Goal: Task Accomplishment & Management: Manage account settings

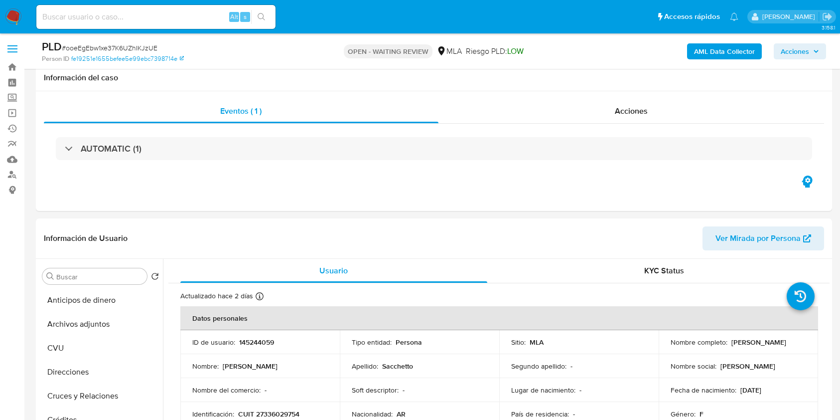
select select "10"
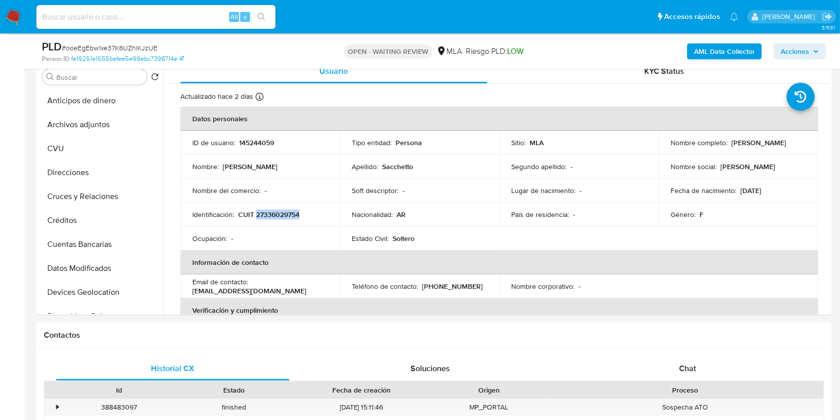
scroll to position [203, 0]
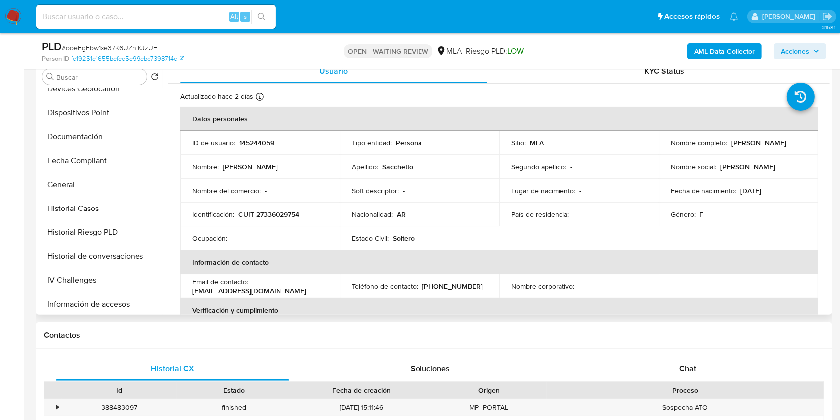
click at [251, 143] on p "145244059" at bounding box center [256, 142] width 35 height 9
copy p "145244059"
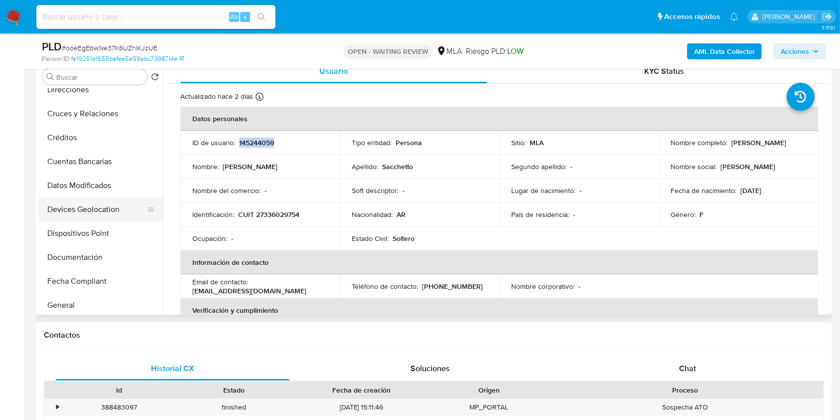
scroll to position [0, 0]
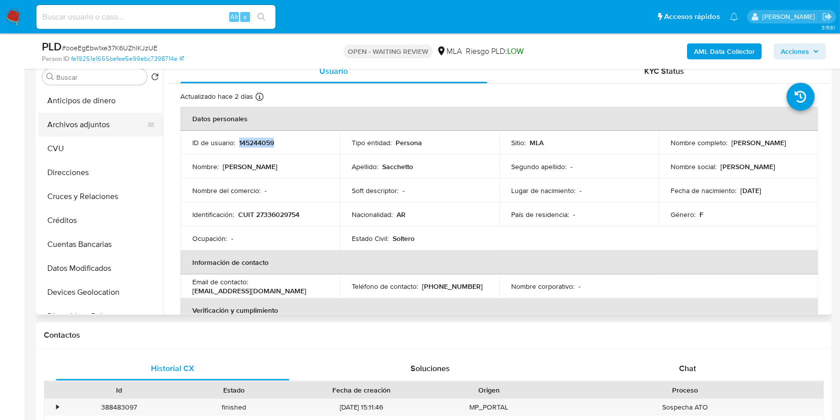
click at [86, 126] on button "Archivos adjuntos" at bounding box center [96, 125] width 117 height 24
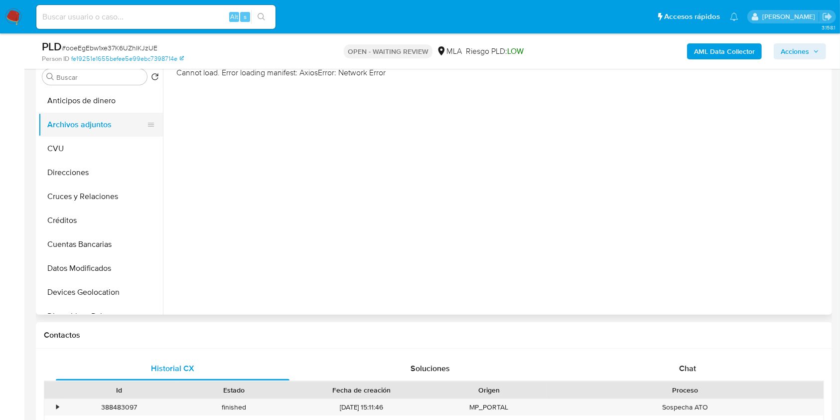
click at [102, 110] on button "Anticipos de dinero" at bounding box center [100, 101] width 125 height 24
click at [96, 124] on button "Archivos adjuntos" at bounding box center [96, 125] width 117 height 24
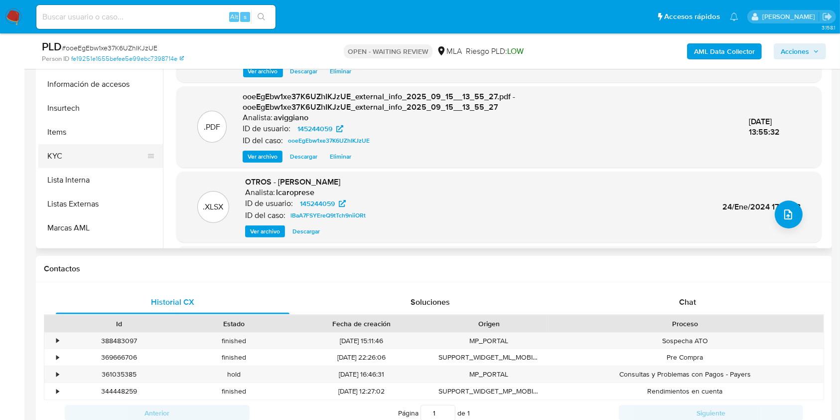
scroll to position [336, 0]
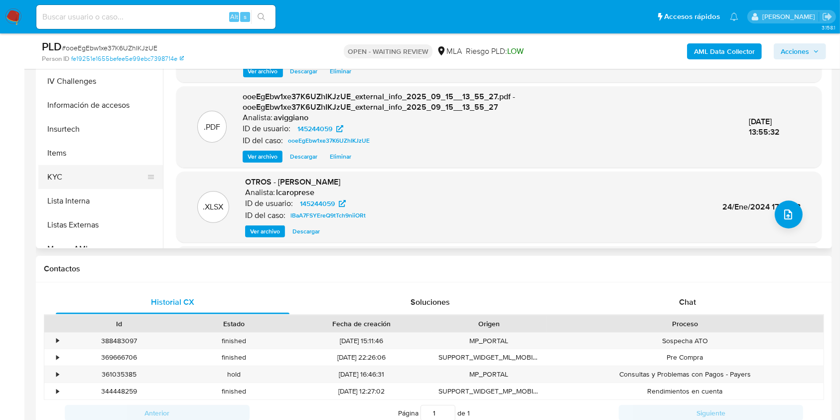
click at [102, 174] on button "KYC" at bounding box center [96, 177] width 117 height 24
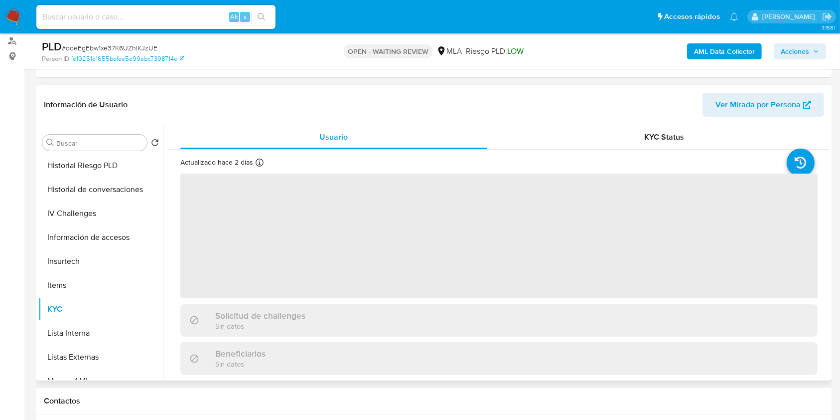
scroll to position [133, 0]
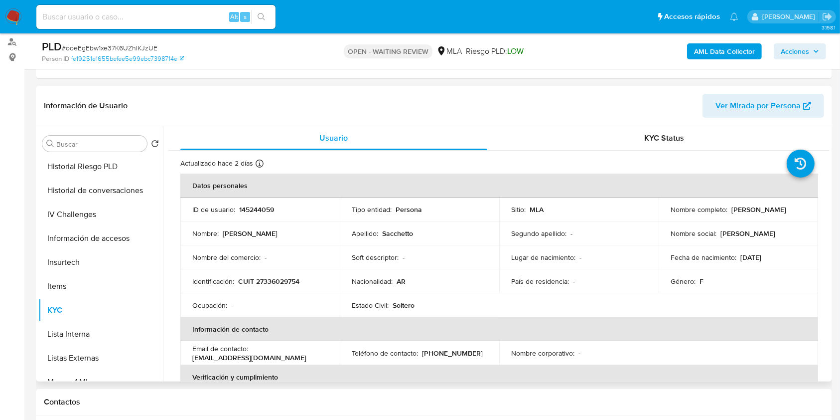
click at [268, 279] on p "CUIT 27336029754" at bounding box center [268, 281] width 61 height 9
copy p "27336029754"
click at [259, 203] on td "ID de usuario : 145244059" at bounding box center [259, 209] width 159 height 24
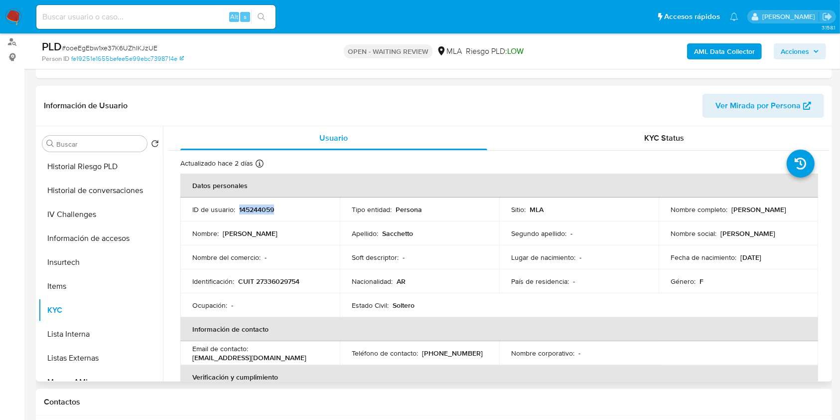
copy p "145244059"
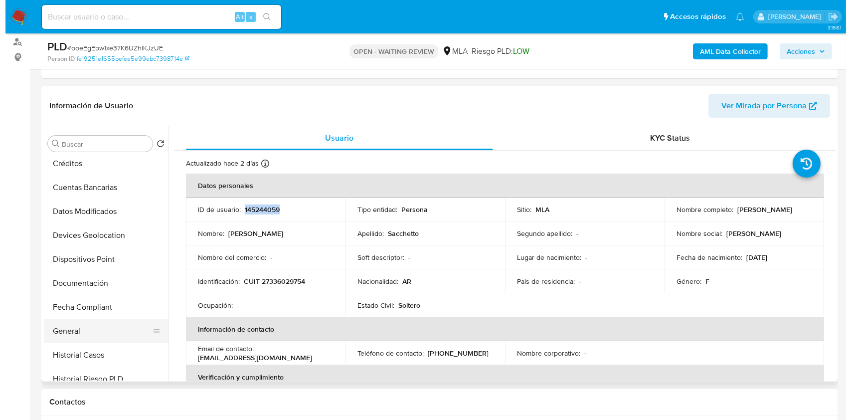
scroll to position [0, 0]
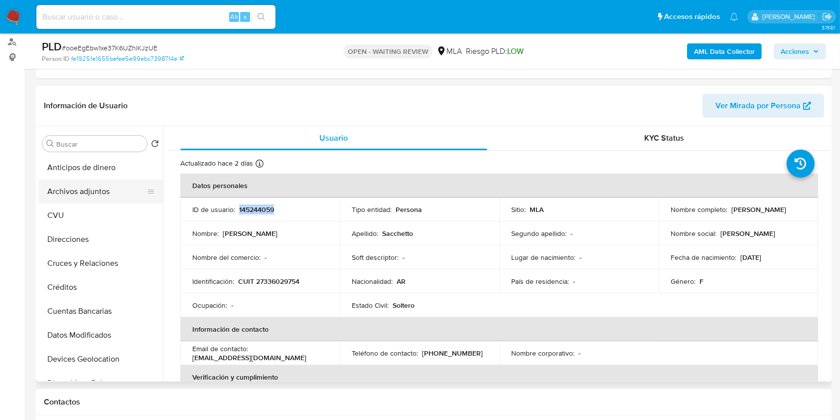
click at [123, 195] on button "Archivos adjuntos" at bounding box center [96, 191] width 117 height 24
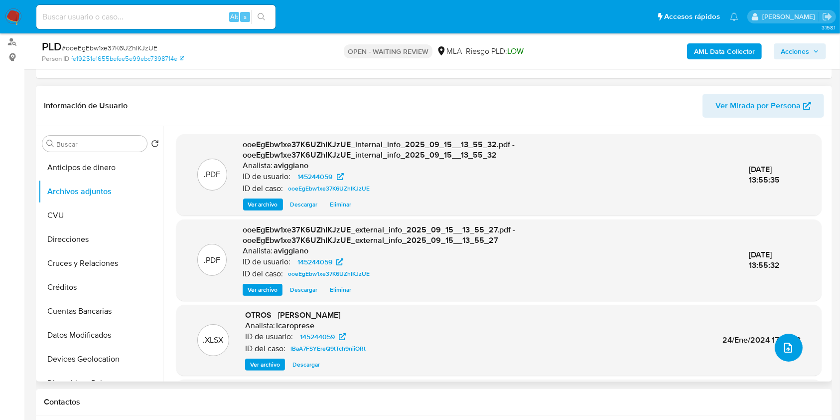
click at [793, 347] on button "upload-file" at bounding box center [789, 347] width 28 height 28
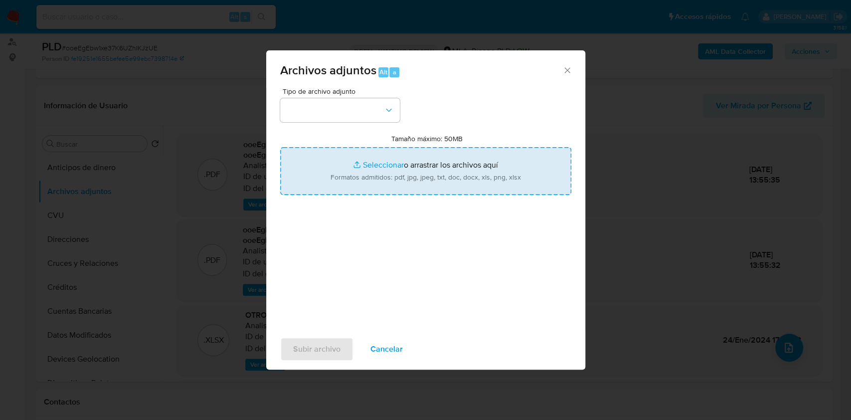
click at [474, 185] on input "Tamaño máximo: 50MB Seleccionar archivos" at bounding box center [425, 171] width 291 height 48
type input "C:\fakepath\Nosis . 145244059.pdf"
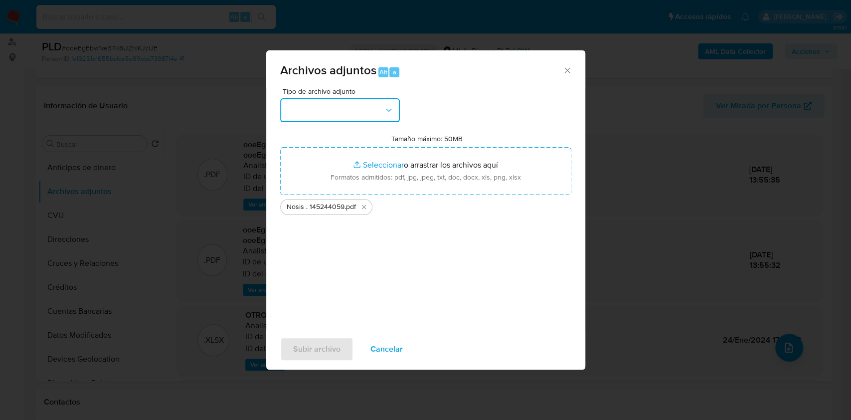
click at [375, 111] on button "button" at bounding box center [340, 110] width 120 height 24
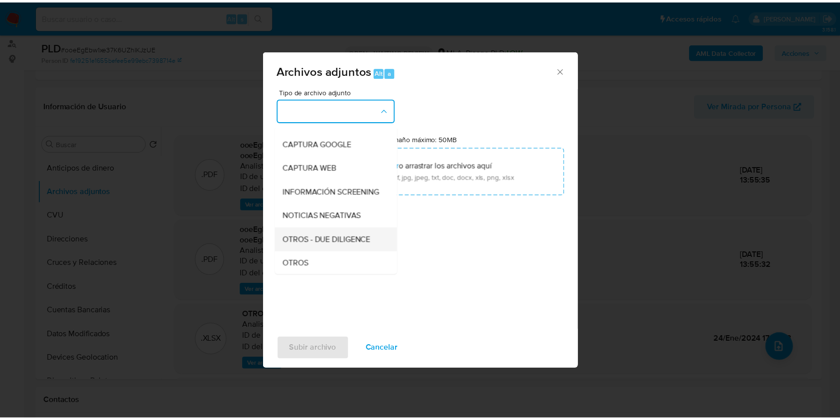
scroll to position [133, 0]
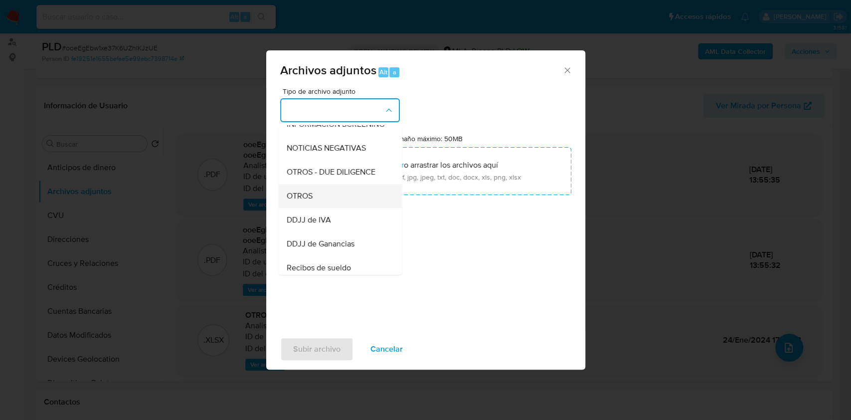
click at [308, 201] on span "OTROS" at bounding box center [299, 196] width 26 height 10
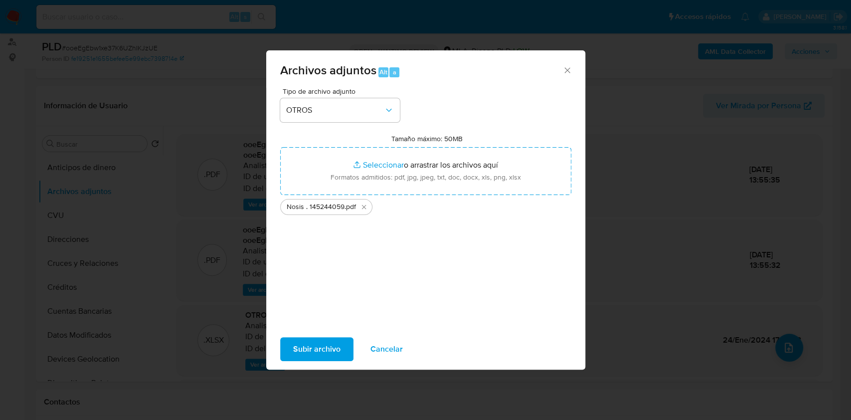
click at [305, 349] on span "Subir archivo" at bounding box center [316, 349] width 47 height 22
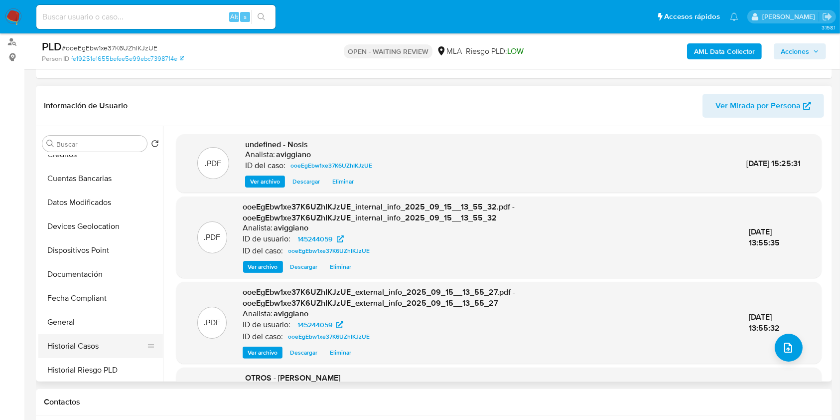
click at [87, 341] on button "Historial Casos" at bounding box center [96, 346] width 117 height 24
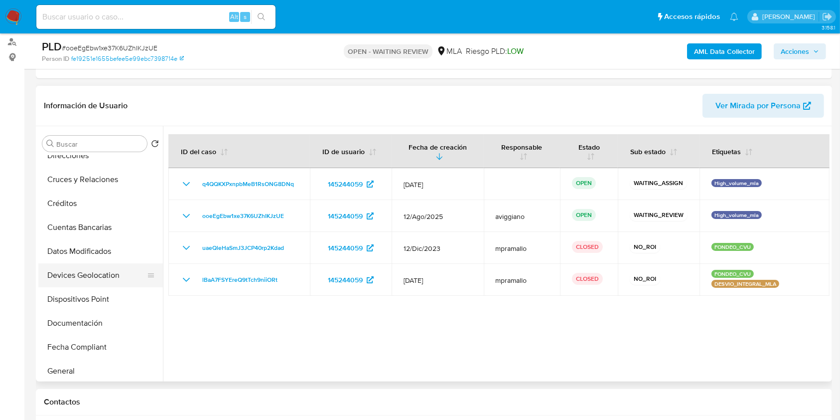
scroll to position [0, 0]
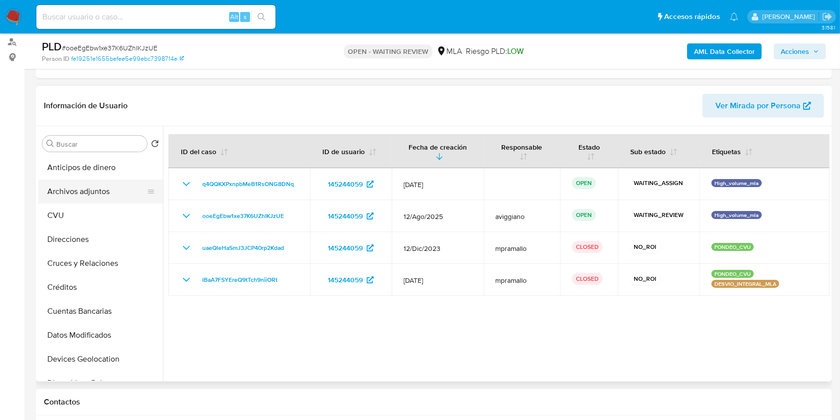
click at [117, 181] on button "Archivos adjuntos" at bounding box center [96, 191] width 117 height 24
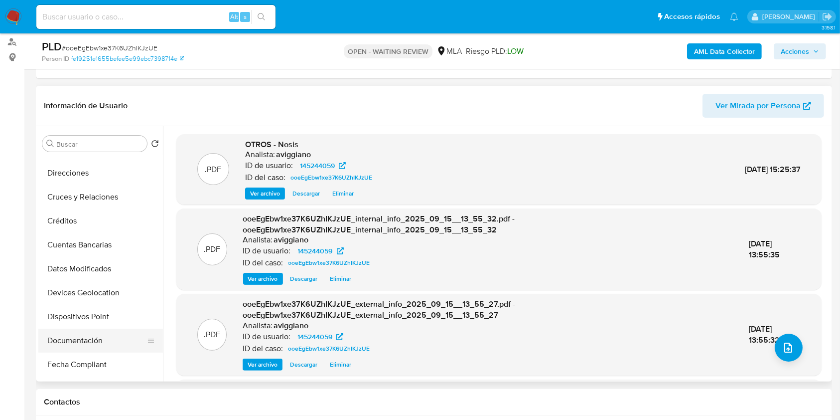
scroll to position [199, 0]
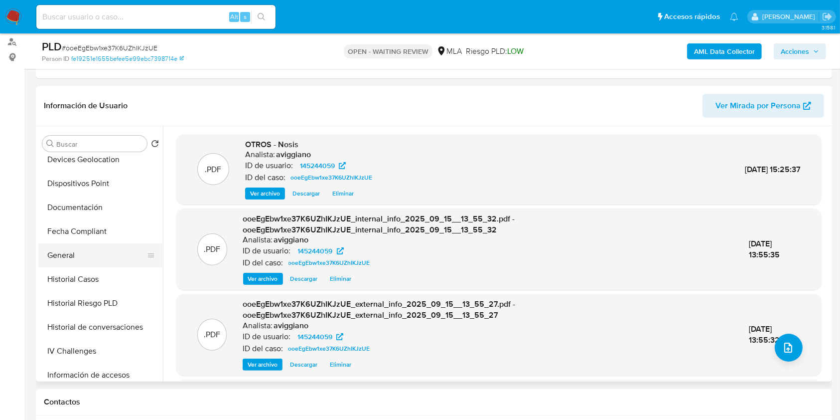
click at [84, 257] on button "General" at bounding box center [96, 255] width 117 height 24
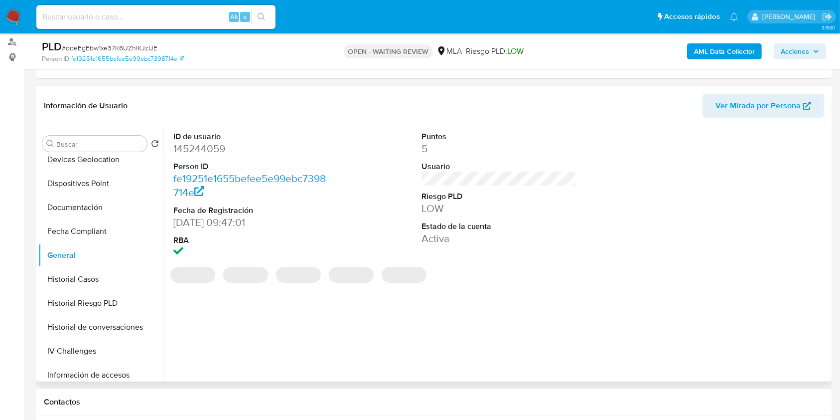
click at [198, 153] on dd "145244059" at bounding box center [250, 149] width 155 height 14
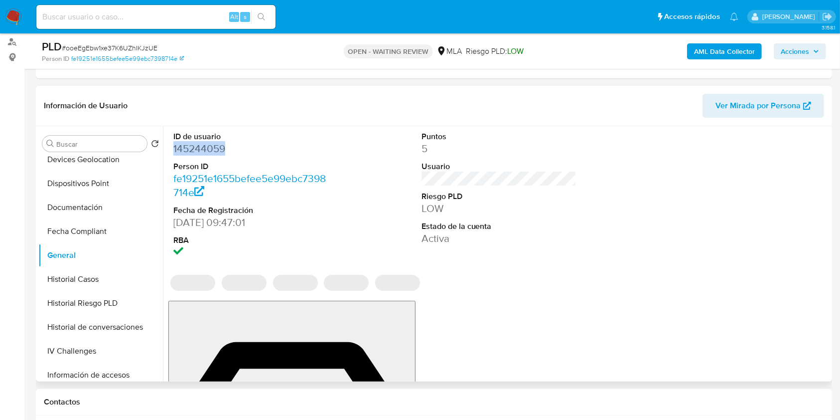
copy dd "145244059"
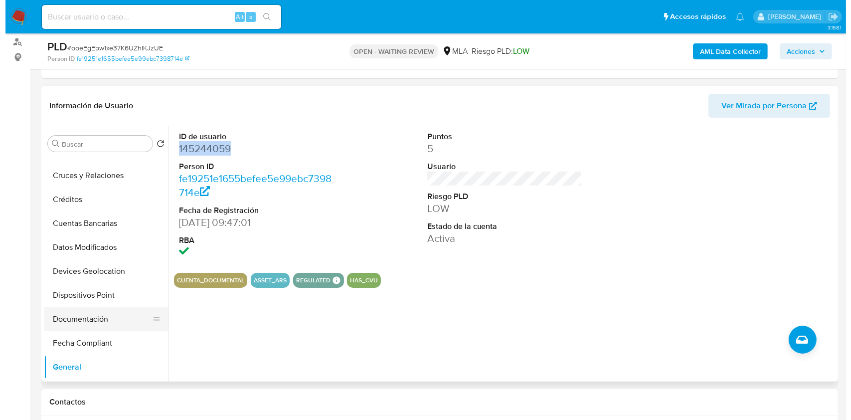
scroll to position [0, 0]
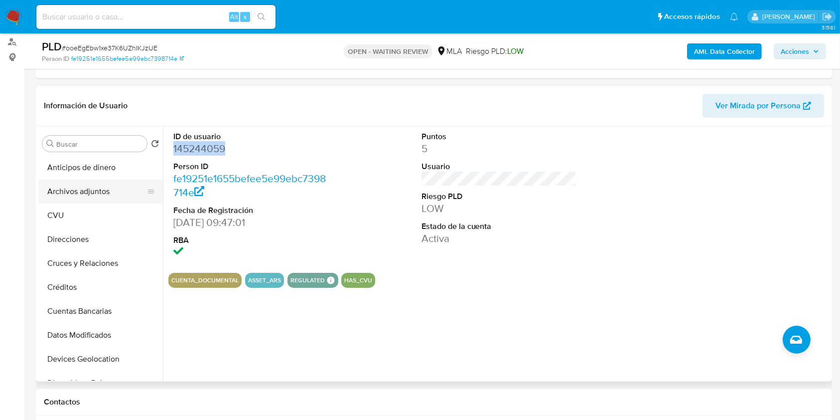
click at [97, 194] on button "Archivos adjuntos" at bounding box center [96, 191] width 117 height 24
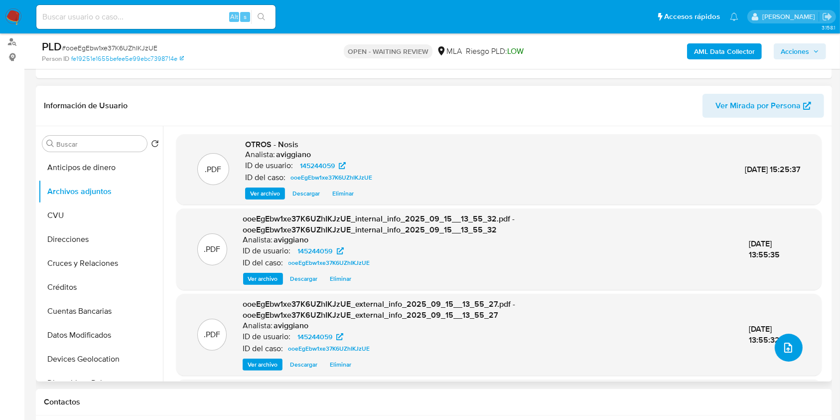
click at [782, 360] on button "upload-file" at bounding box center [789, 347] width 28 height 28
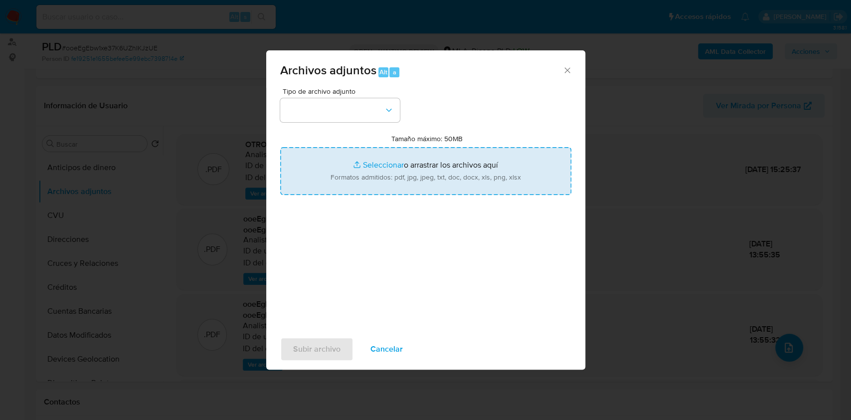
click at [467, 171] on input "Tamaño máximo: 50MB Seleccionar archivos" at bounding box center [425, 171] width 291 height 48
type input "C:\fakepath\Movimientos-Aladdin-v10_1 - 145244059.xlsx"
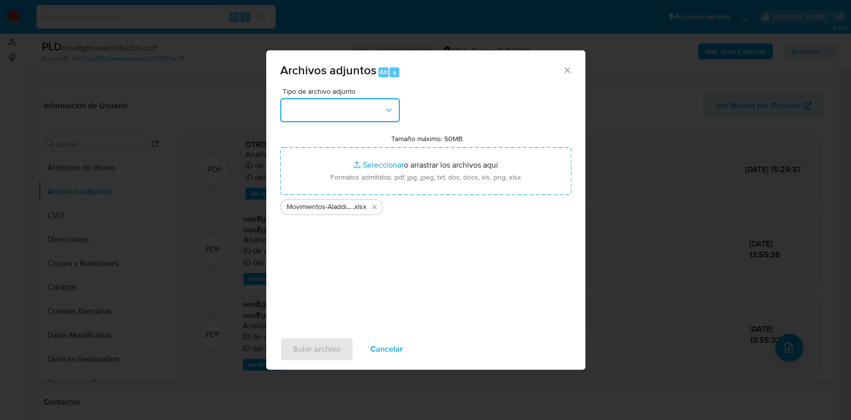
click at [327, 111] on button "button" at bounding box center [340, 110] width 120 height 24
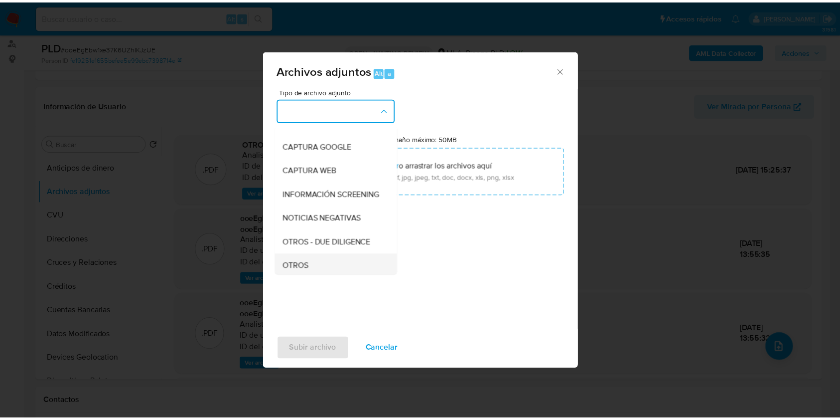
scroll to position [133, 0]
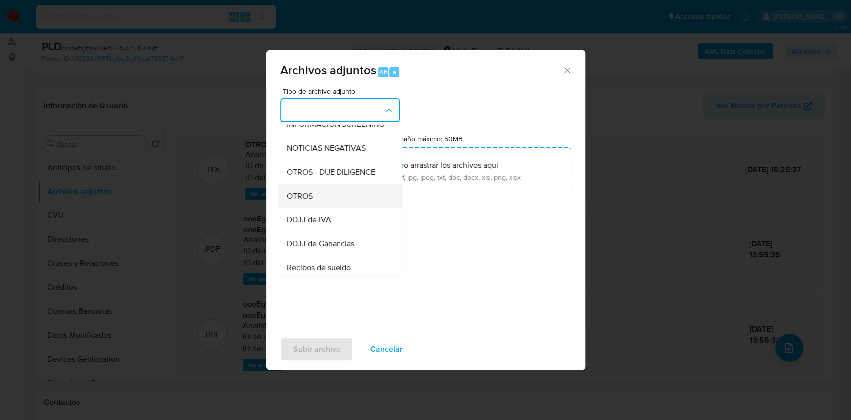
click at [304, 208] on div "OTROS" at bounding box center [337, 196] width 102 height 24
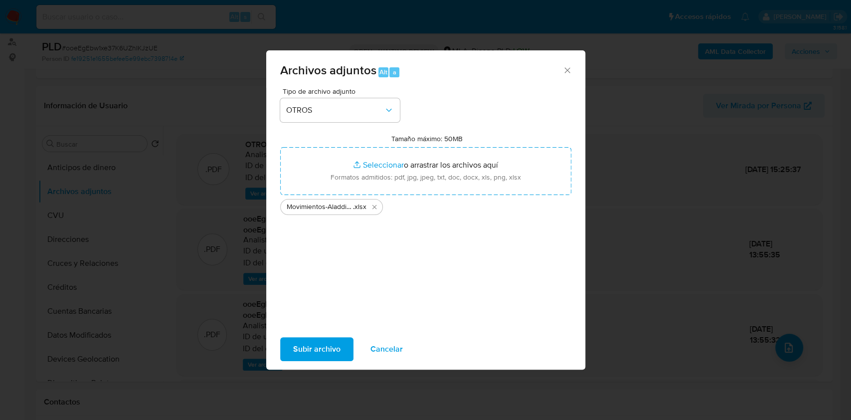
click at [321, 353] on span "Subir archivo" at bounding box center [316, 349] width 47 height 22
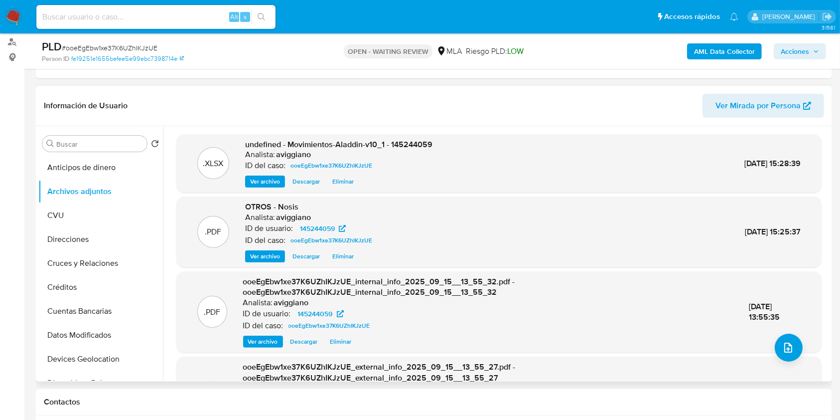
click at [402, 146] on span "undefined - Movimientos-Aladdin-v10_1 - 145244059" at bounding box center [338, 144] width 187 height 11
copy span "145244059"
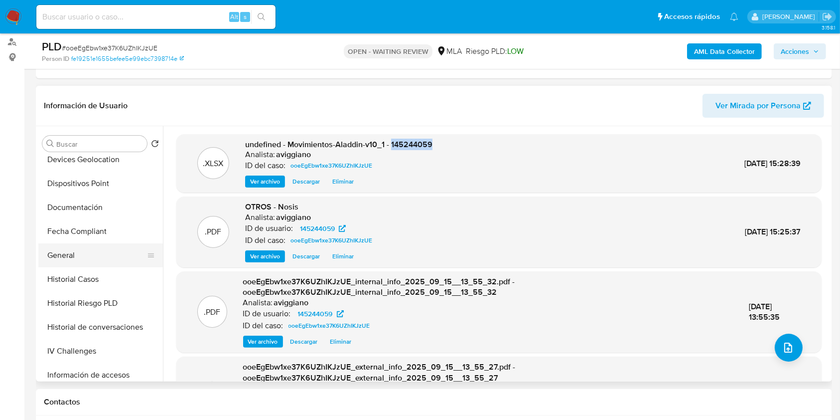
scroll to position [332, 0]
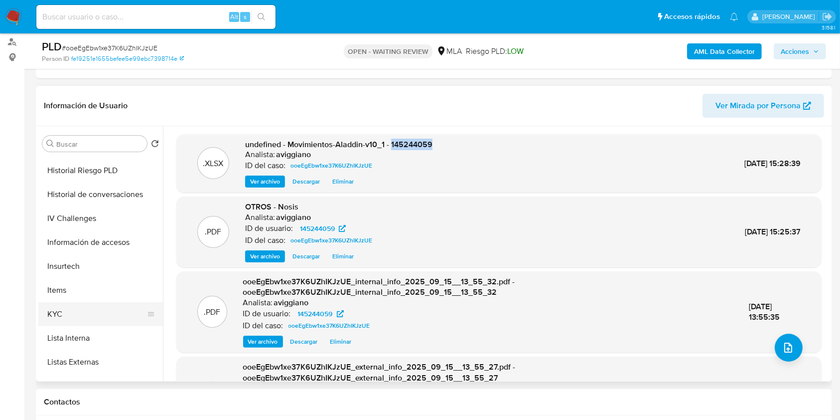
click at [113, 307] on button "KYC" at bounding box center [96, 314] width 117 height 24
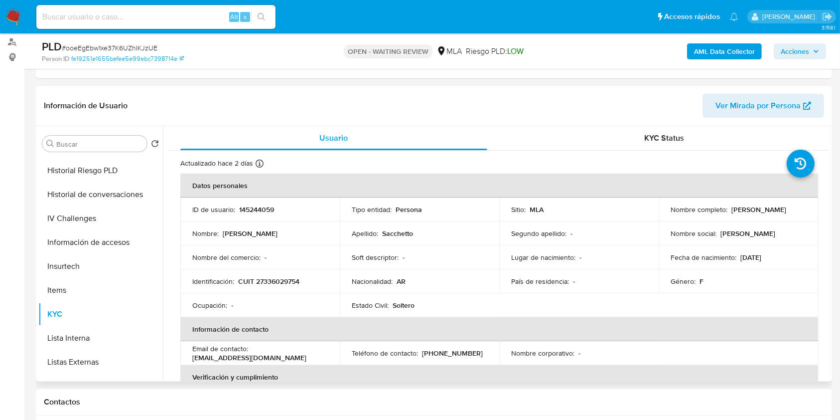
click at [259, 206] on p "145244059" at bounding box center [256, 209] width 35 height 9
copy p "145244059"
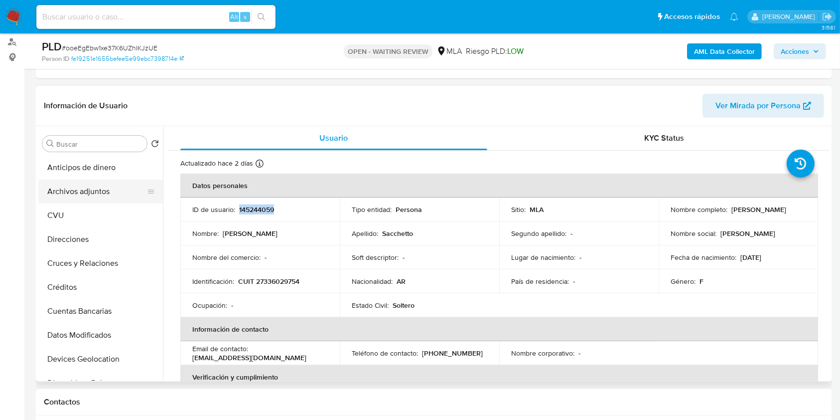
click at [103, 200] on button "Archivos adjuntos" at bounding box center [96, 191] width 117 height 24
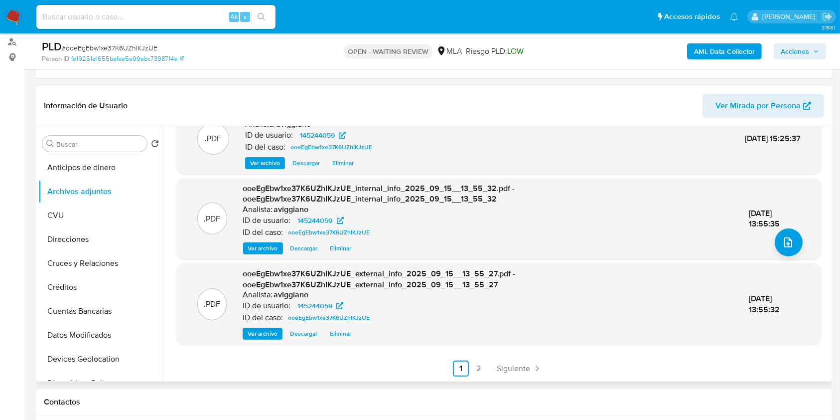
scroll to position [133, 0]
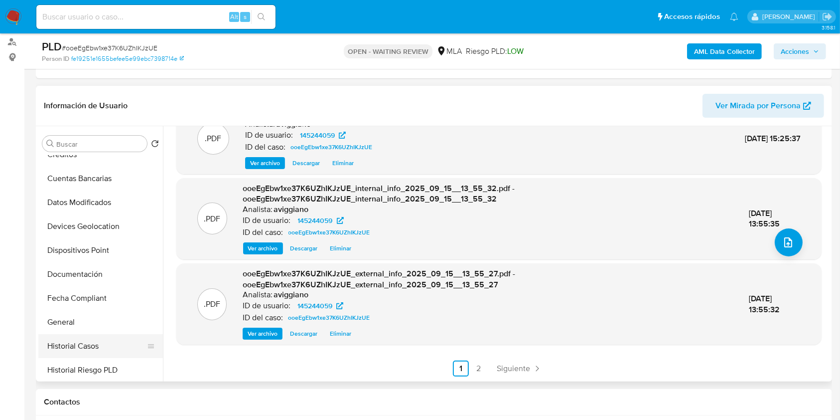
click at [63, 345] on button "Historial Casos" at bounding box center [96, 346] width 117 height 24
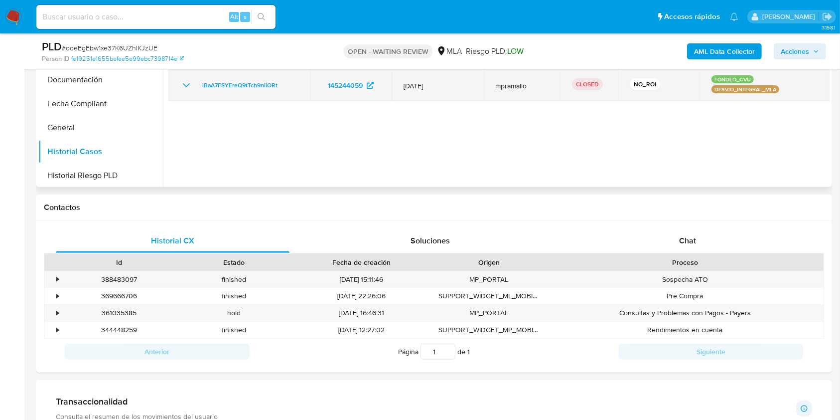
scroll to position [332, 0]
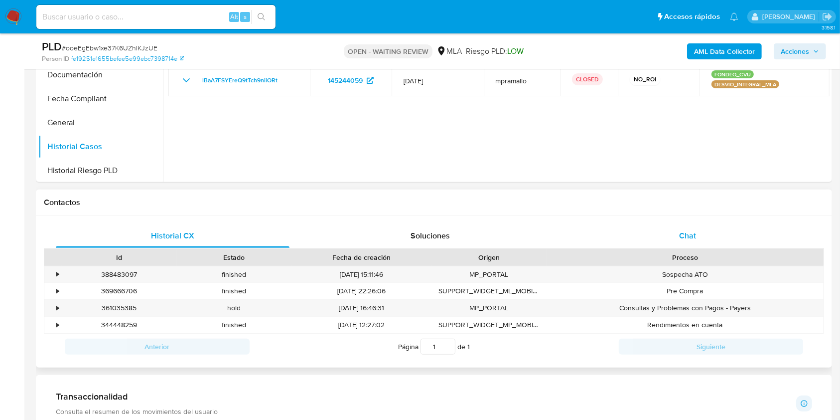
click at [707, 229] on div "Chat" at bounding box center [688, 236] width 234 height 24
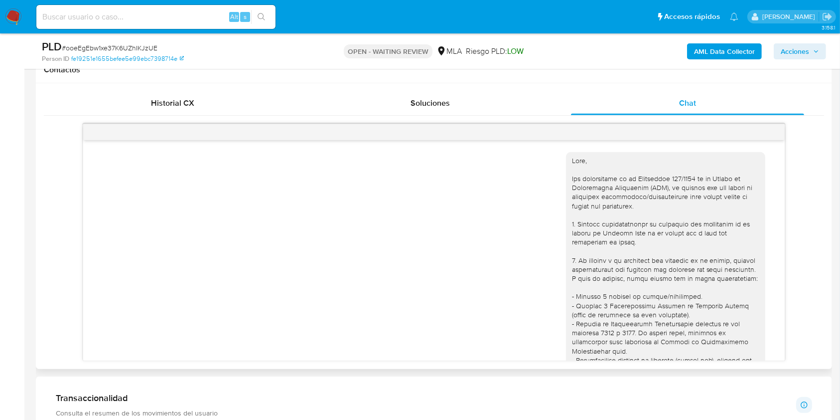
scroll to position [465, 0]
drag, startPoint x: 120, startPoint y: 213, endPoint x: 231, endPoint y: 235, distance: 113.8
copy div "La actividad que realizo en MP es la que esta detallada en los movimientos de l…"
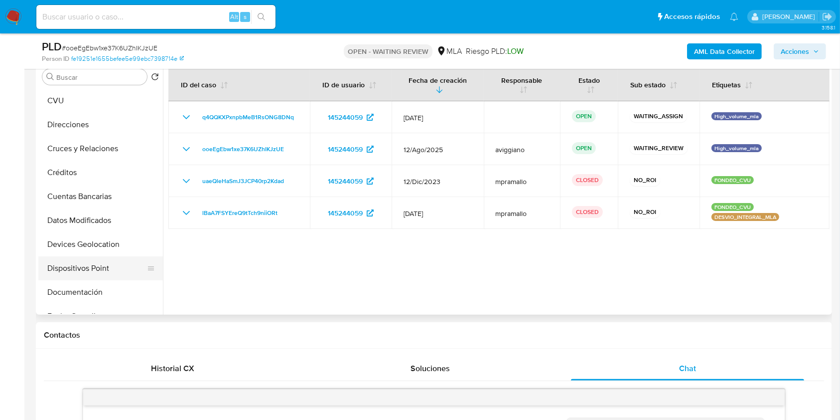
scroll to position [0, 0]
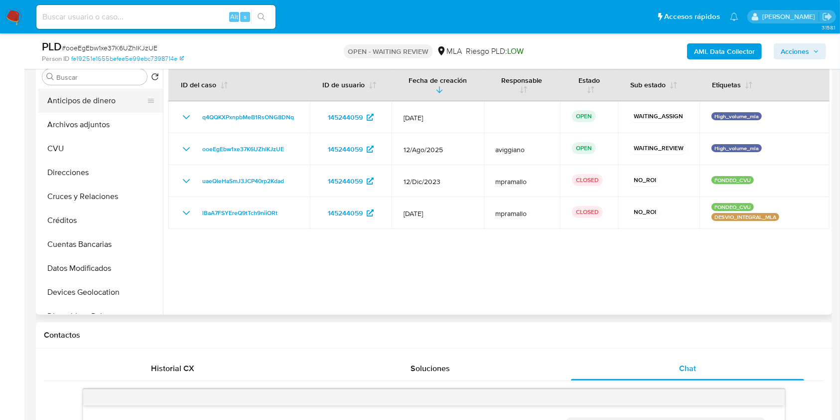
click at [126, 106] on button "Anticipos de dinero" at bounding box center [96, 101] width 117 height 24
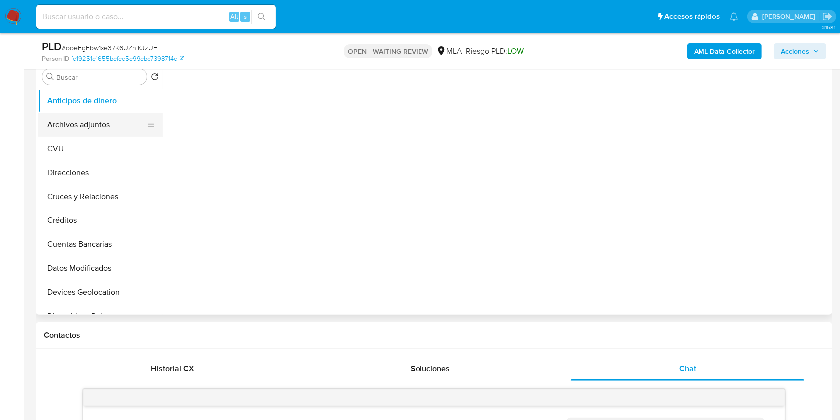
click at [122, 120] on button "Archivos adjuntos" at bounding box center [96, 125] width 117 height 24
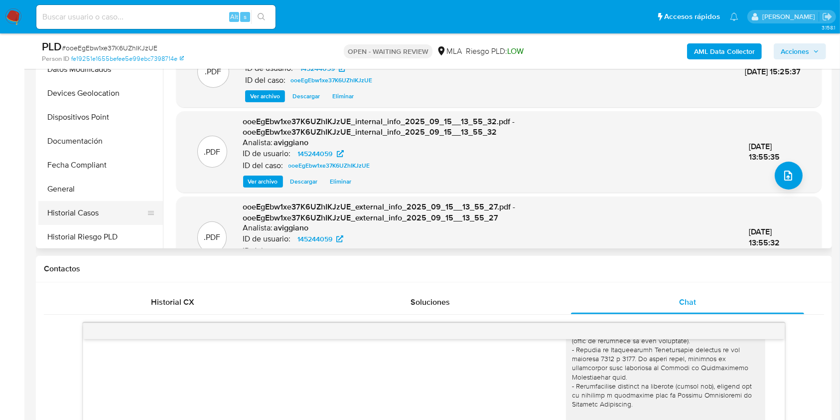
scroll to position [266, 0]
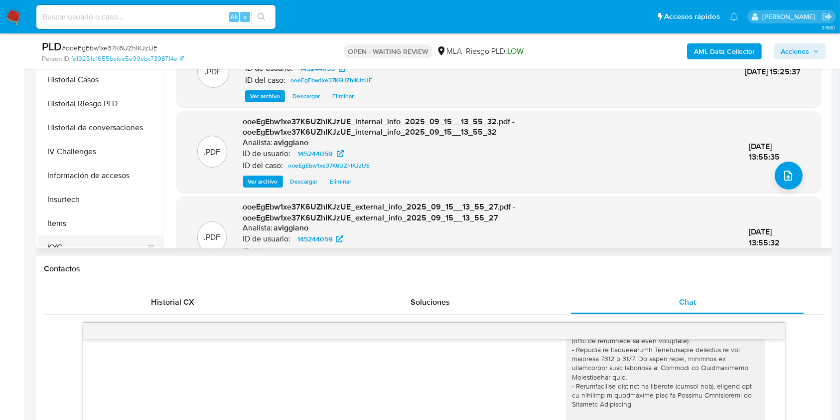
click at [77, 241] on button "KYC" at bounding box center [96, 247] width 117 height 24
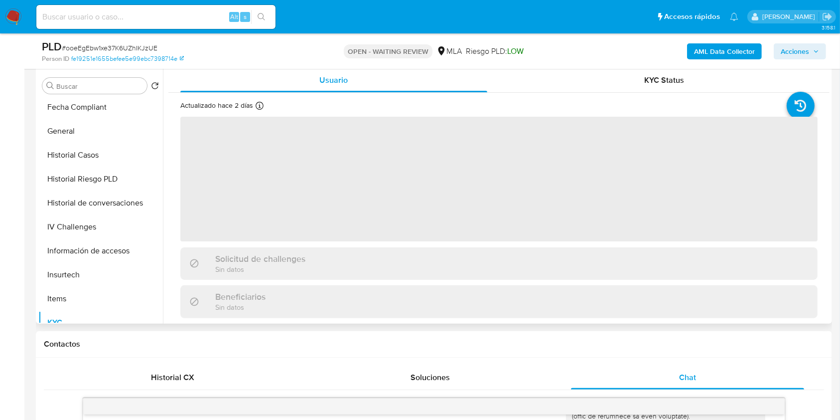
scroll to position [133, 0]
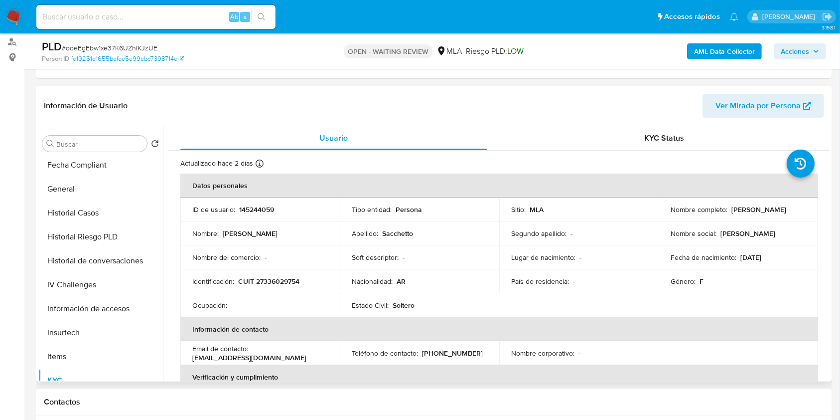
click at [283, 283] on p "CUIT 27336029754" at bounding box center [268, 281] width 61 height 9
copy p "27336029754"
drag, startPoint x: 729, startPoint y: 210, endPoint x: 795, endPoint y: 215, distance: 66.5
click at [795, 215] on td "Nombre completo : Christelle Sacchetto" at bounding box center [738, 209] width 159 height 24
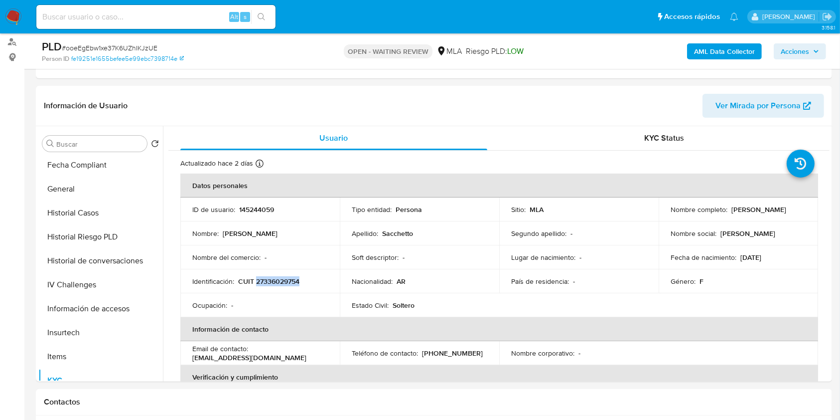
copy p "Christelle Sacchetto"
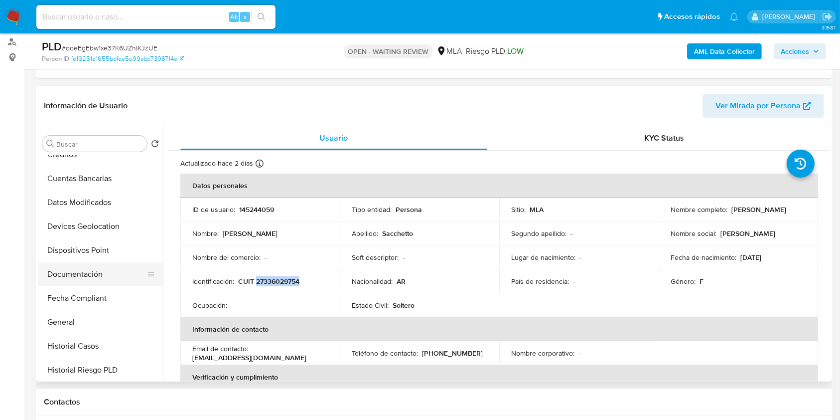
click at [85, 274] on button "Documentación" at bounding box center [96, 274] width 117 height 24
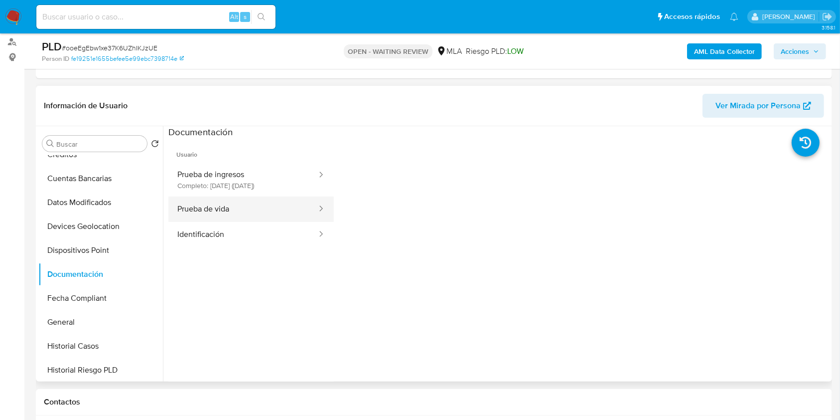
click at [237, 217] on button "Prueba de vida" at bounding box center [243, 208] width 150 height 25
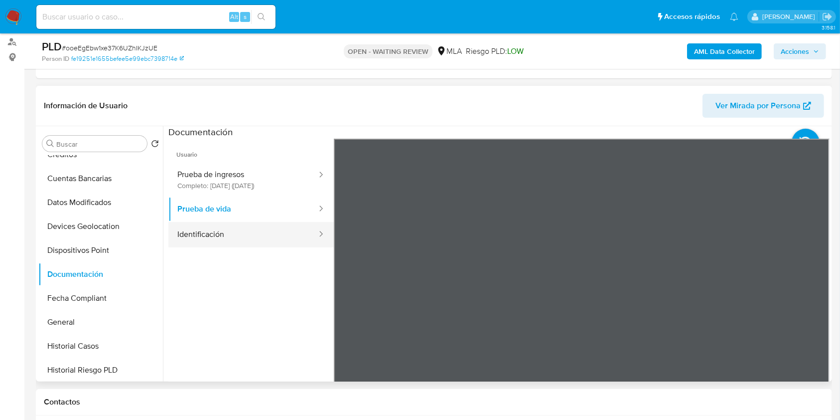
click at [200, 239] on button "Identificación" at bounding box center [243, 234] width 150 height 25
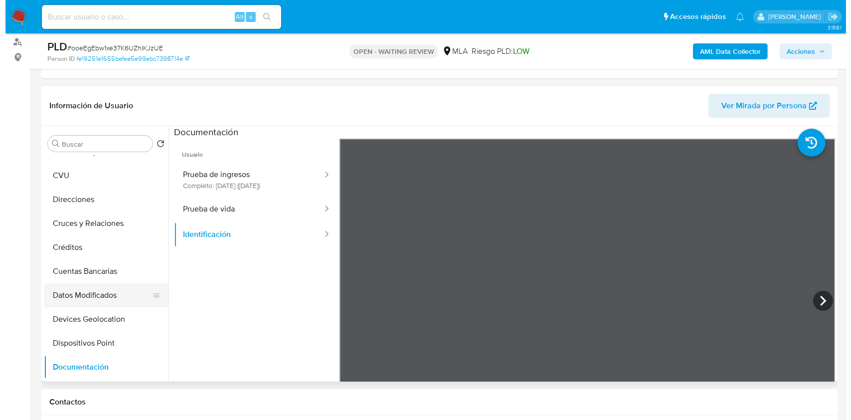
scroll to position [0, 0]
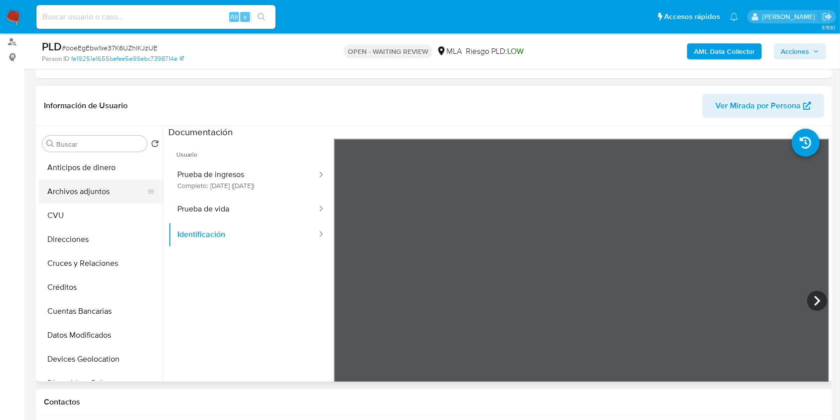
click at [77, 185] on button "Archivos adjuntos" at bounding box center [96, 191] width 117 height 24
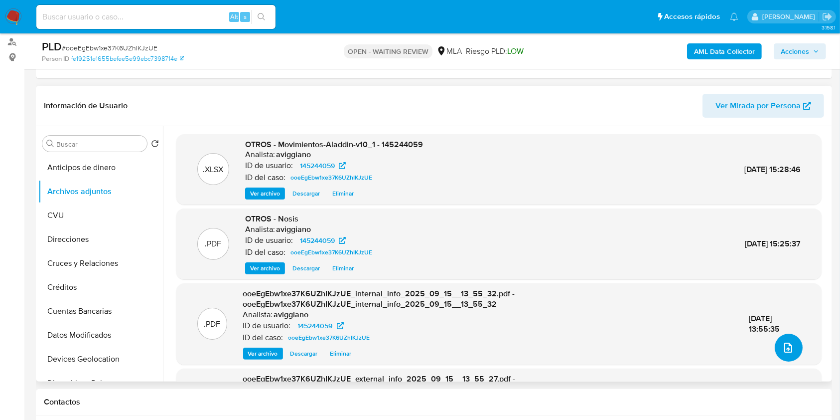
click at [786, 347] on icon "upload-file" at bounding box center [788, 347] width 12 height 12
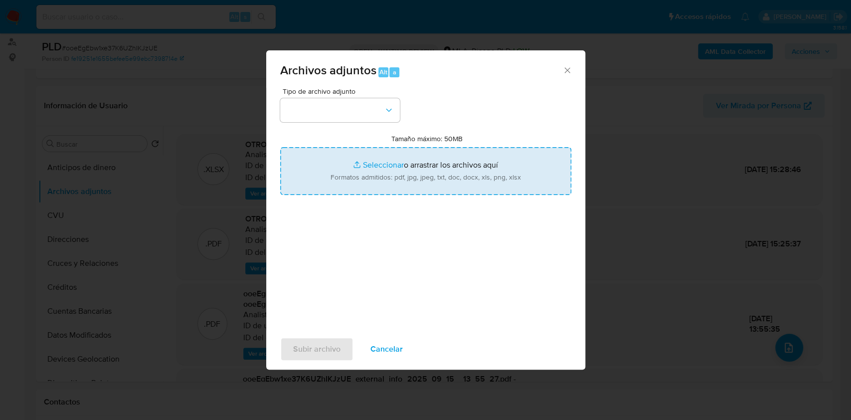
click at [405, 181] on input "Tamaño máximo: 50MB Seleccionar archivos" at bounding box center [425, 171] width 291 height 48
type input "C:\fakepath\Caselog ooeEgEbw1xe37K6UZhIKJzUE_2025_08_18_16_41_23.docx"
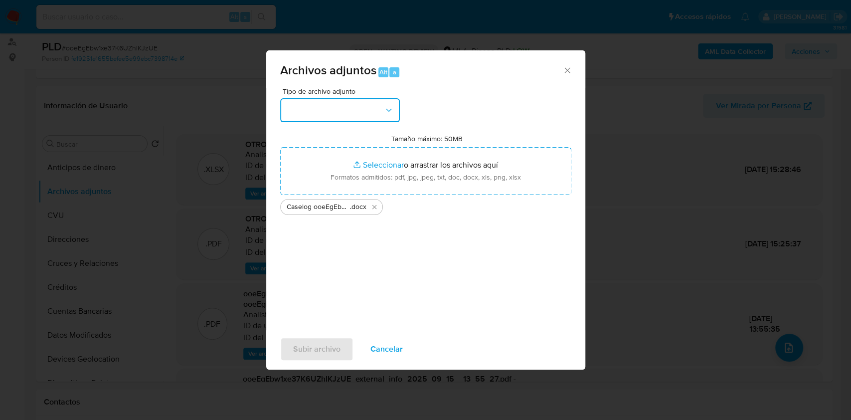
click at [356, 110] on button "button" at bounding box center [340, 110] width 120 height 24
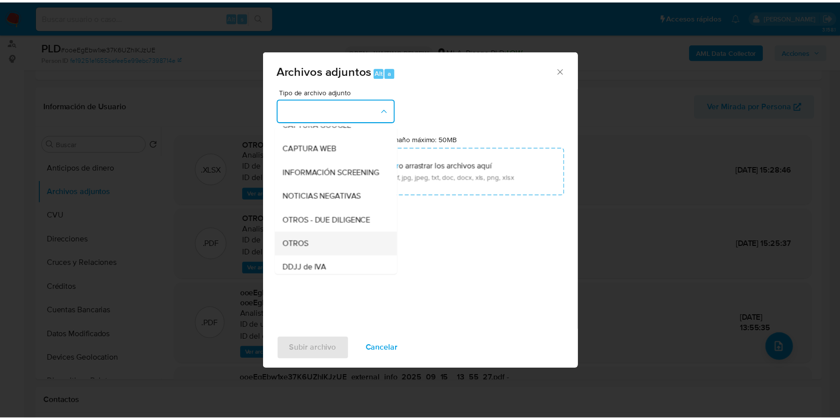
scroll to position [133, 0]
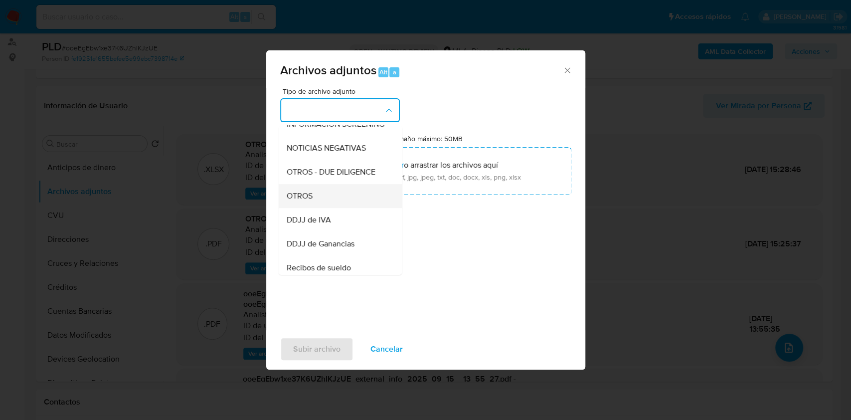
click at [312, 197] on div "OTROS" at bounding box center [337, 196] width 102 height 24
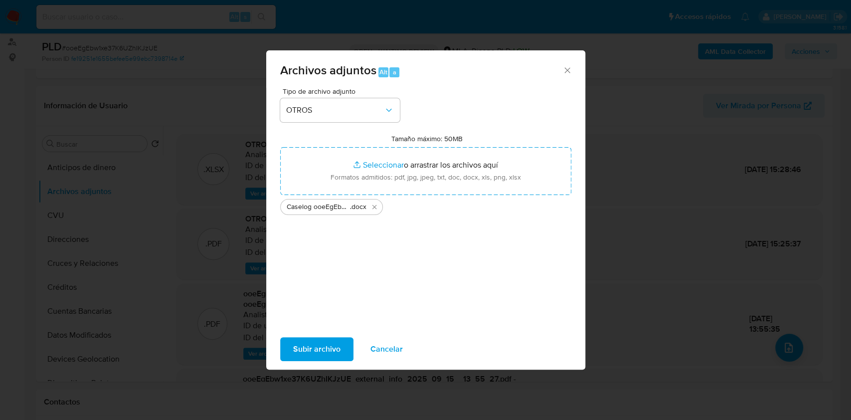
click at [309, 363] on div "Subir archivo Cancelar" at bounding box center [425, 349] width 319 height 38
click at [316, 350] on span "Subir archivo" at bounding box center [316, 349] width 47 height 22
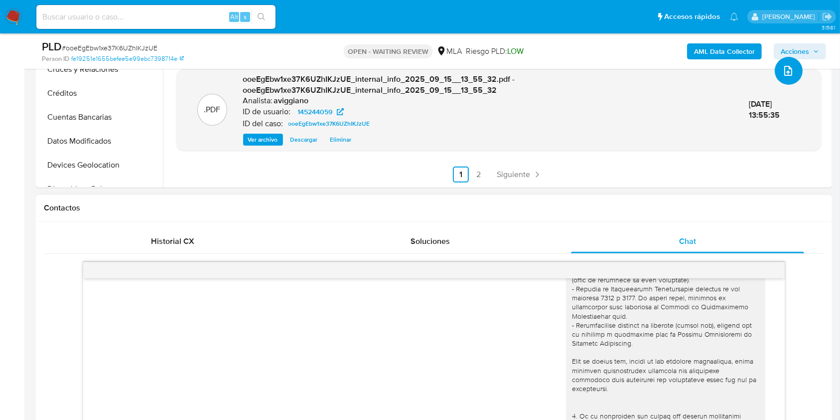
scroll to position [332, 0]
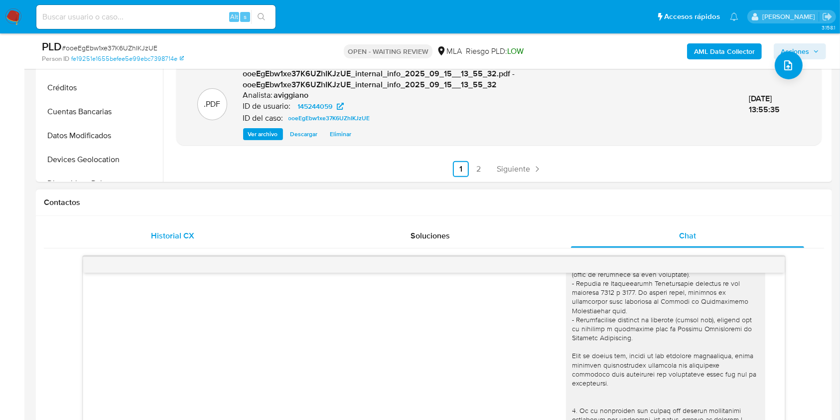
click at [147, 245] on div "Historial CX" at bounding box center [173, 236] width 234 height 24
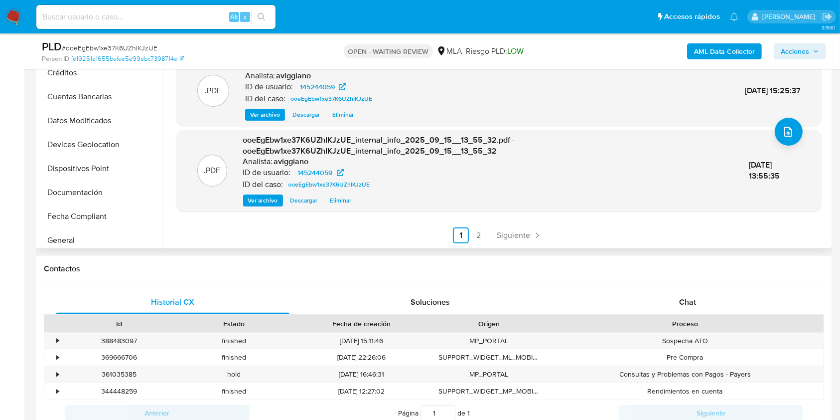
scroll to position [199, 0]
click at [84, 148] on button "Historial Casos" at bounding box center [96, 146] width 117 height 24
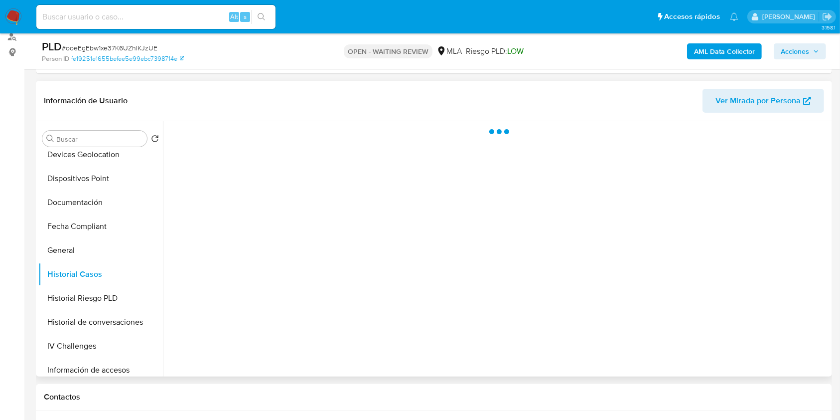
scroll to position [133, 0]
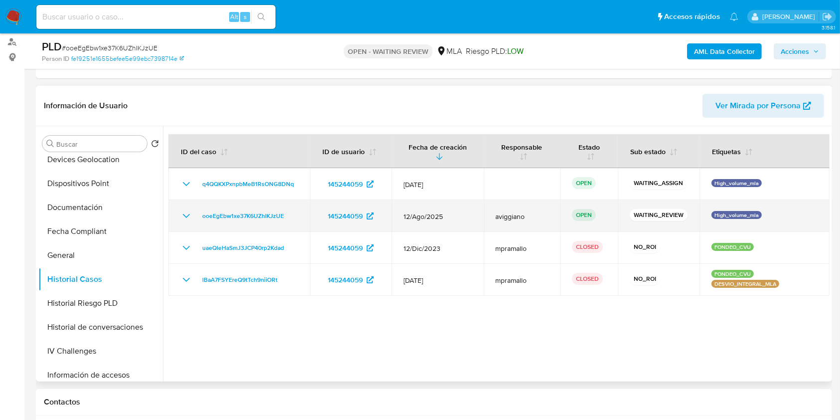
drag, startPoint x: 291, startPoint y: 209, endPoint x: 194, endPoint y: 221, distance: 96.9
click at [194, 221] on div "ooeEgEbw1xe37K6UZhIKJzUE" at bounding box center [239, 216] width 118 height 12
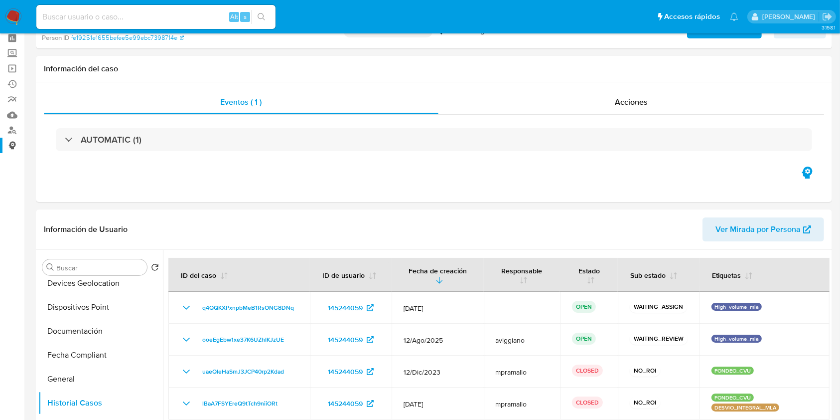
scroll to position [0, 0]
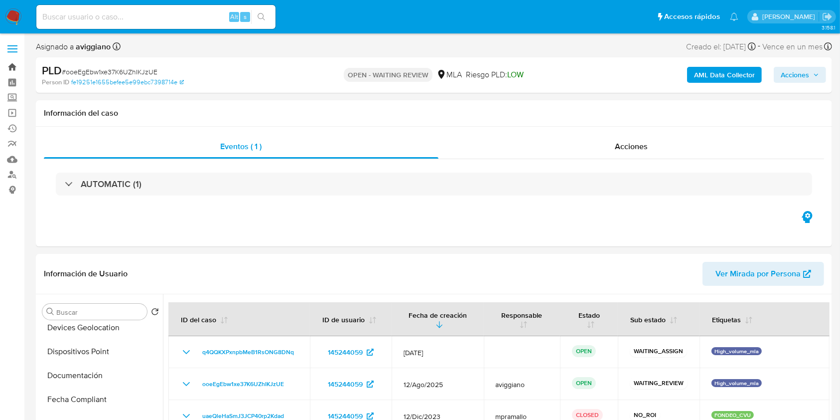
click at [7, 66] on link "Bandeja" at bounding box center [59, 66] width 119 height 15
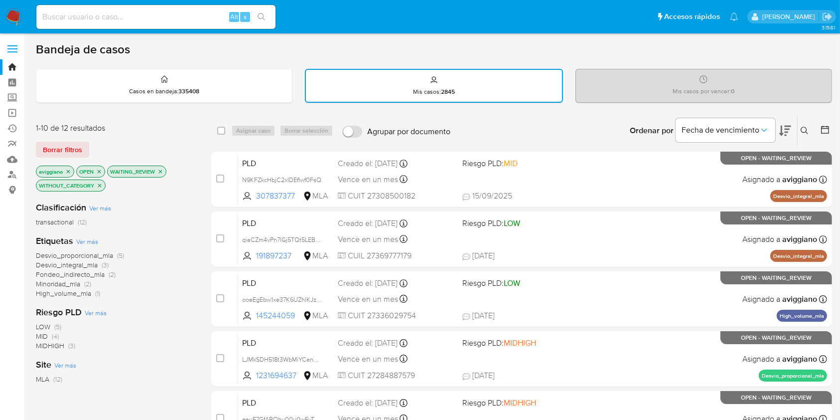
click at [166, 170] on div "aviggiano OPEN WAITING_REVIEW WITHOUT_CATEGORY" at bounding box center [115, 179] width 159 height 28
click at [157, 169] on icon "close-filter" at bounding box center [160, 171] width 6 height 6
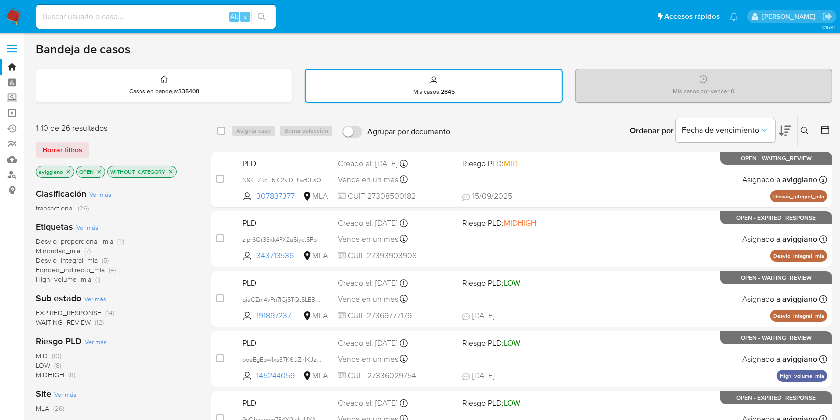
click at [170, 168] on icon "close-filter" at bounding box center [171, 171] width 6 height 6
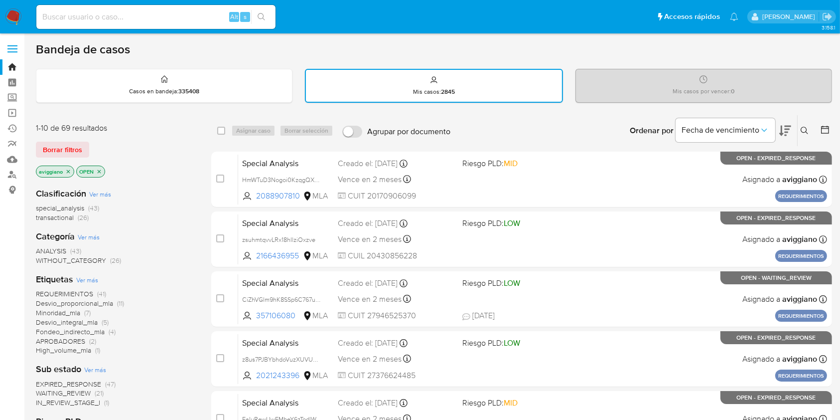
click at [68, 168] on icon "close-filter" at bounding box center [68, 171] width 6 height 6
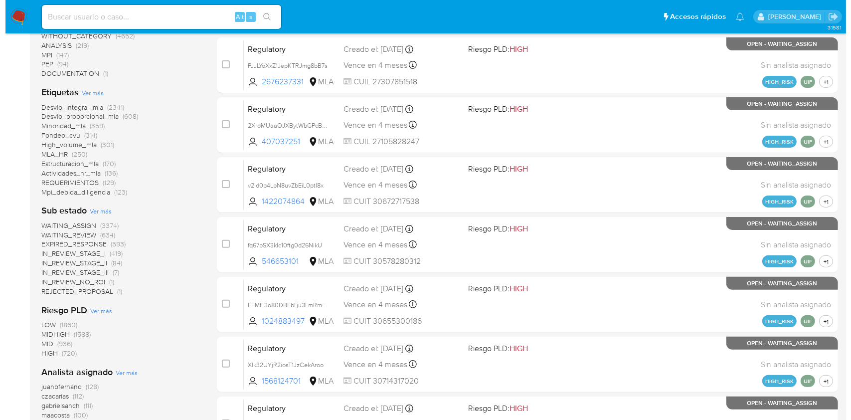
scroll to position [332, 0]
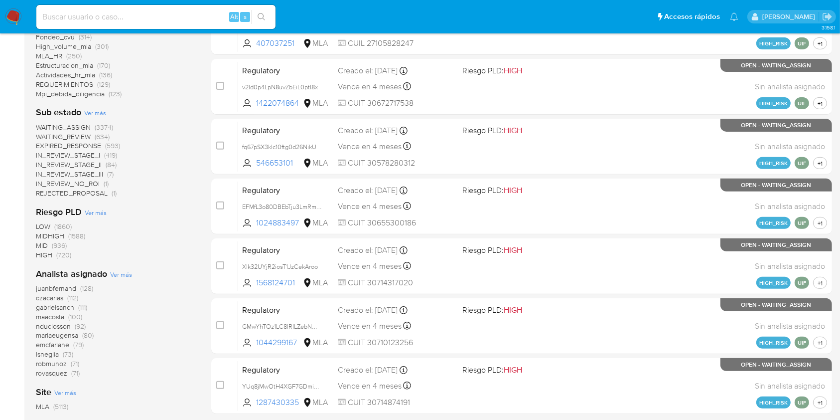
click at [118, 273] on span "Ver más" at bounding box center [121, 274] width 22 height 9
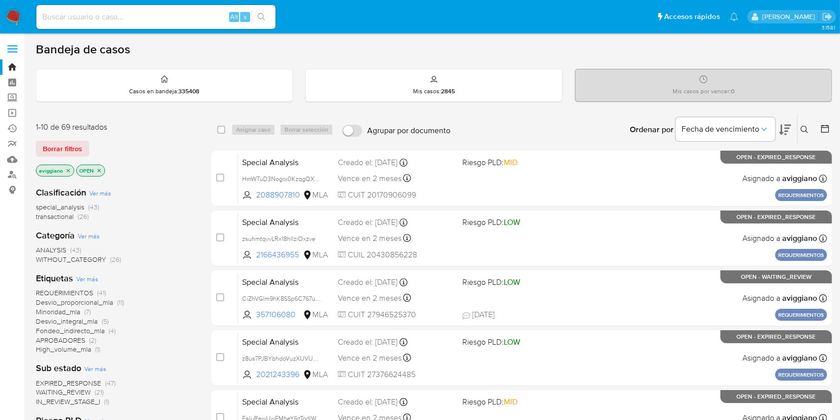
click at [802, 134] on button at bounding box center [806, 130] width 16 height 12
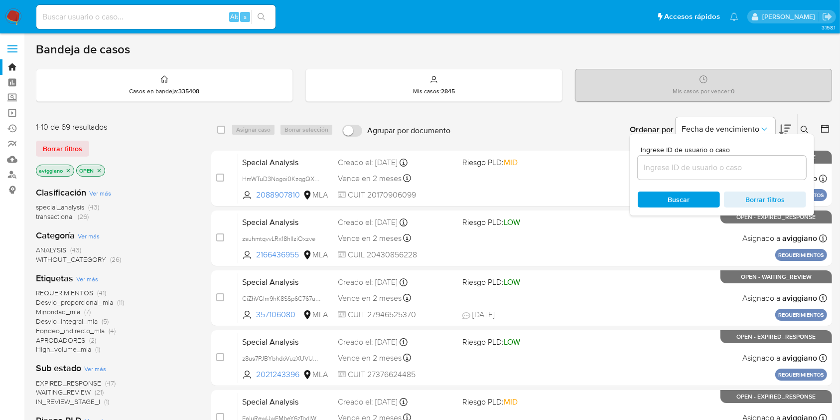
drag, startPoint x: 786, startPoint y: 151, endPoint x: 778, endPoint y: 161, distance: 12.8
click at [785, 151] on span "Ingrese ID de usuario o caso" at bounding box center [725, 149] width 168 height 7
click at [785, 161] on input at bounding box center [722, 167] width 168 height 13
click at [777, 161] on input at bounding box center [722, 167] width 168 height 13
paste input "ooeEgEbw1xe37K6UZhIKJzUE"
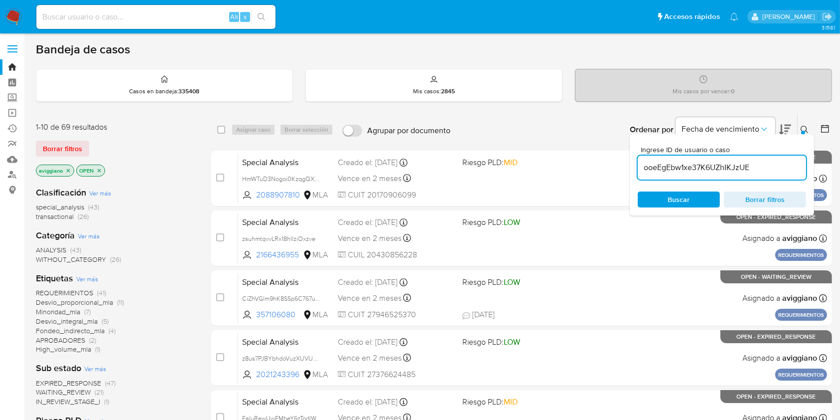
type input "ooeEgEbw1xe37K6UZhIKJzUE"
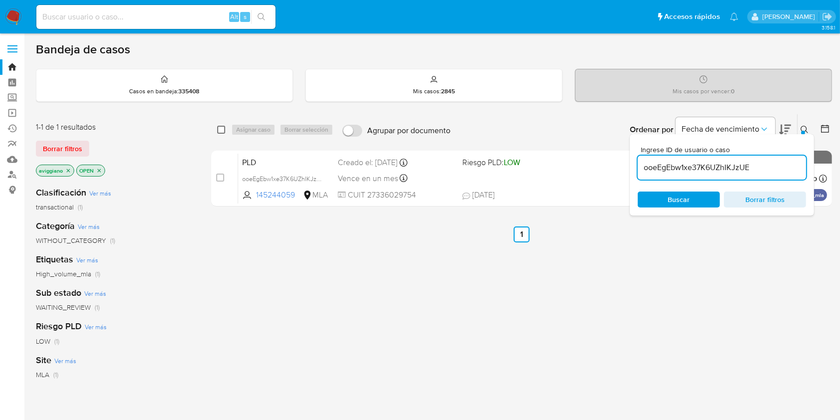
click at [223, 127] on input "checkbox" at bounding box center [221, 130] width 8 height 8
checkbox input "true"
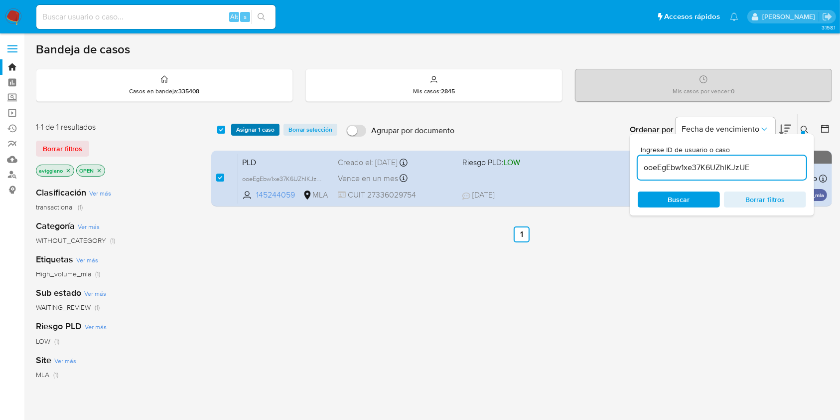
click at [244, 129] on span "Asignar 1 caso" at bounding box center [255, 130] width 38 height 10
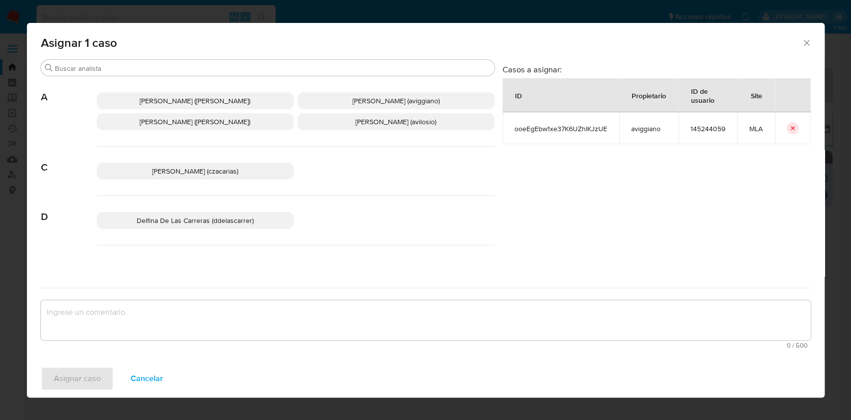
click at [151, 122] on span "Alejandra Alicia Barbieri (alebarbieri)" at bounding box center [195, 122] width 111 height 10
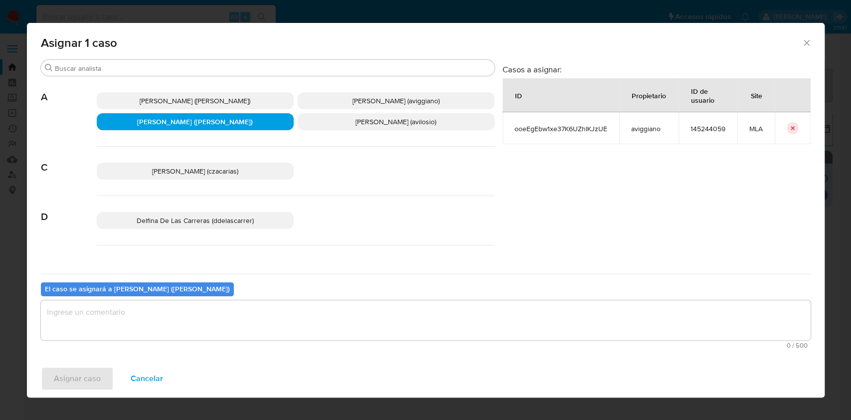
click at [326, 104] on p "Agustina Belen Viggiano (aviggiano)" at bounding box center [396, 100] width 197 height 17
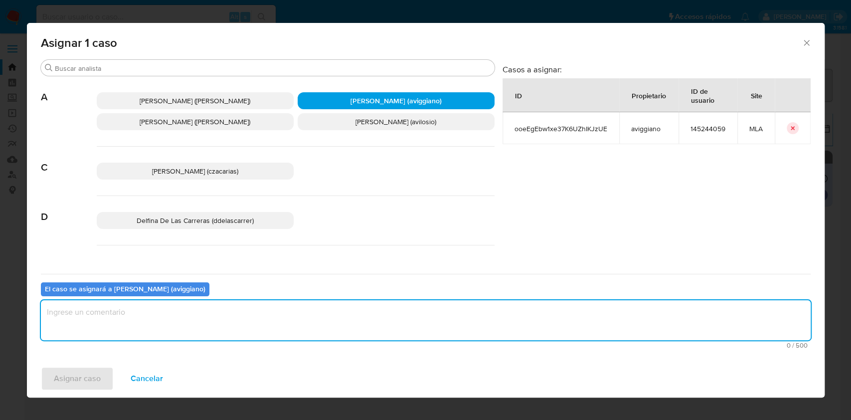
click at [188, 330] on textarea "assign-modal" at bounding box center [425, 320] width 769 height 40
click at [79, 380] on span "Asignar caso" at bounding box center [77, 378] width 47 height 22
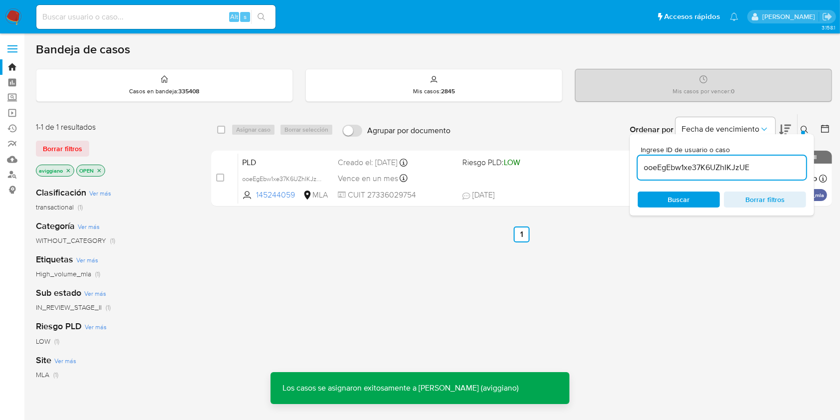
click at [451, 178] on div "Vence en un mes Vence el 29/10/2025 12:16:36" at bounding box center [396, 177] width 116 height 13
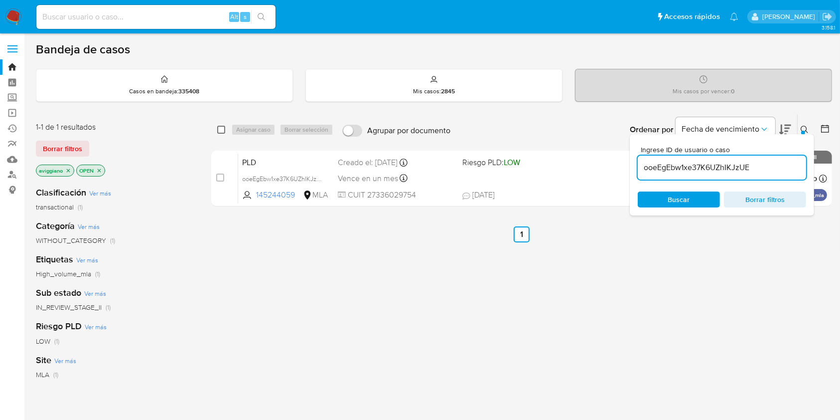
click at [217, 127] on input "checkbox" at bounding box center [221, 130] width 8 height 8
checkbox input "true"
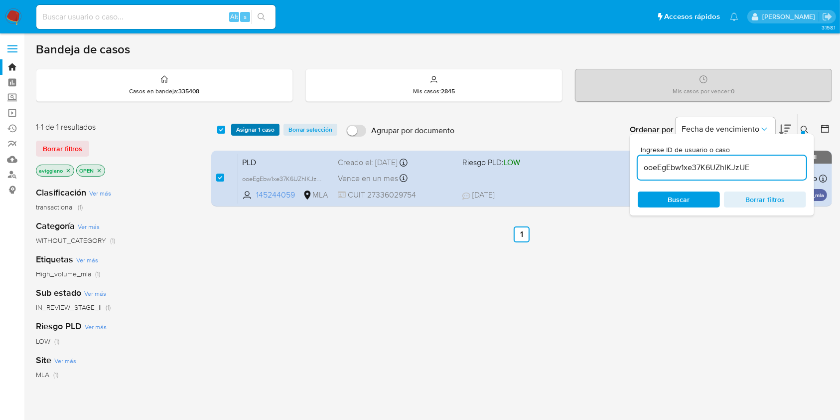
click at [246, 131] on span "Asignar 1 caso" at bounding box center [255, 130] width 38 height 10
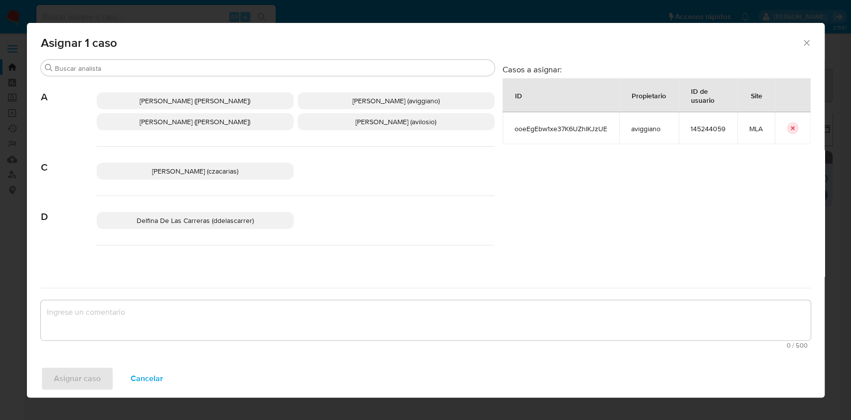
click at [188, 126] on span "[PERSON_NAME] ([PERSON_NAME])" at bounding box center [195, 122] width 111 height 10
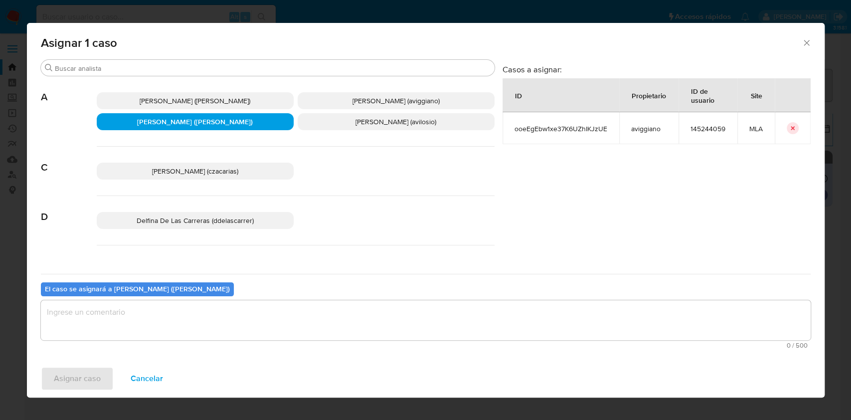
click at [352, 102] on span "[PERSON_NAME] (aviggiano)" at bounding box center [395, 101] width 87 height 10
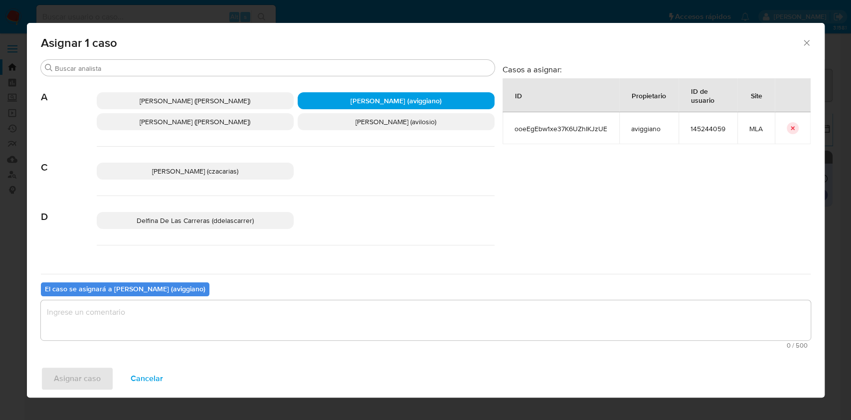
click at [204, 328] on textarea "assign-modal" at bounding box center [425, 320] width 769 height 40
click at [83, 373] on span "Asignar caso" at bounding box center [77, 378] width 47 height 22
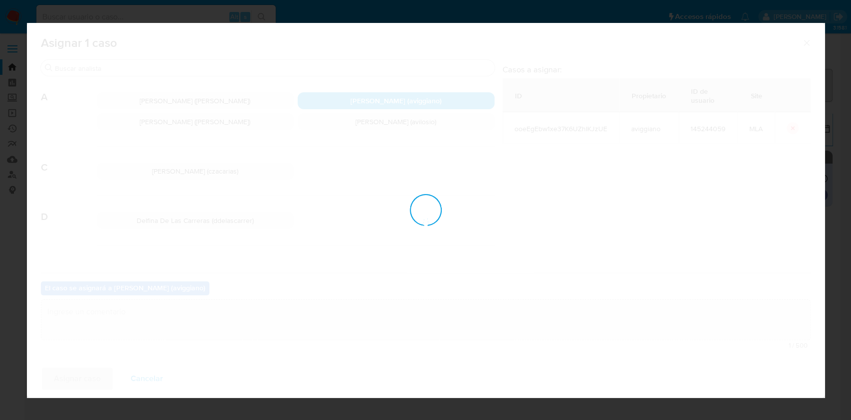
checkbox input "false"
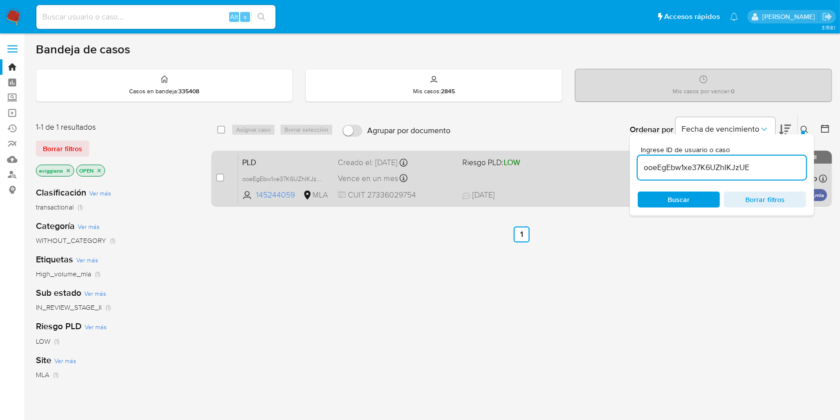
click at [503, 177] on div "PLD ooeEgEbw1xe37K6UZhIKJzUE 145244059 MLA Riesgo PLD: LOW Creado el: 12/08/202…" at bounding box center [532, 178] width 589 height 50
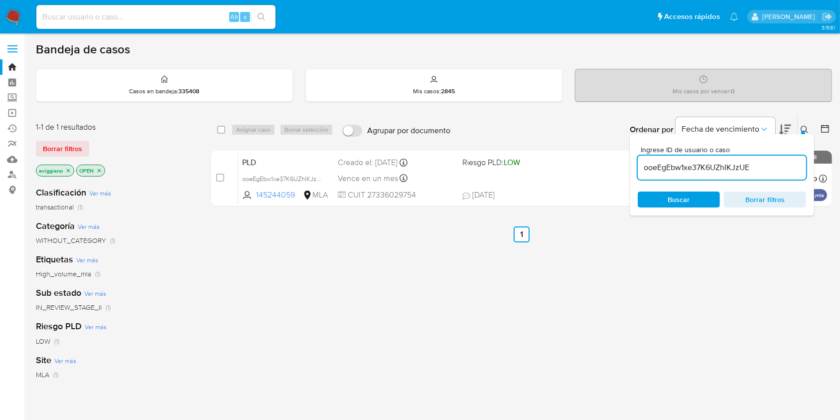
click at [681, 163] on input "ooeEgEbw1xe37K6UZhIKJzUE" at bounding box center [722, 167] width 168 height 13
paste input "wEUYC0icxGpogxEIzNONi1j"
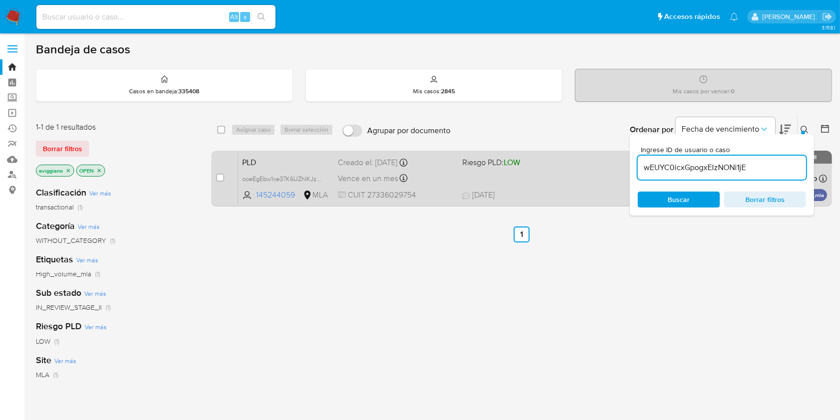
type input "wEUYC0icxGpogxEIzNONi1jE"
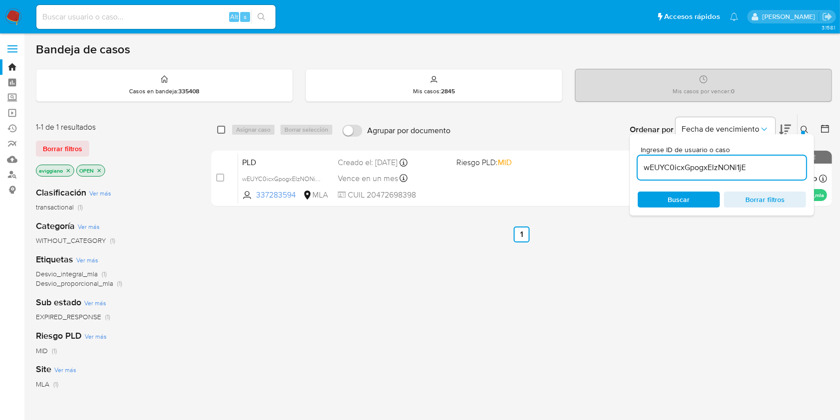
drag, startPoint x: 219, startPoint y: 125, endPoint x: 228, endPoint y: 126, distance: 8.5
click at [219, 125] on div "select-all-cases-checkbox" at bounding box center [221, 130] width 8 height 10
click at [235, 129] on div "Asignar caso Borrar selección" at bounding box center [284, 130] width 106 height 12
click at [220, 132] on input "checkbox" at bounding box center [221, 130] width 8 height 8
checkbox input "true"
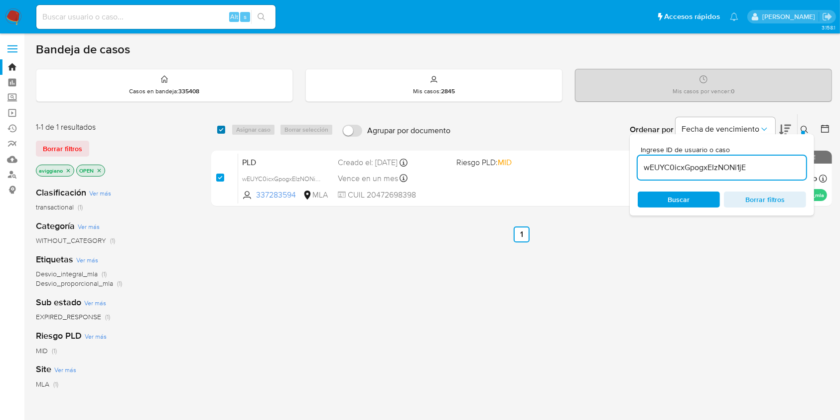
checkbox input "true"
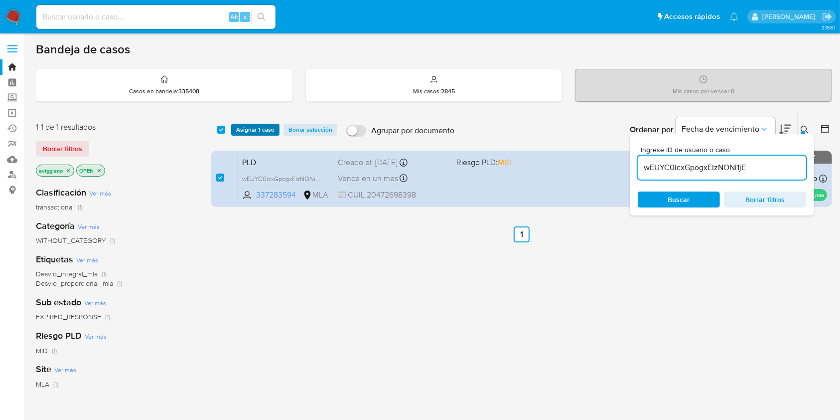
click at [239, 130] on span "Asignar 1 caso" at bounding box center [255, 130] width 38 height 10
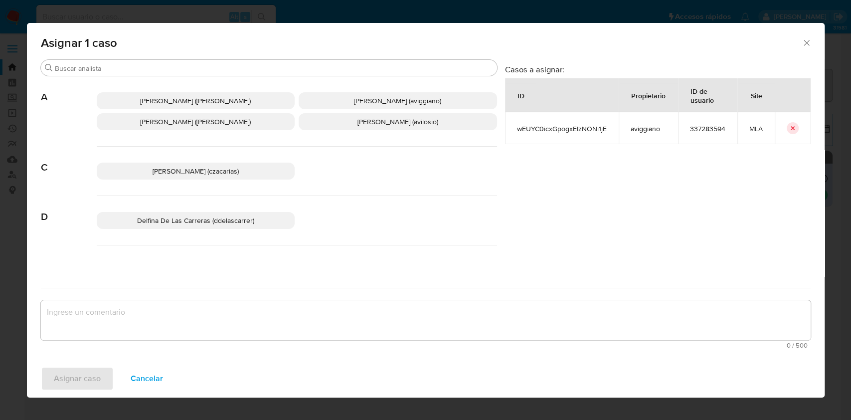
click at [162, 118] on span "Alejandra Alicia Barbieri (alebarbieri)" at bounding box center [195, 122] width 111 height 10
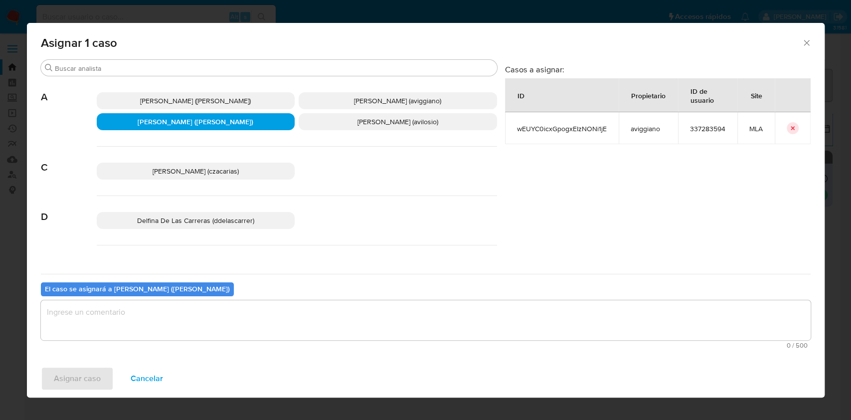
click at [339, 94] on p "Agustina Belen Viggiano (aviggiano)" at bounding box center [398, 100] width 198 height 17
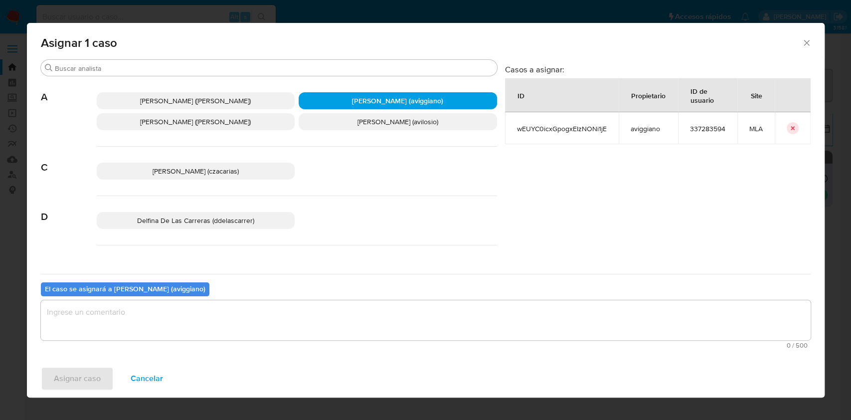
click at [137, 324] on textarea "assign-modal" at bounding box center [425, 320] width 769 height 40
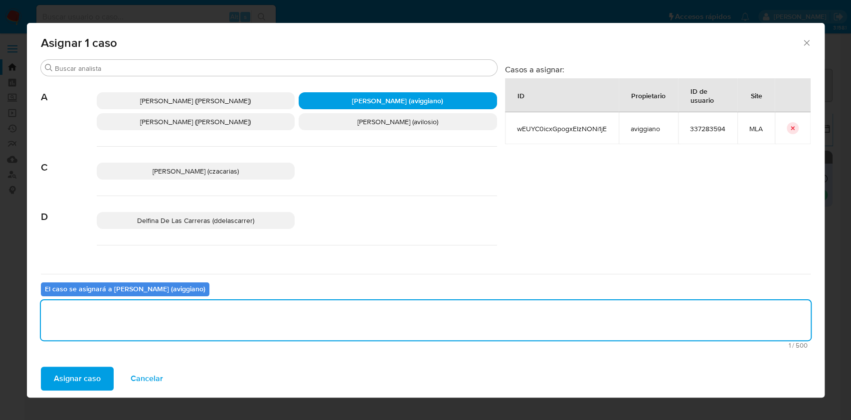
click at [88, 371] on span "Asignar caso" at bounding box center [77, 378] width 47 height 22
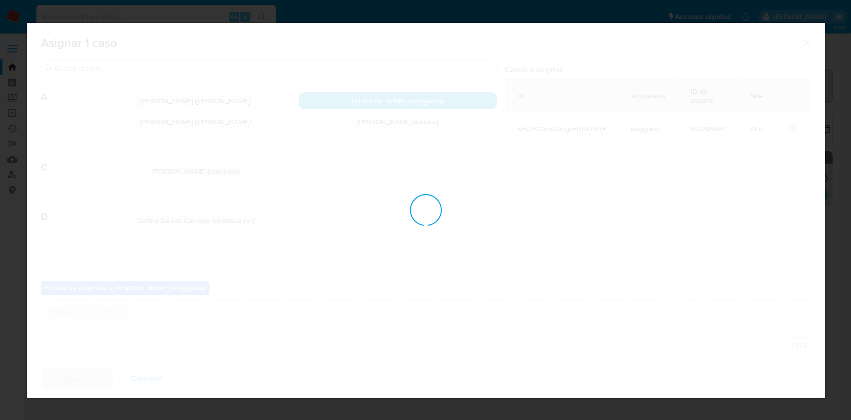
checkbox input "false"
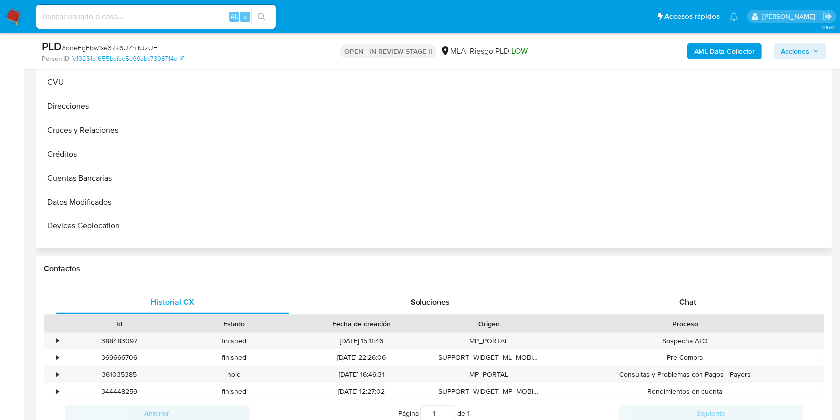
select select "10"
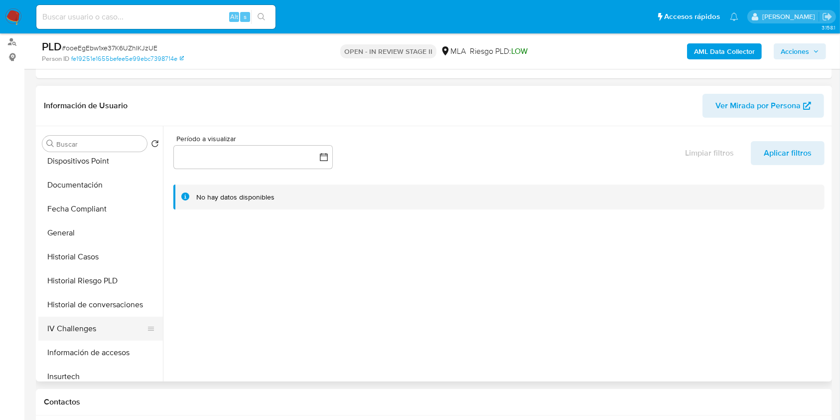
scroll to position [266, 0]
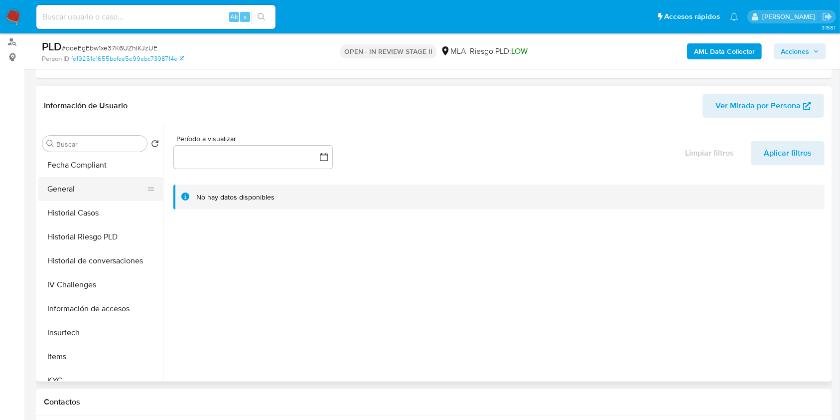
click at [112, 196] on button "General" at bounding box center [96, 189] width 117 height 24
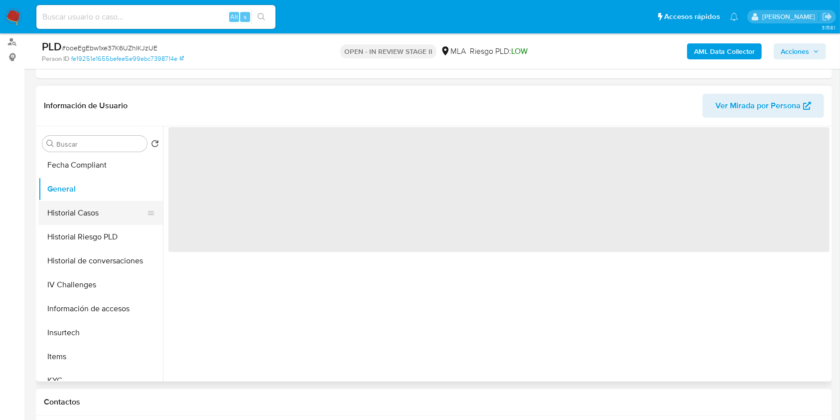
click at [105, 209] on button "Historial Casos" at bounding box center [96, 213] width 117 height 24
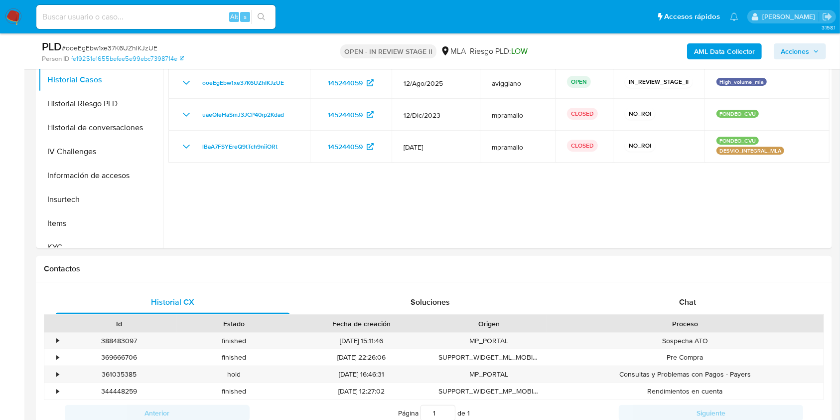
click at [794, 60] on div "AML Data Collector Acciones" at bounding box center [697, 50] width 259 height 23
click at [795, 55] on span "Acciones" at bounding box center [795, 51] width 28 height 16
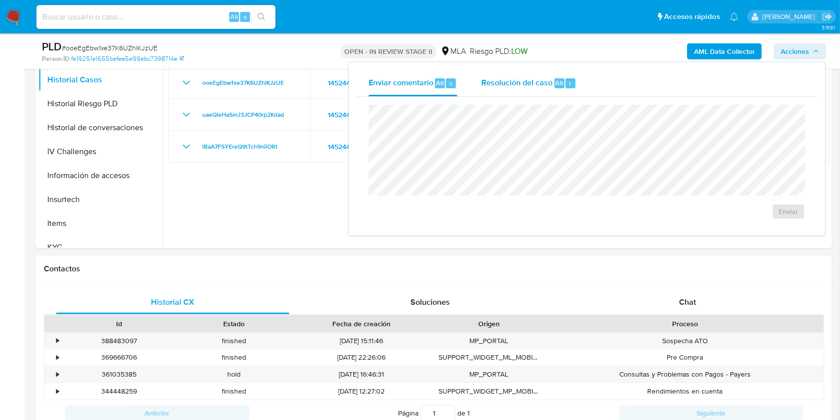
click at [506, 82] on span "Resolución del caso" at bounding box center [516, 82] width 71 height 11
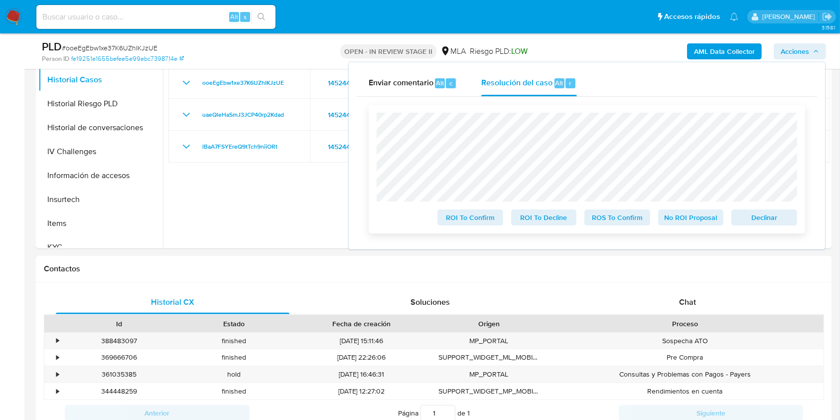
drag, startPoint x: 752, startPoint y: 217, endPoint x: 684, endPoint y: 226, distance: 67.9
click at [752, 216] on span "Declinar" at bounding box center [765, 217] width 52 height 14
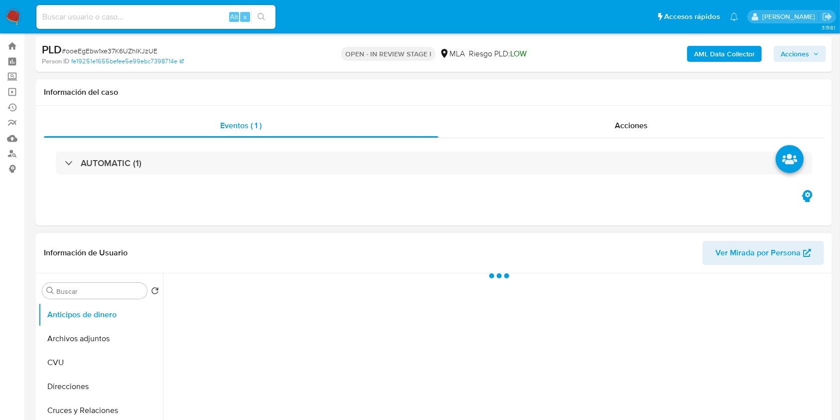
scroll to position [199, 0]
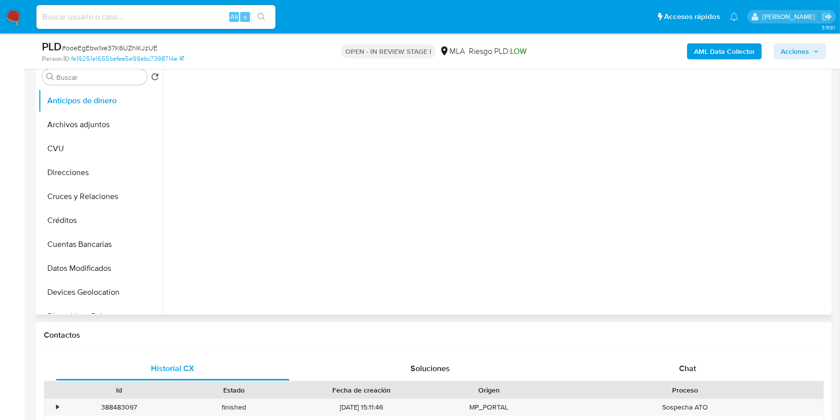
select select "10"
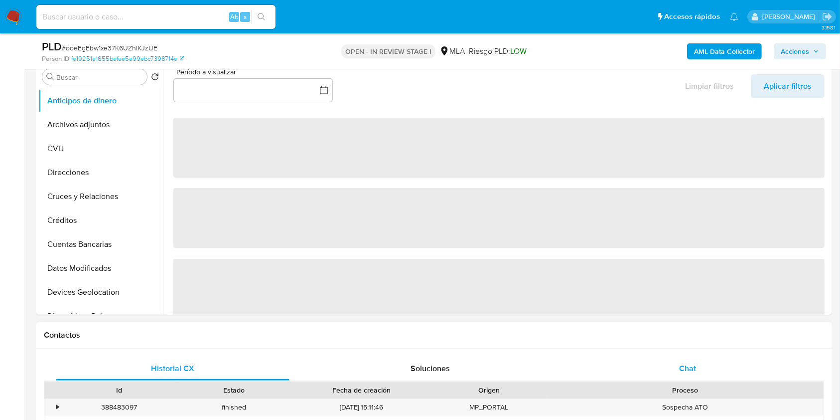
click at [672, 361] on div "Chat" at bounding box center [688, 368] width 234 height 24
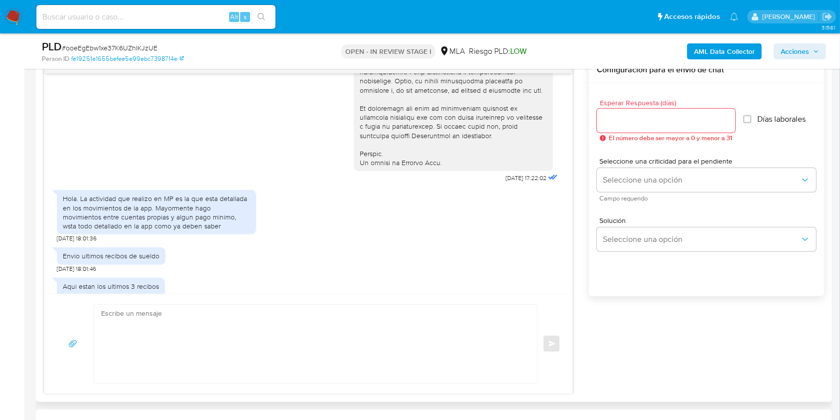
scroll to position [465, 0]
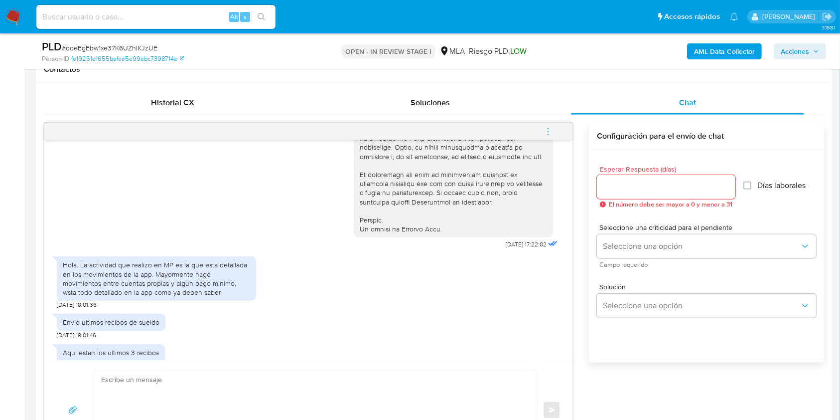
click at [546, 130] on icon "menu-action" at bounding box center [548, 131] width 9 height 9
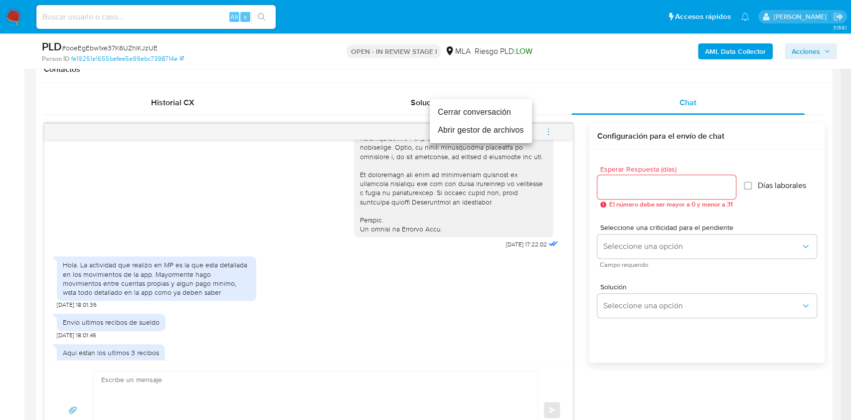
click at [451, 127] on li "Abrir gestor de archivos" at bounding box center [481, 130] width 102 height 18
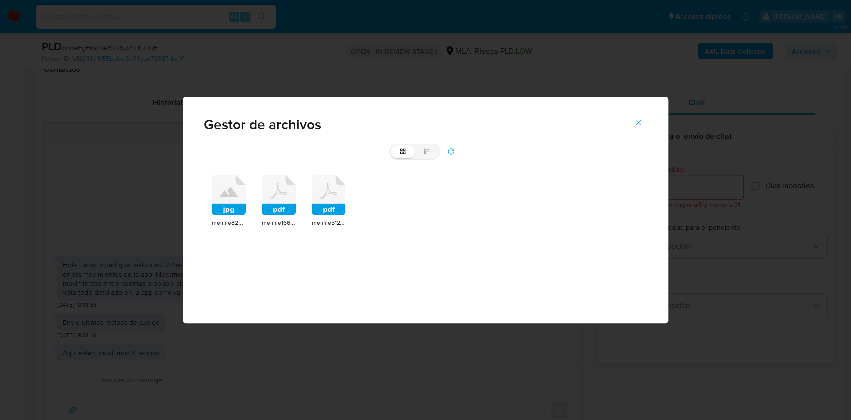
click at [217, 200] on icon at bounding box center [229, 194] width 34 height 41
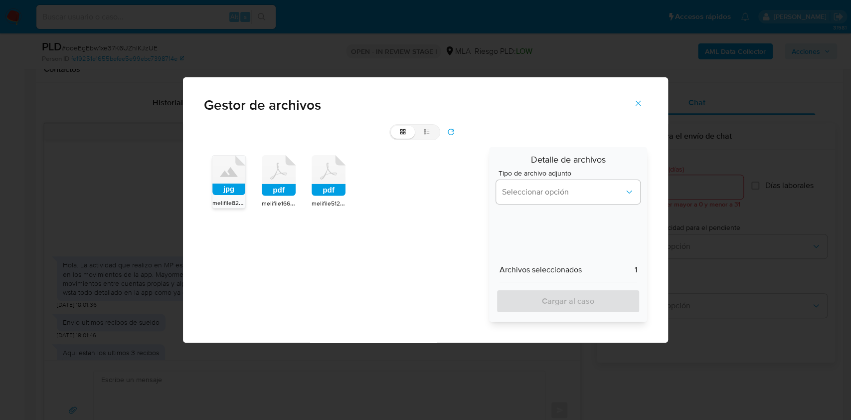
click at [270, 199] on span "melifile1666108210303020348.pdf" at bounding box center [307, 203] width 91 height 10
drag, startPoint x: 325, startPoint y: 191, endPoint x: 404, endPoint y: 199, distance: 79.1
click at [326, 190] on rect at bounding box center [328, 190] width 34 height 12
click at [516, 212] on div "Detalle de archivos Tipo de archivo adjunto Seleccionar opción Archivos selecci…" at bounding box center [568, 234] width 158 height 174
drag, startPoint x: 522, startPoint y: 197, endPoint x: 524, endPoint y: 202, distance: 5.4
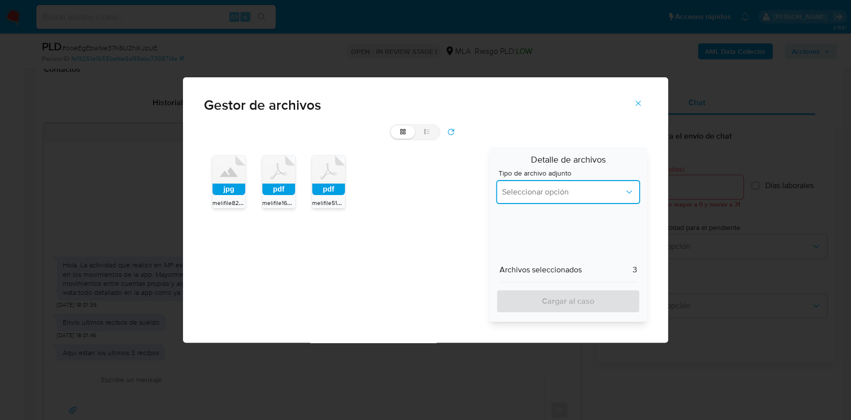
click at [522, 197] on button "Seleccionar opción" at bounding box center [568, 192] width 145 height 24
click at [537, 243] on span "INGRESOS" at bounding box center [519, 243] width 37 height 10
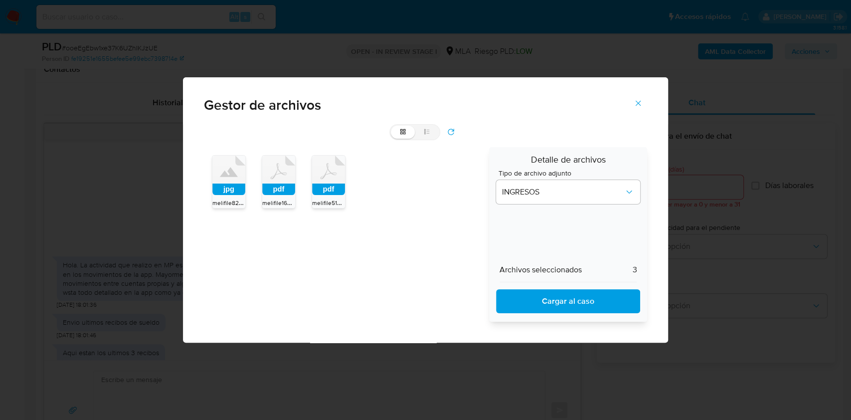
click at [547, 301] on span "Cargar al caso" at bounding box center [568, 301] width 119 height 22
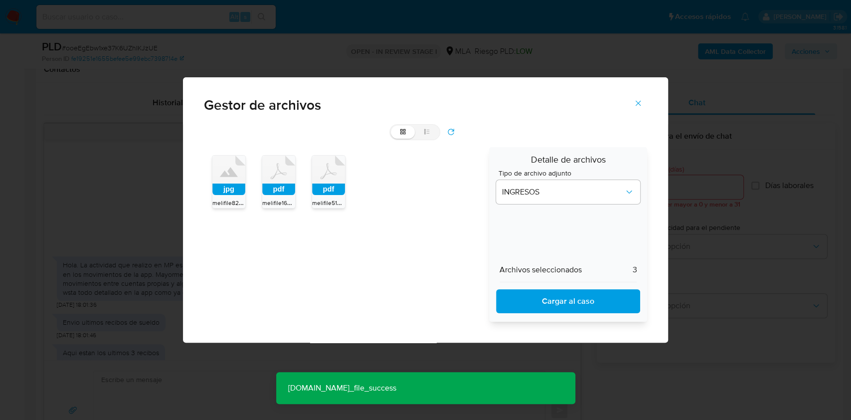
click at [155, 381] on div "Gestor de archivos grid list jpg melifile8272474328284671402.jpg pdf melifile16…" at bounding box center [425, 210] width 851 height 420
click at [179, 378] on div "Gestor de archivos grid list jpg melifile8272474328284671402.jpg pdf melifile16…" at bounding box center [425, 210] width 851 height 420
click at [640, 97] on span "Cerrar" at bounding box center [637, 103] width 9 height 22
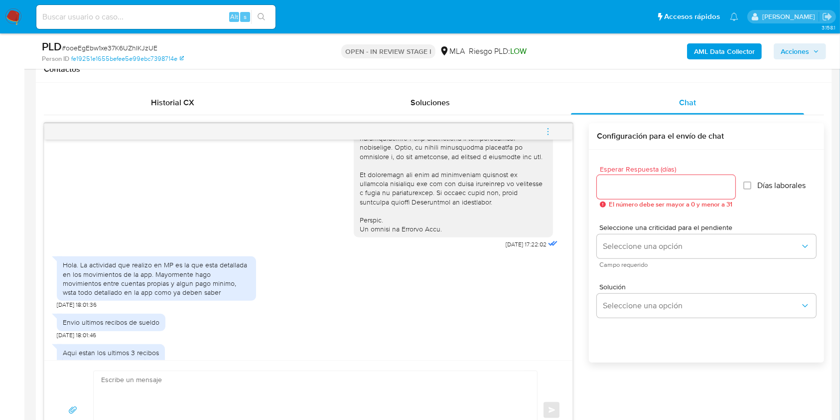
click at [156, 387] on textarea at bounding box center [313, 410] width 424 height 78
type textarea "M"
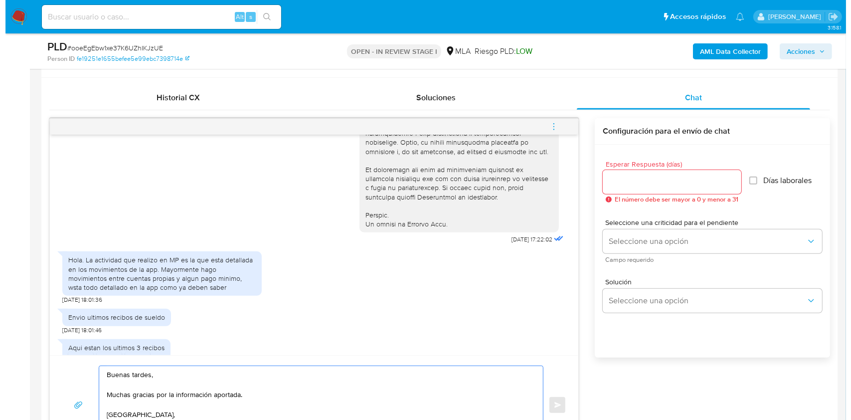
scroll to position [480, 0]
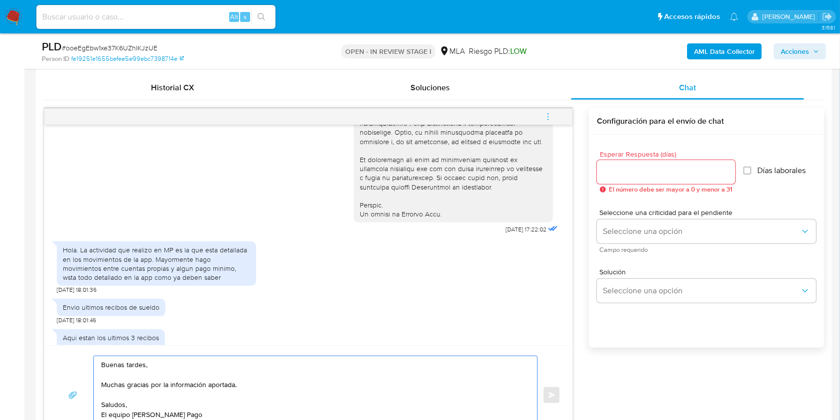
type textarea "Buenas tardes, Muchas gracias por la información aportada. Saludos, El equipo d…"
click at [630, 177] on input "Esperar Respuesta (días)" at bounding box center [666, 171] width 139 height 13
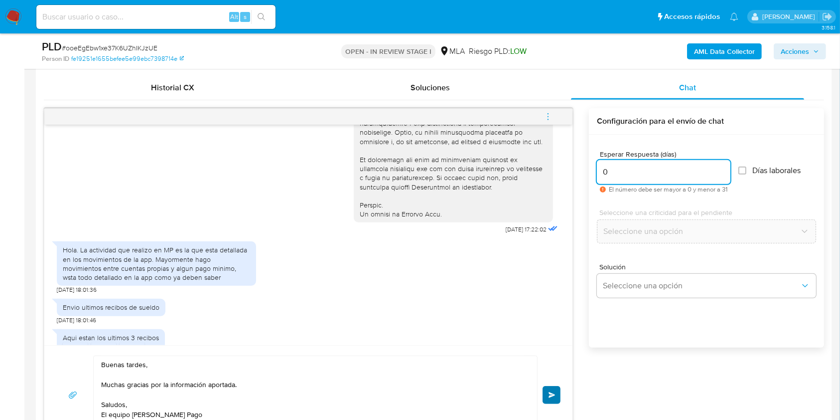
type input "0"
click at [553, 397] on button "Enviar" at bounding box center [552, 395] width 18 height 18
click at [550, 116] on icon "menu-action" at bounding box center [548, 116] width 9 height 9
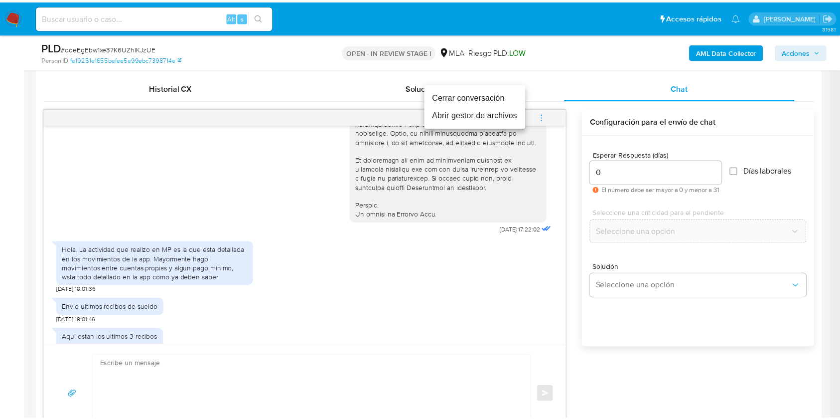
scroll to position [589, 0]
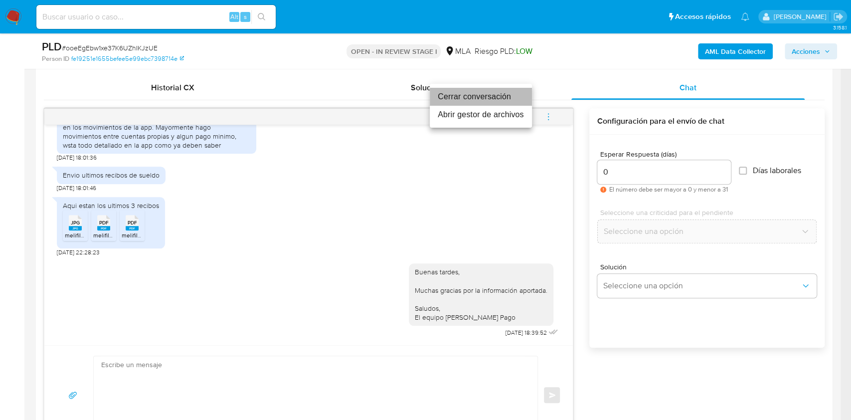
click at [460, 99] on li "Cerrar conversación" at bounding box center [481, 97] width 102 height 18
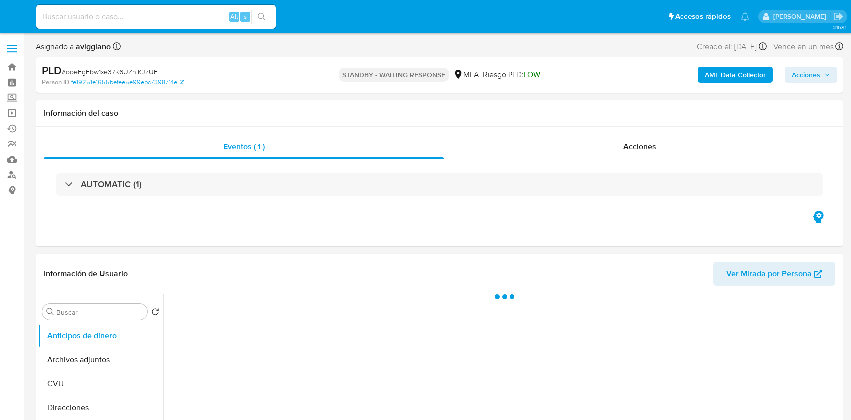
select select "10"
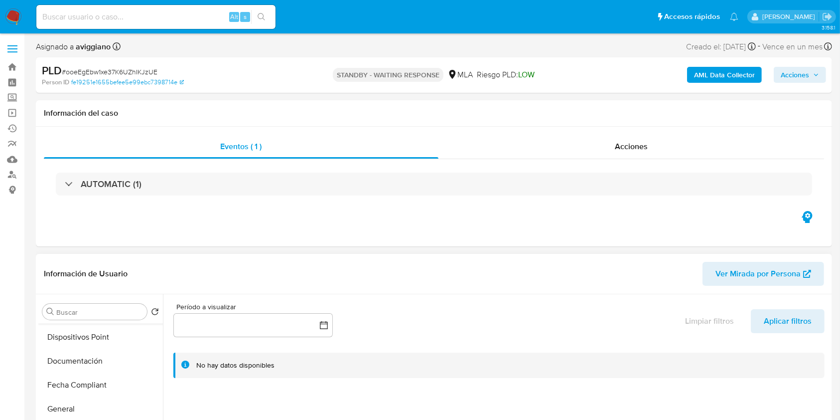
scroll to position [266, 0]
click at [81, 378] on button "Historial Casos" at bounding box center [96, 381] width 117 height 24
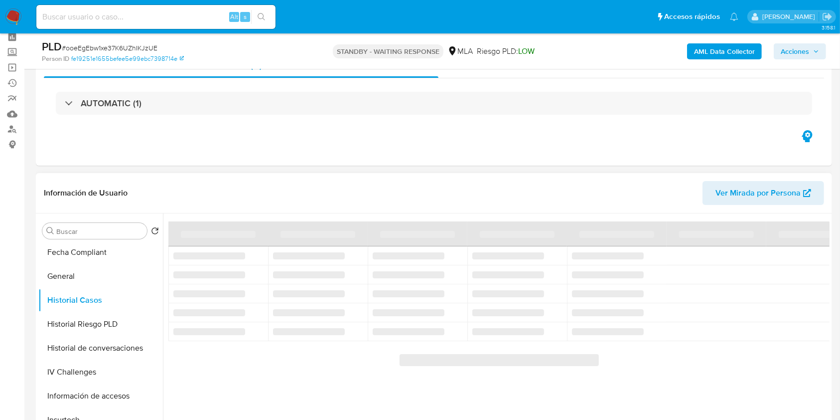
scroll to position [66, 0]
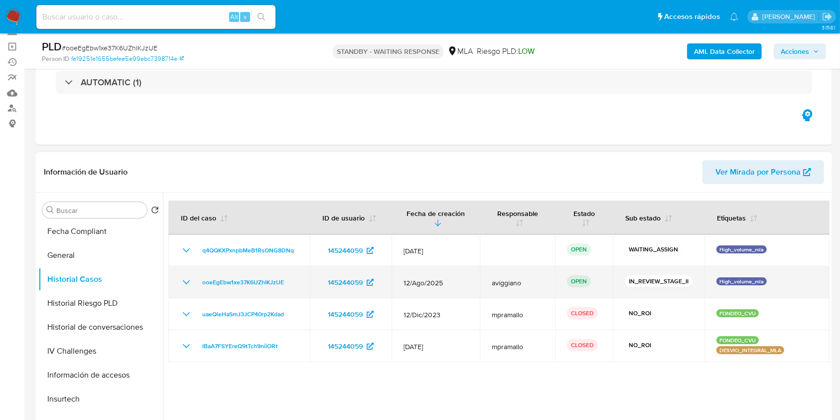
click at [245, 275] on td "ooeEgEbw1xe37K6UZhIKJzUE" at bounding box center [239, 282] width 142 height 32
click at [239, 282] on span "ooeEgEbw1xe37K6UZhIKJzUE" at bounding box center [243, 282] width 82 height 12
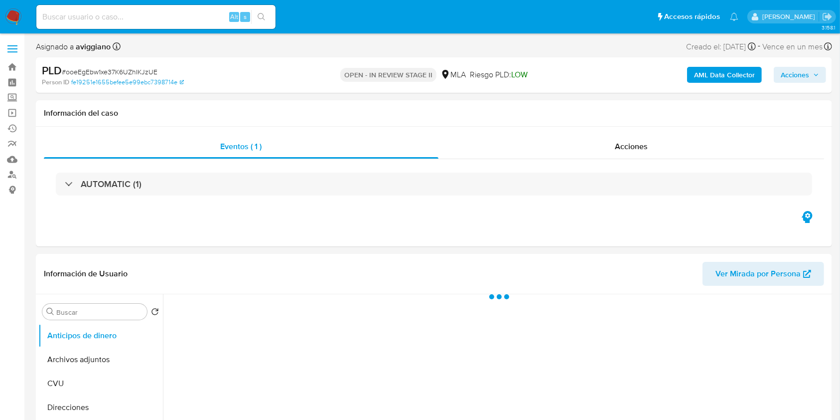
click at [776, 79] on button "Acciones" at bounding box center [800, 75] width 52 height 16
select select "10"
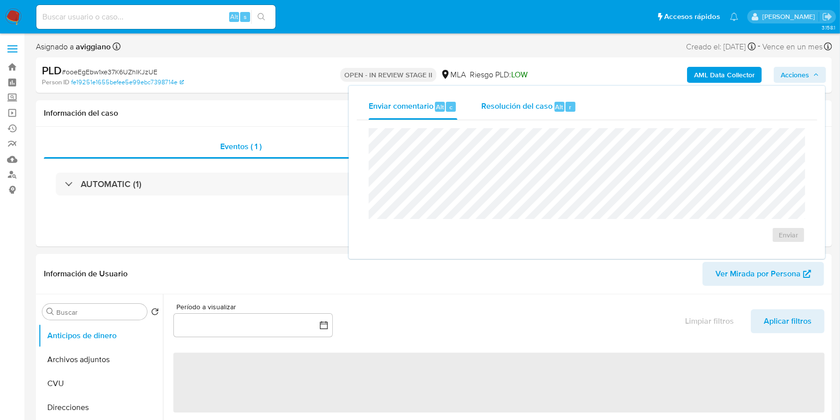
drag, startPoint x: 518, startPoint y: 98, endPoint x: 522, endPoint y: 125, distance: 26.7
click at [518, 98] on div "Resolución del caso Alt r" at bounding box center [528, 107] width 95 height 26
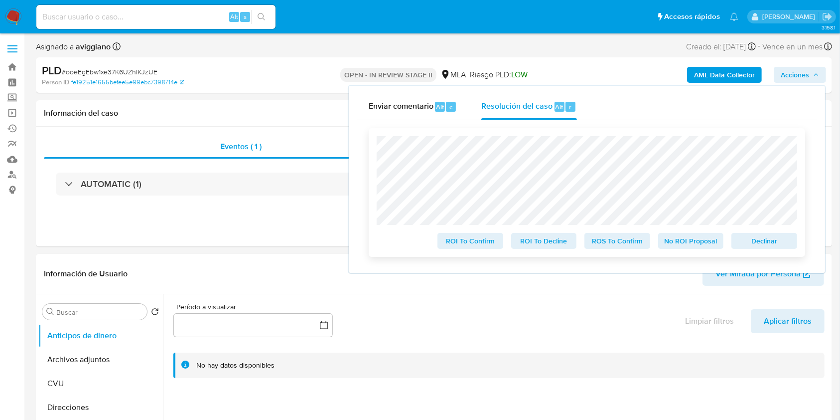
click at [745, 238] on span "Declinar" at bounding box center [765, 241] width 52 height 14
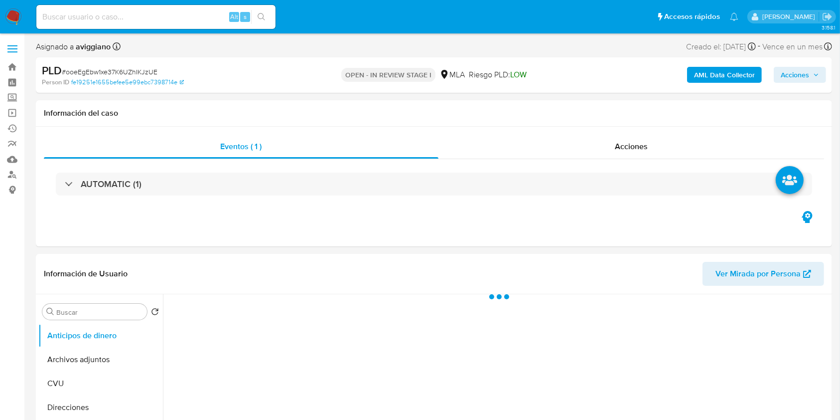
click at [802, 67] on span "Acciones" at bounding box center [795, 75] width 28 height 16
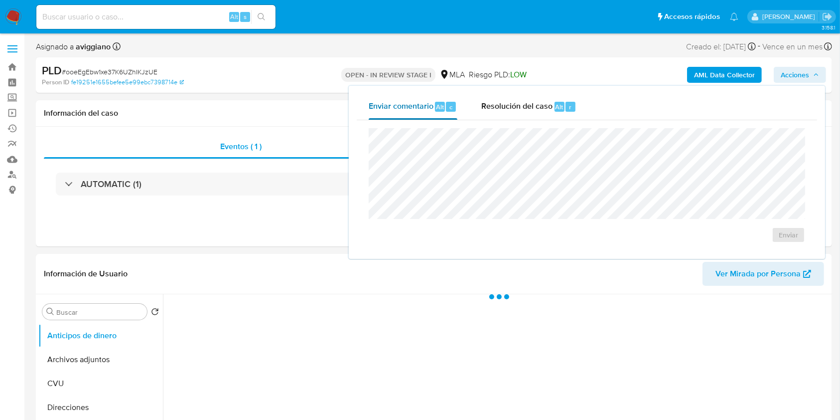
select select "10"
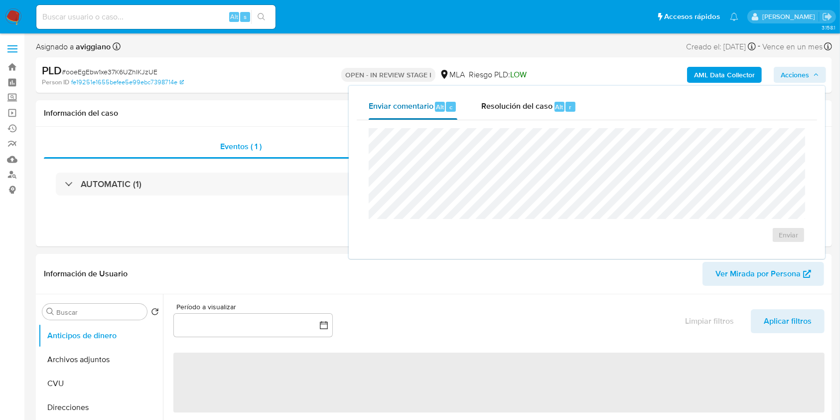
click at [467, 111] on button "Enviar comentario Alt c" at bounding box center [413, 107] width 113 height 26
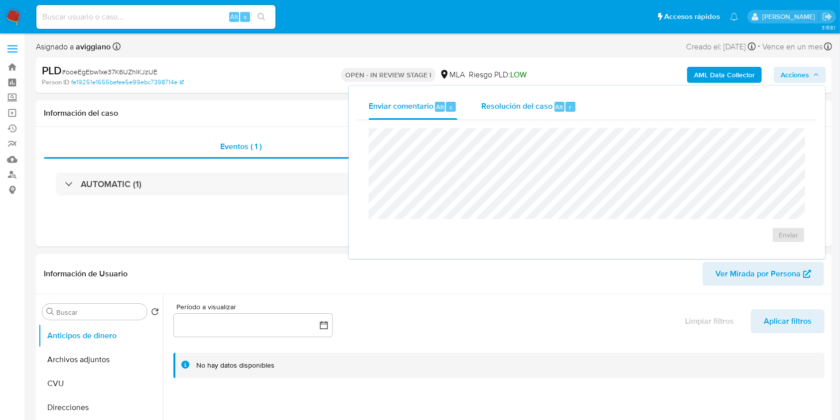
click at [490, 98] on div "Resolución del caso Alt r" at bounding box center [528, 107] width 95 height 26
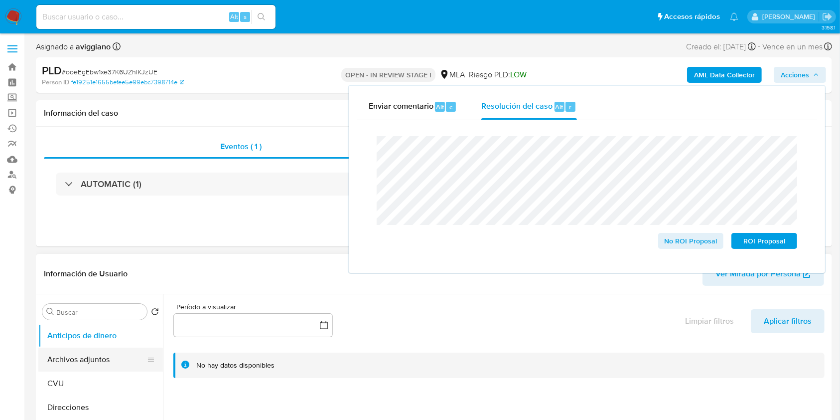
click at [80, 367] on button "Archivos adjuntos" at bounding box center [96, 359] width 117 height 24
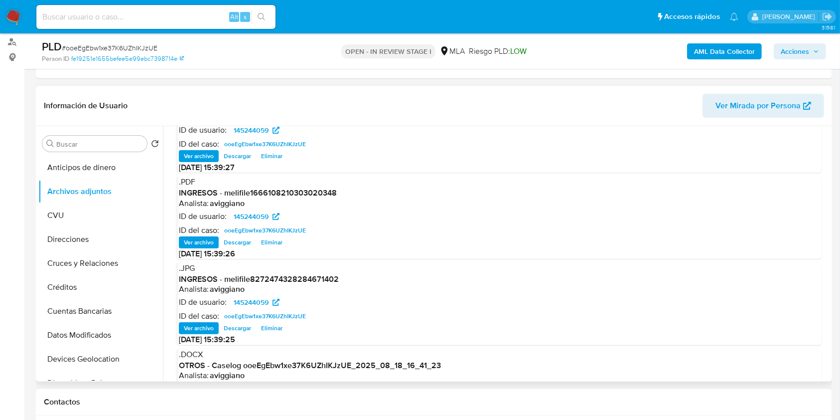
scroll to position [84, 0]
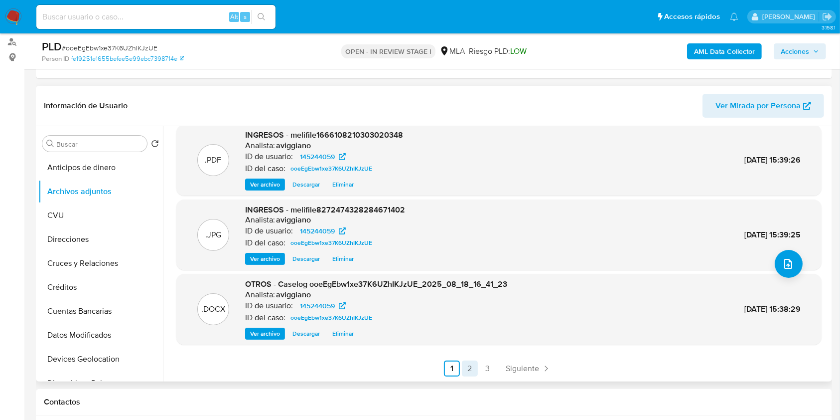
click at [466, 366] on link "2" at bounding box center [470, 368] width 16 height 16
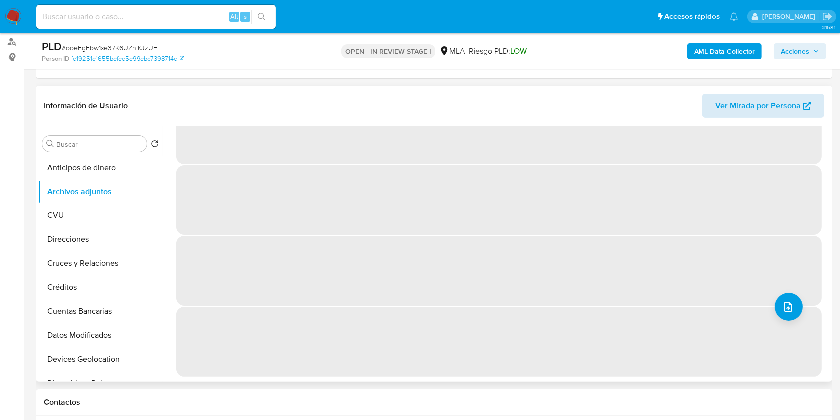
scroll to position [0, 0]
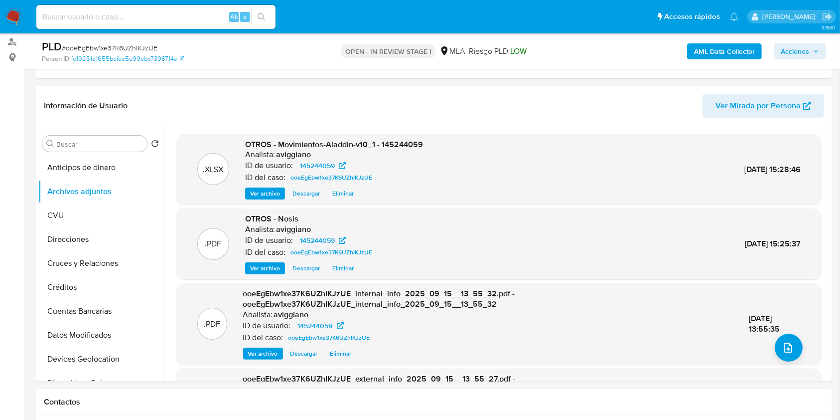
click at [798, 52] on span "Acciones" at bounding box center [795, 51] width 28 height 16
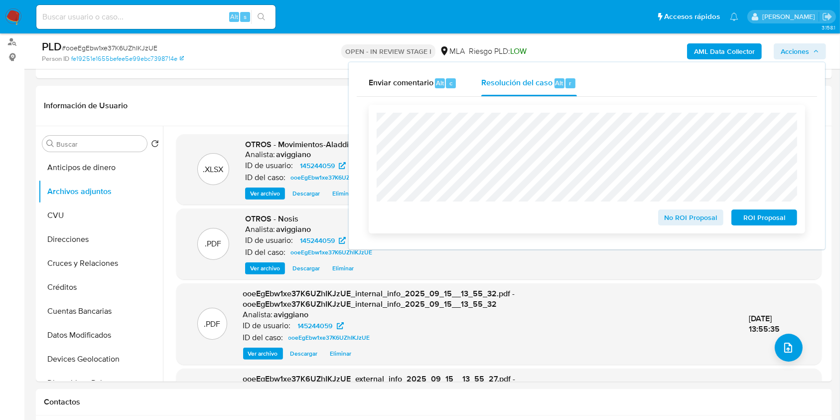
click at [678, 221] on span "No ROI Proposal" at bounding box center [691, 217] width 52 height 14
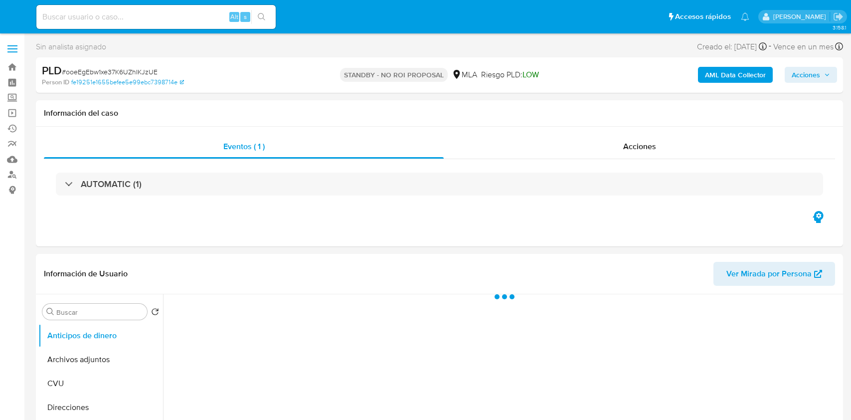
select select "10"
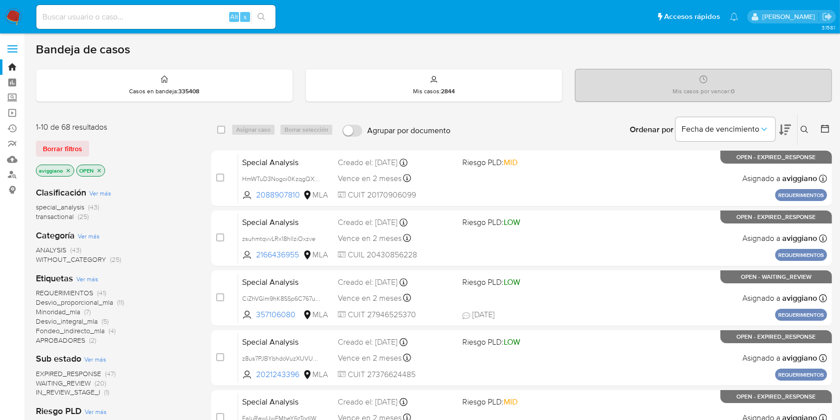
click at [66, 170] on icon "close-filter" at bounding box center [68, 170] width 6 height 6
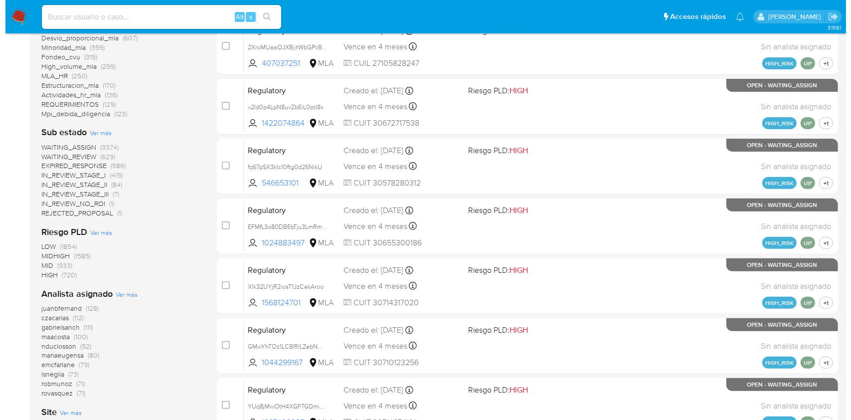
scroll to position [332, 0]
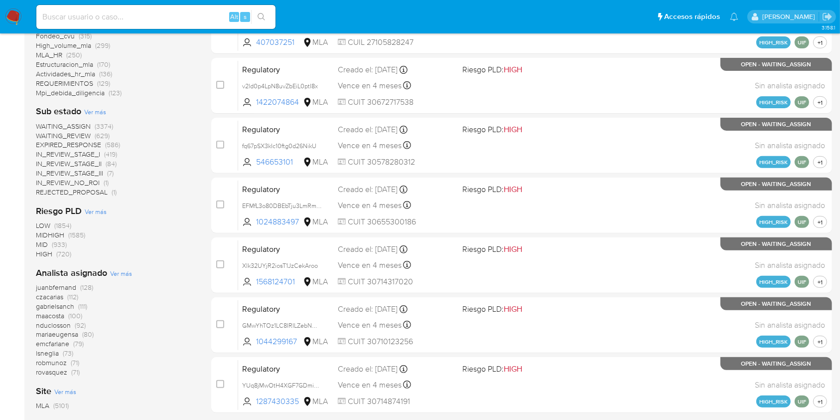
click at [121, 274] on span "Ver más" at bounding box center [121, 273] width 22 height 9
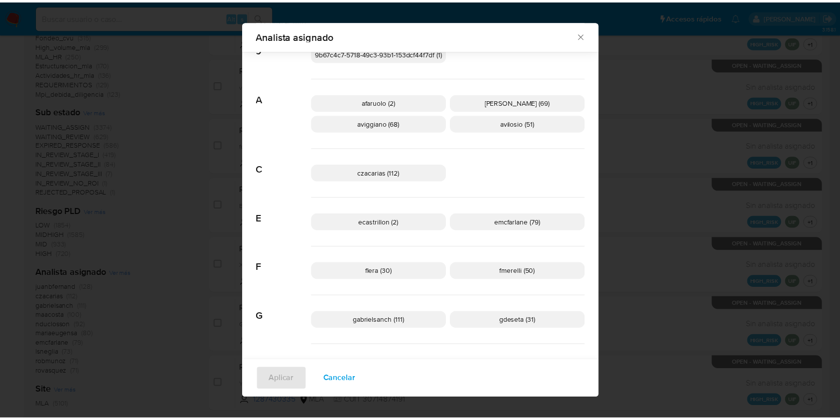
scroll to position [59, 0]
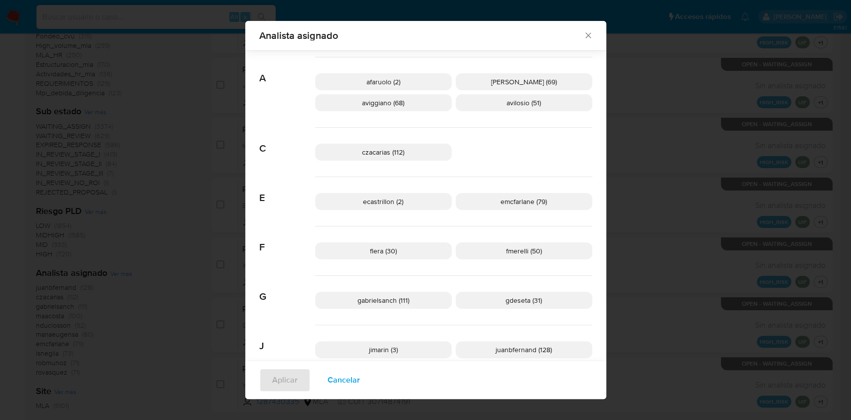
click at [584, 30] on div "Analista asignado" at bounding box center [425, 35] width 361 height 29
click at [587, 33] on icon "Cerrar" at bounding box center [588, 35] width 10 height 10
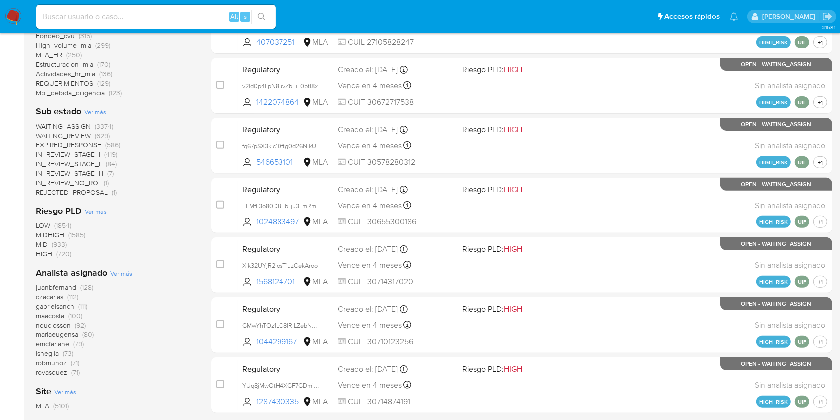
click at [130, 22] on input at bounding box center [155, 16] width 239 height 13
paste input "wEUYC0icxGpogxEIzNONi1jE"
type input "wEUYC0icxGpogxEIzNONi1jE"
click at [254, 16] on button "search-icon" at bounding box center [261, 17] width 20 height 14
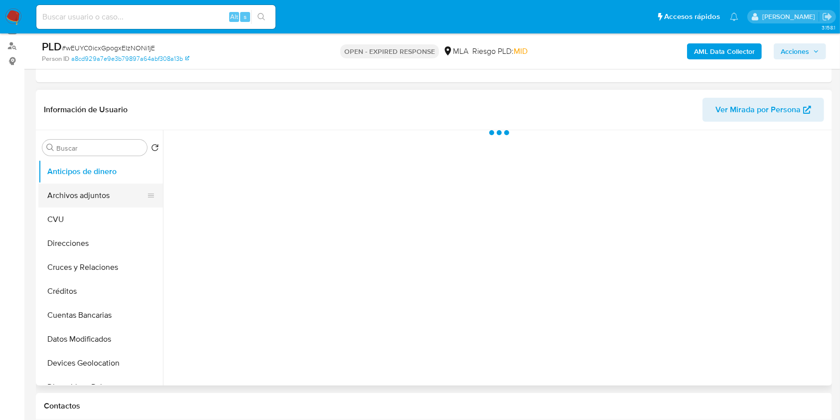
scroll to position [133, 0]
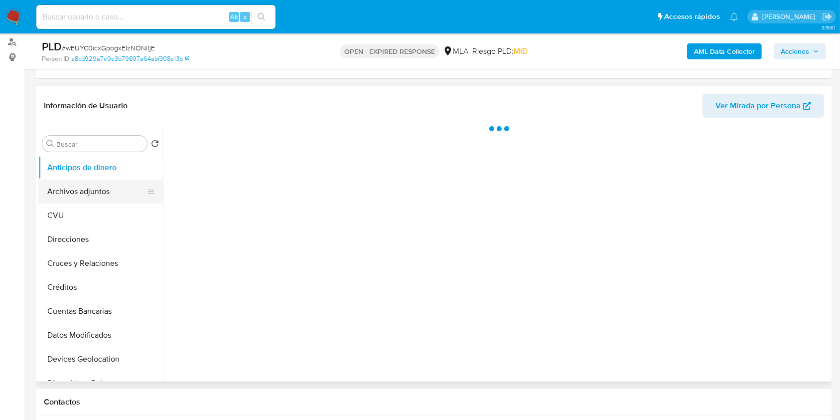
select select "10"
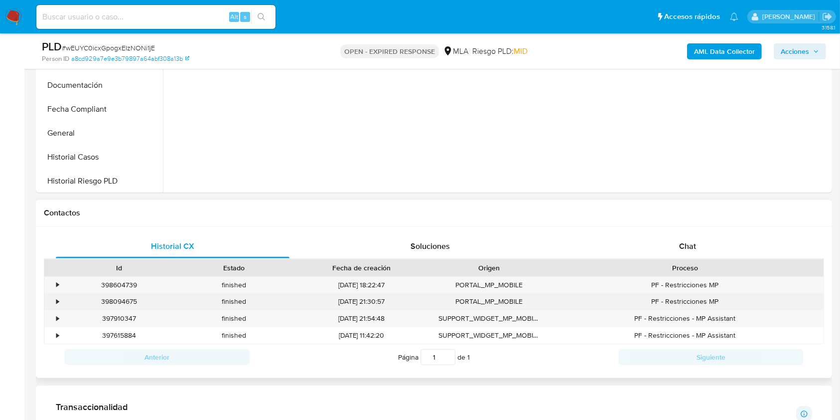
scroll to position [332, 0]
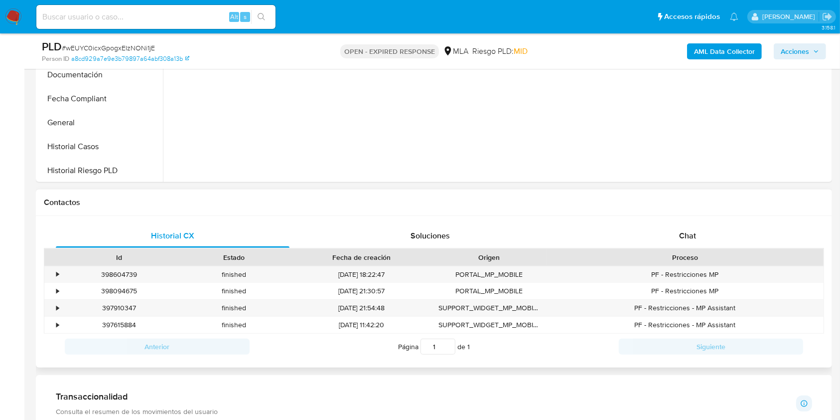
click at [688, 249] on div "Proceso" at bounding box center [685, 257] width 277 height 17
click at [688, 241] on span "Chat" at bounding box center [687, 235] width 17 height 11
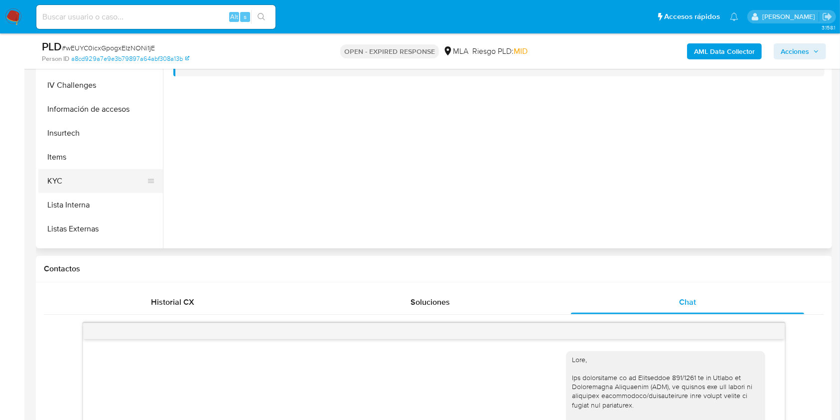
scroll to position [469, 0]
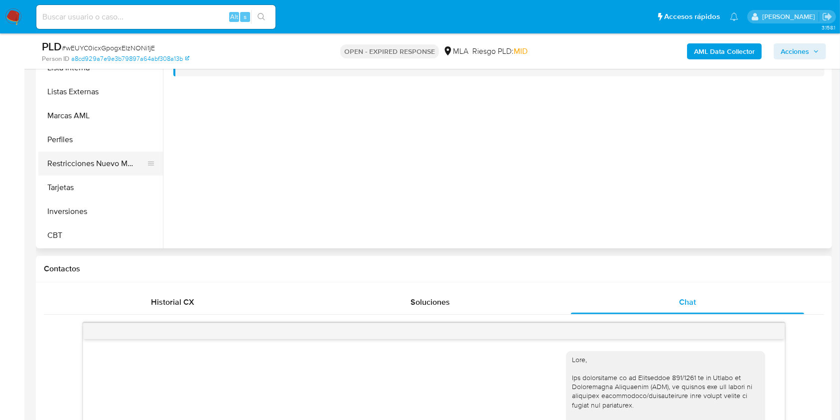
click at [95, 159] on button "Restricciones Nuevo Mundo" at bounding box center [96, 163] width 117 height 24
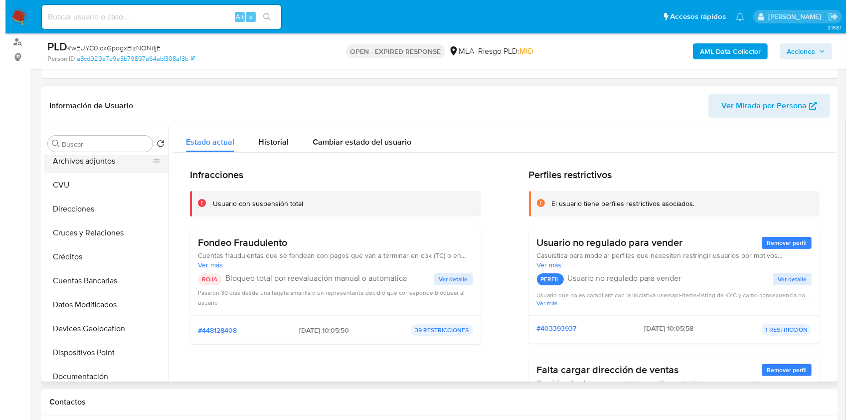
scroll to position [0, 0]
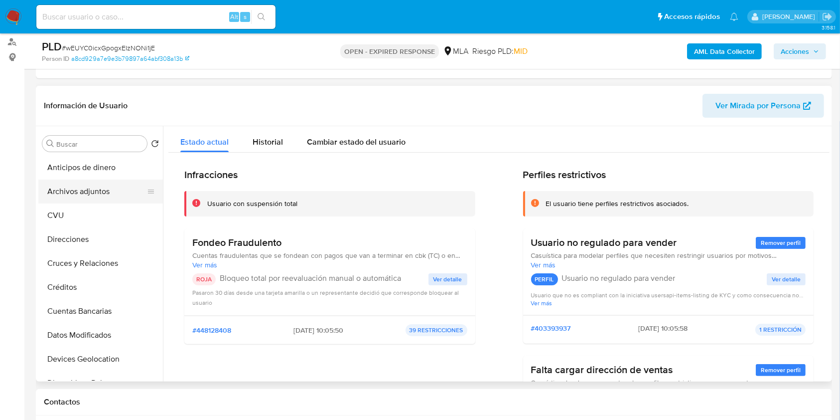
click at [96, 192] on button "Archivos adjuntos" at bounding box center [96, 191] width 117 height 24
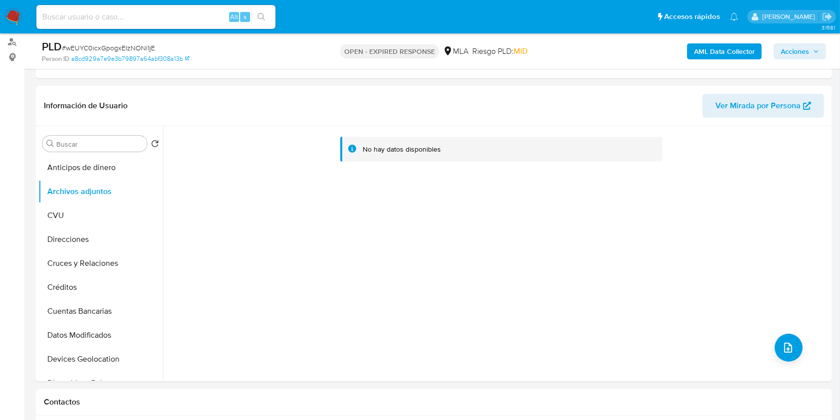
click at [704, 54] on b "AML Data Collector" at bounding box center [724, 51] width 61 height 16
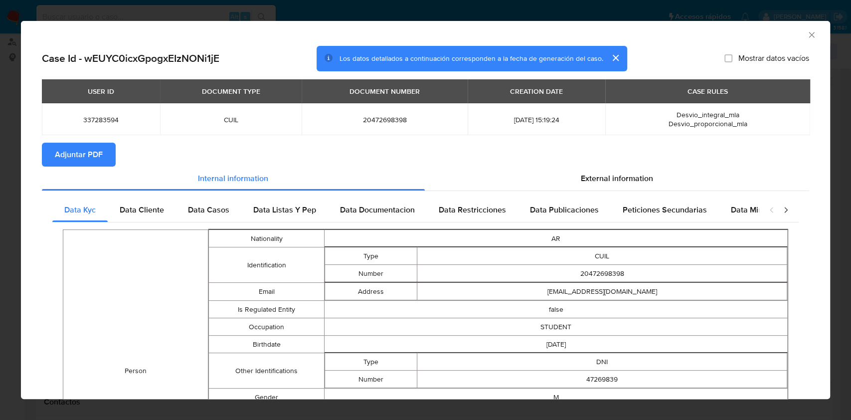
click at [95, 148] on span "Adjuntar PDF" at bounding box center [79, 155] width 48 height 22
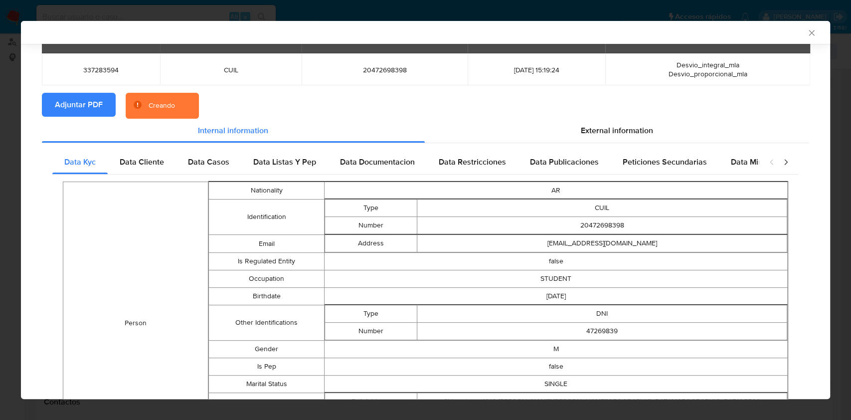
scroll to position [39, 0]
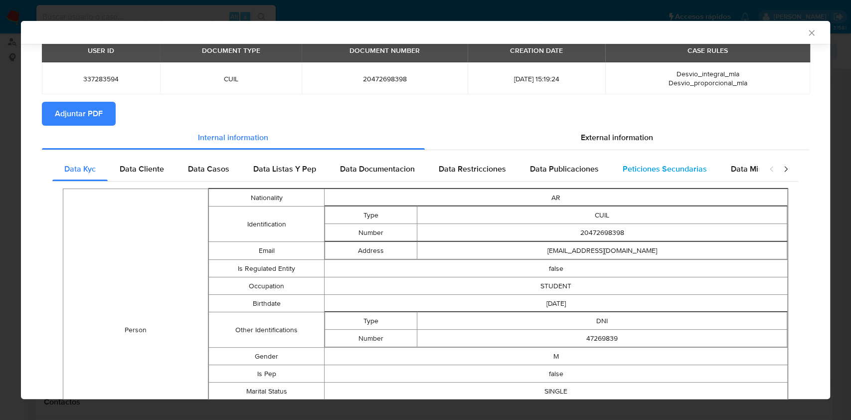
click at [674, 165] on span "Peticiones Secundarias" at bounding box center [664, 168] width 84 height 11
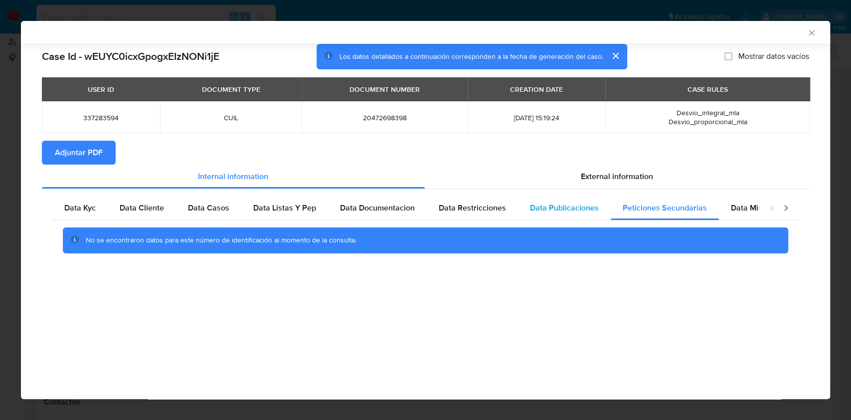
click at [566, 211] on span "Data Publicaciones" at bounding box center [564, 207] width 69 height 11
drag, startPoint x: 482, startPoint y: 216, endPoint x: 396, endPoint y: 212, distance: 86.8
click at [482, 216] on div "Data Restricciones" at bounding box center [472, 208] width 91 height 24
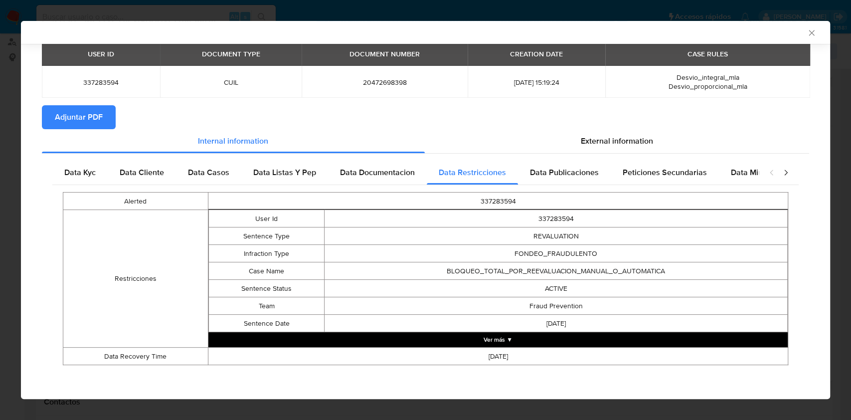
scroll to position [36, 0]
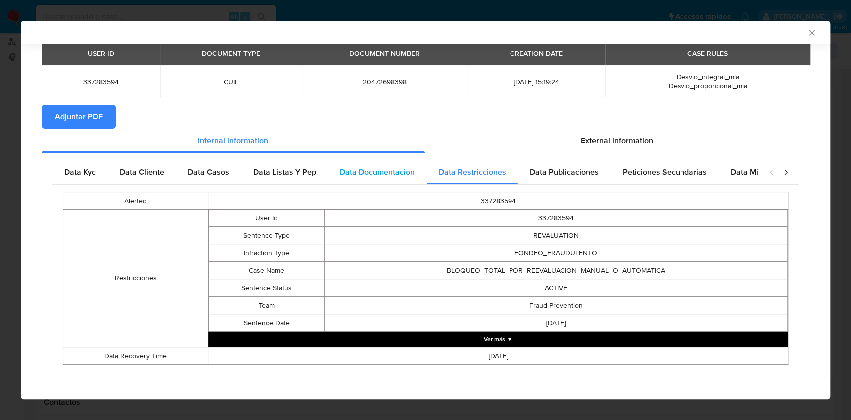
click at [388, 160] on div "Data Documentacion" at bounding box center [377, 172] width 99 height 24
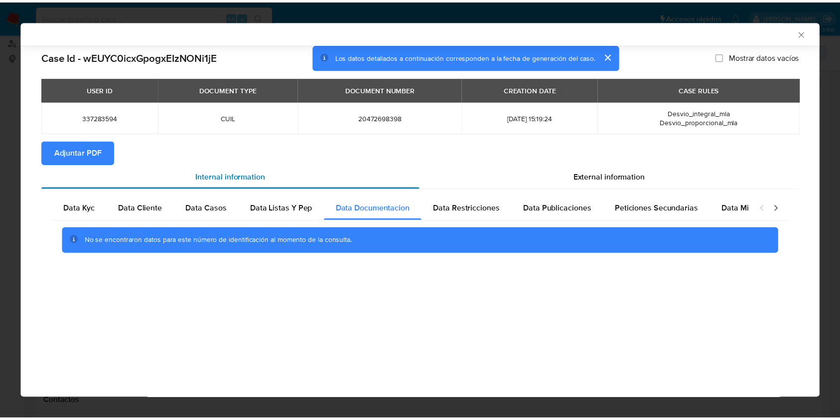
scroll to position [0, 0]
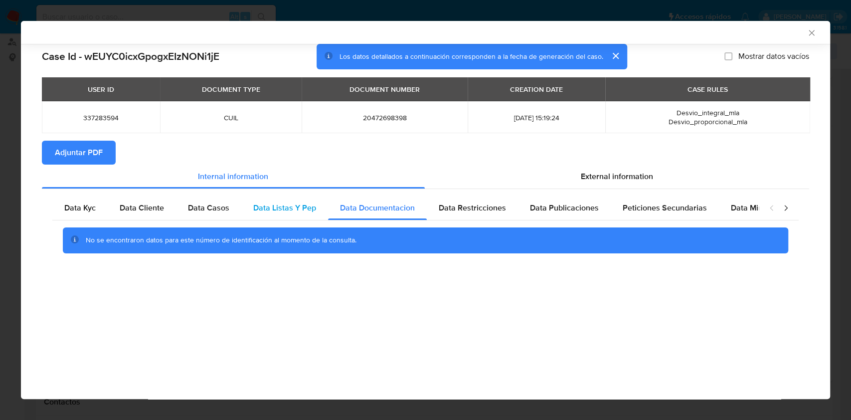
click at [263, 207] on span "Data Listas Y Pep" at bounding box center [284, 207] width 63 height 11
click at [203, 209] on span "Data Casos" at bounding box center [208, 207] width 41 height 11
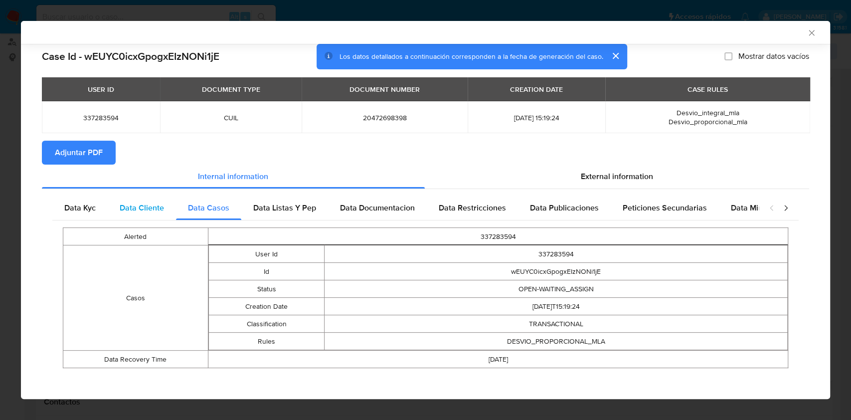
click at [135, 209] on span "Data Cliente" at bounding box center [142, 207] width 44 height 11
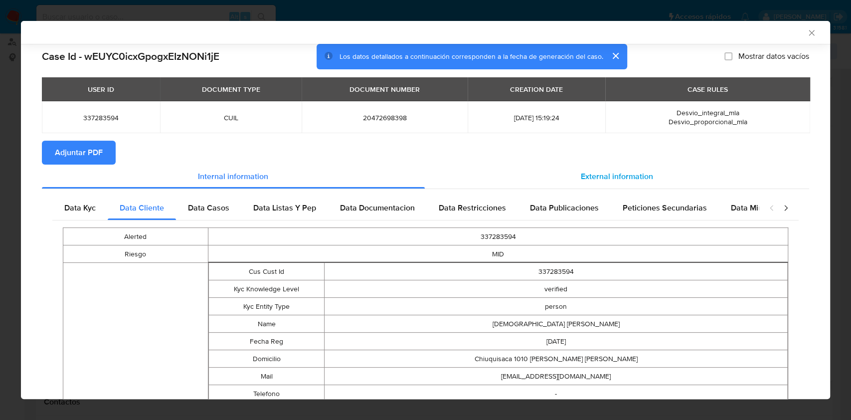
click at [627, 174] on span "External information" at bounding box center [617, 175] width 72 height 11
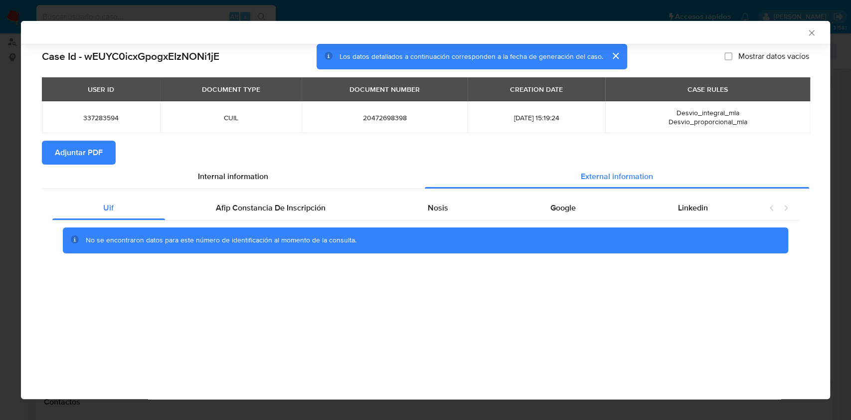
click at [689, 194] on div "Uif Afip Constancia De Inscripción Nosis Google Linkedin No se encontraron dato…" at bounding box center [425, 228] width 767 height 78
click at [636, 212] on div "Linkedin" at bounding box center [692, 208] width 132 height 24
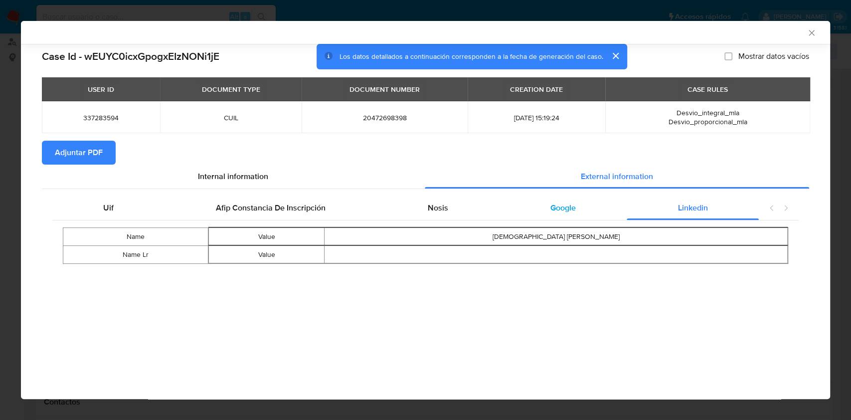
click at [553, 206] on span "Google" at bounding box center [562, 207] width 25 height 11
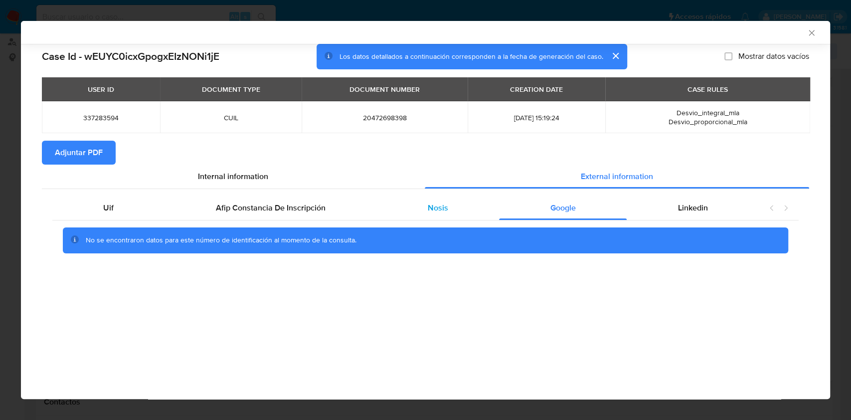
click at [461, 205] on div "Nosis" at bounding box center [438, 208] width 123 height 24
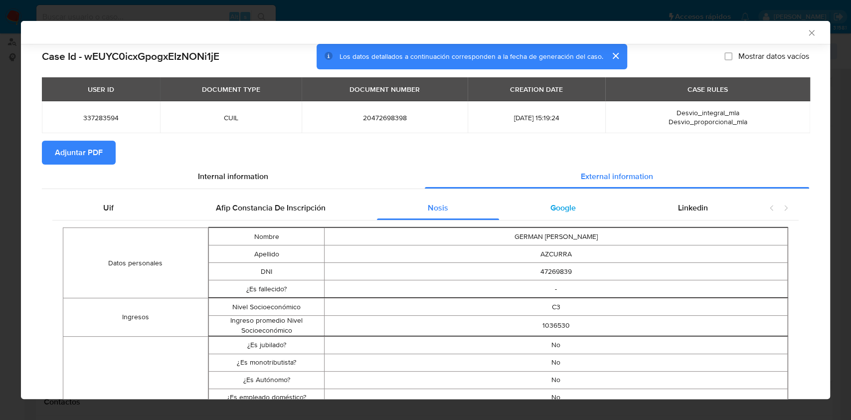
click at [550, 203] on span "Google" at bounding box center [562, 207] width 25 height 11
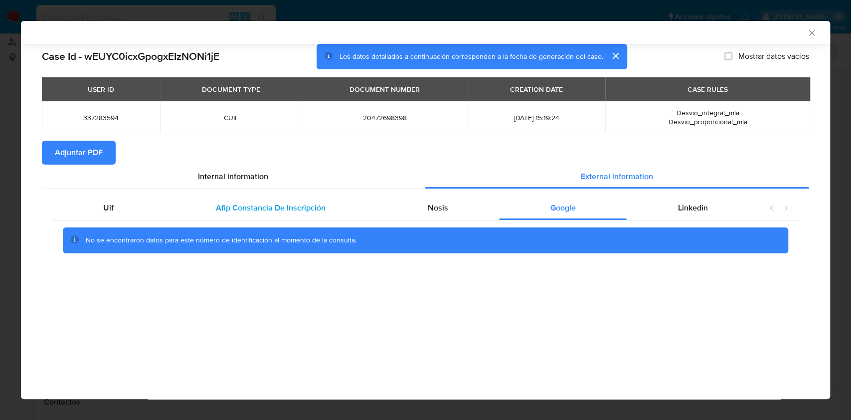
click at [219, 200] on div "Afip Constancia De Inscripción" at bounding box center [271, 208] width 212 height 24
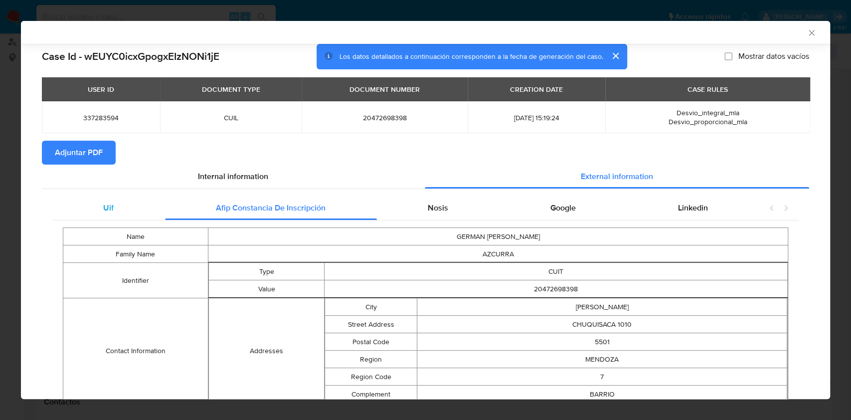
click at [103, 196] on div "Uif" at bounding box center [108, 208] width 113 height 24
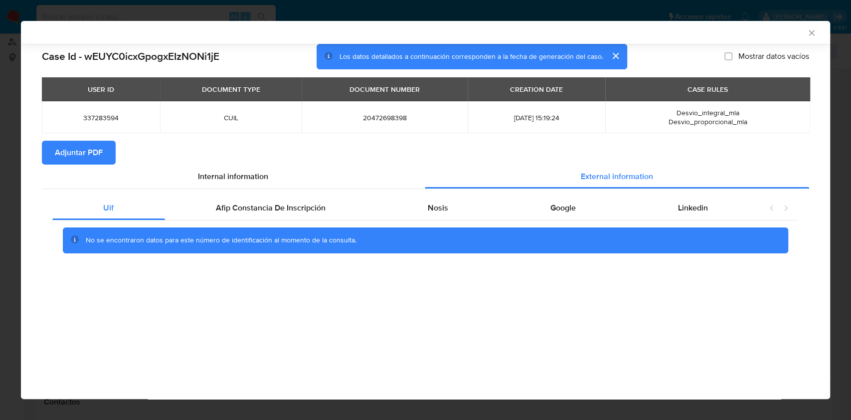
click at [808, 31] on icon "Cerrar ventana" at bounding box center [811, 33] width 10 height 10
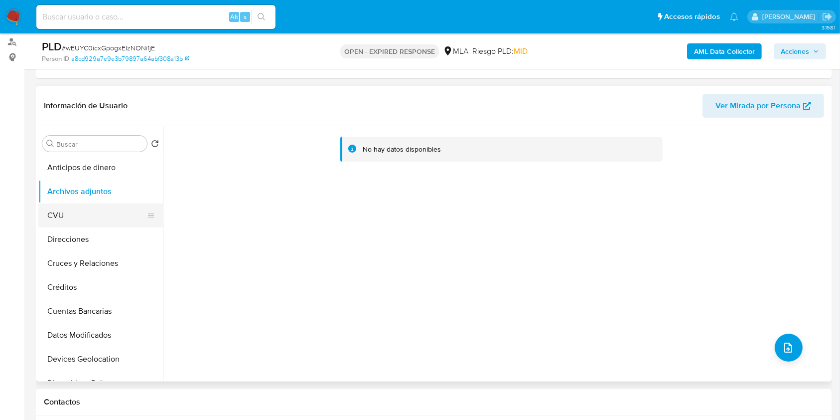
click at [84, 221] on button "CVU" at bounding box center [96, 215] width 117 height 24
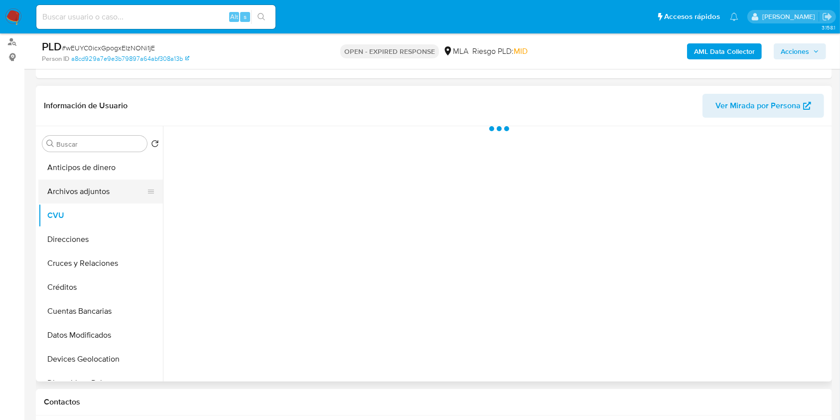
click at [80, 199] on button "Archivos adjuntos" at bounding box center [96, 191] width 117 height 24
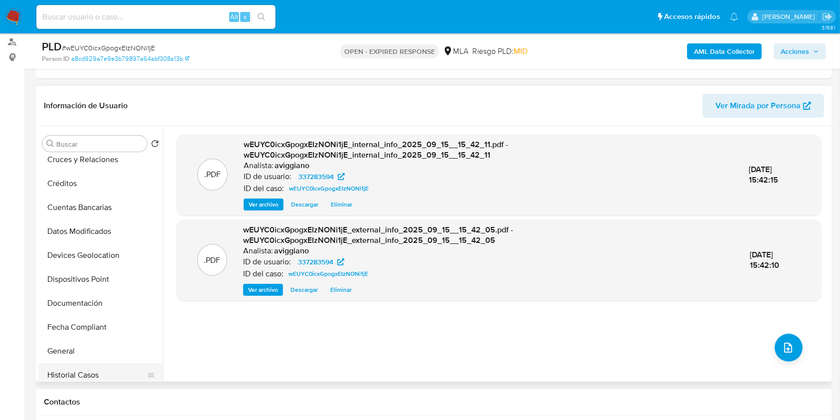
scroll to position [199, 0]
drag, startPoint x: 82, startPoint y: 255, endPoint x: 91, endPoint y: 255, distance: 9.5
click at [82, 254] on button "General" at bounding box center [96, 255] width 117 height 24
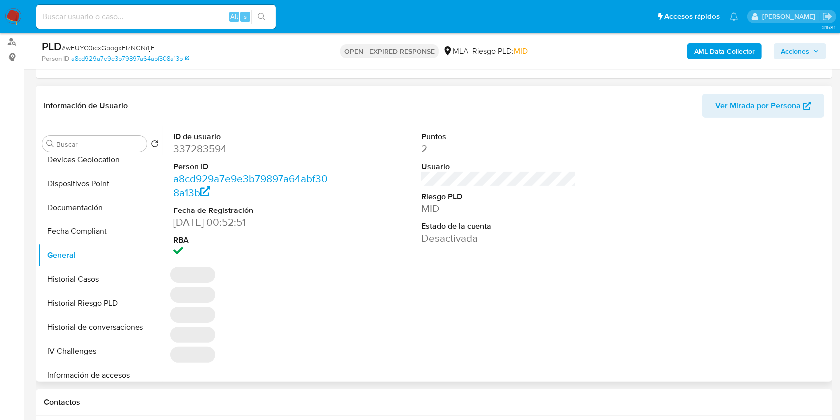
click at [200, 149] on dd "337283594" at bounding box center [250, 149] width 155 height 14
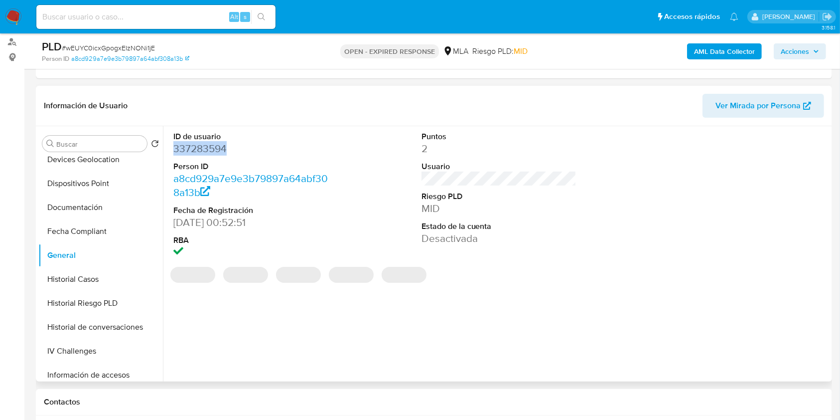
click at [200, 149] on dd "337283594" at bounding box center [250, 149] width 155 height 14
copy dd "337283594"
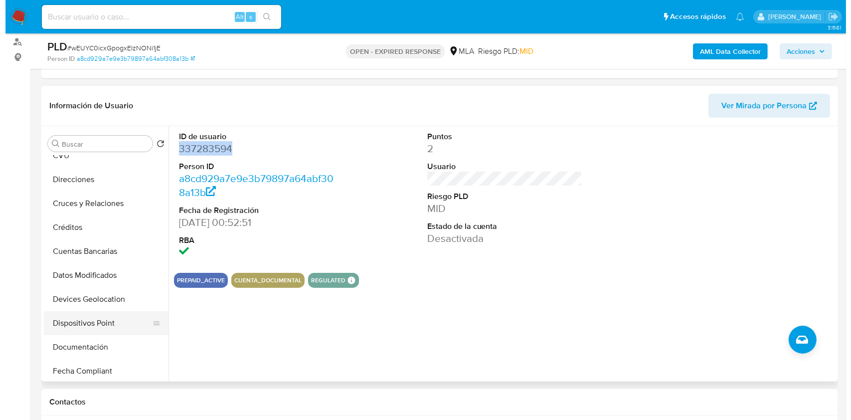
scroll to position [0, 0]
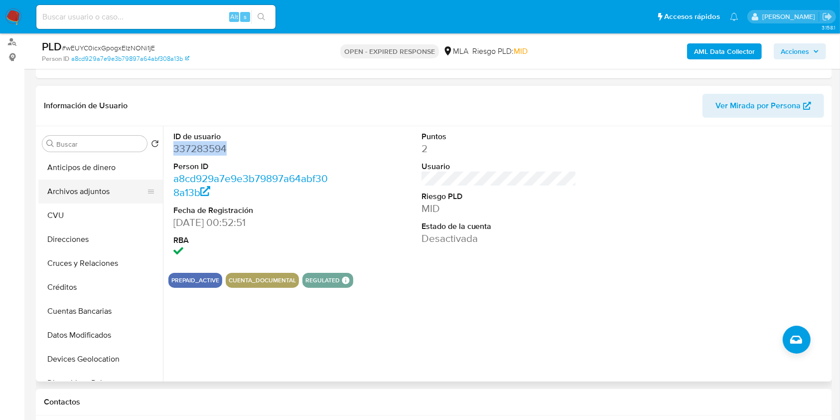
click at [117, 199] on button "Archivos adjuntos" at bounding box center [96, 191] width 117 height 24
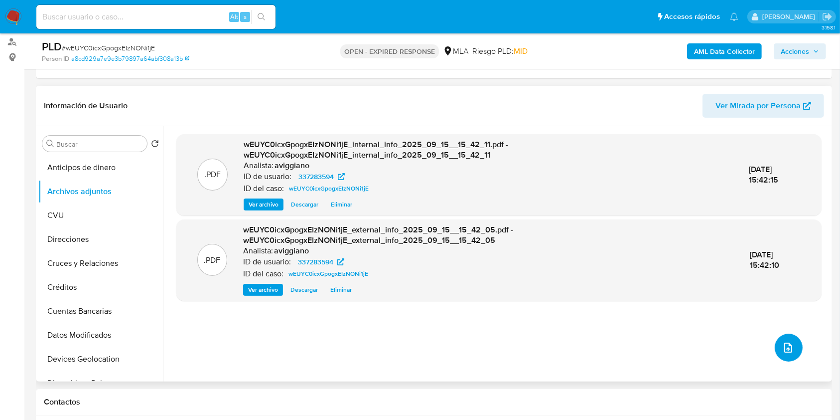
click at [785, 345] on icon "upload-file" at bounding box center [788, 347] width 12 height 12
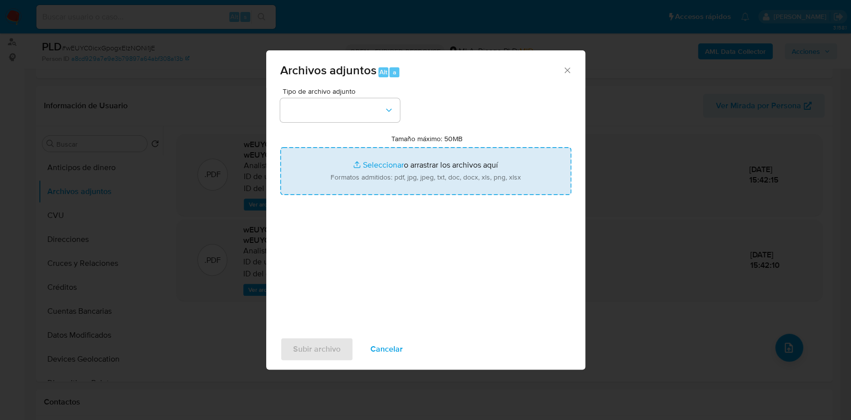
click at [390, 173] on input "Tamaño máximo: 50MB Seleccionar archivos" at bounding box center [425, 171] width 291 height 48
type input "C:\fakepath\Nosis - 337283594.pdf"
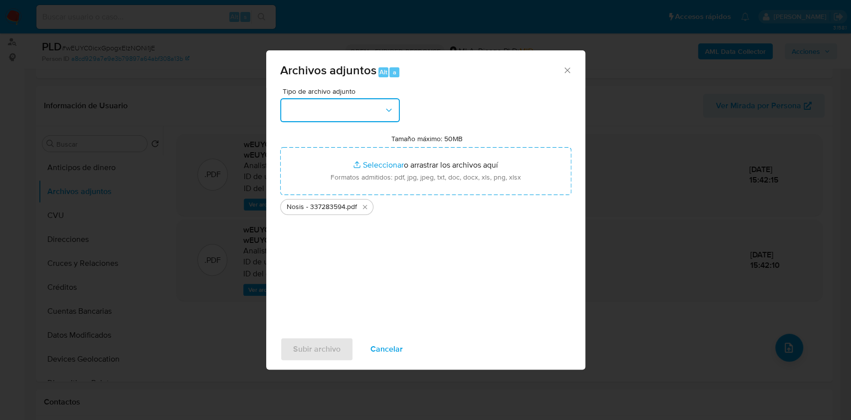
click at [302, 113] on button "button" at bounding box center [340, 110] width 120 height 24
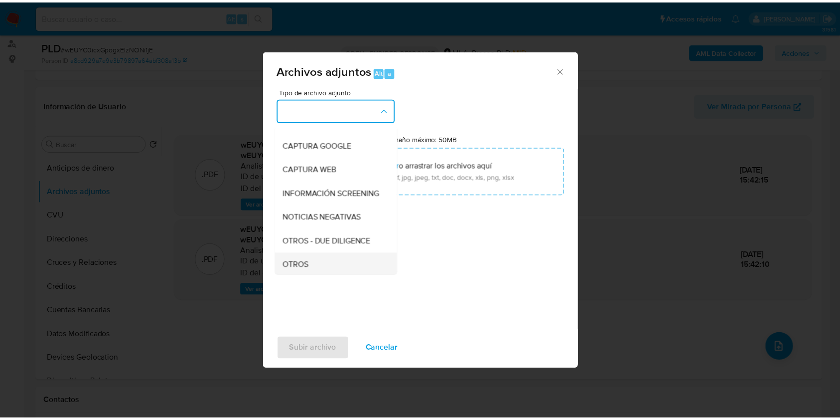
scroll to position [133, 0]
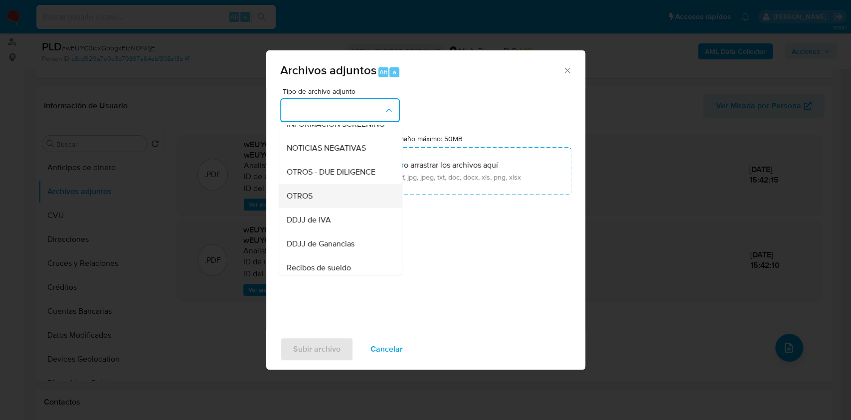
drag, startPoint x: 310, startPoint y: 209, endPoint x: 323, endPoint y: 270, distance: 62.8
click at [309, 201] on span "OTROS" at bounding box center [299, 196] width 26 height 10
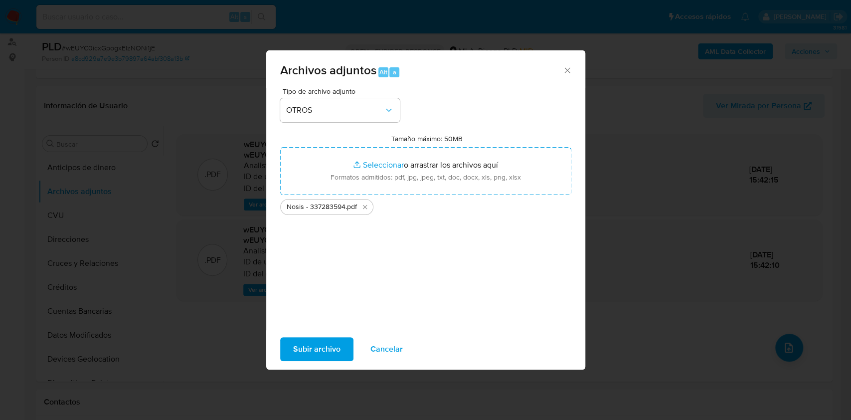
click at [316, 353] on span "Subir archivo" at bounding box center [316, 349] width 47 height 22
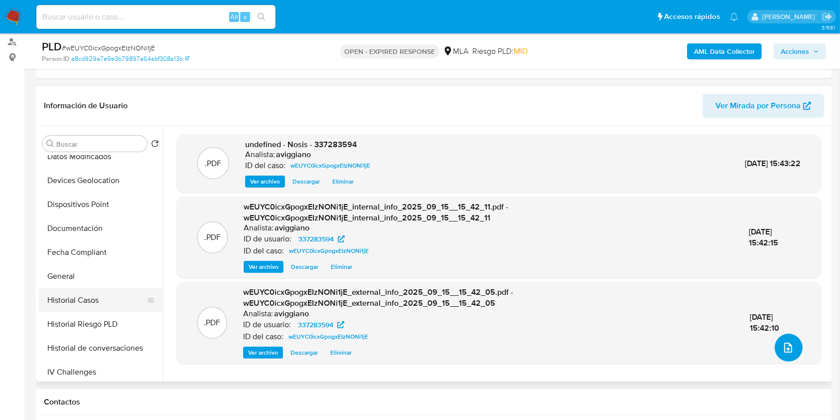
scroll to position [199, 0]
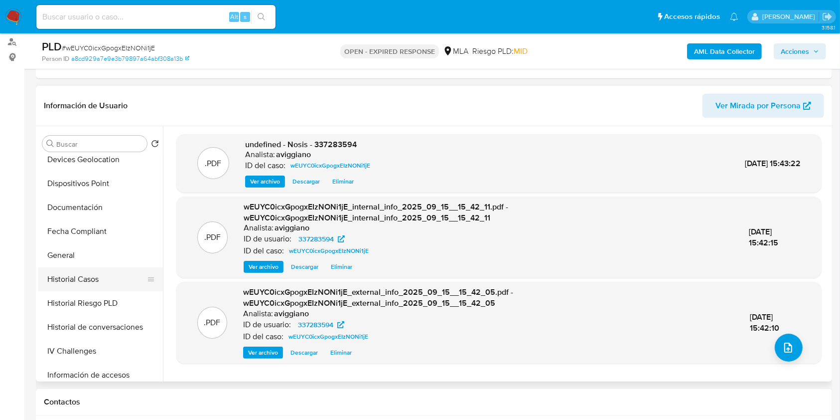
click at [70, 269] on button "Historial Casos" at bounding box center [96, 279] width 117 height 24
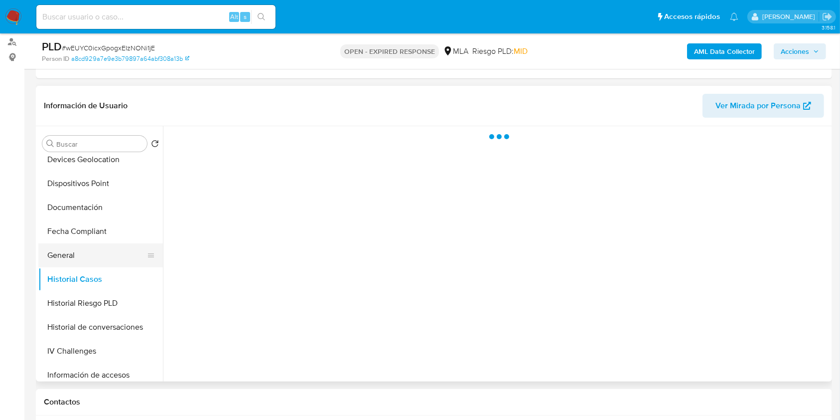
click at [72, 257] on button "General" at bounding box center [96, 255] width 117 height 24
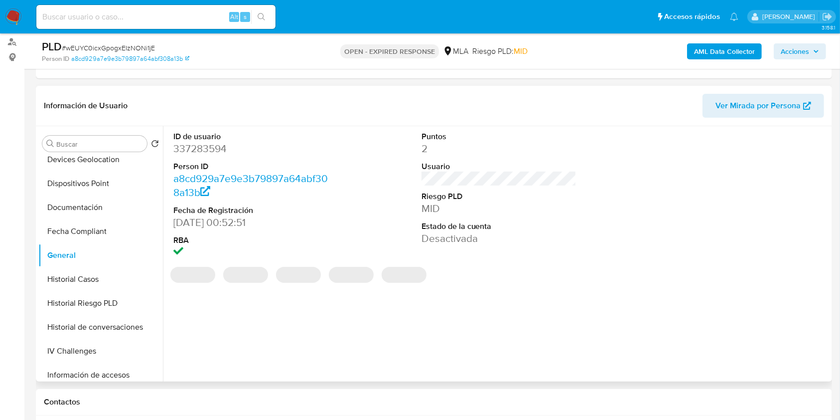
click at [208, 153] on dd "337283594" at bounding box center [250, 149] width 155 height 14
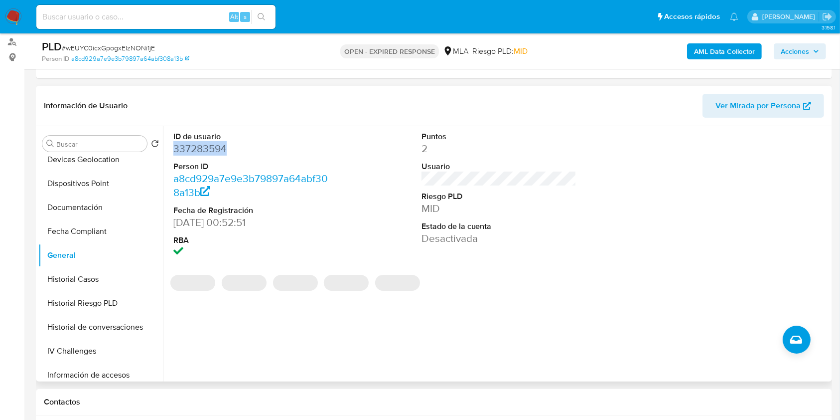
copy dd "337283594"
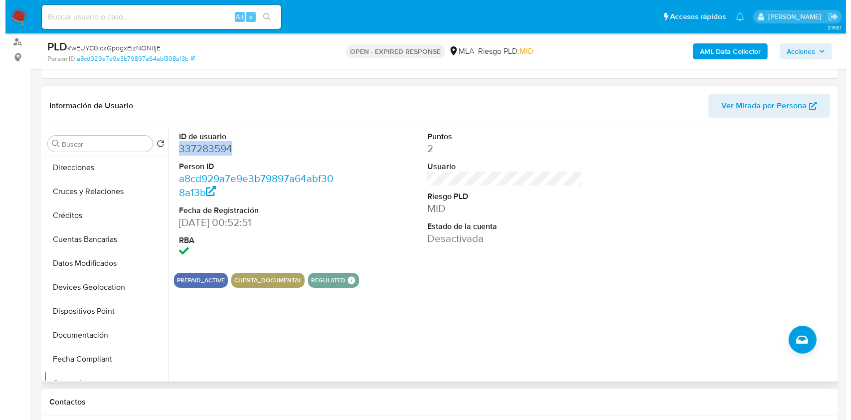
scroll to position [0, 0]
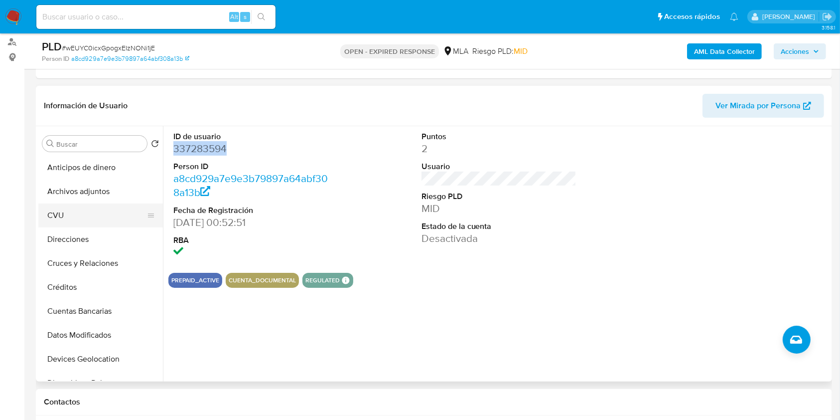
click at [89, 205] on button "CVU" at bounding box center [96, 215] width 117 height 24
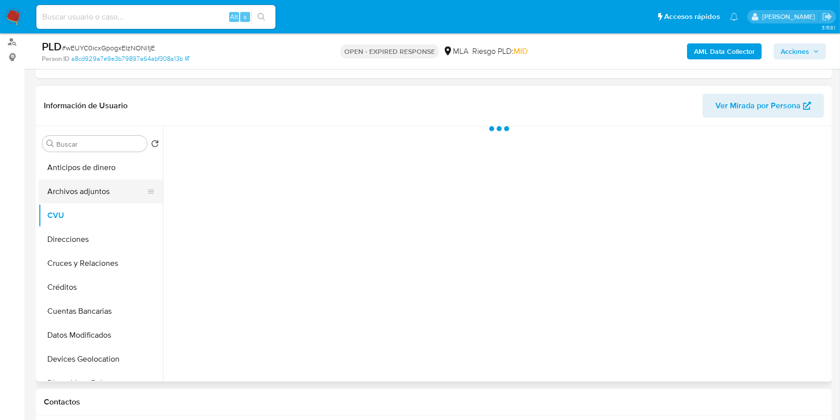
click at [98, 192] on button "Archivos adjuntos" at bounding box center [96, 191] width 117 height 24
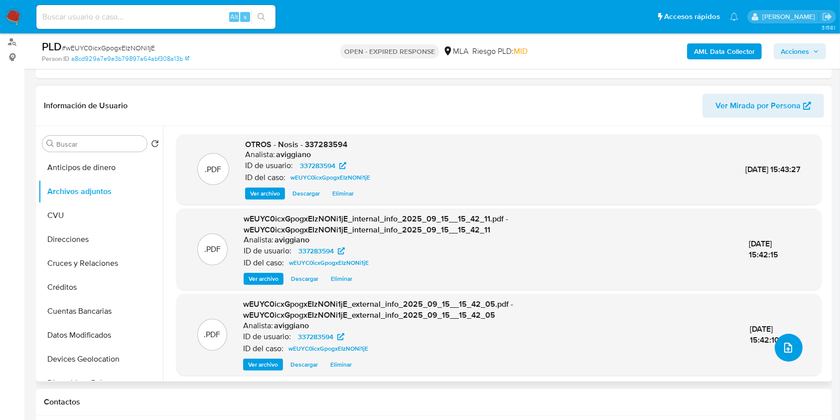
click at [784, 348] on icon "upload-file" at bounding box center [788, 347] width 8 height 10
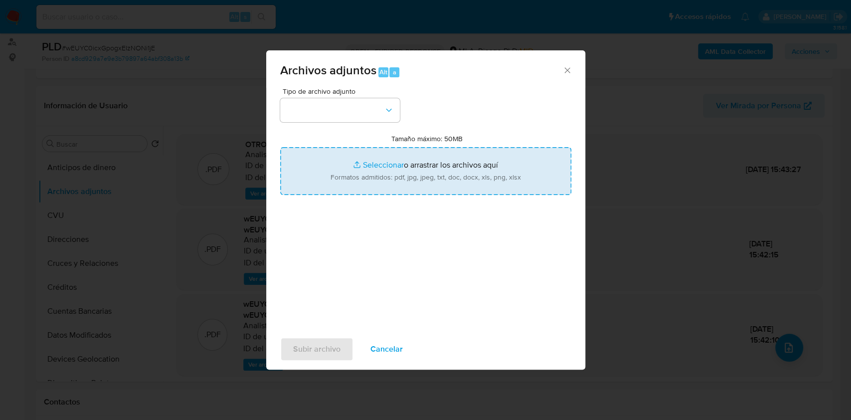
click at [453, 186] on input "Tamaño máximo: 50MB Seleccionar archivos" at bounding box center [425, 171] width 291 height 48
type input "C:\fakepath\Movimientos-Aladdin-v10_1 - 337283594 .xlsx"
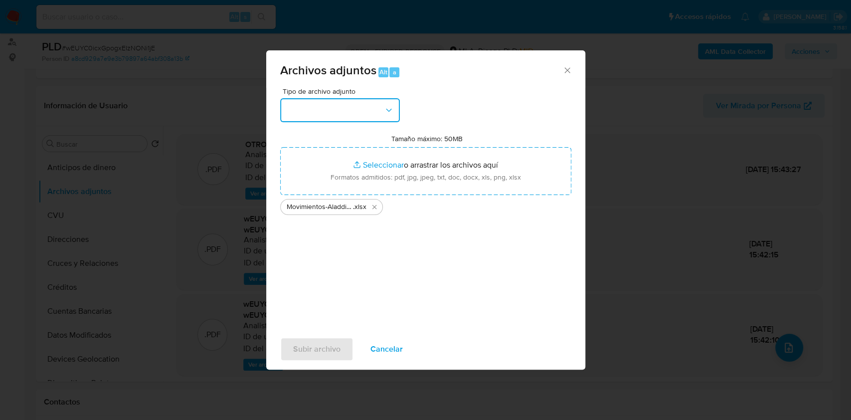
click at [372, 109] on button "button" at bounding box center [340, 110] width 120 height 24
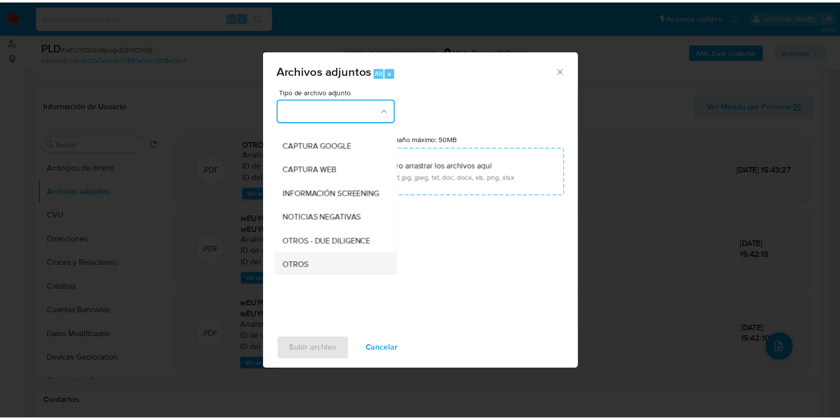
scroll to position [133, 0]
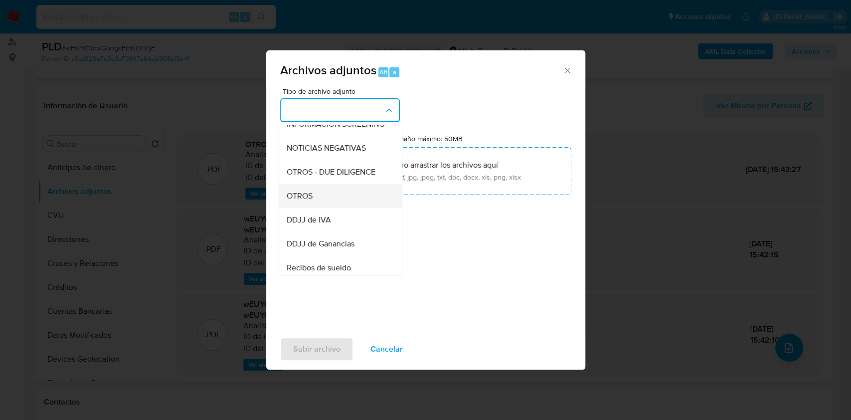
click at [311, 208] on div "OTROS" at bounding box center [337, 196] width 102 height 24
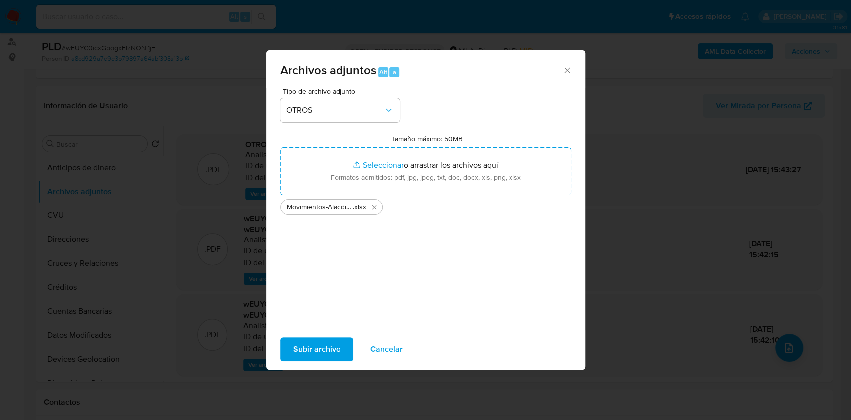
click at [305, 349] on span "Subir archivo" at bounding box center [316, 349] width 47 height 22
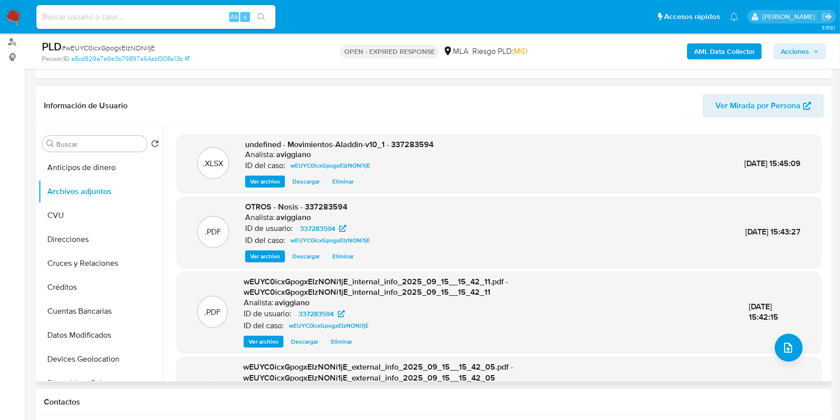
click at [422, 140] on span "undefined - Movimientos-Aladdin-v10_1 - 337283594" at bounding box center [339, 144] width 188 height 11
copy span "337283594"
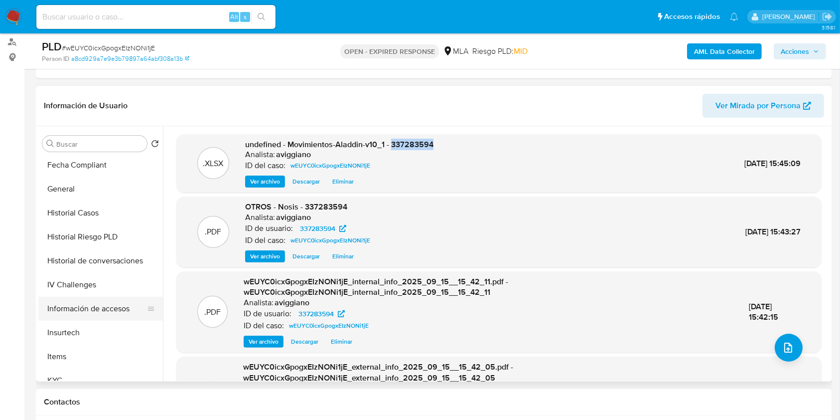
scroll to position [332, 0]
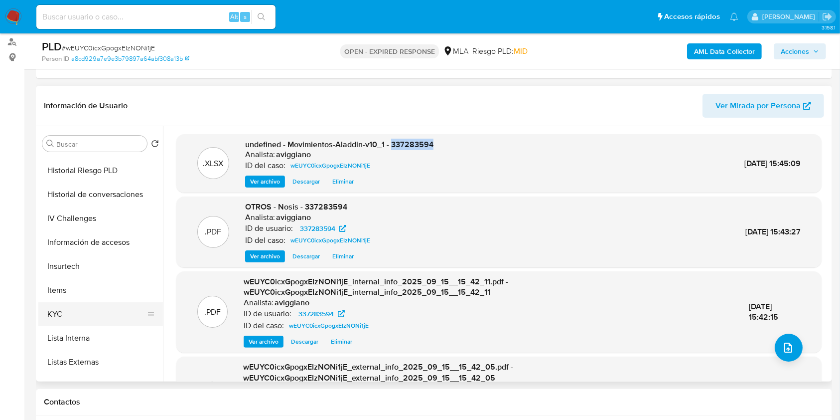
click at [71, 304] on button "KYC" at bounding box center [96, 314] width 117 height 24
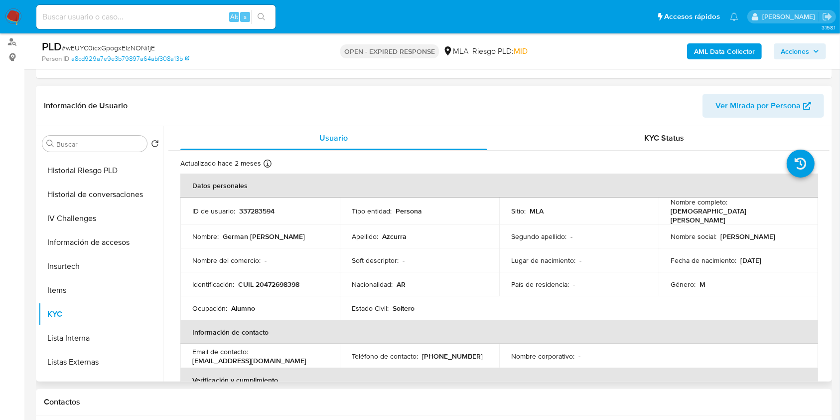
click at [273, 285] on p "CUIL 20472698398" at bounding box center [268, 284] width 61 height 9
copy p "20472698398"
drag, startPoint x: 666, startPoint y: 215, endPoint x: 750, endPoint y: 213, distance: 83.2
click at [750, 214] on td "Nombre completo : German Nicolas Azcurra" at bounding box center [738, 210] width 159 height 27
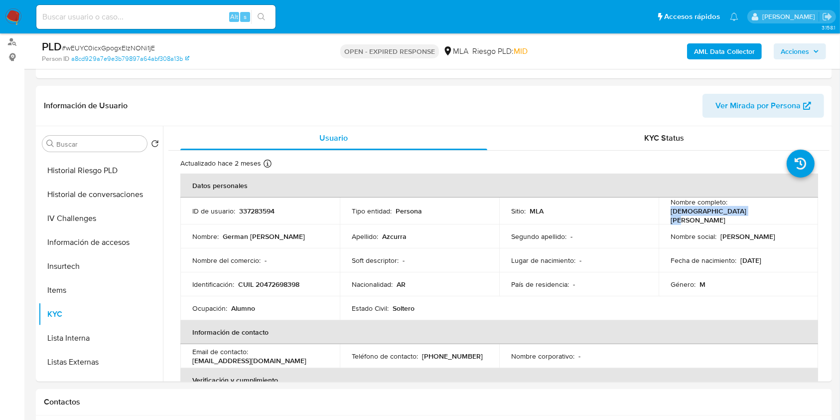
copy p "German Nicolas Azcurra"
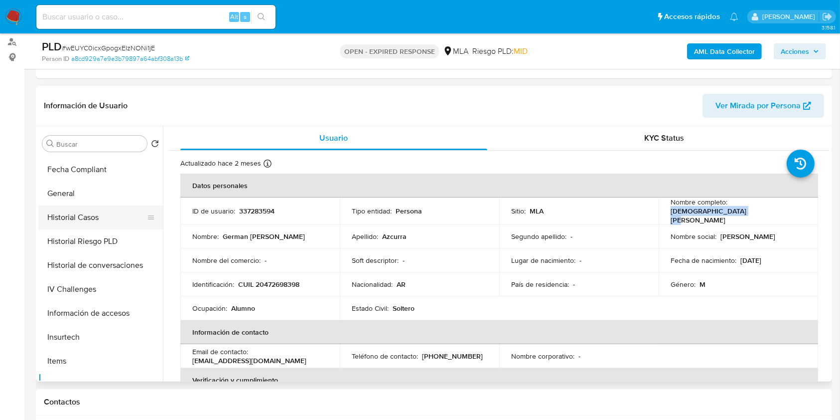
scroll to position [199, 0]
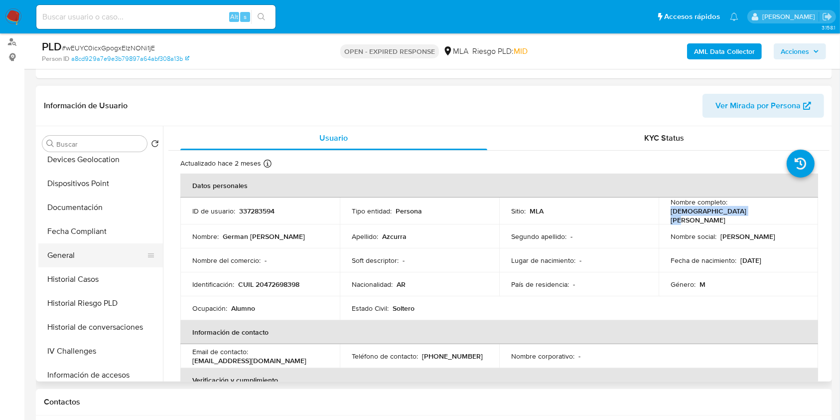
click at [72, 253] on button "General" at bounding box center [96, 255] width 117 height 24
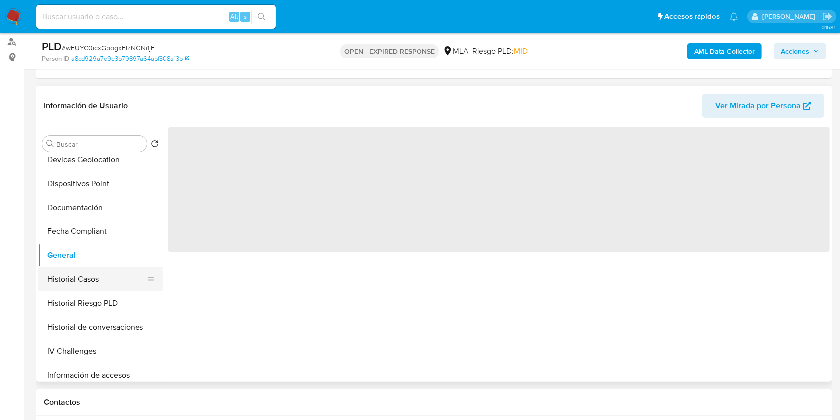
click at [80, 285] on button "Historial Casos" at bounding box center [96, 279] width 117 height 24
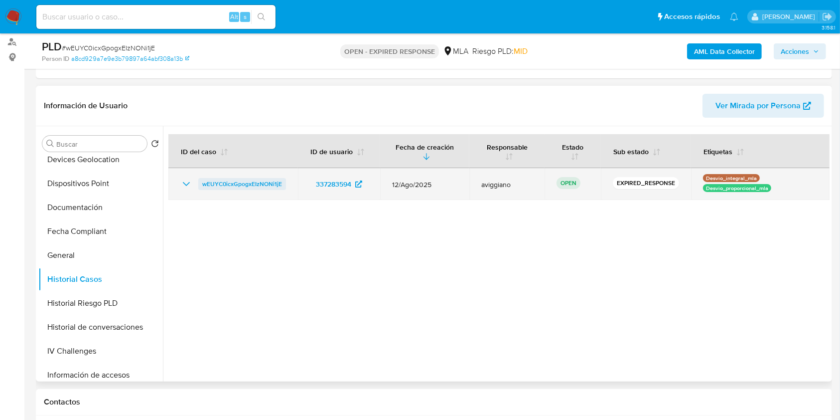
drag, startPoint x: 291, startPoint y: 184, endPoint x: 199, endPoint y: 183, distance: 91.7
click at [199, 183] on td "wEUYC0icxGpogxEIzNONi1jE" at bounding box center [233, 184] width 130 height 32
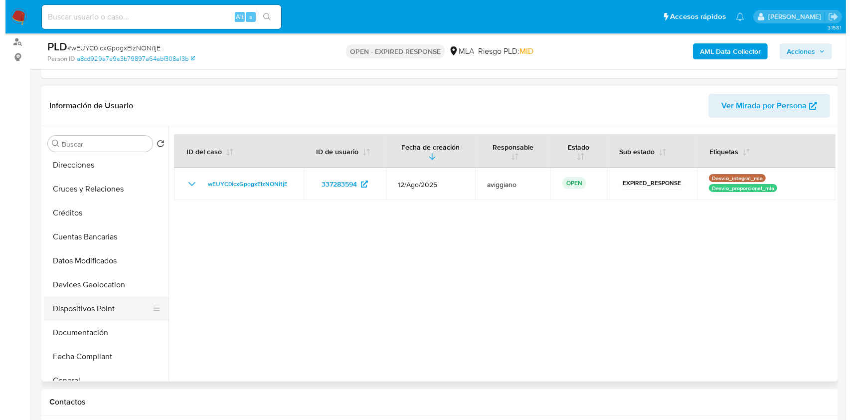
scroll to position [0, 0]
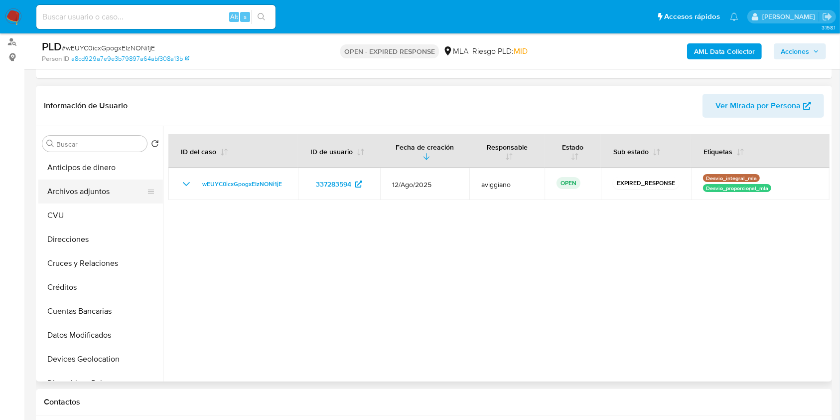
click at [57, 194] on button "Archivos adjuntos" at bounding box center [96, 191] width 117 height 24
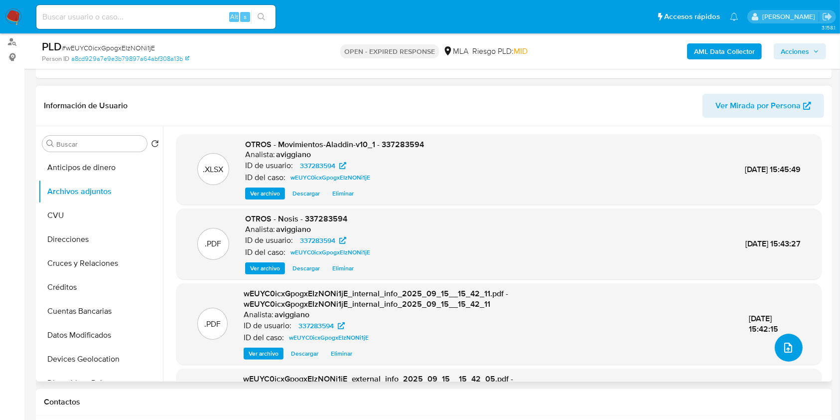
click at [786, 356] on button "upload-file" at bounding box center [789, 347] width 28 height 28
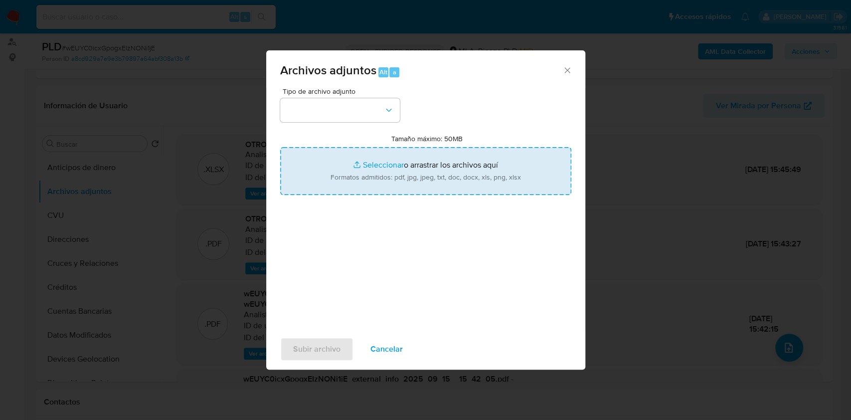
click at [434, 171] on input "Tamaño máximo: 50MB Seleccionar archivos" at bounding box center [425, 171] width 291 height 48
click at [348, 159] on input "Tamaño máximo: 50MB Seleccionar archivos" at bounding box center [425, 171] width 291 height 48
type input "C:\fakepath\Caselog wEUYC0icxGpogxEIzNONi1jE_2025_08_18_22_24_06.docx"
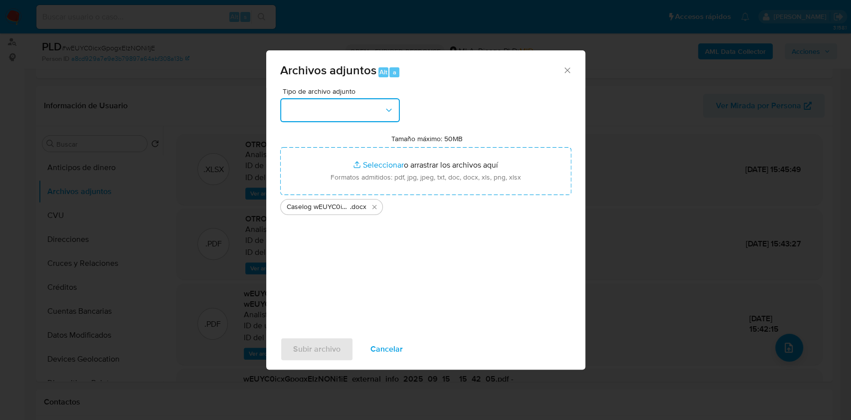
click at [369, 103] on button "button" at bounding box center [340, 110] width 120 height 24
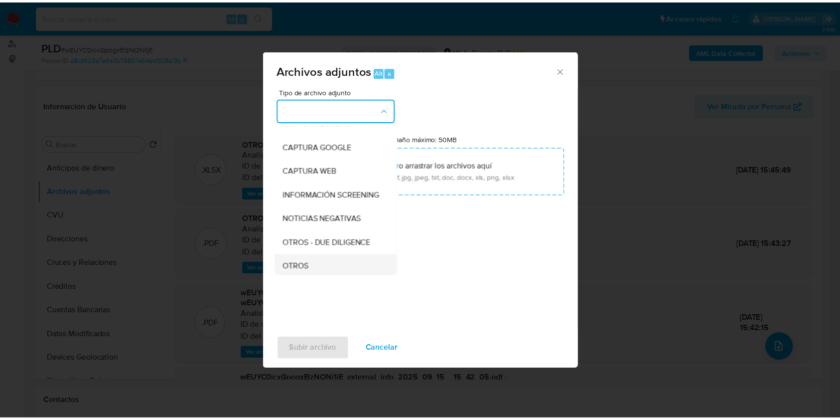
scroll to position [133, 0]
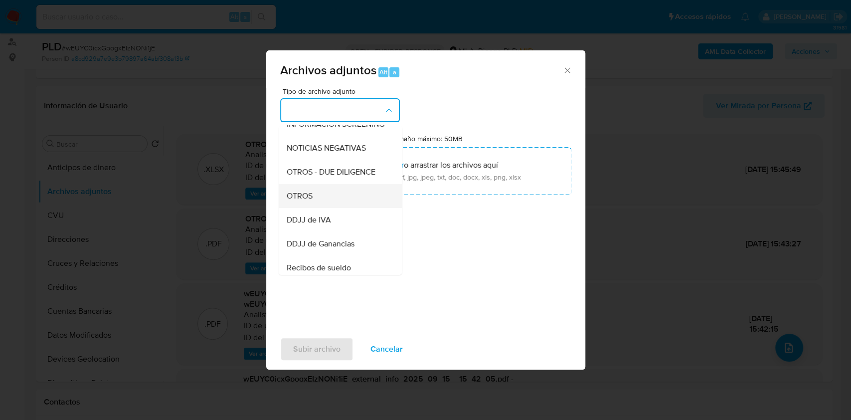
click at [311, 201] on span "OTROS" at bounding box center [299, 196] width 26 height 10
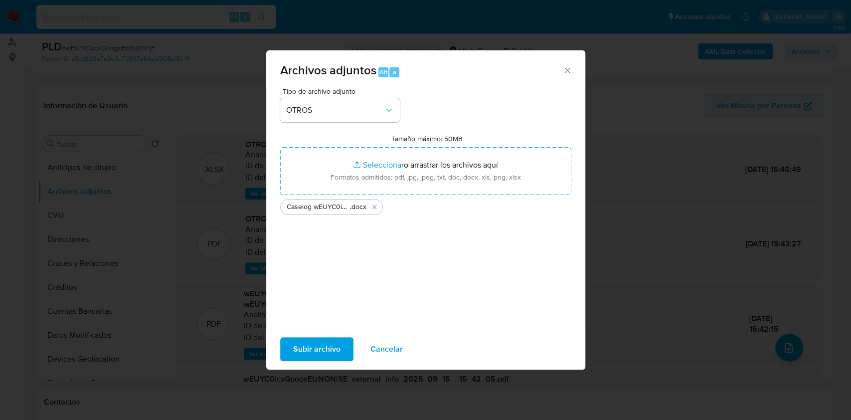
click at [319, 335] on div "Subir archivo Cancelar" at bounding box center [425, 349] width 319 height 38
click at [318, 342] on span "Subir archivo" at bounding box center [316, 349] width 47 height 22
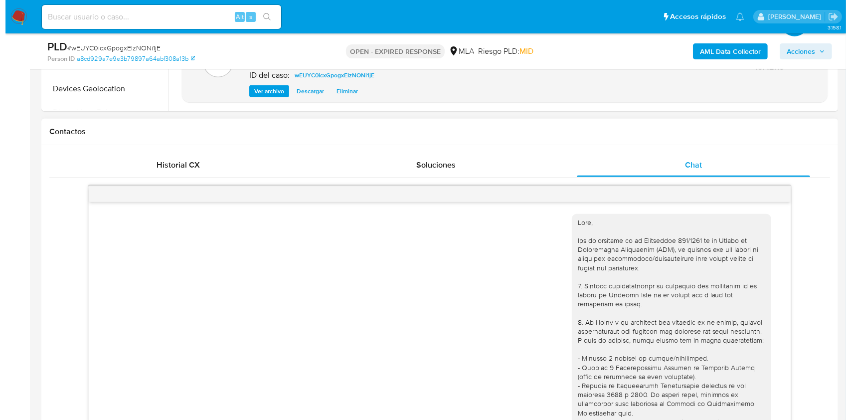
scroll to position [465, 0]
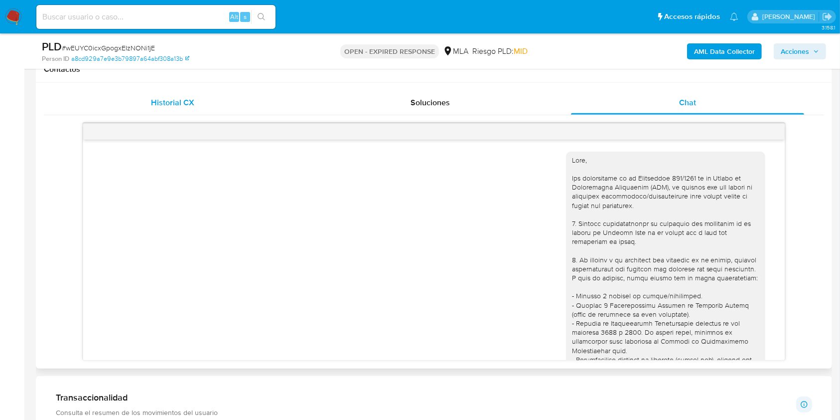
click at [183, 91] on div "Historial CX" at bounding box center [173, 103] width 234 height 24
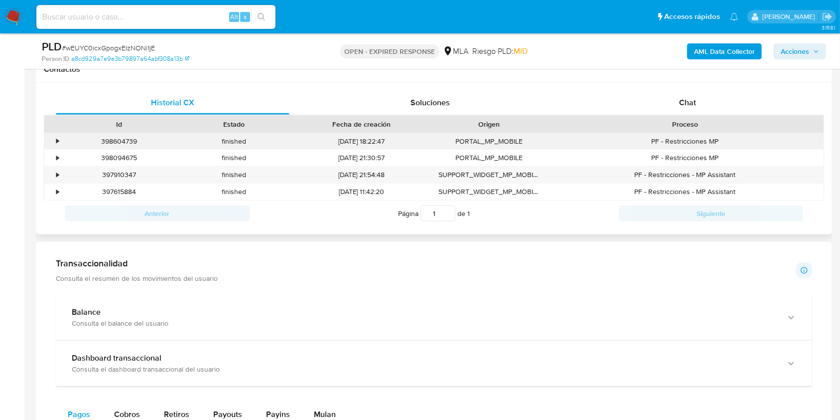
click at [57, 143] on div "•" at bounding box center [57, 141] width 2 height 9
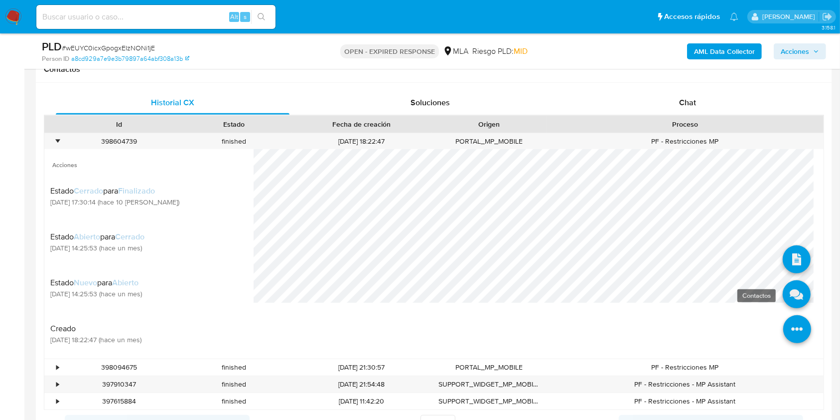
click at [792, 303] on icon at bounding box center [797, 294] width 28 height 28
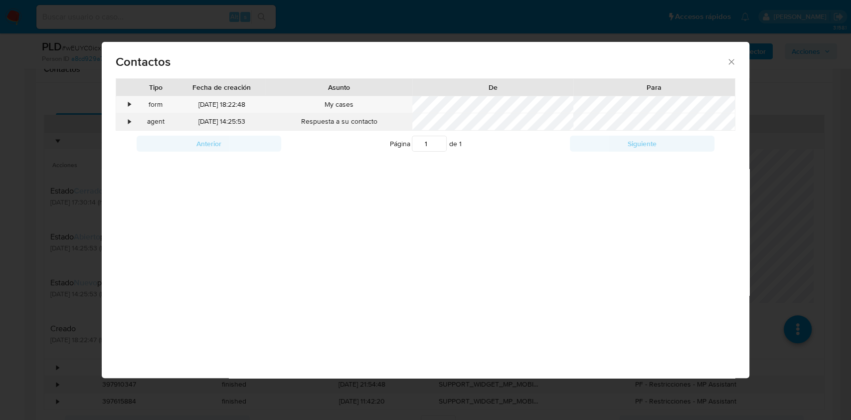
click at [129, 124] on div "•" at bounding box center [129, 122] width 2 height 10
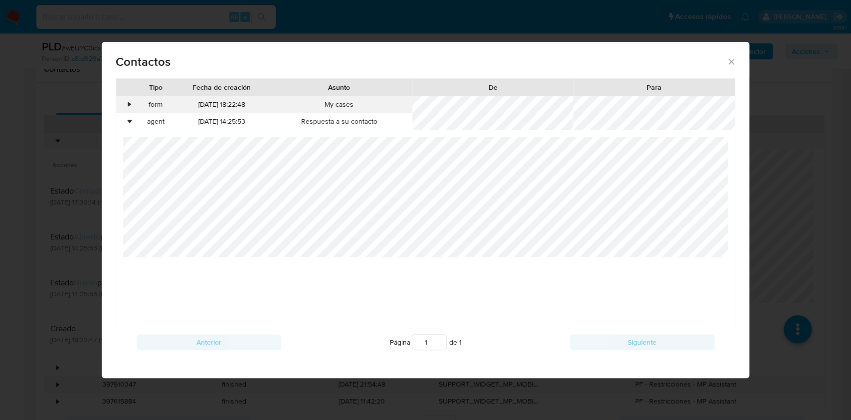
click at [132, 106] on div "•" at bounding box center [124, 104] width 17 height 17
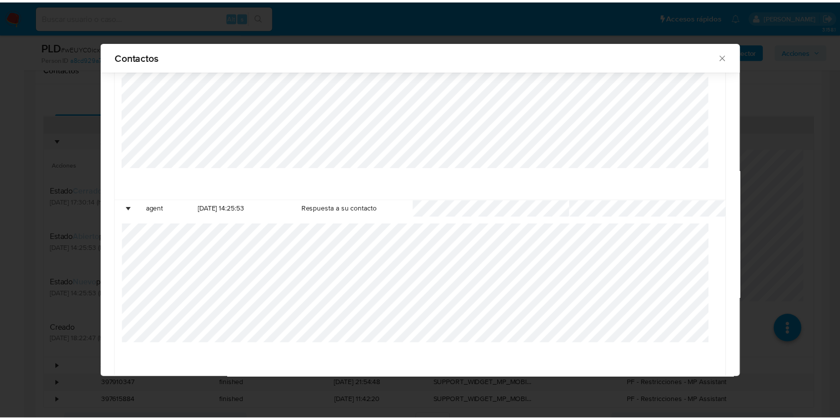
scroll to position [126, 0]
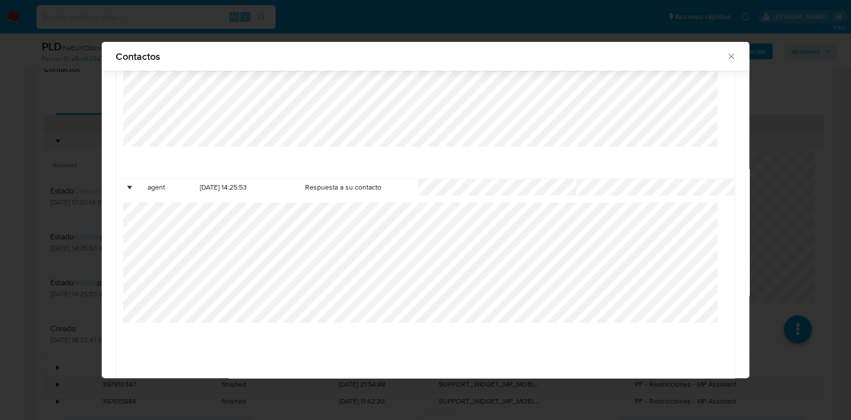
click at [726, 54] on icon "close" at bounding box center [731, 56] width 10 height 10
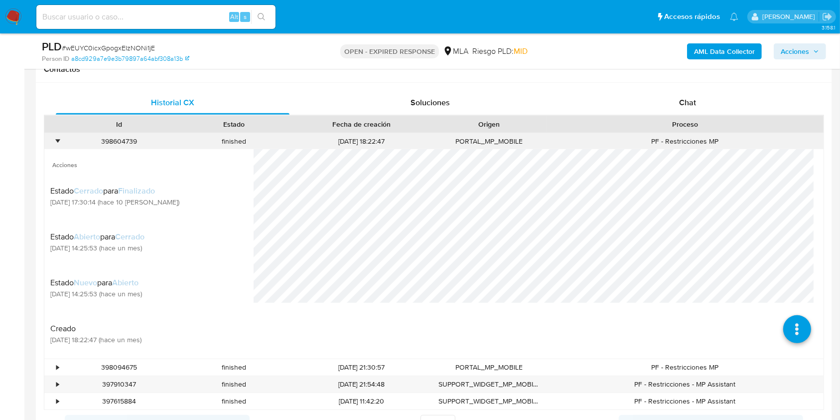
click at [60, 139] on div "•" at bounding box center [52, 141] width 17 height 16
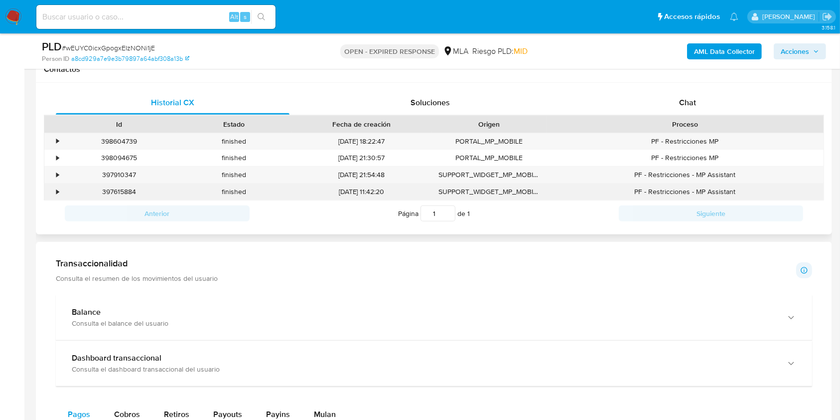
click at [56, 190] on div "•" at bounding box center [57, 191] width 2 height 9
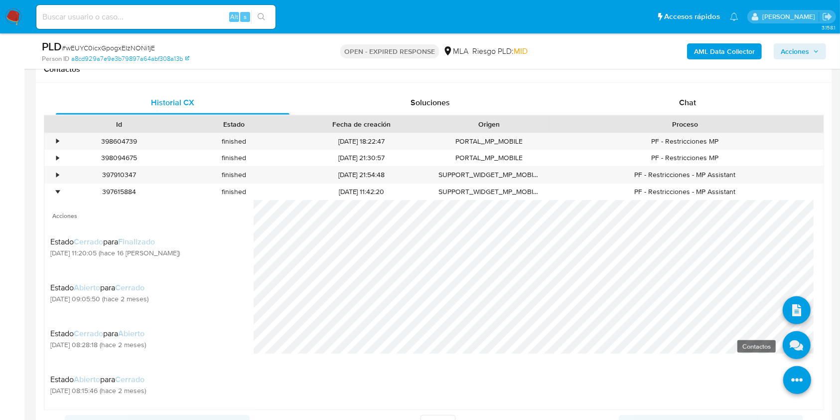
click at [783, 347] on icon at bounding box center [797, 345] width 28 height 28
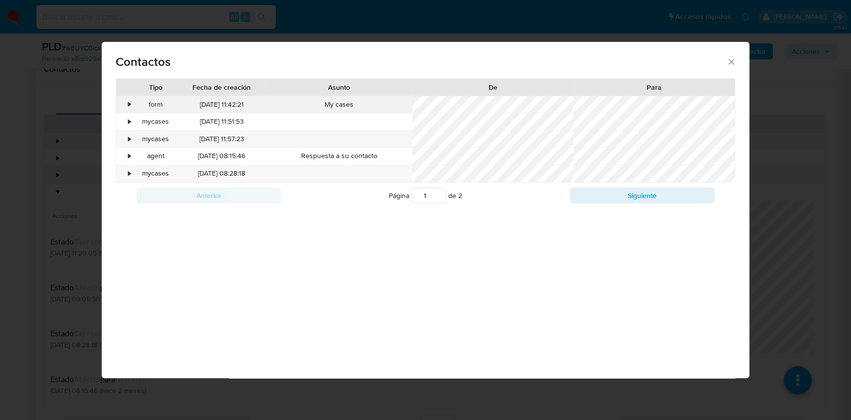
click at [128, 105] on div "•" at bounding box center [129, 105] width 2 height 10
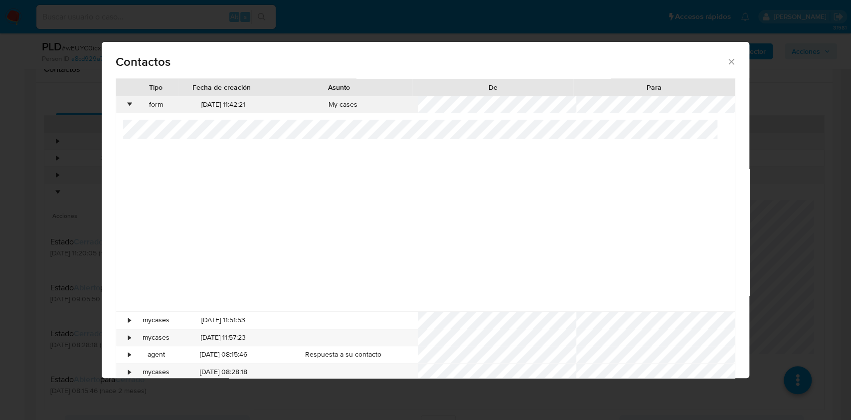
click at [128, 105] on div "•" at bounding box center [129, 105] width 2 height 10
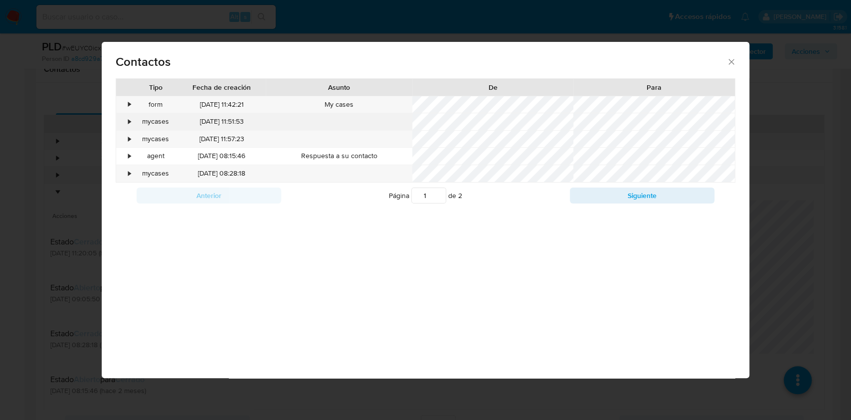
click at [123, 118] on div "•" at bounding box center [124, 121] width 17 height 17
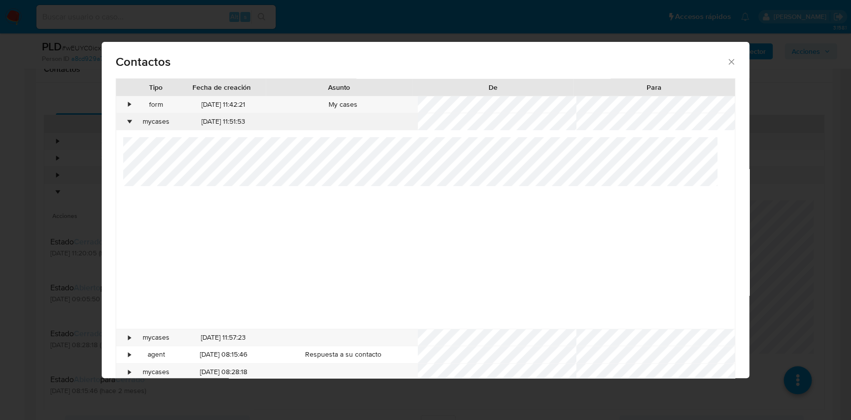
click at [128, 122] on div "•" at bounding box center [129, 122] width 2 height 10
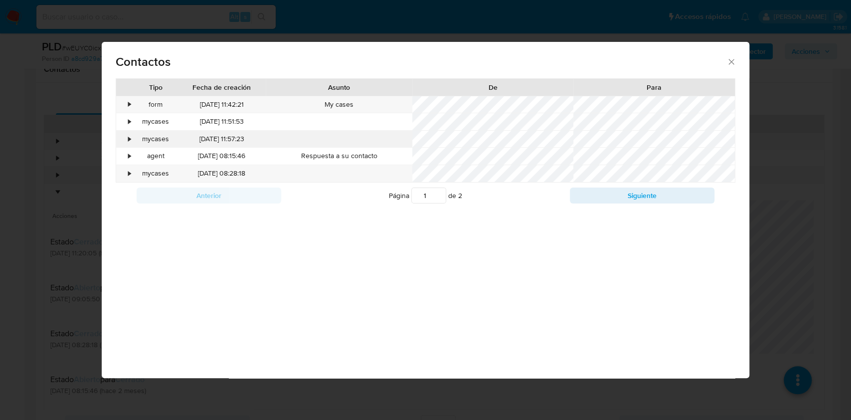
click at [130, 136] on div "•" at bounding box center [124, 139] width 17 height 17
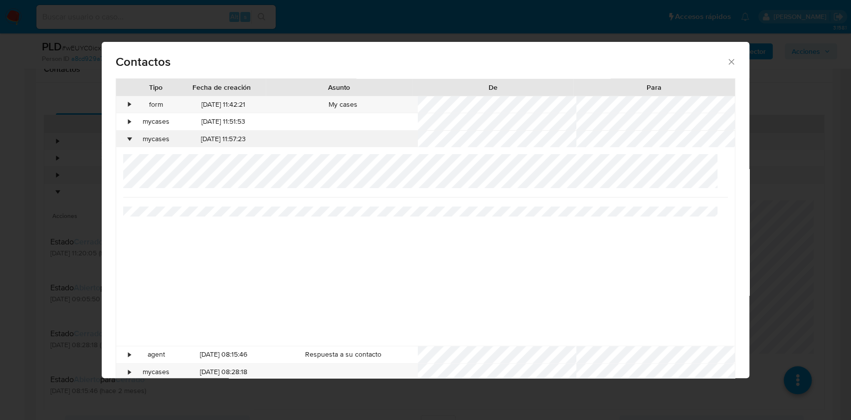
click at [128, 138] on div "•" at bounding box center [129, 139] width 2 height 10
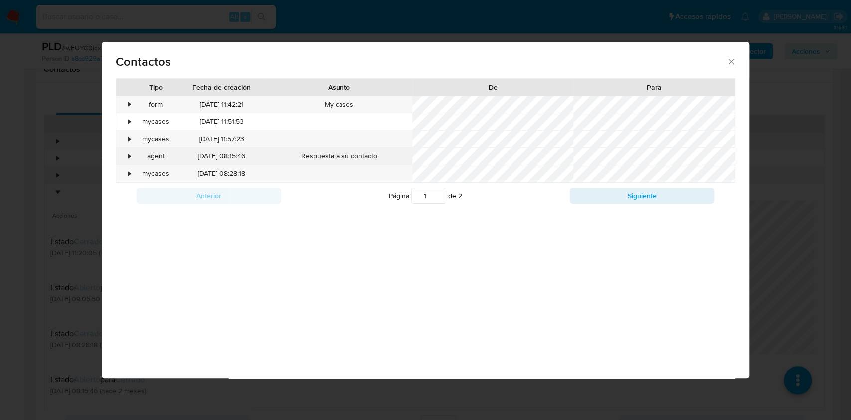
click at [128, 157] on div "•" at bounding box center [129, 156] width 2 height 10
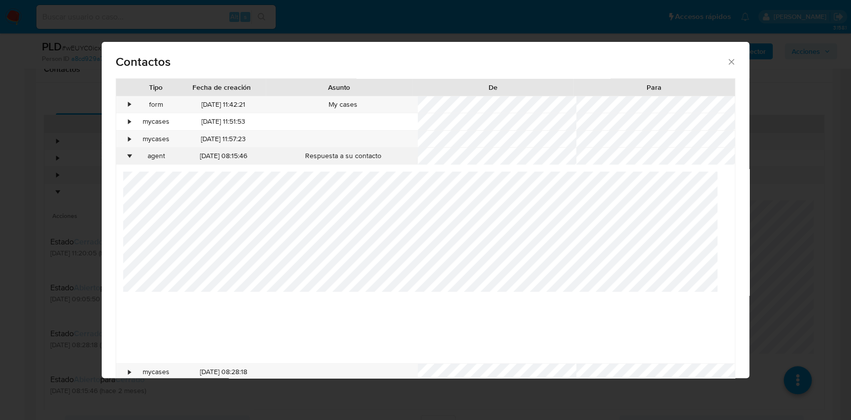
click at [128, 157] on div "•" at bounding box center [124, 156] width 17 height 17
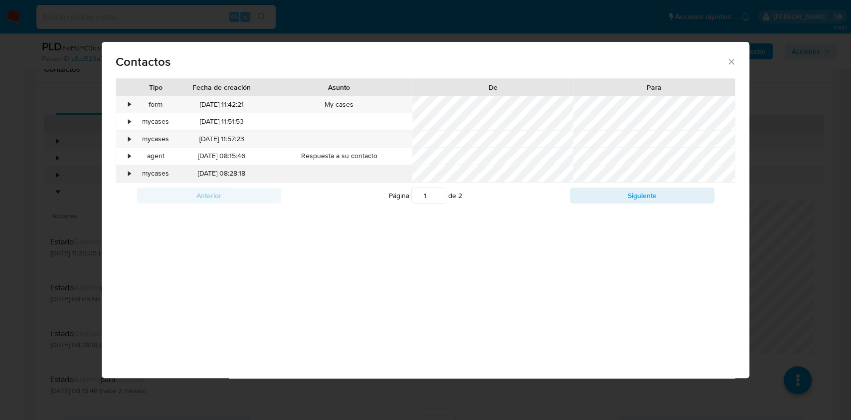
click at [127, 179] on div "•" at bounding box center [124, 173] width 17 height 17
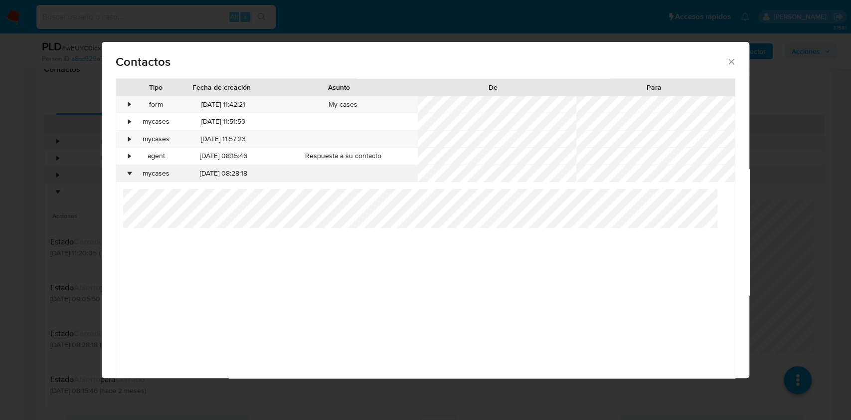
click at [130, 175] on div "•" at bounding box center [129, 173] width 2 height 10
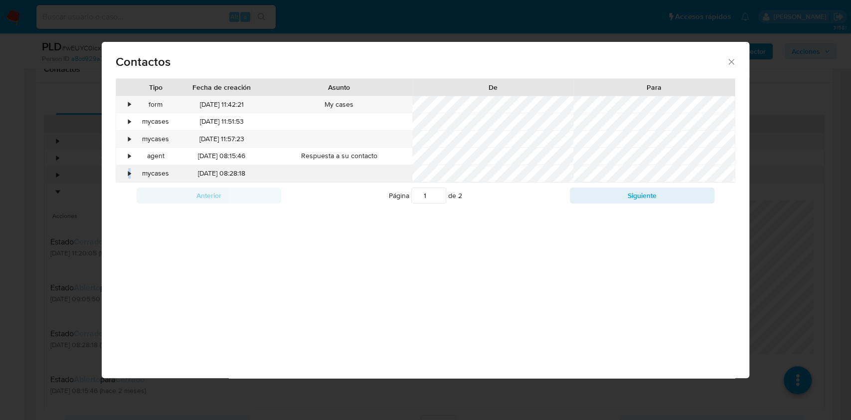
click at [127, 172] on div "•" at bounding box center [124, 173] width 17 height 17
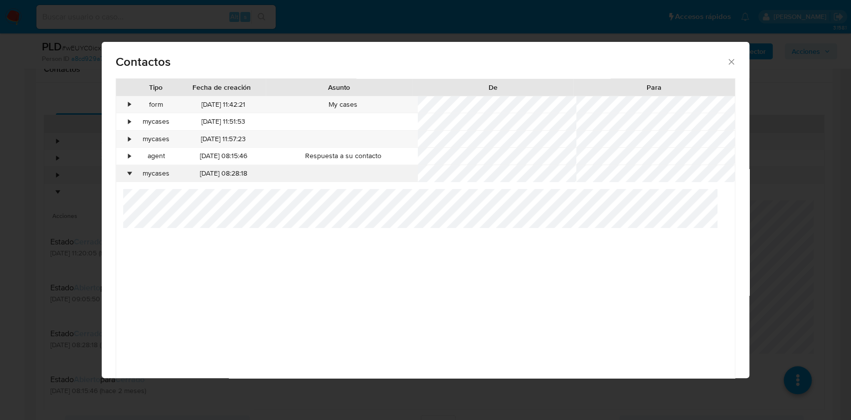
click at [122, 172] on div "•" at bounding box center [124, 173] width 17 height 17
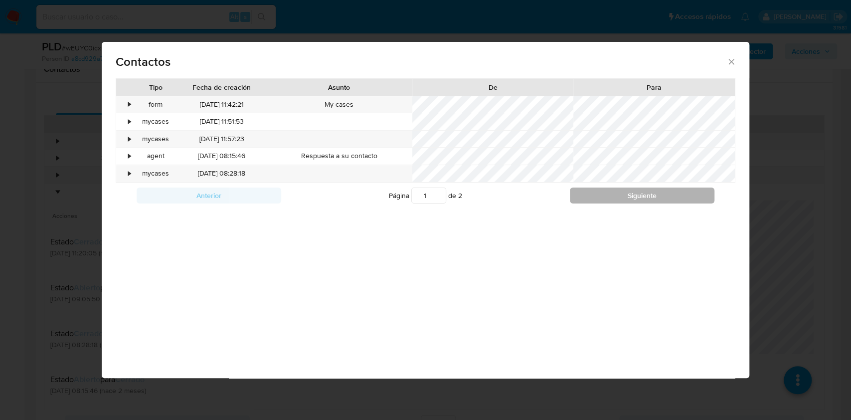
click at [618, 197] on button "Siguiente" at bounding box center [642, 195] width 145 height 16
type input "2"
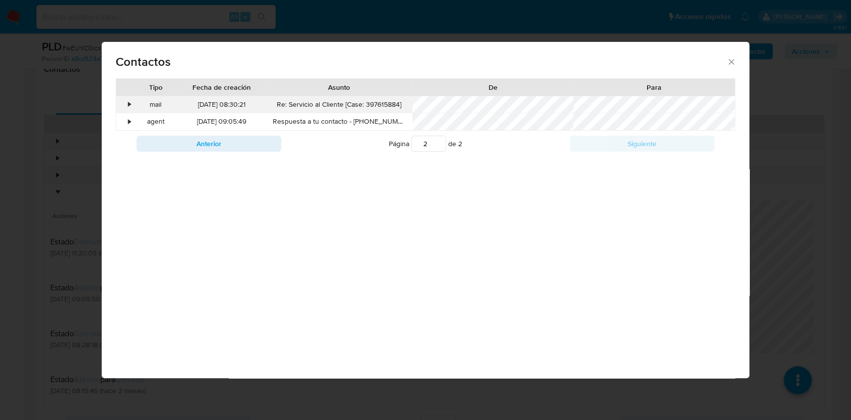
click at [125, 109] on div "•" at bounding box center [124, 104] width 17 height 17
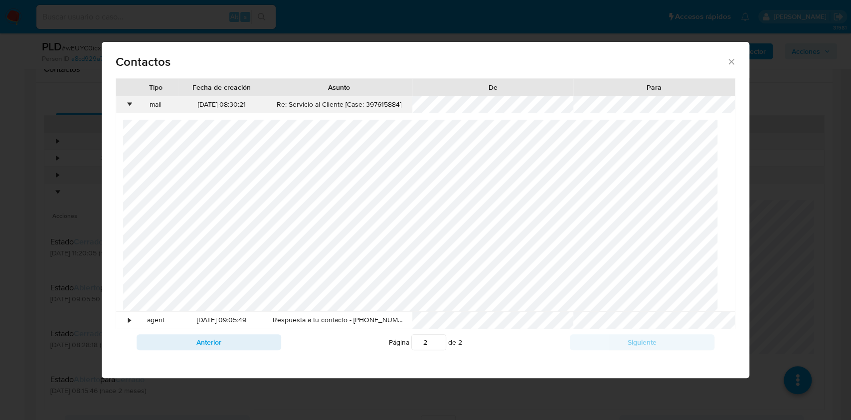
click at [125, 109] on div "•" at bounding box center [124, 104] width 17 height 17
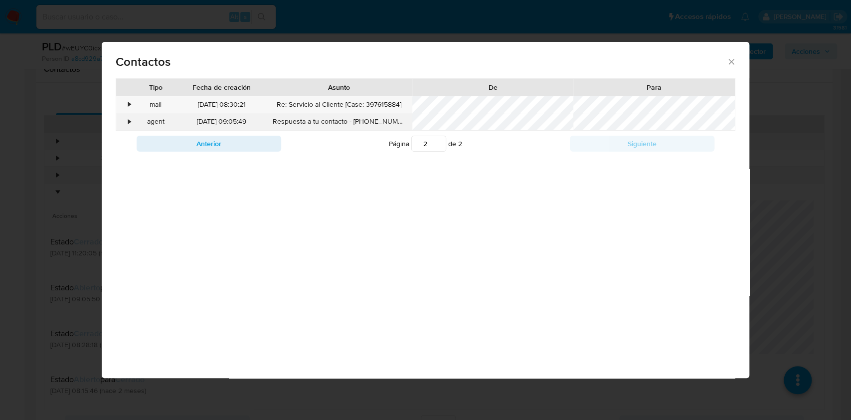
click at [129, 121] on div "•" at bounding box center [129, 122] width 2 height 10
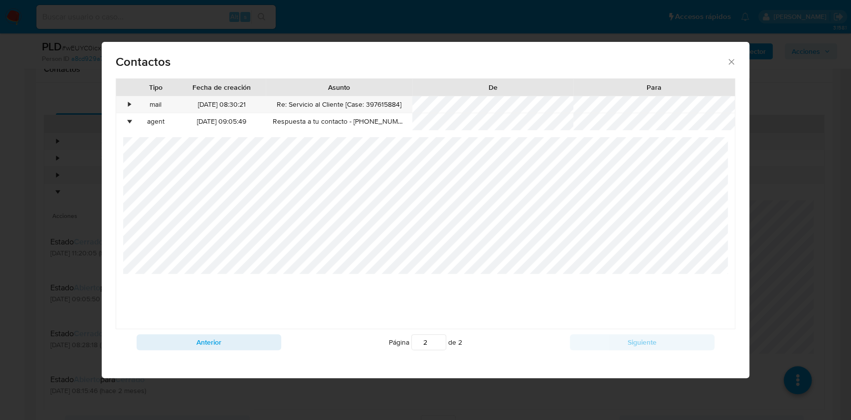
click at [722, 64] on span "Contactos" at bounding box center [421, 62] width 610 height 12
click at [728, 60] on icon "close" at bounding box center [731, 62] width 10 height 10
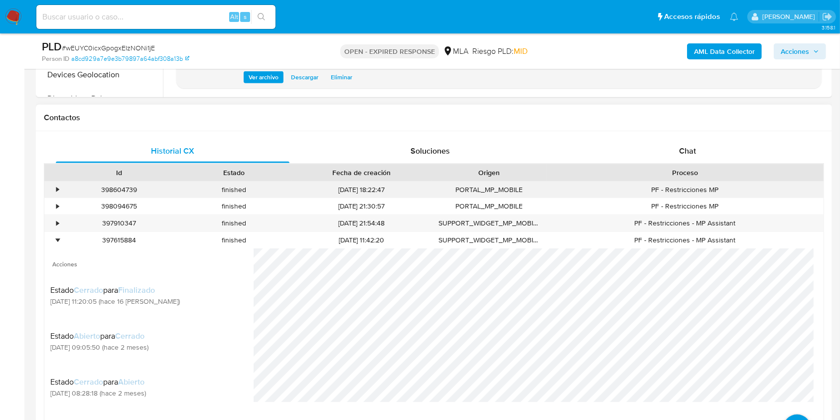
scroll to position [399, 0]
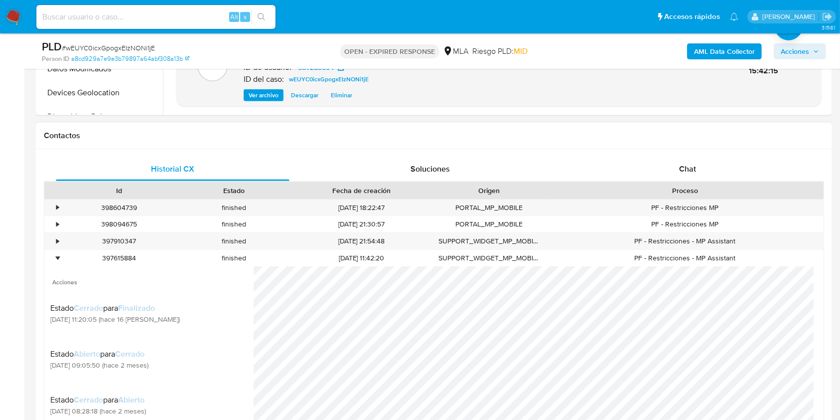
drag, startPoint x: 55, startPoint y: 255, endPoint x: 64, endPoint y: 268, distance: 15.5
click at [56, 254] on div "•" at bounding box center [52, 258] width 17 height 16
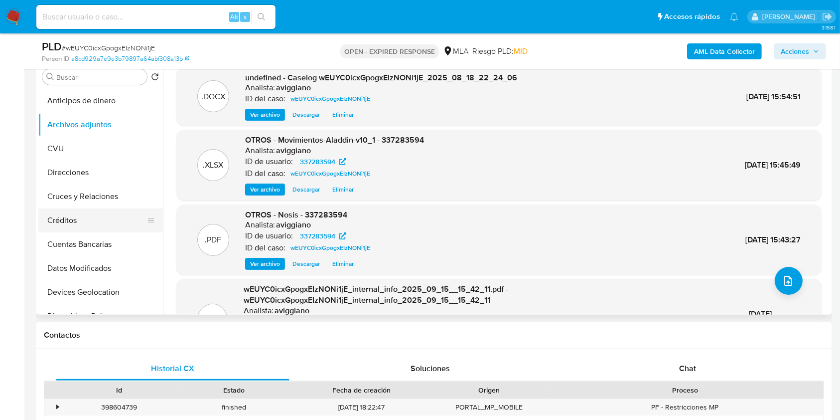
scroll to position [133, 0]
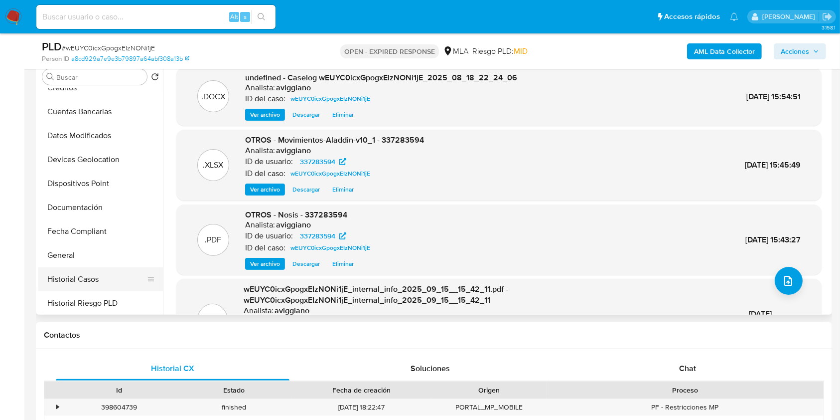
click at [82, 270] on button "Historial Casos" at bounding box center [96, 279] width 117 height 24
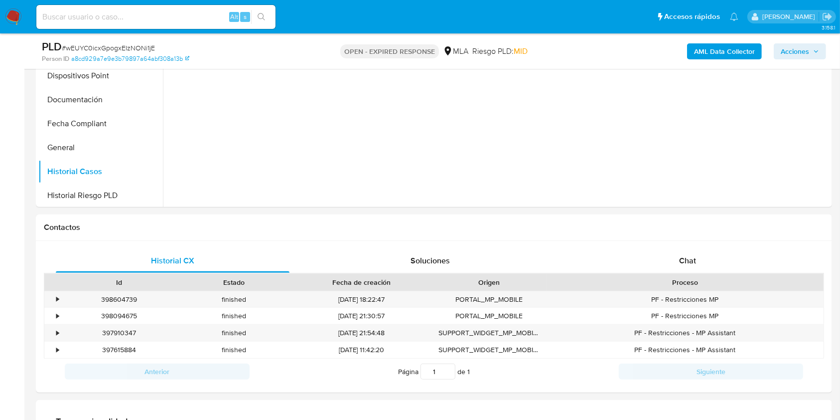
scroll to position [174, 0]
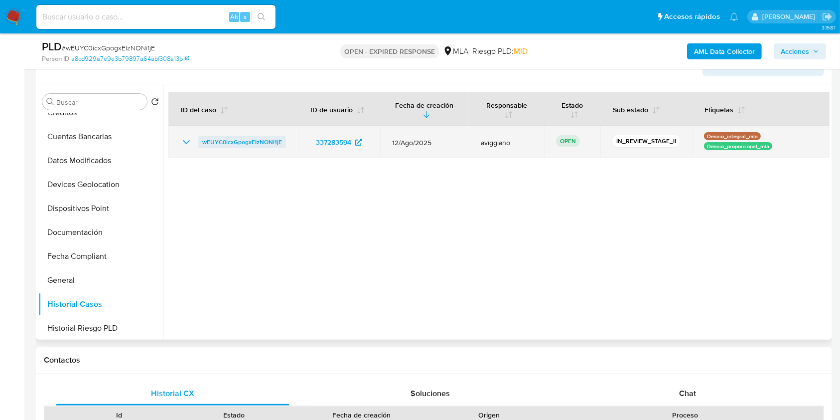
click at [227, 141] on span "wEUYC0icxGpogxEIzNONi1jE" at bounding box center [242, 142] width 80 height 12
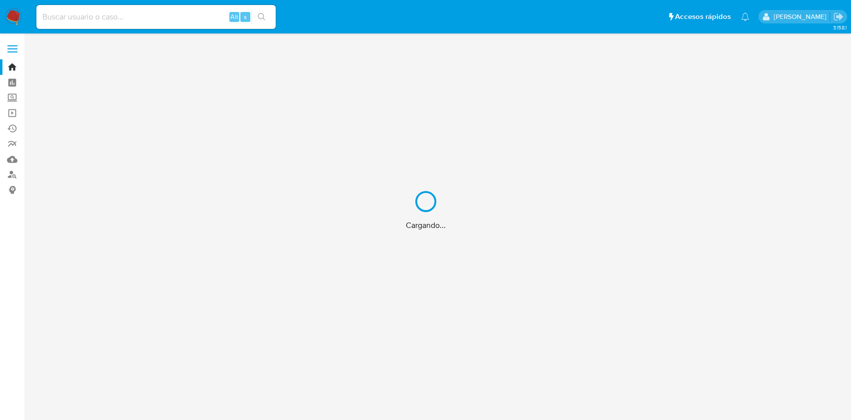
click at [130, 15] on div "Cargando..." at bounding box center [425, 210] width 851 height 420
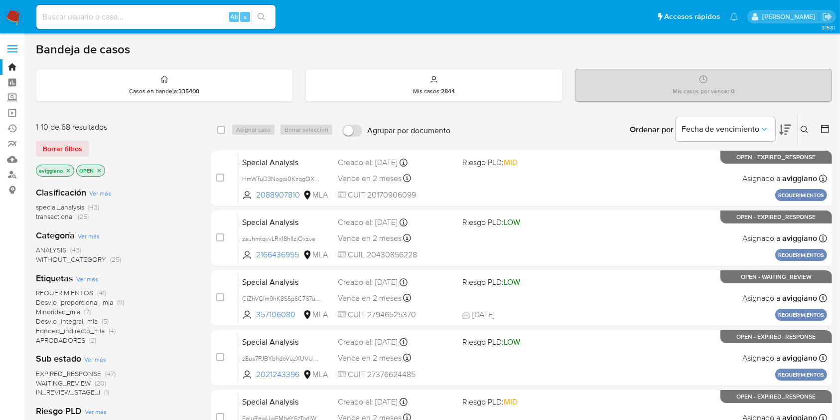
click at [109, 18] on input at bounding box center [155, 16] width 239 height 13
paste input "KmLwRJQ8Z5KGEDb0nBbhSy7J"
type input "KmLwRJQ8Z5KGEDb0nBbhSy7J"
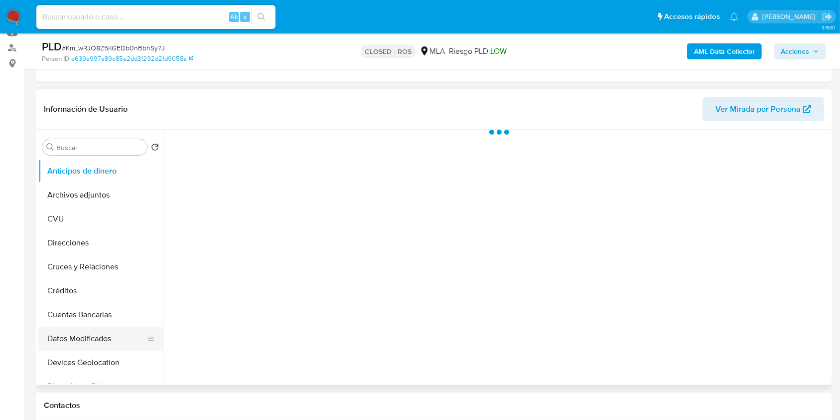
scroll to position [266, 0]
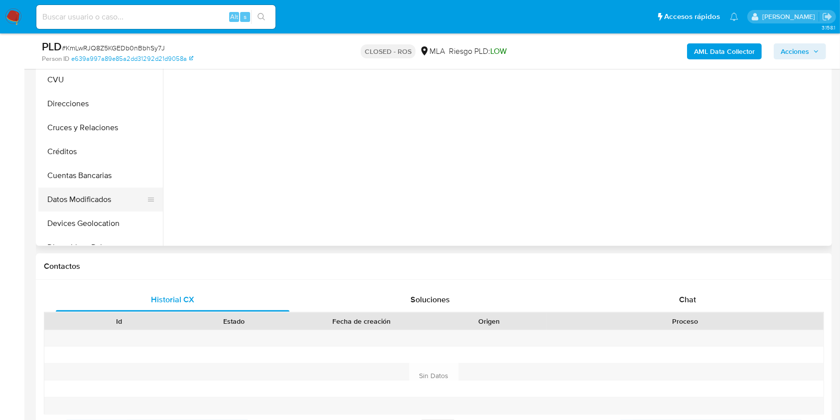
select select "10"
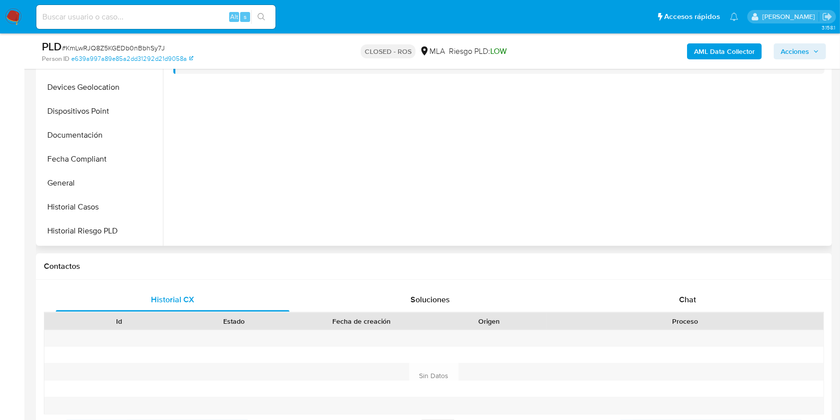
scroll to position [199, 0]
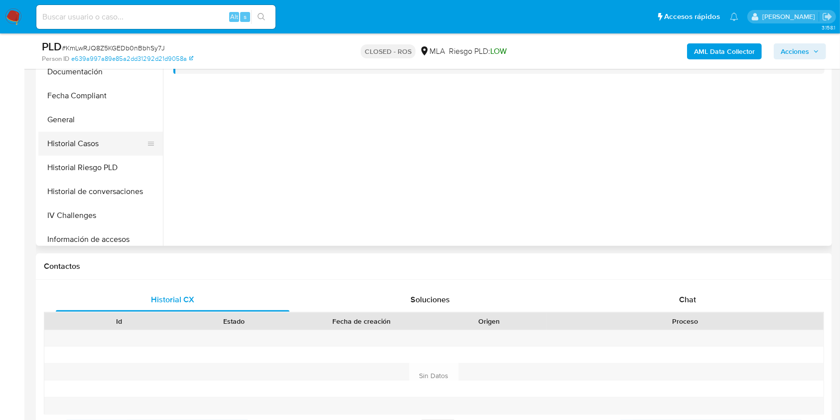
click at [77, 145] on button "Historial Casos" at bounding box center [96, 144] width 117 height 24
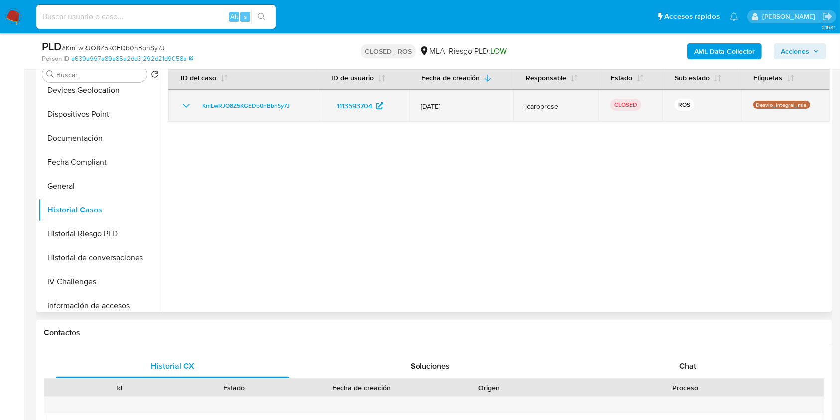
click at [188, 102] on icon "Mostrar/Ocultar" at bounding box center [186, 106] width 12 height 12
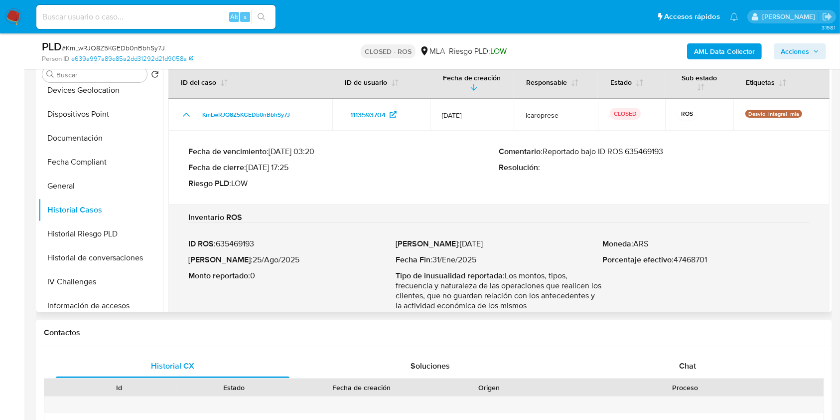
click at [648, 153] on p "Comentario : Reportado bajo ID ROS 635469193" at bounding box center [654, 152] width 311 height 10
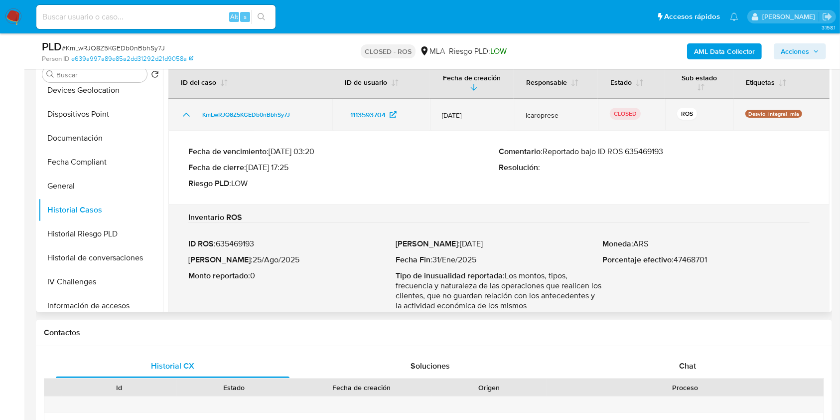
drag, startPoint x: 647, startPoint y: 153, endPoint x: 597, endPoint y: 114, distance: 64.3
click at [647, 152] on p "Comentario : Reportado bajo ID ROS 635469193" at bounding box center [654, 152] width 311 height 10
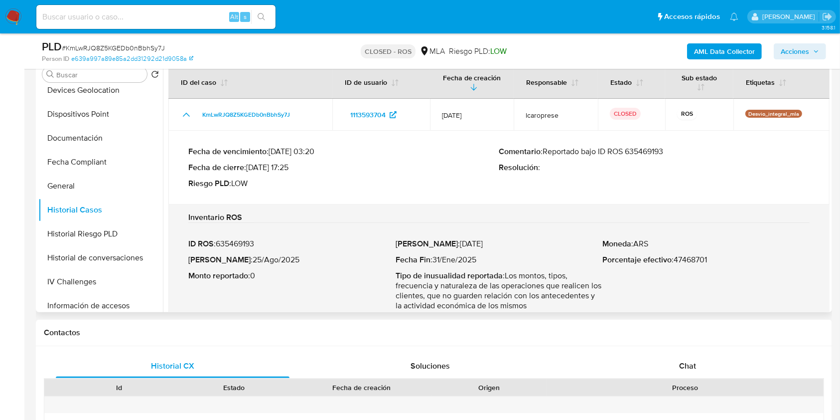
click at [657, 151] on p "Comentario : Reportado bajo ID ROS 635469193" at bounding box center [654, 152] width 311 height 10
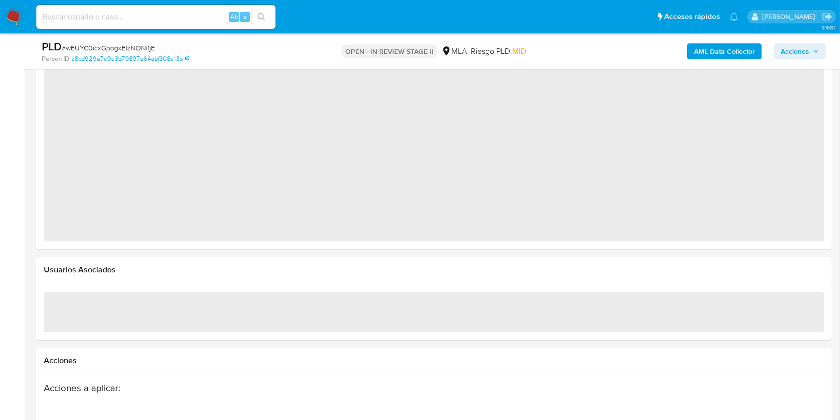
select select "10"
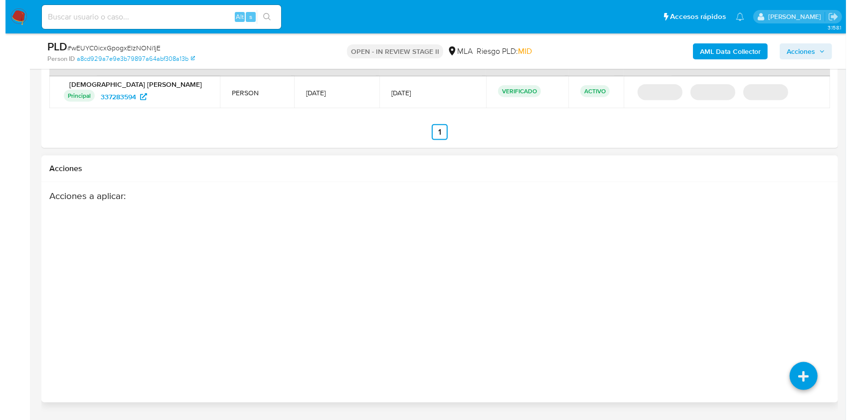
scroll to position [1316, 0]
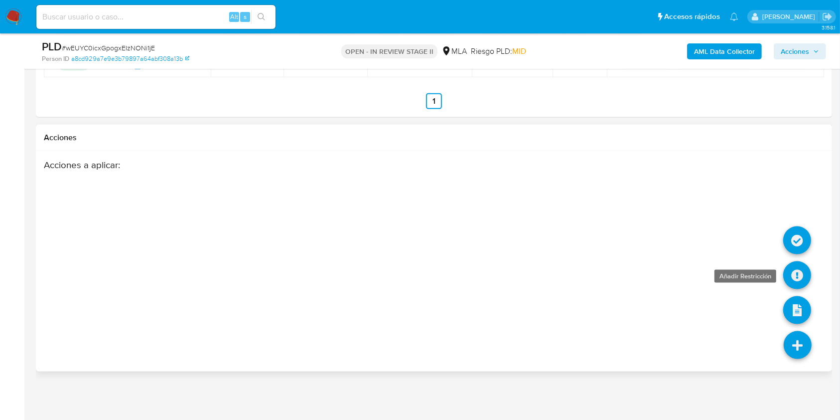
click at [797, 284] on icon at bounding box center [797, 275] width 28 height 28
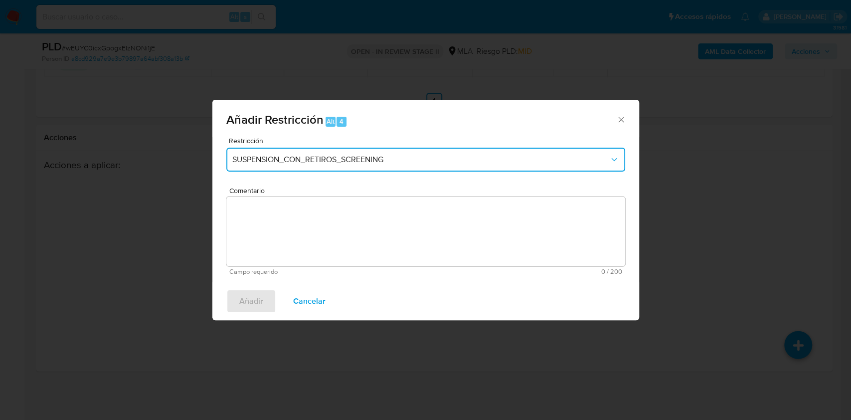
click at [314, 159] on span "SUSPENSION_CON_RETIROS_SCREENING" at bounding box center [420, 159] width 377 height 10
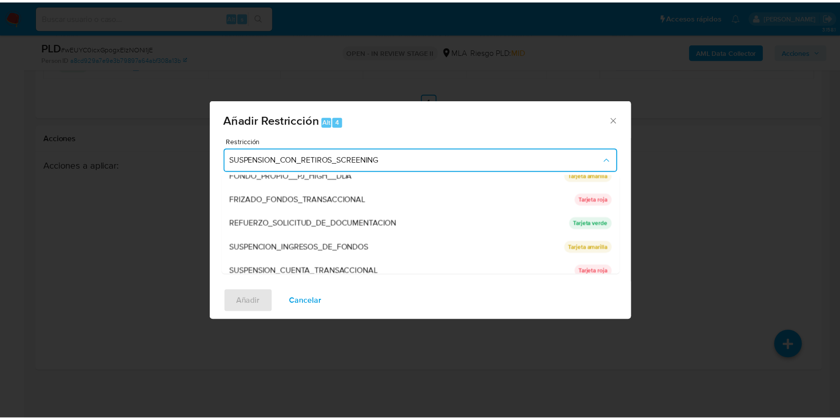
scroll to position [199, 0]
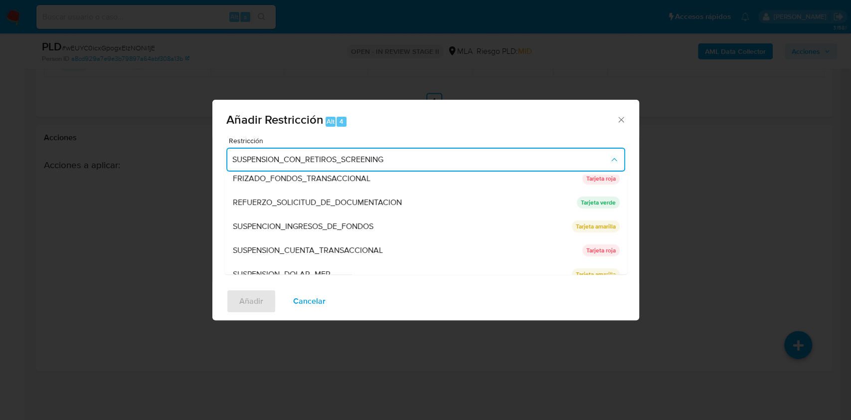
click at [267, 242] on div "SUSPENSION_CUENTA_TRANSACCIONAL" at bounding box center [403, 250] width 343 height 24
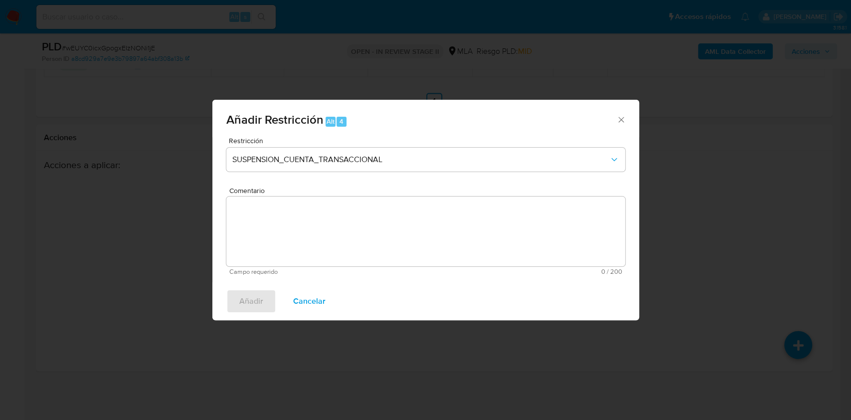
click at [272, 233] on textarea "Comentario" at bounding box center [425, 231] width 399 height 70
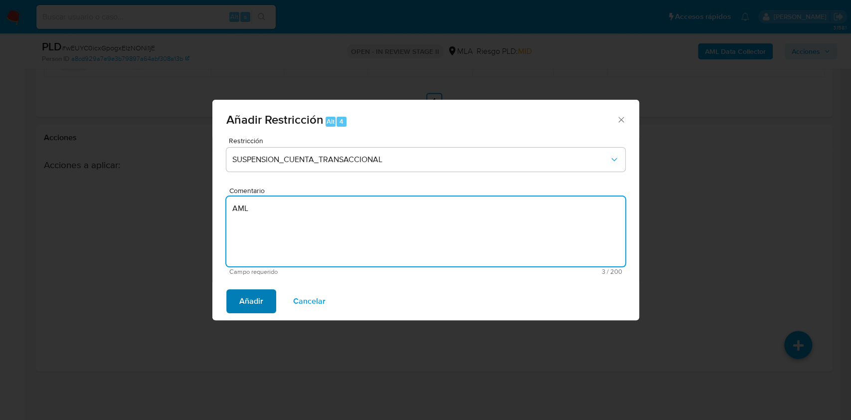
type textarea "AML"
click at [235, 296] on button "Añadir" at bounding box center [251, 301] width 50 height 24
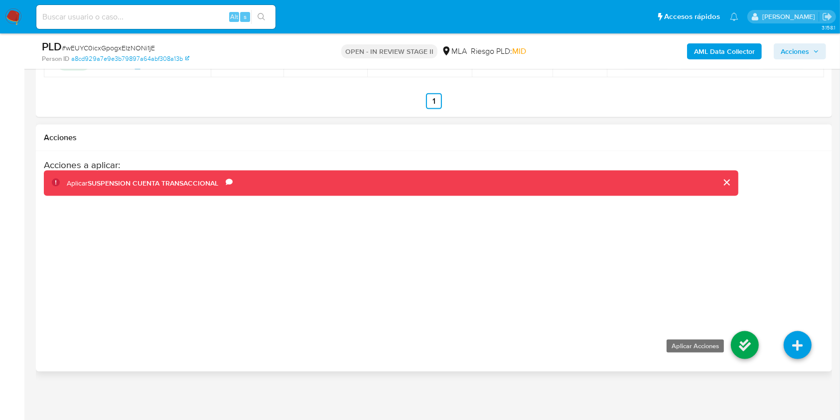
click at [745, 350] on icon at bounding box center [745, 345] width 28 height 28
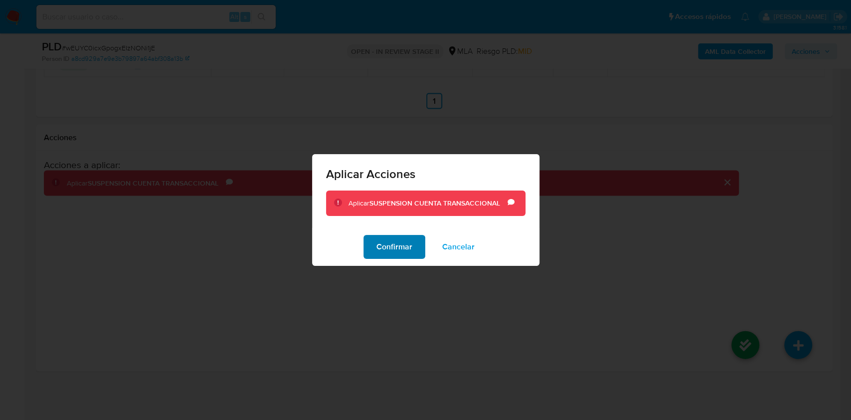
click at [409, 253] on span "Confirmar" at bounding box center [394, 247] width 36 height 22
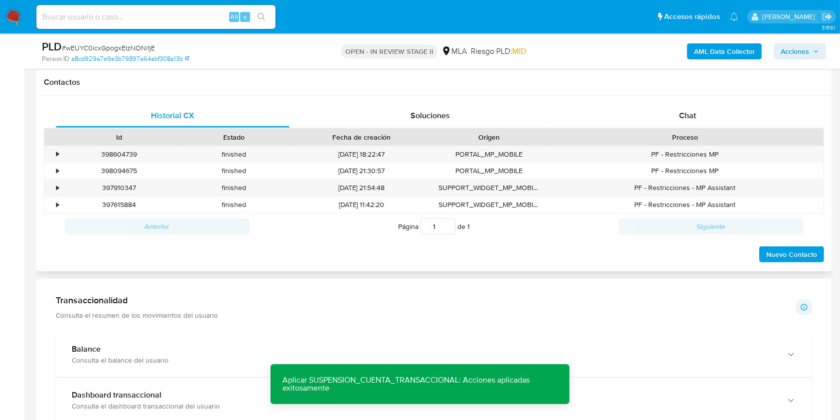
scroll to position [0, 0]
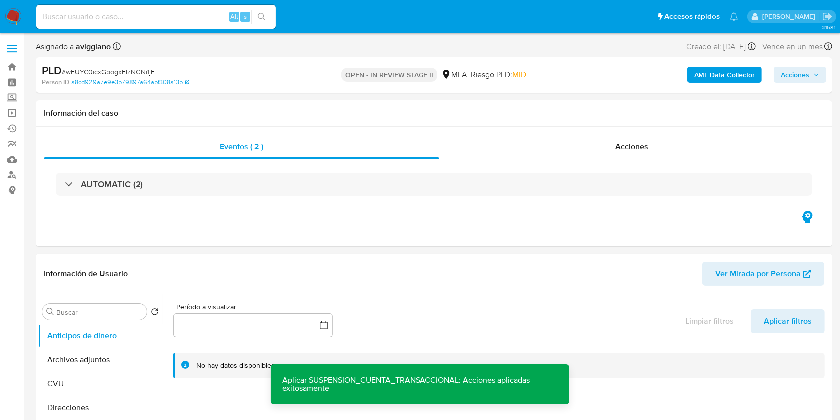
click at [792, 74] on span "Acciones" at bounding box center [795, 75] width 28 height 16
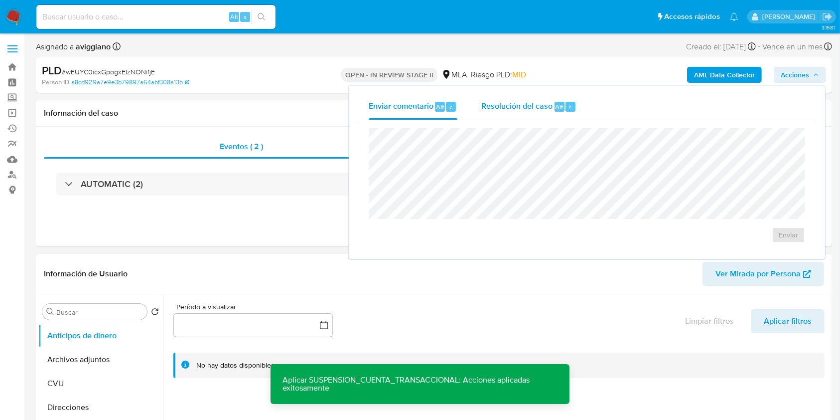
click at [534, 96] on div "Resolución del caso Alt r" at bounding box center [528, 107] width 95 height 26
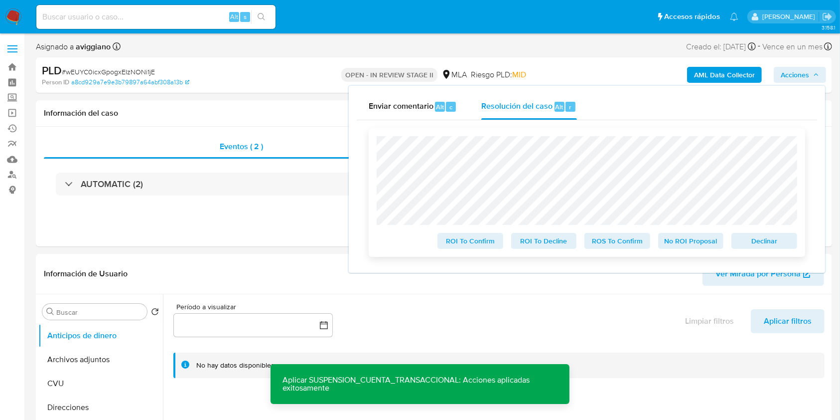
click at [770, 243] on span "Declinar" at bounding box center [765, 241] width 52 height 14
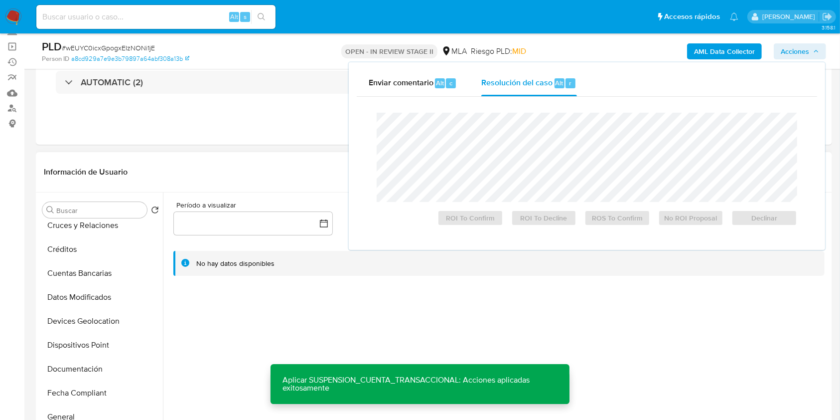
scroll to position [199, 0]
click at [86, 342] on button "Historial Casos" at bounding box center [96, 345] width 117 height 24
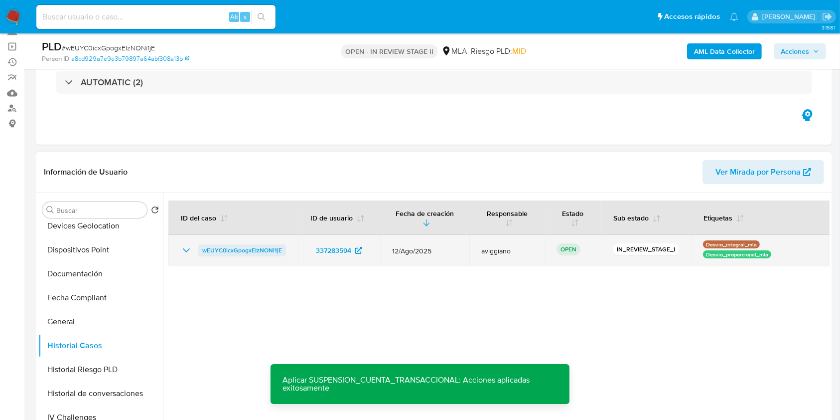
click at [257, 245] on span "wEUYC0icxGpogxEIzNONi1jE" at bounding box center [242, 250] width 80 height 12
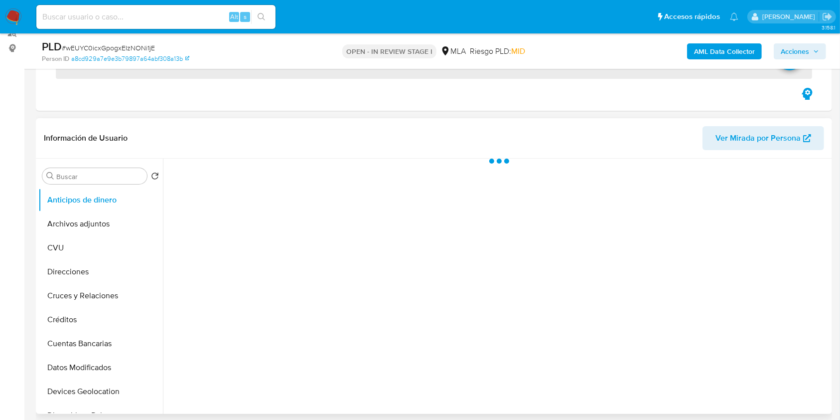
scroll to position [199, 0]
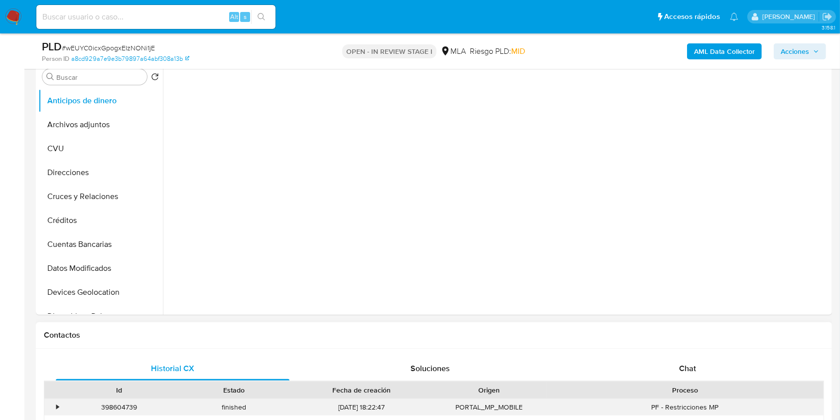
select select "10"
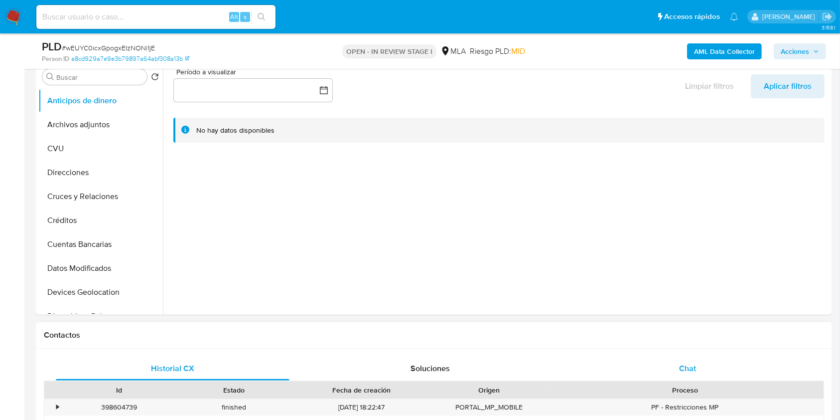
click at [694, 372] on span "Chat" at bounding box center [687, 367] width 17 height 11
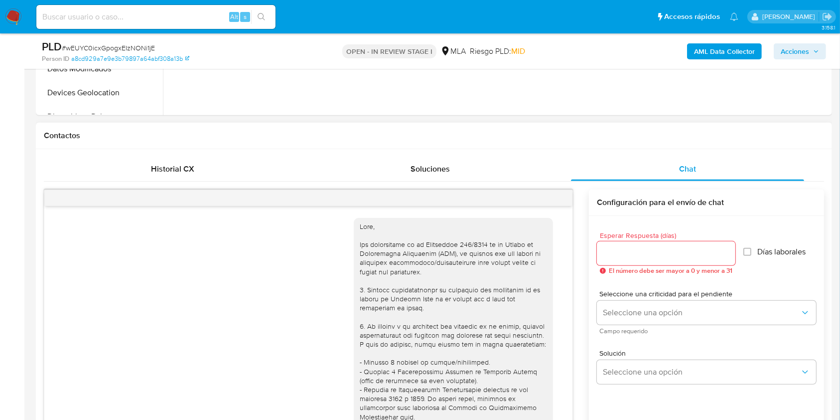
scroll to position [563, 0]
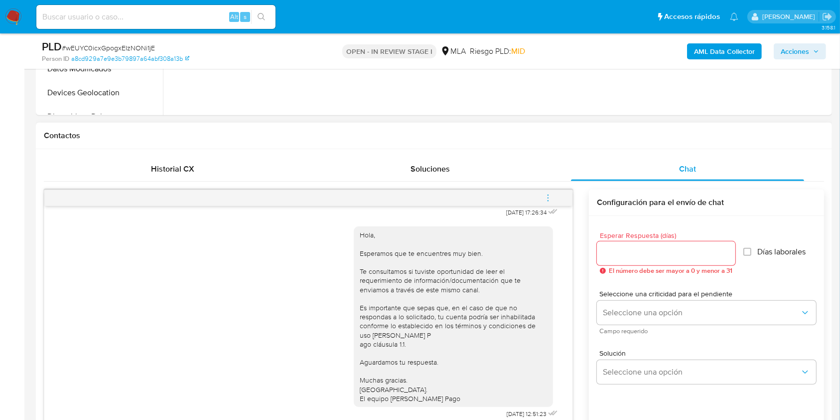
click at [547, 196] on icon "menu-action" at bounding box center [548, 197] width 9 height 9
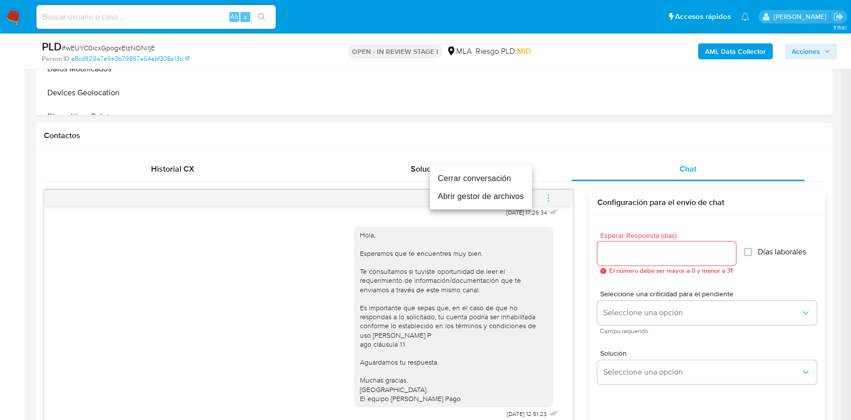
click at [478, 178] on li "Cerrar conversación" at bounding box center [481, 178] width 102 height 18
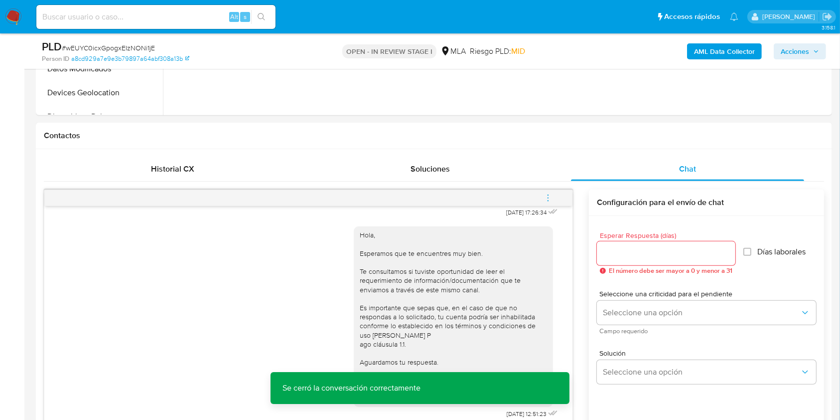
click at [797, 53] on span "Acciones" at bounding box center [795, 51] width 28 height 16
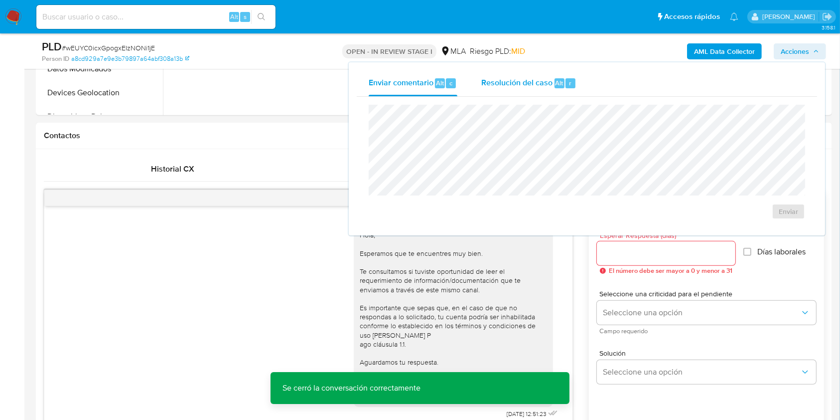
click at [484, 84] on span "Resolución del caso" at bounding box center [516, 82] width 71 height 11
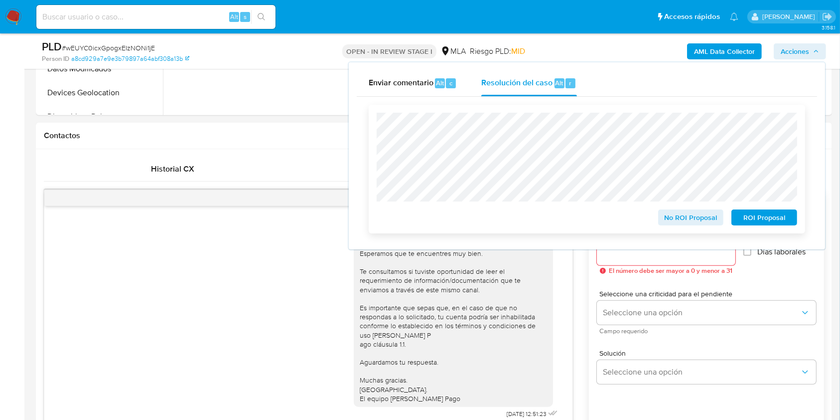
click at [771, 216] on span "ROI Proposal" at bounding box center [765, 217] width 52 height 14
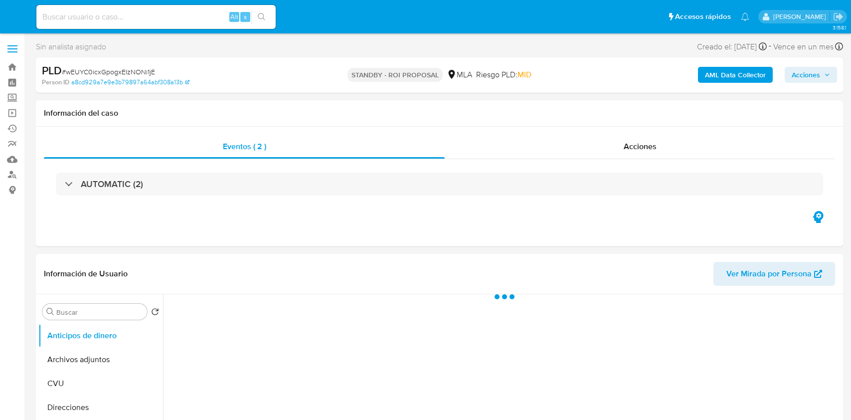
select select "10"
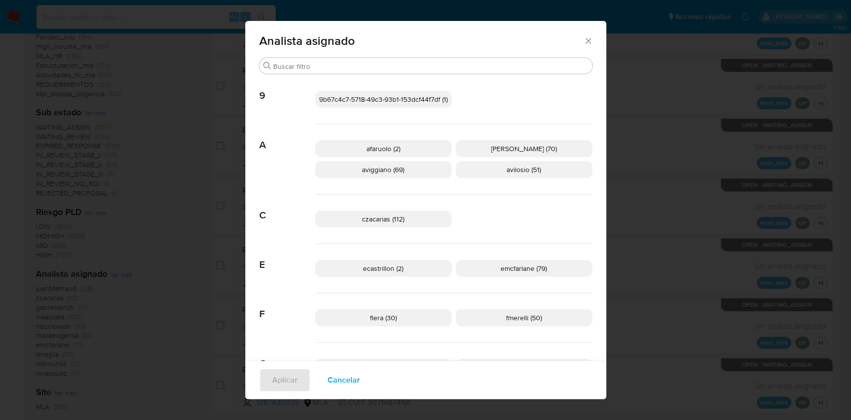
click at [586, 39] on icon "Cerrar" at bounding box center [588, 41] width 10 height 10
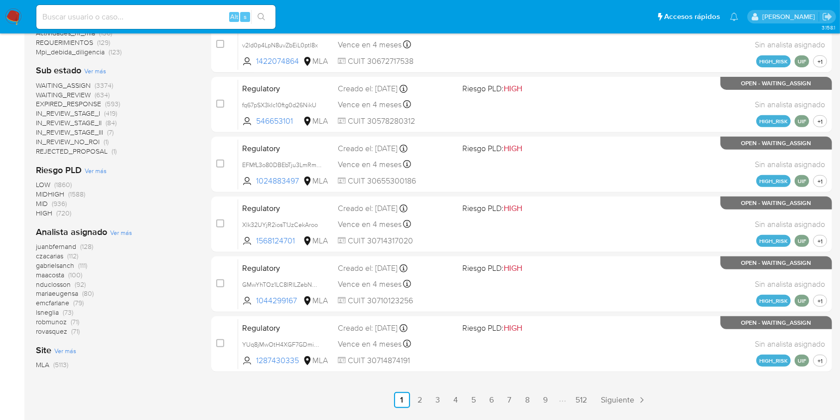
scroll to position [413, 0]
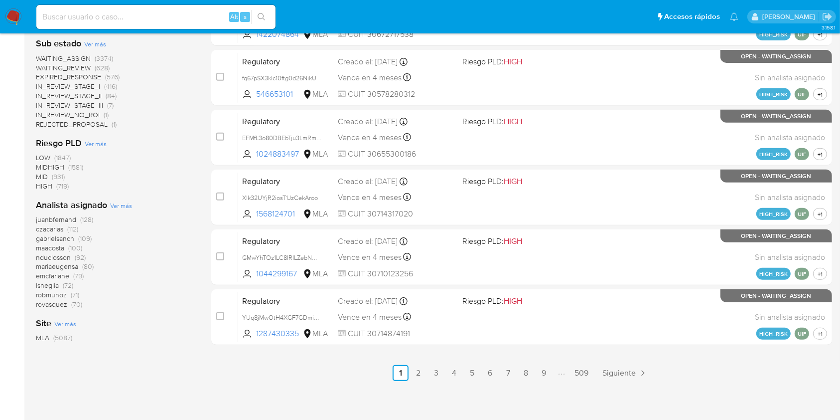
scroll to position [412, 0]
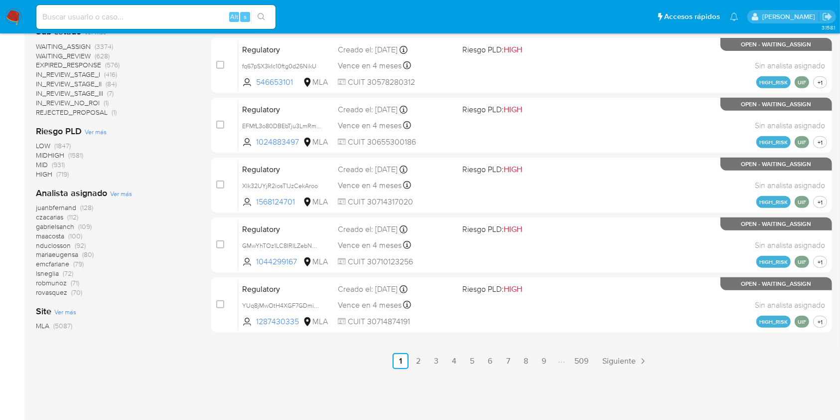
click at [127, 196] on span "Ver más" at bounding box center [121, 193] width 22 height 9
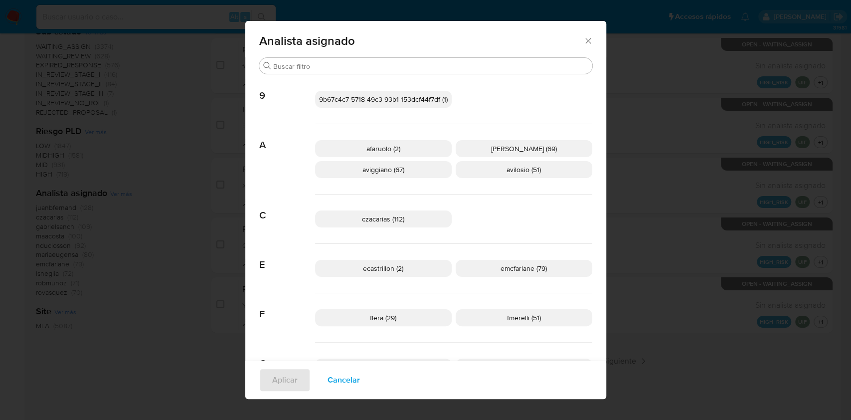
click at [585, 38] on icon "Cerrar" at bounding box center [587, 40] width 5 height 5
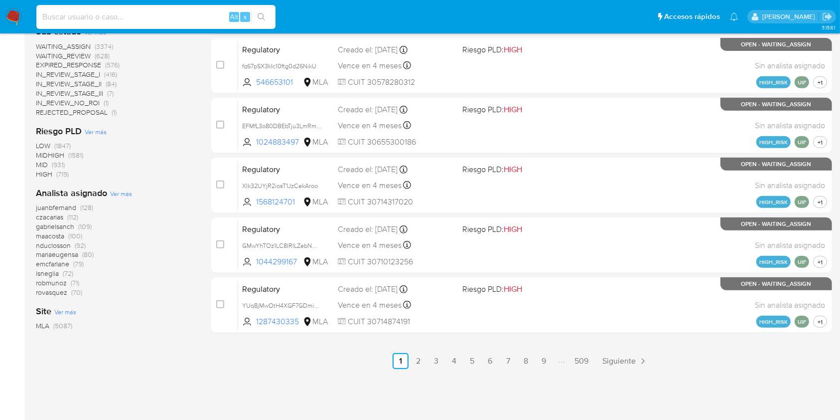
paste input "ArbaM1NMpQF9BQGMgEV32HbF"
type input "ArbaM1NMpQF9BQGMgEV32HbF"
click at [260, 16] on icon "search-icon" at bounding box center [262, 17] width 8 height 8
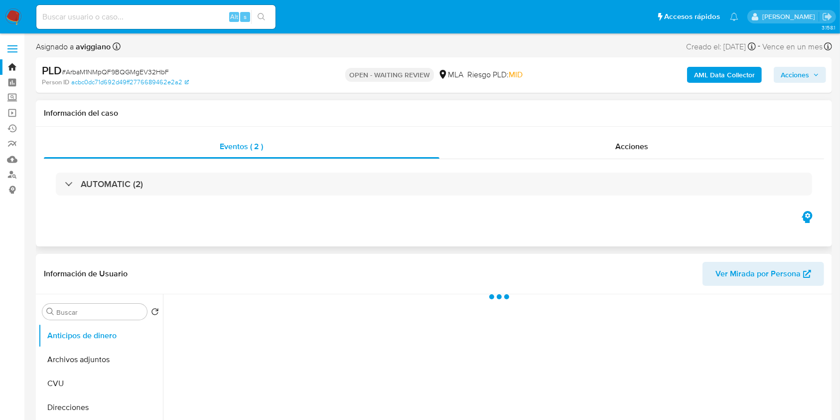
select select "10"
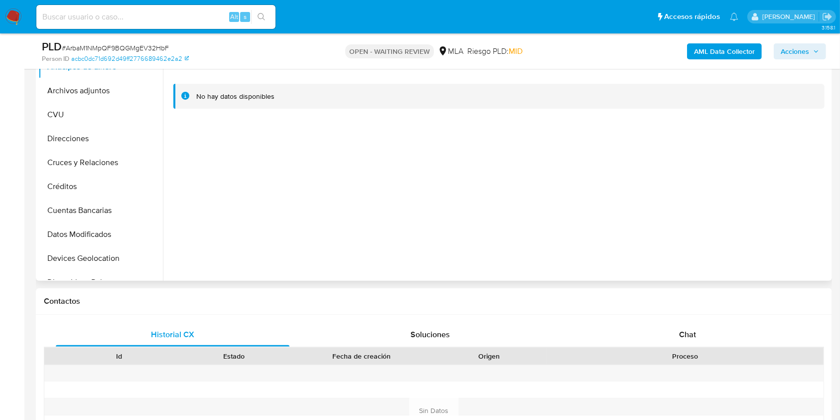
scroll to position [332, 0]
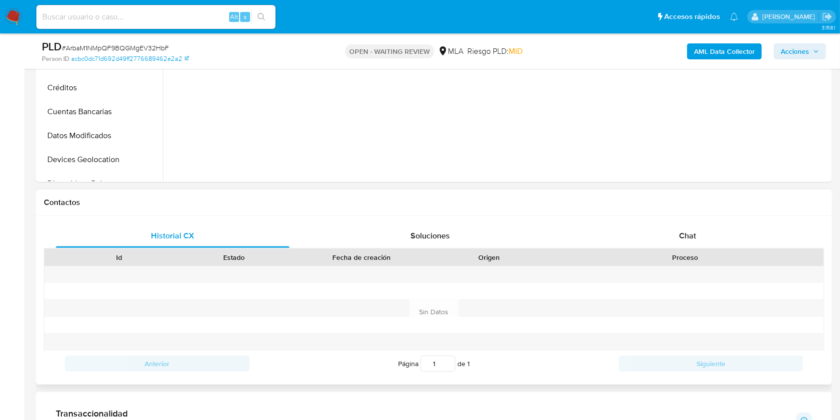
click at [701, 221] on div "Historial CX Soluciones Chat Id Estado Fecha de creación Origen Proceso Anterio…" at bounding box center [434, 300] width 796 height 168
click at [702, 231] on div "Chat" at bounding box center [688, 236] width 234 height 24
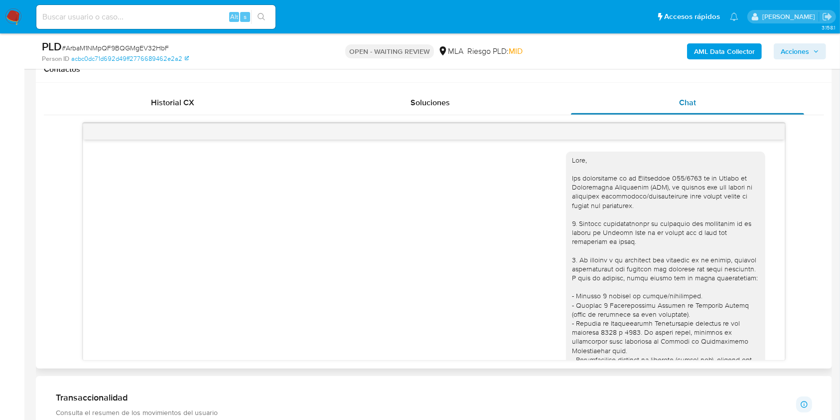
scroll to position [490, 0]
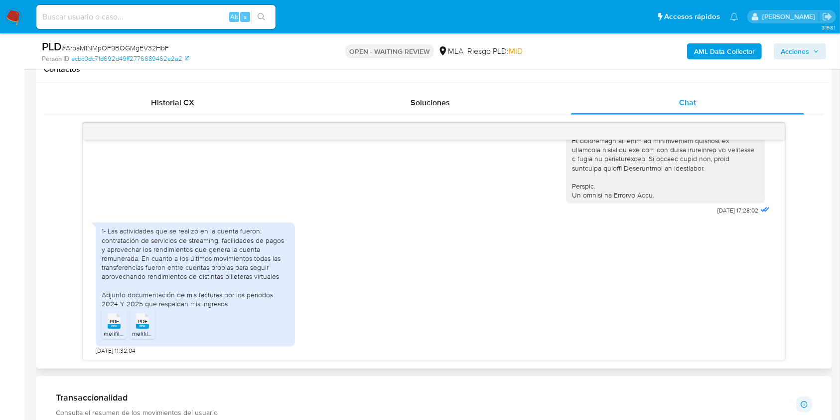
click at [110, 321] on span "PDF" at bounding box center [114, 321] width 9 height 6
click at [144, 318] on span "PDF" at bounding box center [142, 321] width 9 height 6
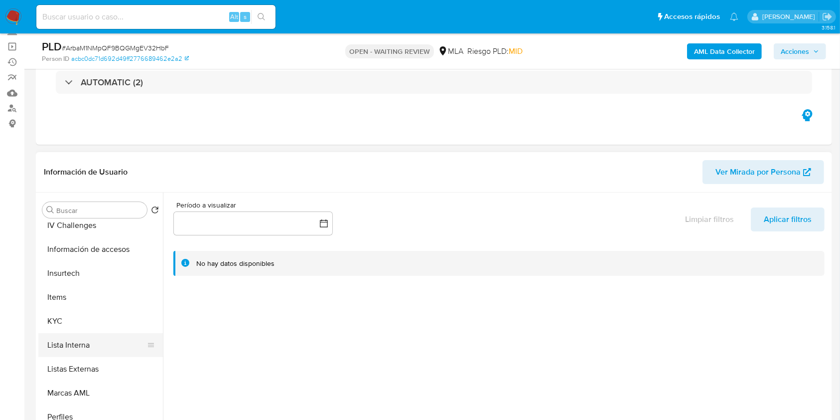
scroll to position [465, 0]
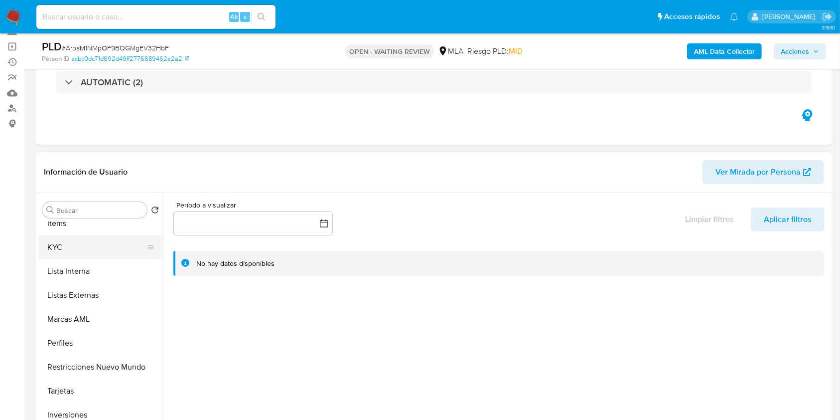
click at [57, 249] on button "KYC" at bounding box center [96, 247] width 117 height 24
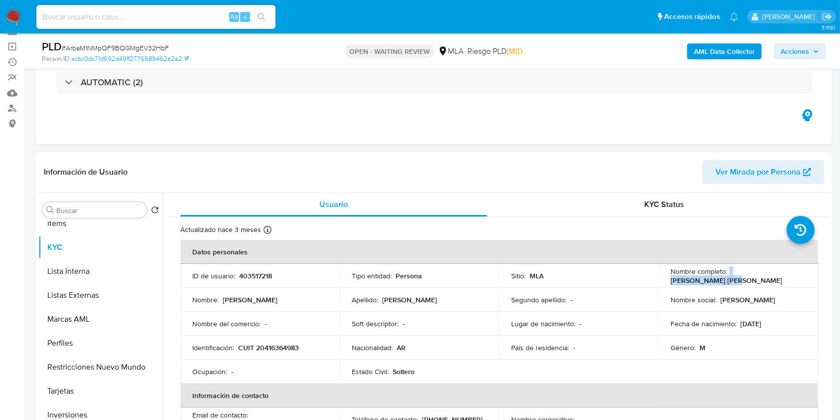
drag, startPoint x: 727, startPoint y: 275, endPoint x: 789, endPoint y: 278, distance: 62.3
click at [789, 278] on div "Nombre completo : Franco Joel Lazaro" at bounding box center [739, 276] width 136 height 18
copy div "Franco Joel Lazaro"
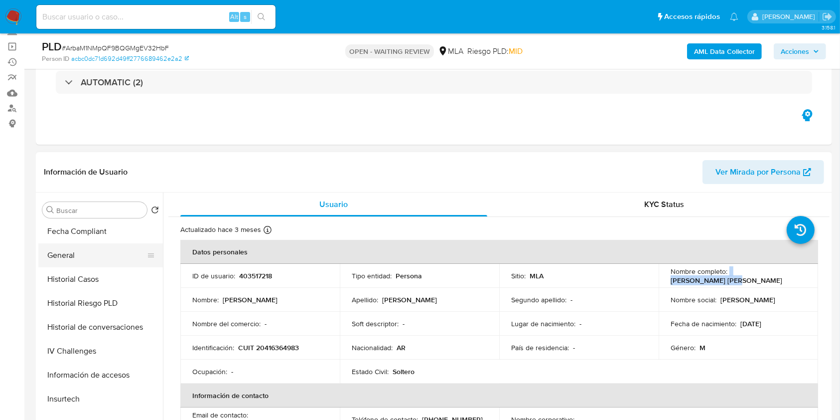
click at [80, 254] on button "General" at bounding box center [96, 255] width 117 height 24
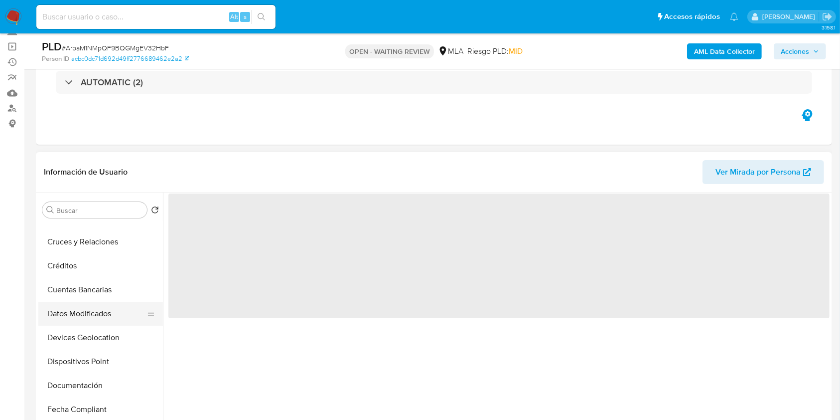
scroll to position [66, 0]
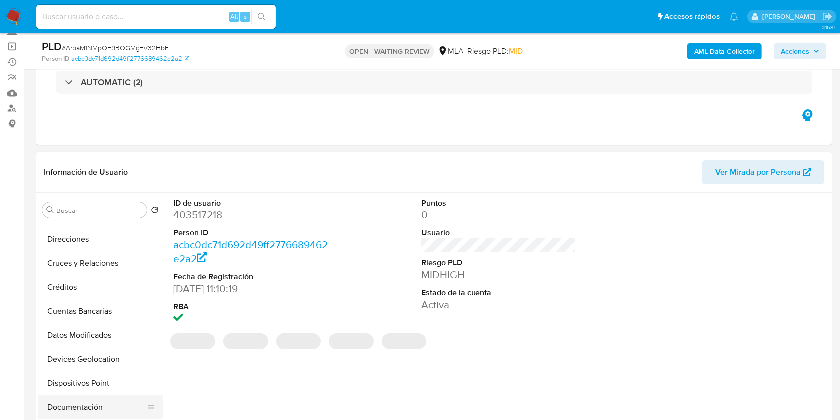
click at [75, 401] on button "Documentación" at bounding box center [96, 407] width 117 height 24
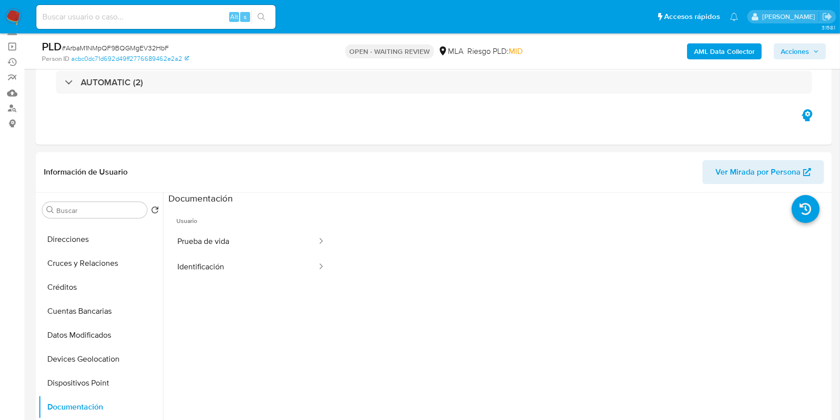
click at [209, 253] on button "Prueba de vida" at bounding box center [243, 241] width 150 height 25
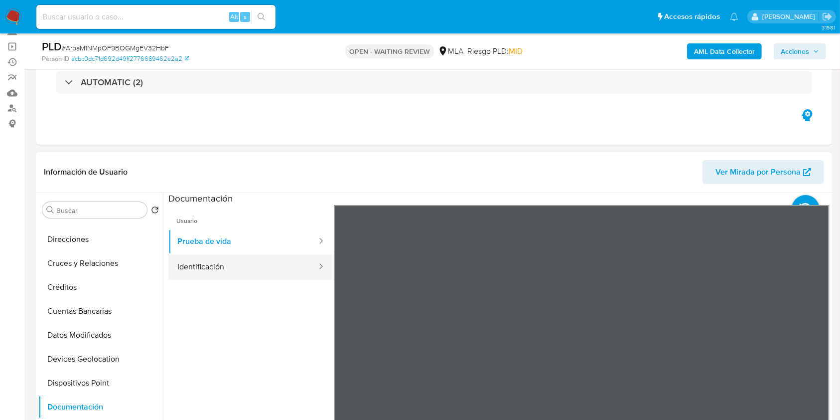
click at [213, 269] on button "Identificación" at bounding box center [243, 266] width 150 height 25
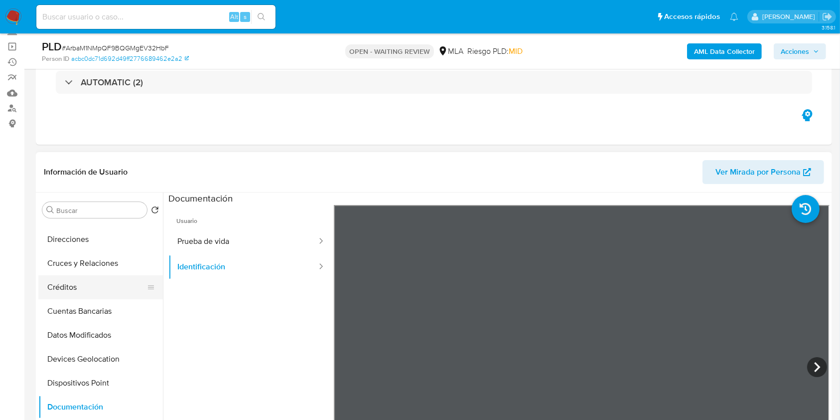
scroll to position [0, 0]
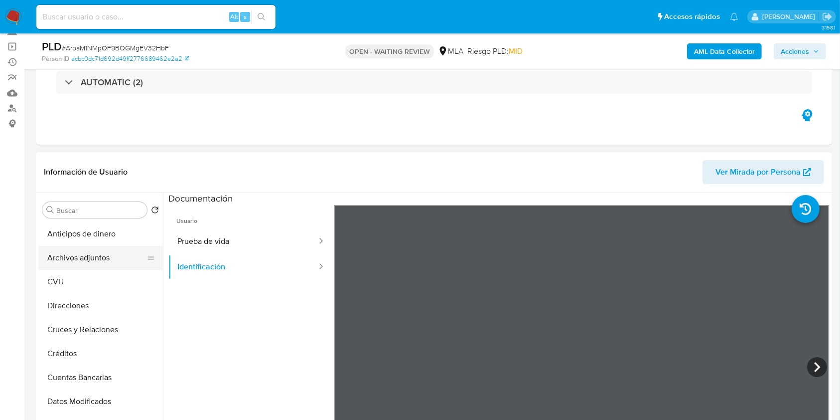
click at [83, 268] on button "Archivos adjuntos" at bounding box center [96, 258] width 117 height 24
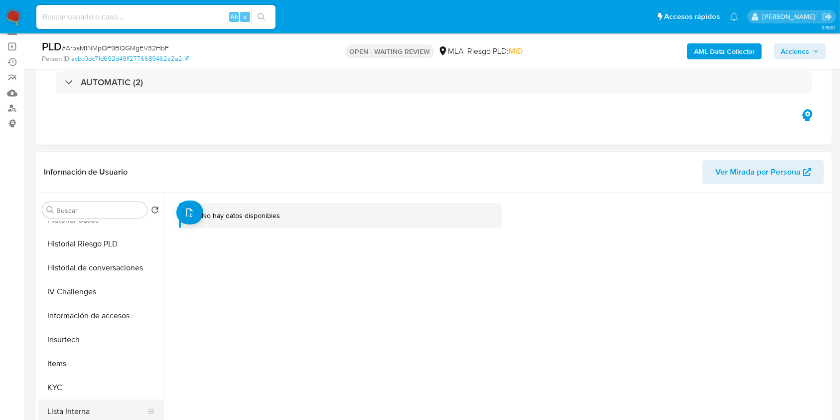
scroll to position [399, 0]
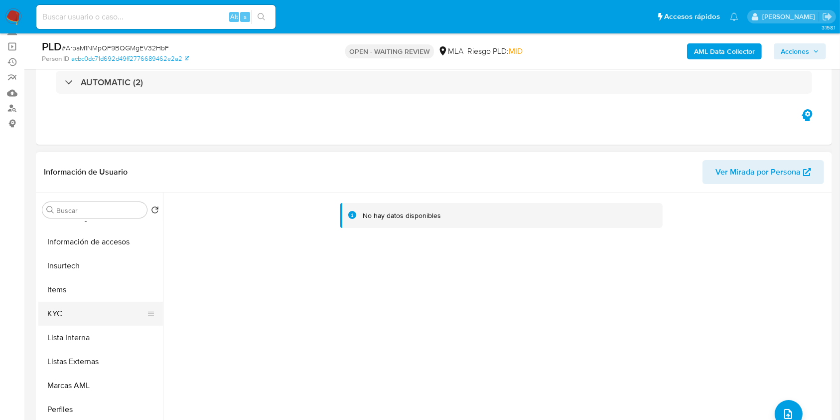
click at [55, 313] on button "KYC" at bounding box center [96, 314] width 117 height 24
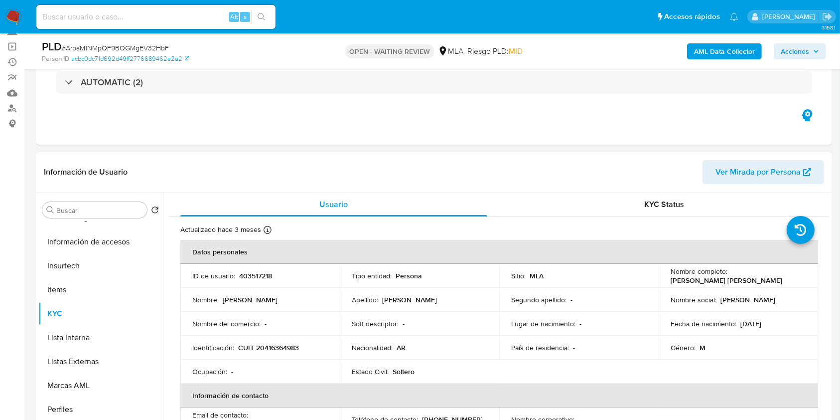
click at [272, 343] on p "CUIT 20416364983" at bounding box center [268, 347] width 61 height 9
copy p "20416364983"
click at [247, 271] on p "403517218" at bounding box center [255, 275] width 33 height 9
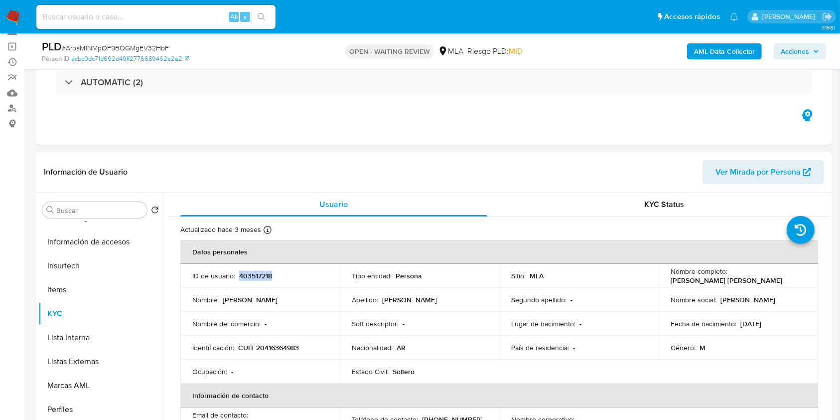
copy p "403517218"
click at [265, 343] on p "CUIT 20416364983" at bounding box center [268, 347] width 61 height 9
copy p "20416364983"
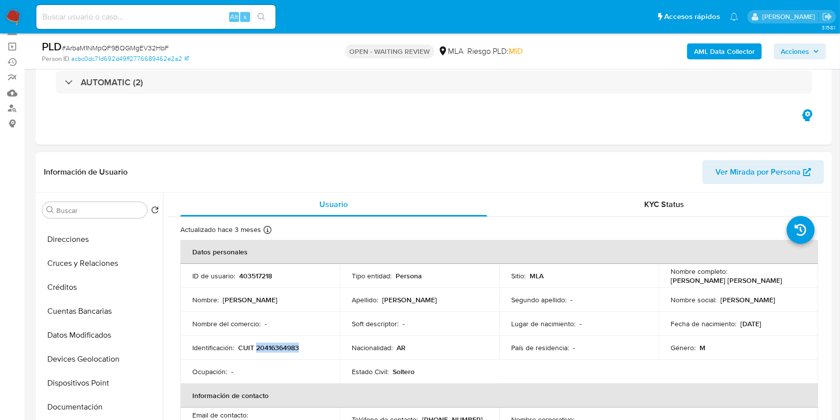
scroll to position [0, 0]
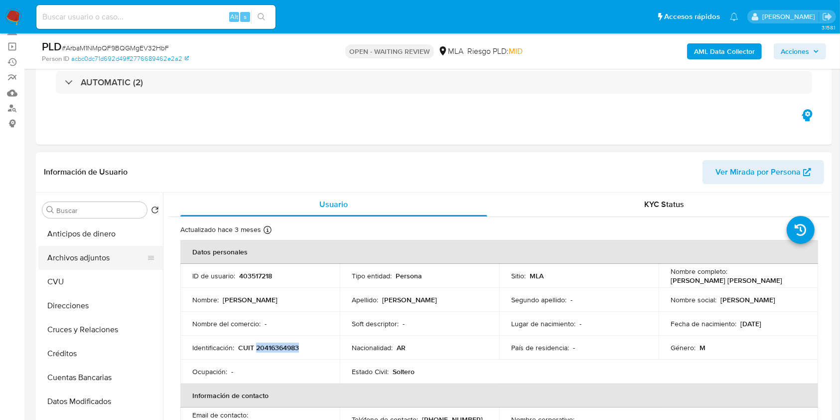
click at [110, 253] on button "Archivos adjuntos" at bounding box center [96, 258] width 117 height 24
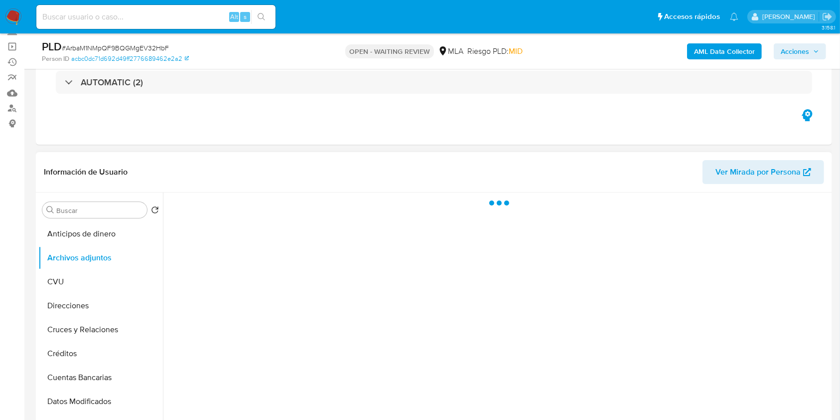
scroll to position [133, 0]
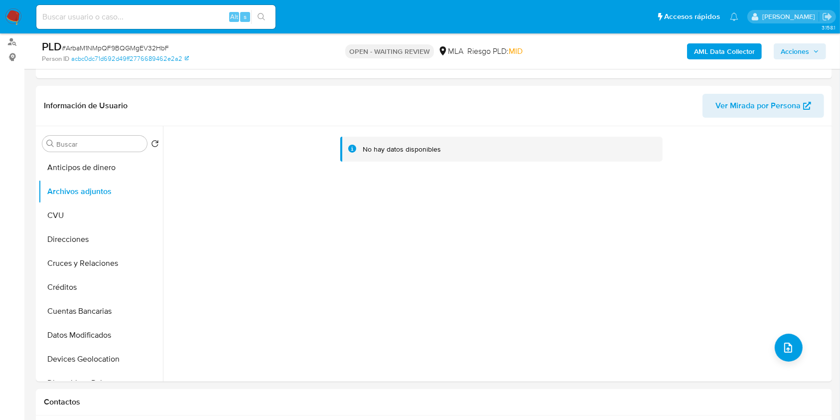
click at [709, 42] on div "AML Data Collector Acciones" at bounding box center [697, 50] width 259 height 23
click at [707, 45] on b "AML Data Collector" at bounding box center [724, 51] width 61 height 16
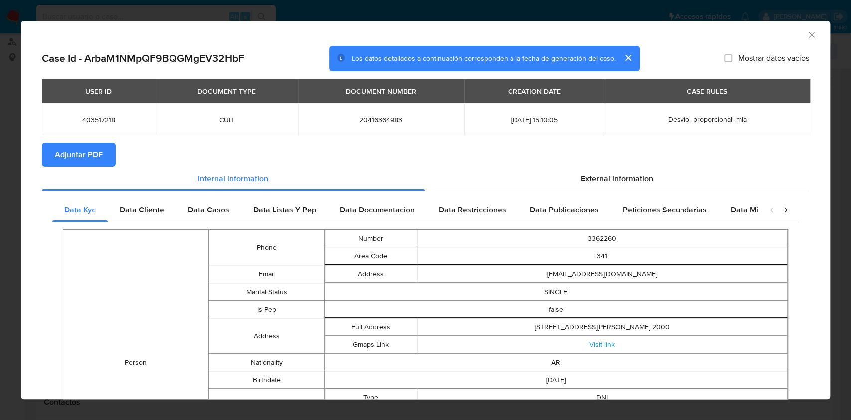
click at [806, 38] on icon "Cerrar ventana" at bounding box center [811, 35] width 10 height 10
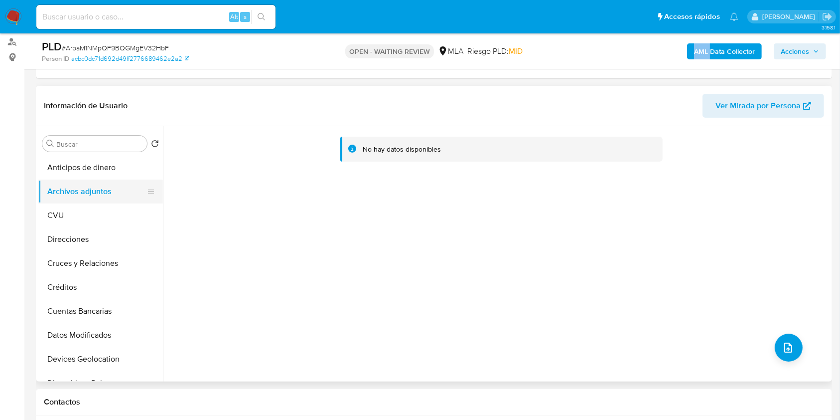
drag, startPoint x: 90, startPoint y: 172, endPoint x: 88, endPoint y: 188, distance: 15.6
click at [90, 172] on button "Anticipos de dinero" at bounding box center [100, 167] width 125 height 24
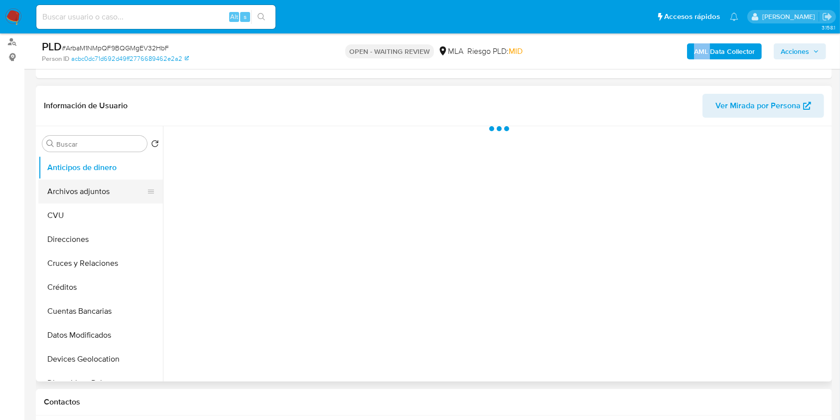
click at [88, 188] on button "Archivos adjuntos" at bounding box center [96, 191] width 117 height 24
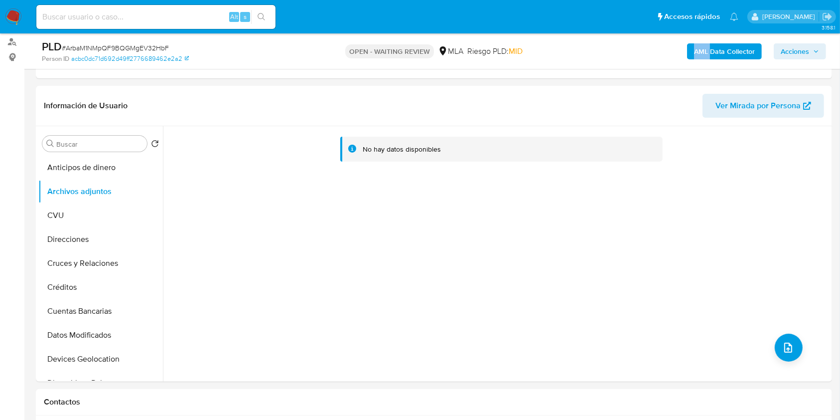
click at [723, 51] on b "AML Data Collector" at bounding box center [724, 51] width 61 height 16
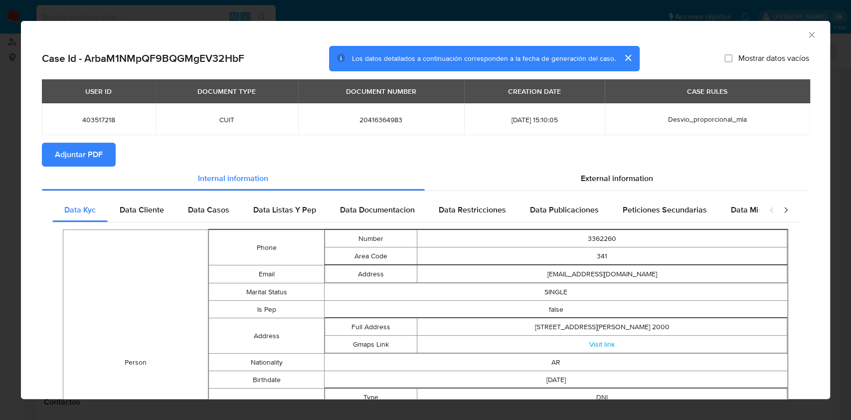
click at [87, 150] on span "Adjuntar PDF" at bounding box center [79, 155] width 48 height 22
click at [806, 34] on icon "Cerrar ventana" at bounding box center [811, 35] width 10 height 10
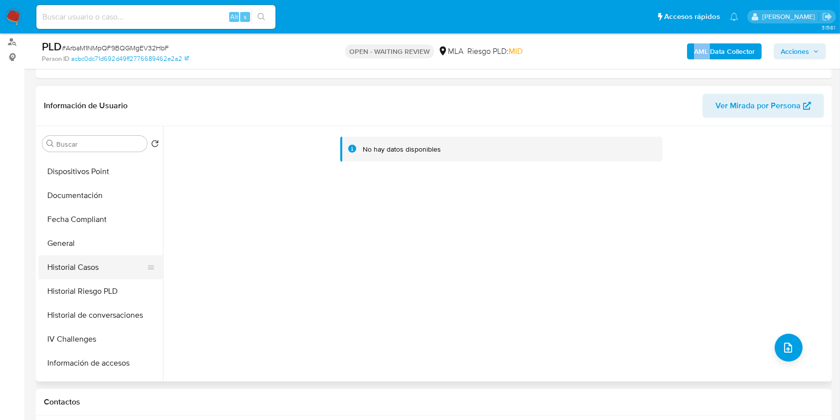
scroll to position [332, 0]
click at [65, 312] on button "KYC" at bounding box center [96, 314] width 117 height 24
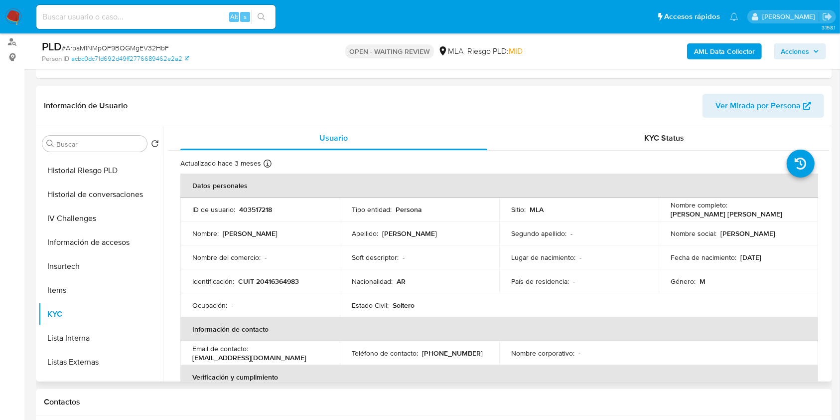
click at [292, 284] on p "CUIT 20416364983" at bounding box center [268, 281] width 61 height 9
copy p "20416364983"
click at [249, 208] on p "403517218" at bounding box center [255, 209] width 33 height 9
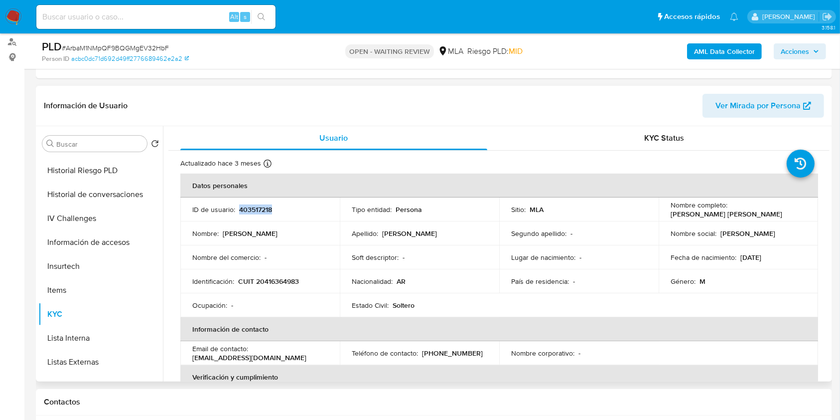
copy p "403517218"
drag, startPoint x: 100, startPoint y: 209, endPoint x: 84, endPoint y: 217, distance: 17.2
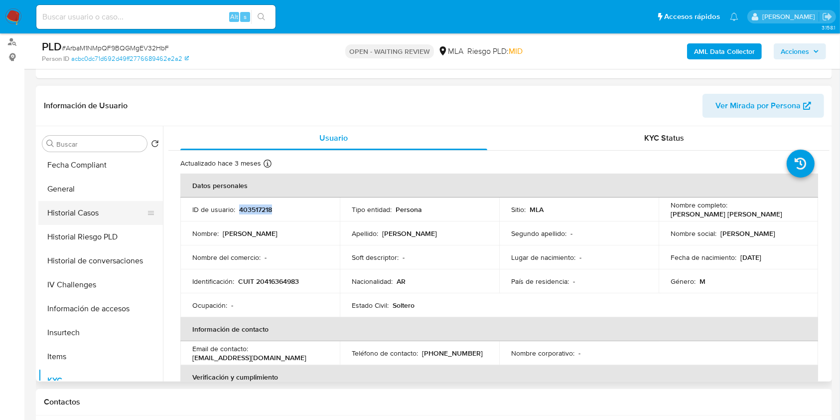
drag, startPoint x: 84, startPoint y: 217, endPoint x: 54, endPoint y: 216, distance: 29.9
click at [56, 214] on button "Historial Casos" at bounding box center [96, 213] width 117 height 24
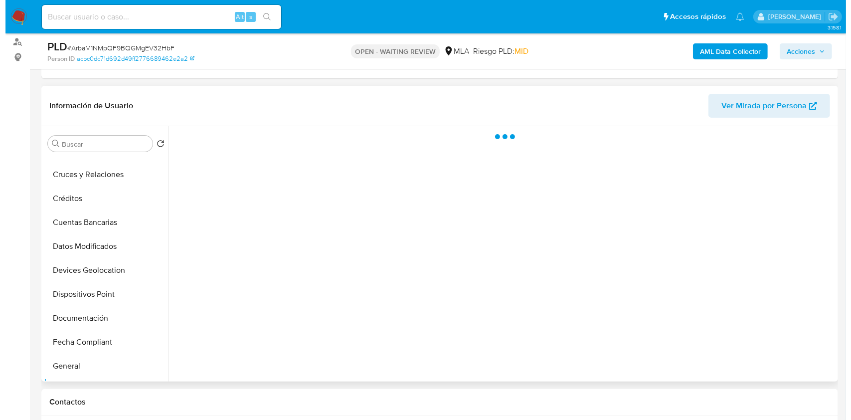
scroll to position [0, 0]
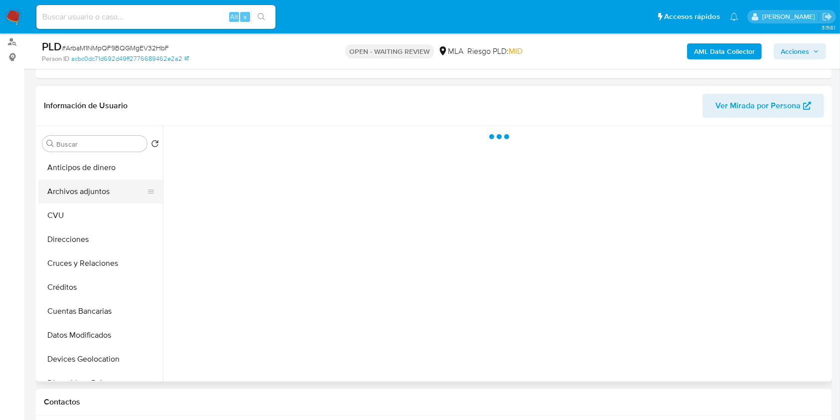
click at [74, 185] on button "Archivos adjuntos" at bounding box center [96, 191] width 117 height 24
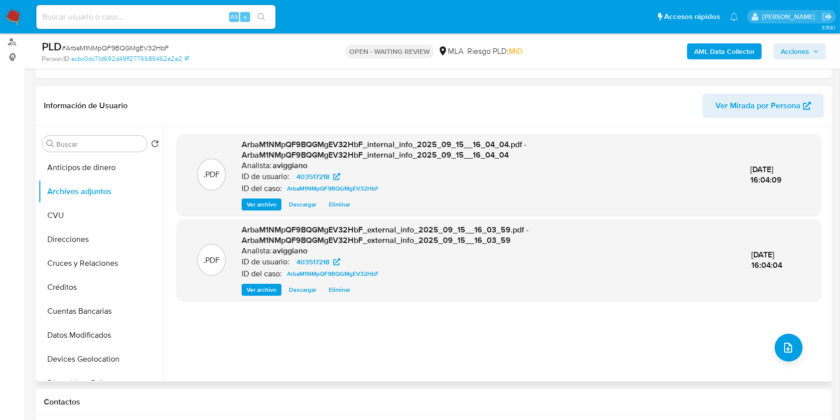
click at [796, 359] on div ".PDF ArbaM1NMpQF9BQGMgEV32HbF_internal_info_2025_09_15__16_04_04.pdf - ArbaM1NM…" at bounding box center [498, 253] width 645 height 239
click at [782, 353] on button "upload-file" at bounding box center [789, 347] width 28 height 28
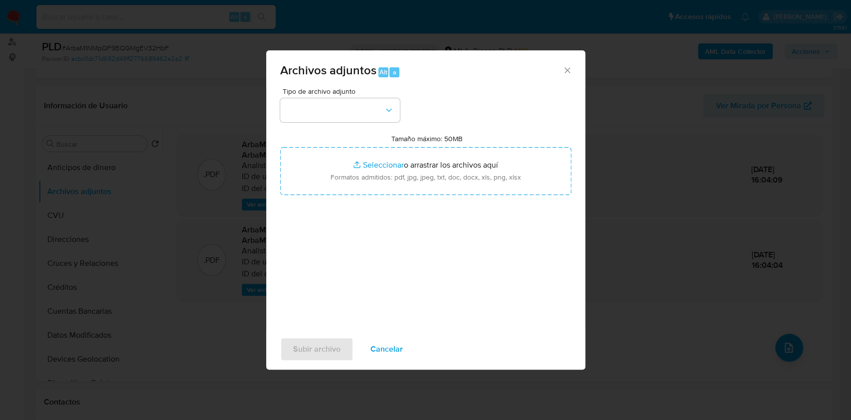
click at [308, 138] on div "Tamaño máximo: 50MB Seleccionar archivos Seleccionar o arrastrar los archivos a…" at bounding box center [425, 164] width 291 height 61
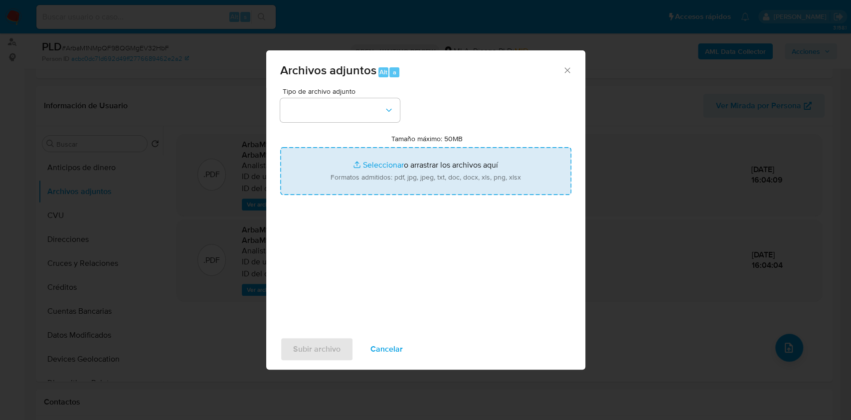
click at [320, 157] on input "Tamaño máximo: 50MB Seleccionar archivos" at bounding box center [425, 171] width 291 height 48
type input "C:\fakepath\Nosis . 403517218.pdf"
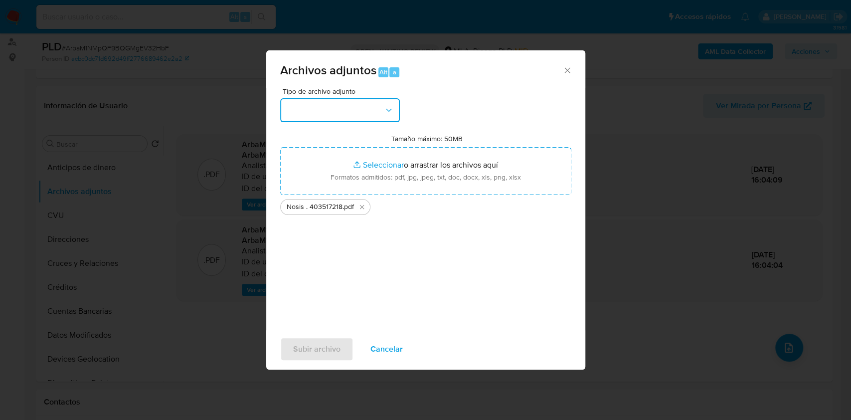
click at [371, 109] on button "button" at bounding box center [340, 110] width 120 height 24
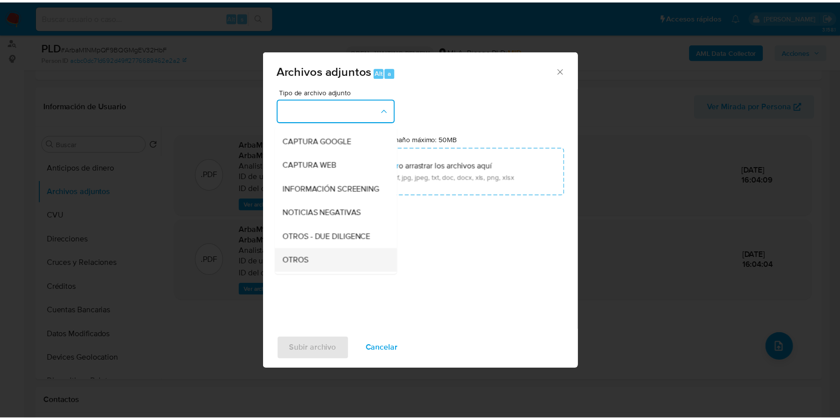
scroll to position [133, 0]
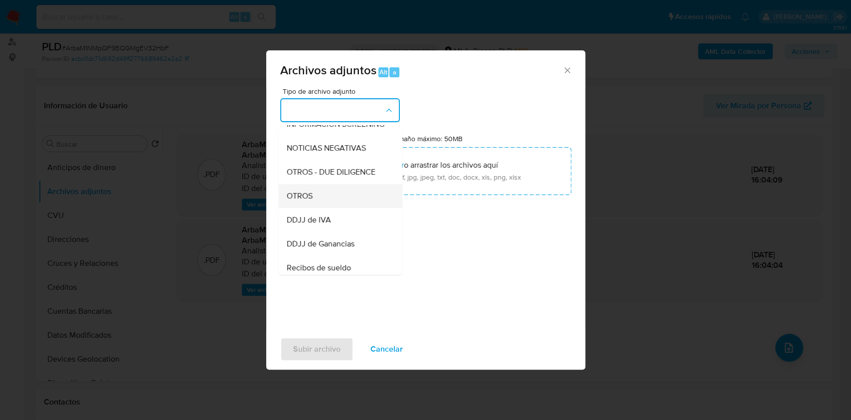
click at [326, 197] on div "OTROS" at bounding box center [337, 196] width 102 height 24
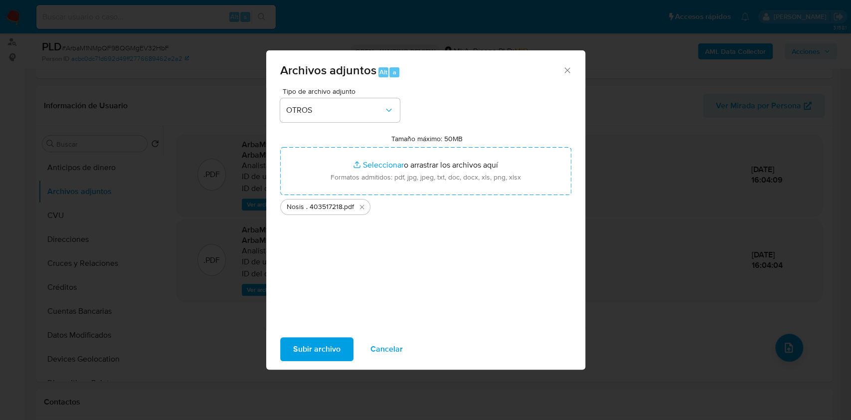
click at [308, 344] on span "Subir archivo" at bounding box center [316, 349] width 47 height 22
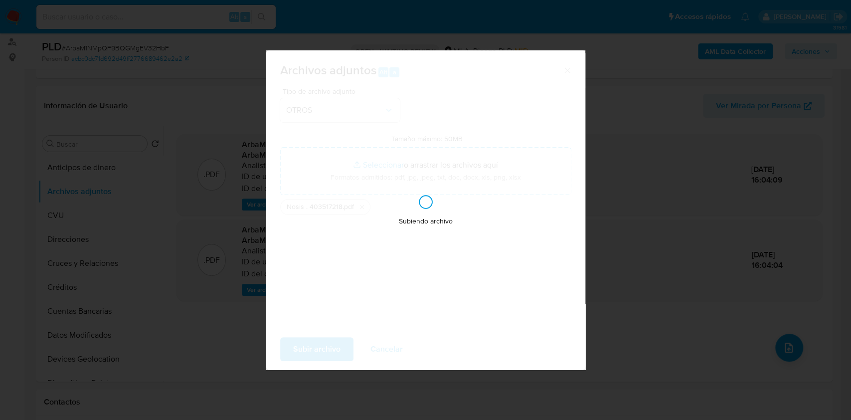
click at [280, 337] on button "Subir archivo" at bounding box center [316, 349] width 73 height 24
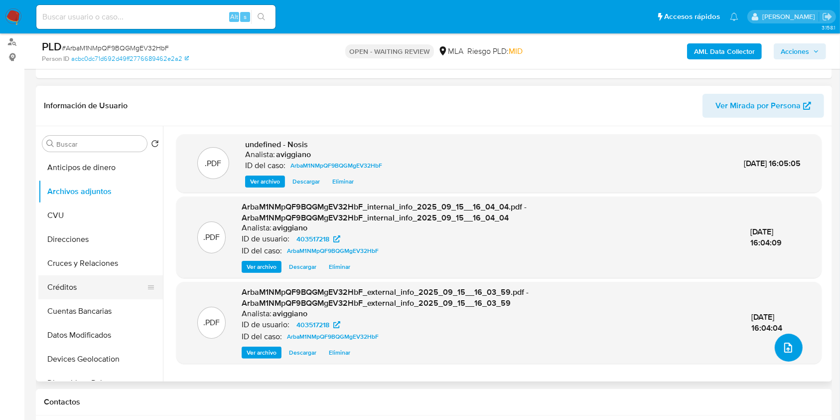
scroll to position [199, 0]
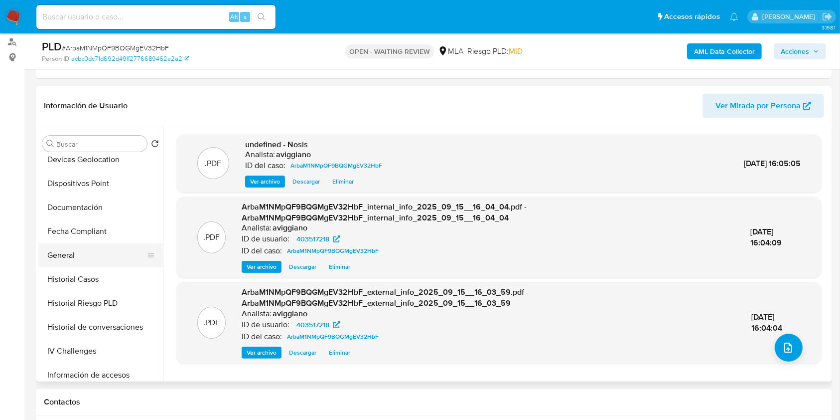
click at [80, 261] on button "General" at bounding box center [96, 255] width 117 height 24
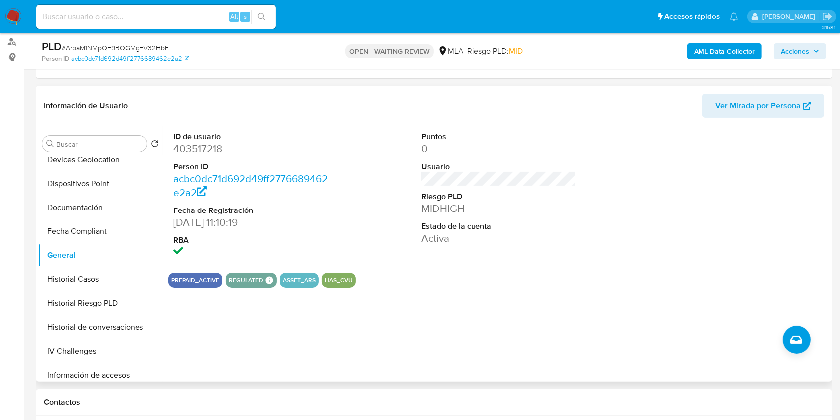
click at [211, 142] on dd "403517218" at bounding box center [250, 149] width 155 height 14
copy dd "403517218"
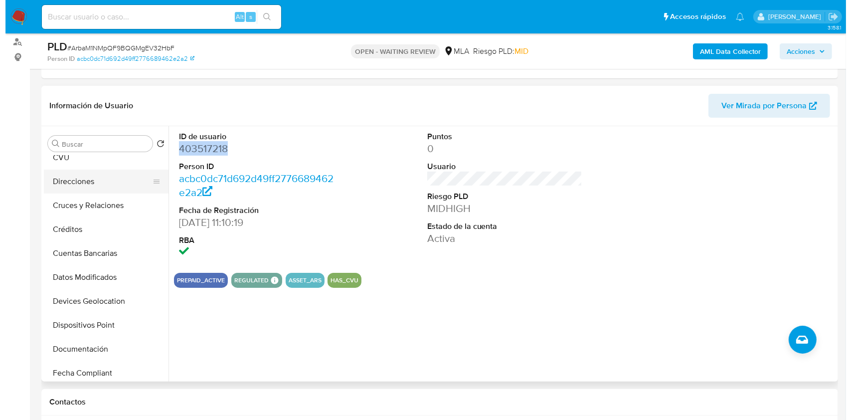
scroll to position [0, 0]
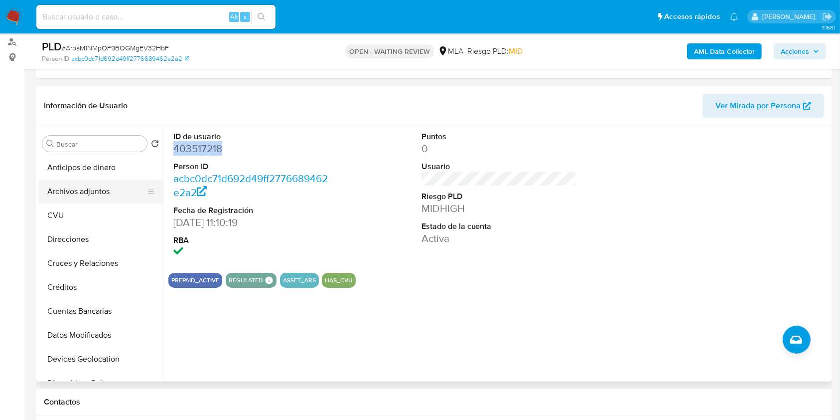
click at [73, 192] on button "Archivos adjuntos" at bounding box center [96, 191] width 117 height 24
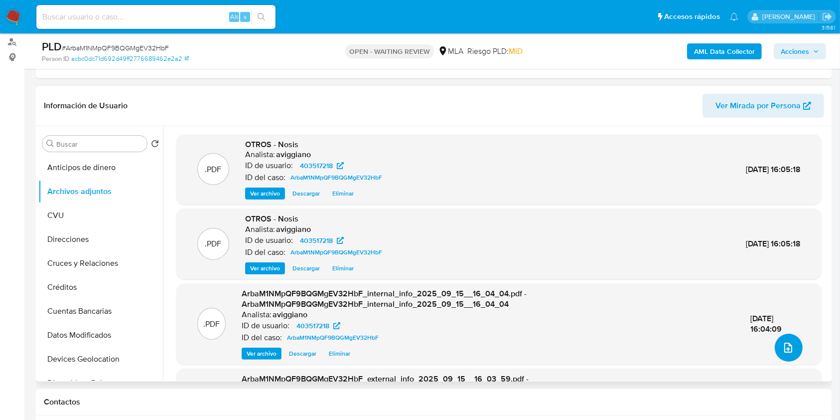
click at [775, 349] on button "upload-file" at bounding box center [789, 347] width 28 height 28
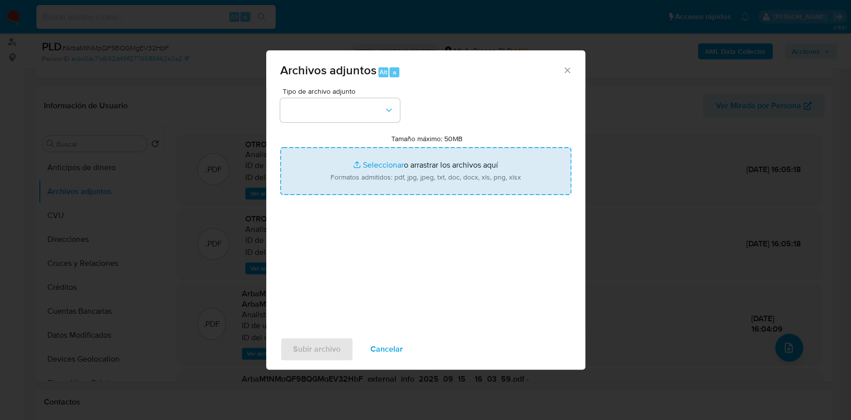
click at [438, 163] on input "Tamaño máximo: 50MB Seleccionar archivos" at bounding box center [425, 171] width 291 height 48
type input "C:\fakepath\Movimientos-Aladdin-v10_1 - 403517218.xlsx"
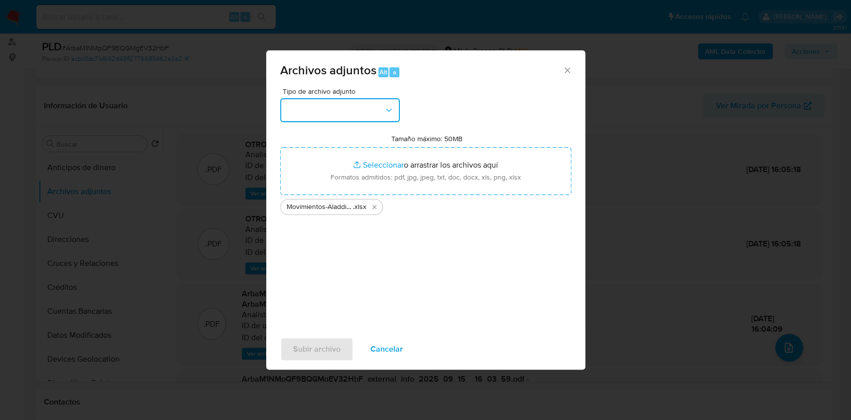
click at [396, 121] on button "button" at bounding box center [340, 110] width 120 height 24
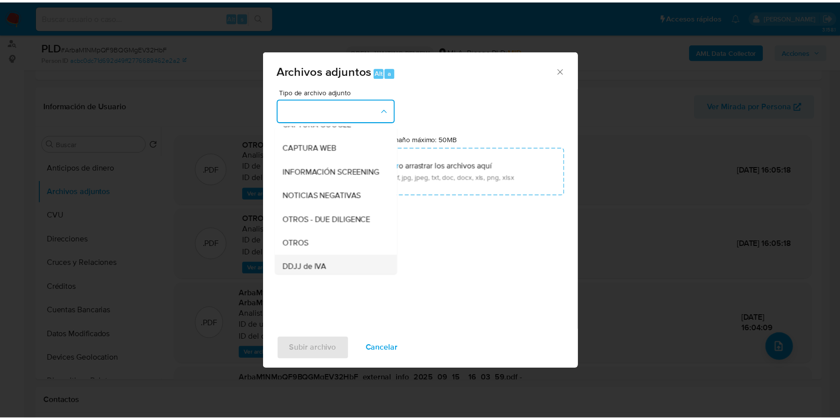
scroll to position [133, 0]
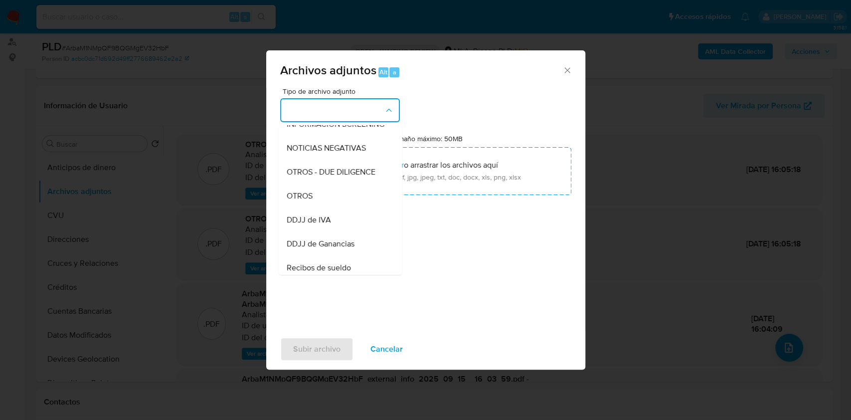
drag, startPoint x: 323, startPoint y: 212, endPoint x: 281, endPoint y: 309, distance: 105.6
click at [323, 208] on div "OTROS" at bounding box center [337, 196] width 102 height 24
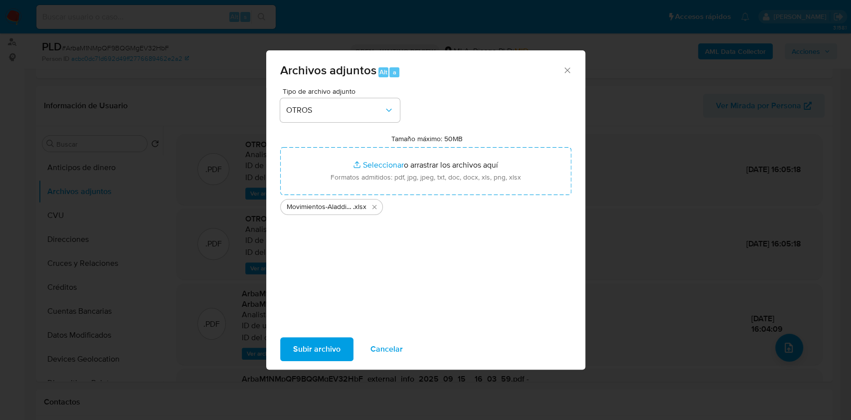
click at [327, 346] on span "Subir archivo" at bounding box center [316, 349] width 47 height 22
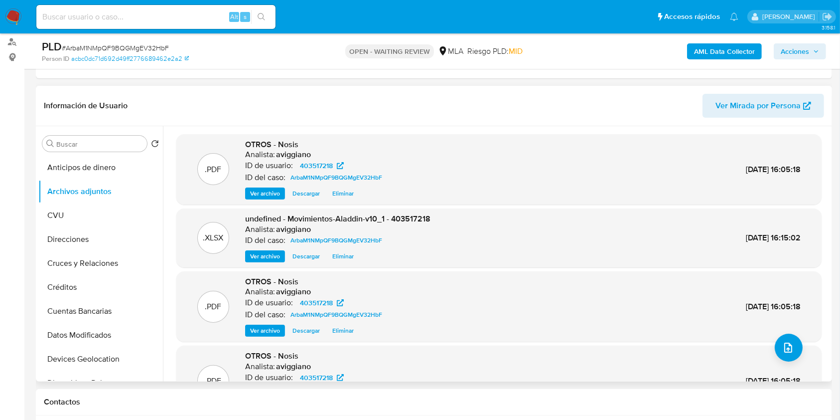
click at [402, 217] on span "undefined - Movimientos-Aladdin-v10_1 - 403517218" at bounding box center [337, 218] width 185 height 11
copy span "403517218"
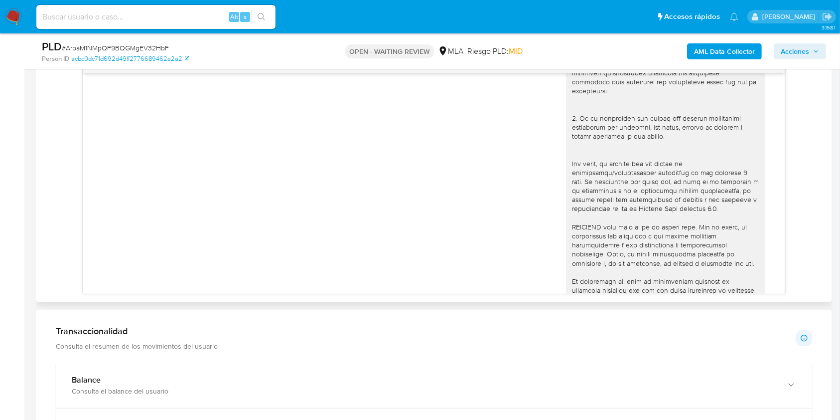
scroll to position [490, 0]
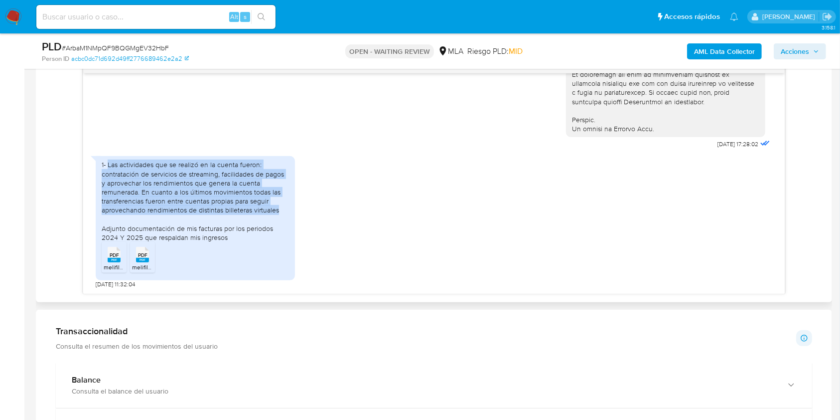
drag, startPoint x: 108, startPoint y: 163, endPoint x: 291, endPoint y: 209, distance: 188.6
click at [291, 209] on div "1- Las actividades que se realizó en la cuenta fueron: contratación de servicio…" at bounding box center [195, 218] width 199 height 124
copy div "Las actividades que se realizó en la cuenta fueron: contratación de servicios d…"
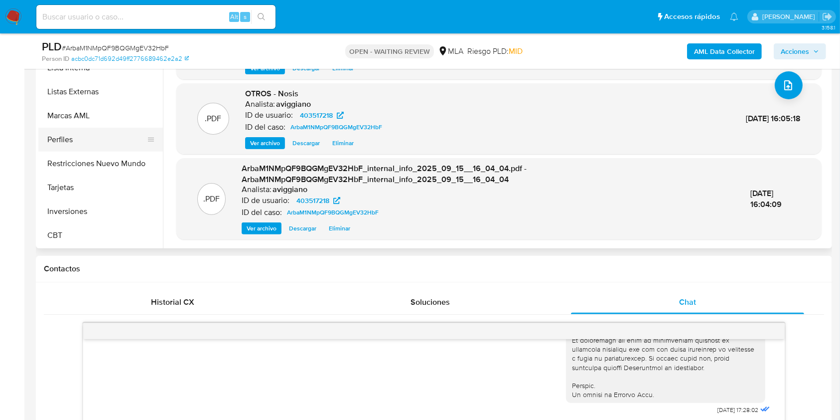
scroll to position [336, 0]
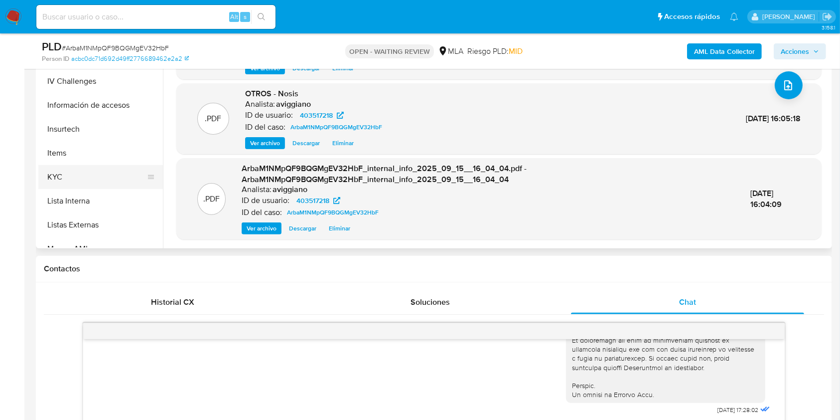
click at [63, 169] on button "KYC" at bounding box center [96, 177] width 117 height 24
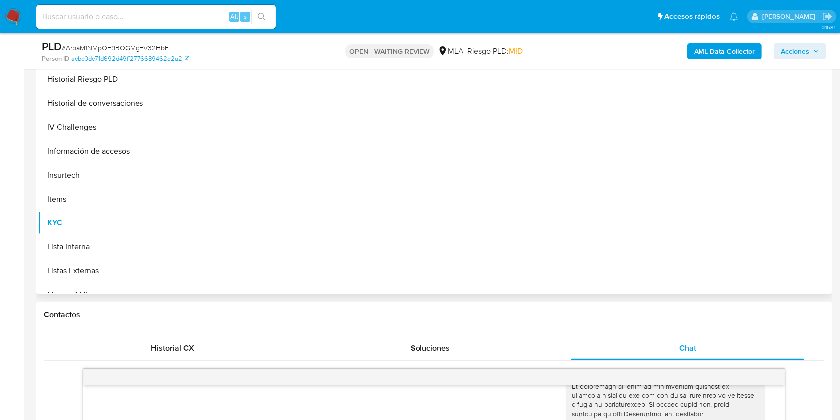
scroll to position [199, 0]
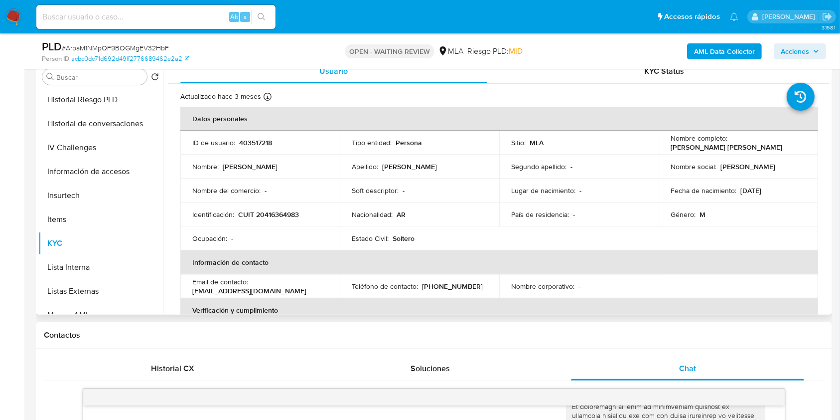
click at [291, 211] on p "CUIT 20416364983" at bounding box center [268, 214] width 61 height 9
copy p "20416364983"
drag, startPoint x: 730, startPoint y: 147, endPoint x: 807, endPoint y: 151, distance: 77.8
click at [807, 151] on td "Nombre completo : Franco Joel Lazaro" at bounding box center [738, 143] width 159 height 24
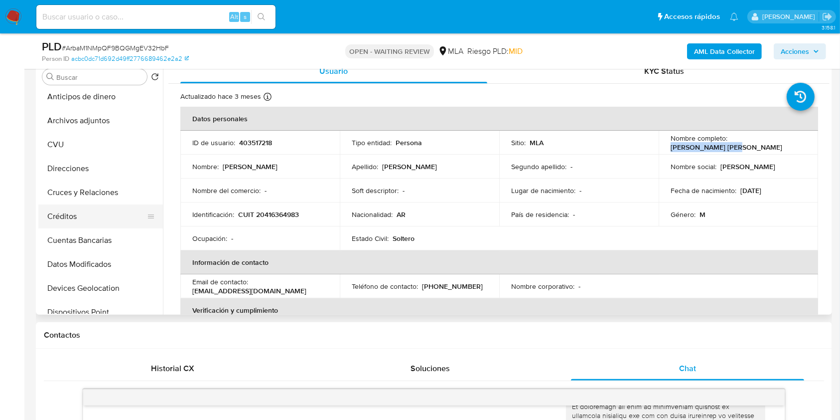
scroll to position [0, 0]
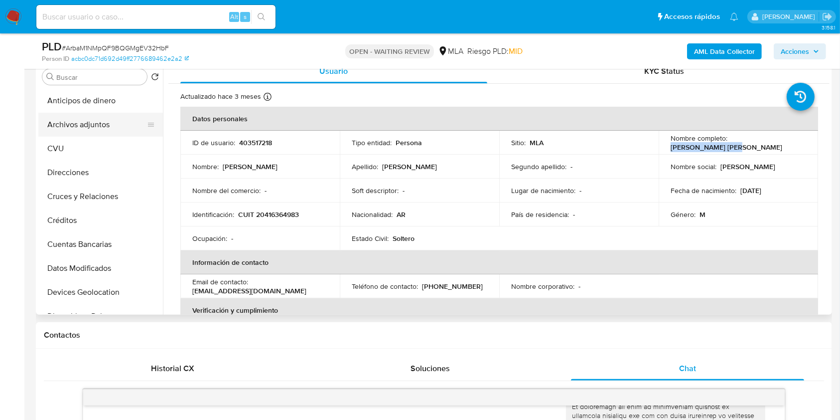
click at [85, 132] on button "Archivos adjuntos" at bounding box center [96, 125] width 117 height 24
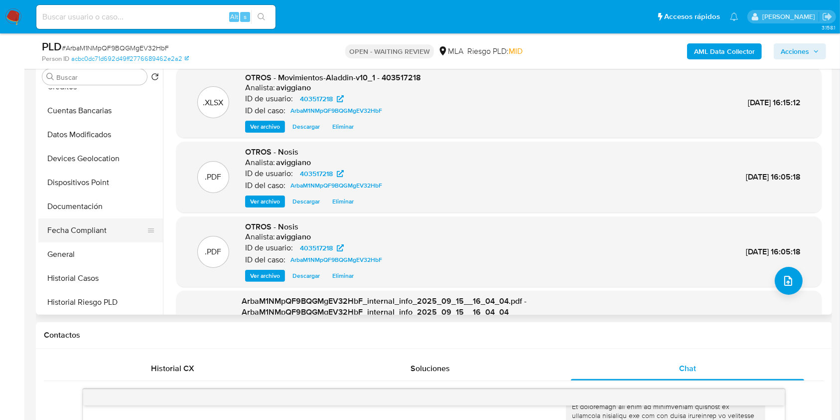
scroll to position [199, 0]
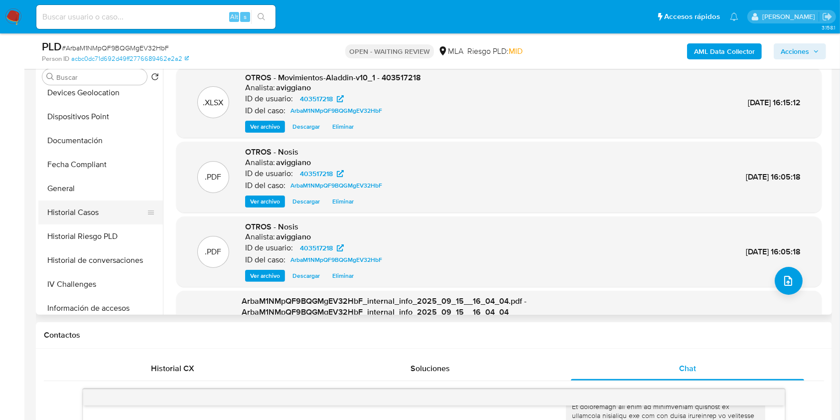
click at [100, 216] on button "Historial Casos" at bounding box center [96, 212] width 117 height 24
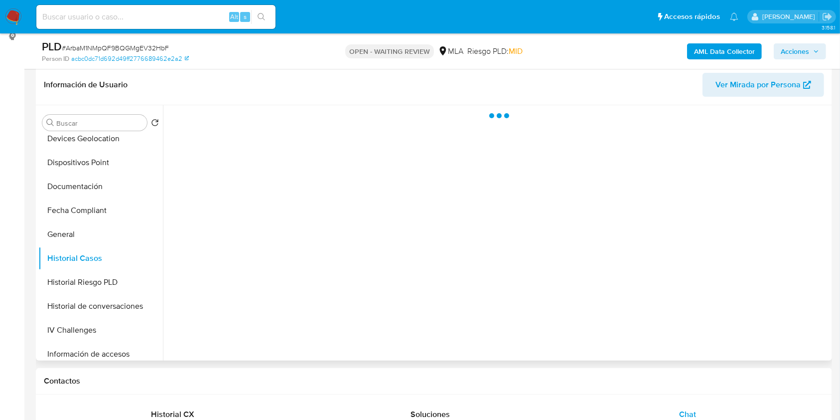
scroll to position [133, 0]
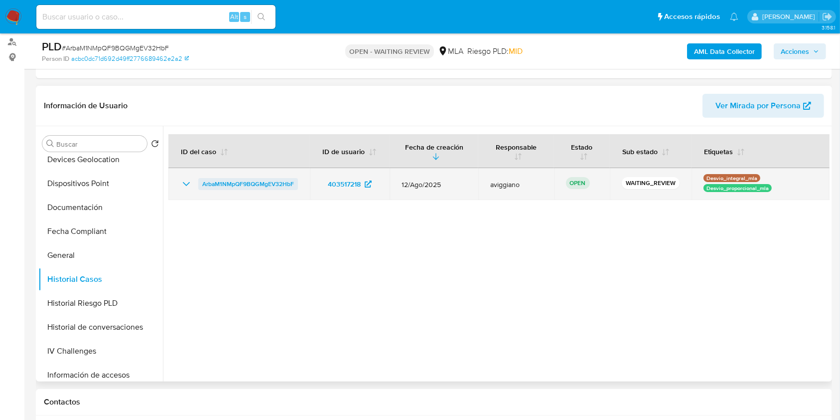
drag, startPoint x: 292, startPoint y: 184, endPoint x: 199, endPoint y: 184, distance: 92.7
click at [199, 184] on td "ArbaM1NMpQF9BQGMgEV32HbF" at bounding box center [239, 184] width 142 height 32
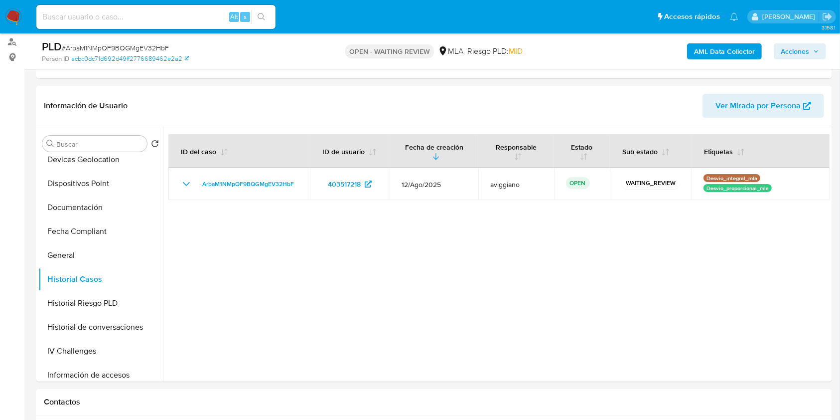
drag, startPoint x: 27, startPoint y: 254, endPoint x: 39, endPoint y: 261, distance: 13.8
click at [83, 254] on button "General" at bounding box center [96, 255] width 117 height 24
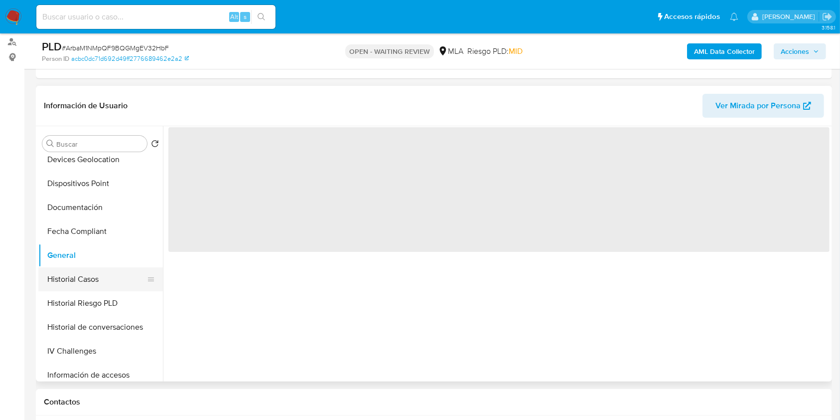
click at [78, 277] on button "Historial Casos" at bounding box center [96, 279] width 117 height 24
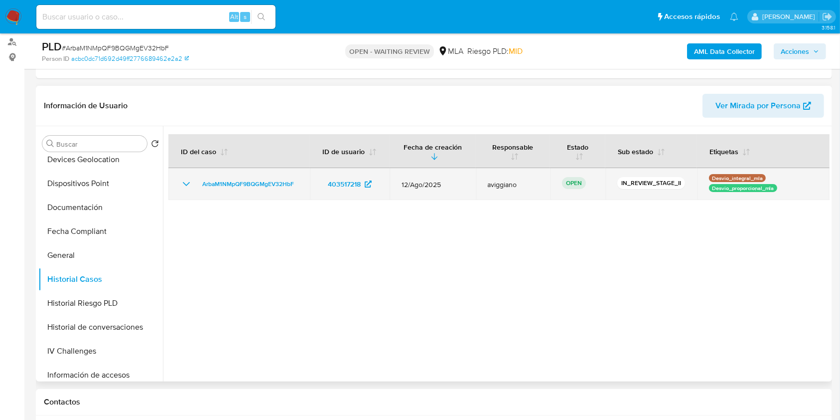
click at [216, 176] on td "ArbaM1NMpQF9BQGMgEV32HbF" at bounding box center [239, 184] width 142 height 32
click at [217, 181] on span "ArbaM1NMpQF9BQGMgEV32HbF" at bounding box center [248, 184] width 92 height 12
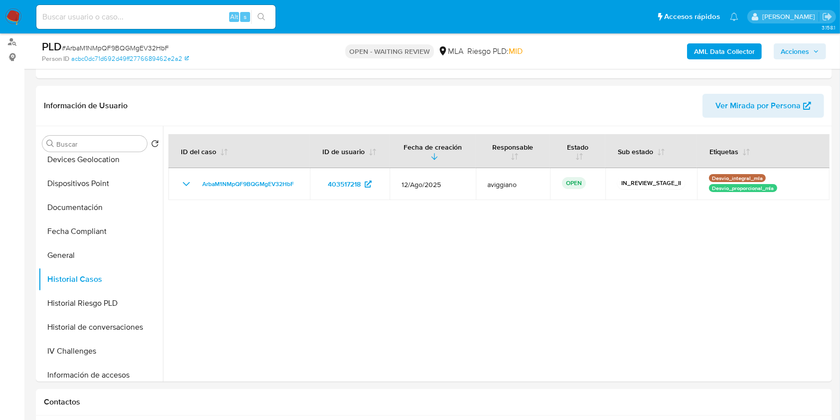
drag, startPoint x: 805, startPoint y: 53, endPoint x: 786, endPoint y: 57, distance: 19.4
click at [805, 53] on span "Acciones" at bounding box center [795, 51] width 28 height 16
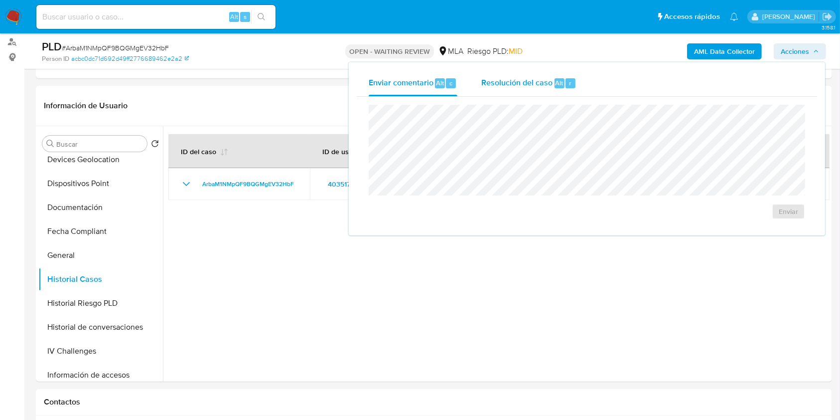
click at [484, 77] on span "Resolución del caso" at bounding box center [516, 82] width 71 height 11
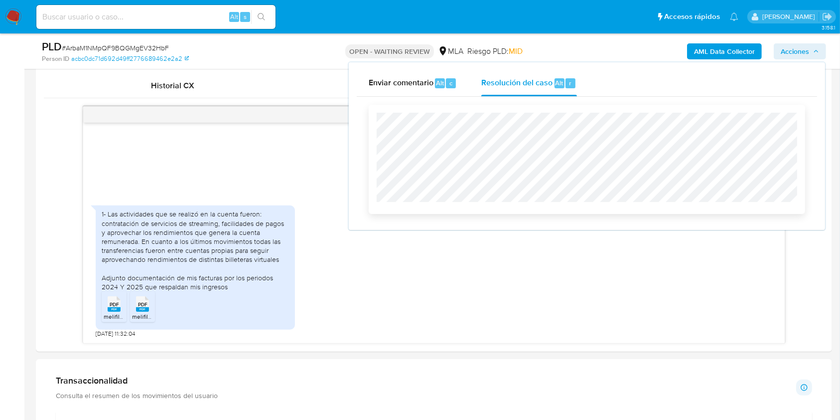
scroll to position [499, 0]
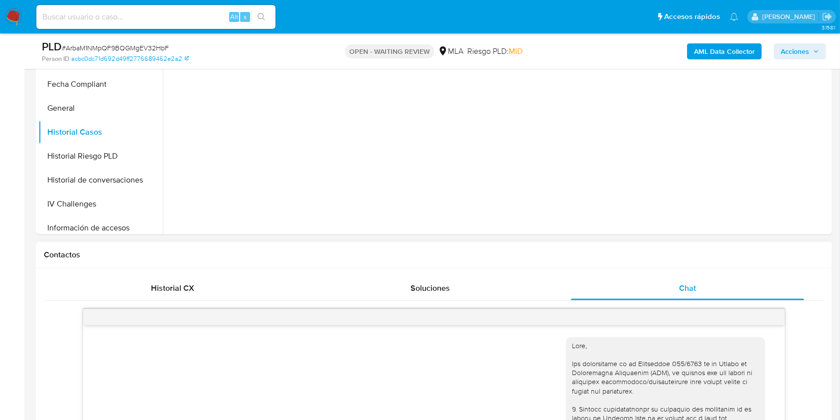
scroll to position [101, 0]
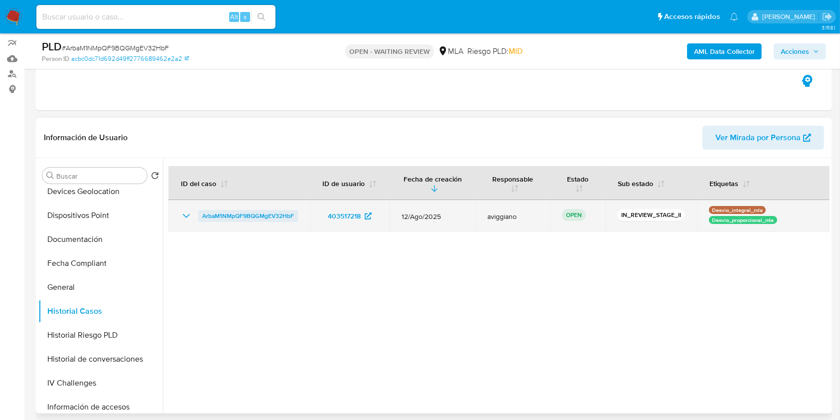
click at [230, 213] on span "ArbaM1NMpQF9BQGMgEV32HbF" at bounding box center [248, 216] width 92 height 12
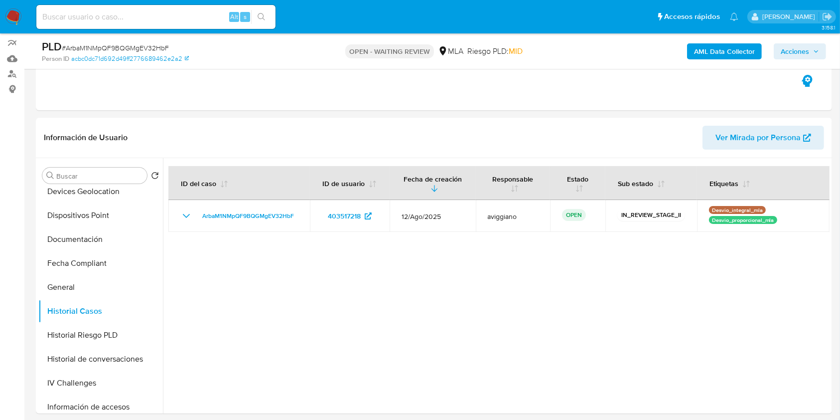
click at [88, 27] on div "Alt s" at bounding box center [155, 17] width 239 height 24
click at [86, 19] on input at bounding box center [155, 16] width 239 height 13
paste input "b7htW0BaAIUJtyNTdTaDm6nB"
type input "b7htW0BaAIUJtyNTdTaDm6nB"
click at [266, 22] on button "search-icon" at bounding box center [261, 17] width 20 height 14
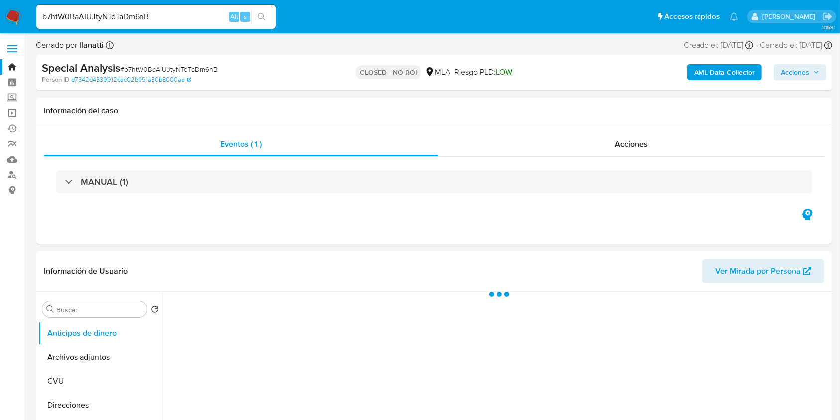
select select "10"
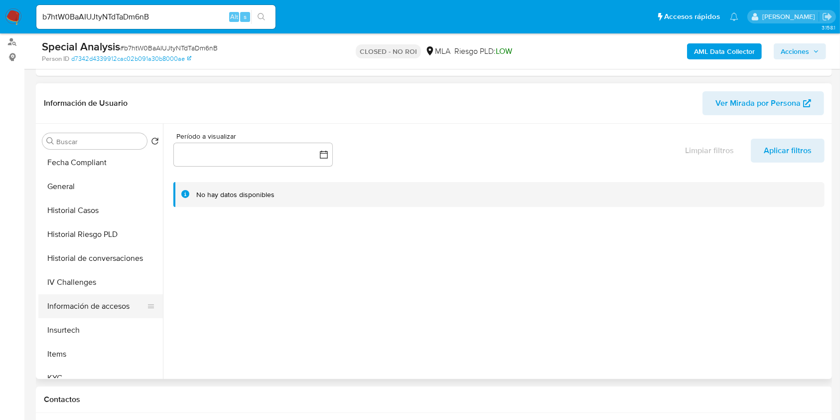
scroll to position [493, 0]
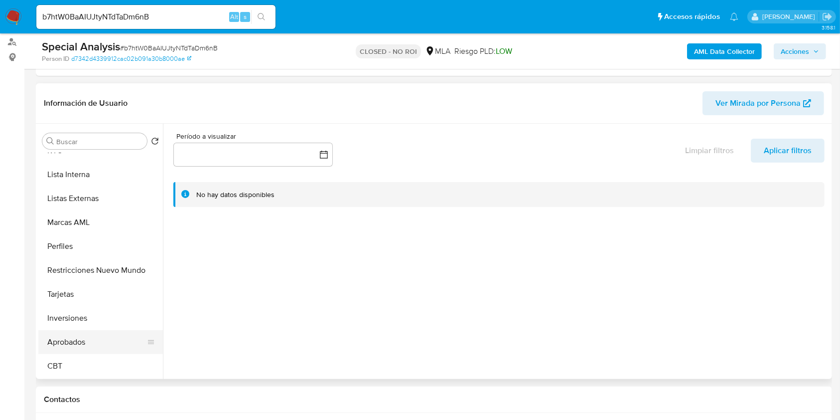
click at [84, 339] on button "Aprobados" at bounding box center [96, 342] width 117 height 24
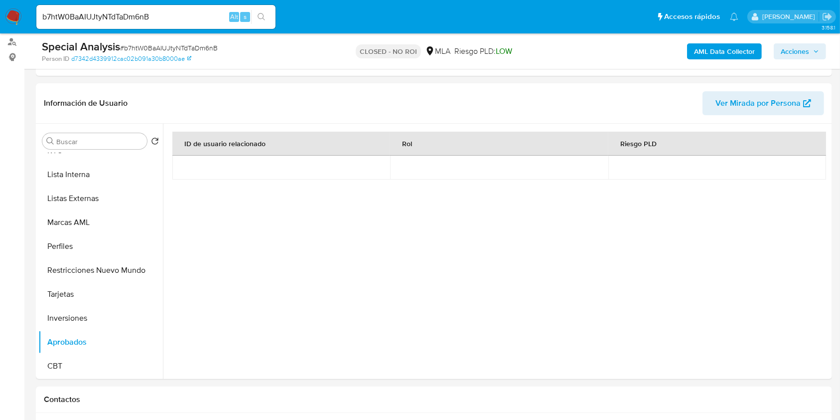
click at [165, 12] on input "b7htW0BaAIUJtyNTdTaDm6nB" at bounding box center [155, 16] width 239 height 13
paste input "gCzhC1l3e1P1DtqoHANeCHjs"
type input "gCzhC1l3e1P1DtqoHANeCHjs"
click at [266, 14] on button "search-icon" at bounding box center [261, 17] width 20 height 14
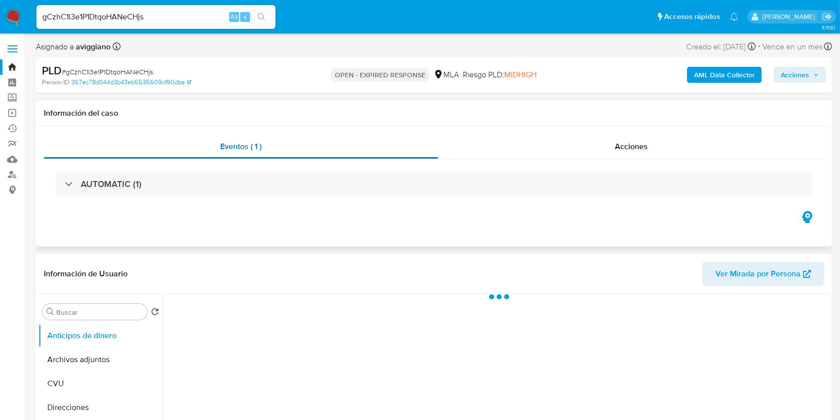
select select "10"
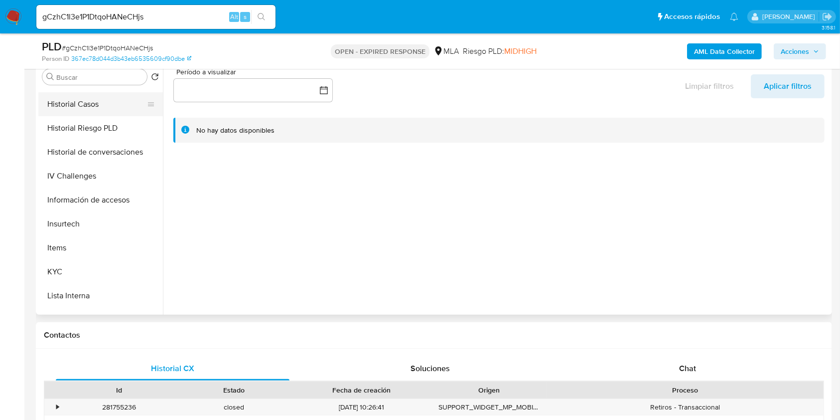
scroll to position [399, 0]
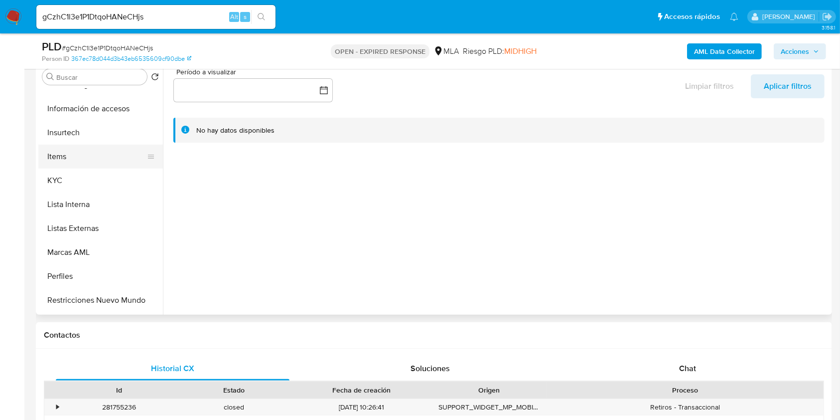
click at [59, 165] on button "Items" at bounding box center [96, 157] width 117 height 24
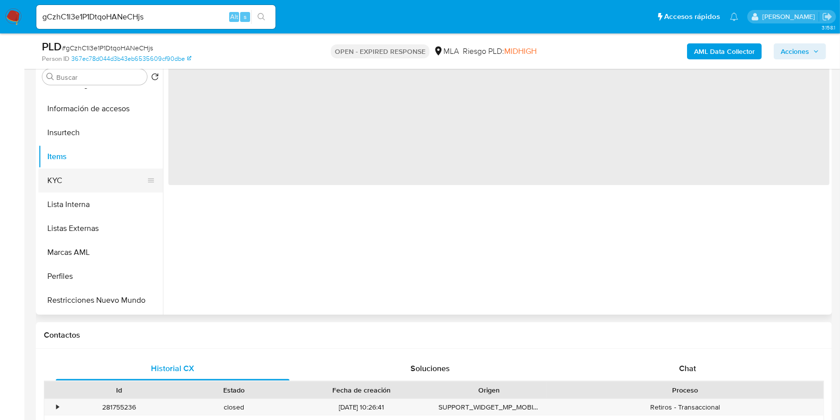
click at [68, 180] on button "KYC" at bounding box center [96, 180] width 117 height 24
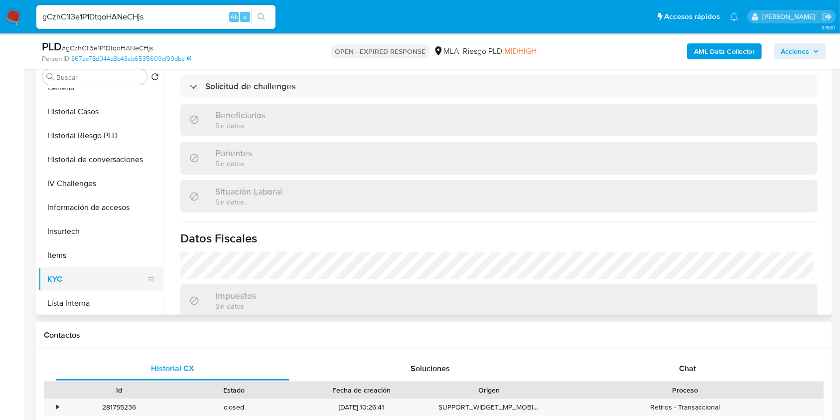
scroll to position [199, 0]
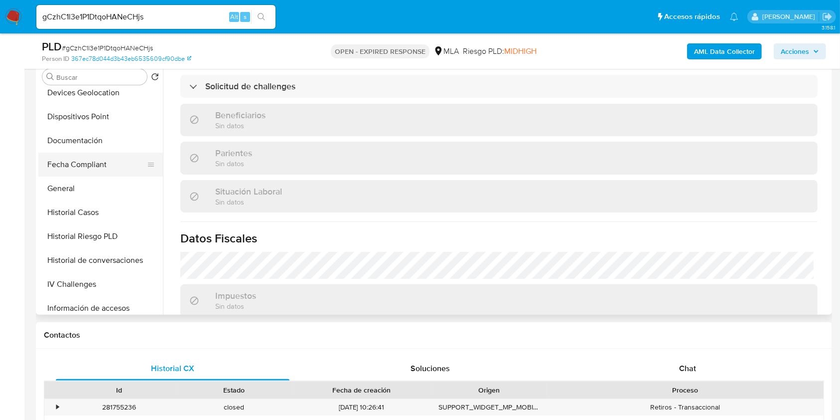
click at [72, 171] on button "Fecha Compliant" at bounding box center [96, 164] width 117 height 24
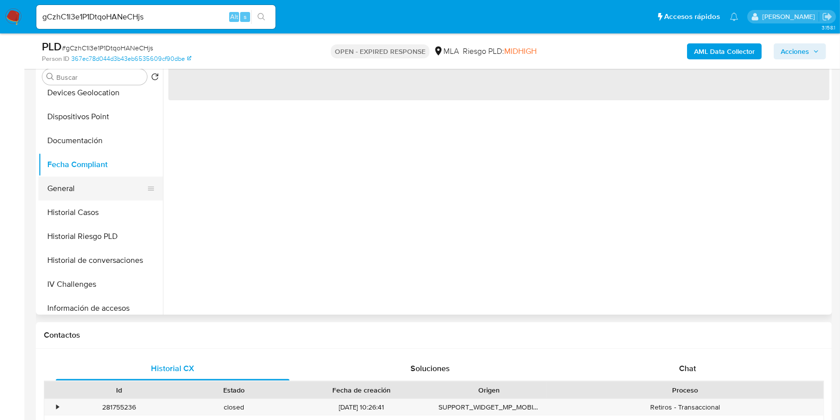
scroll to position [0, 0]
click at [81, 186] on button "General" at bounding box center [96, 188] width 117 height 24
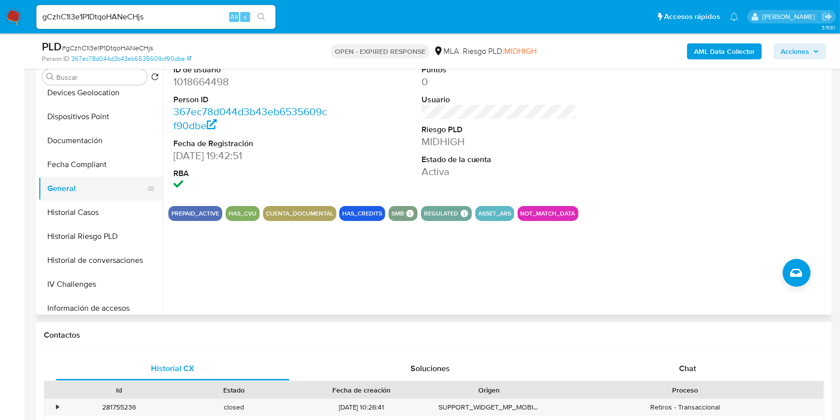
click at [95, 198] on button "General" at bounding box center [96, 188] width 117 height 24
click at [99, 210] on button "Historial Casos" at bounding box center [96, 212] width 117 height 24
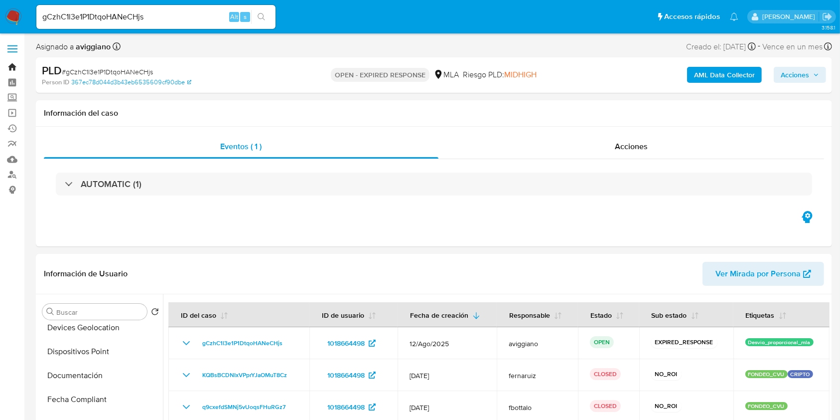
click at [14, 68] on link "Bandeja" at bounding box center [59, 66] width 119 height 15
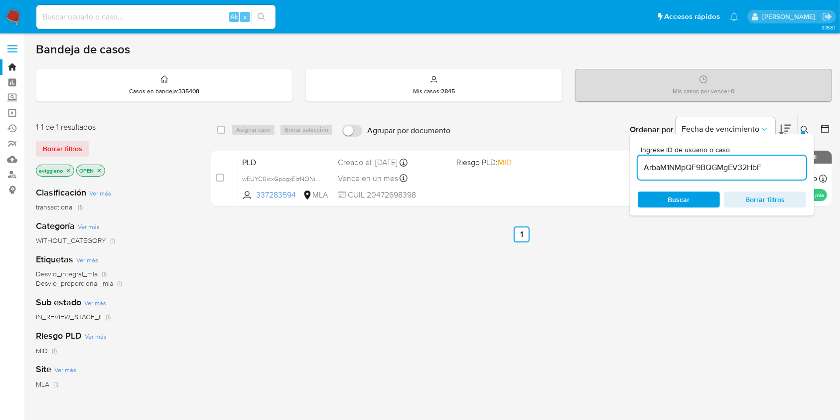
type input "ArbaM1NMpQF9BQGMgEV32HbF"
click at [221, 128] on input "checkbox" at bounding box center [221, 130] width 8 height 8
checkbox input "true"
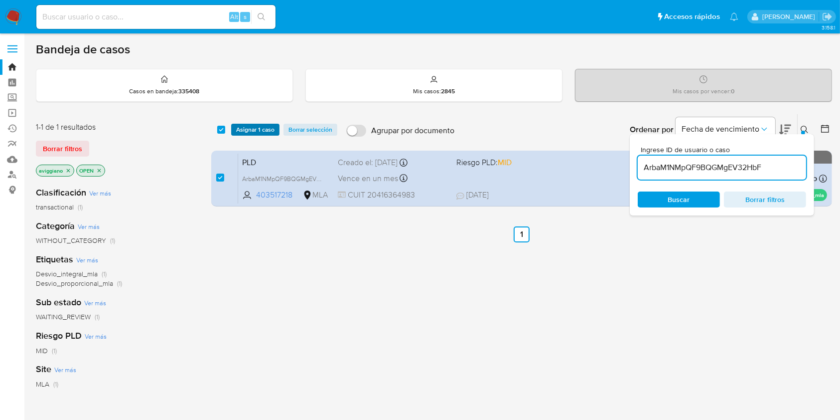
click at [239, 126] on span "Asignar 1 caso" at bounding box center [255, 130] width 38 height 10
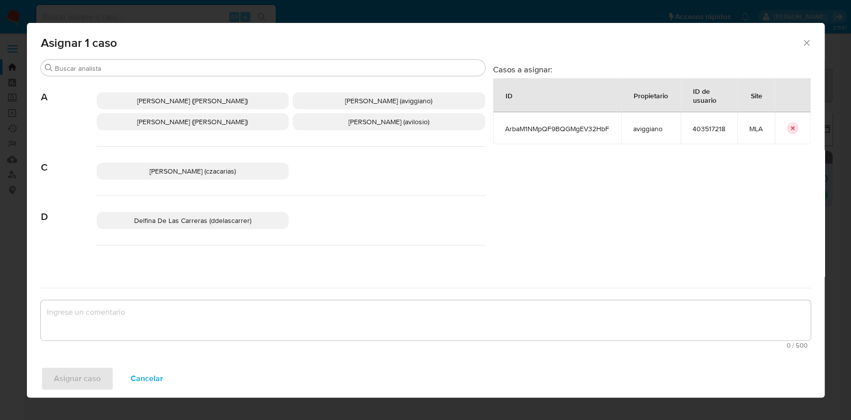
click at [362, 96] on span "[PERSON_NAME] (aviggiano)" at bounding box center [388, 101] width 87 height 10
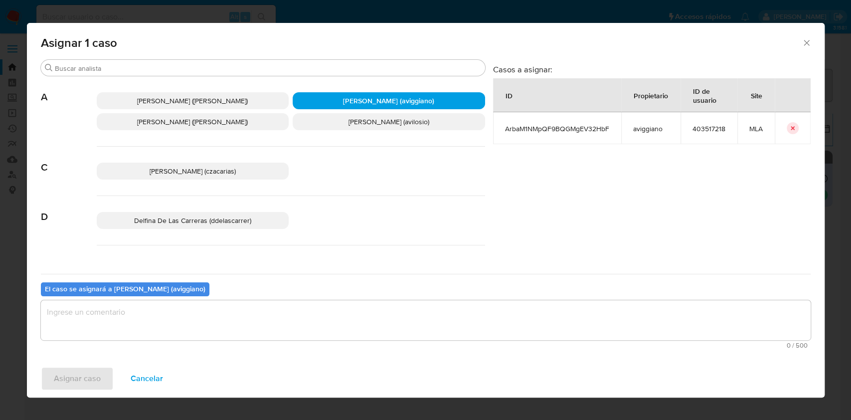
click at [196, 337] on textarea "assign-modal" at bounding box center [425, 320] width 769 height 40
click at [36, 381] on div "Asignar caso Cancelar" at bounding box center [425, 378] width 797 height 38
click at [54, 377] on span "Asignar caso" at bounding box center [77, 378] width 47 height 22
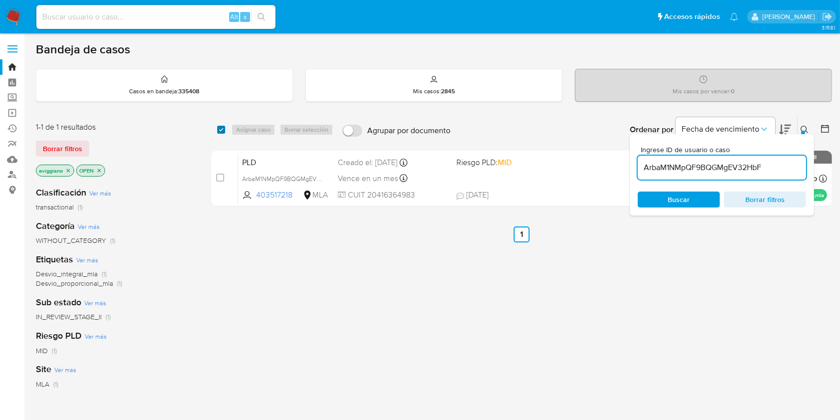
click at [221, 129] on input "checkbox" at bounding box center [221, 130] width 8 height 8
checkbox input "true"
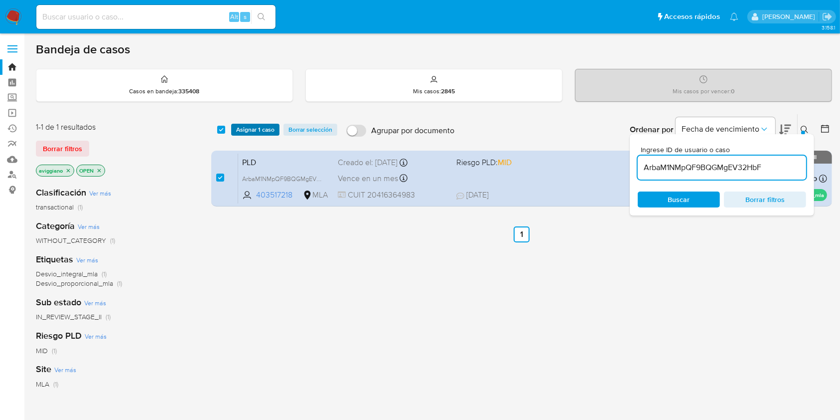
click at [236, 127] on button "Asignar 1 caso" at bounding box center [255, 130] width 48 height 12
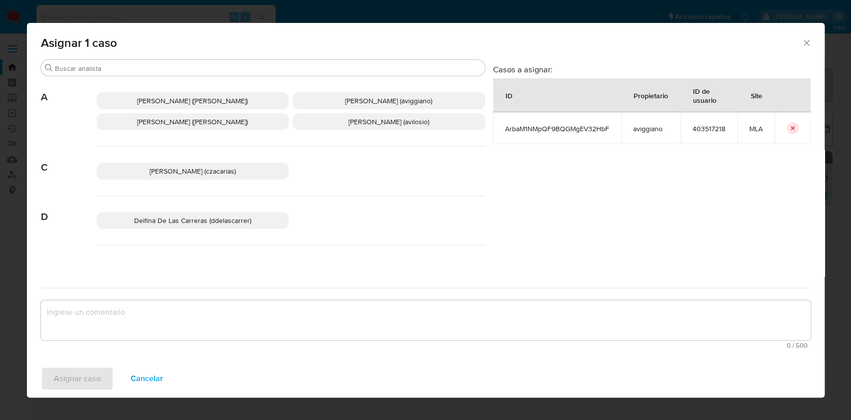
click at [317, 92] on p "[PERSON_NAME] (aviggiano)" at bounding box center [389, 100] width 192 height 17
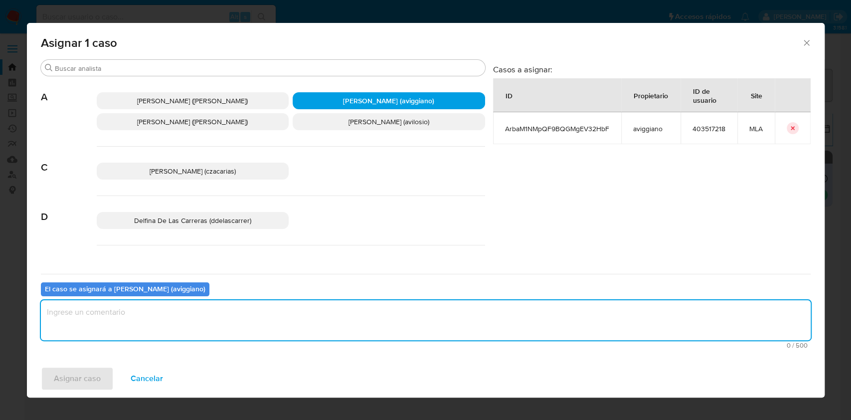
click at [227, 318] on textarea "assign-modal" at bounding box center [425, 320] width 769 height 40
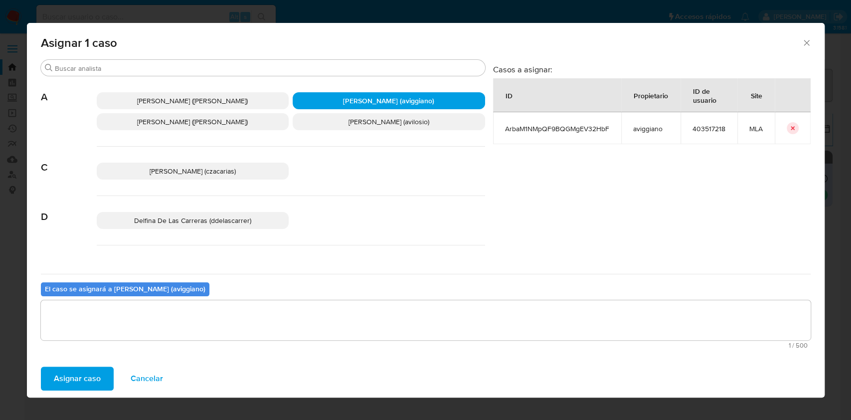
click at [83, 384] on span "Asignar caso" at bounding box center [77, 378] width 47 height 22
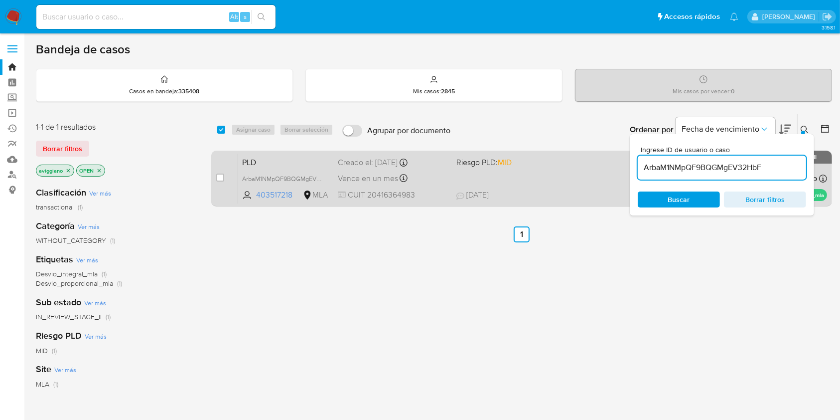
click at [576, 179] on div "PLD ArbaM1NMpQF9BQGMgEV32HbF 403517218 MLA Riesgo PLD: MID Creado el: [DATE] Cr…" at bounding box center [532, 178] width 589 height 50
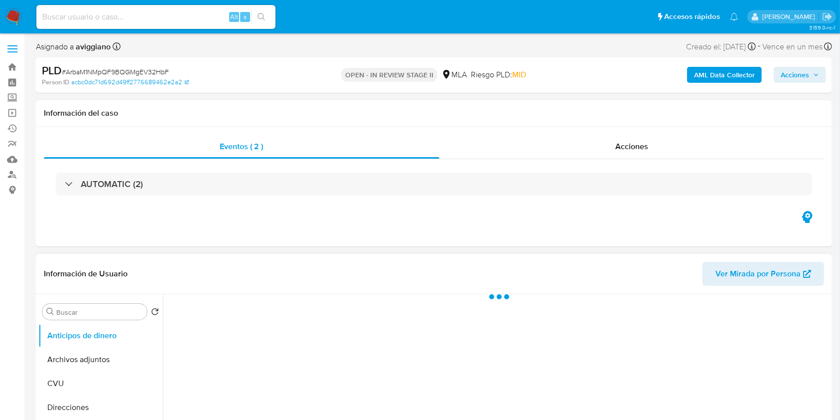
select select "10"
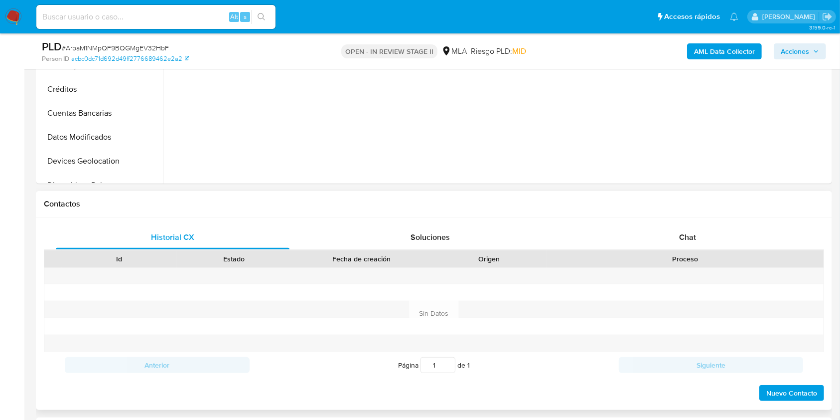
scroll to position [332, 0]
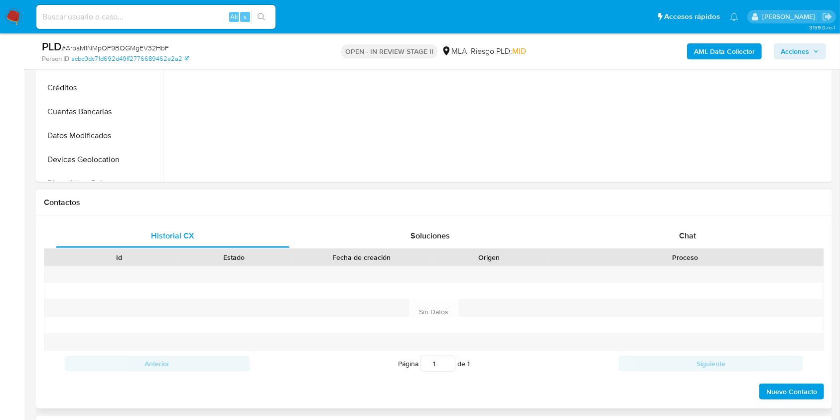
click at [686, 216] on div "Historial CX Soluciones Chat Id Estado Fecha de creación Origen Proceso Anterio…" at bounding box center [434, 312] width 796 height 192
click at [678, 231] on div "Chat" at bounding box center [688, 236] width 234 height 24
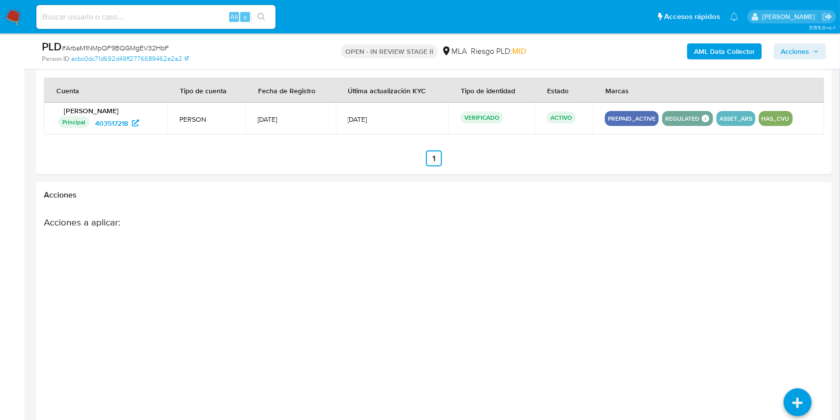
scroll to position [1525, 0]
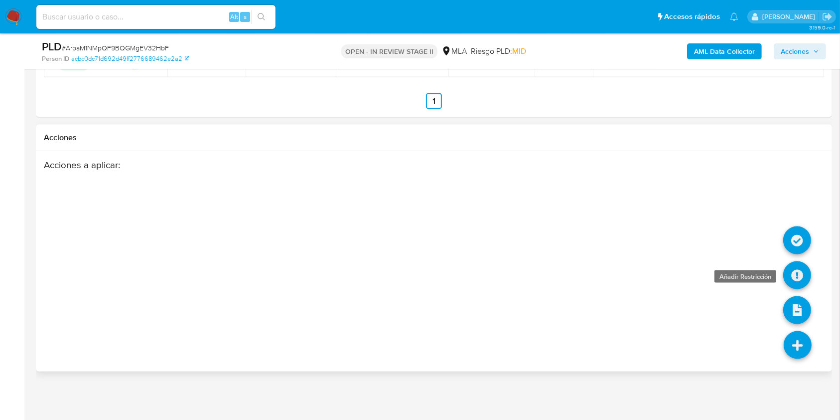
click at [805, 276] on icon at bounding box center [797, 275] width 28 height 28
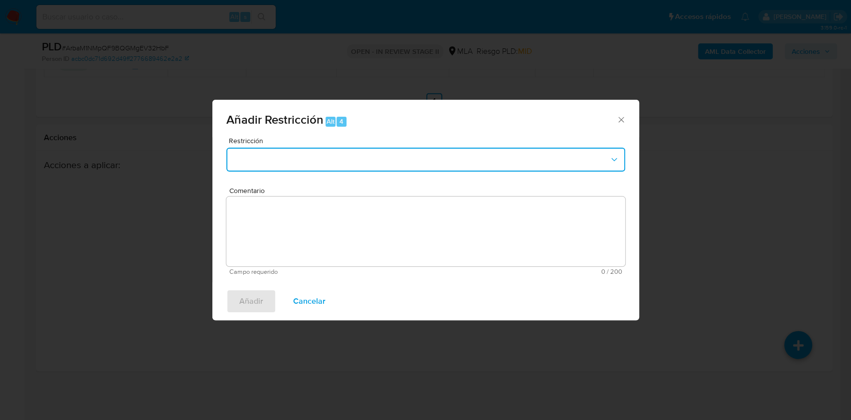
click at [391, 157] on button "Restriction" at bounding box center [425, 160] width 399 height 24
click at [389, 162] on button "Restriction" at bounding box center [425, 160] width 399 height 24
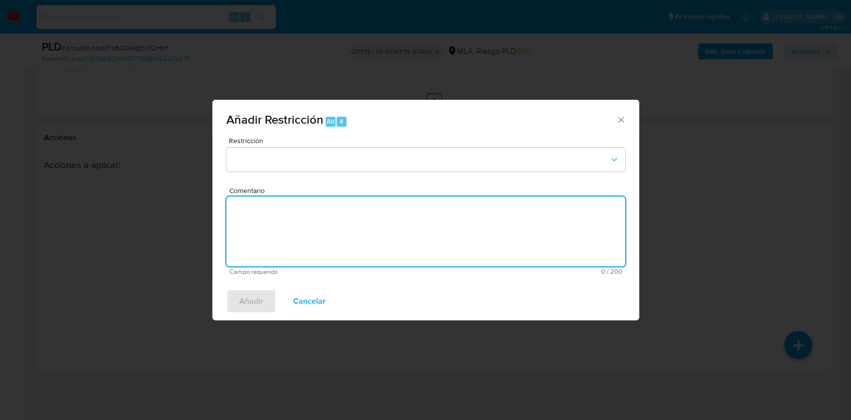
click at [346, 242] on textarea "Comentario" at bounding box center [425, 231] width 399 height 70
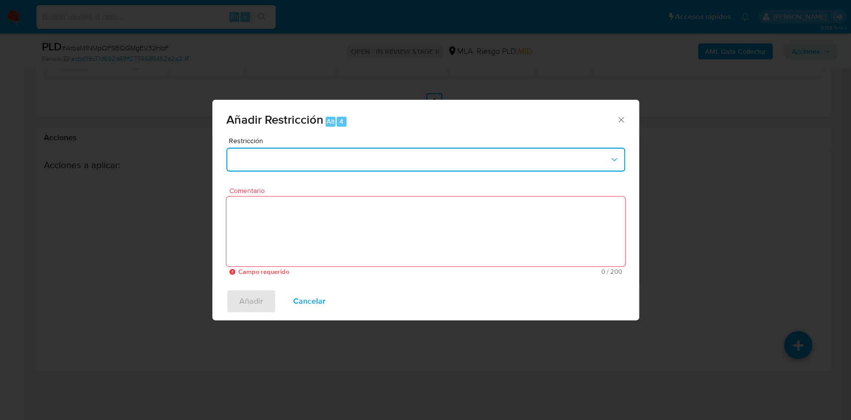
click at [415, 158] on button "Restriction" at bounding box center [425, 160] width 399 height 24
click at [620, 121] on icon "Cerrar ventana" at bounding box center [621, 120] width 10 height 10
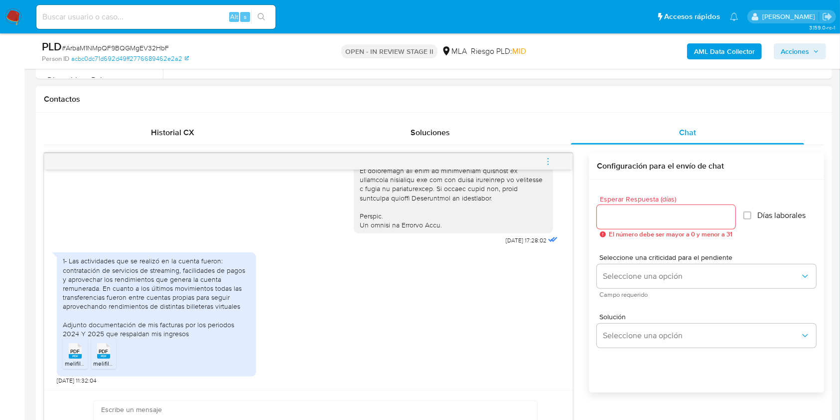
scroll to position [531, 0]
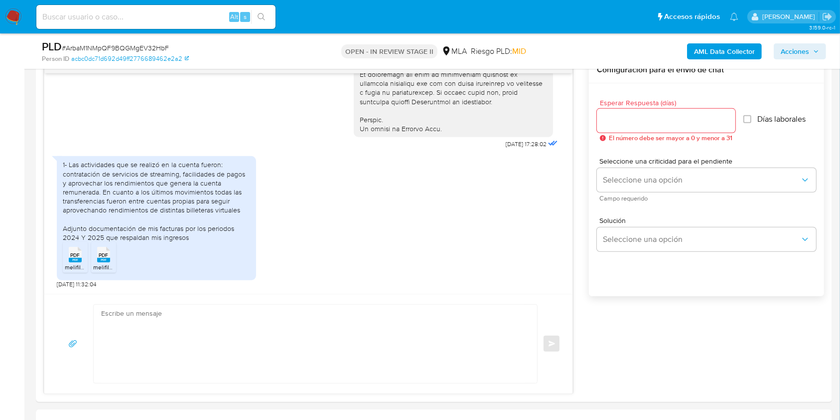
click at [220, 320] on textarea at bounding box center [313, 343] width 424 height 78
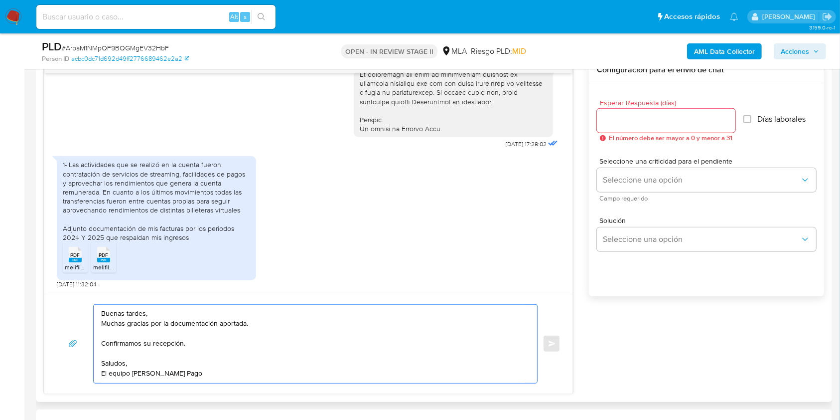
type textarea "Buenas tardes, Muchas gracias por la documentación aportada. Confirmamos su rec…"
click at [679, 125] on input "Esperar Respuesta (días)" at bounding box center [666, 120] width 139 height 13
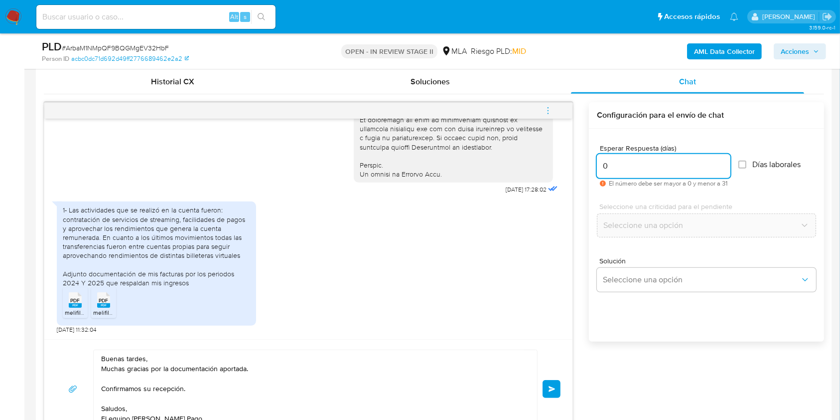
scroll to position [465, 0]
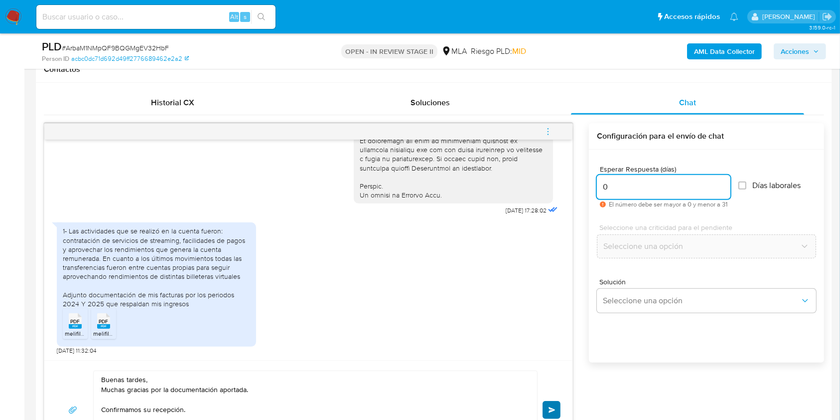
type input "0"
click at [546, 409] on button "Enviar" at bounding box center [552, 410] width 18 height 18
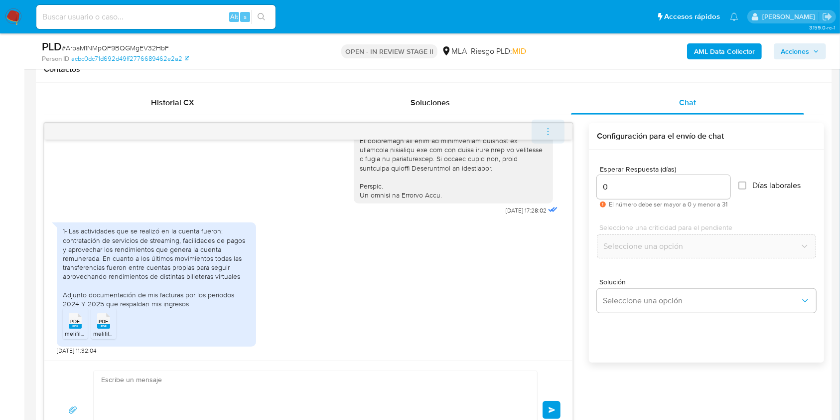
scroll to position [583, 0]
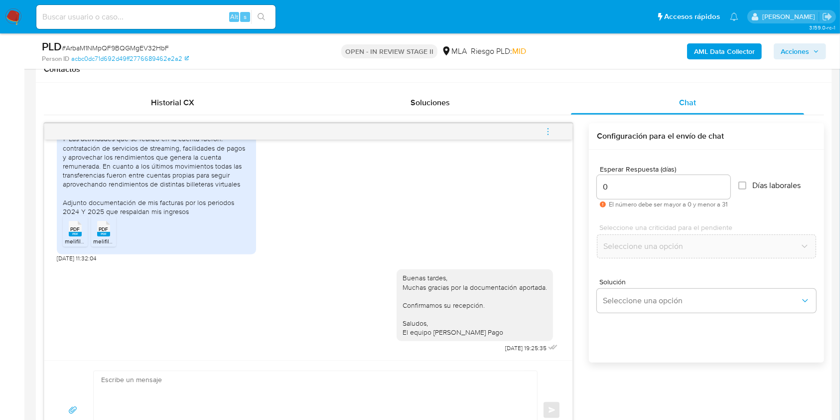
click at [548, 128] on icon "menu-action" at bounding box center [548, 131] width 9 height 9
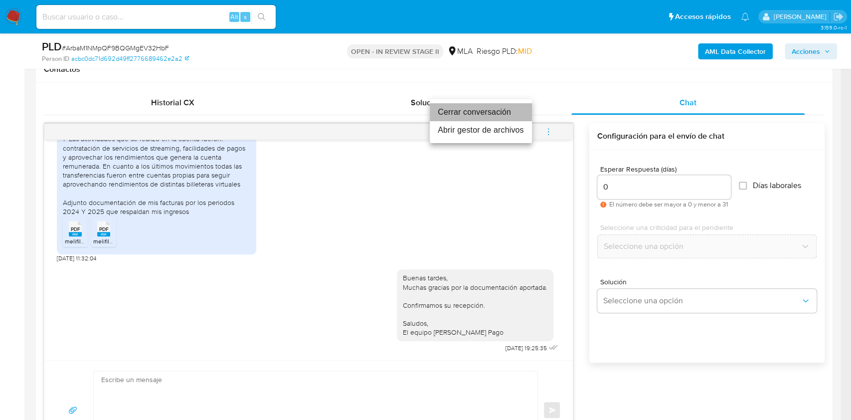
click at [473, 113] on li "Cerrar conversación" at bounding box center [481, 112] width 102 height 18
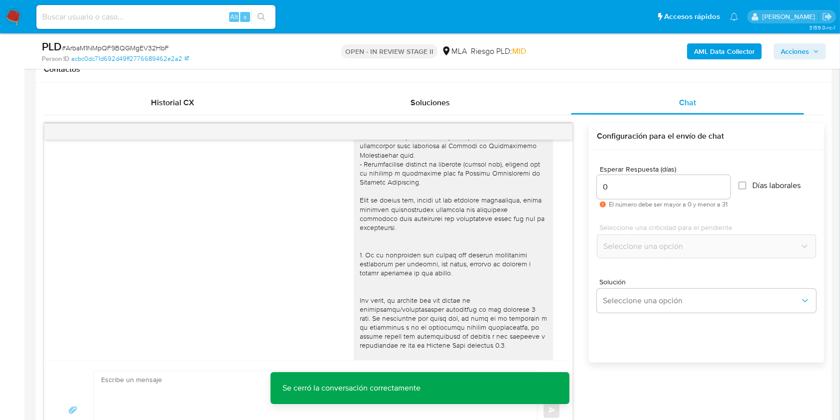
scroll to position [184, 0]
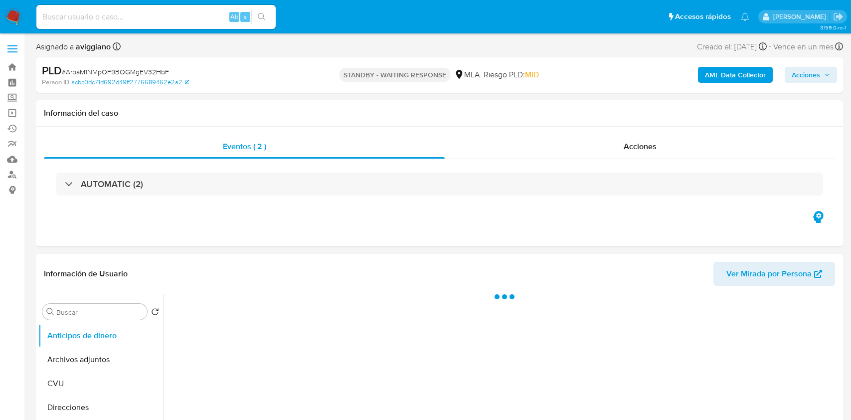
select select "10"
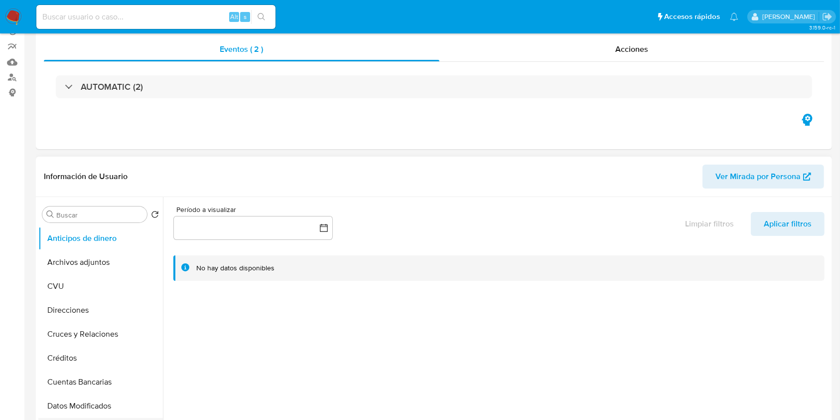
scroll to position [199, 0]
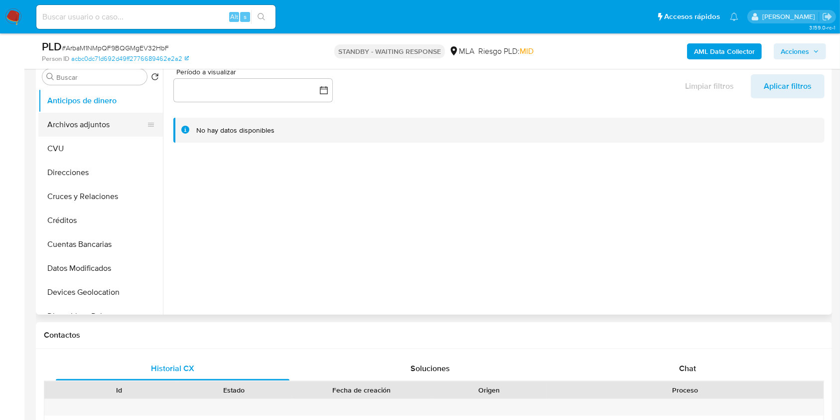
click at [96, 117] on button "Archivos adjuntos" at bounding box center [96, 125] width 117 height 24
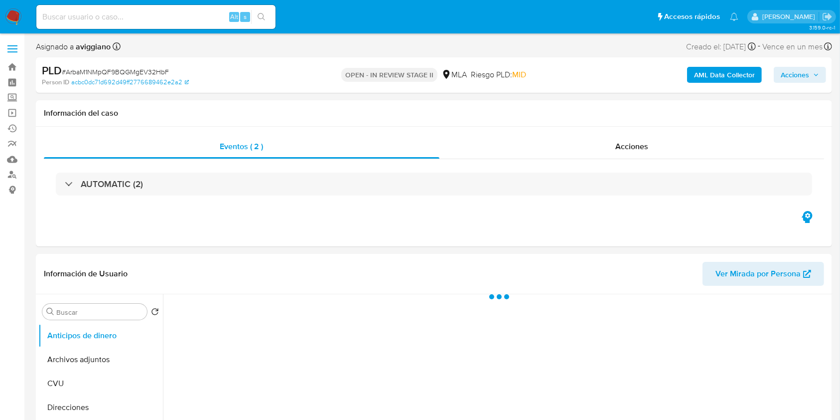
select select "10"
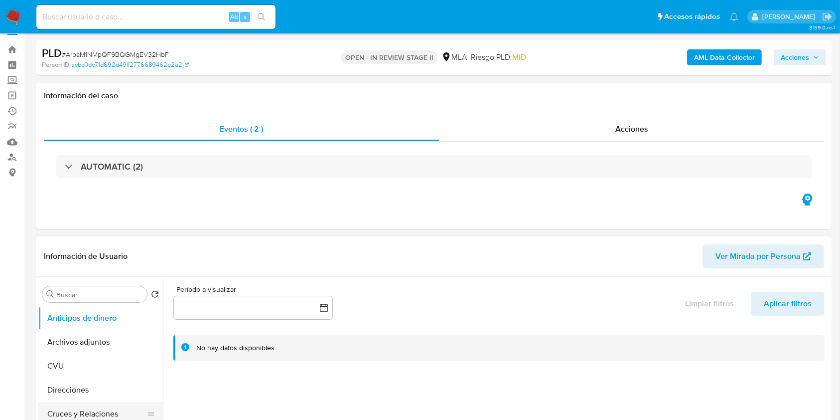
scroll to position [66, 0]
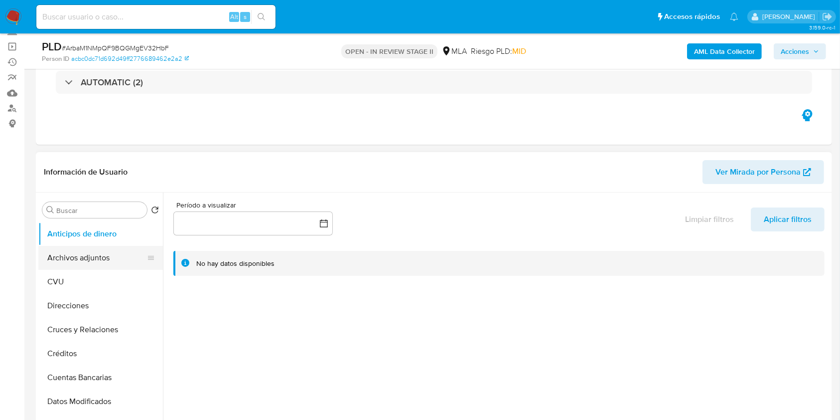
click at [75, 269] on button "Archivos adjuntos" at bounding box center [96, 258] width 117 height 24
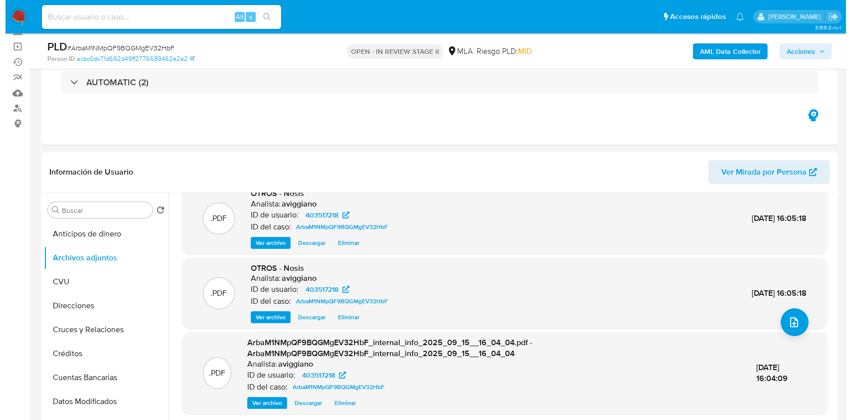
scroll to position [95, 0]
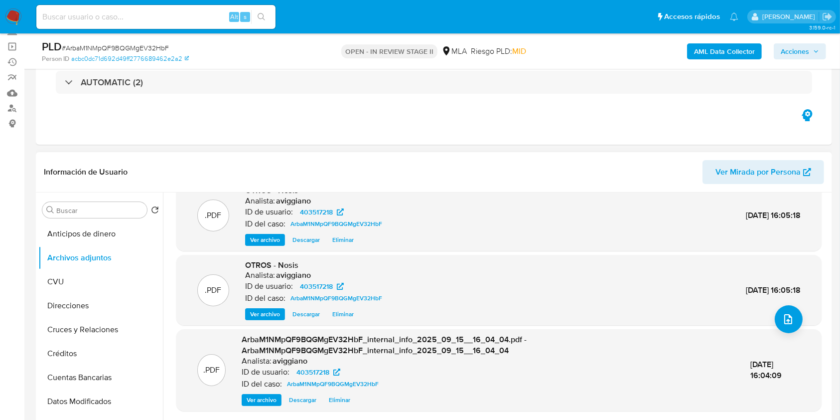
click at [799, 318] on div ".PDF OTROS - Nosis Analista: aviggiano ID de usuario: 403517218 ID del caso: Ar…" at bounding box center [498, 290] width 635 height 61
click at [789, 327] on button "upload-file" at bounding box center [789, 319] width 28 height 28
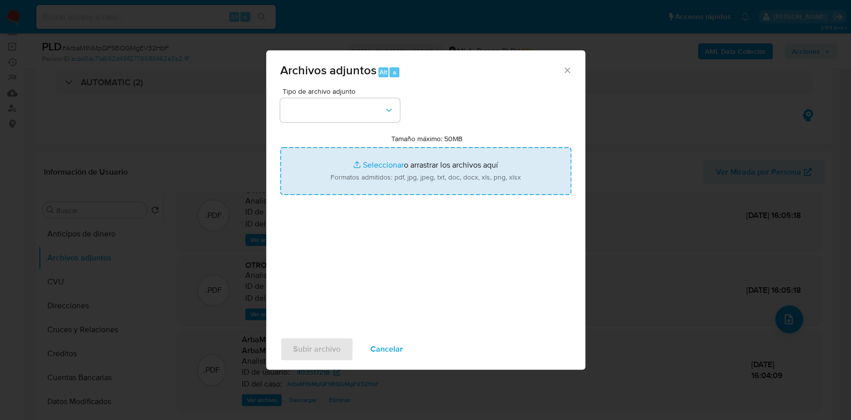
click at [390, 161] on input "Tamaño máximo: 50MB Seleccionar archivos" at bounding box center [425, 171] width 291 height 48
type input "C:\fakepath\Caselog ArbaM1NMpQF9BQGMgEV32HbF_2025_08_18_18_02_19.docx"
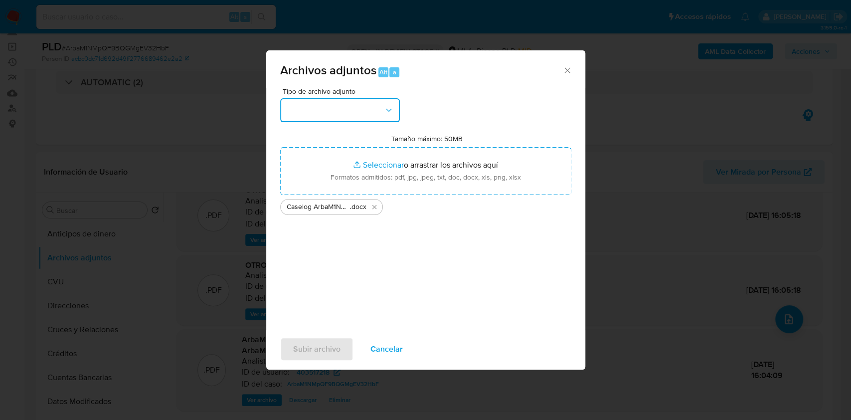
click at [373, 110] on button "button" at bounding box center [340, 110] width 120 height 24
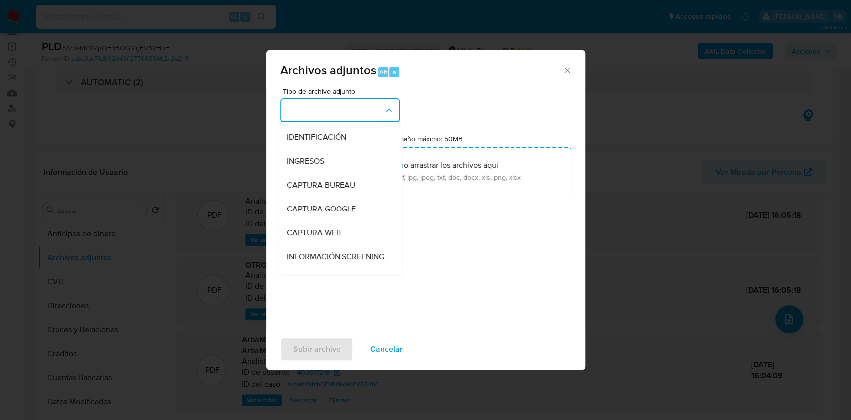
scroll to position [133, 0]
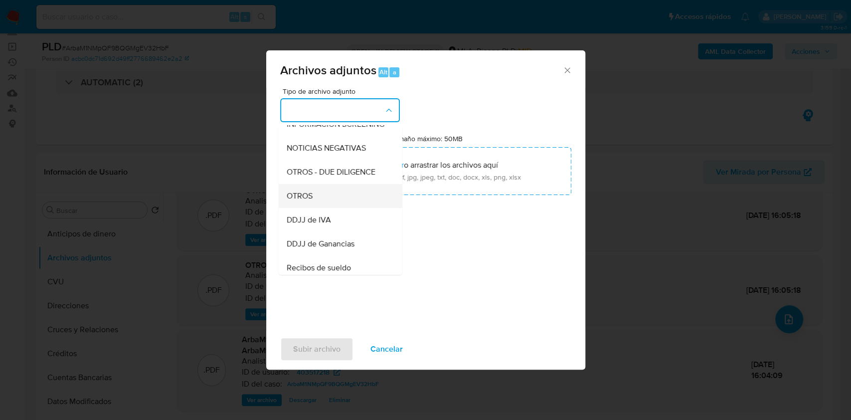
click at [326, 199] on div "OTROS" at bounding box center [337, 196] width 102 height 24
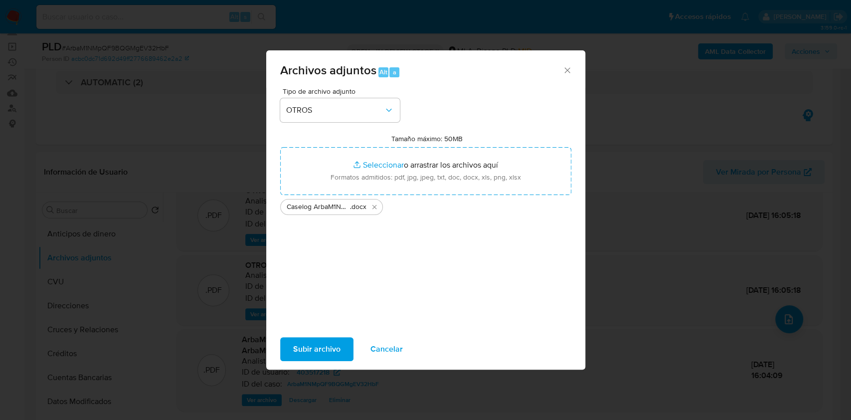
click at [328, 354] on span "Subir archivo" at bounding box center [316, 349] width 47 height 22
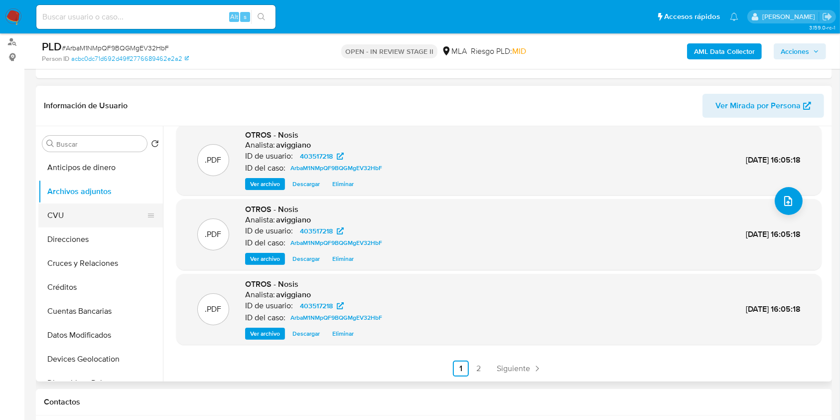
click at [73, 217] on button "CVU" at bounding box center [96, 215] width 117 height 24
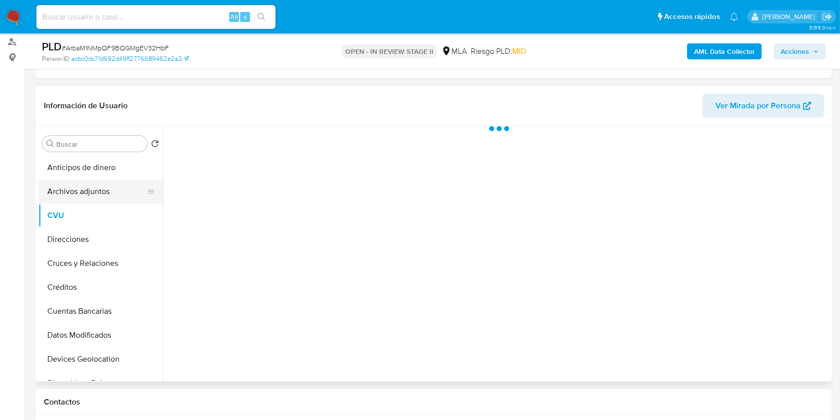
scroll to position [0, 0]
click at [80, 193] on button "Archivos adjuntos" at bounding box center [96, 191] width 117 height 24
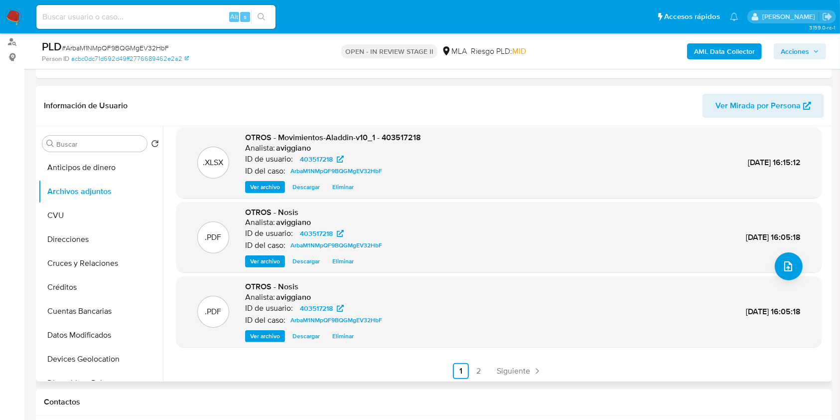
scroll to position [84, 0]
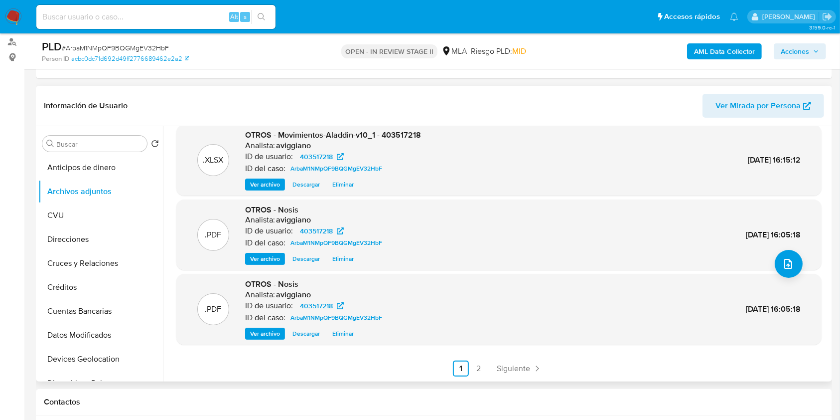
click at [484, 365] on link "2" at bounding box center [479, 368] width 16 height 16
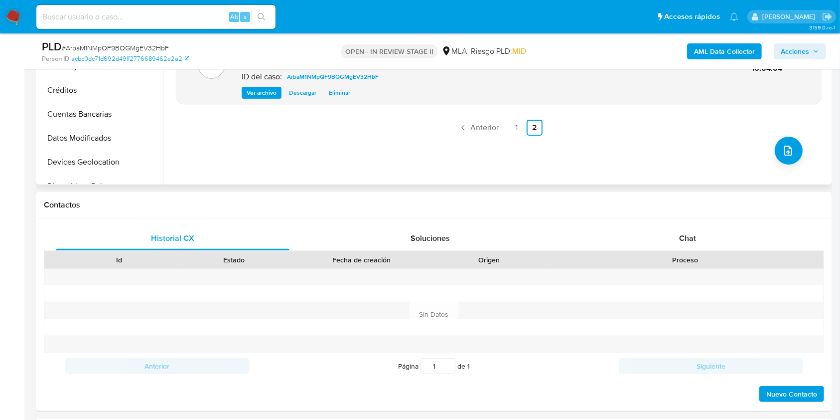
scroll to position [332, 0]
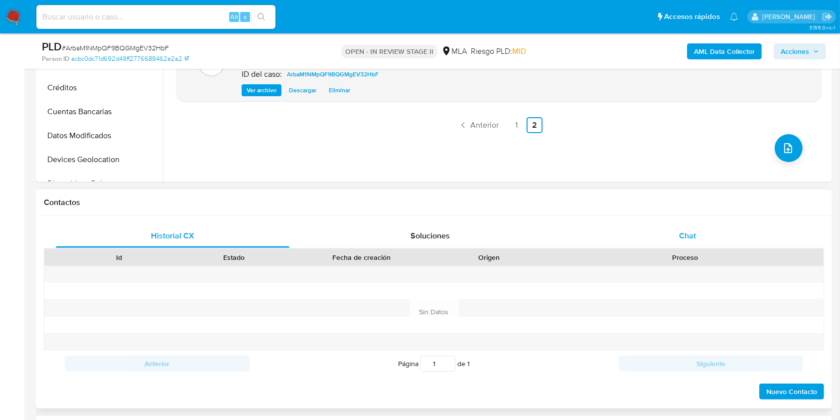
click at [693, 244] on div "Chat" at bounding box center [688, 236] width 234 height 24
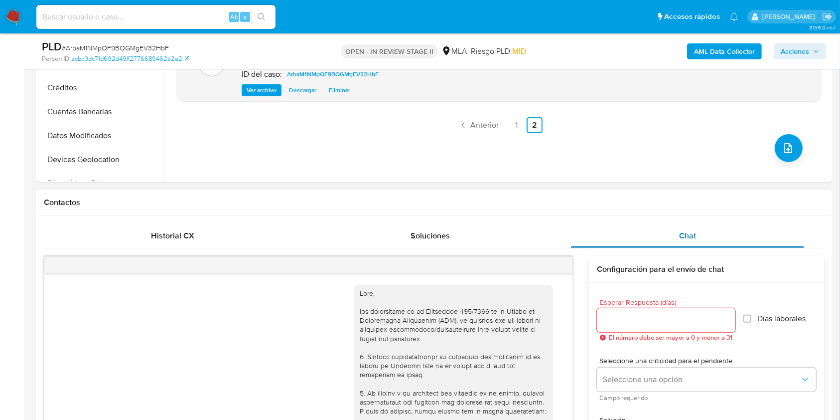
scroll to position [583, 0]
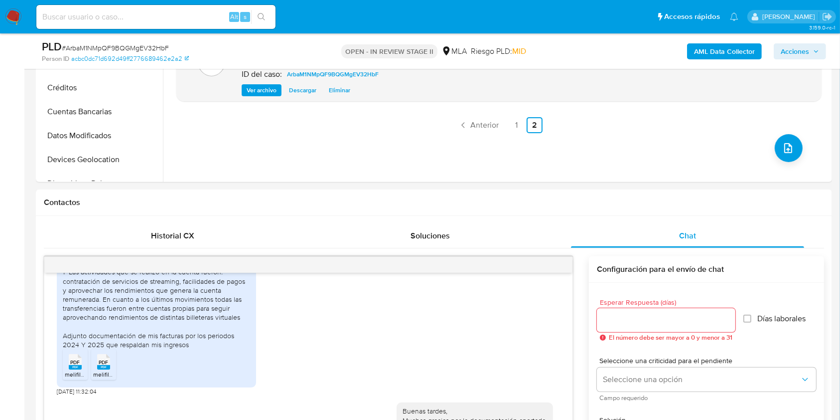
click at [795, 53] on span "Acciones" at bounding box center [795, 51] width 28 height 16
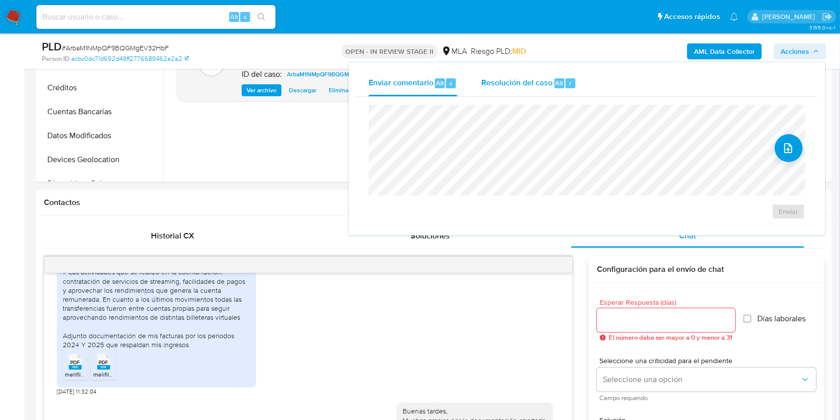
click at [545, 84] on span "Resolución del caso" at bounding box center [516, 82] width 71 height 11
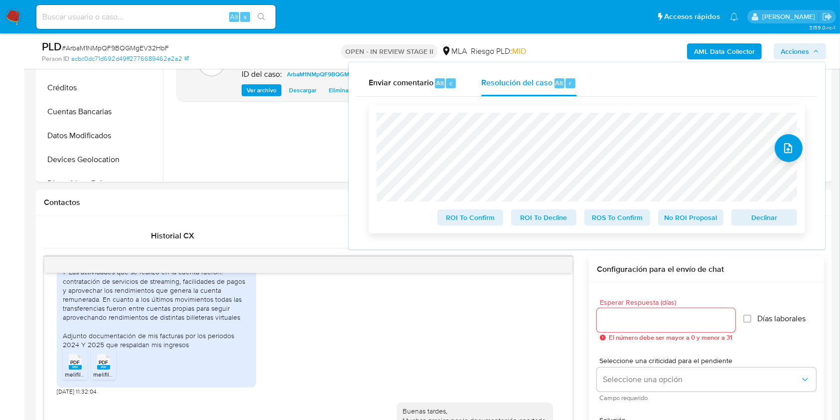
click at [756, 220] on span "Declinar" at bounding box center [765, 217] width 52 height 14
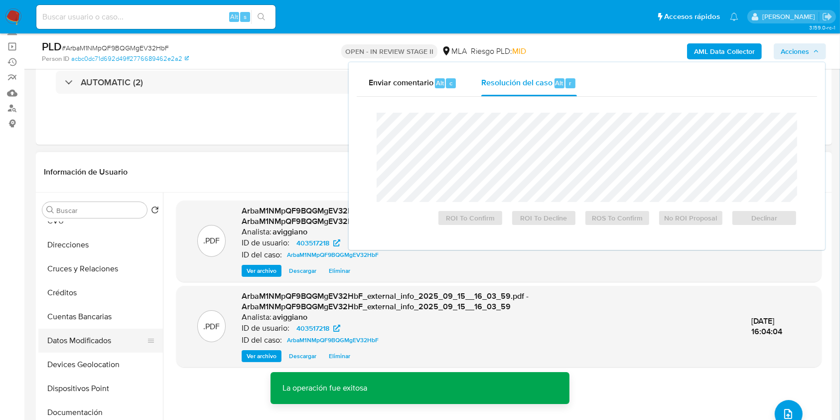
scroll to position [133, 0]
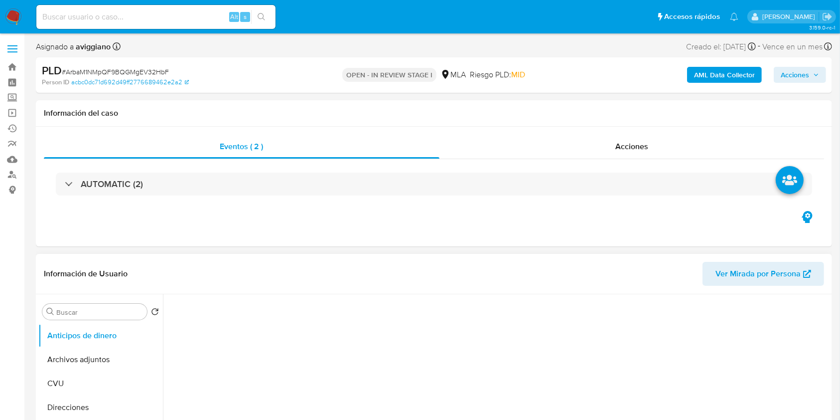
select select "10"
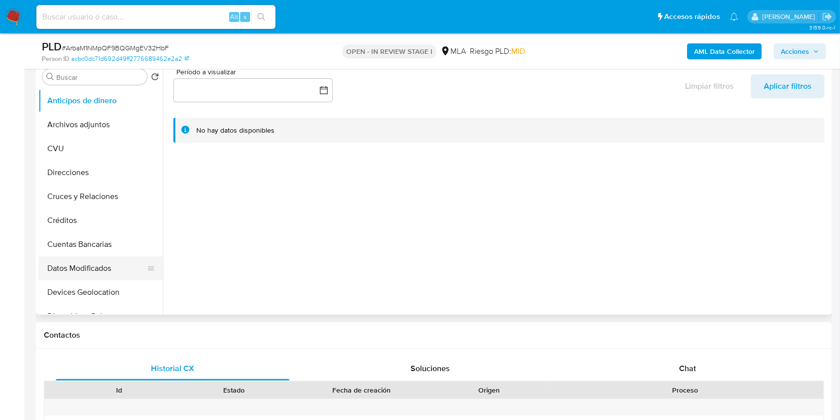
scroll to position [133, 0]
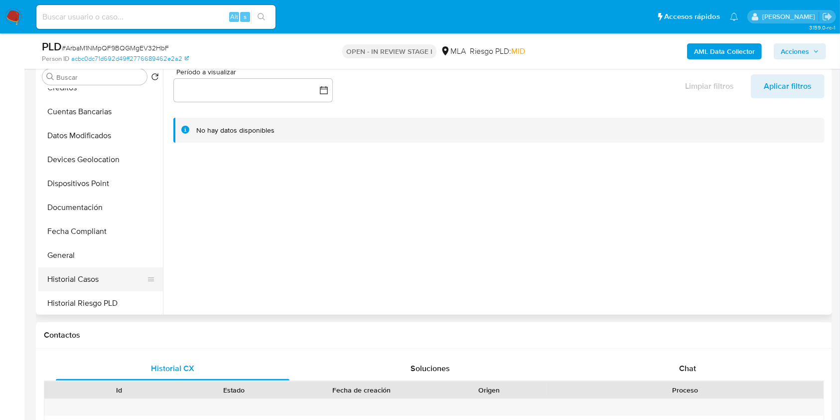
click at [89, 271] on button "Historial Casos" at bounding box center [96, 279] width 117 height 24
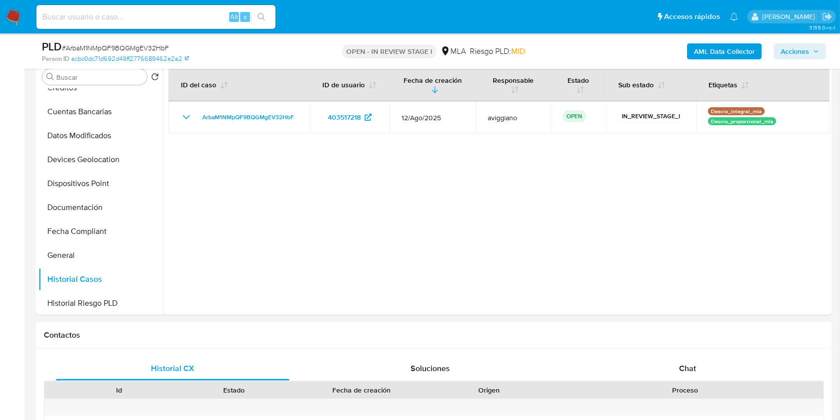
click at [809, 55] on span "Acciones" at bounding box center [800, 51] width 38 height 14
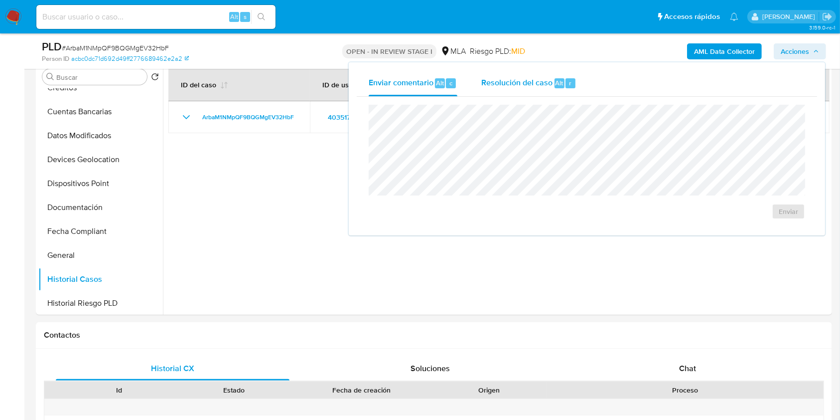
click at [538, 94] on div "Resolución del caso Alt r" at bounding box center [528, 83] width 95 height 26
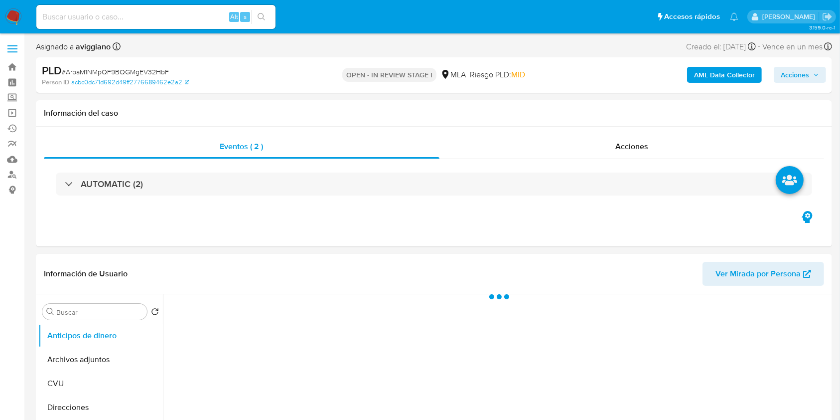
click at [795, 79] on span "Acciones" at bounding box center [795, 75] width 28 height 16
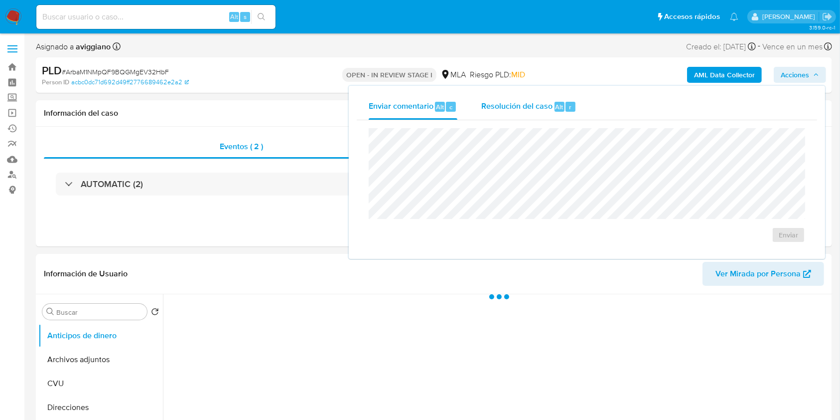
select select "10"
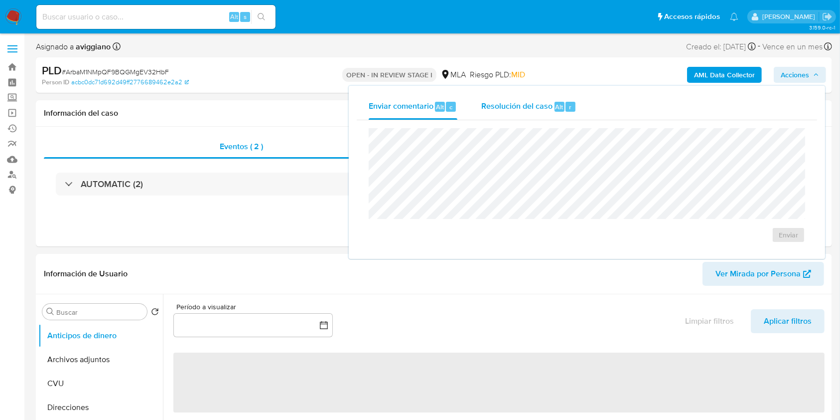
click at [492, 102] on span "Resolución del caso" at bounding box center [516, 106] width 71 height 11
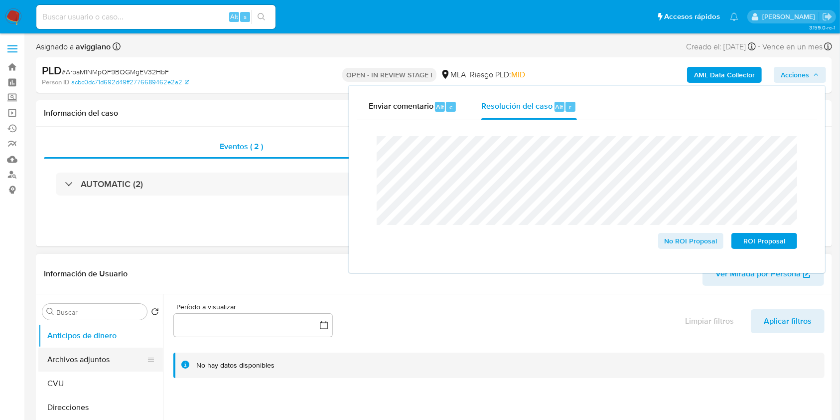
click at [77, 361] on button "Archivos adjuntos" at bounding box center [96, 359] width 117 height 24
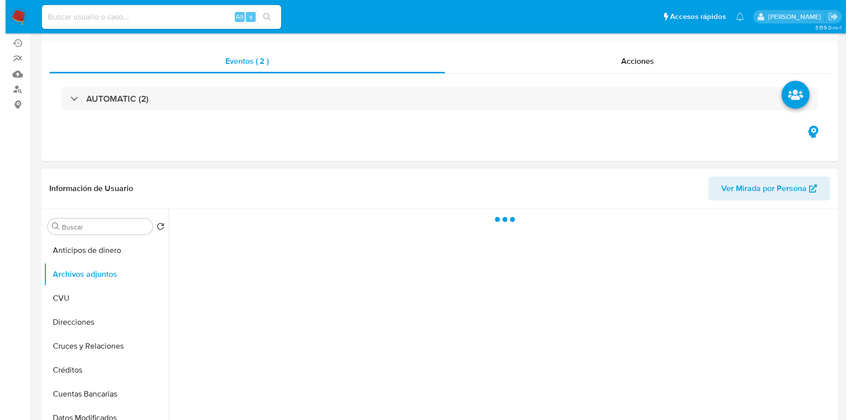
scroll to position [133, 0]
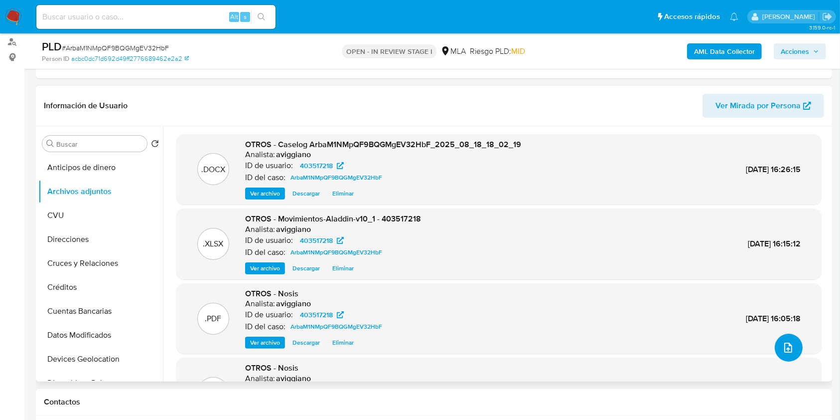
click at [785, 361] on div ".DOCX OTROS - Caselog ArbaM1NMpQF9BQGMgEV32HbF_2025_08_18_18_02_19 Analista: av…" at bounding box center [498, 297] width 645 height 326
click at [775, 360] on div ".PDF OTROS - Nosis Analista: aviggiano ID de usuario: 403517218 ID del caso: Ar…" at bounding box center [498, 392] width 645 height 71
click at [777, 355] on button "upload-file" at bounding box center [789, 347] width 28 height 28
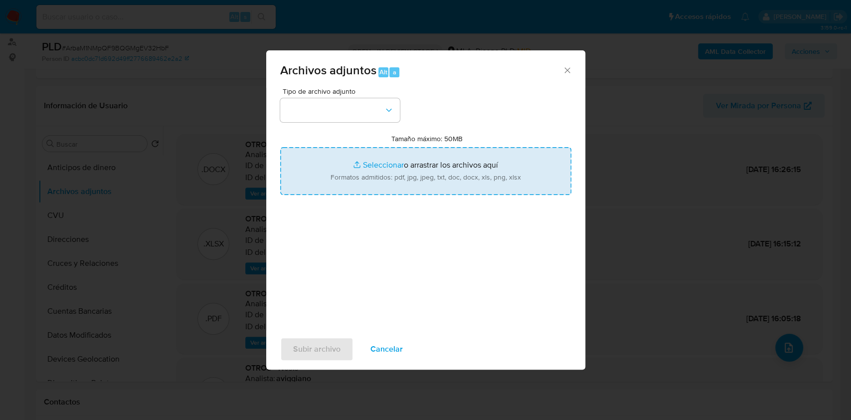
click at [399, 185] on input "Tamaño máximo: 50MB Seleccionar archivos" at bounding box center [425, 171] width 291 height 48
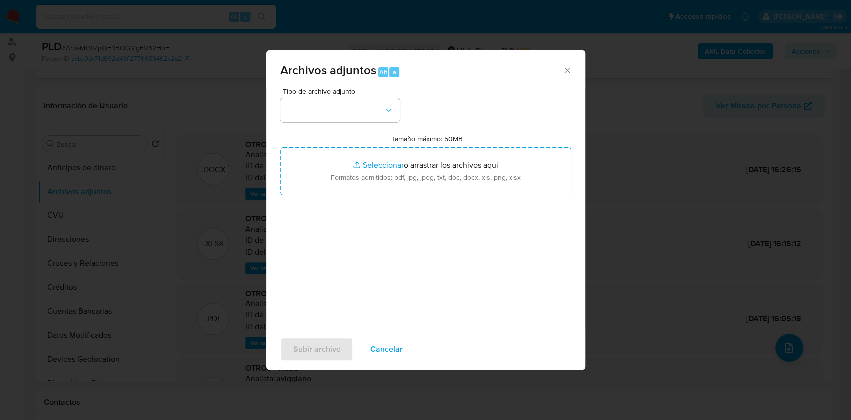
click at [429, 145] on div "Tamaño máximo: 50MB Seleccionar archivos Seleccionar o arrastrar los archivos a…" at bounding box center [425, 164] width 291 height 61
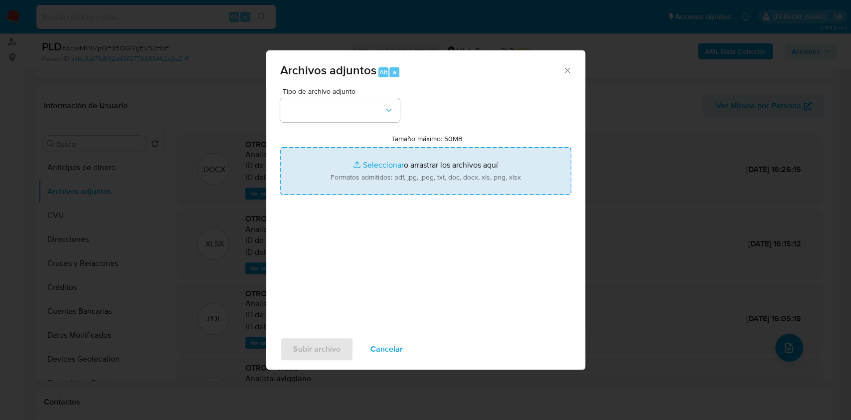
click at [428, 166] on input "Tamaño máximo: 50MB Seleccionar archivos" at bounding box center [425, 171] width 291 height 48
type input "C:\fakepath\403517218_7a217793-fad4-48cb-ad25-860866d0ced0.pdf"
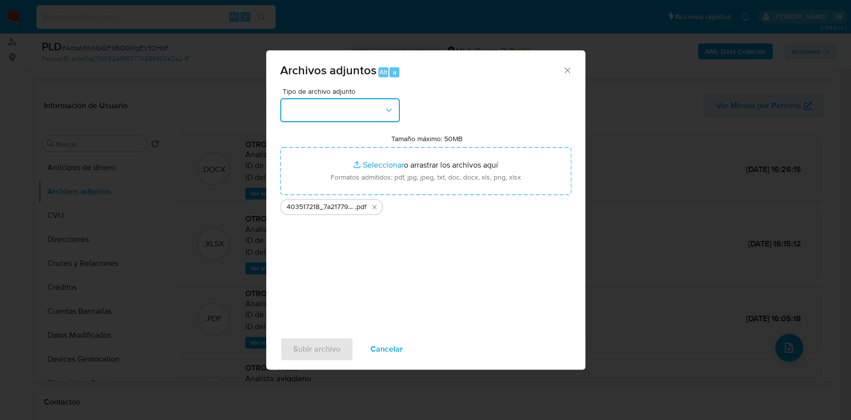
click at [339, 109] on button "button" at bounding box center [340, 110] width 120 height 24
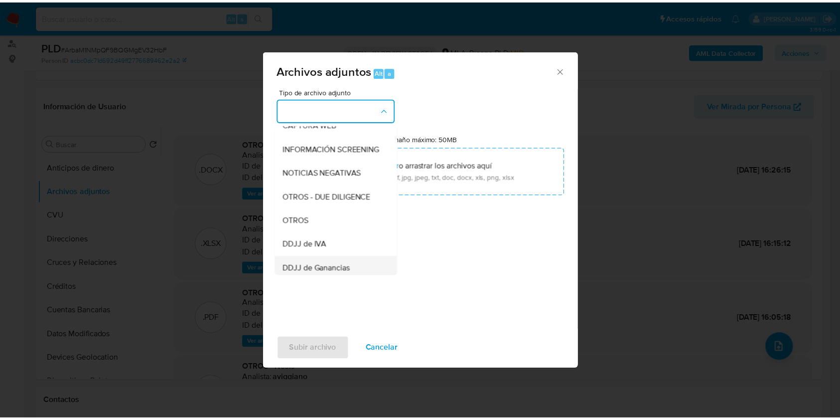
scroll to position [199, 0]
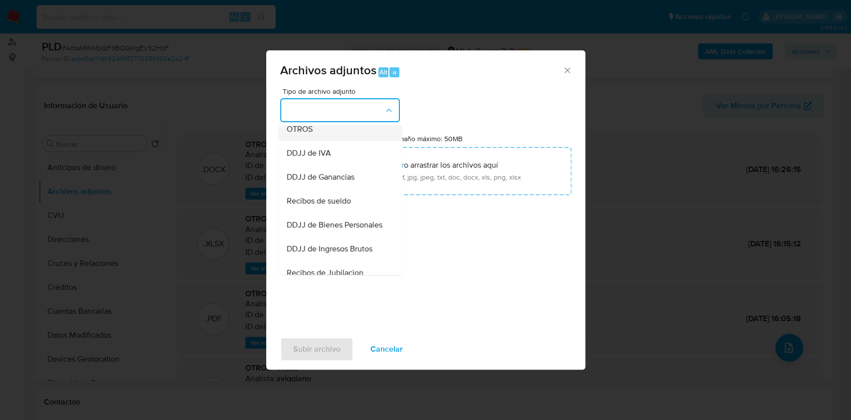
click at [323, 136] on div "OTROS" at bounding box center [337, 129] width 102 height 24
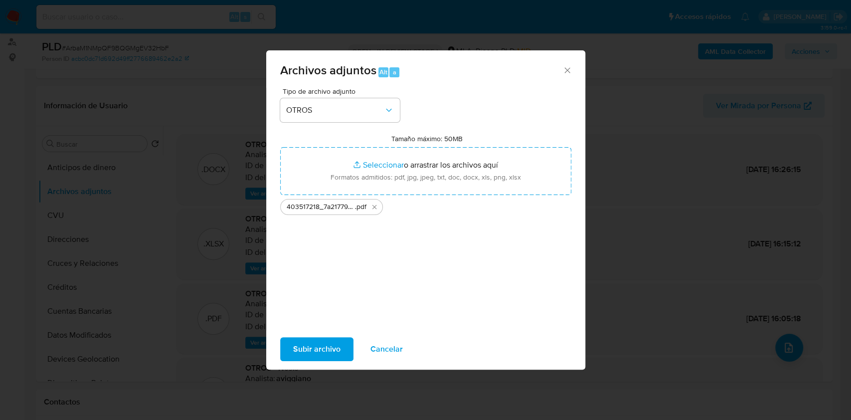
click at [330, 361] on div "Subir archivo Cancelar" at bounding box center [425, 349] width 319 height 38
click at [330, 356] on span "Subir archivo" at bounding box center [316, 349] width 47 height 22
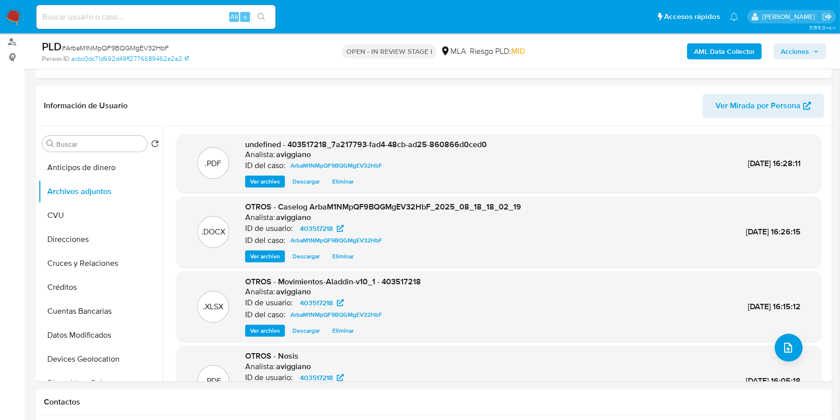
click at [810, 50] on span "Acciones" at bounding box center [800, 51] width 38 height 14
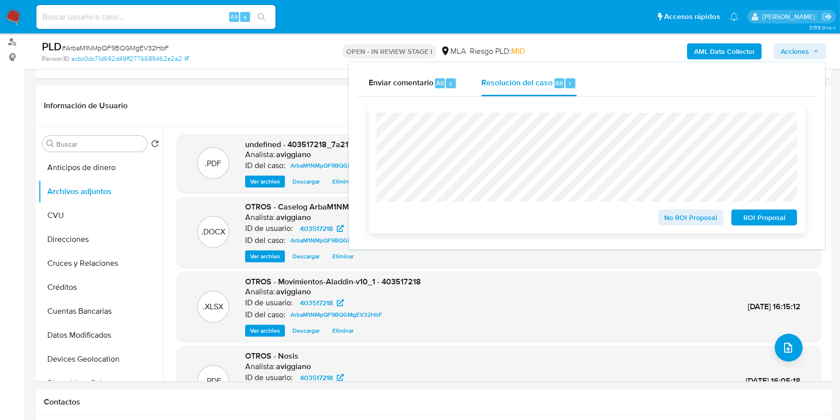
click at [697, 224] on span "No ROI Proposal" at bounding box center [691, 217] width 52 height 14
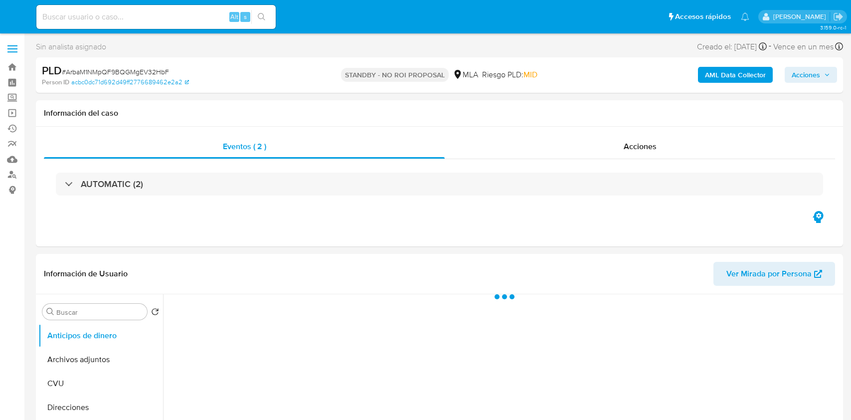
select select "10"
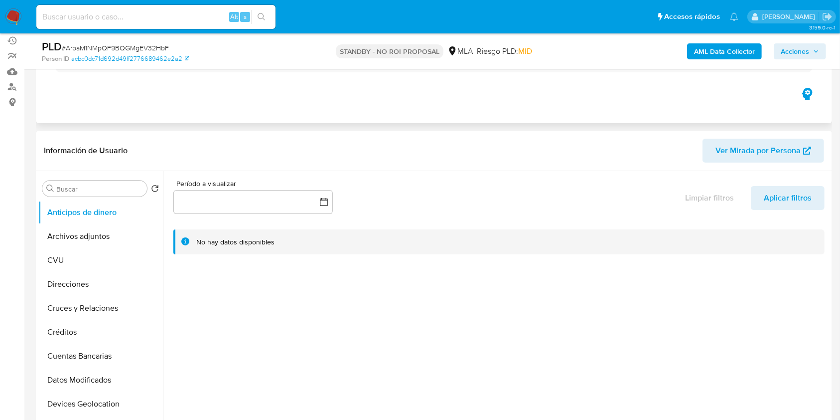
scroll to position [133, 0]
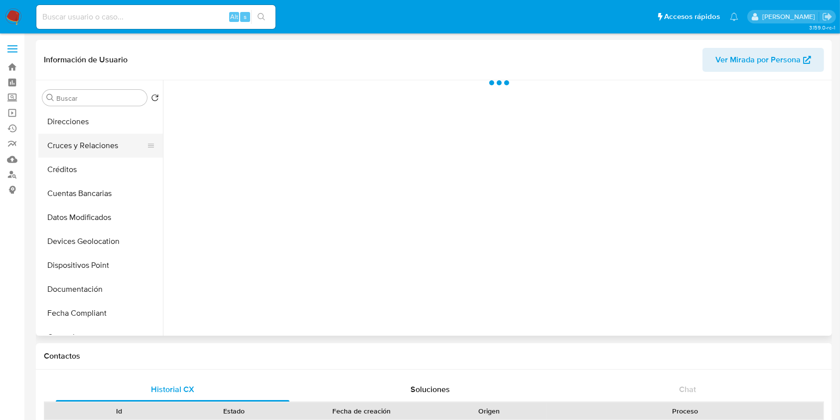
scroll to position [199, 0]
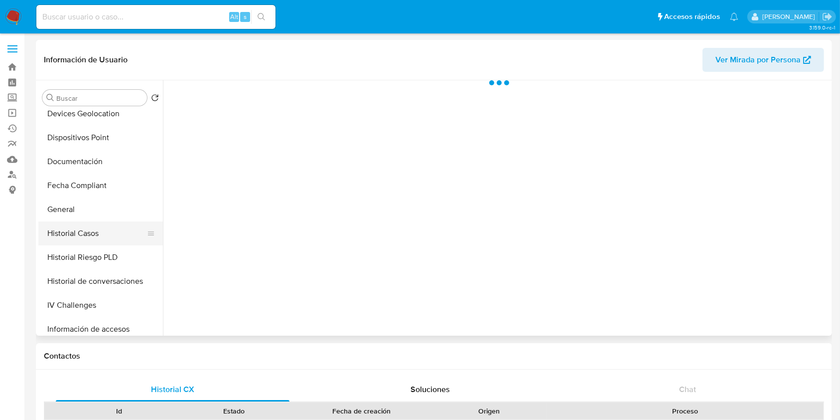
select select "10"
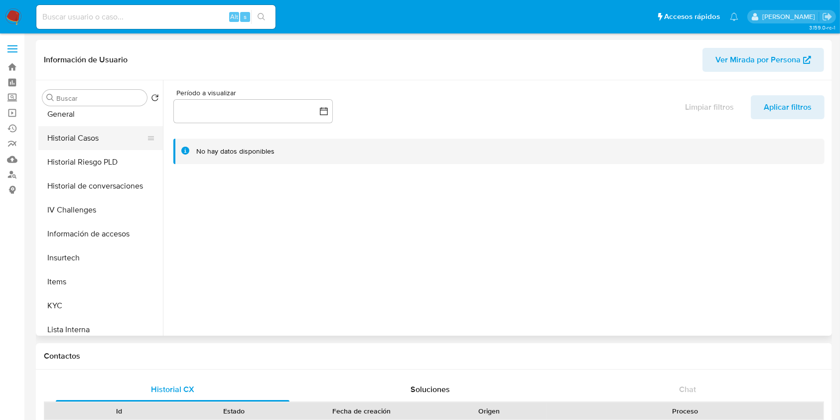
scroll to position [399, 0]
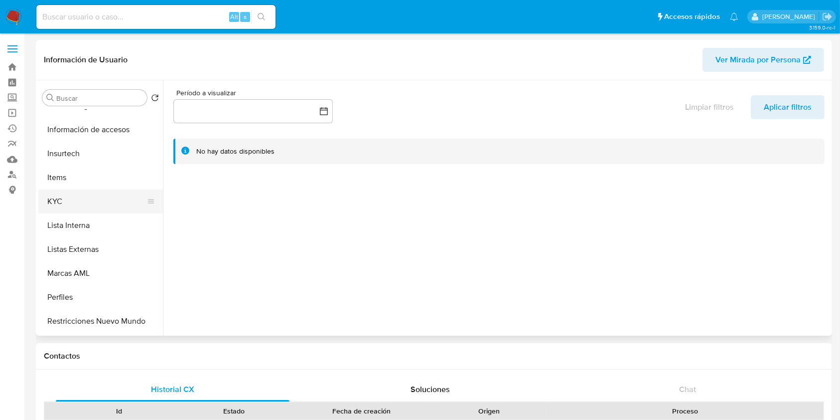
click at [97, 201] on button "KYC" at bounding box center [96, 201] width 117 height 24
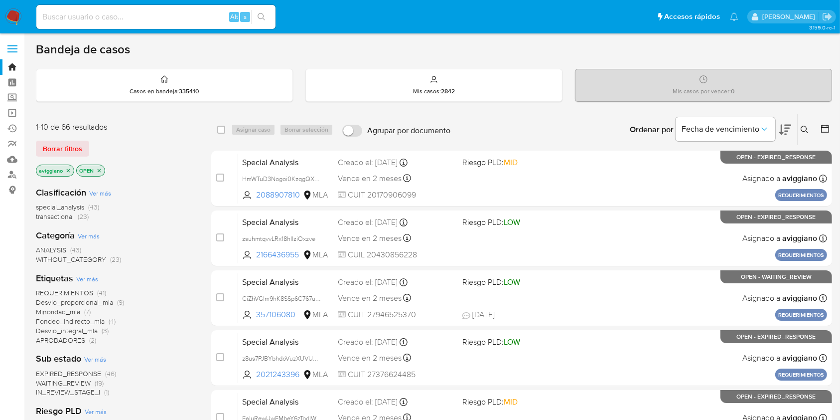
click at [66, 171] on icon "close-filter" at bounding box center [68, 170] width 6 height 6
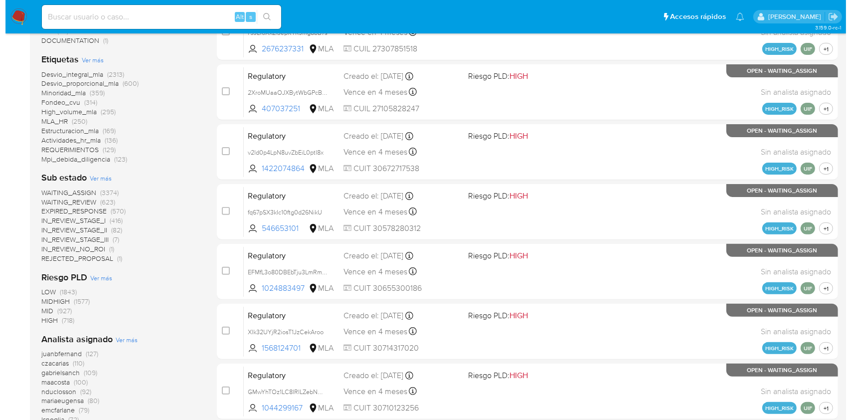
scroll to position [399, 0]
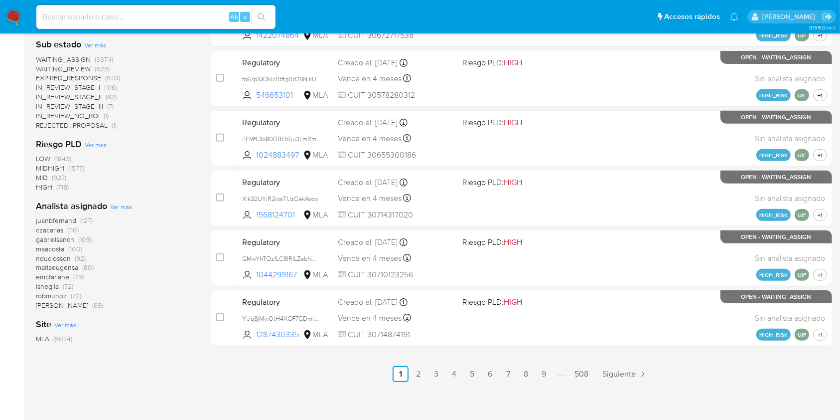
click at [124, 209] on span "Ver más" at bounding box center [121, 206] width 22 height 9
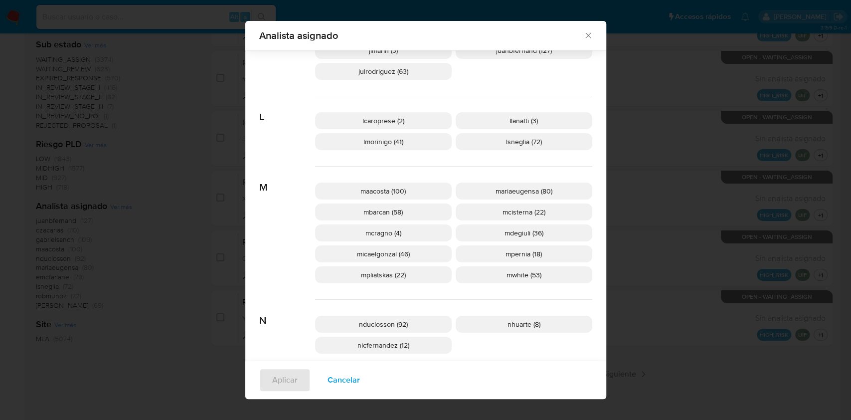
scroll to position [0, 0]
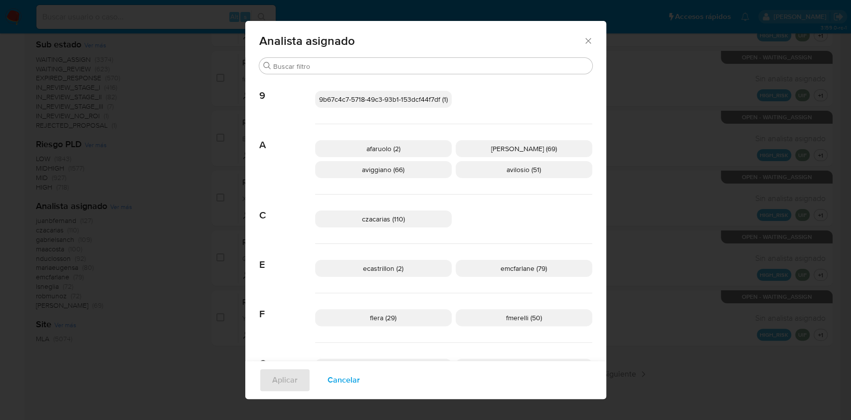
click at [378, 176] on p "aviggiano (66)" at bounding box center [383, 169] width 137 height 17
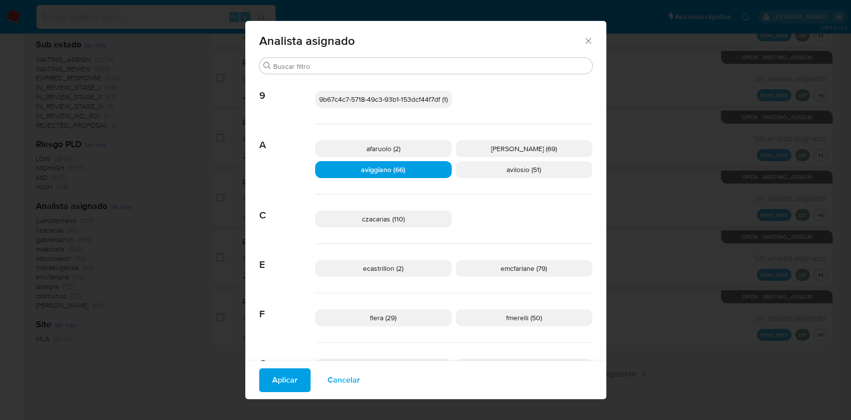
click at [282, 376] on span "Aplicar" at bounding box center [284, 380] width 25 height 22
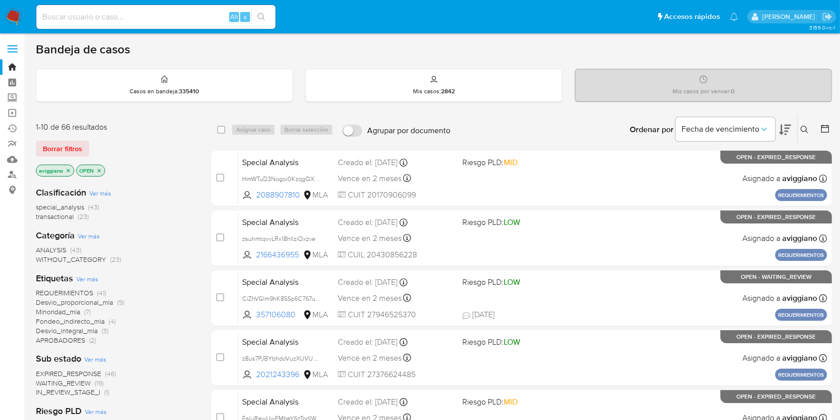
click at [83, 16] on input at bounding box center [155, 16] width 239 height 13
paste input "255583911"
type input "255583911"
click at [267, 12] on button "search-icon" at bounding box center [261, 17] width 20 height 14
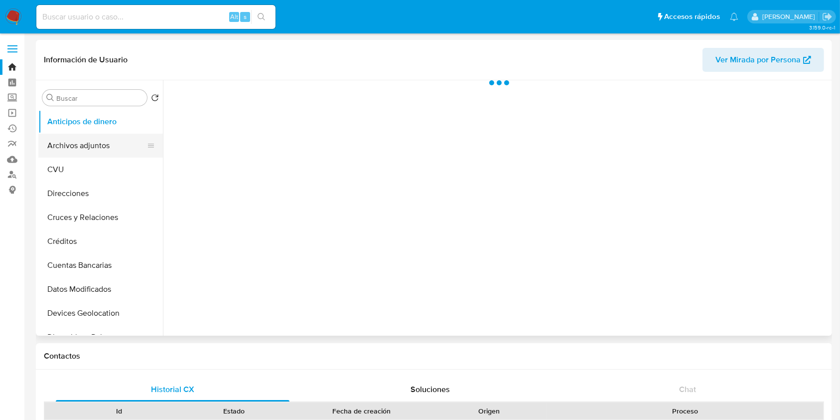
click at [97, 150] on button "Archivos adjuntos" at bounding box center [96, 146] width 117 height 24
select select "10"
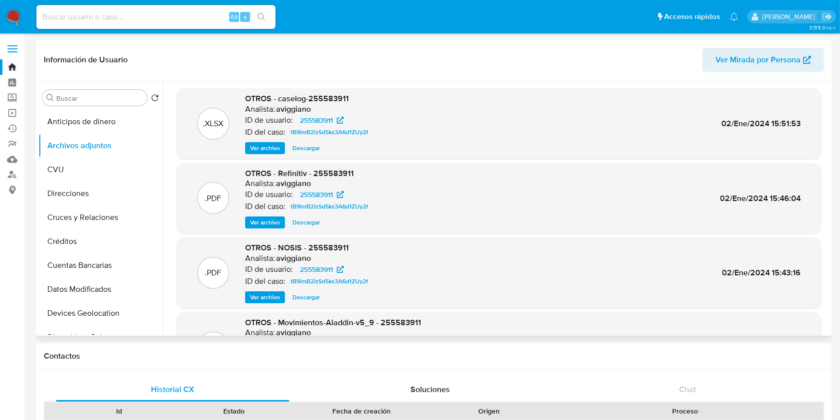
click at [270, 147] on span "Ver archivo" at bounding box center [265, 148] width 30 height 10
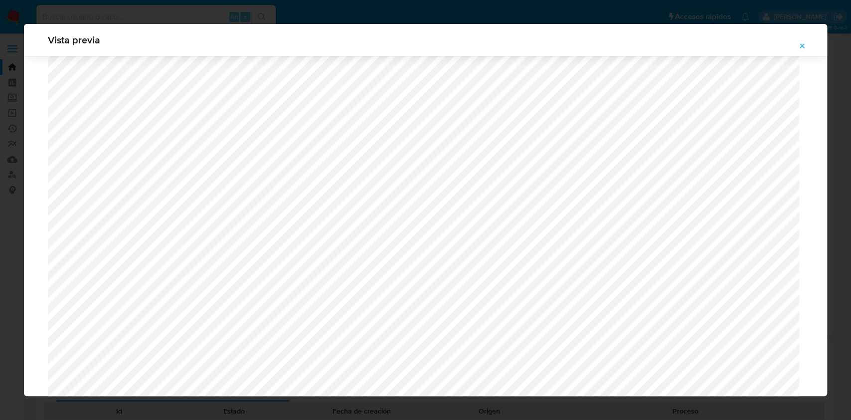
scroll to position [445, 0]
click at [797, 47] on button "Attachment preview" at bounding box center [802, 46] width 22 height 16
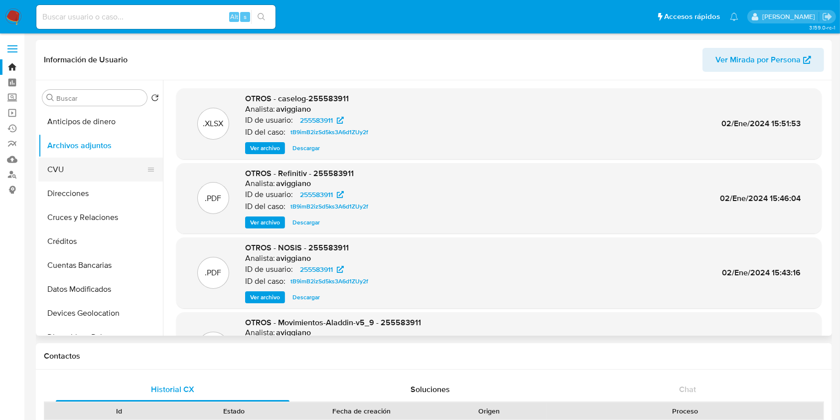
click at [85, 169] on button "CVU" at bounding box center [96, 169] width 117 height 24
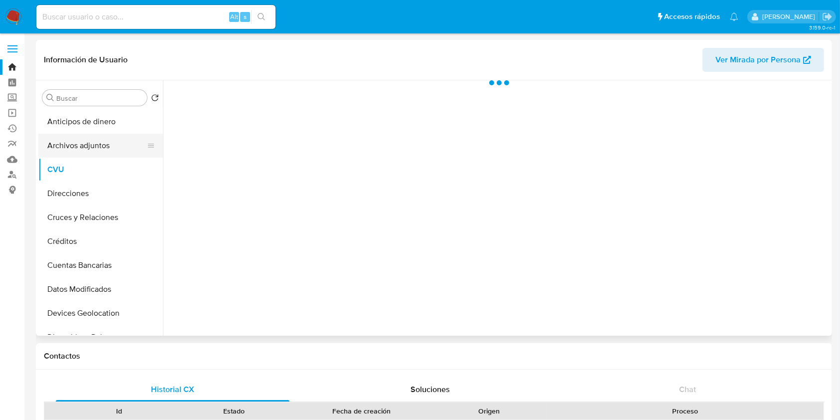
click at [90, 151] on button "Archivos adjuntos" at bounding box center [96, 146] width 117 height 24
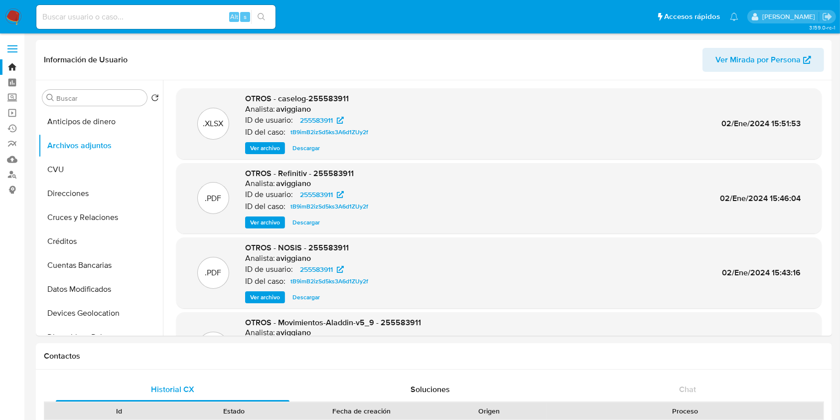
click at [116, 25] on div "Alt s" at bounding box center [155, 17] width 239 height 24
click at [198, 19] on input at bounding box center [155, 16] width 239 height 13
paste input "403634860"
click at [95, 15] on input "403634860" at bounding box center [155, 16] width 239 height 13
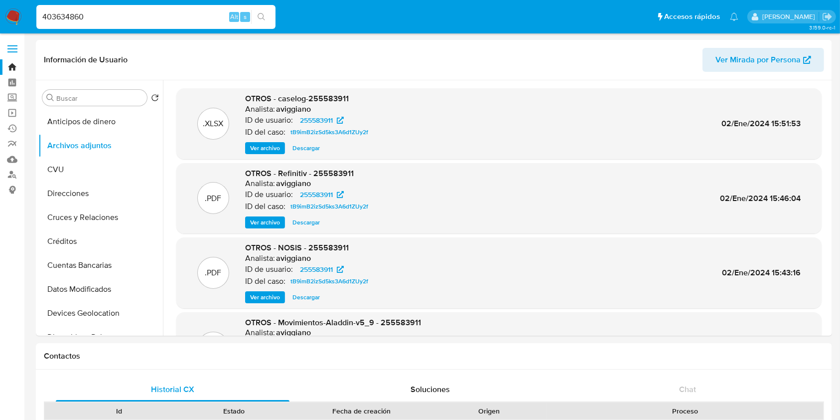
paste input "190645496"
click at [272, 19] on input "190645496" at bounding box center [155, 16] width 239 height 13
type input "190645496"
click at [267, 19] on button "search-icon" at bounding box center [261, 17] width 20 height 14
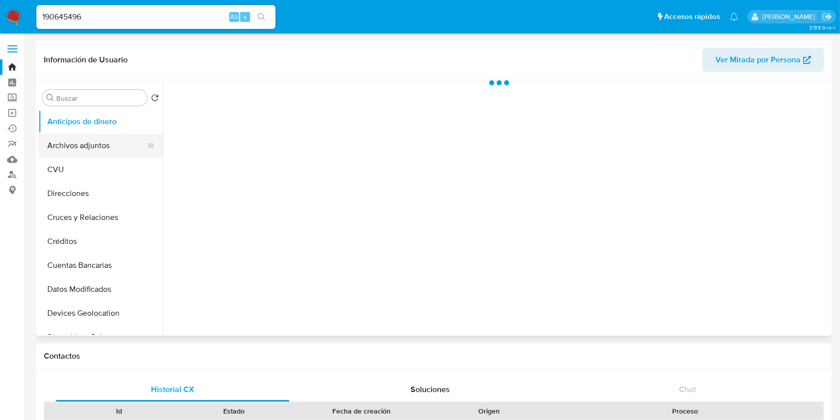
click at [103, 156] on button "Archivos adjuntos" at bounding box center [96, 146] width 117 height 24
select select "10"
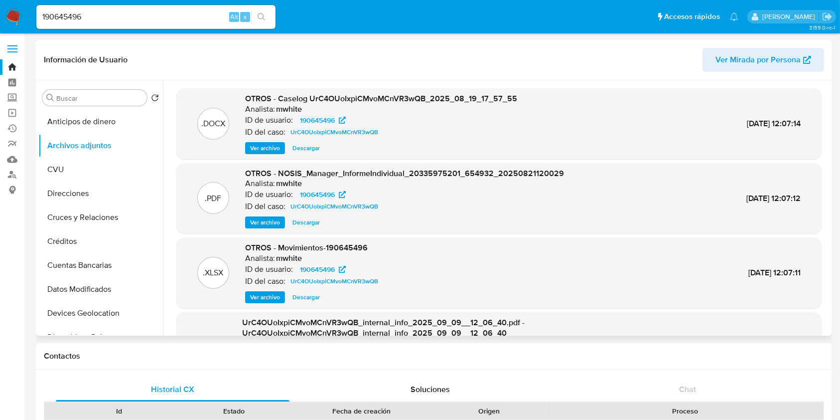
click at [251, 149] on span "Ver archivo" at bounding box center [265, 148] width 30 height 10
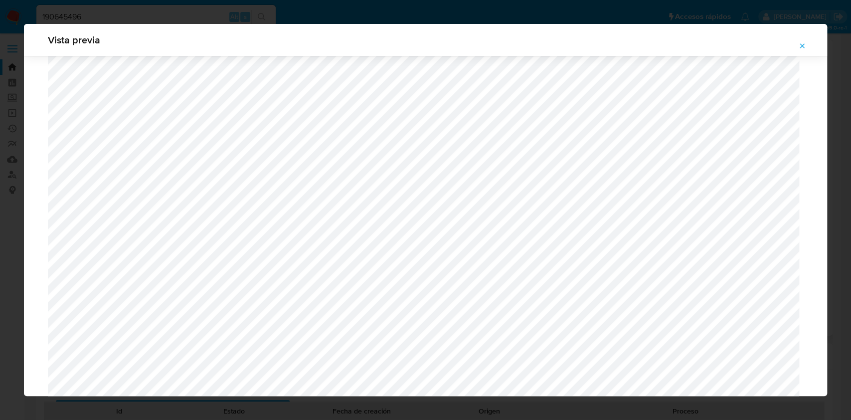
scroll to position [312, 0]
click at [807, 38] on button "Attachment preview" at bounding box center [802, 46] width 22 height 16
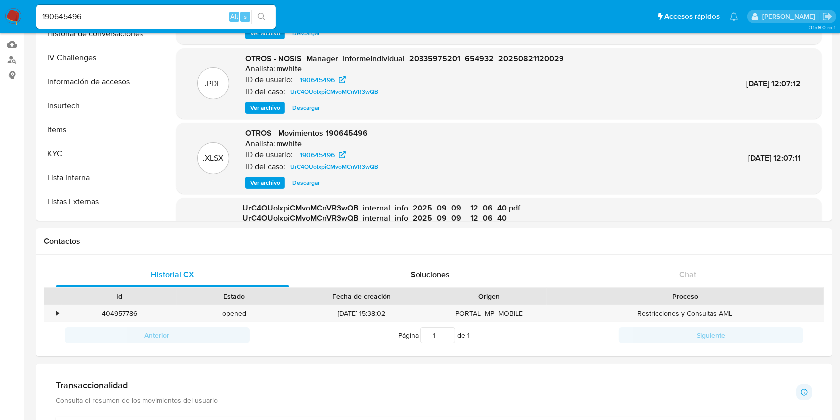
scroll to position [199, 0]
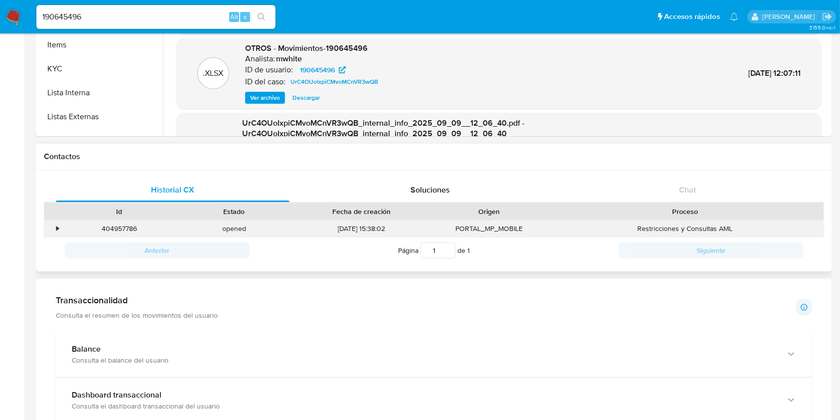
drag, startPoint x: 117, startPoint y: 213, endPoint x: 117, endPoint y: 220, distance: 6.5
click at [117, 214] on div "Id" at bounding box center [119, 211] width 101 height 10
click at [116, 228] on div "404957786" at bounding box center [119, 228] width 115 height 16
copy div "404957786"
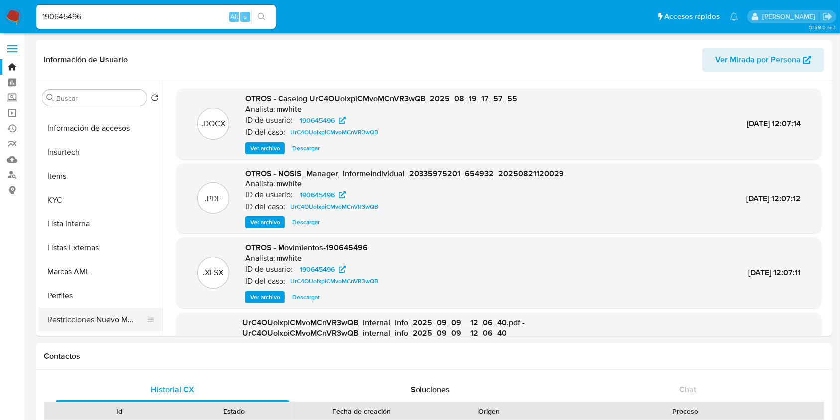
scroll to position [465, 0]
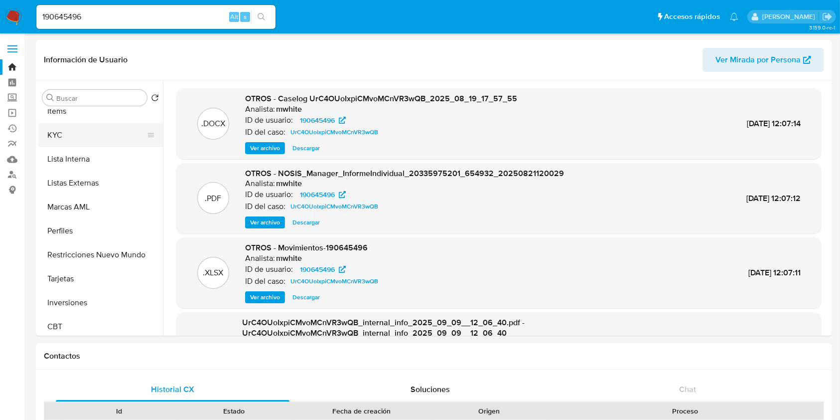
click at [60, 143] on button "KYC" at bounding box center [96, 135] width 117 height 24
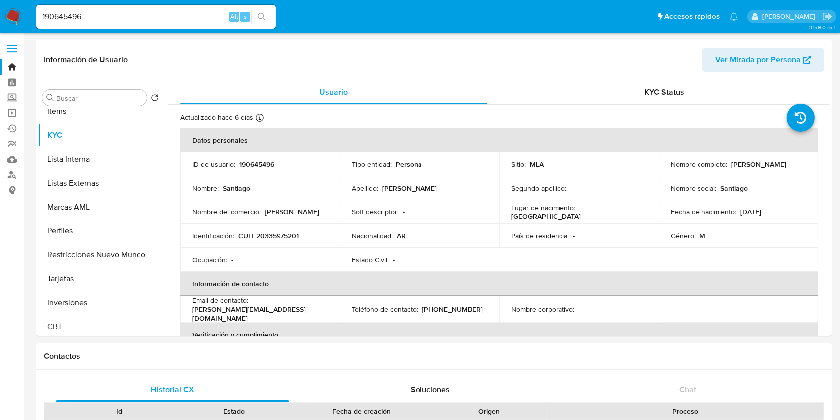
drag, startPoint x: 731, startPoint y: 161, endPoint x: 780, endPoint y: 160, distance: 49.9
click at [780, 160] on div "Nombre completo : Santiago Suarez" at bounding box center [739, 163] width 136 height 9
copy p "Santiago Suarez"
click at [282, 238] on p "CUIT 20335975201" at bounding box center [268, 235] width 61 height 9
click at [282, 237] on p "CUIT 20335975201" at bounding box center [268, 235] width 61 height 9
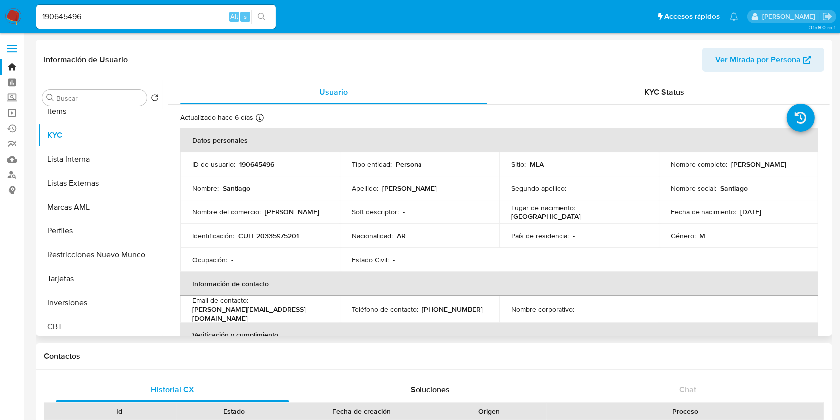
click at [282, 238] on p "CUIT 20335975201" at bounding box center [268, 235] width 61 height 9
copy p "20335975201"
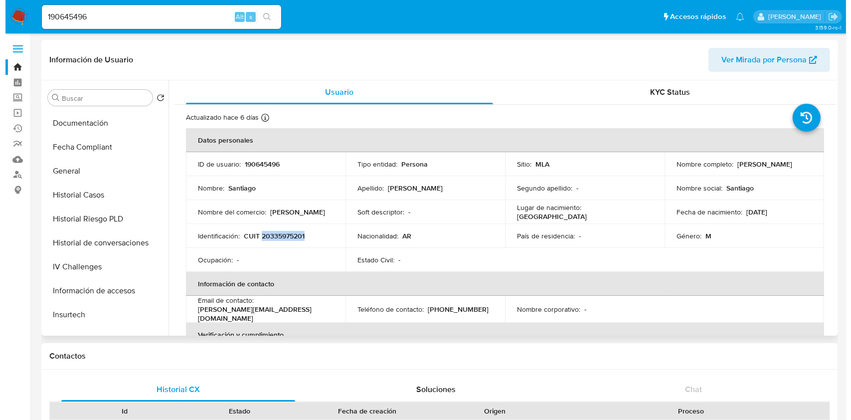
scroll to position [0, 0]
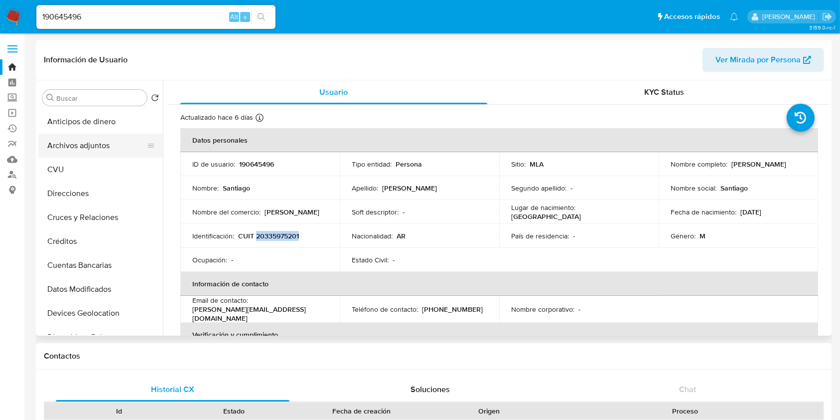
click at [110, 150] on button "Archivos adjuntos" at bounding box center [96, 146] width 117 height 24
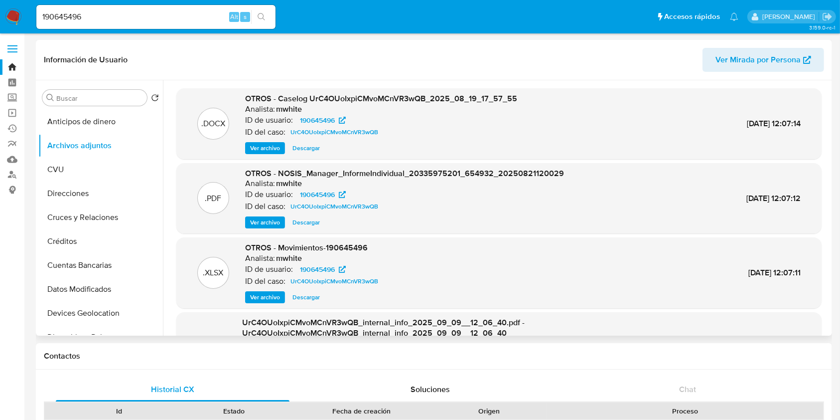
click at [275, 148] on span "Ver archivo" at bounding box center [265, 148] width 30 height 10
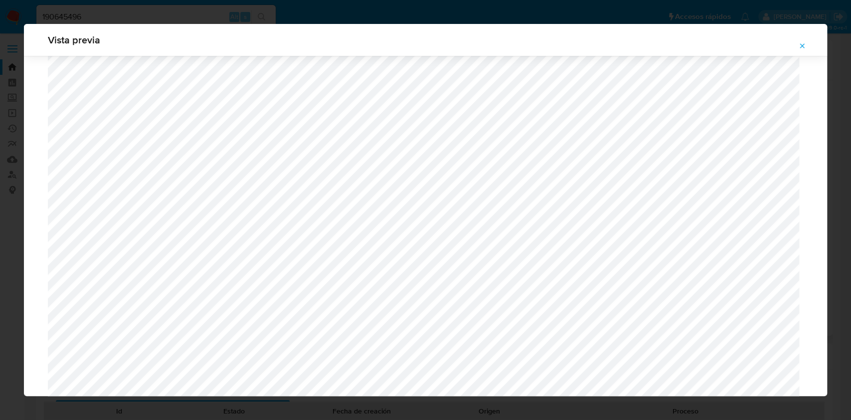
scroll to position [910, 0]
click at [810, 44] on button "Attachment preview" at bounding box center [802, 46] width 22 height 16
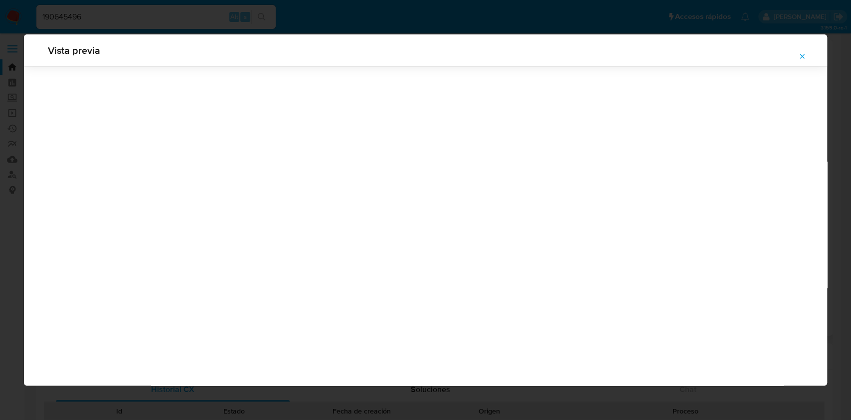
scroll to position [0, 0]
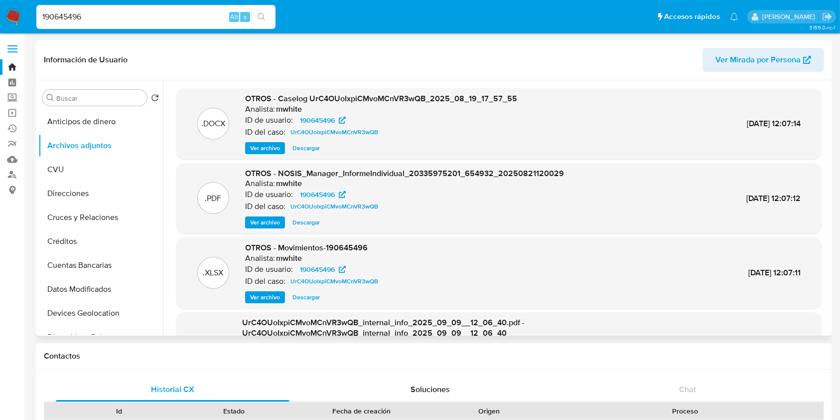
click at [149, 19] on input "190645496" at bounding box center [155, 16] width 239 height 13
click at [149, 18] on input "190645496" at bounding box center [155, 16] width 239 height 13
paste input "78990004"
type input "178990004"
click at [267, 13] on button "search-icon" at bounding box center [261, 17] width 20 height 14
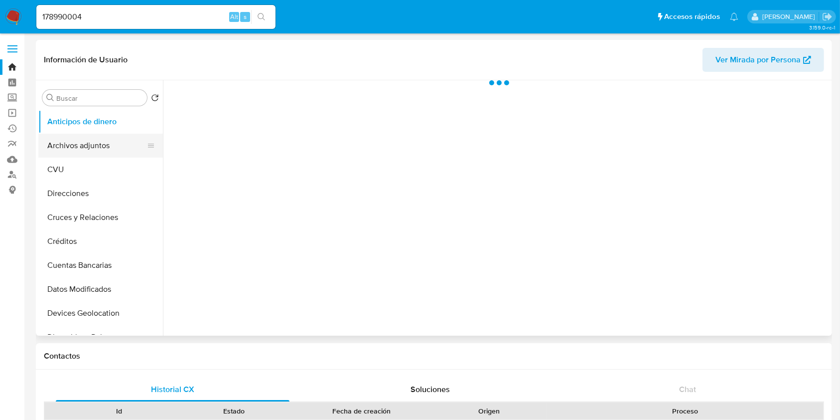
select select "10"
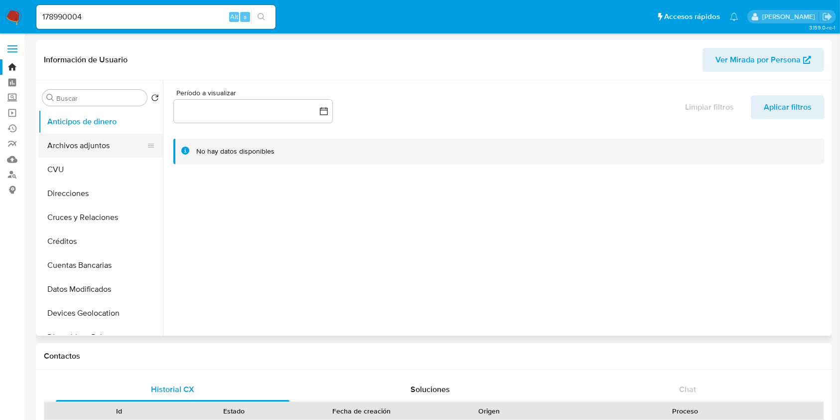
click at [87, 149] on button "Archivos adjuntos" at bounding box center [96, 146] width 117 height 24
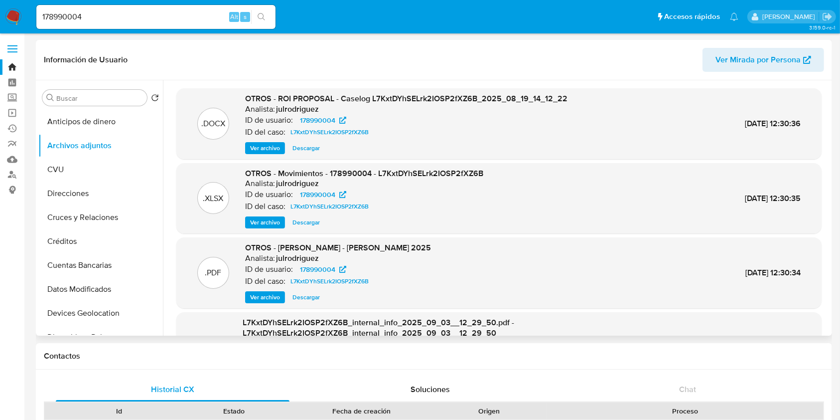
click at [256, 150] on span "Ver archivo" at bounding box center [265, 148] width 30 height 10
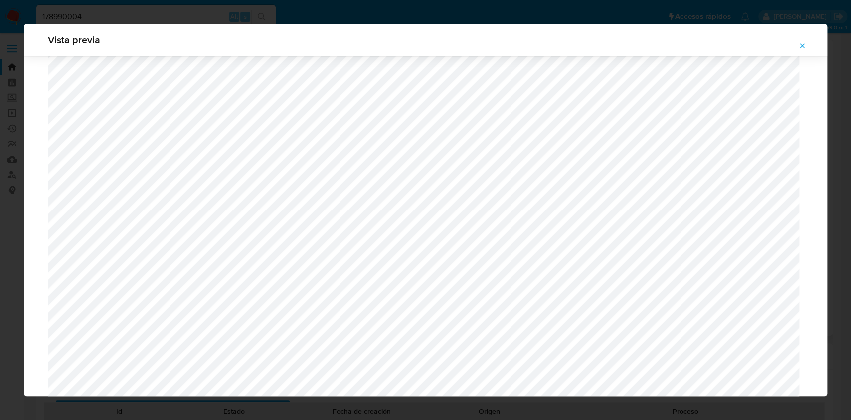
scroll to position [1176, 0]
click at [800, 45] on icon "Attachment preview" at bounding box center [802, 46] width 8 height 8
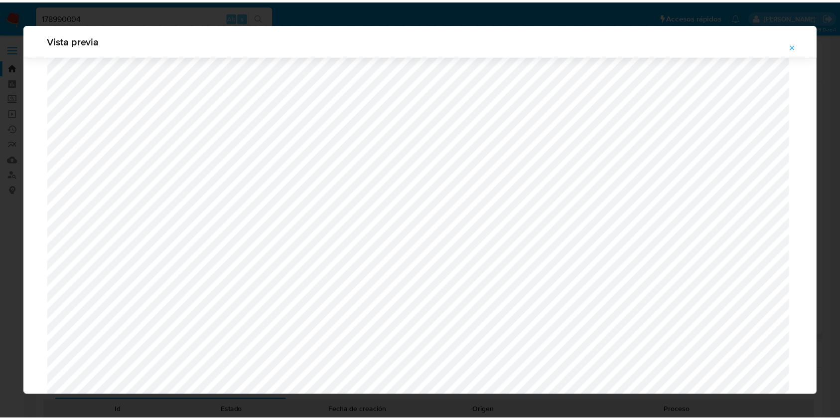
scroll to position [0, 0]
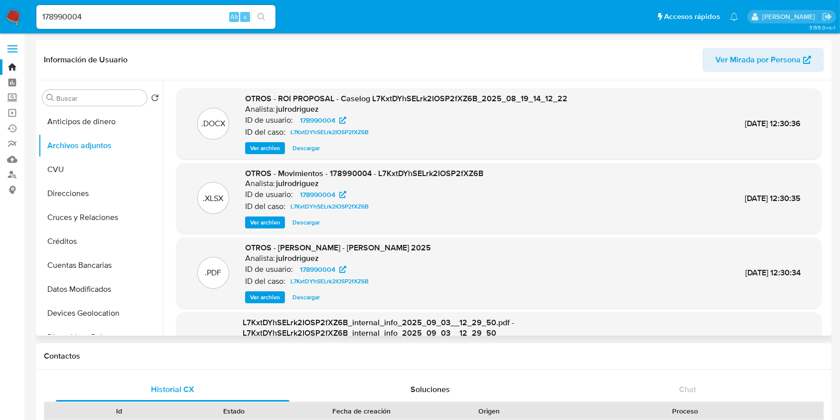
click at [8, 68] on link "Bandeja" at bounding box center [59, 66] width 119 height 15
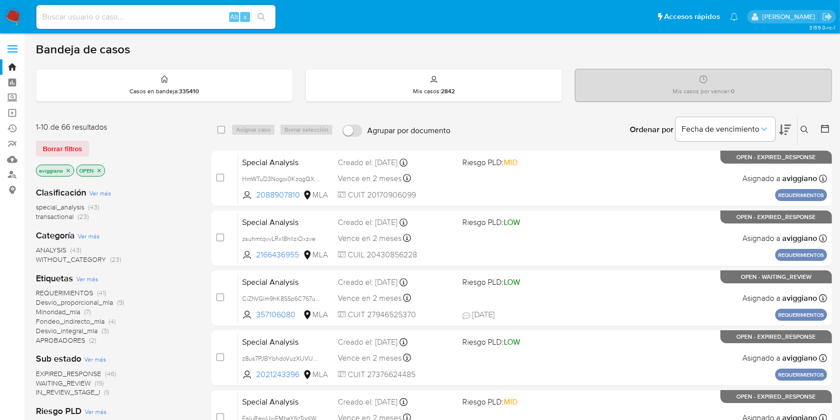
click at [803, 130] on icon at bounding box center [804, 129] width 7 height 7
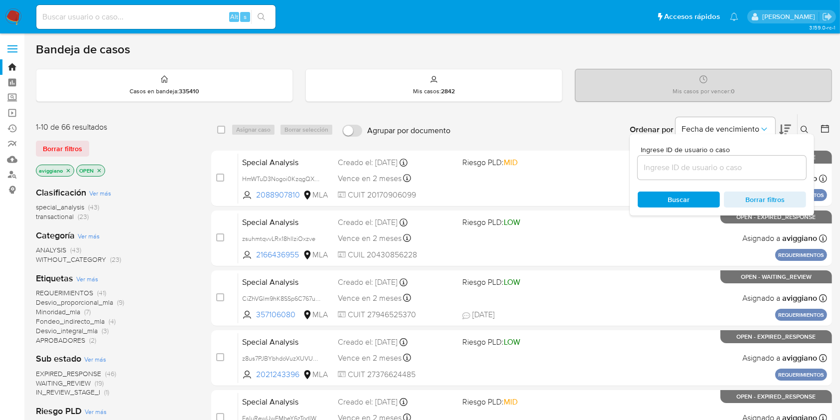
click at [164, 26] on div "Alt s" at bounding box center [155, 17] width 239 height 24
click at [162, 16] on input at bounding box center [155, 16] width 239 height 13
paste input "65590171"
type input "65590171"
click at [263, 13] on icon "search-icon" at bounding box center [262, 17] width 8 height 8
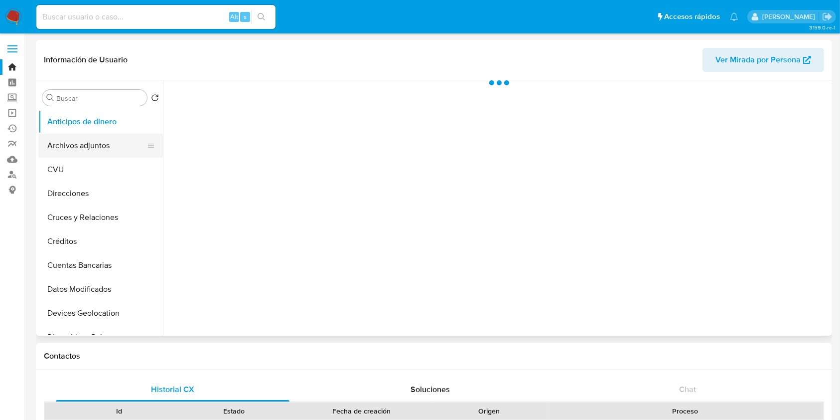
select select "10"
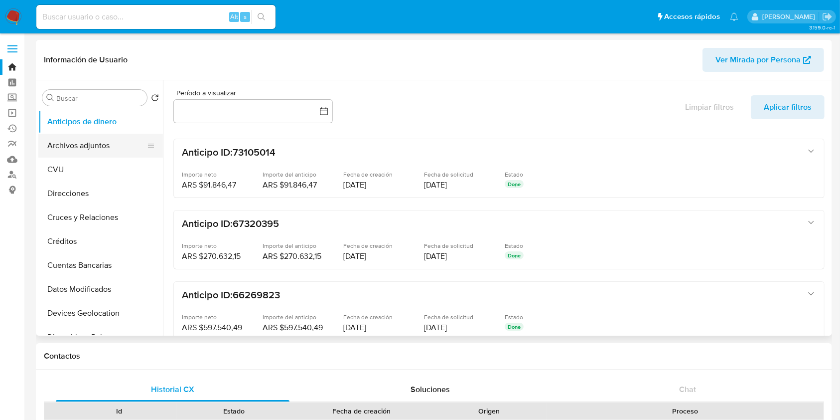
click at [96, 150] on button "Archivos adjuntos" at bounding box center [96, 146] width 117 height 24
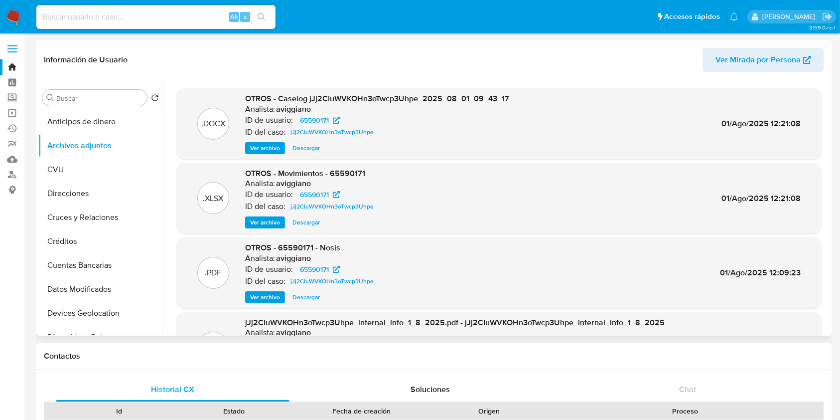
click at [265, 145] on span "Ver archivo" at bounding box center [265, 148] width 30 height 10
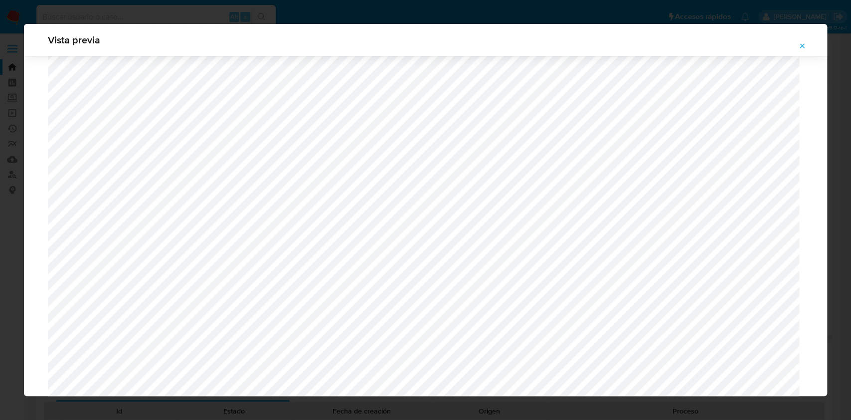
scroll to position [910, 0]
click at [803, 46] on icon "Attachment preview" at bounding box center [802, 46] width 8 height 8
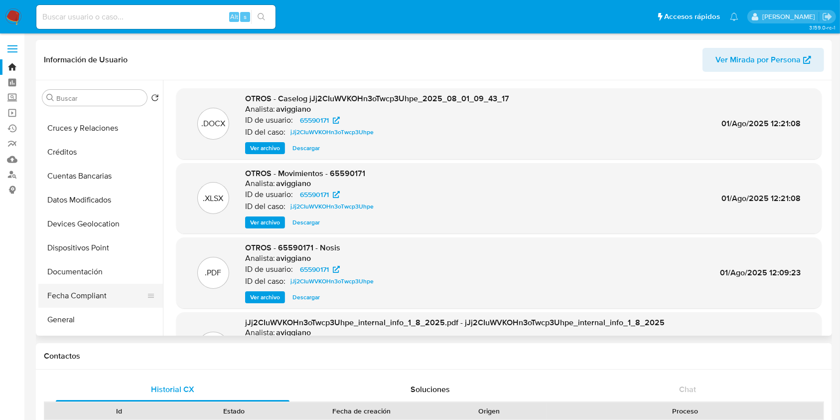
scroll to position [133, 0]
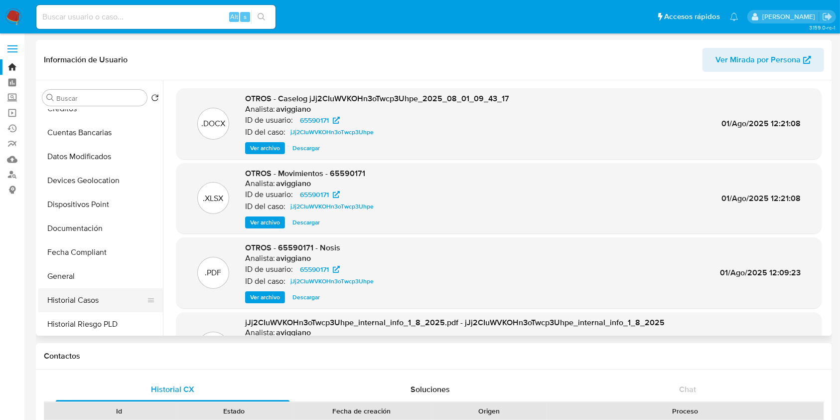
click at [93, 302] on button "Historial Casos" at bounding box center [96, 300] width 117 height 24
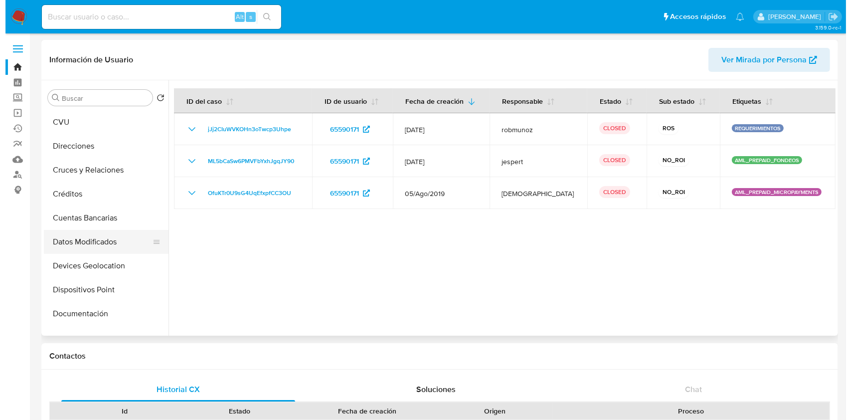
scroll to position [0, 0]
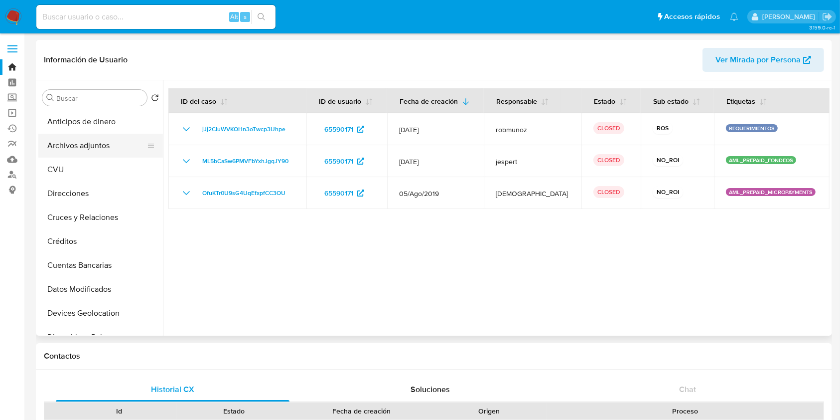
click at [102, 142] on button "Archivos adjuntos" at bounding box center [96, 146] width 117 height 24
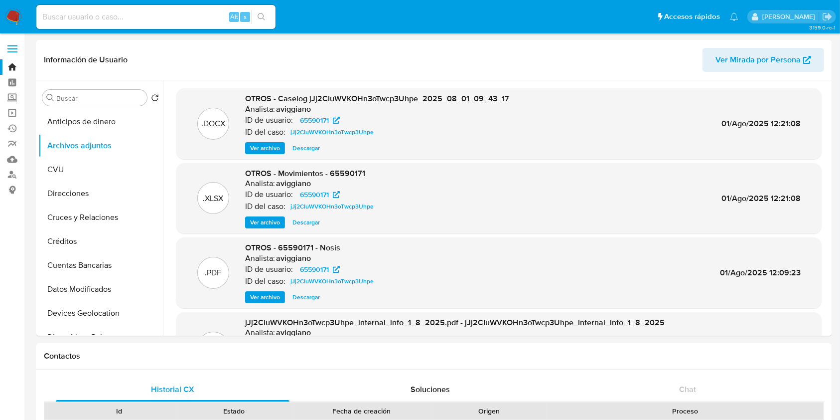
click at [273, 152] on span "Ver archivo" at bounding box center [265, 148] width 30 height 10
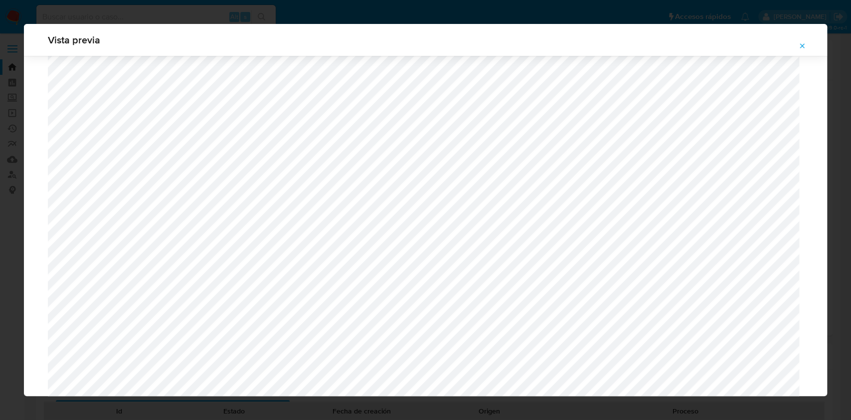
scroll to position [910, 0]
click at [799, 44] on icon "Attachment preview" at bounding box center [802, 46] width 8 height 8
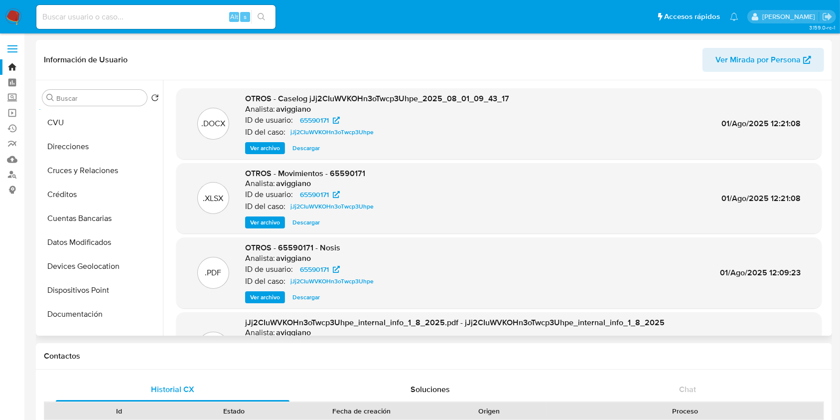
scroll to position [66, 0]
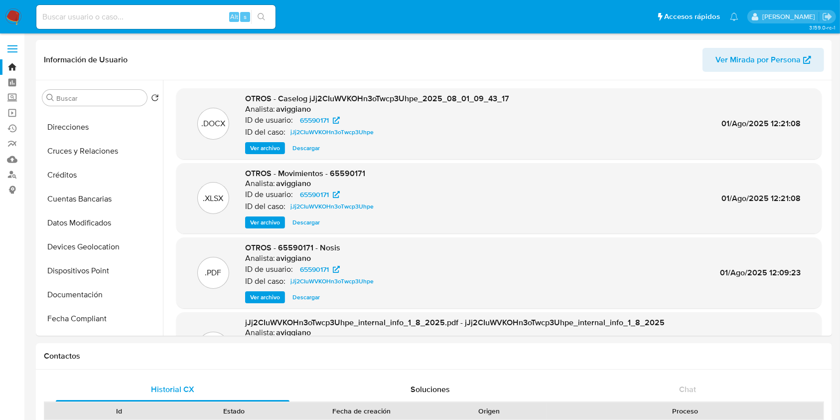
click at [331, 168] on span "OTROS - Movimientos - 65590171" at bounding box center [305, 172] width 120 height 11
click at [332, 169] on span "OTROS - Movimientos - 65590171" at bounding box center [305, 172] width 120 height 11
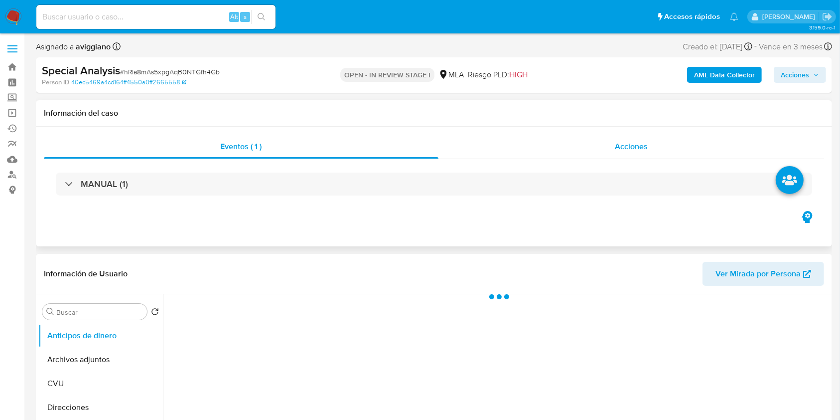
select select "10"
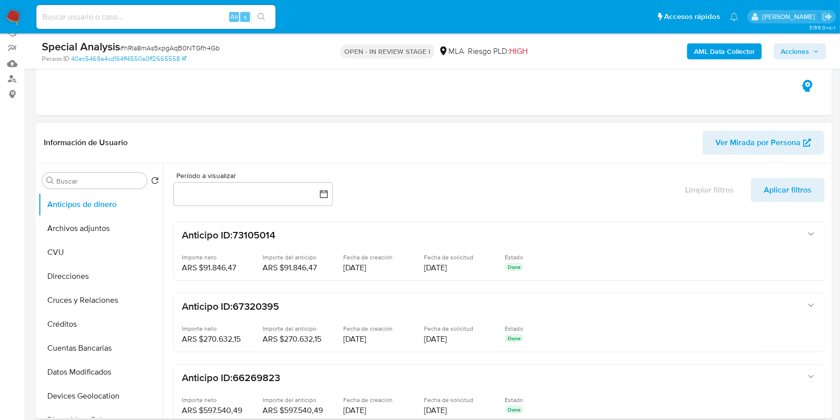
scroll to position [133, 0]
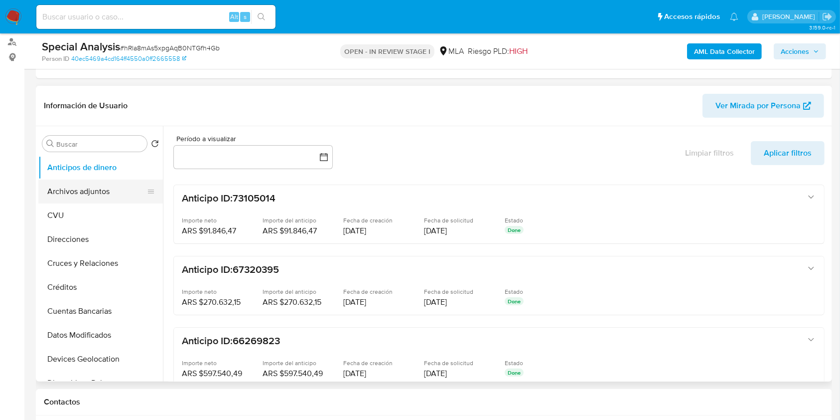
click at [61, 187] on button "Archivos adjuntos" at bounding box center [96, 191] width 117 height 24
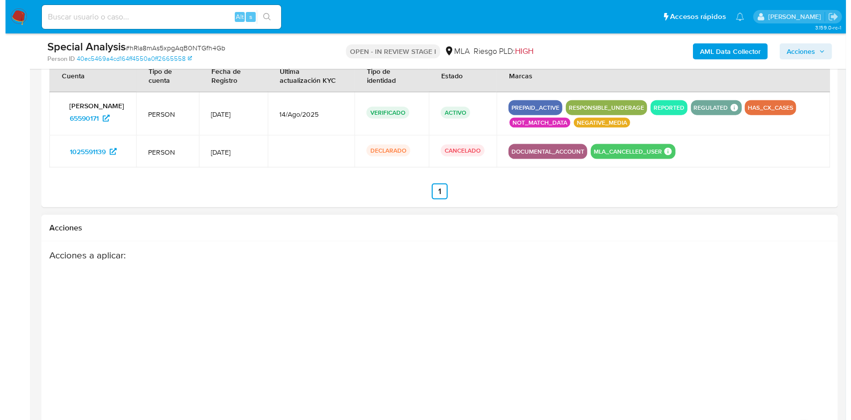
scroll to position [1385, 0]
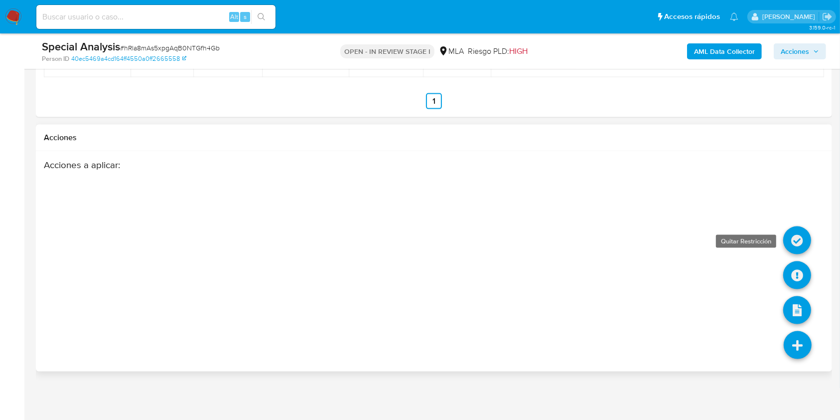
click at [805, 240] on icon at bounding box center [797, 240] width 28 height 28
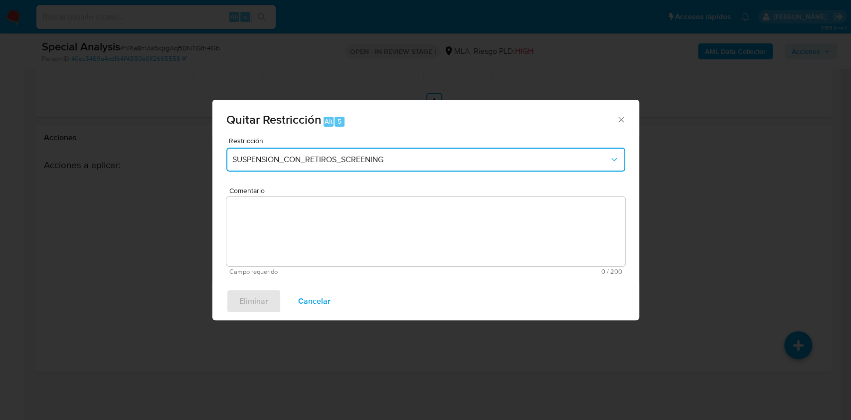
click at [470, 163] on span "SUSPENSION_CON_RETIROS_SCREENING" at bounding box center [420, 159] width 377 height 10
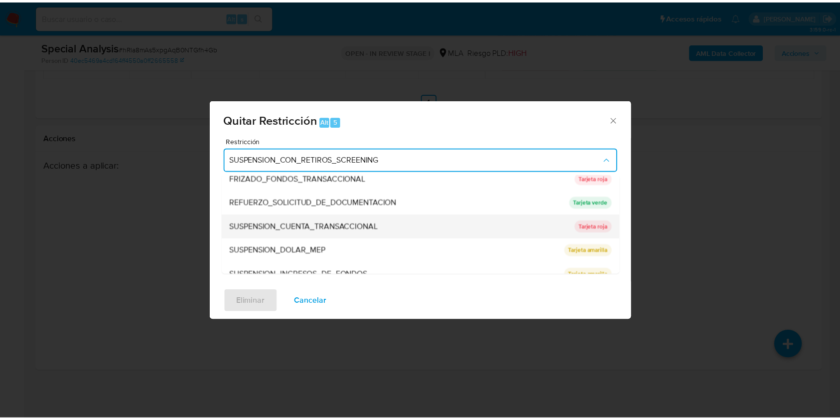
scroll to position [211, 0]
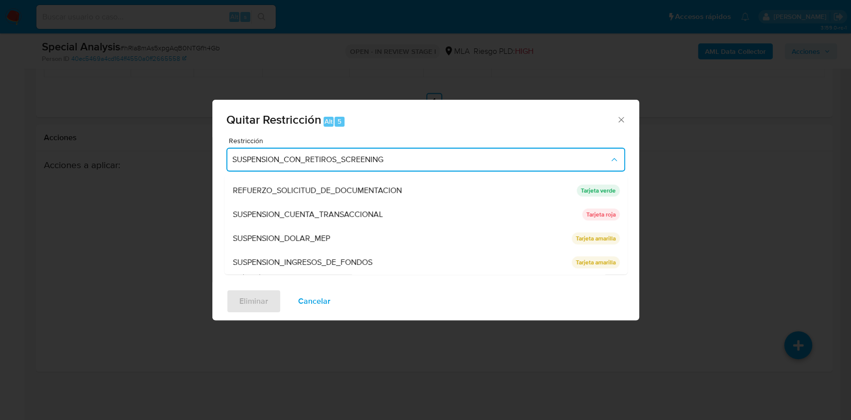
click at [313, 214] on span "SUSPENSION_CUENTA_TRANSACCIONAL" at bounding box center [307, 214] width 150 height 10
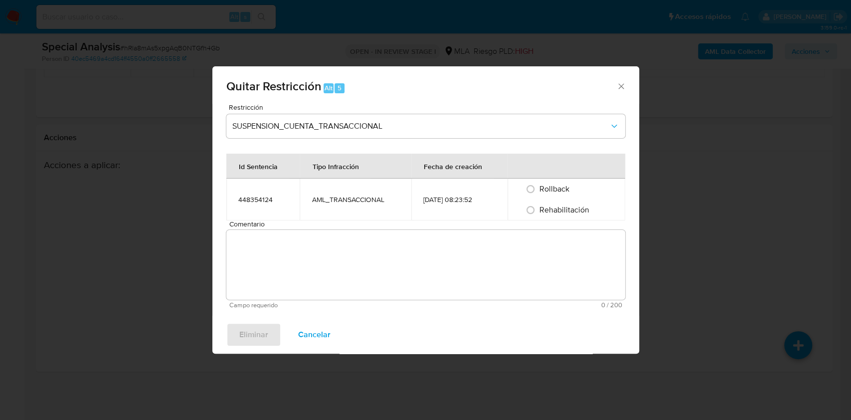
click at [322, 211] on td "AML_TRANSACCIONAL" at bounding box center [355, 199] width 111 height 42
click at [534, 210] on input "Rehabilitación" at bounding box center [530, 210] width 16 height 16
radio input "true"
click at [472, 264] on textarea "Comentario" at bounding box center [425, 265] width 399 height 70
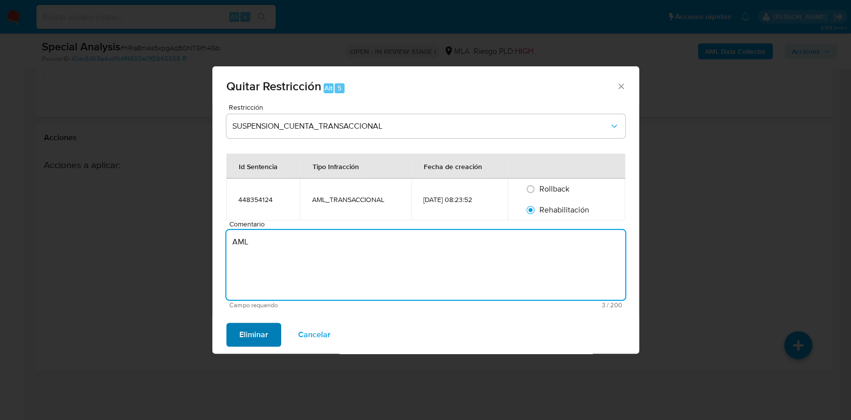
type textarea "AML"
click at [253, 334] on span "Eliminar" at bounding box center [253, 334] width 29 height 22
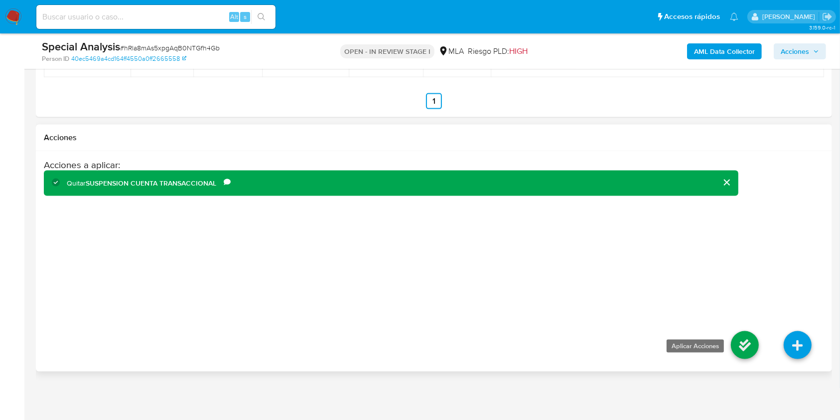
click at [747, 346] on icon at bounding box center [745, 345] width 28 height 28
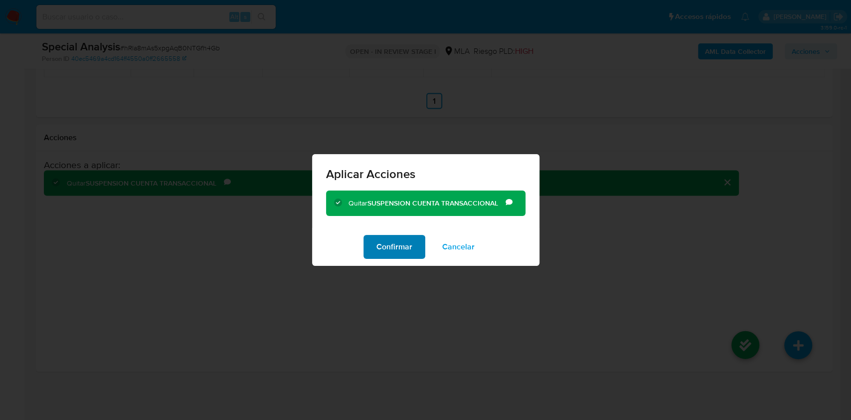
click at [378, 236] on span "Confirmar" at bounding box center [394, 247] width 36 height 22
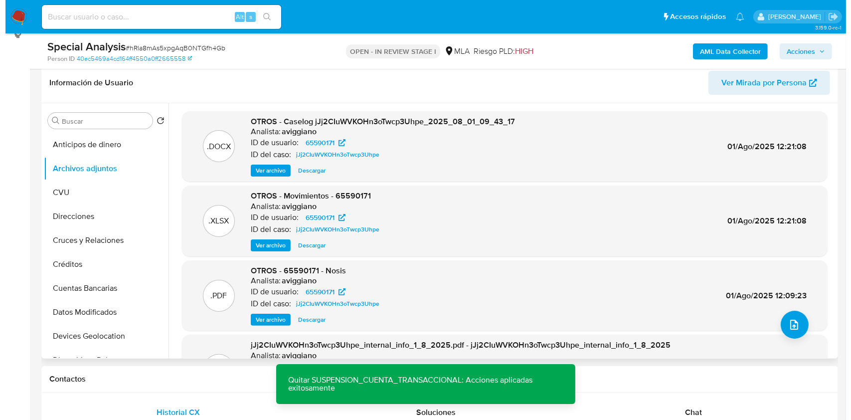
scroll to position [133, 0]
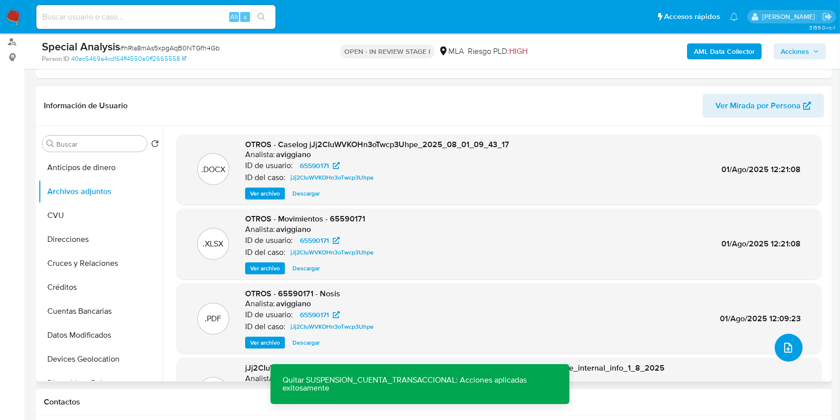
click at [783, 341] on icon "upload-file" at bounding box center [788, 347] width 12 height 12
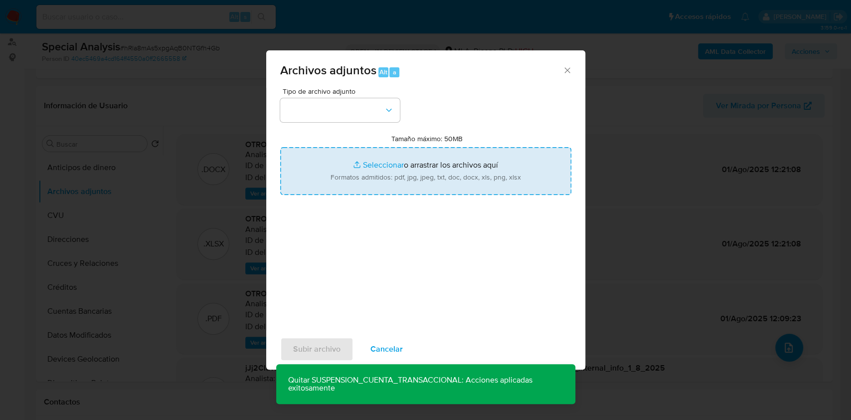
click at [363, 176] on input "Tamaño máximo: 50MB Seleccionar archivos" at bounding box center [425, 171] width 291 height 48
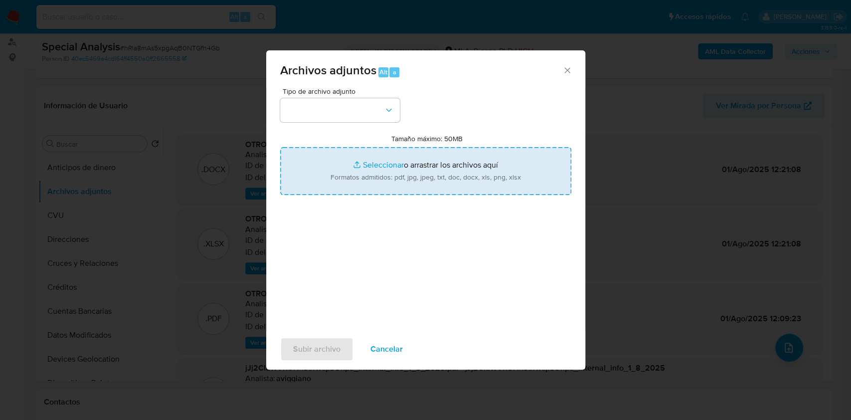
type input "C:\fakepath\20278624065_011_00003_00000057_copia17 (1).jpg"
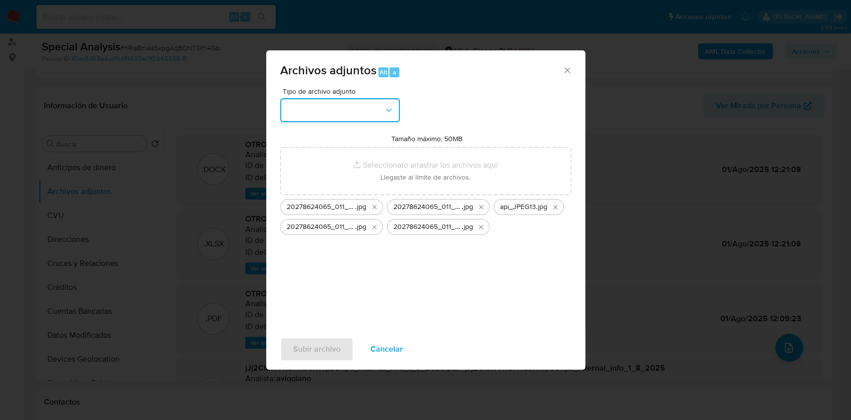
click at [352, 106] on button "button" at bounding box center [340, 110] width 120 height 24
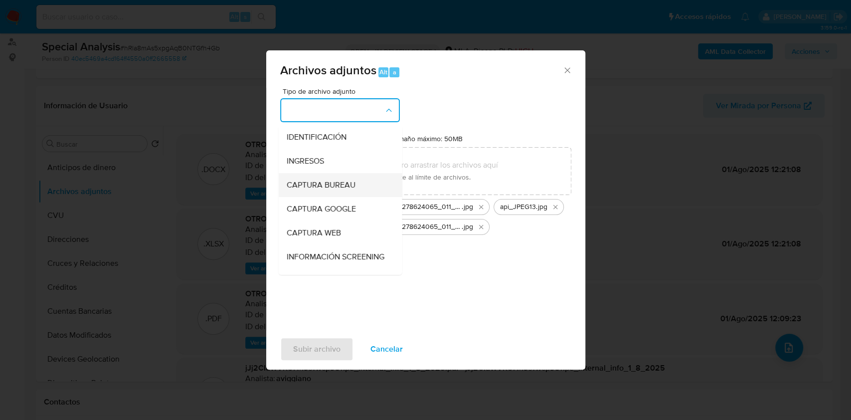
scroll to position [66, 0]
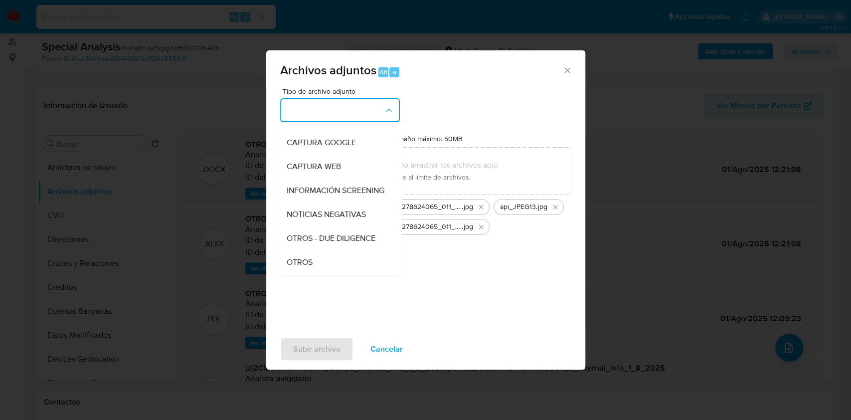
click at [297, 266] on span "OTROS" at bounding box center [299, 262] width 26 height 10
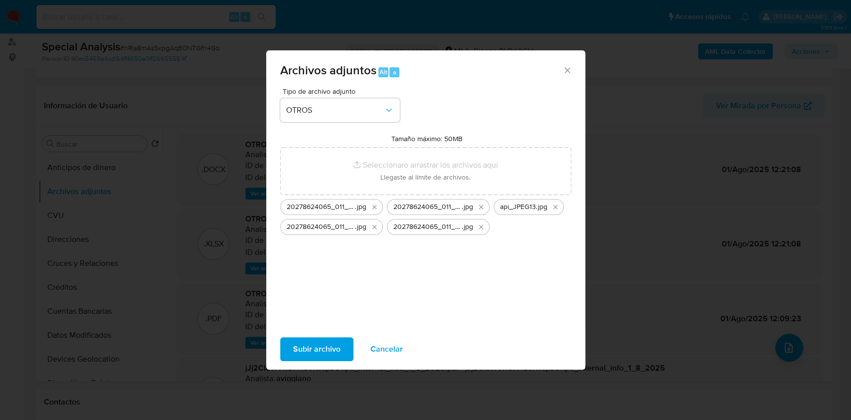
click at [300, 345] on span "Subir archivo" at bounding box center [316, 349] width 47 height 22
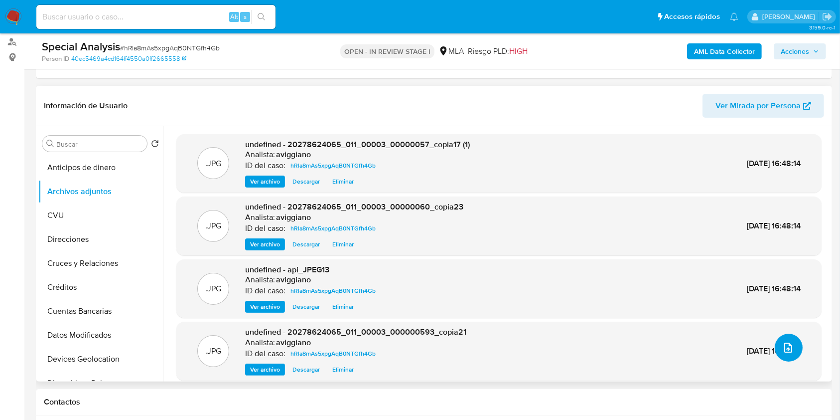
click at [782, 342] on icon "upload-file" at bounding box center [788, 347] width 12 height 12
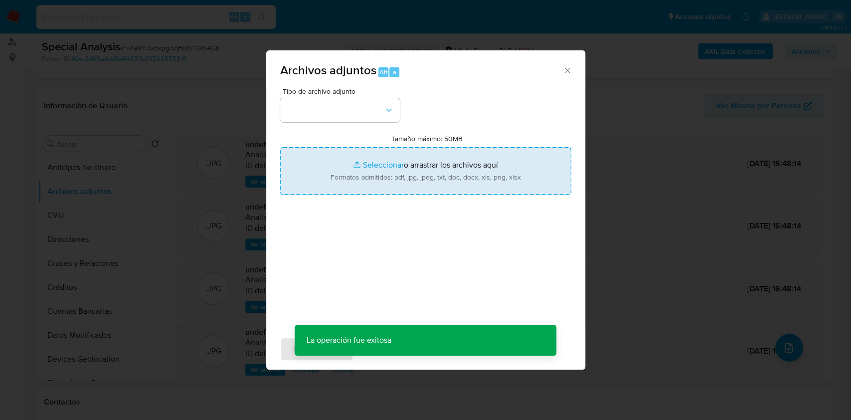
click at [451, 166] on input "Tamaño máximo: 50MB Seleccionar archivos" at bounding box center [425, 171] width 291 height 48
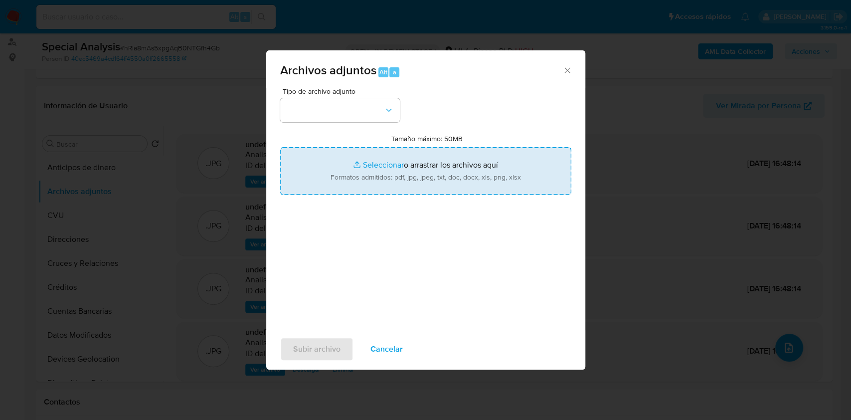
type input "C:\fakepath\20278624065_011_00003_000000582_copia19.jpg"
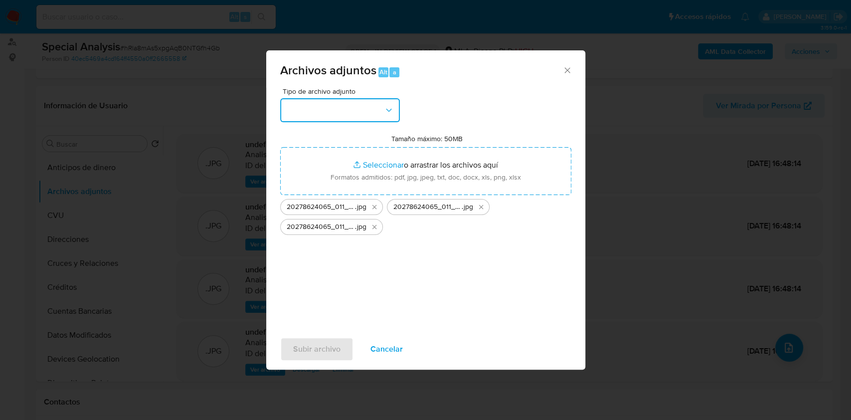
drag, startPoint x: 373, startPoint y: 108, endPoint x: 368, endPoint y: 114, distance: 7.5
click at [372, 108] on button "button" at bounding box center [340, 110] width 120 height 24
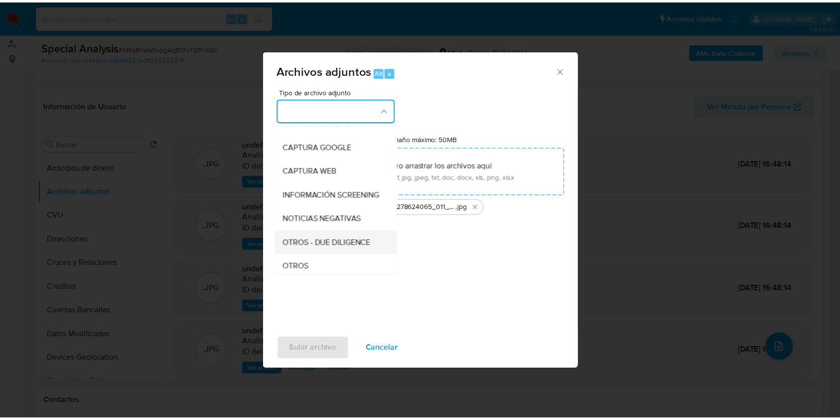
scroll to position [133, 0]
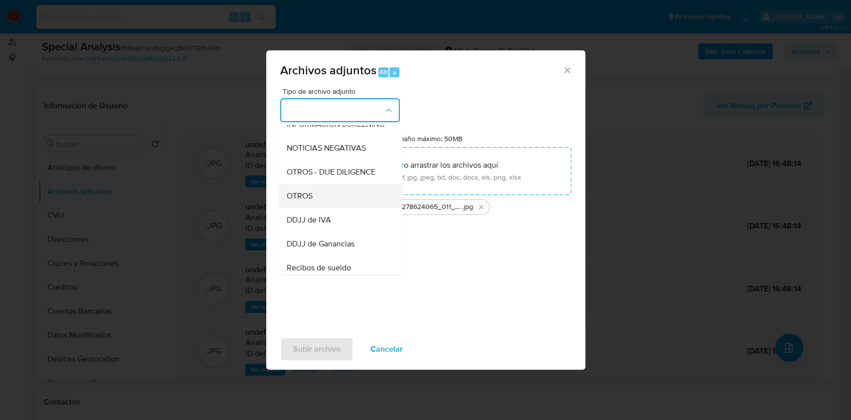
click at [317, 208] on div "OTROS" at bounding box center [337, 196] width 102 height 24
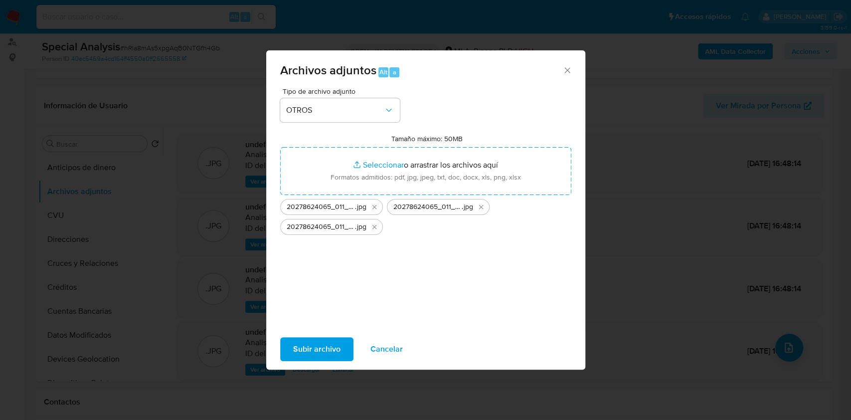
click at [326, 345] on span "Subir archivo" at bounding box center [316, 349] width 47 height 22
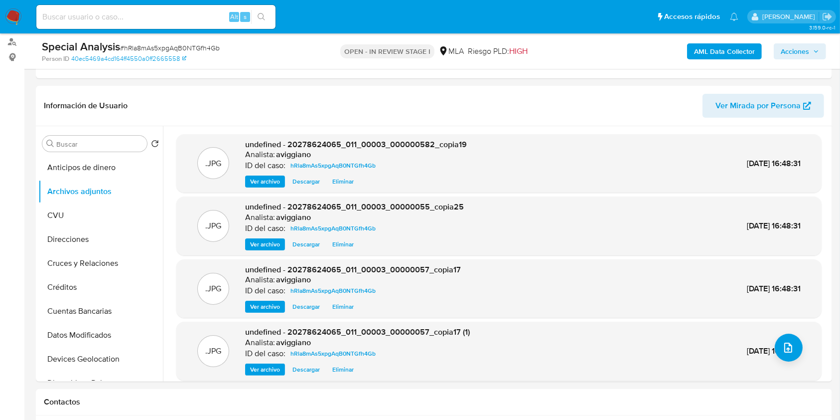
click at [800, 56] on span "Acciones" at bounding box center [795, 51] width 28 height 16
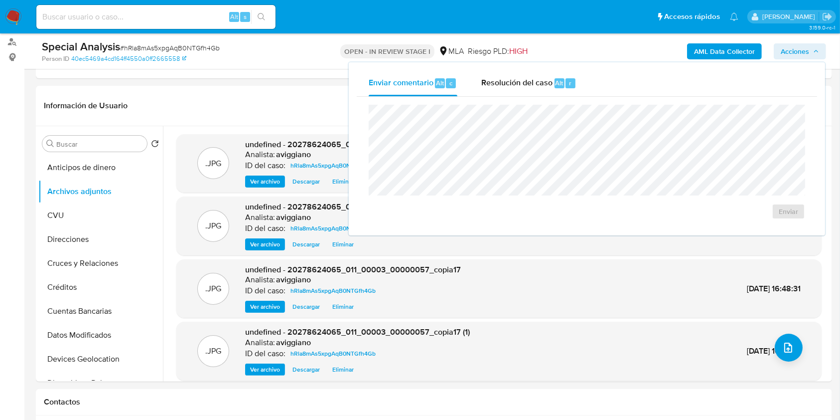
click at [489, 62] on div "Enviar comentario Alt c Resolución del caso Alt r Enviar" at bounding box center [587, 148] width 476 height 173
click at [479, 82] on button "Resolución del caso Alt r" at bounding box center [528, 83] width 119 height 26
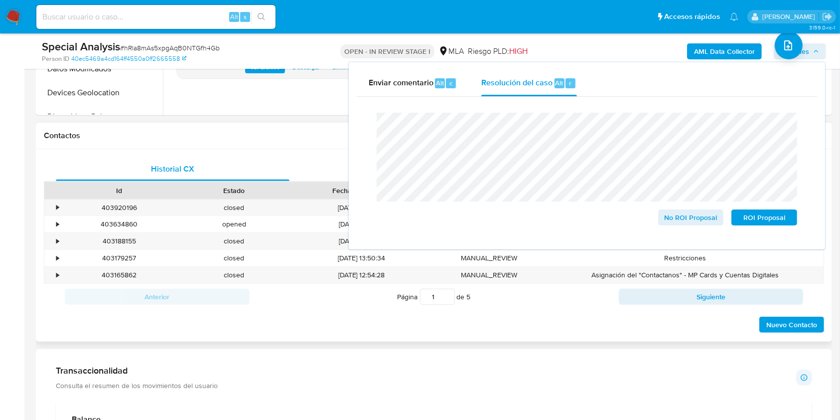
scroll to position [332, 0]
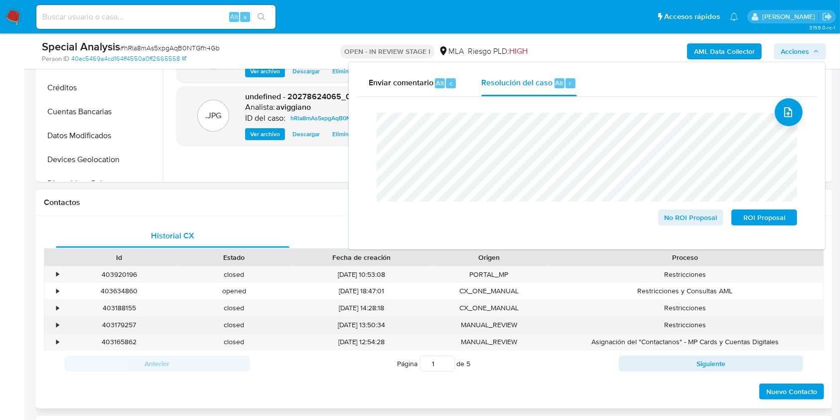
click at [50, 320] on div "•" at bounding box center [52, 324] width 17 height 16
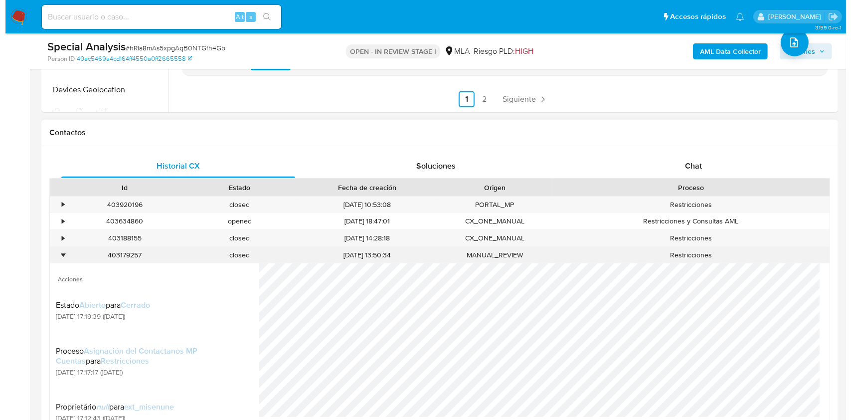
scroll to position [465, 0]
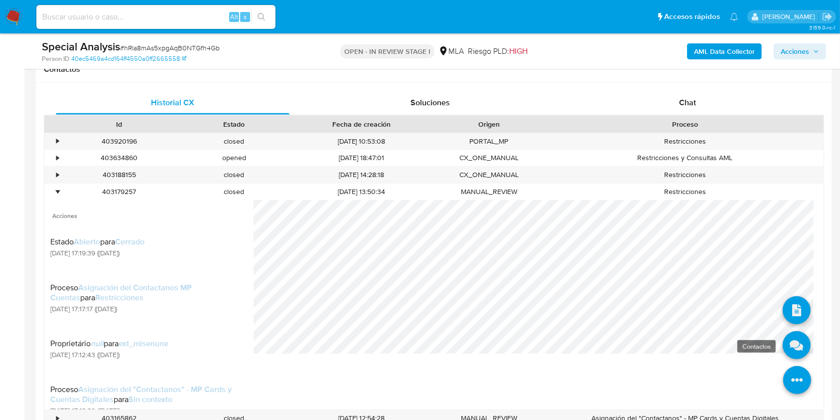
click at [793, 349] on icon at bounding box center [797, 345] width 28 height 28
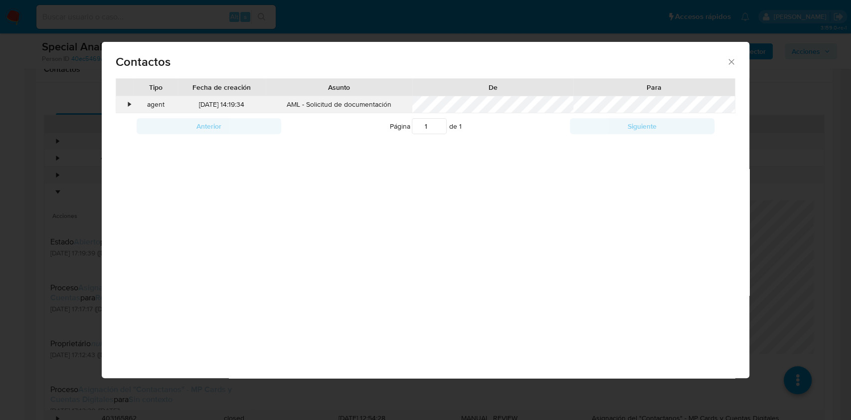
click at [126, 106] on div "•" at bounding box center [124, 104] width 17 height 17
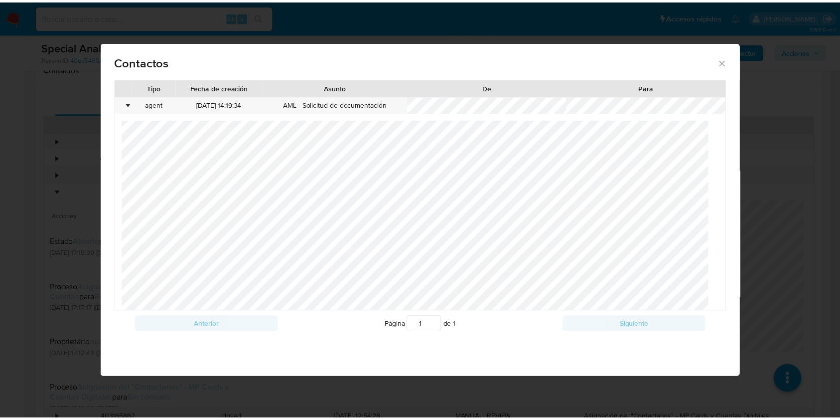
scroll to position [375, 0]
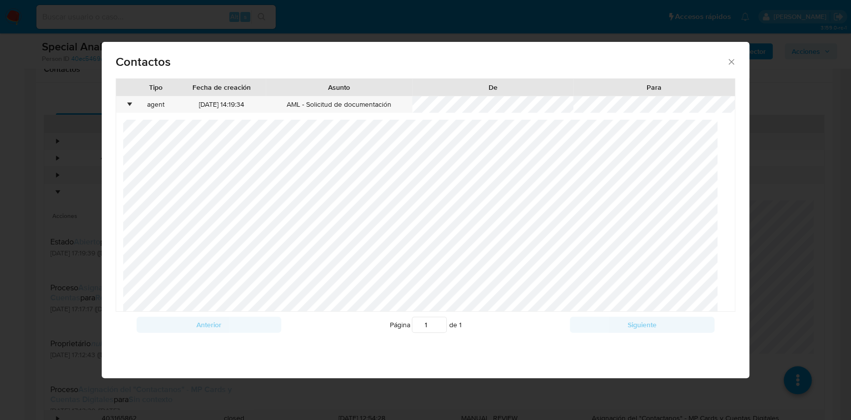
click at [730, 63] on icon "close" at bounding box center [731, 62] width 10 height 10
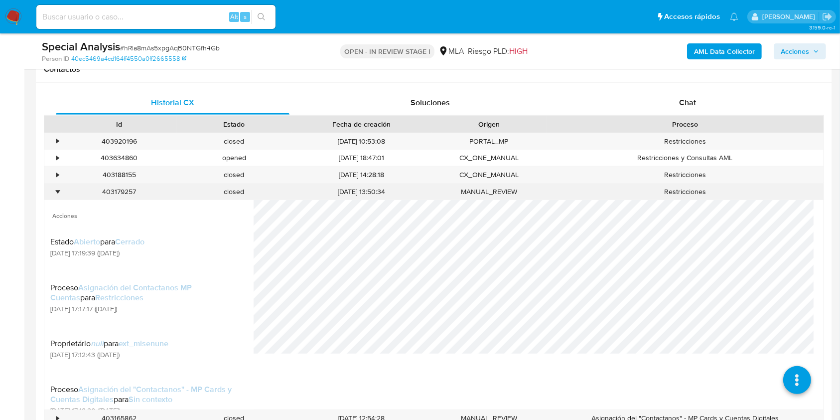
scroll to position [731, 0]
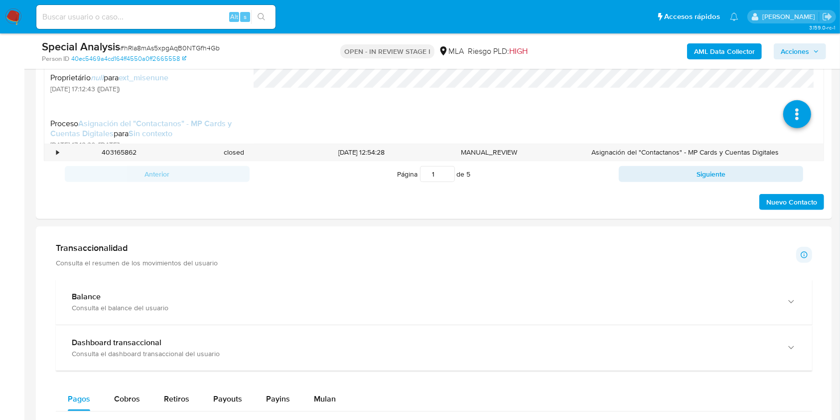
click at [662, 173] on button "Siguiente" at bounding box center [711, 174] width 185 height 16
type input "2"
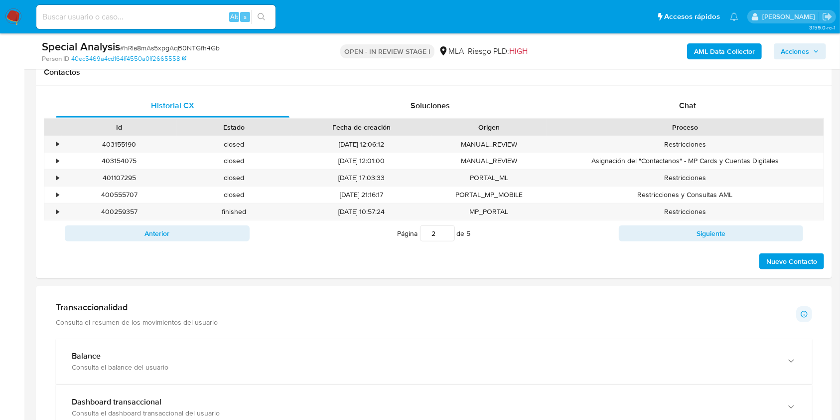
scroll to position [399, 0]
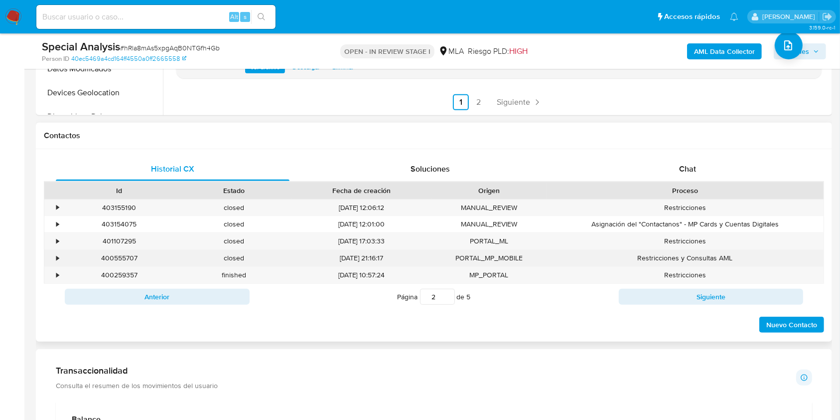
drag, startPoint x: 56, startPoint y: 256, endPoint x: 88, endPoint y: 265, distance: 33.1
click at [56, 257] on div "•" at bounding box center [57, 257] width 2 height 9
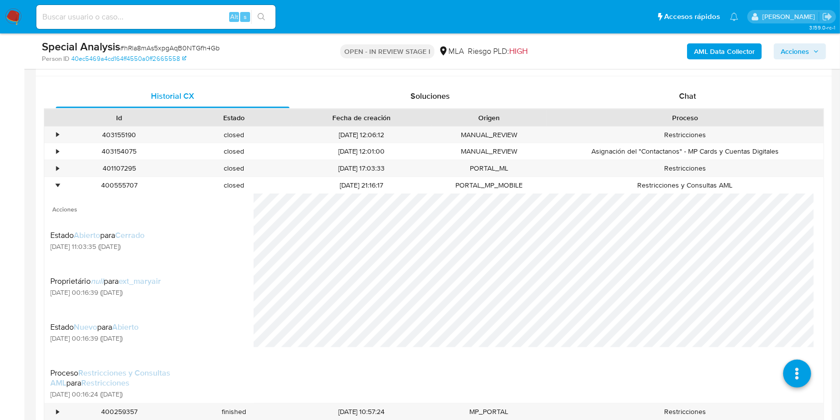
scroll to position [531, 0]
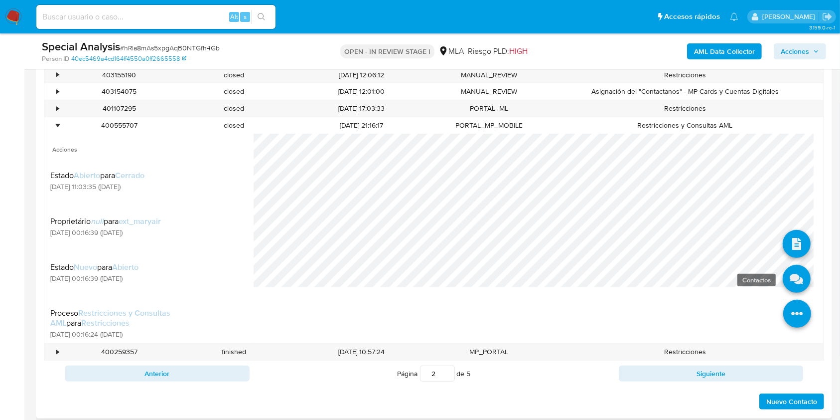
click at [800, 286] on icon at bounding box center [797, 279] width 28 height 28
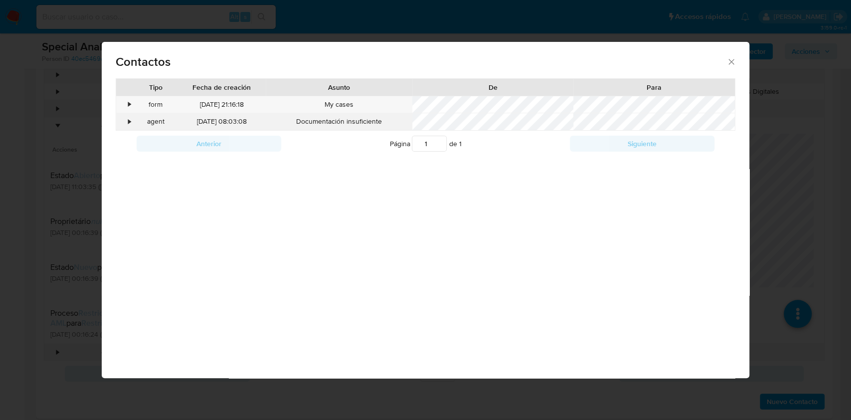
click at [124, 120] on div "•" at bounding box center [124, 121] width 17 height 17
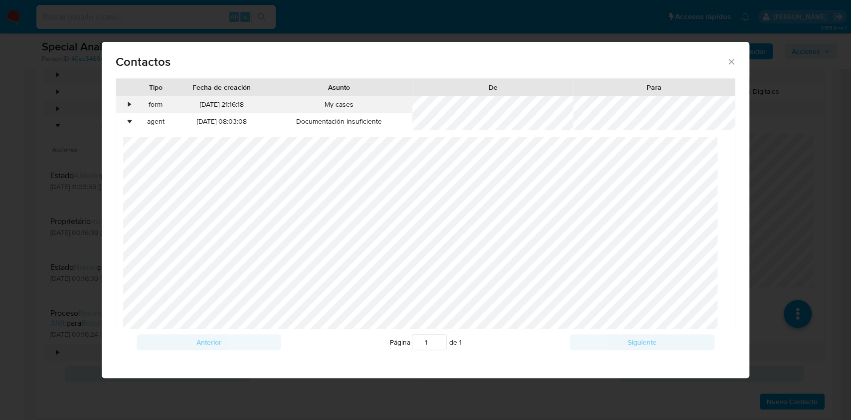
click at [127, 107] on div "•" at bounding box center [124, 104] width 17 height 17
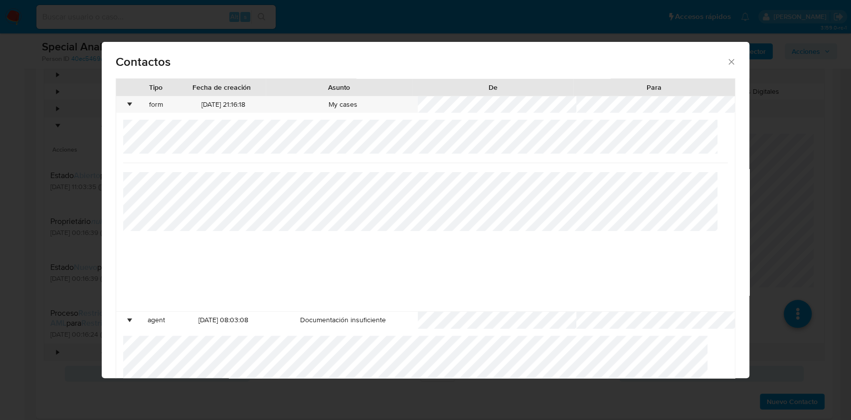
click at [729, 60] on icon "close" at bounding box center [731, 61] width 5 height 5
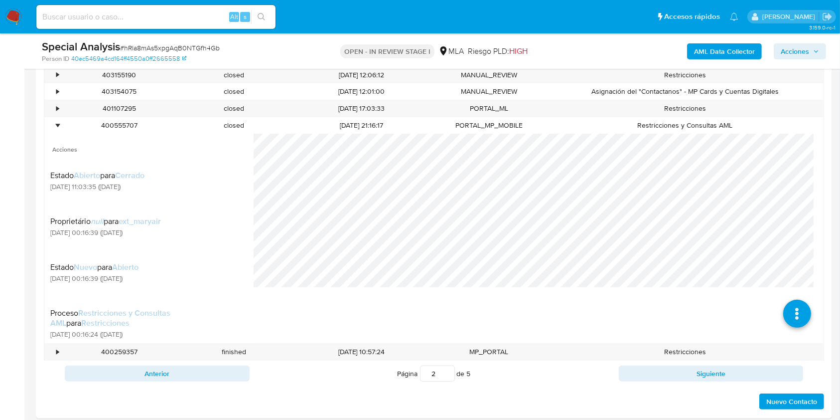
click at [812, 48] on span "Acciones" at bounding box center [800, 51] width 38 height 14
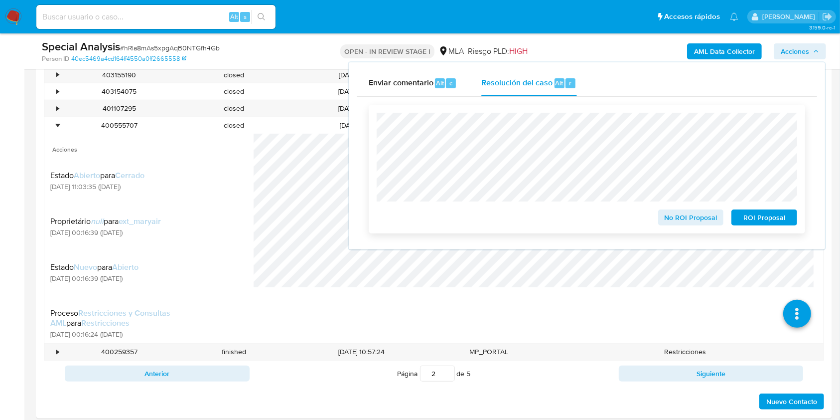
click at [687, 216] on span "No ROI Proposal" at bounding box center [691, 217] width 52 height 14
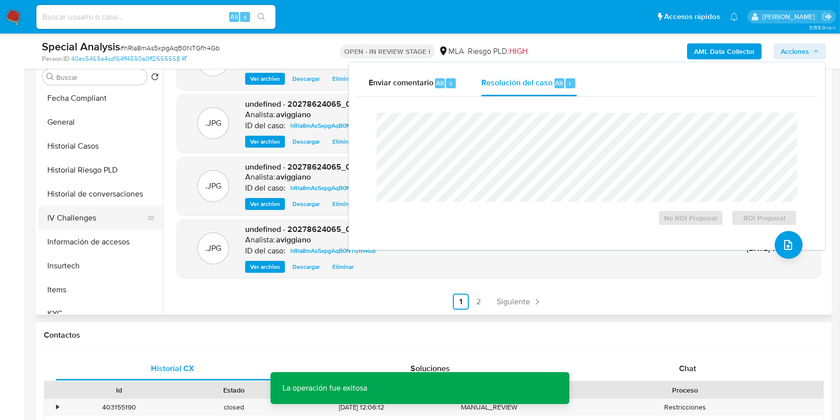
scroll to position [493, 0]
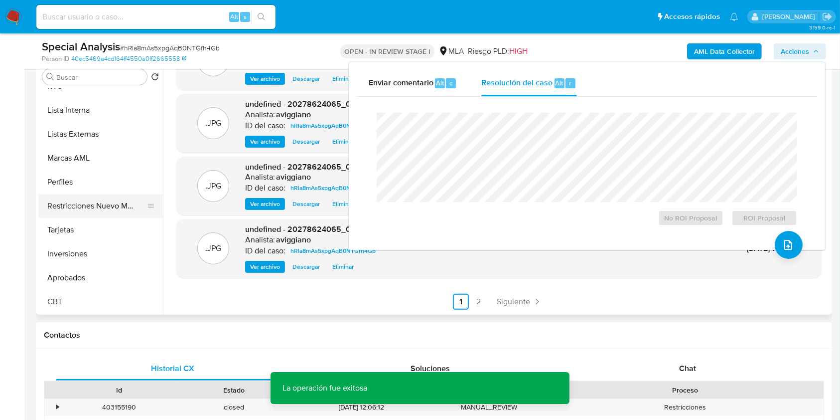
click at [104, 213] on button "Restricciones Nuevo Mundo" at bounding box center [96, 206] width 117 height 24
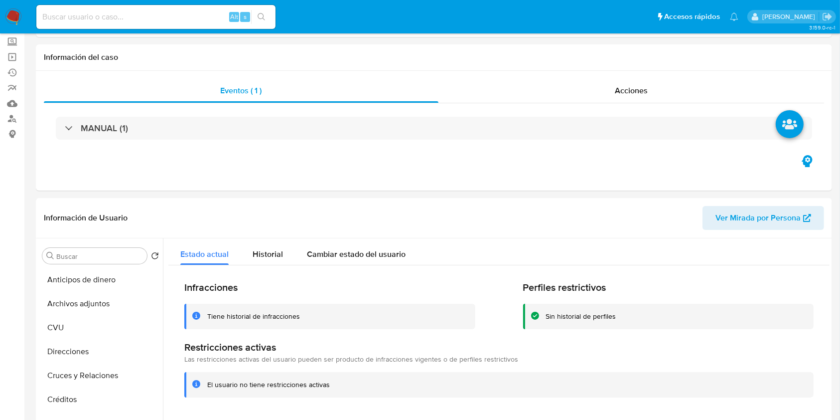
scroll to position [0, 0]
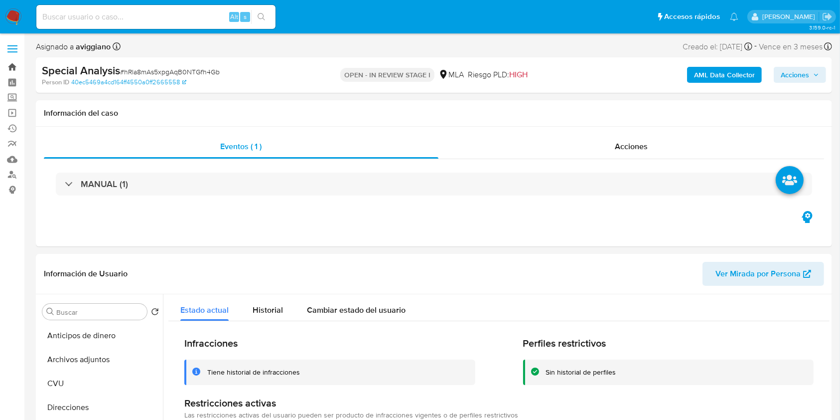
click at [11, 67] on link "Bandeja" at bounding box center [59, 66] width 119 height 15
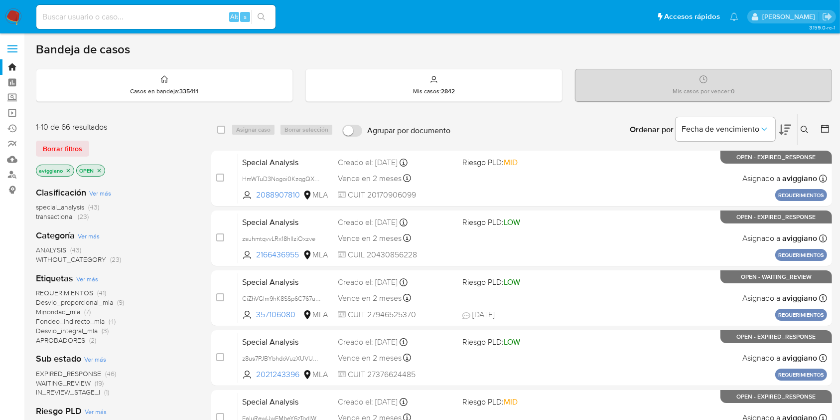
click at [805, 127] on icon at bounding box center [805, 130] width 8 height 8
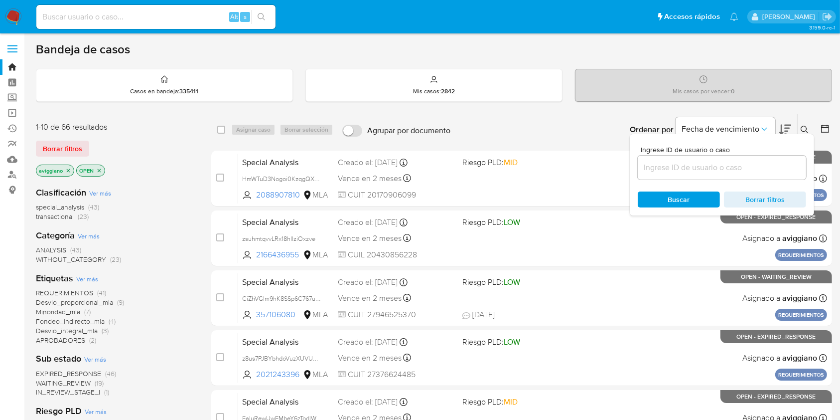
click at [748, 175] on div at bounding box center [722, 167] width 168 height 24
click at [749, 170] on input at bounding box center [722, 167] width 168 height 13
click at [137, 10] on input at bounding box center [155, 16] width 239 height 13
paste input "245593214"
click at [155, 14] on input "245593214" at bounding box center [155, 16] width 239 height 13
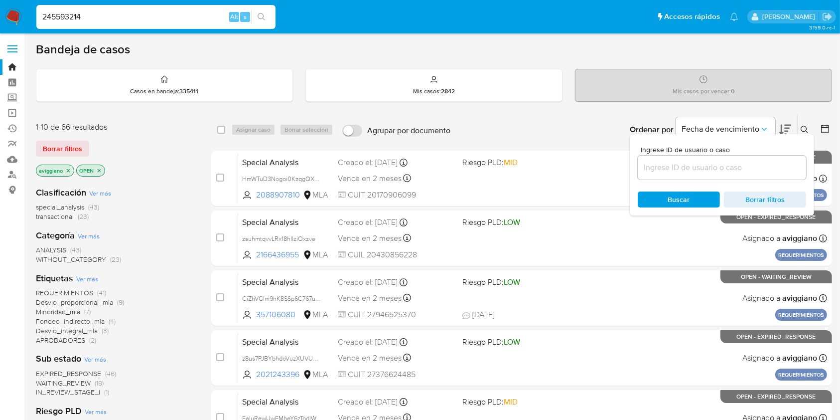
click at [155, 14] on input "245593214" at bounding box center [155, 16] width 239 height 13
paste input "0335975201"
type input "20335975201"
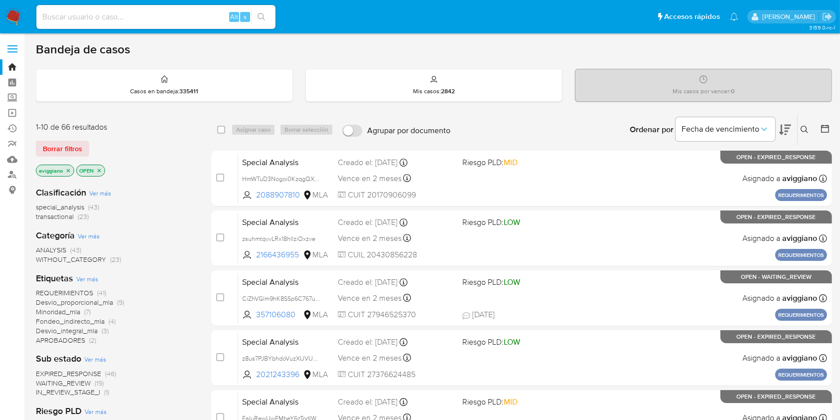
click at [69, 165] on p "aviggiano" at bounding box center [54, 170] width 37 height 11
click at [68, 167] on icon "close-filter" at bounding box center [68, 170] width 6 height 6
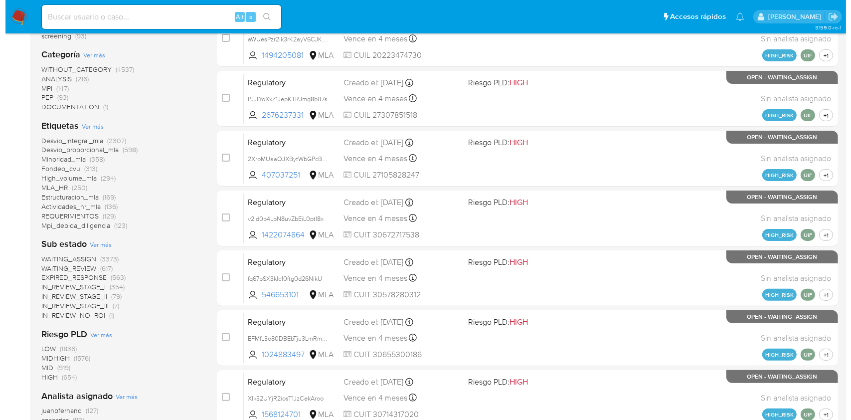
scroll to position [332, 0]
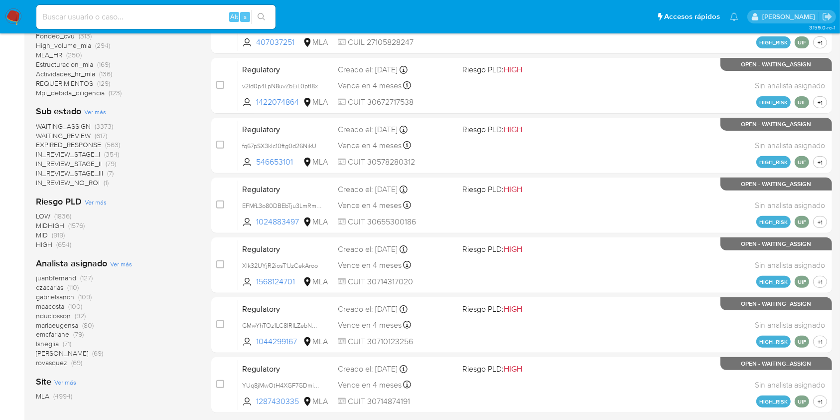
click at [114, 265] on span "Ver más" at bounding box center [121, 263] width 22 height 9
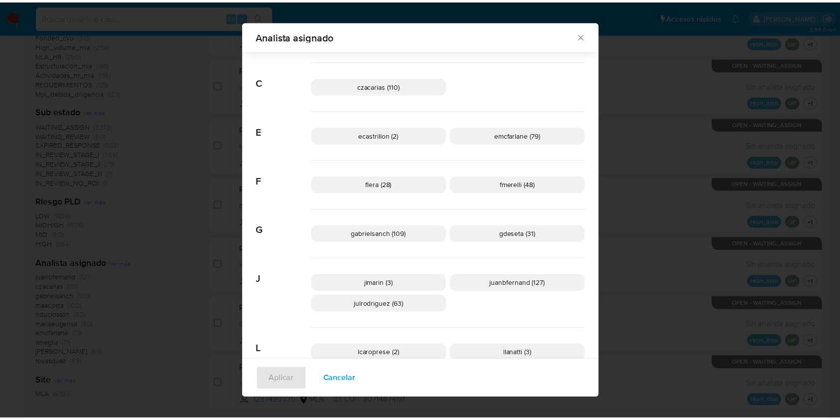
scroll to position [0, 0]
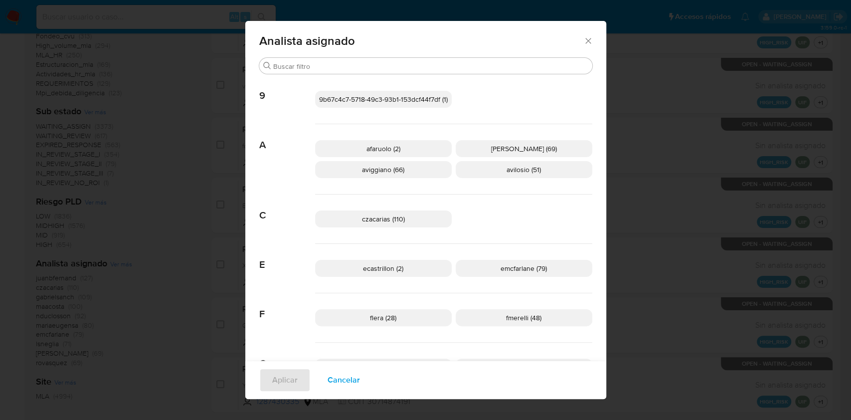
click at [585, 42] on icon "Cerrar" at bounding box center [587, 40] width 5 height 5
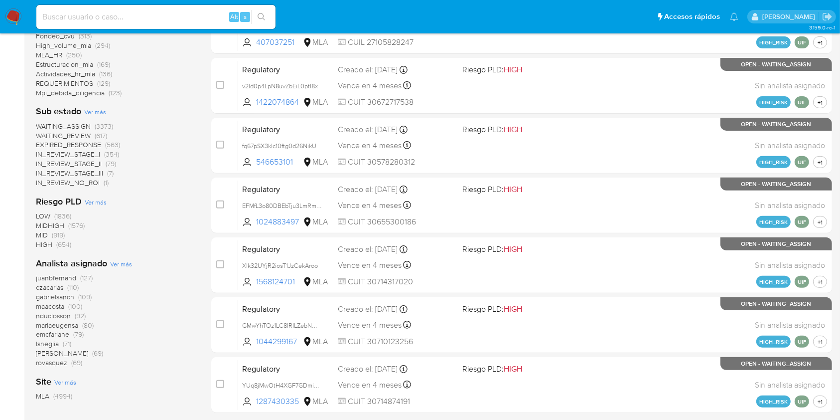
click at [144, 22] on input at bounding box center [155, 16] width 239 height 13
paste input "LJMkSDH518t3WbMiYCenS4Xc"
type input "LJMkSDH518t3WbMiYCenS4Xc"
click at [259, 13] on icon "search-icon" at bounding box center [261, 16] width 7 height 7
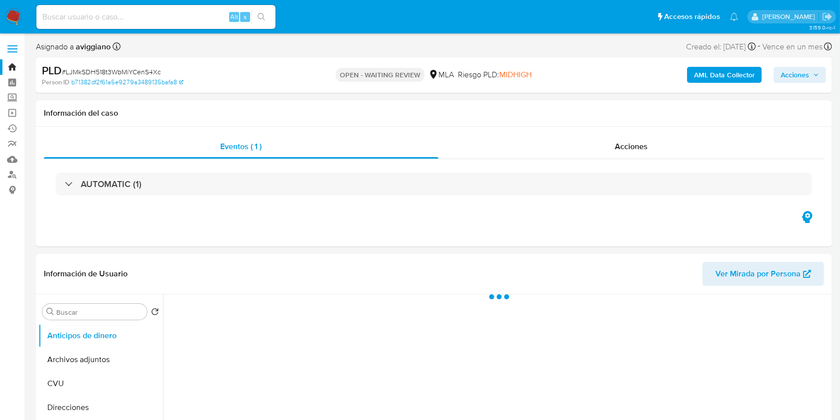
select select "10"
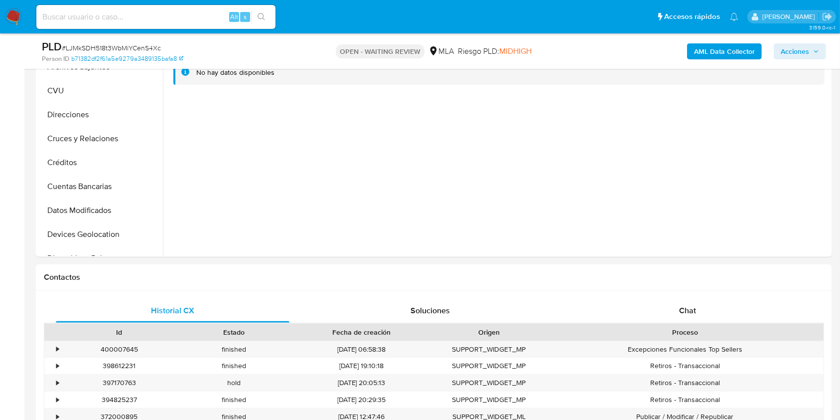
scroll to position [465, 0]
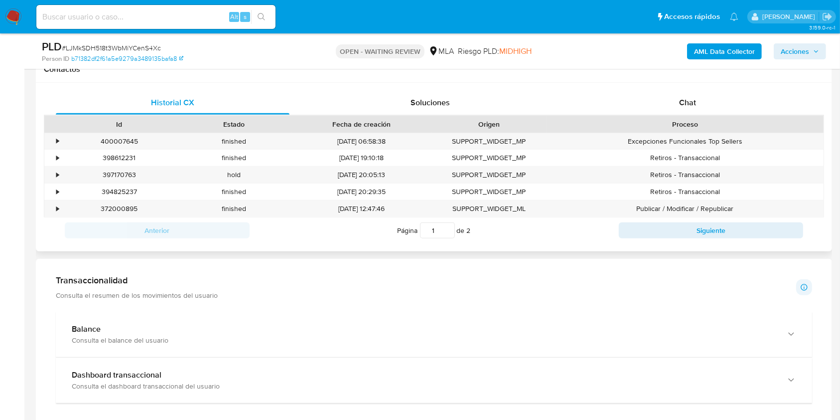
click at [689, 119] on div "Proceso" at bounding box center [685, 124] width 263 height 10
click at [690, 109] on div "Chat" at bounding box center [688, 103] width 234 height 24
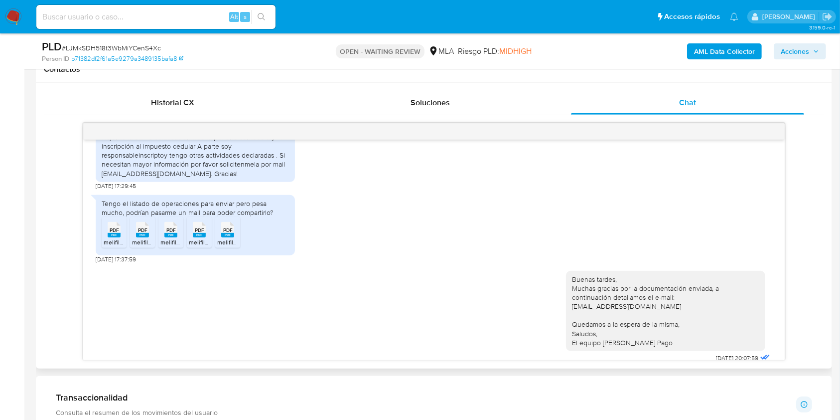
scroll to position [510, 0]
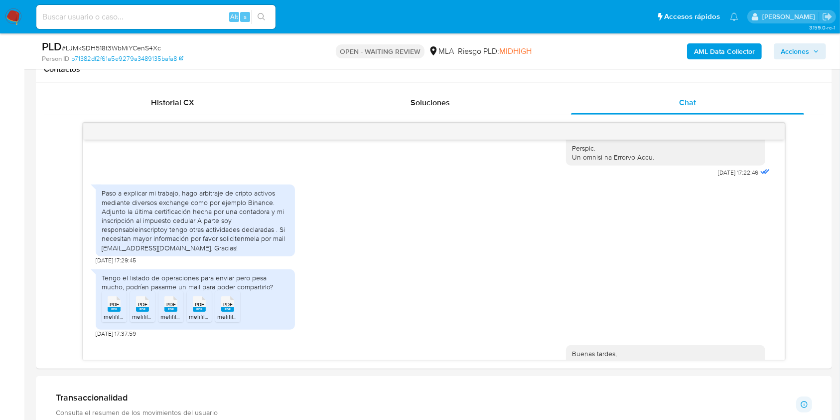
click at [98, 12] on input at bounding box center [155, 16] width 239 height 13
paste input "eauF7GfABOhu00u0wFyTSMlT"
type input "eauF7GfABOhu00u0wFyTSMlT"
click at [262, 16] on icon "search-icon" at bounding box center [262, 17] width 8 height 8
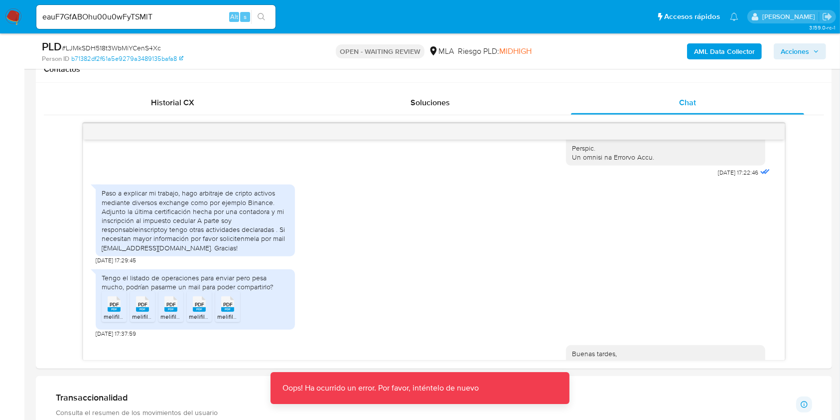
click at [199, 16] on input "eauF7GfABOhu00u0wFyTSMlT" at bounding box center [155, 16] width 239 height 13
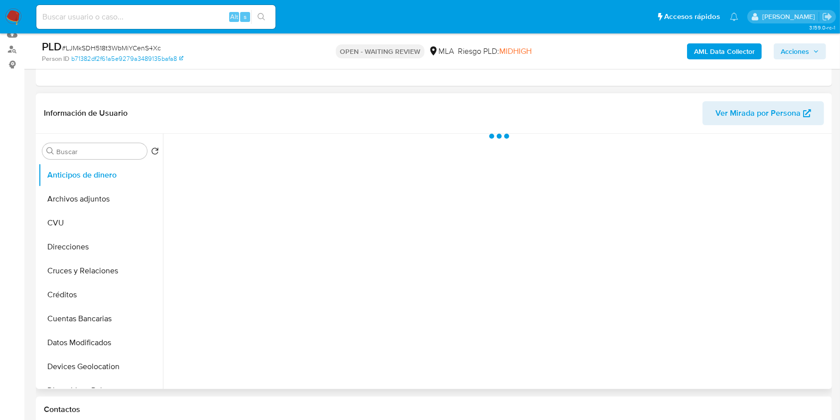
scroll to position [266, 0]
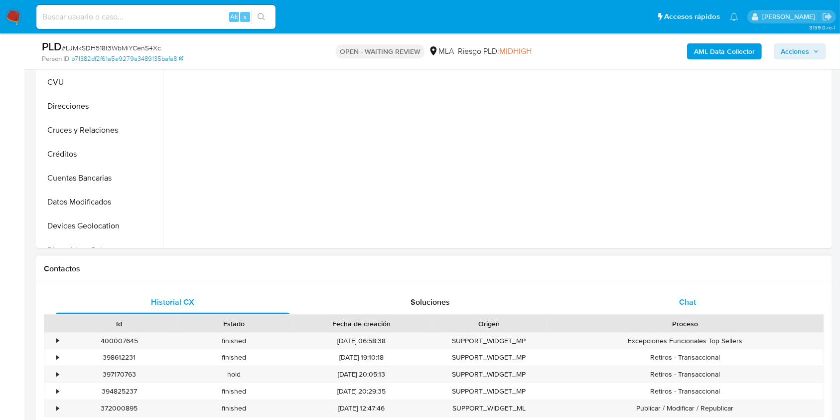
select select "10"
click at [695, 305] on span "Chat" at bounding box center [687, 301] width 17 height 11
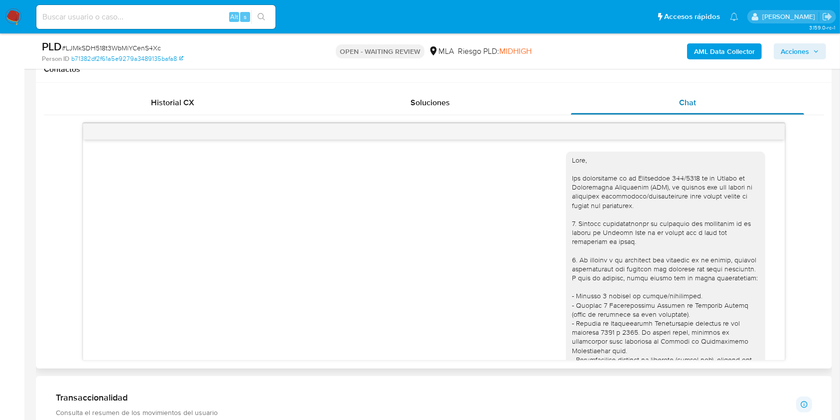
scroll to position [643, 0]
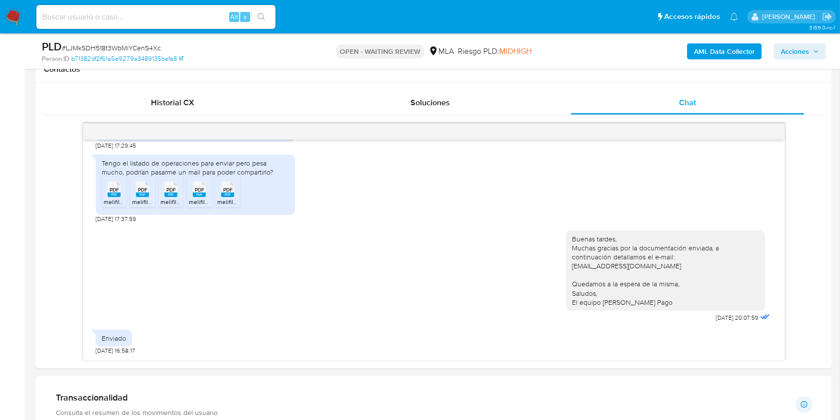
click at [96, 23] on div "Alt s" at bounding box center [155, 17] width 239 height 24
click at [93, 13] on input at bounding box center [155, 16] width 239 height 13
paste input "eauF7GfABOhu00u0wFyTSMlT"
type input "eauF7GfABOhu00u0wFyTSMlT"
click at [260, 19] on icon "search-icon" at bounding box center [262, 17] width 8 height 8
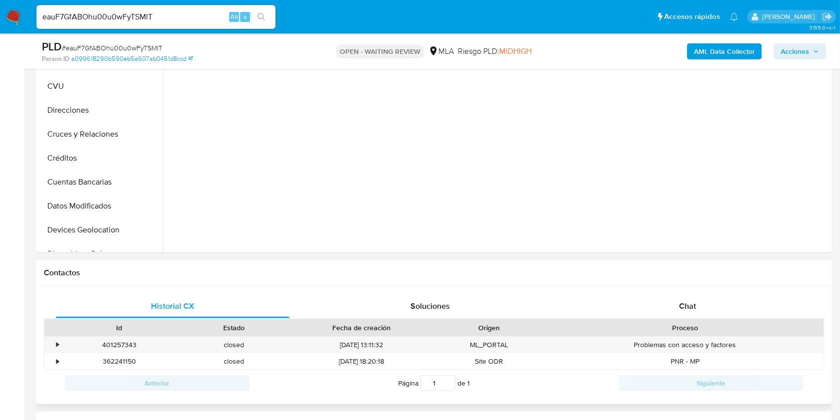
scroll to position [266, 0]
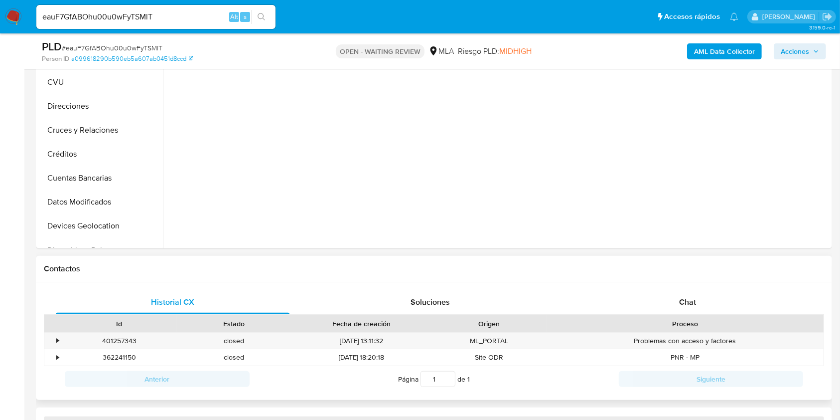
select select "10"
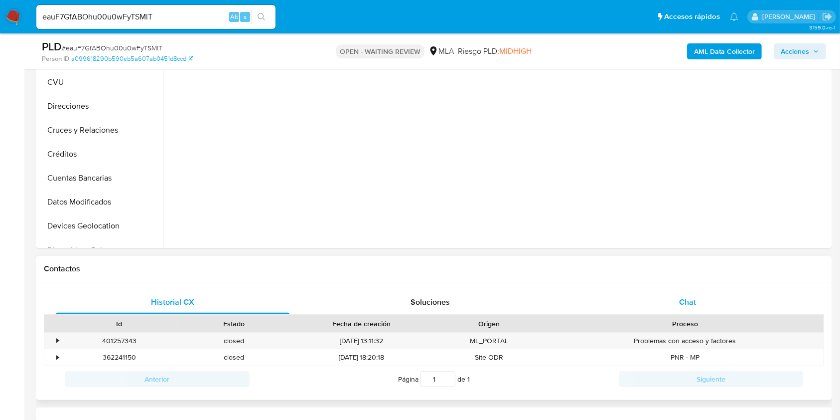
click at [666, 298] on div "Chat" at bounding box center [688, 302] width 234 height 24
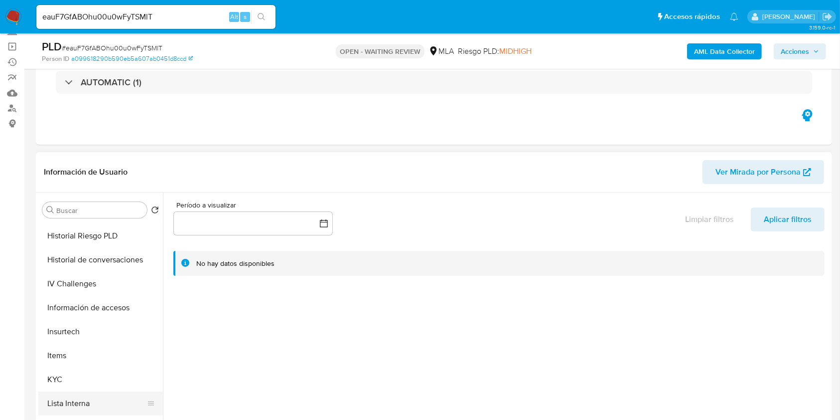
scroll to position [399, 0]
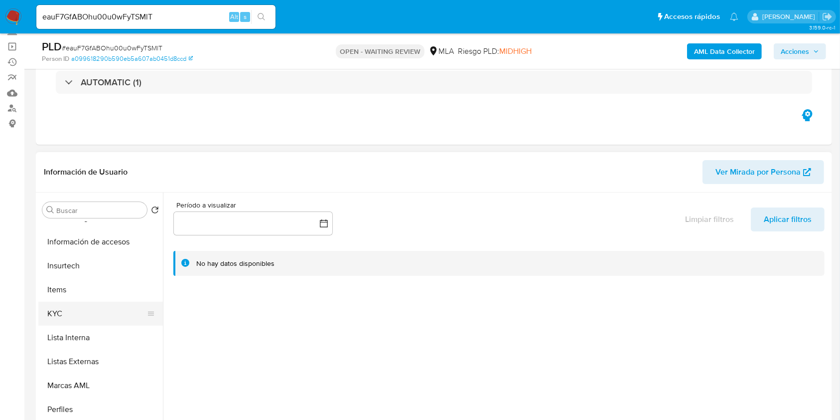
click at [110, 309] on button "KYC" at bounding box center [96, 314] width 117 height 24
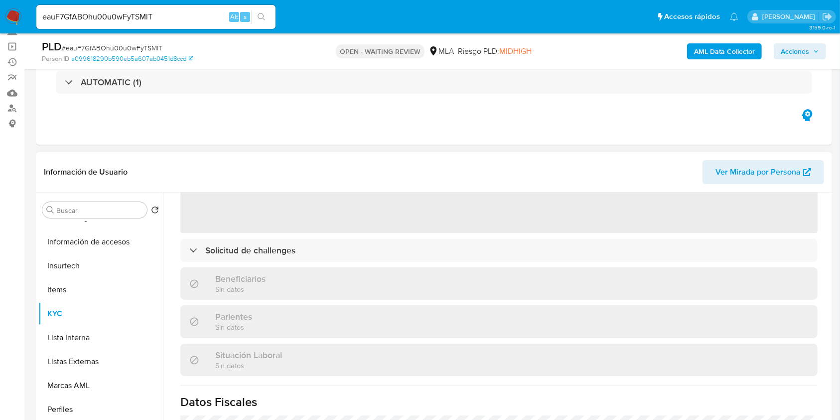
scroll to position [0, 0]
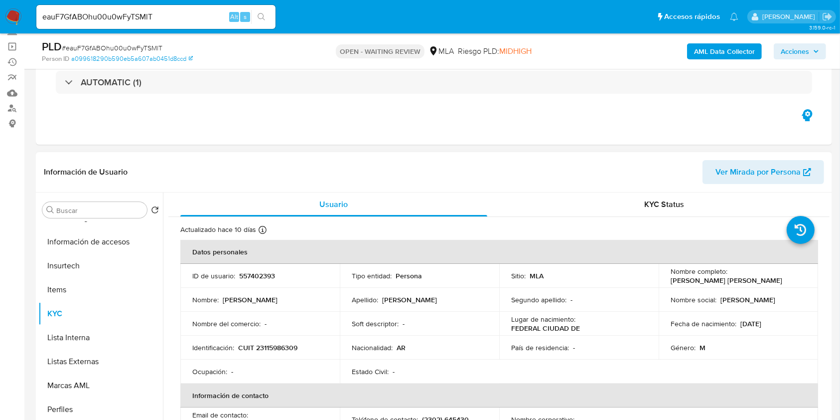
click at [286, 347] on p "CUIT 23115986309" at bounding box center [267, 347] width 59 height 9
copy p "23115986309"
click at [109, 15] on input "eauF7GfABOhu00u0wFyTSMlT" at bounding box center [155, 16] width 239 height 13
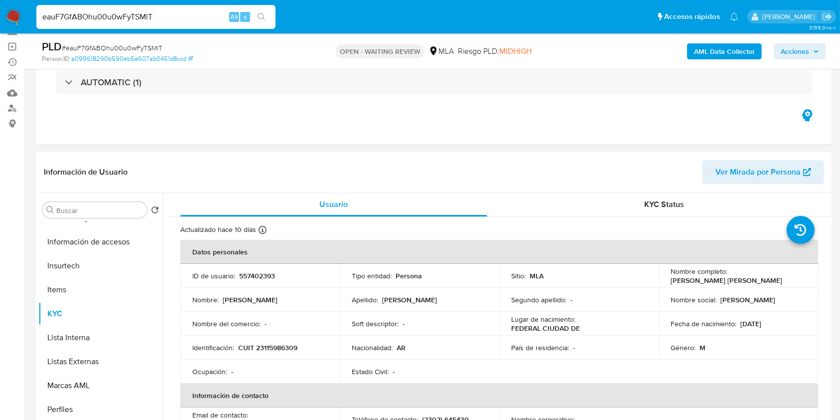
paste input "zipr6Qr33xk4PX2a5iyct5Fp"
type input "zipr6Qr33xk4PX2a5iyct5Fp"
click at [267, 14] on button "search-icon" at bounding box center [261, 17] width 20 height 14
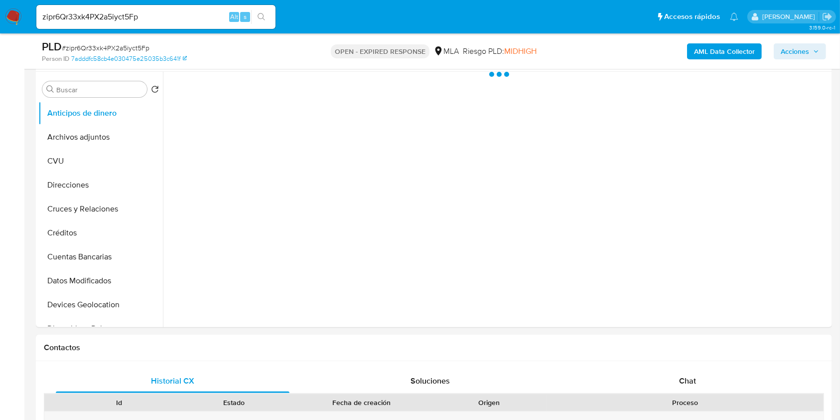
scroll to position [199, 0]
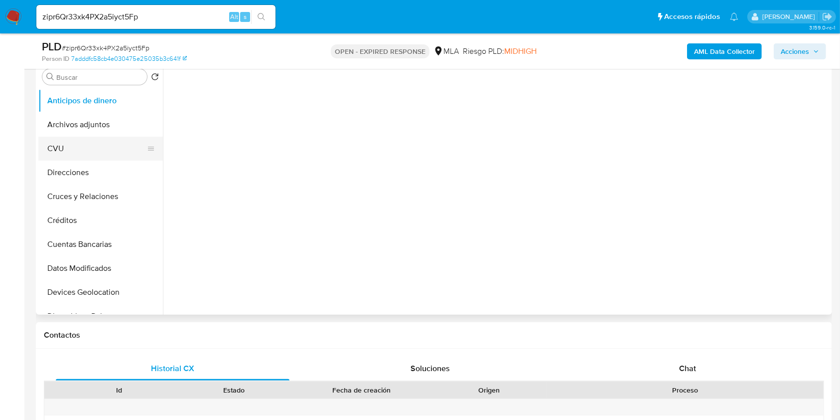
select select "10"
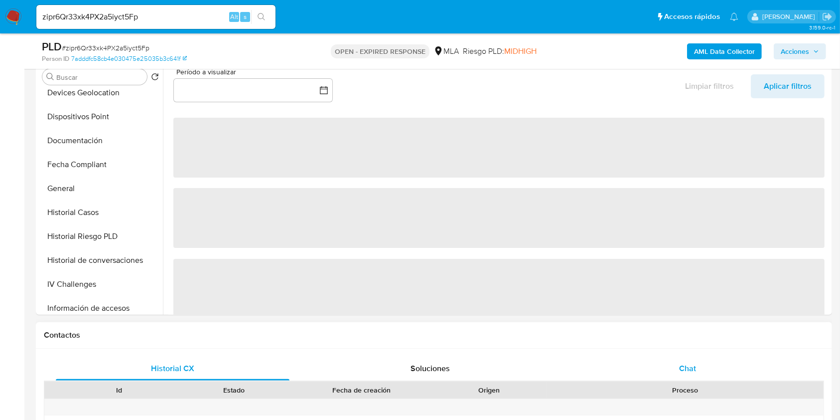
click at [704, 365] on div "Chat" at bounding box center [688, 368] width 234 height 24
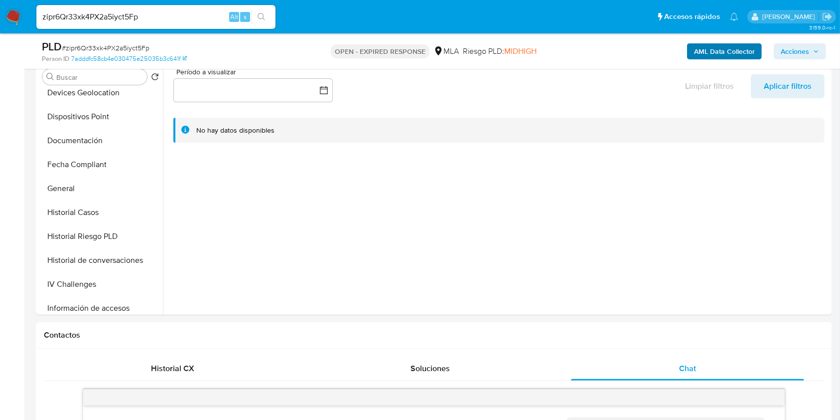
scroll to position [563, 0]
click at [703, 48] on b "AML Data Collector" at bounding box center [724, 51] width 61 height 16
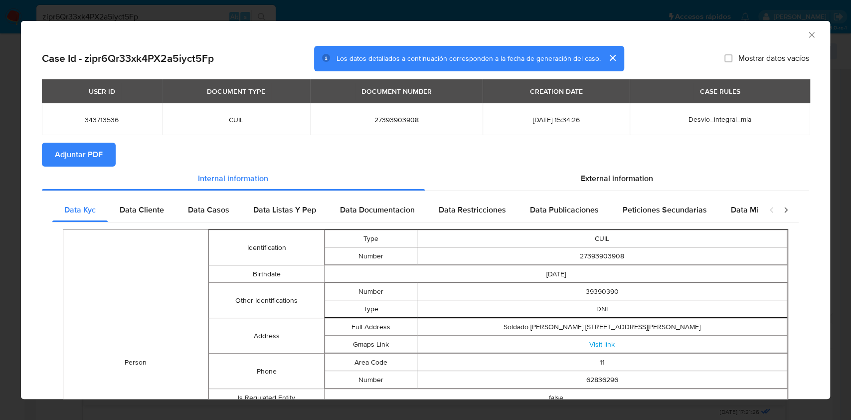
click at [806, 35] on icon "Cerrar ventana" at bounding box center [811, 35] width 10 height 10
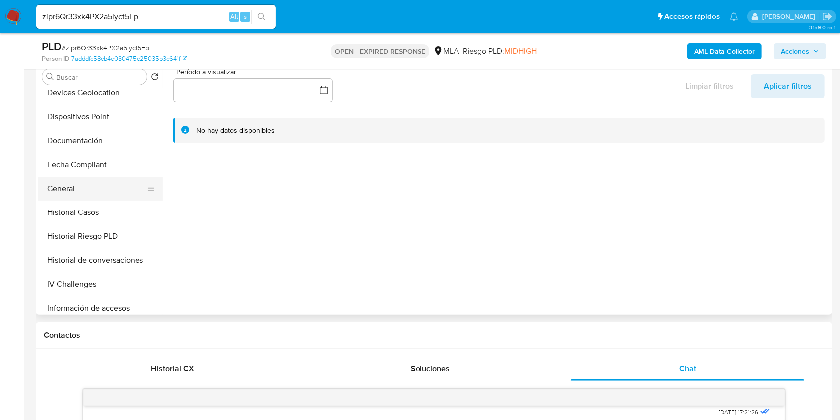
click at [81, 188] on button "General" at bounding box center [96, 188] width 117 height 24
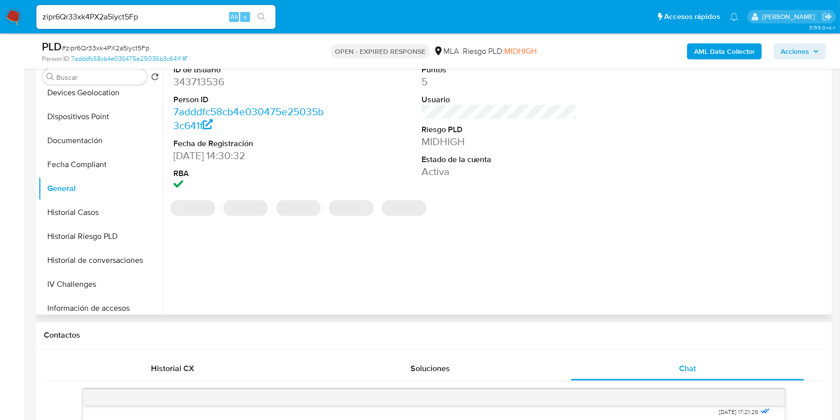
click at [206, 83] on dd "343713536" at bounding box center [250, 82] width 155 height 14
click at [206, 82] on dd "343713536" at bounding box center [250, 82] width 155 height 14
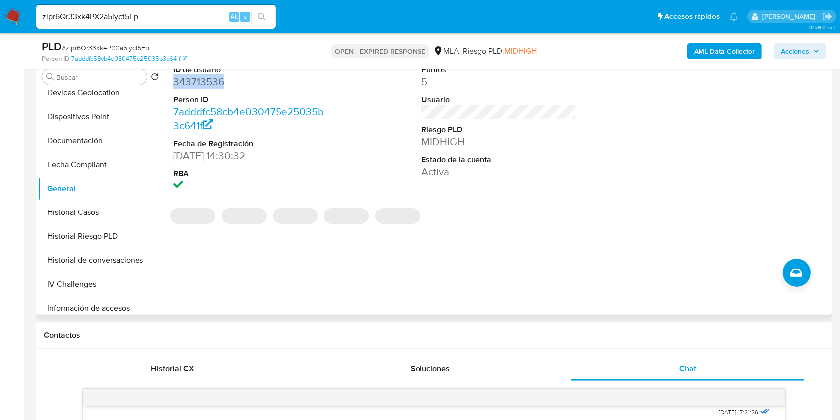
copy dd "343713536"
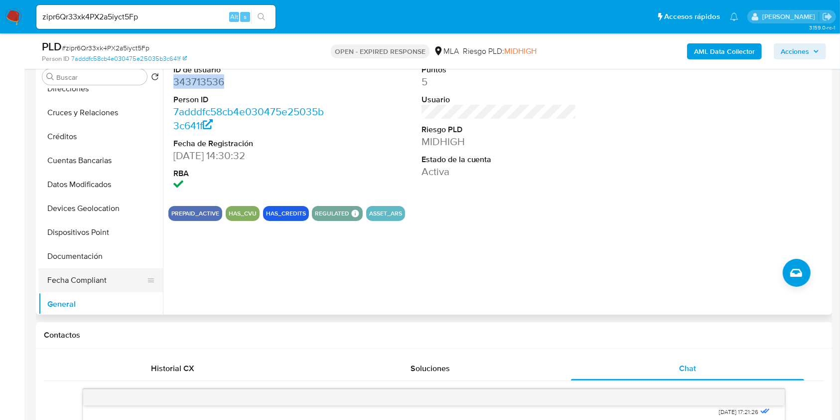
scroll to position [0, 0]
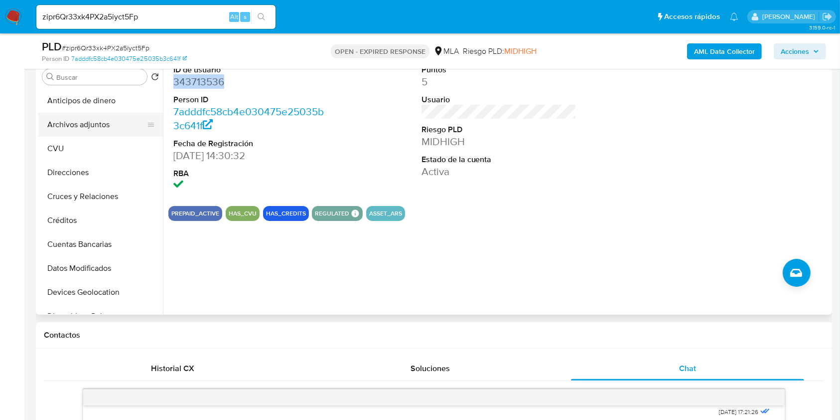
click at [117, 129] on button "Archivos adjuntos" at bounding box center [96, 125] width 117 height 24
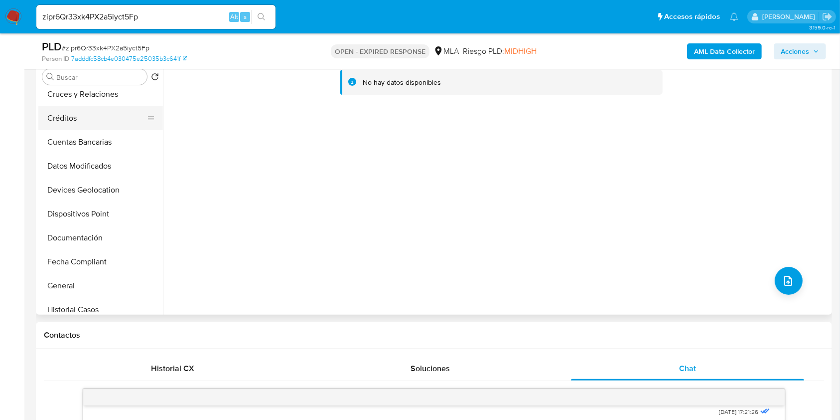
scroll to position [199, 0]
click at [60, 193] on button "General" at bounding box center [96, 188] width 117 height 24
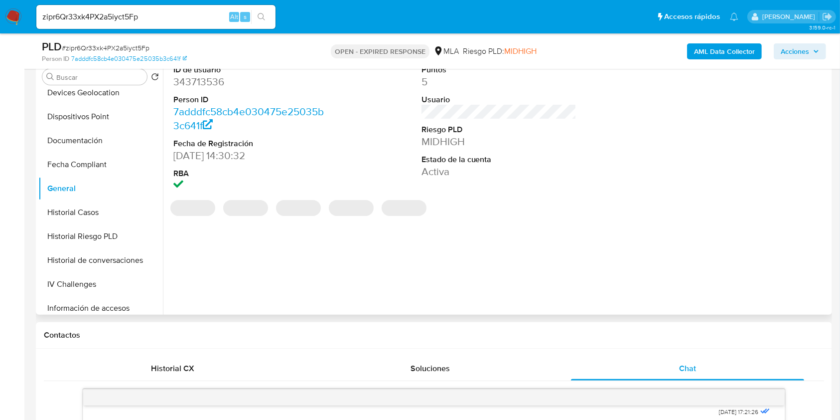
click at [206, 86] on dd "343713536" at bounding box center [250, 82] width 155 height 14
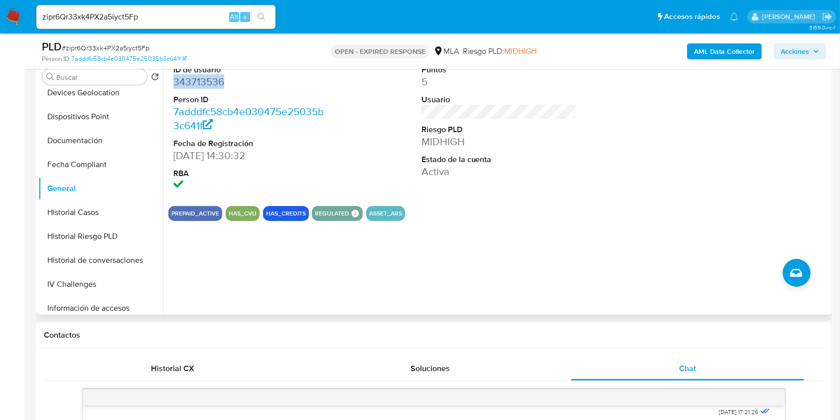
copy dd "343713536"
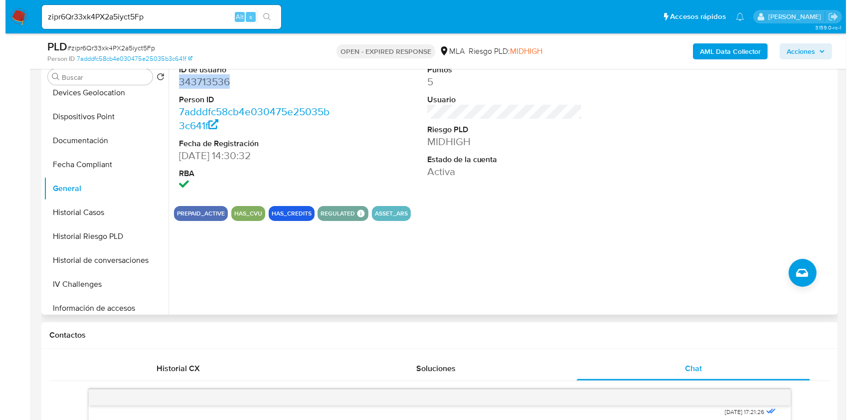
scroll to position [0, 0]
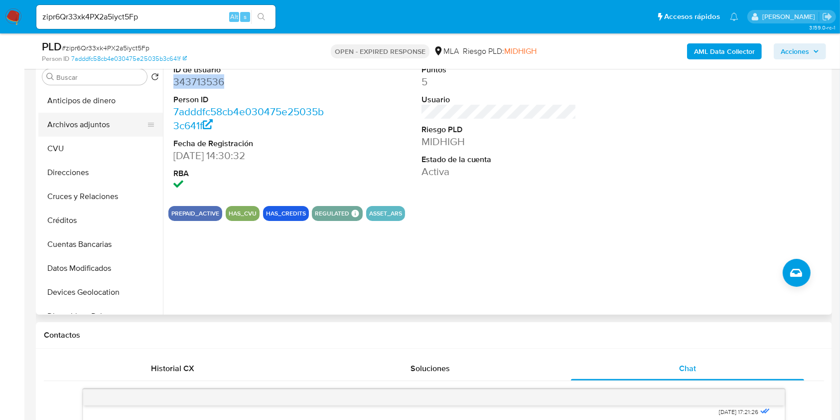
click at [111, 130] on button "Archivos adjuntos" at bounding box center [96, 125] width 117 height 24
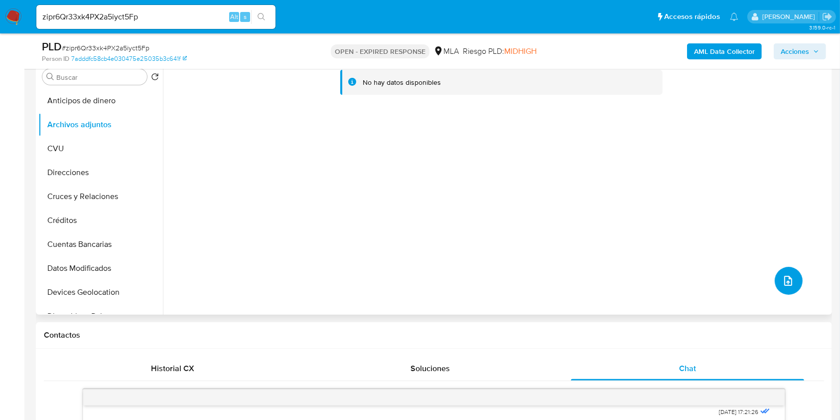
click at [775, 281] on button "upload-file" at bounding box center [789, 281] width 28 height 28
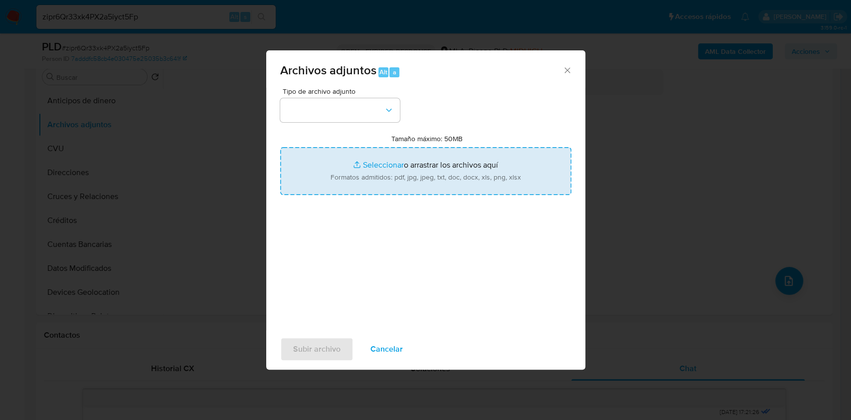
click at [409, 178] on input "Tamaño máximo: 50MB Seleccionar archivos" at bounding box center [425, 171] width 291 height 48
type input "C:\fakepath\Nosis - 343713536.pdf"
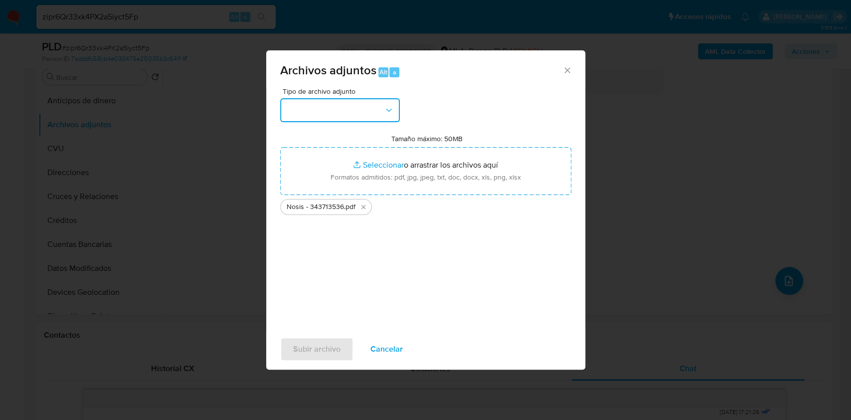
click at [365, 112] on button "button" at bounding box center [340, 110] width 120 height 24
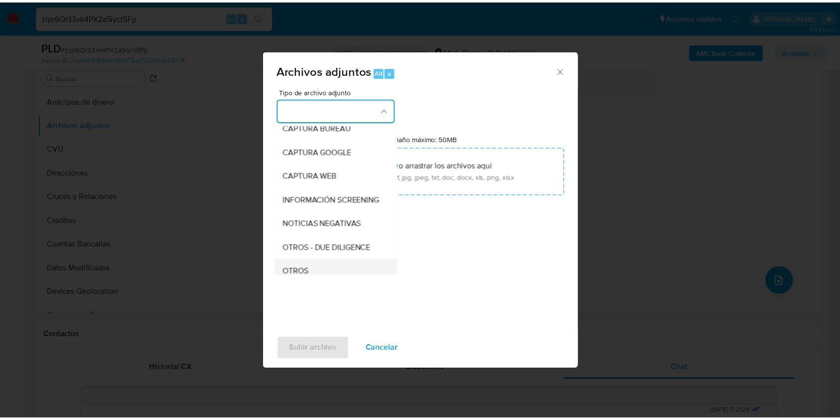
scroll to position [133, 0]
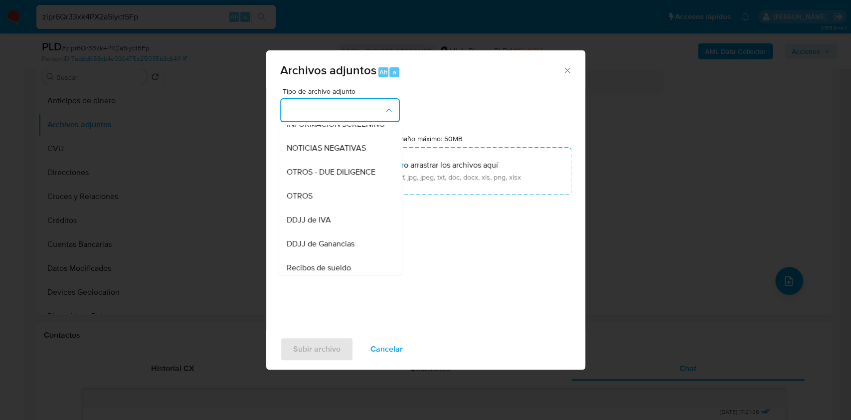
click at [318, 208] on div "OTROS" at bounding box center [337, 196] width 102 height 24
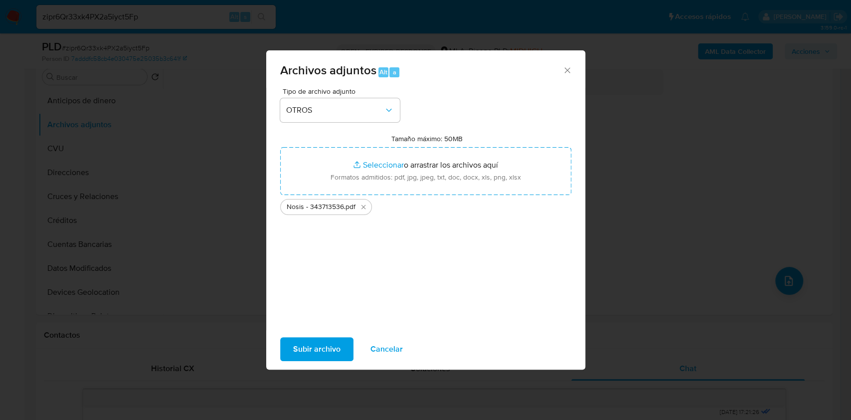
click at [301, 345] on span "Subir archivo" at bounding box center [316, 349] width 47 height 22
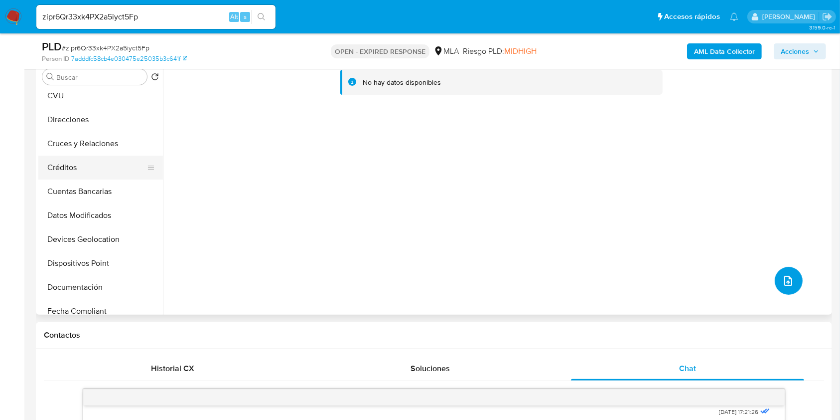
scroll to position [199, 0]
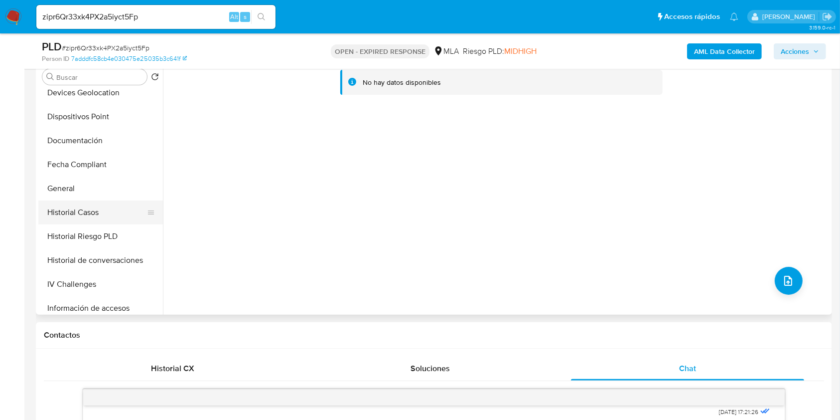
click at [112, 200] on button "Historial Casos" at bounding box center [96, 212] width 117 height 24
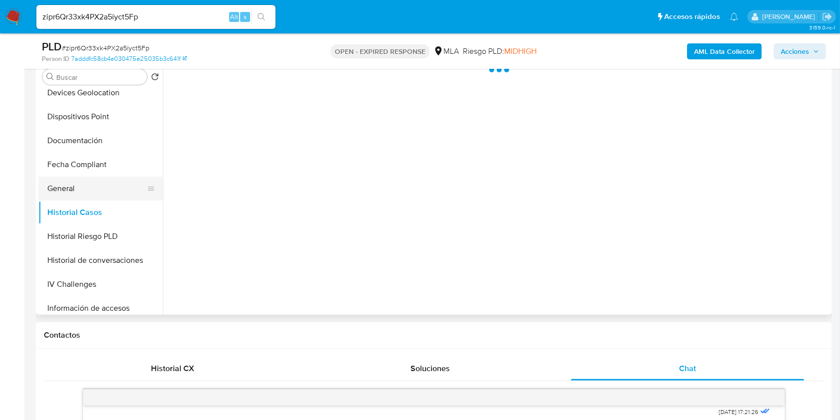
click at [112, 190] on button "General" at bounding box center [96, 188] width 117 height 24
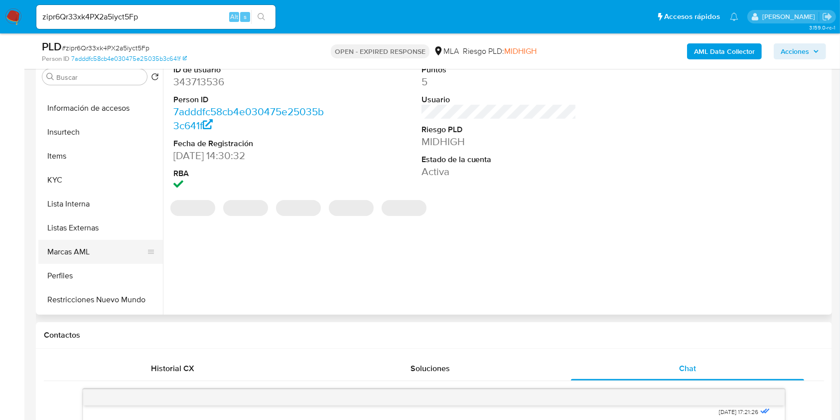
scroll to position [465, 0]
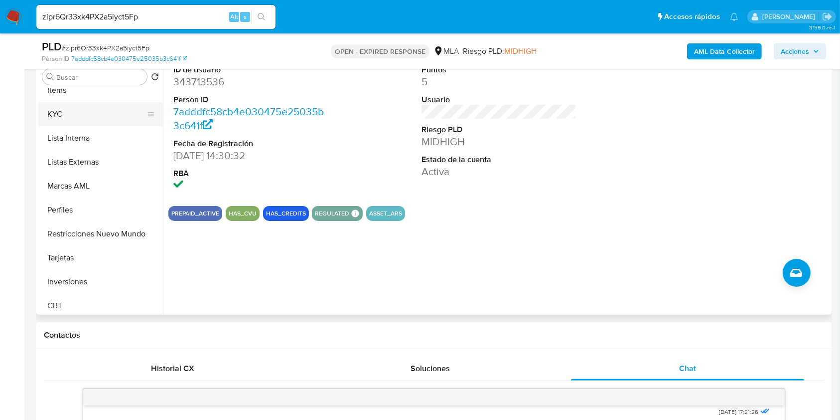
click at [125, 114] on button "KYC" at bounding box center [96, 114] width 117 height 24
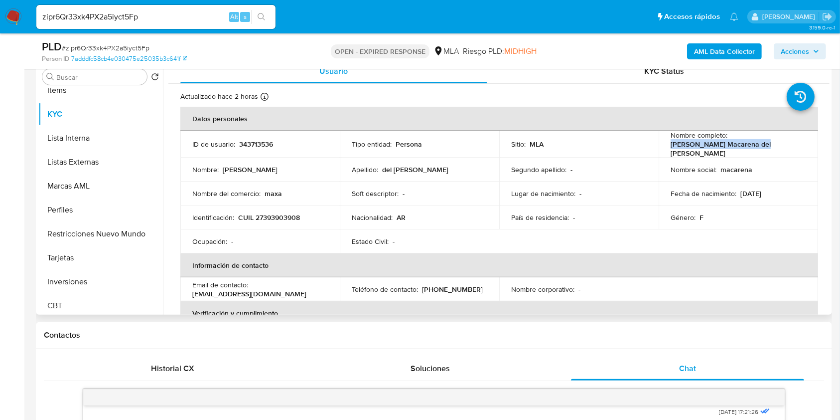
drag, startPoint x: 666, startPoint y: 149, endPoint x: 790, endPoint y: 150, distance: 124.1
click at [790, 150] on td "Nombre completo : [PERSON_NAME] Macarena del [PERSON_NAME]" at bounding box center [738, 144] width 159 height 27
click at [275, 214] on p "CUIL 27393903908" at bounding box center [269, 217] width 62 height 9
click at [275, 213] on p "CUIL 27393903908" at bounding box center [269, 217] width 62 height 9
copy p "27393903908"
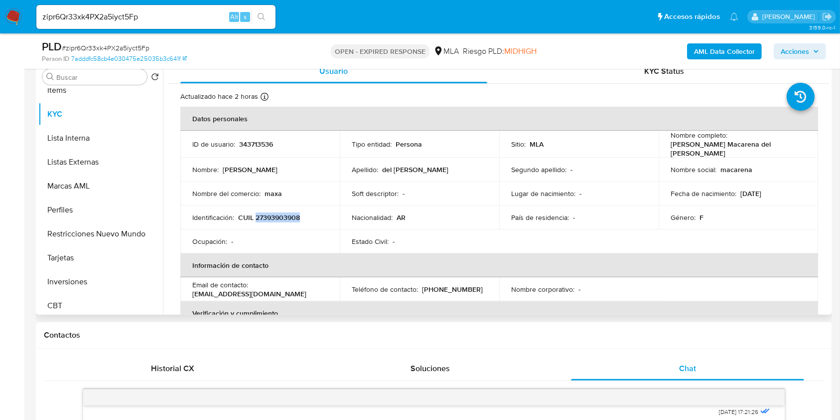
copy p "27393903908"
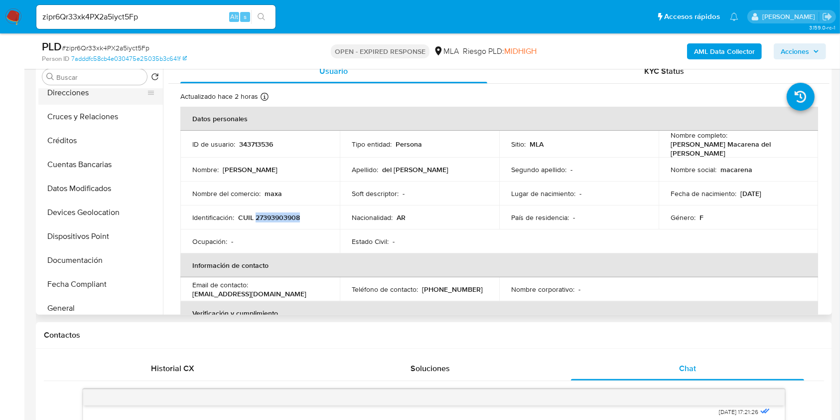
scroll to position [0, 0]
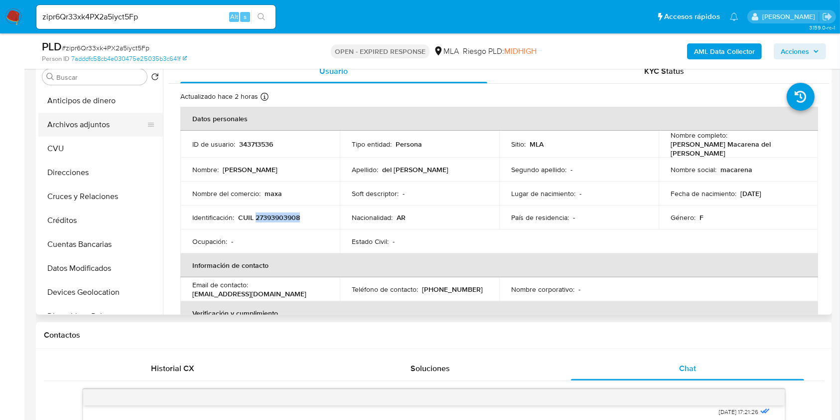
click at [87, 130] on button "Archivos adjuntos" at bounding box center [96, 125] width 117 height 24
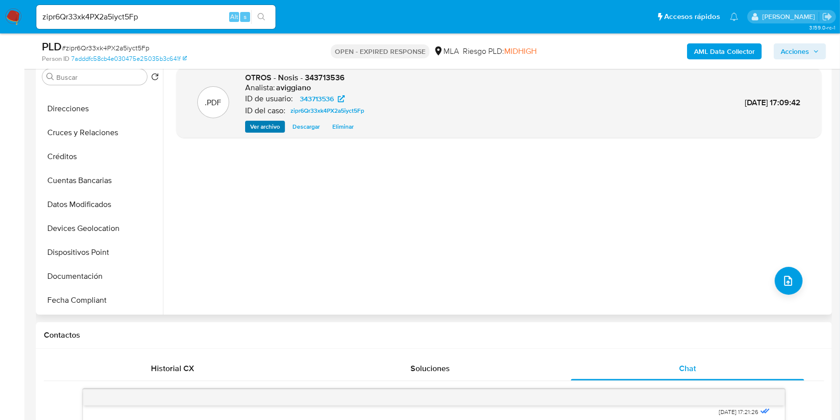
scroll to position [133, 0]
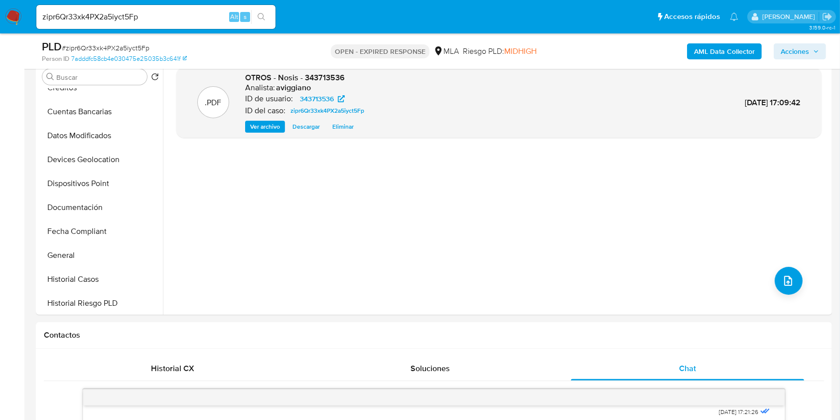
click at [697, 47] on b "AML Data Collector" at bounding box center [724, 51] width 61 height 16
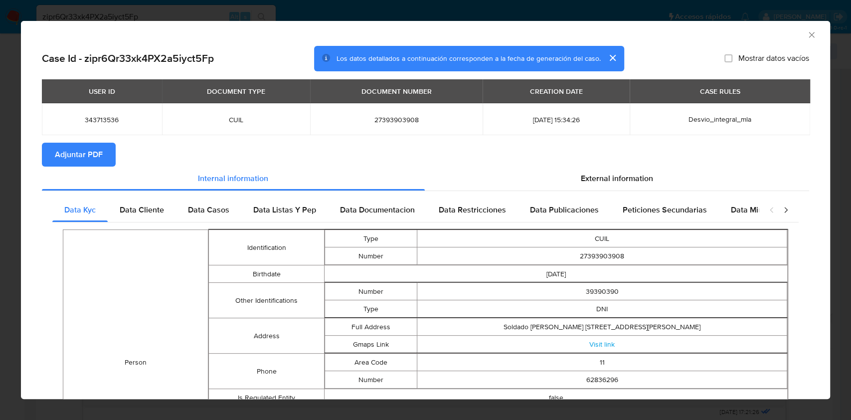
click at [806, 37] on icon "Cerrar ventana" at bounding box center [811, 35] width 10 height 10
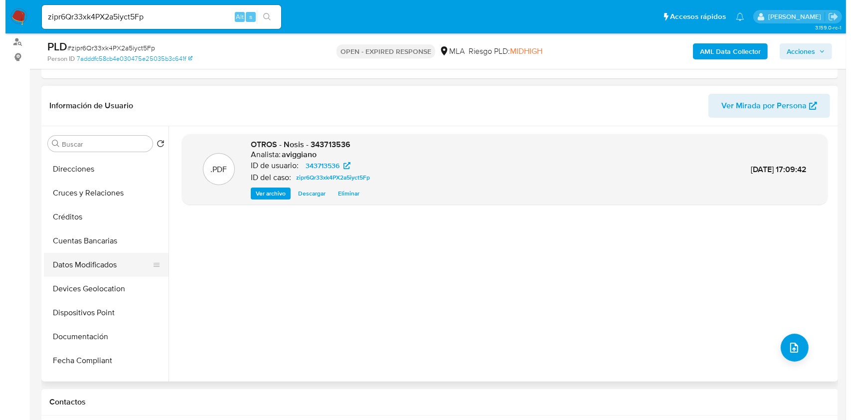
scroll to position [0, 0]
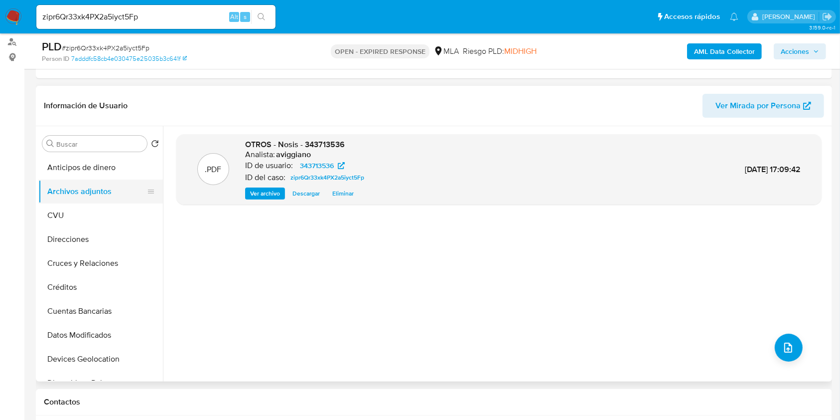
click at [108, 197] on button "Archivos adjuntos" at bounding box center [96, 191] width 117 height 24
click at [92, 270] on button "Cruces y Relaciones" at bounding box center [96, 263] width 117 height 24
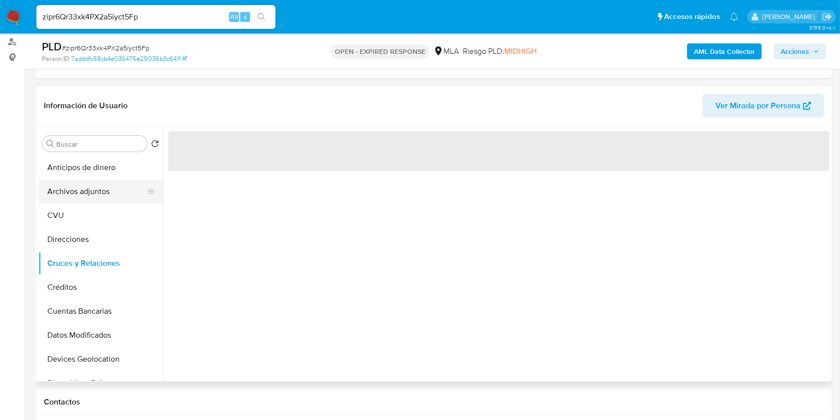
click at [111, 201] on button "Archivos adjuntos" at bounding box center [96, 191] width 117 height 24
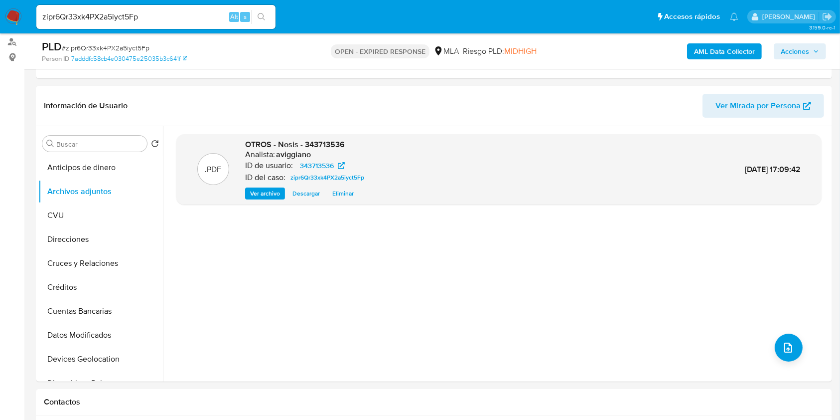
click at [734, 45] on b "AML Data Collector" at bounding box center [724, 51] width 61 height 16
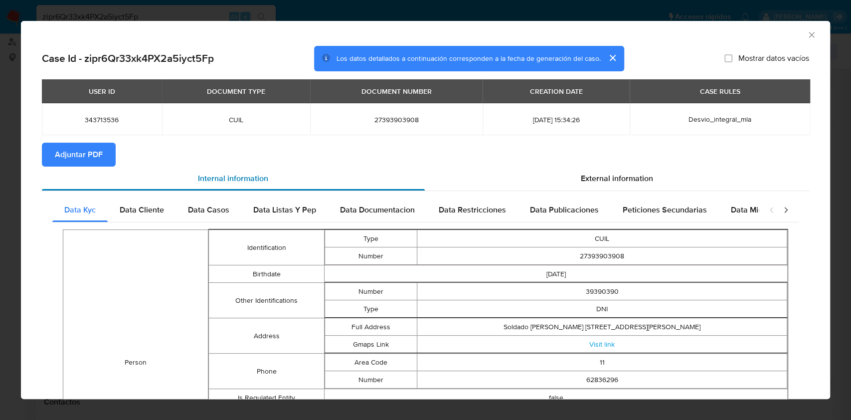
click at [109, 167] on div "Internal information" at bounding box center [233, 178] width 383 height 24
click at [108, 162] on button "Adjuntar PDF" at bounding box center [79, 155] width 74 height 24
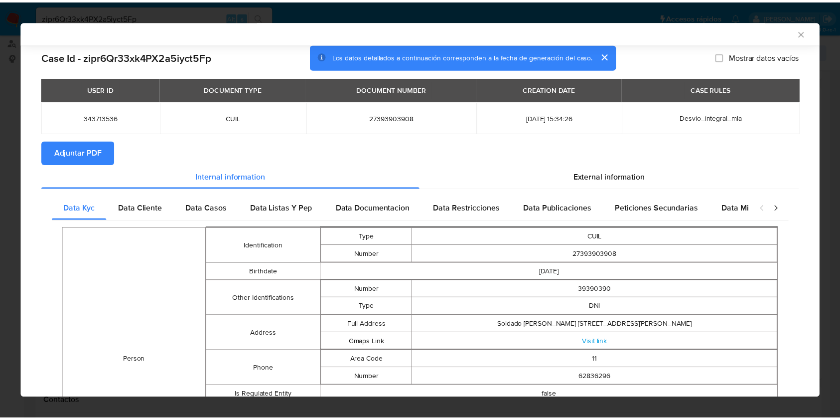
scroll to position [131, 0]
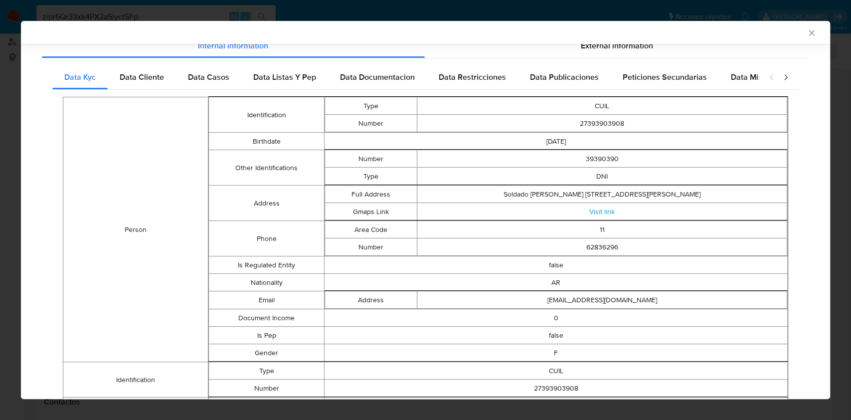
click at [809, 28] on div "AML Data Collector" at bounding box center [425, 32] width 809 height 23
click at [806, 31] on icon "Cerrar ventana" at bounding box center [811, 33] width 10 height 10
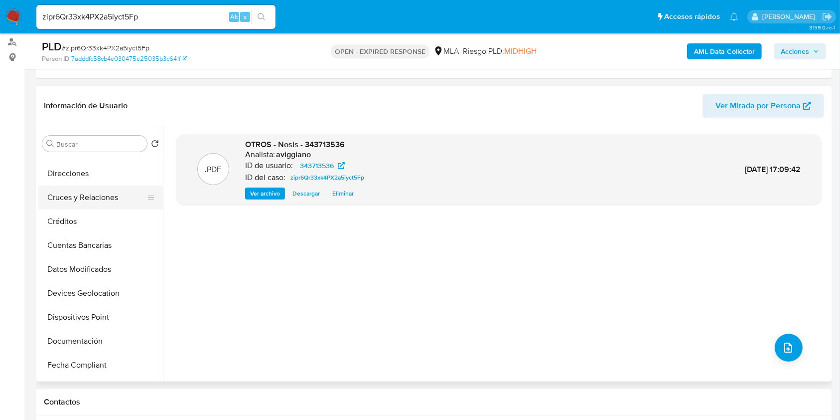
scroll to position [199, 0]
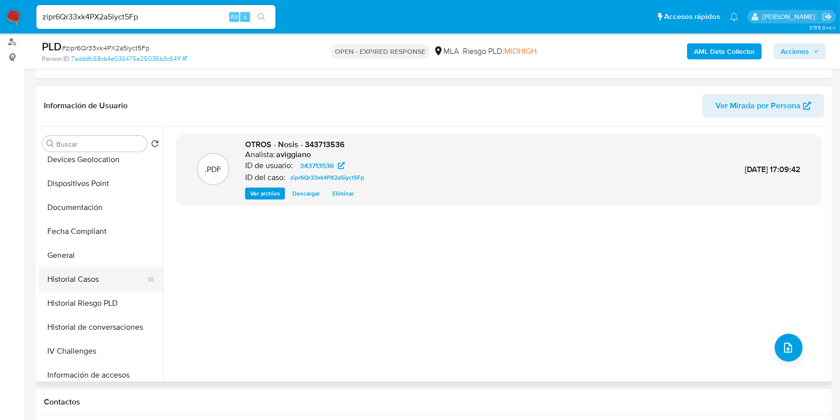
click at [87, 272] on button "Historial Casos" at bounding box center [96, 279] width 117 height 24
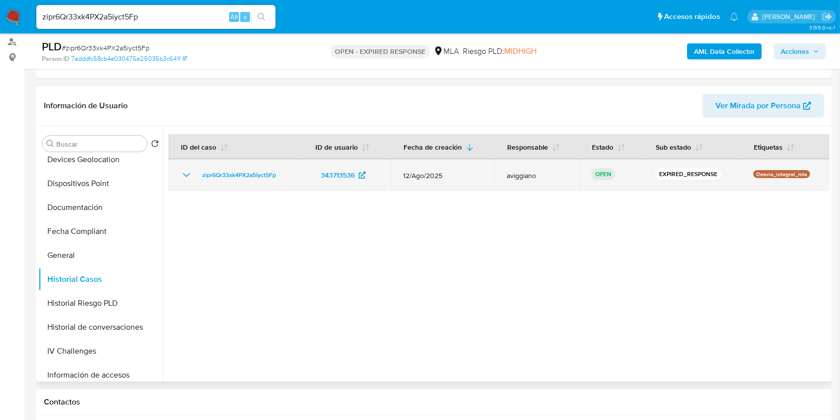
drag, startPoint x: 284, startPoint y: 174, endPoint x: 194, endPoint y: 183, distance: 89.7
click at [194, 183] on td "zipr6Qr33xk4PX2a5iyct5Fp" at bounding box center [235, 175] width 135 height 32
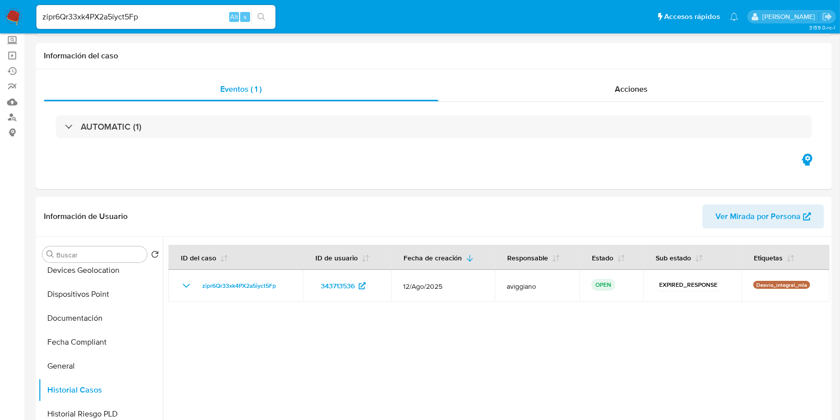
scroll to position [0, 0]
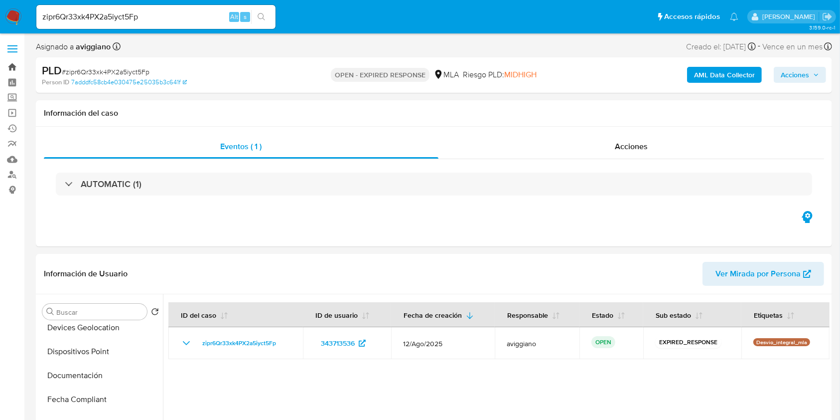
click at [10, 71] on link "Bandeja" at bounding box center [59, 66] width 119 height 15
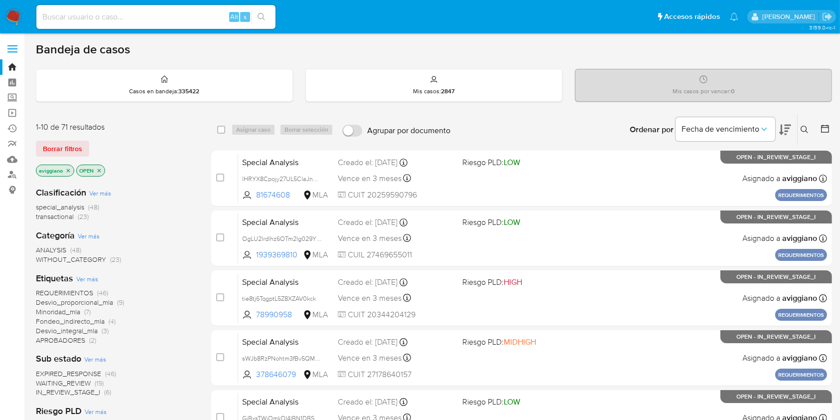
click at [805, 129] on icon at bounding box center [805, 130] width 8 height 8
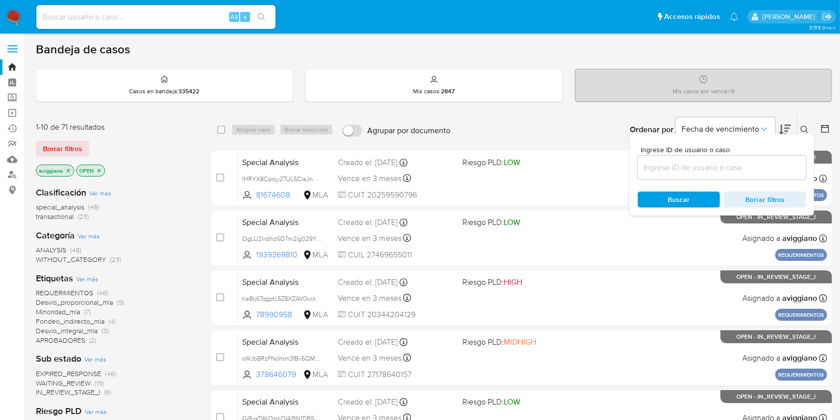
click at [746, 169] on input at bounding box center [722, 167] width 168 height 13
type input "zipr6Qr33xk4PX2a5iyct5Fp"
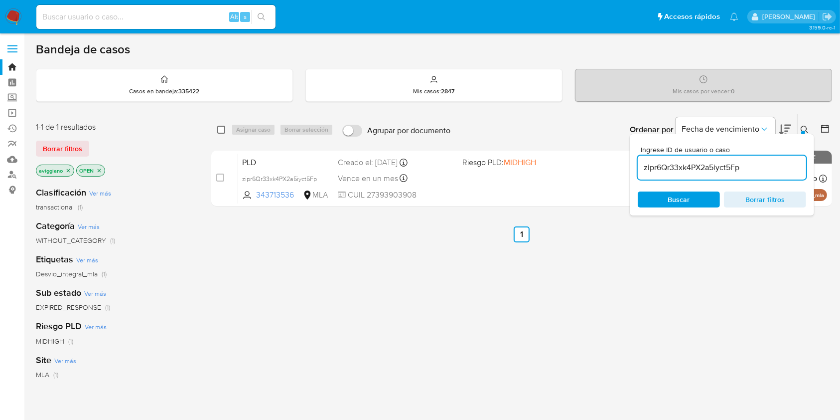
click at [220, 128] on input "checkbox" at bounding box center [221, 130] width 8 height 8
checkbox input "true"
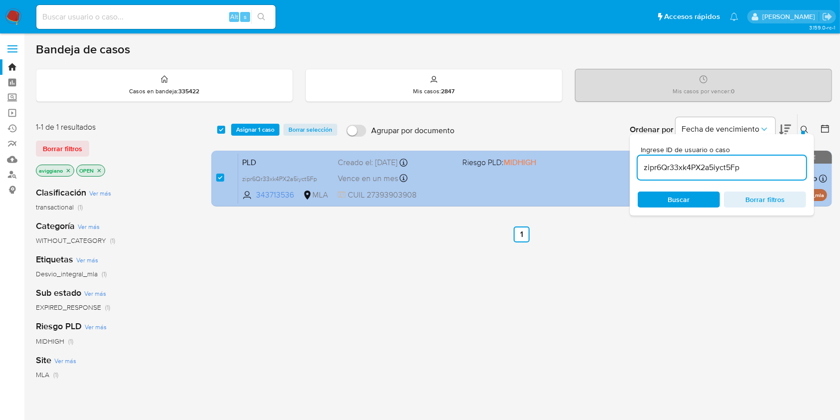
click at [325, 157] on span "PLD" at bounding box center [286, 161] width 88 height 13
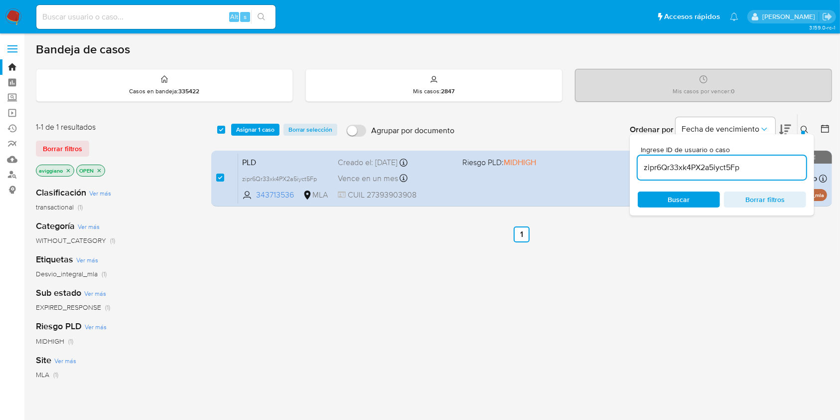
click at [708, 166] on input "zipr6Qr33xk4PX2a5iyct5Fp" at bounding box center [722, 167] width 168 height 13
click at [708, 165] on input "zipr6Qr33xk4PX2a5iyct5Fp" at bounding box center [722, 167] width 168 height 13
click at [237, 129] on span "Asignar 1 caso" at bounding box center [255, 130] width 38 height 10
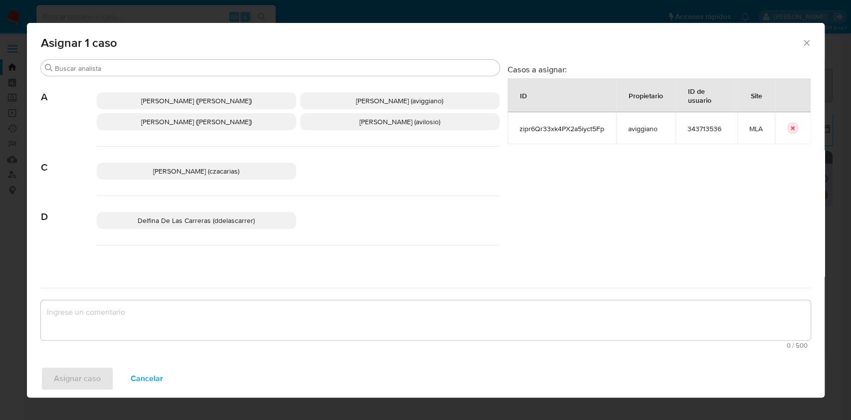
click at [334, 91] on div "[PERSON_NAME] ([PERSON_NAME]) [PERSON_NAME] (aviggiano) [PERSON_NAME] ([PERSON_…" at bounding box center [298, 111] width 403 height 70
click at [325, 94] on p "[PERSON_NAME] (aviggiano)" at bounding box center [399, 100] width 199 height 17
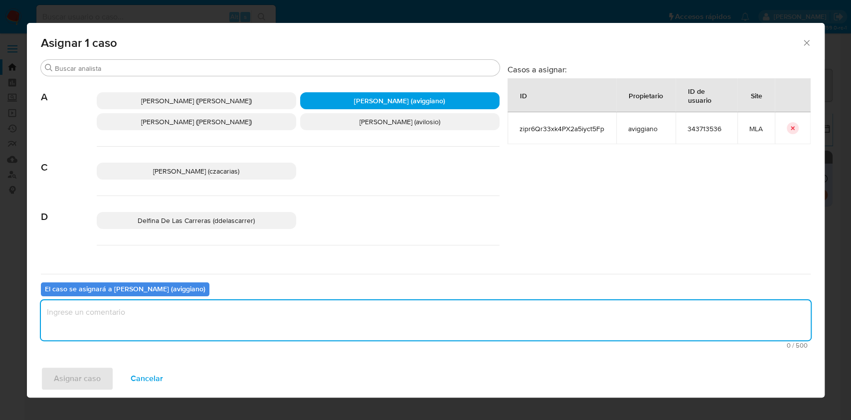
click at [171, 312] on textarea "assign-modal" at bounding box center [425, 320] width 769 height 40
click at [76, 375] on span "Asignar caso" at bounding box center [77, 378] width 47 height 22
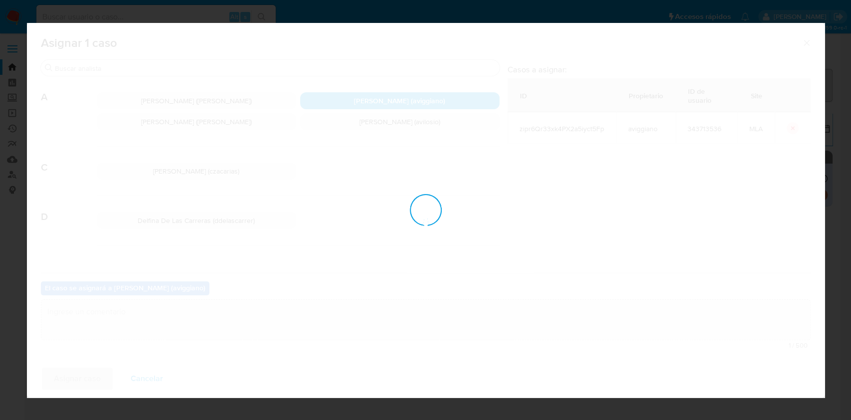
checkbox input "false"
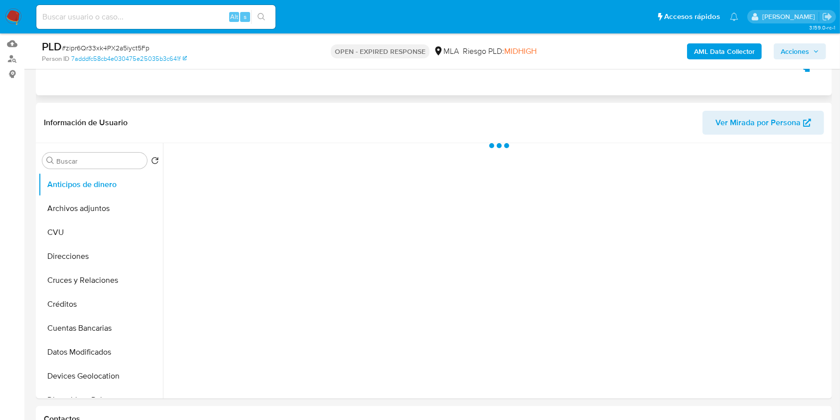
scroll to position [266, 0]
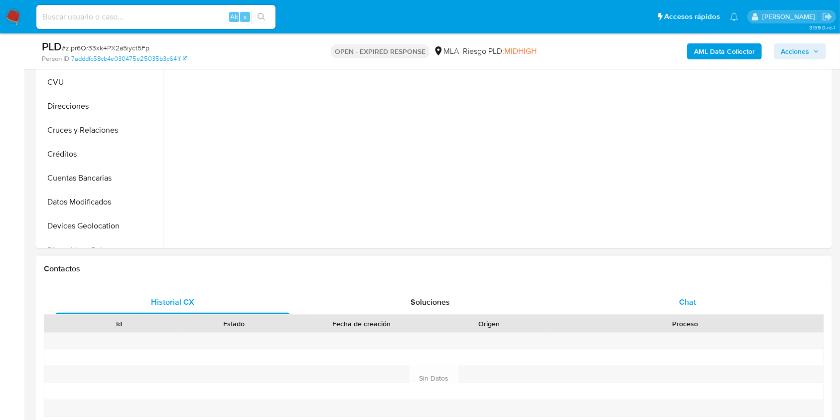
select select "10"
click at [698, 296] on div "Chat" at bounding box center [688, 302] width 234 height 24
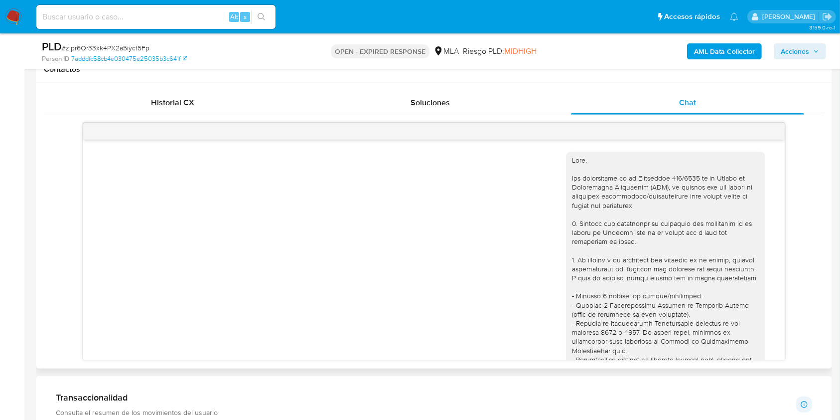
scroll to position [563, 0]
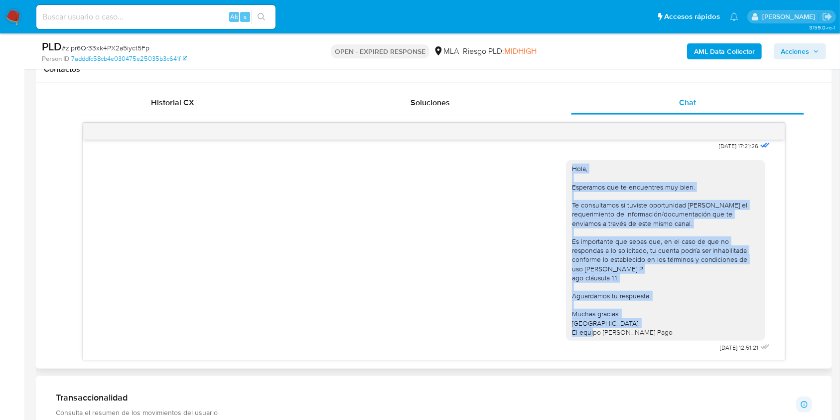
drag, startPoint x: 638, startPoint y: 332, endPoint x: 559, endPoint y: 159, distance: 190.5
click at [566, 160] on div "Hola, Esperamos que te encuentres muy bien. Te consultamos si tuviste oportunid…" at bounding box center [665, 250] width 199 height 180
copy div "Hola, Esperamos que te encuentres muy bien. Te consultamos si tuviste oportunid…"
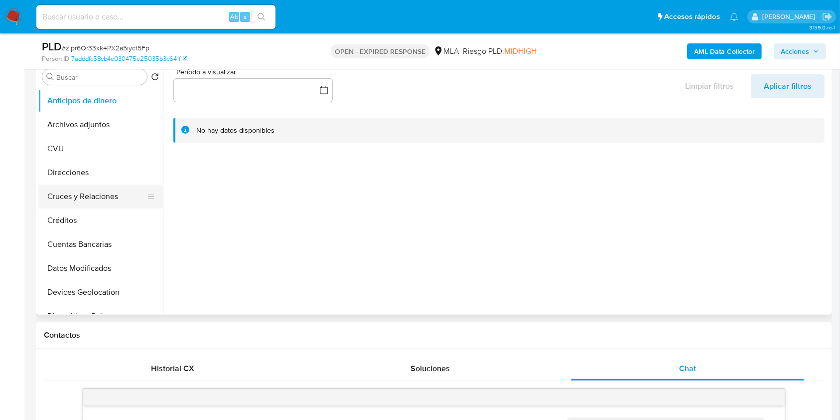
scroll to position [133, 0]
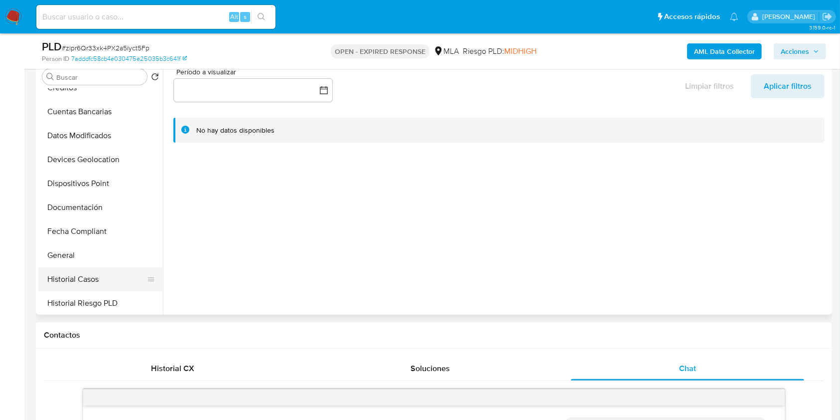
click at [99, 274] on button "Historial Casos" at bounding box center [96, 279] width 117 height 24
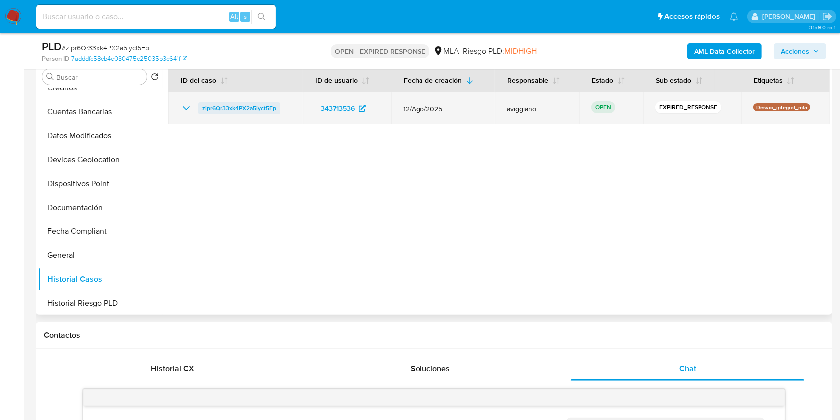
drag, startPoint x: 292, startPoint y: 110, endPoint x: 201, endPoint y: 111, distance: 91.2
click at [201, 111] on td "zipr6Qr33xk4PX2a5iyct5Fp" at bounding box center [235, 108] width 135 height 32
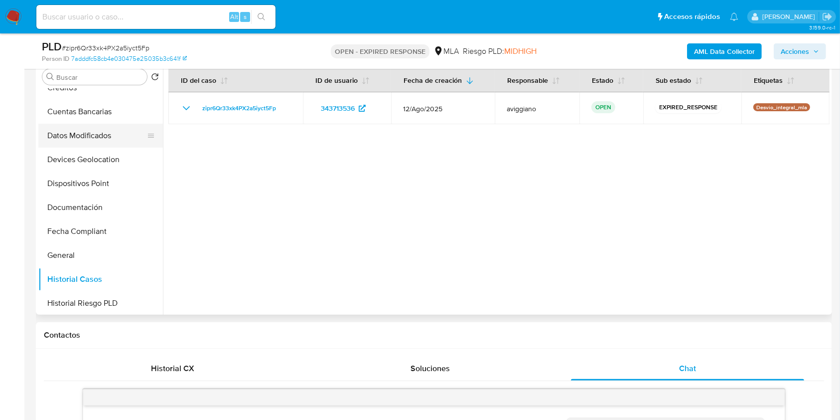
click at [96, 136] on button "Datos Modificados" at bounding box center [96, 136] width 117 height 24
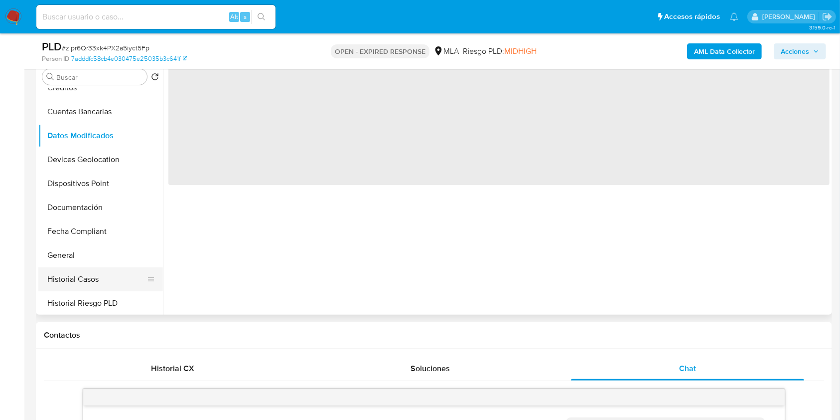
click at [104, 278] on button "Historial Casos" at bounding box center [96, 279] width 117 height 24
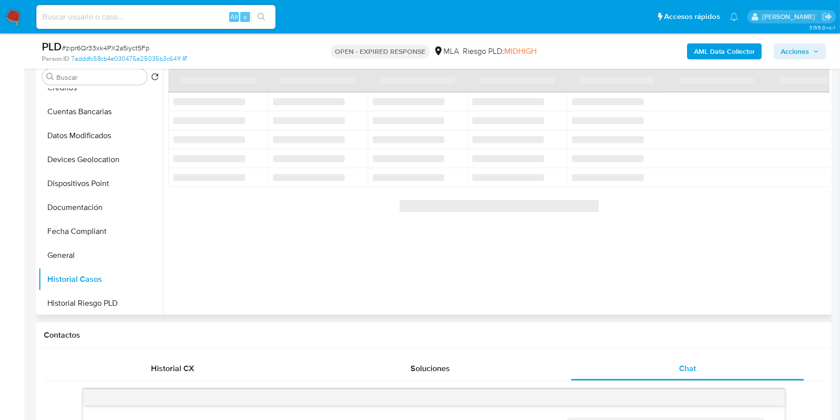
click at [274, 125] on div at bounding box center [496, 186] width 667 height 255
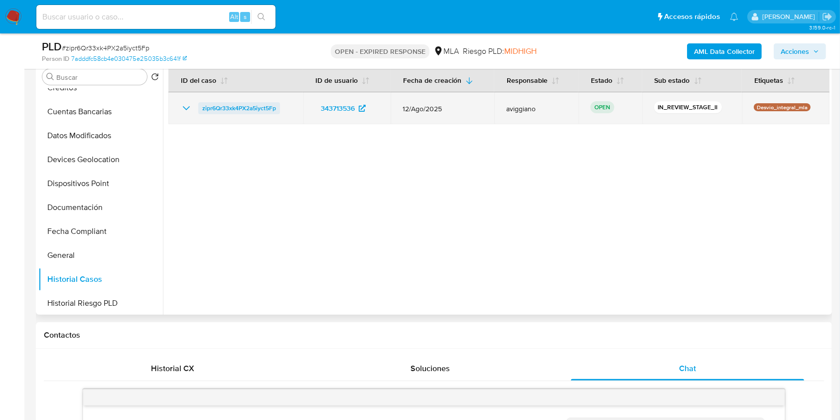
click at [273, 109] on span "zipr6Qr33xk4PX2a5iyct5Fp" at bounding box center [239, 108] width 74 height 12
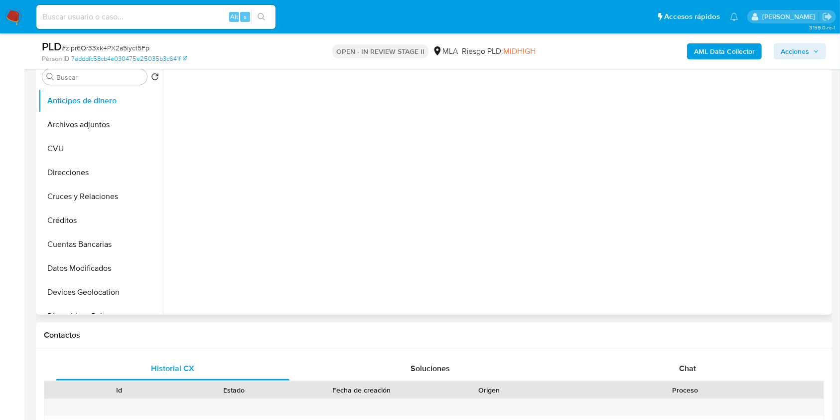
select select "10"
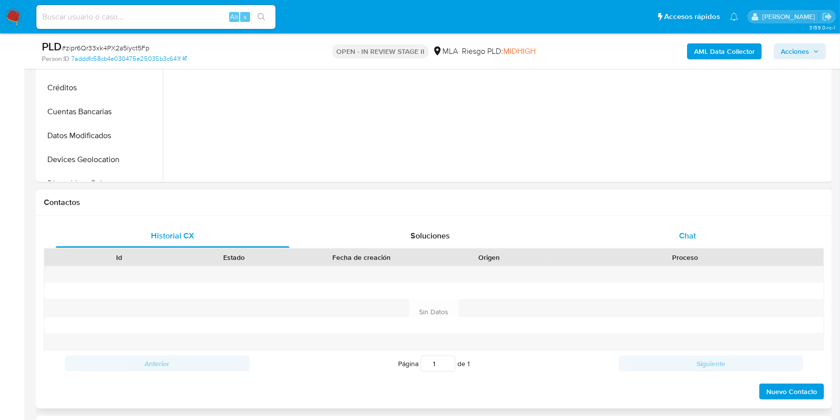
click at [683, 242] on div "Chat" at bounding box center [688, 236] width 234 height 24
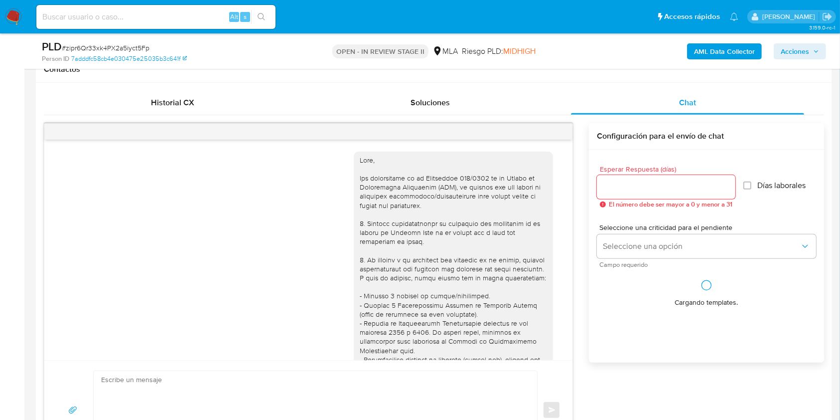
scroll to position [563, 0]
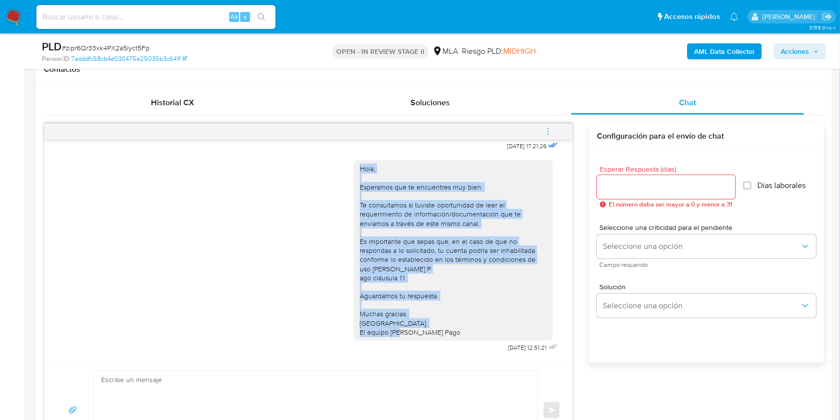
drag, startPoint x: 433, startPoint y: 346, endPoint x: 343, endPoint y: 153, distance: 212.9
click at [343, 153] on div "Hola, Esperamos que te encuentres muy bien. Te consultamos si tuviste oportunid…" at bounding box center [308, 253] width 503 height 201
copy div "Hola, Esperamos que te encuentres muy bien. Te consultamos si tuviste oportunid…"
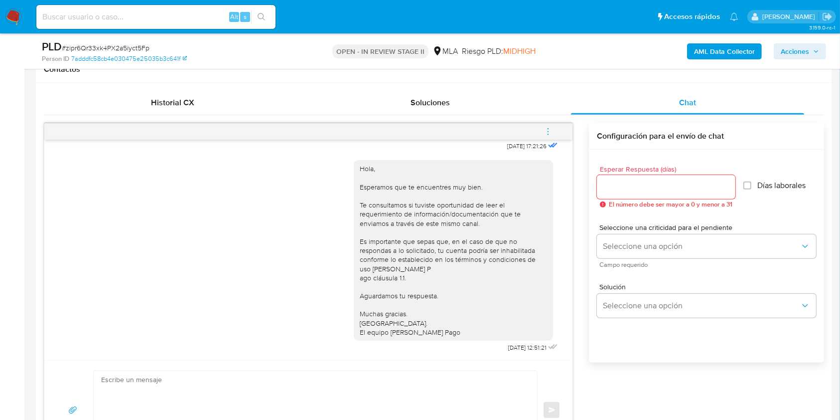
click at [338, 383] on textarea at bounding box center [313, 410] width 424 height 78
paste textarea "Hola, Esperamos que te encuentres muy bien. Te consultamos si tuviste oportunid…"
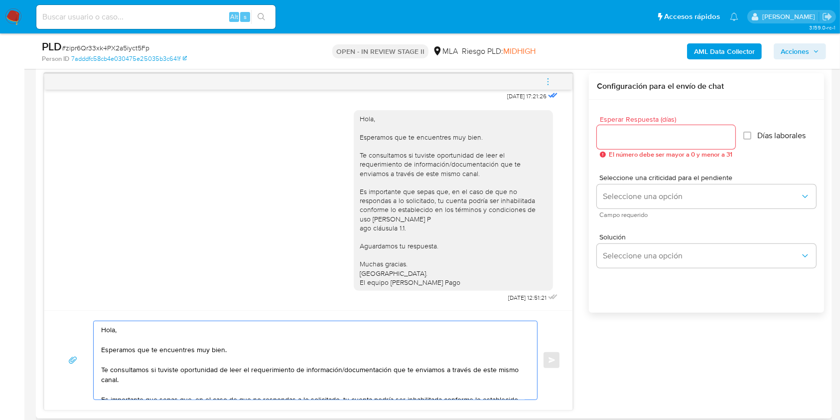
scroll to position [77, 0]
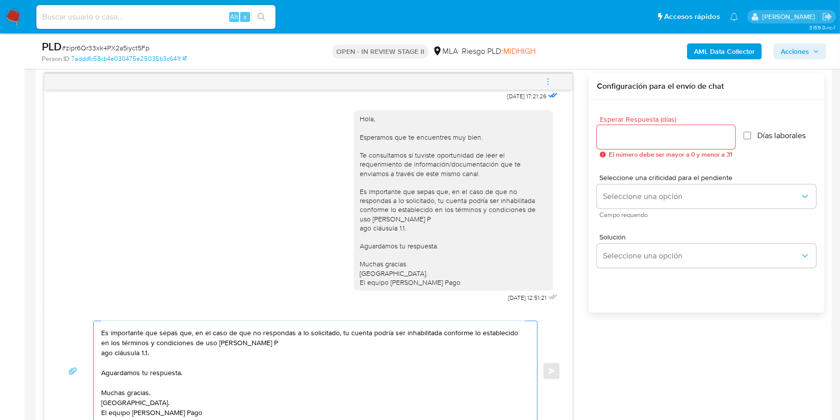
type textarea "Hola, Esperamos que te encuentres muy bien. Te consultamos si tuviste oportunid…"
click at [630, 125] on div at bounding box center [666, 137] width 139 height 24
click at [628, 136] on input "Esperar Respuesta (días)" at bounding box center [666, 137] width 139 height 13
type input "2"
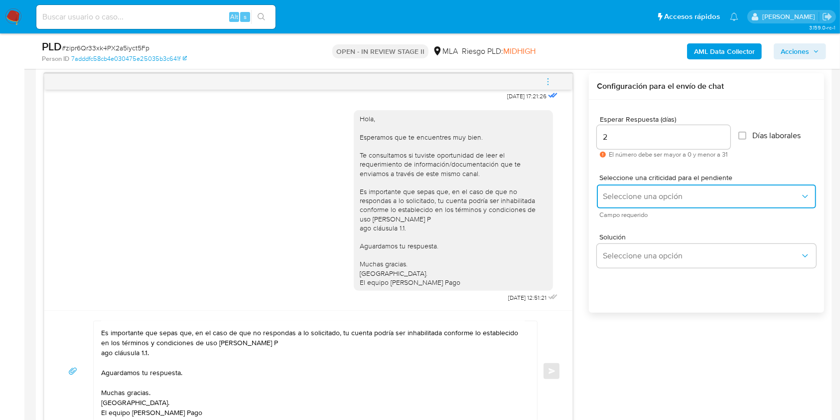
click at [628, 204] on button "Seleccione una opción" at bounding box center [706, 196] width 219 height 24
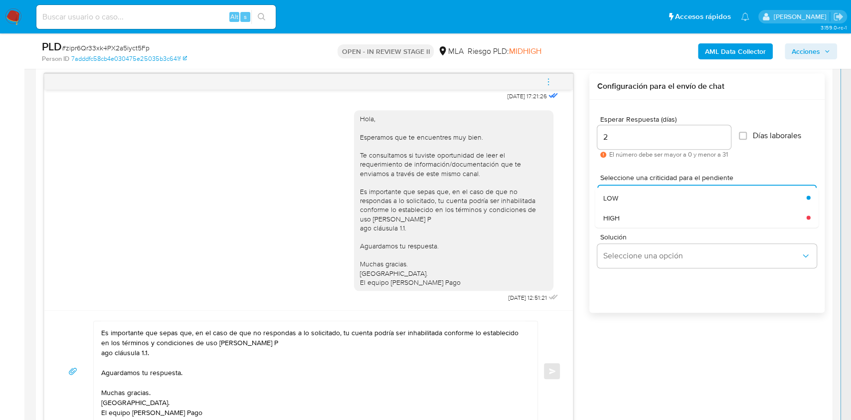
click at [616, 226] on div "HIGH" at bounding box center [701, 217] width 197 height 20
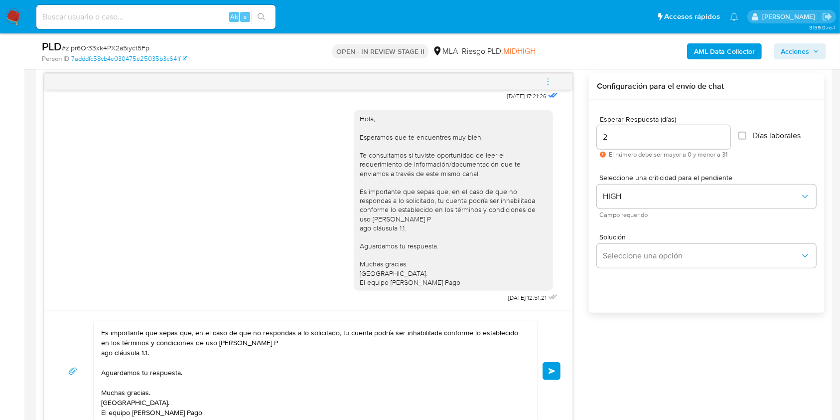
click at [558, 364] on button "Enviar" at bounding box center [552, 371] width 18 height 18
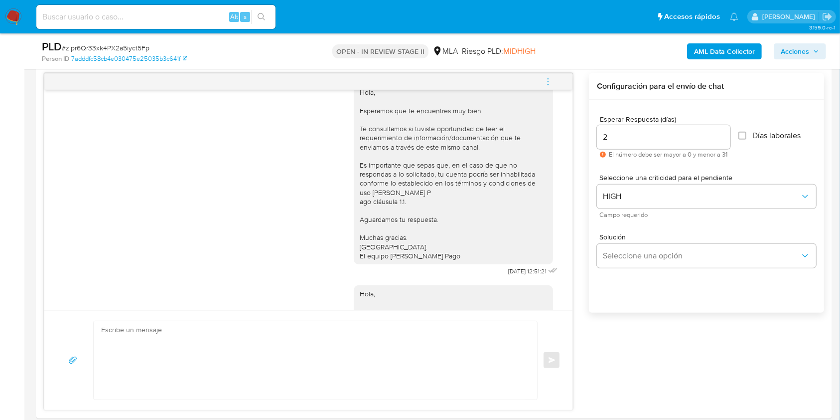
scroll to position [764, 0]
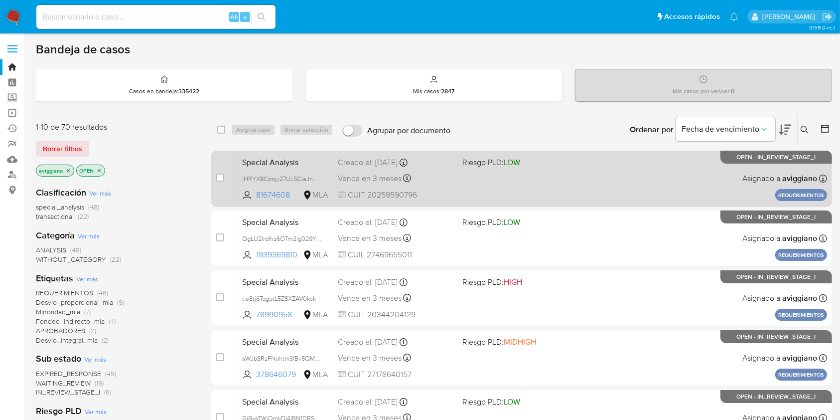
click at [645, 181] on div "Special Analysis lHRYX8Cpojy27UL5ClaJnXCh 81674608 MLA Riesgo PLD: LOW Creado e…" at bounding box center [532, 178] width 589 height 50
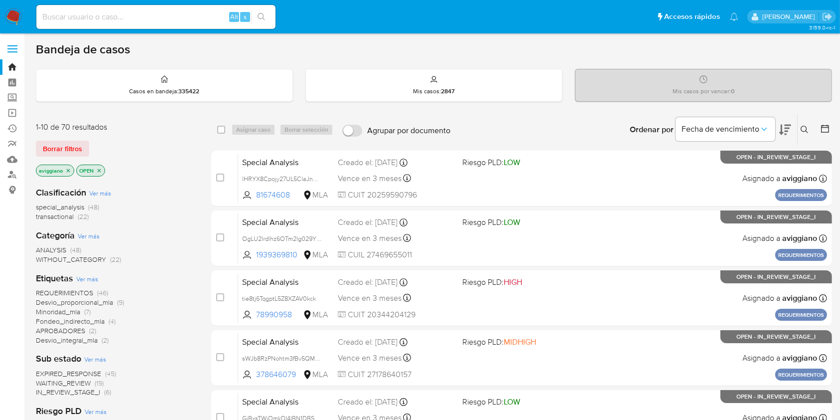
click at [69, 167] on icon "close-filter" at bounding box center [68, 170] width 6 height 6
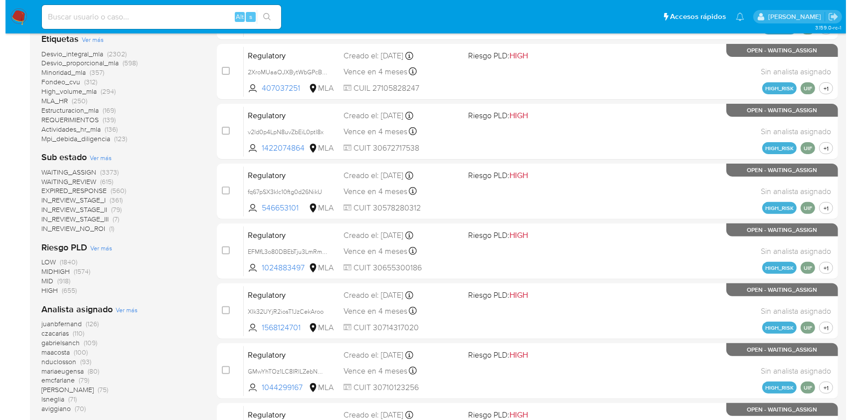
scroll to position [332, 0]
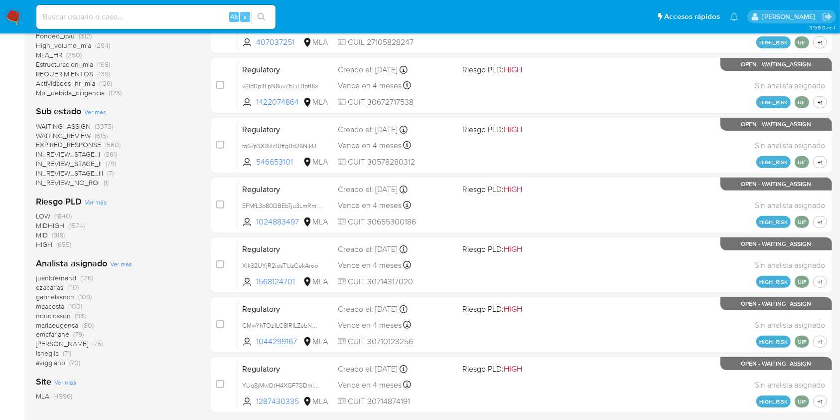
click at [113, 265] on span "Ver más" at bounding box center [121, 263] width 22 height 9
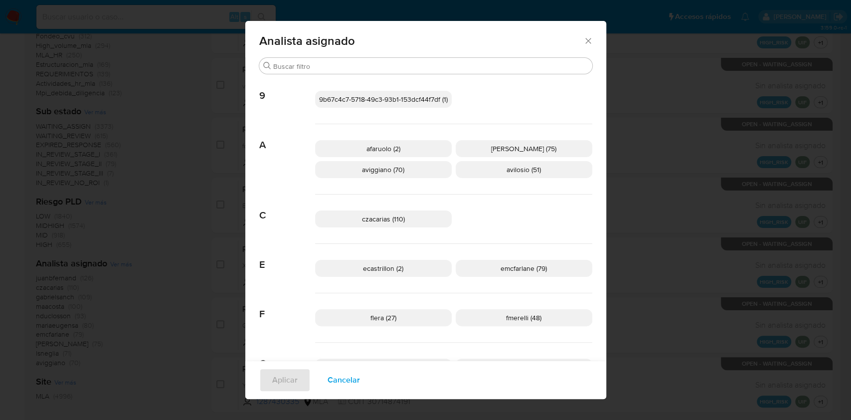
click at [411, 167] on p "aviggiano (70)" at bounding box center [383, 169] width 137 height 17
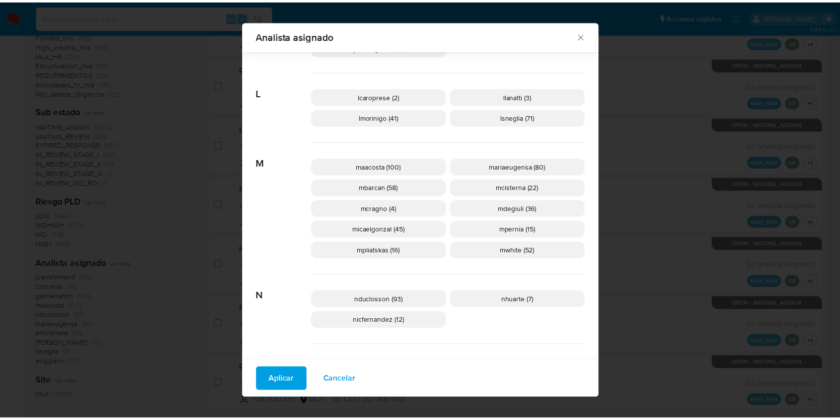
scroll to position [458, 0]
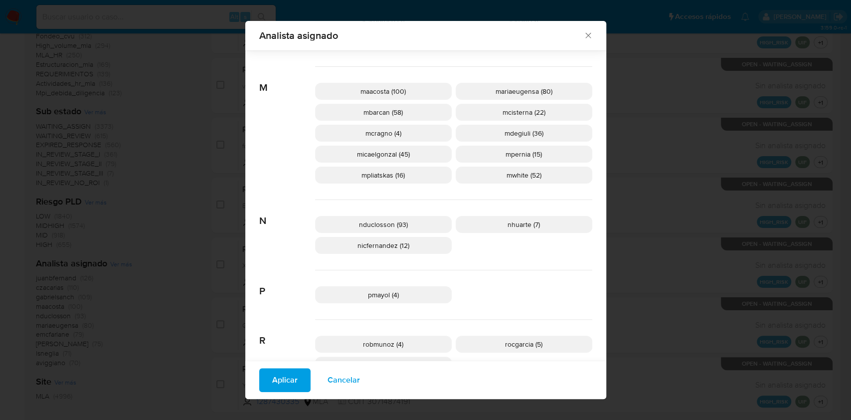
click at [587, 34] on icon "Cerrar" at bounding box center [588, 35] width 10 height 10
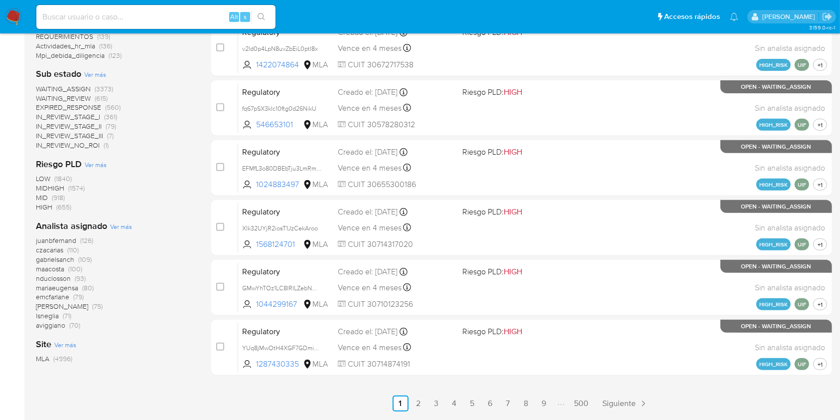
scroll to position [399, 0]
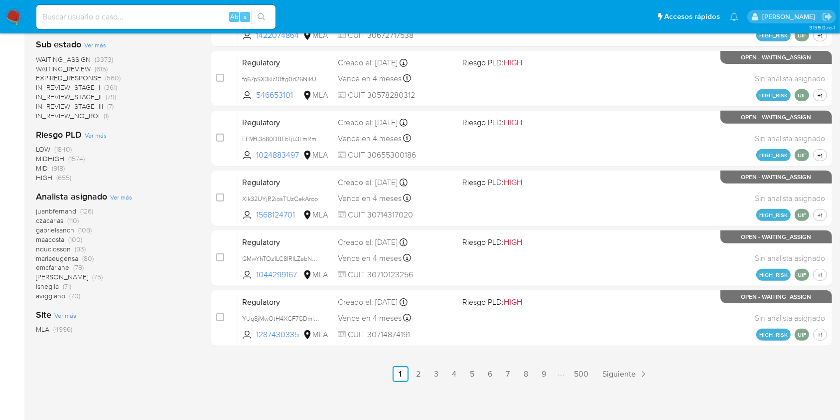
click at [82, 11] on input at bounding box center [155, 16] width 239 height 13
paste input "qiaCZm4vPn7lGj5TQt5LEBH6"
type input "qiaCZm4vPn7lGj5TQt5LEBH6"
click at [265, 19] on icon "search-icon" at bounding box center [262, 17] width 8 height 8
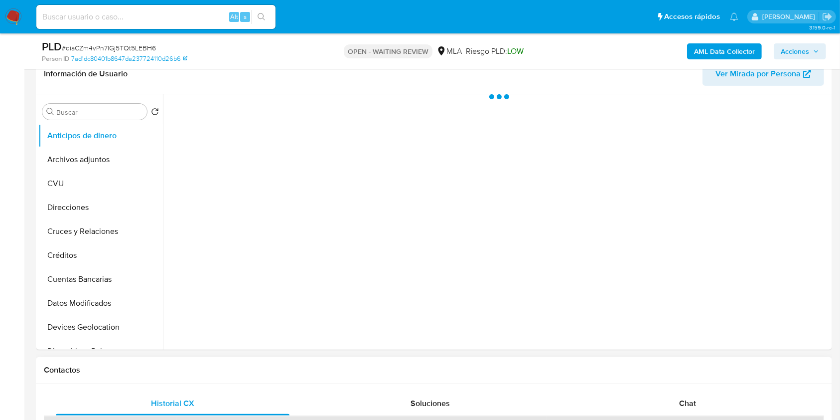
select select "10"
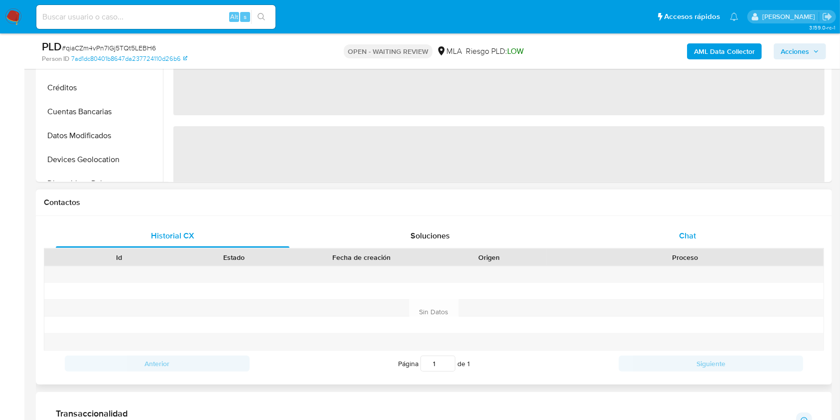
click at [697, 231] on div "Chat" at bounding box center [688, 236] width 234 height 24
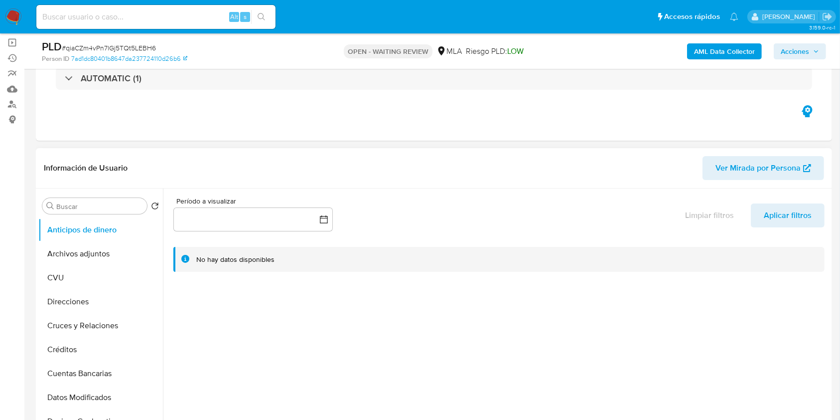
scroll to position [66, 0]
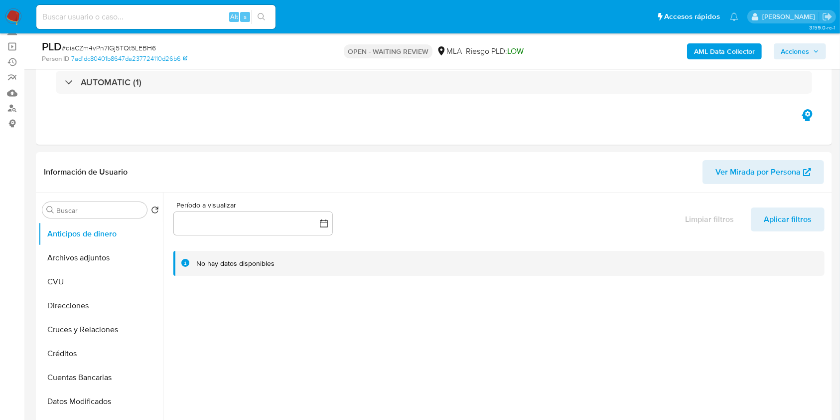
click at [734, 50] on b "AML Data Collector" at bounding box center [724, 51] width 61 height 16
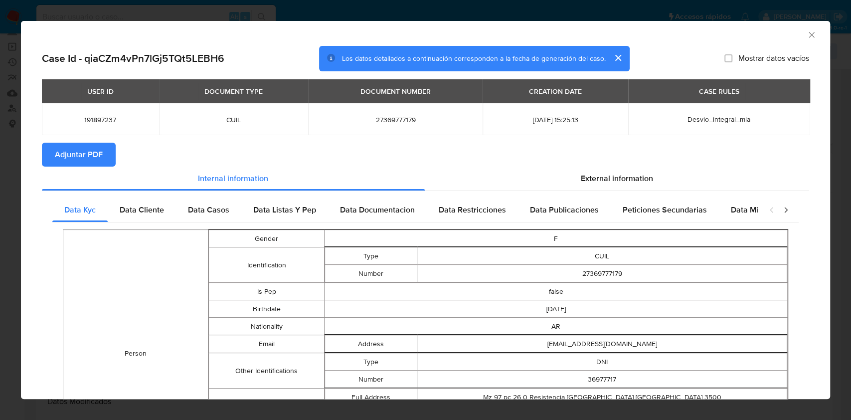
click at [52, 149] on button "Adjuntar PDF" at bounding box center [79, 155] width 74 height 24
click at [806, 39] on icon "Cerrar ventana" at bounding box center [811, 35] width 10 height 10
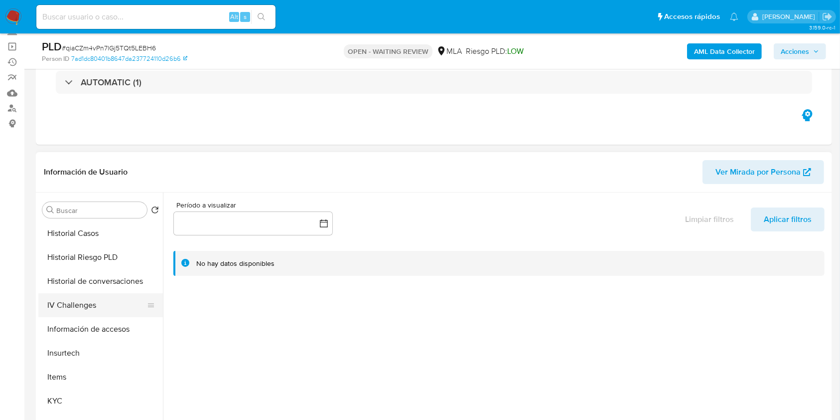
scroll to position [399, 0]
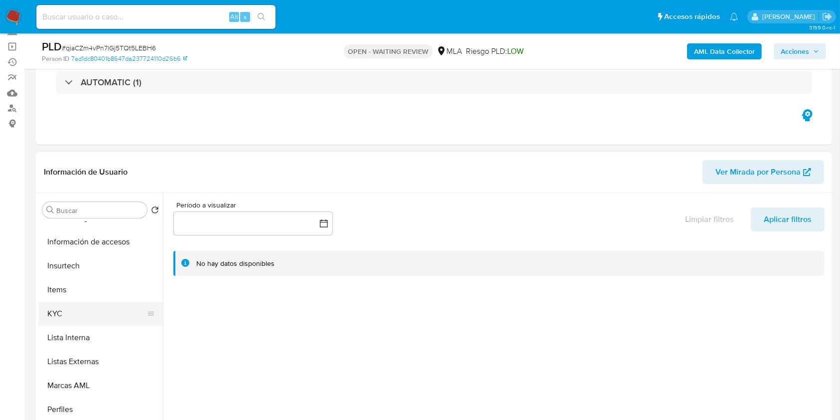
click at [78, 320] on button "KYC" at bounding box center [96, 314] width 117 height 24
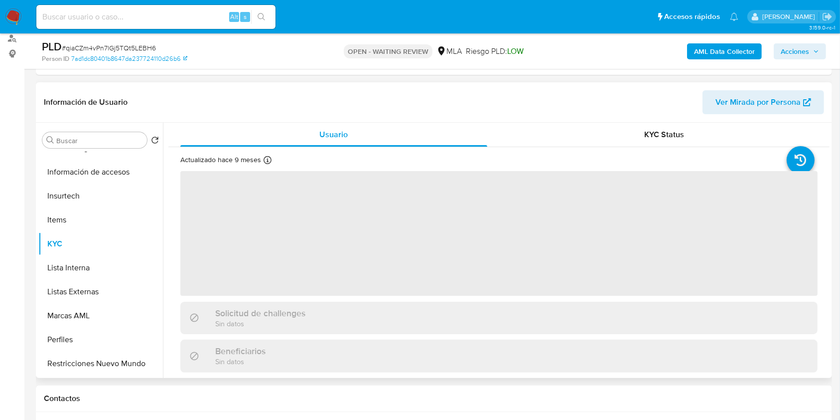
scroll to position [199, 0]
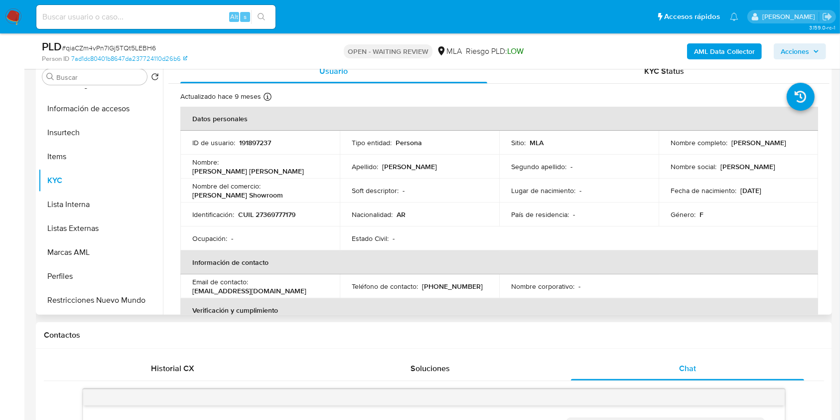
click at [262, 217] on p "CUIL 27369777179" at bounding box center [266, 214] width 57 height 9
copy p "27369777179"
click at [255, 143] on p "191897237" at bounding box center [255, 142] width 32 height 9
click at [255, 142] on p "191897237" at bounding box center [255, 142] width 32 height 9
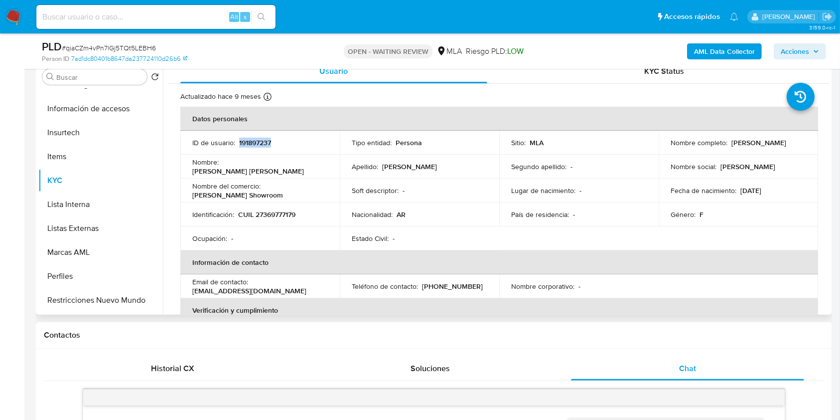
copy p "191897237"
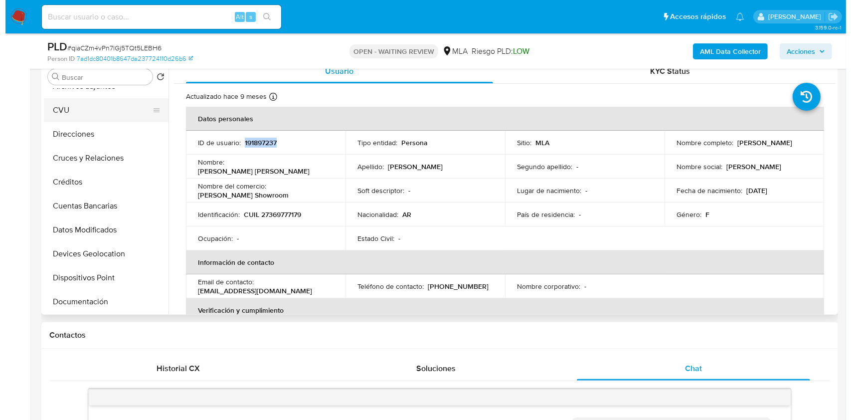
scroll to position [0, 0]
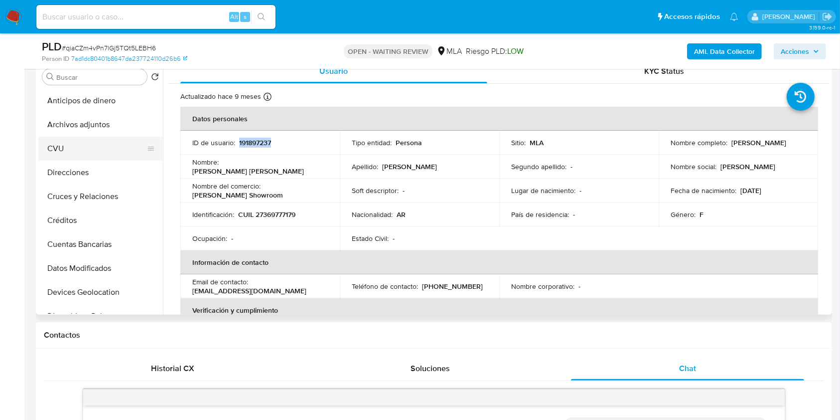
click at [112, 142] on button "CVU" at bounding box center [96, 149] width 117 height 24
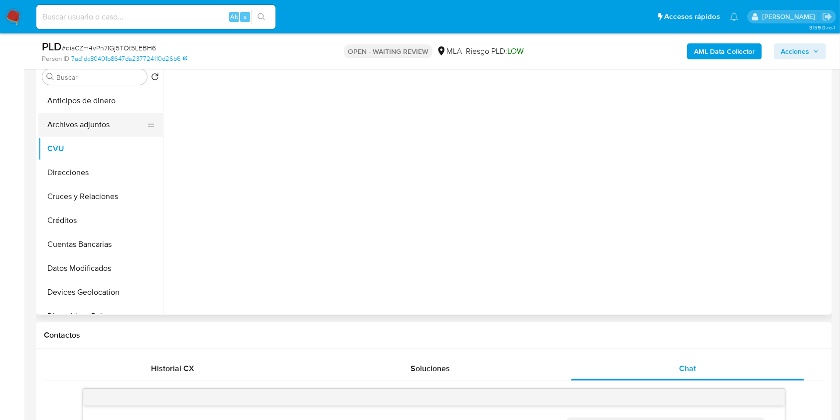
click at [113, 134] on button "Archivos adjuntos" at bounding box center [96, 125] width 117 height 24
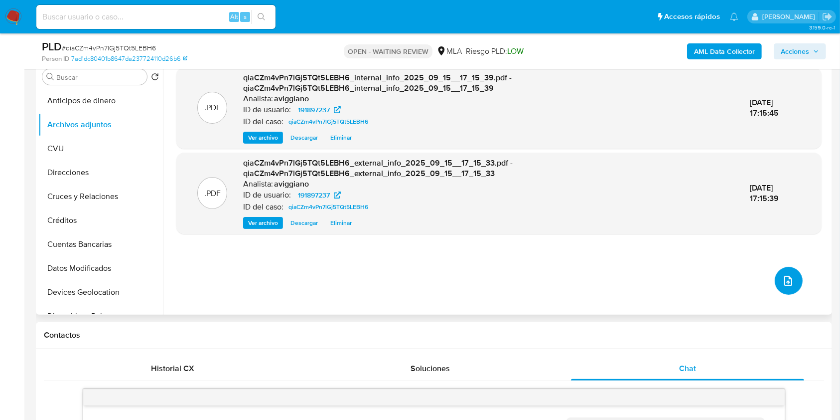
click at [792, 273] on button "upload-file" at bounding box center [789, 281] width 28 height 28
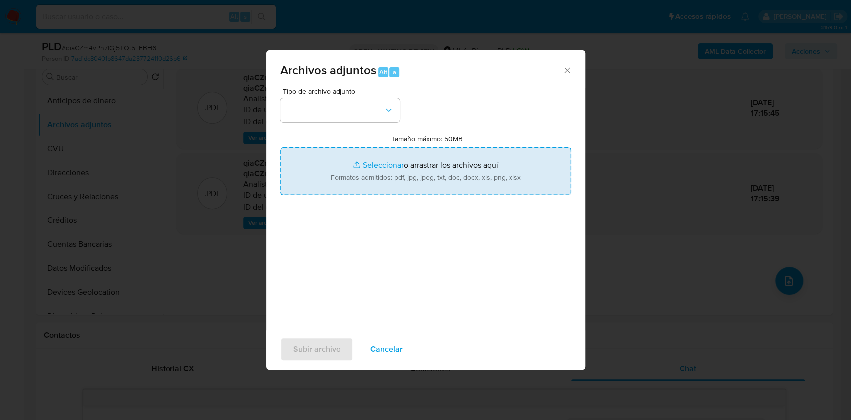
click at [513, 160] on input "Tamaño máximo: 50MB Seleccionar archivos" at bounding box center [425, 171] width 291 height 48
type input "C:\fakepath\Nosis - 191897237.pdf"
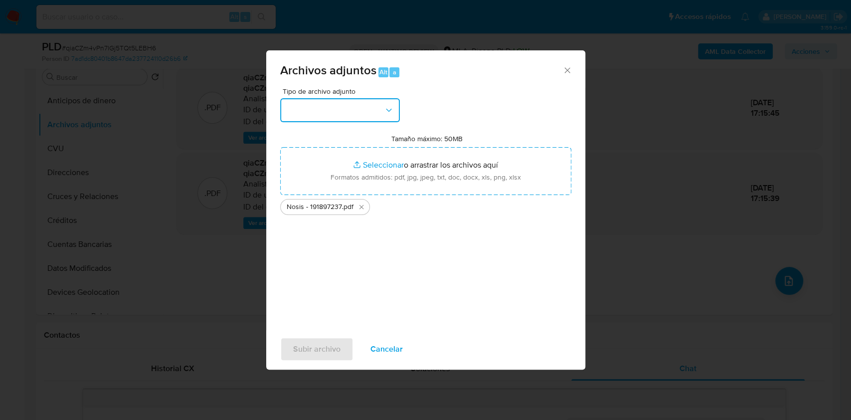
click at [331, 117] on button "button" at bounding box center [340, 110] width 120 height 24
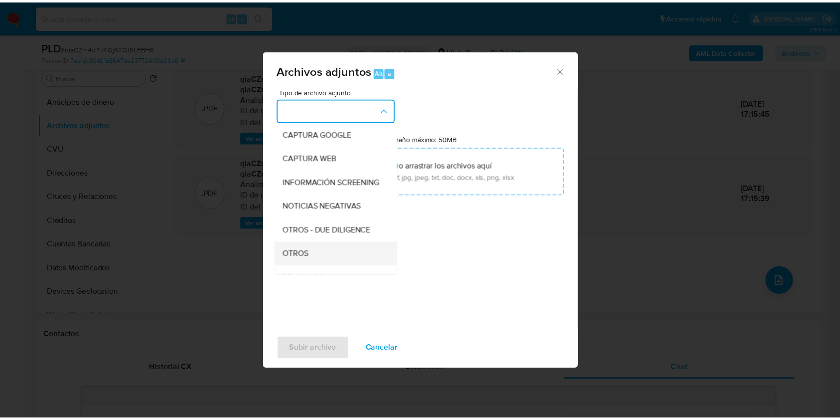
scroll to position [133, 0]
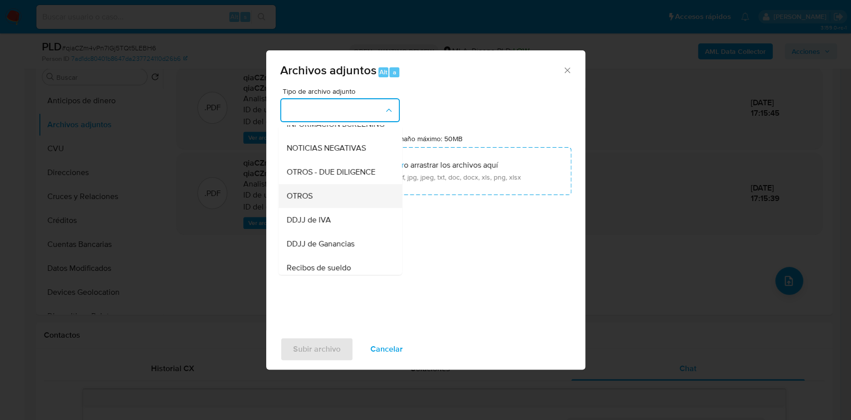
click at [318, 208] on div "OTROS" at bounding box center [337, 196] width 102 height 24
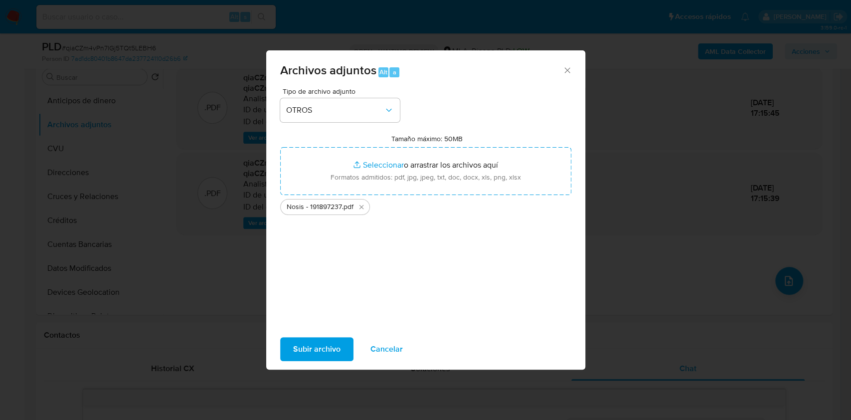
click at [325, 362] on div "Subir archivo Cancelar" at bounding box center [425, 349] width 319 height 38
click at [325, 354] on span "Subir archivo" at bounding box center [316, 349] width 47 height 22
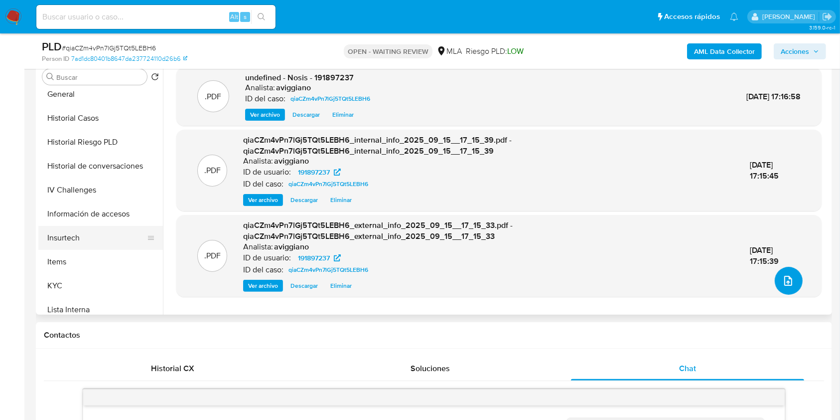
scroll to position [332, 0]
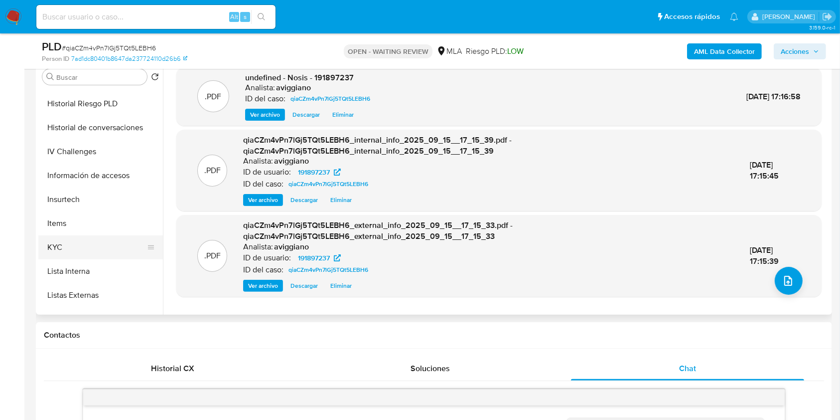
click at [72, 242] on button "KYC" at bounding box center [96, 247] width 117 height 24
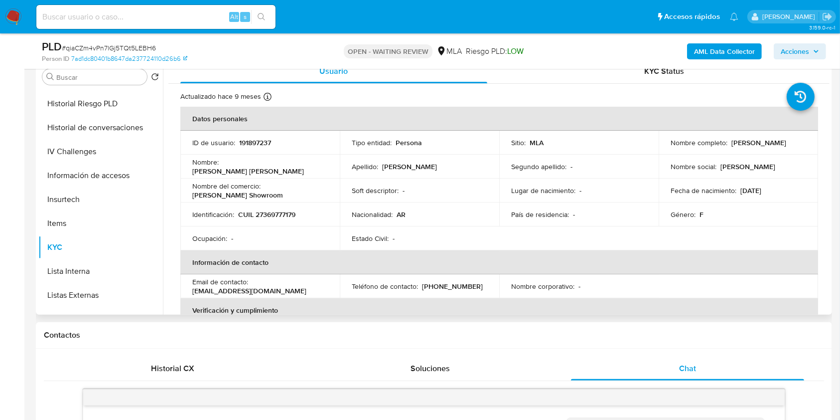
click at [251, 138] on p "191897237" at bounding box center [255, 142] width 32 height 9
copy p "191897237"
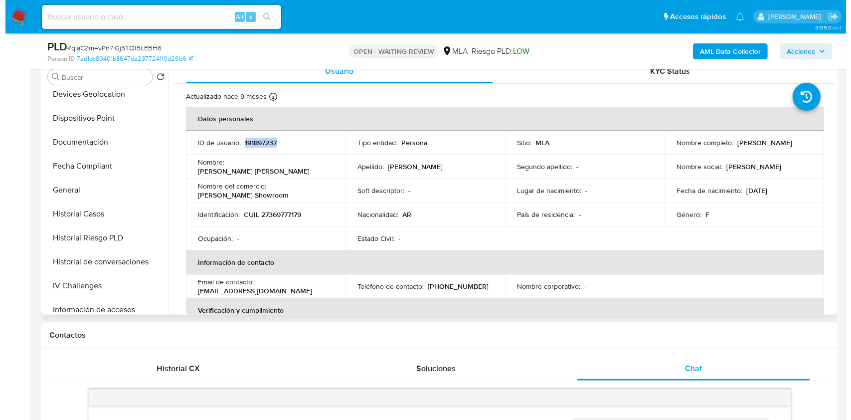
scroll to position [0, 0]
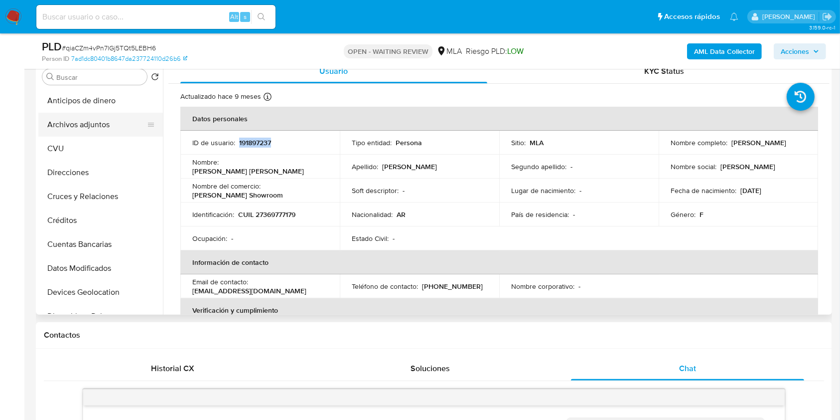
click at [78, 133] on button "Archivos adjuntos" at bounding box center [96, 125] width 117 height 24
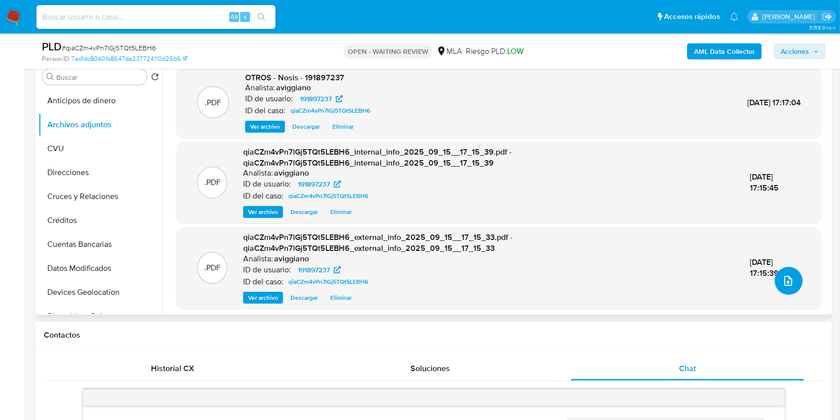
click at [785, 282] on icon "upload-file" at bounding box center [788, 281] width 12 height 12
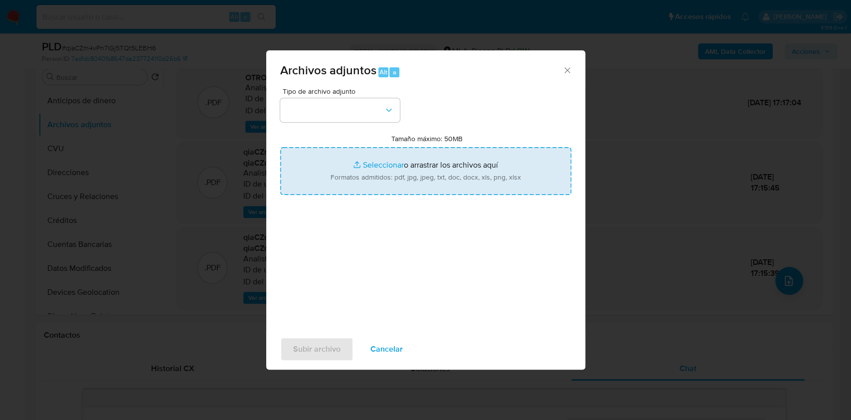
click at [445, 168] on input "Tamaño máximo: 50MB Seleccionar archivos" at bounding box center [425, 171] width 291 height 48
type input "C:\fakepath\Movimientos-Aladdin-v10_1 - 191897237.xlsx"
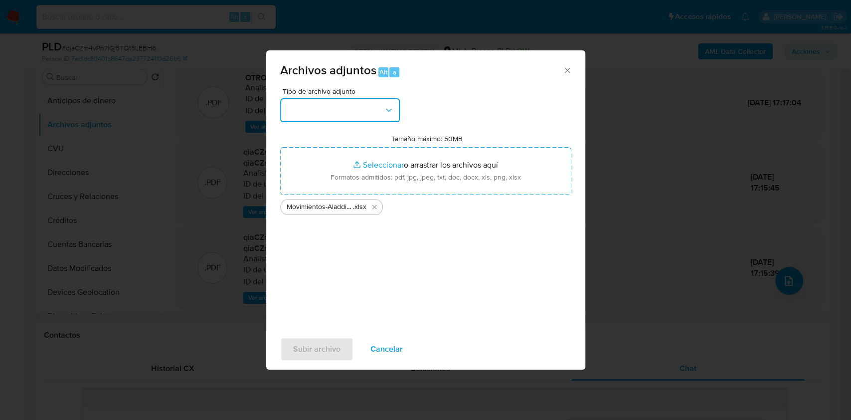
click at [310, 98] on button "button" at bounding box center [340, 110] width 120 height 24
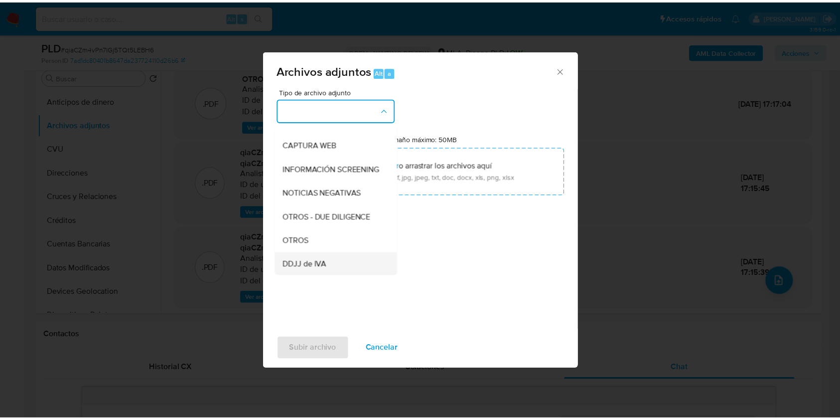
scroll to position [133, 0]
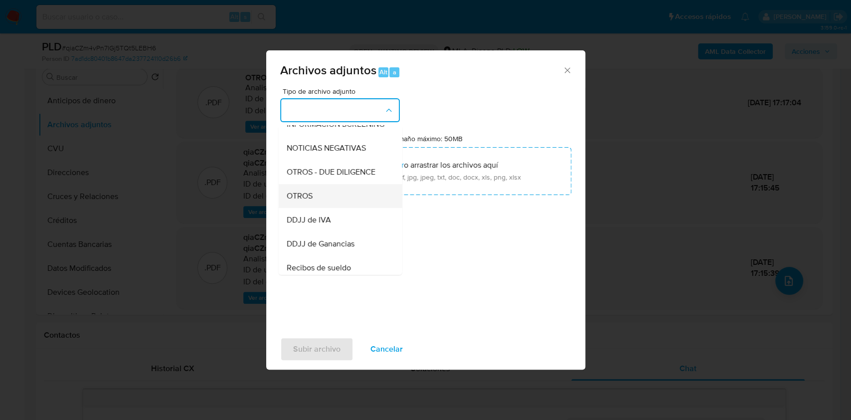
click at [317, 206] on div "OTROS" at bounding box center [337, 196] width 102 height 24
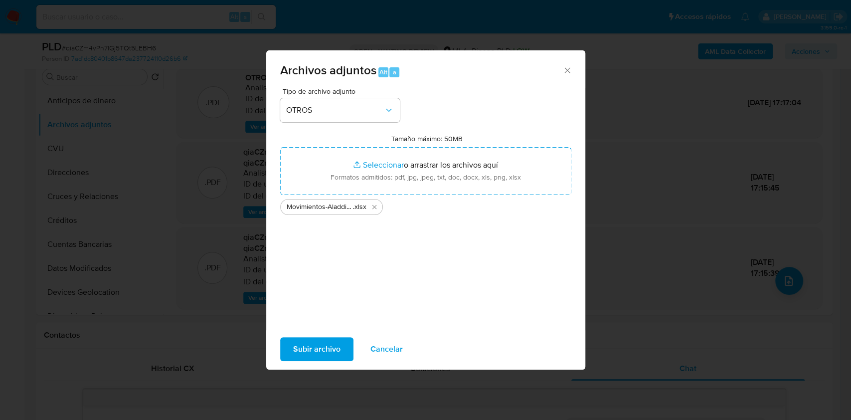
click at [325, 352] on span "Subir archivo" at bounding box center [316, 349] width 47 height 22
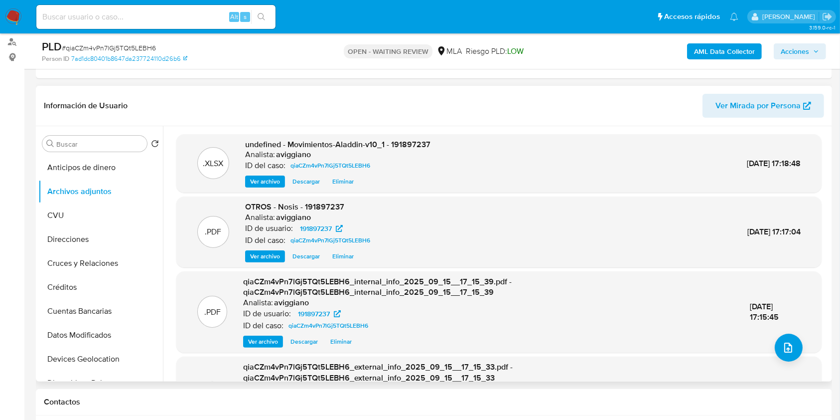
click at [398, 145] on span "undefined - Movimientos-Aladdin-v10_1 - 191897237" at bounding box center [337, 144] width 185 height 11
copy span "191897237"
click at [89, 210] on button "CVU" at bounding box center [96, 215] width 117 height 24
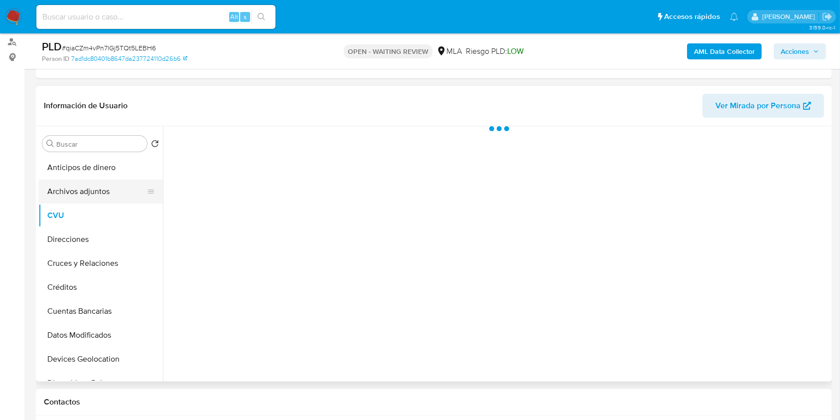
click at [92, 196] on button "Archivos adjuntos" at bounding box center [96, 191] width 117 height 24
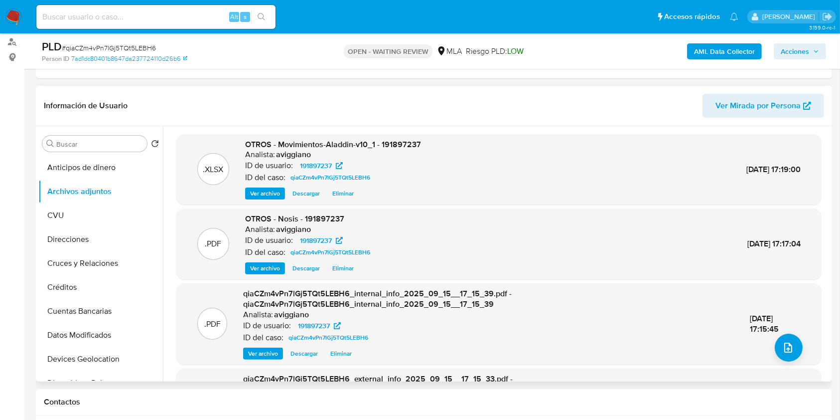
click at [399, 139] on span "OTROS - Movimientos-Aladdin-v10_1 - 191897237" at bounding box center [333, 144] width 176 height 11
copy span "191897237"
click at [785, 353] on button "upload-file" at bounding box center [789, 347] width 28 height 28
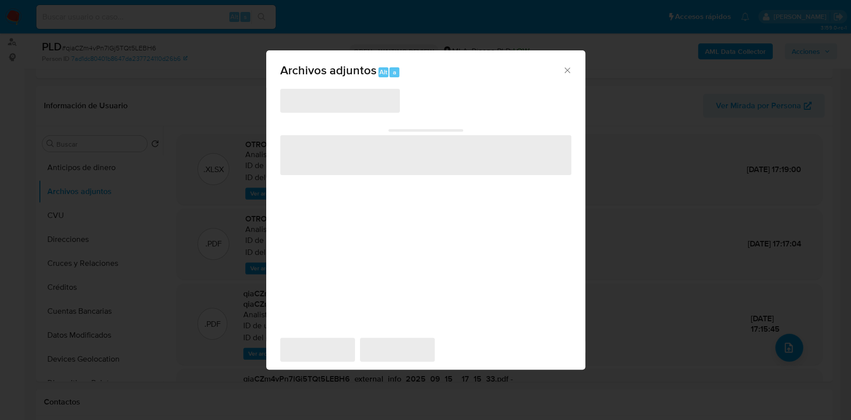
click at [436, 164] on span "‌" at bounding box center [425, 155] width 291 height 40
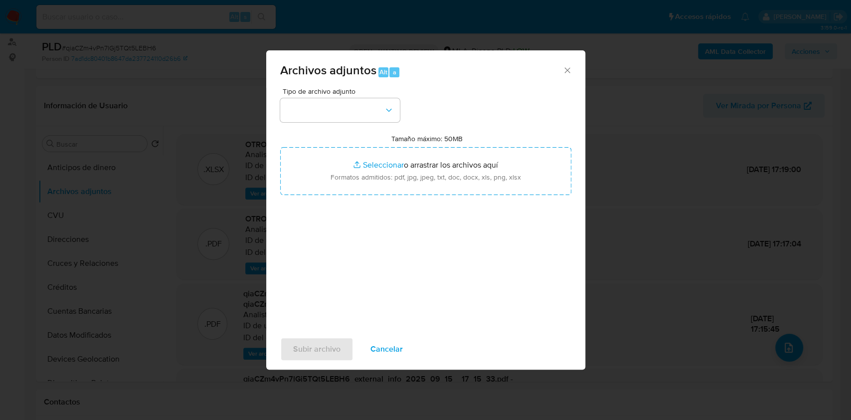
click at [436, 164] on input "Tamaño máximo: 50MB Seleccionar archivos" at bounding box center [425, 171] width 291 height 48
click at [563, 64] on div "Archivos adjuntos Alt a" at bounding box center [425, 68] width 319 height 37
click at [563, 72] on icon "Cerrar" at bounding box center [567, 70] width 10 height 10
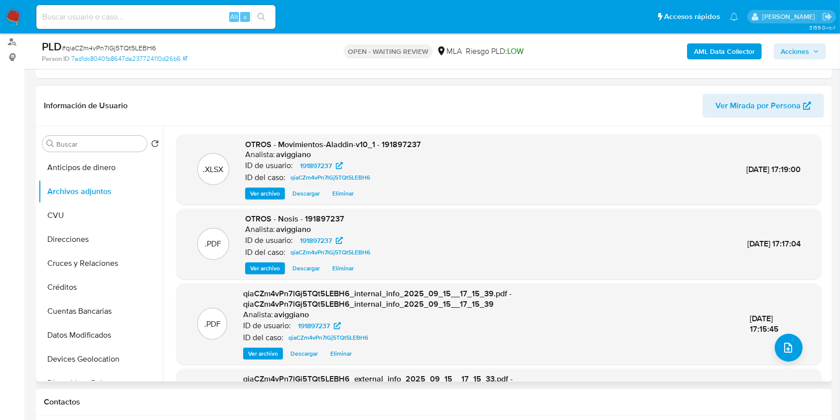
click at [400, 147] on span "OTROS - Movimientos-Aladdin-v10_1 - 191897237" at bounding box center [333, 144] width 176 height 11
copy span "191897237"
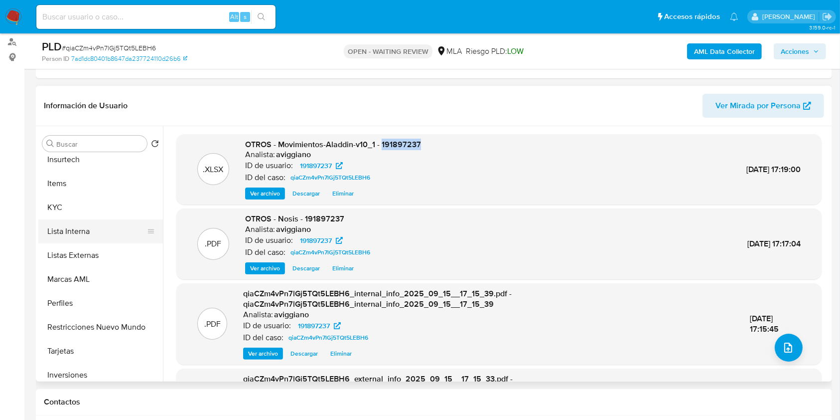
scroll to position [427, 0]
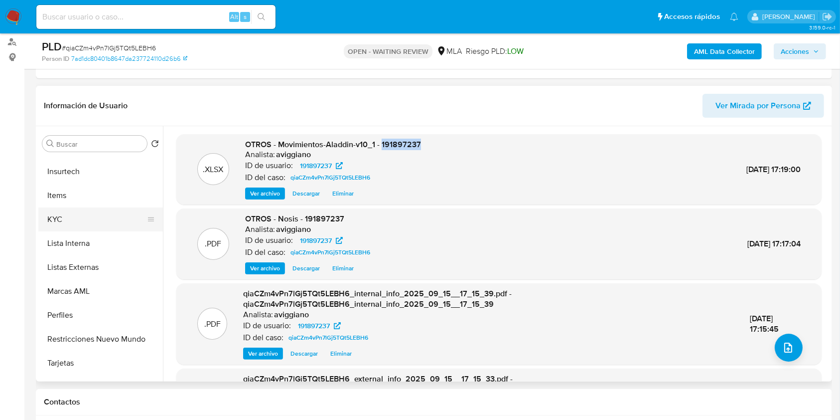
click at [59, 212] on button "KYC" at bounding box center [96, 219] width 117 height 24
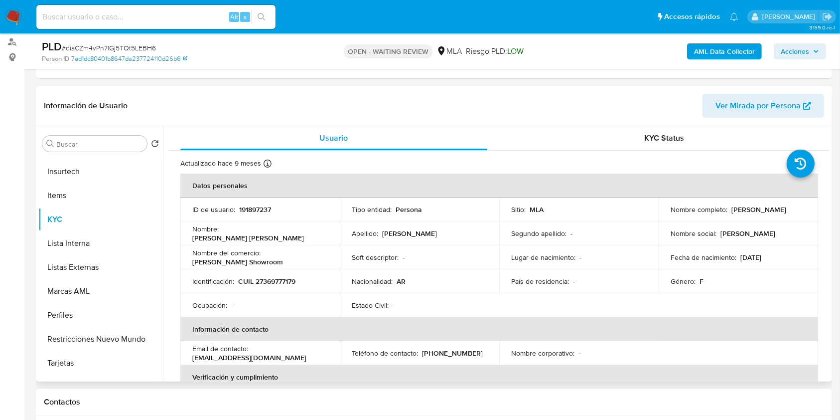
click at [265, 277] on p "CUIL 27369777179" at bounding box center [266, 281] width 57 height 9
copy p "27369777179"
drag, startPoint x: 666, startPoint y: 211, endPoint x: 773, endPoint y: 213, distance: 107.7
click at [773, 213] on td "Nombre completo : Yuliana Florencia Rodriguez Iker" at bounding box center [738, 209] width 159 height 24
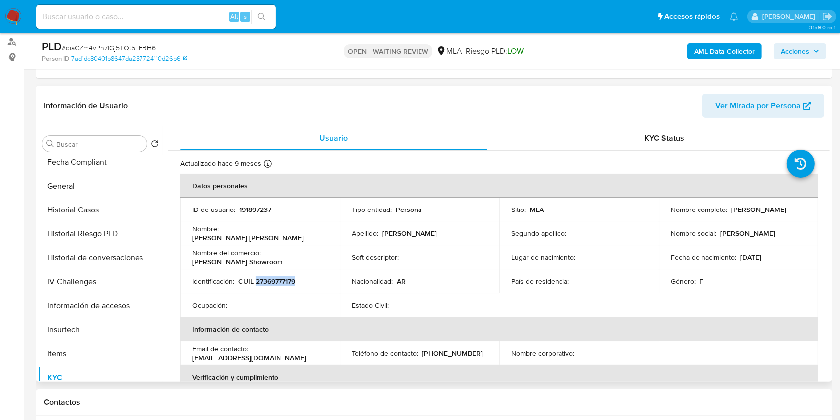
scroll to position [0, 0]
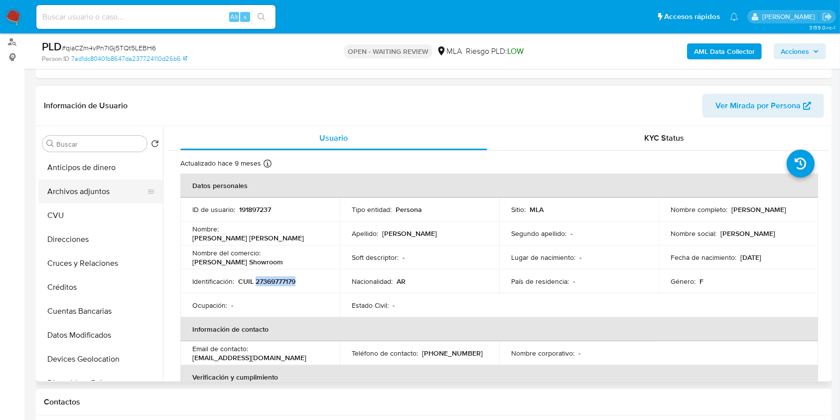
click at [102, 183] on button "Archivos adjuntos" at bounding box center [96, 191] width 117 height 24
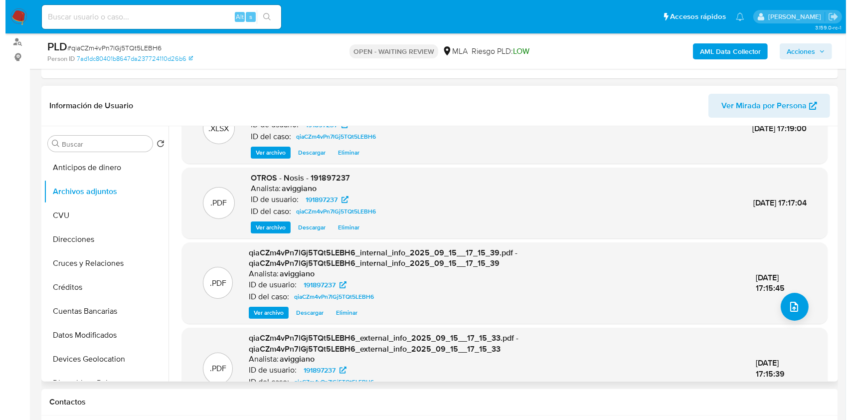
scroll to position [77, 0]
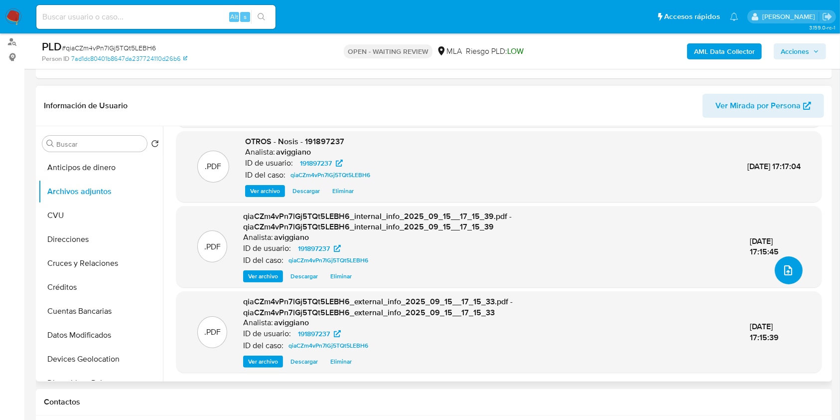
click at [785, 271] on icon "upload-file" at bounding box center [788, 270] width 12 height 12
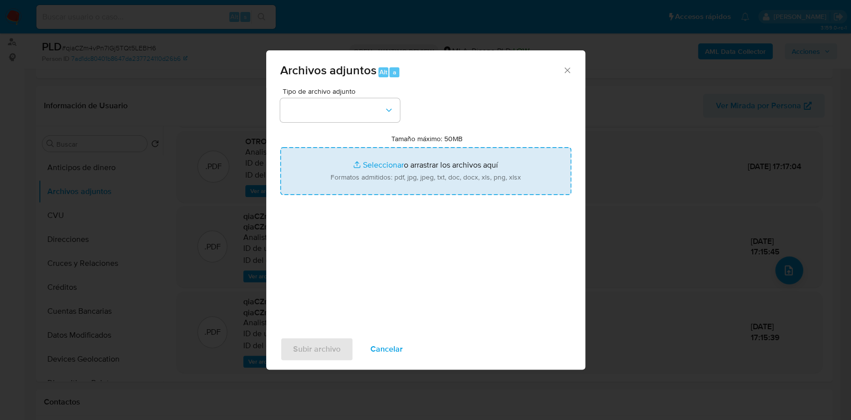
click at [370, 176] on input "Tamaño máximo: 50MB Seleccionar archivos" at bounding box center [425, 171] width 291 height 48
type input "C:\fakepath\Caselog qiaCZm4vPn7lGj5TQt5LEBH6_2025_08_18_18_00_42.docx"
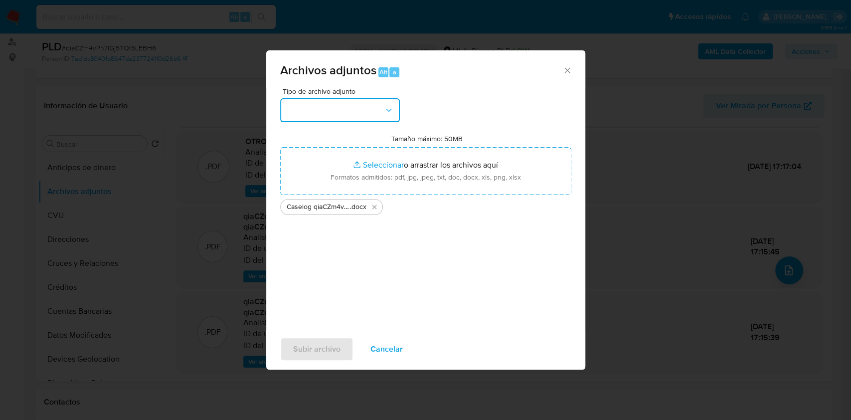
click at [325, 108] on button "button" at bounding box center [340, 110] width 120 height 24
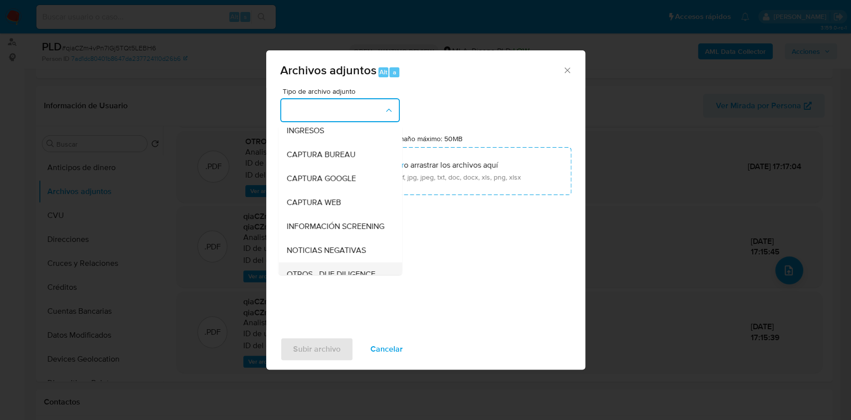
scroll to position [133, 0]
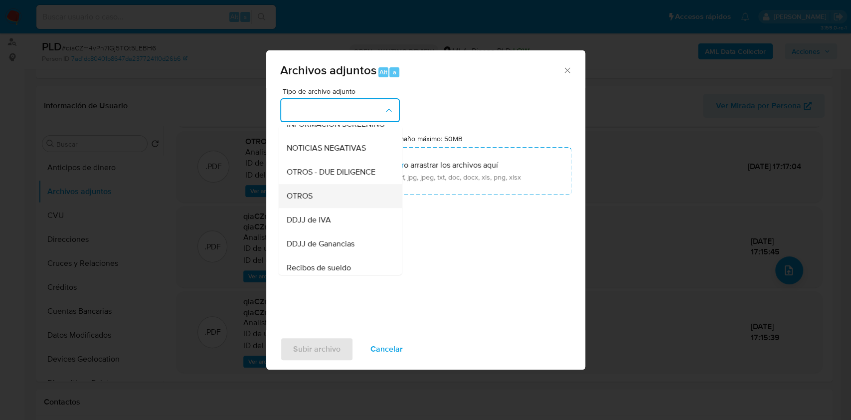
click at [323, 207] on div "OTROS" at bounding box center [337, 196] width 102 height 24
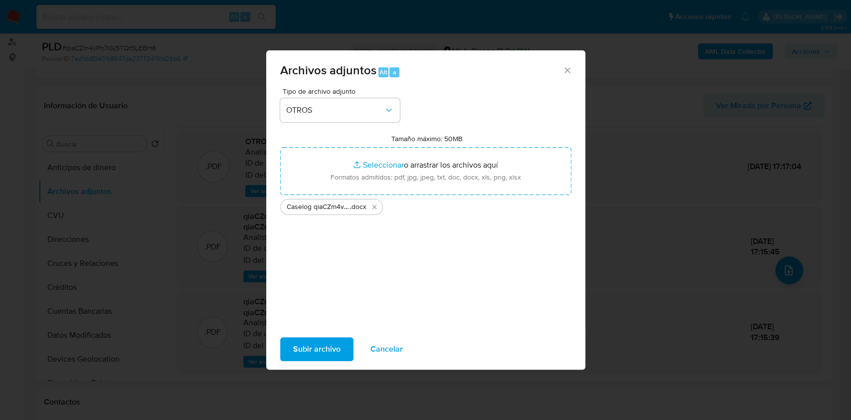
click at [327, 364] on div "Subir archivo Cancelar" at bounding box center [425, 349] width 319 height 38
click at [323, 354] on span "Subir archivo" at bounding box center [316, 349] width 47 height 22
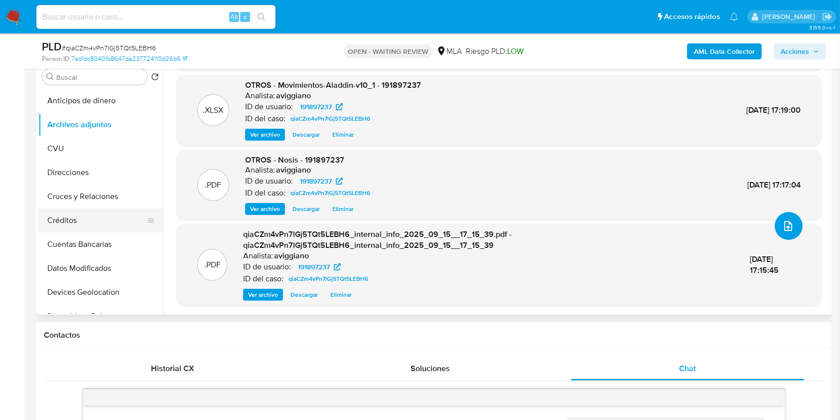
scroll to position [266, 0]
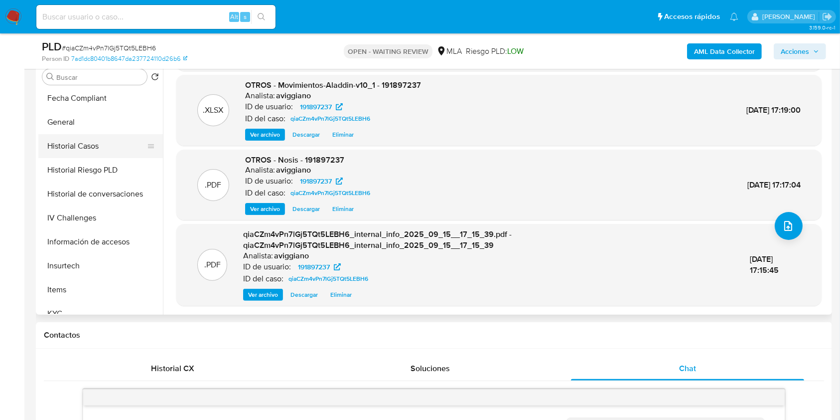
click at [82, 142] on button "Historial Casos" at bounding box center [96, 146] width 117 height 24
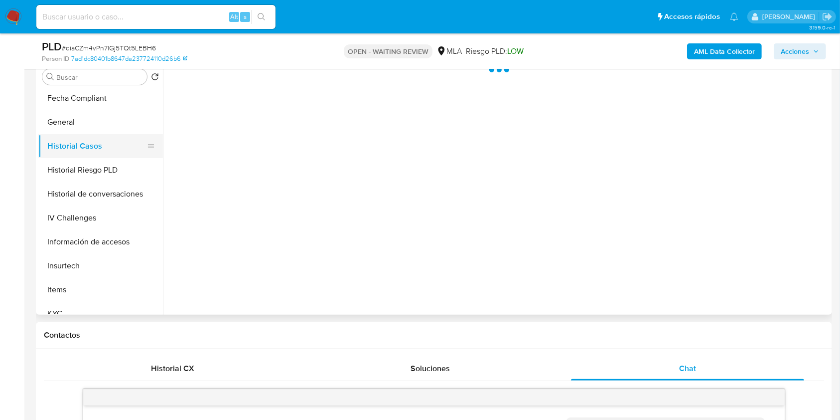
scroll to position [0, 0]
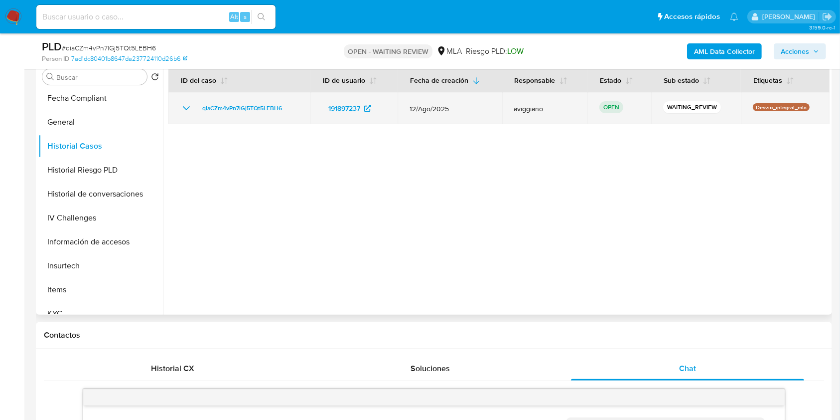
drag, startPoint x: 299, startPoint y: 110, endPoint x: 196, endPoint y: 106, distance: 102.7
click at [196, 108] on td "qiaCZm4vPn7lGj5TQt5LEBH6" at bounding box center [239, 108] width 142 height 32
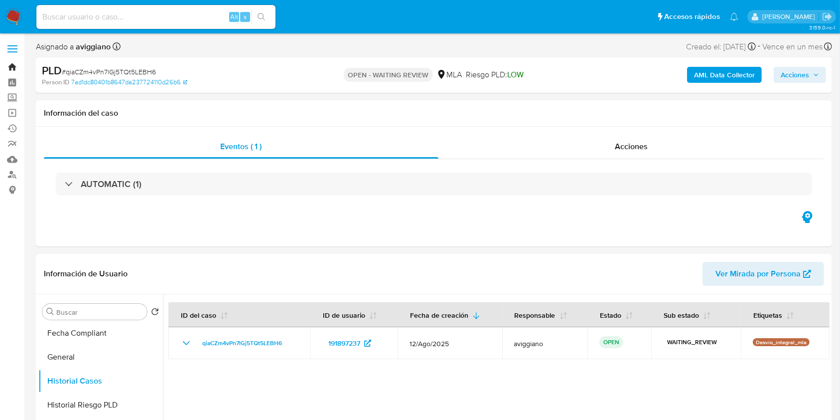
click at [12, 66] on link "Bandeja" at bounding box center [59, 66] width 119 height 15
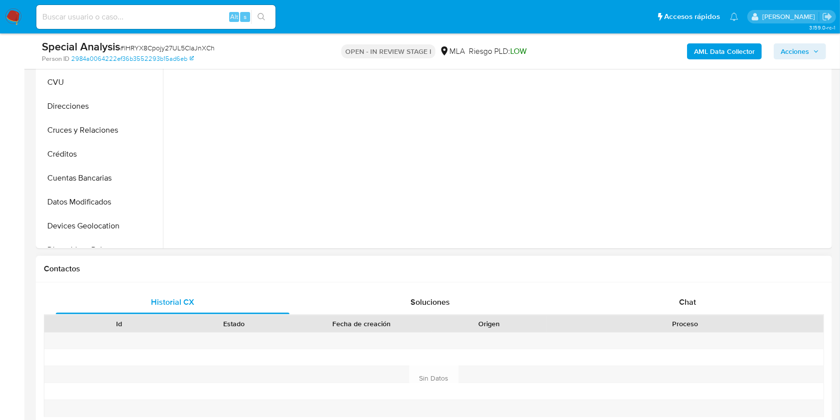
select select "10"
click at [663, 298] on div "Chat" at bounding box center [688, 302] width 234 height 24
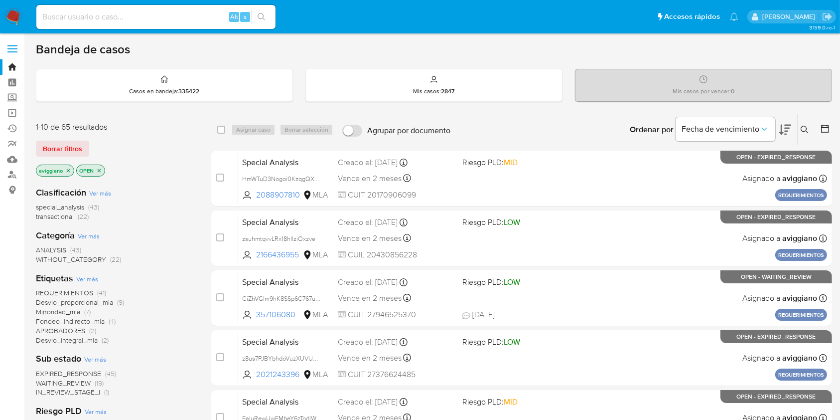
click at [805, 130] on icon at bounding box center [805, 130] width 8 height 8
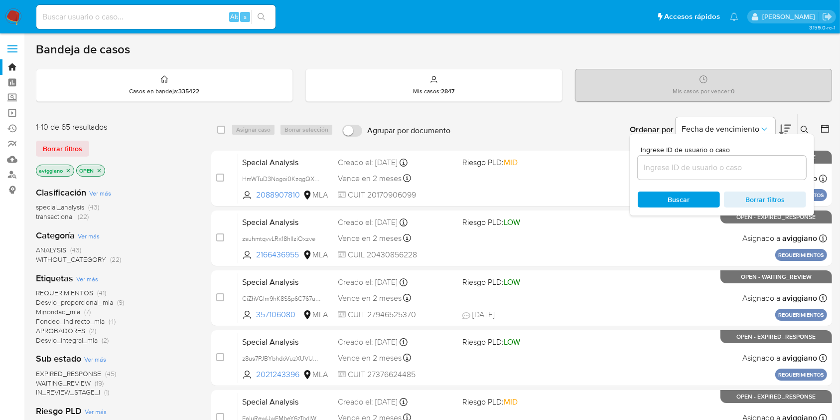
click at [760, 175] on div at bounding box center [722, 167] width 168 height 24
click at [760, 173] on input at bounding box center [722, 167] width 168 height 13
paste input "qiaCZm4vPn7lGj5TQt5LEBH6"
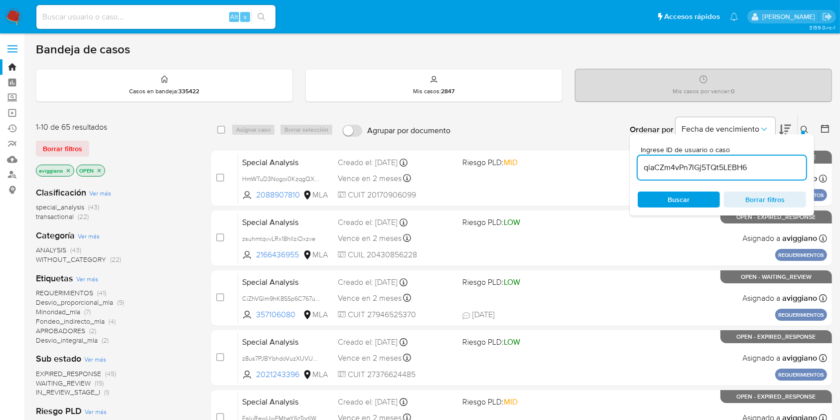
type input "qiaCZm4vPn7lGj5TQt5LEBH6"
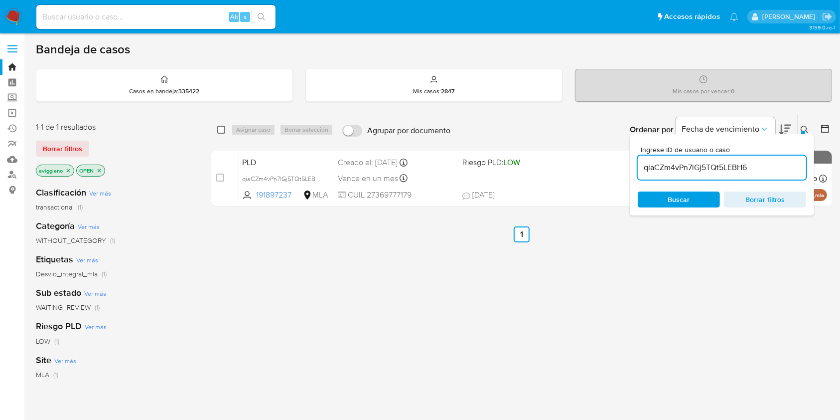
click at [223, 130] on input "checkbox" at bounding box center [221, 130] width 8 height 8
checkbox input "true"
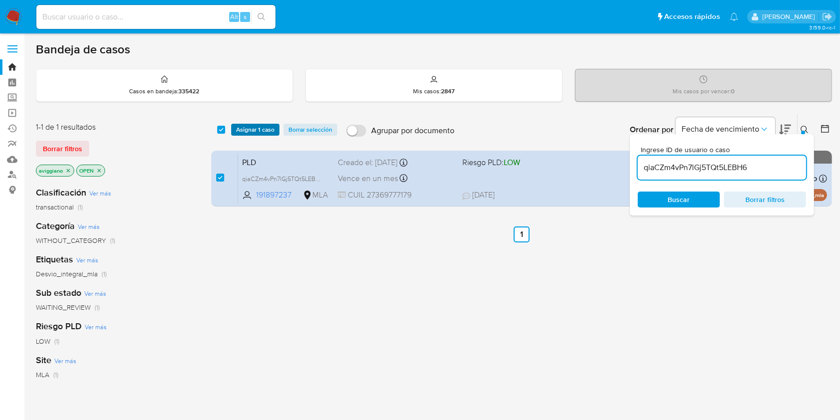
click at [242, 128] on span "Asignar 1 caso" at bounding box center [255, 130] width 38 height 10
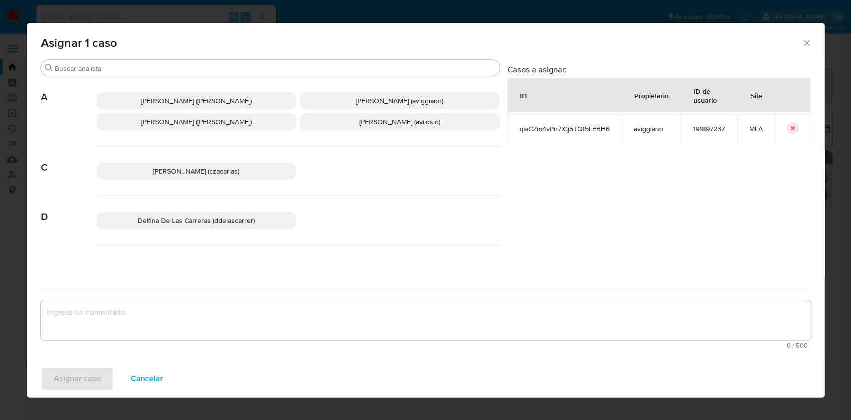
drag, startPoint x: 316, startPoint y: 94, endPoint x: 287, endPoint y: 132, distance: 47.9
click at [316, 95] on p "Agustina Belen Viggiano (aviggiano)" at bounding box center [399, 100] width 199 height 17
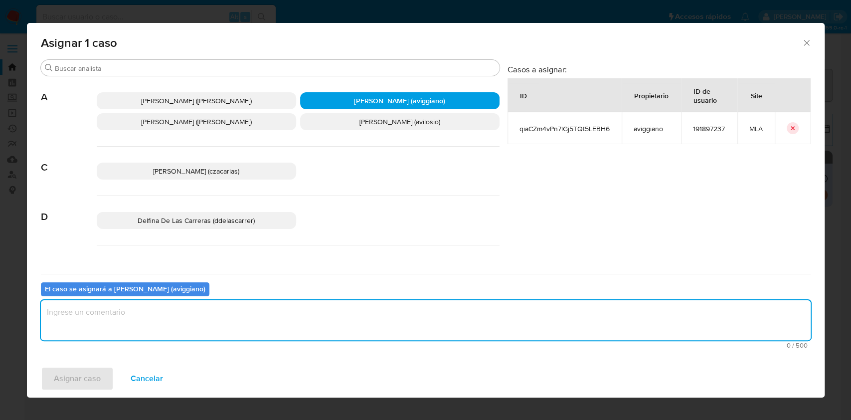
click at [226, 317] on textarea "assign-modal" at bounding box center [425, 320] width 769 height 40
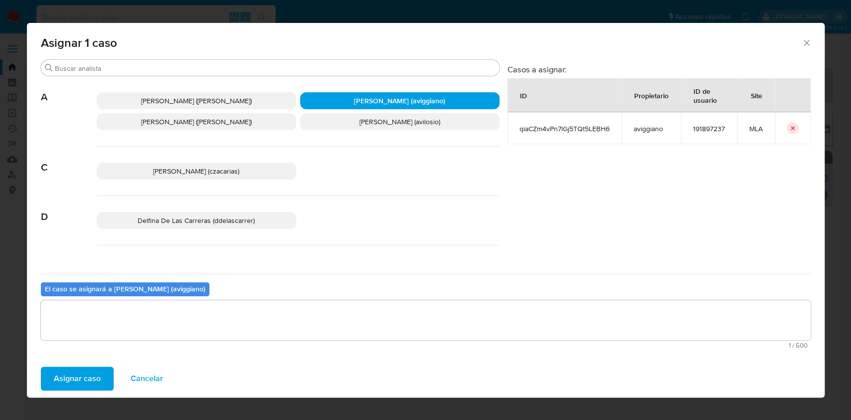
click at [92, 369] on span "Asignar caso" at bounding box center [77, 378] width 47 height 22
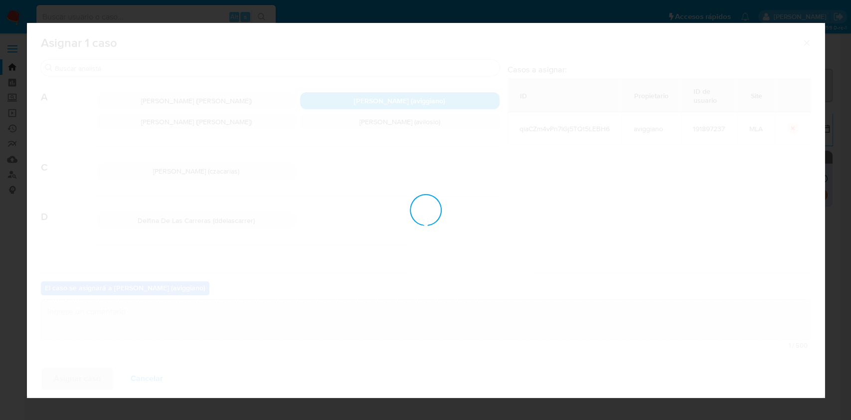
checkbox input "false"
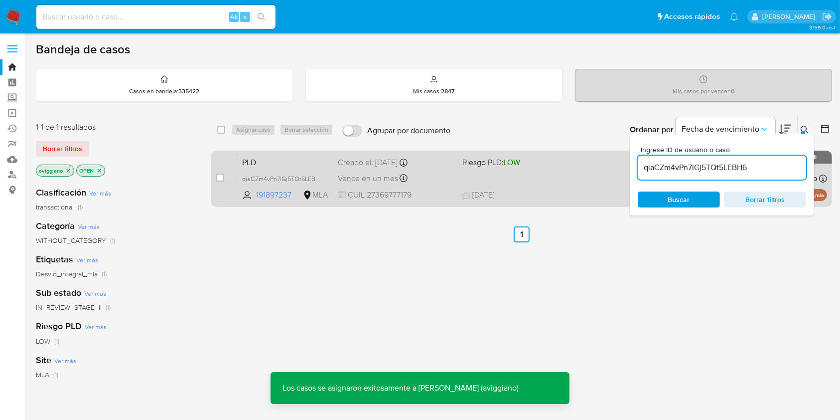
click at [428, 176] on div "Vence en un mes Vence el 29/10/2025 12:25:13" at bounding box center [396, 177] width 116 height 13
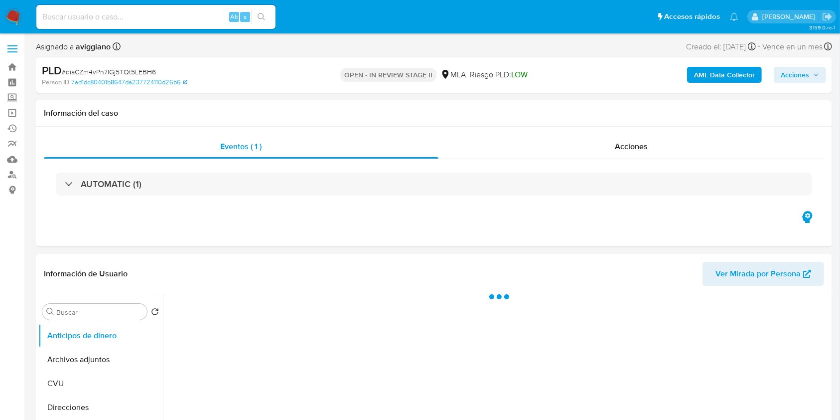
select select "10"
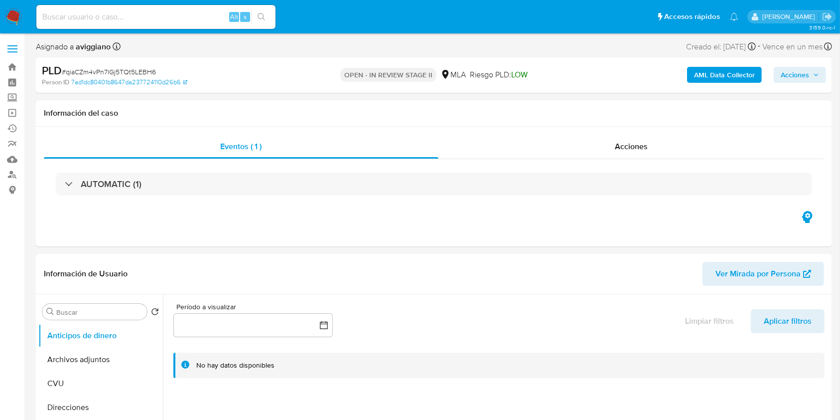
click at [813, 85] on div "AML Data Collector Acciones" at bounding box center [697, 74] width 259 height 23
click at [807, 78] on span "Acciones" at bounding box center [795, 75] width 28 height 16
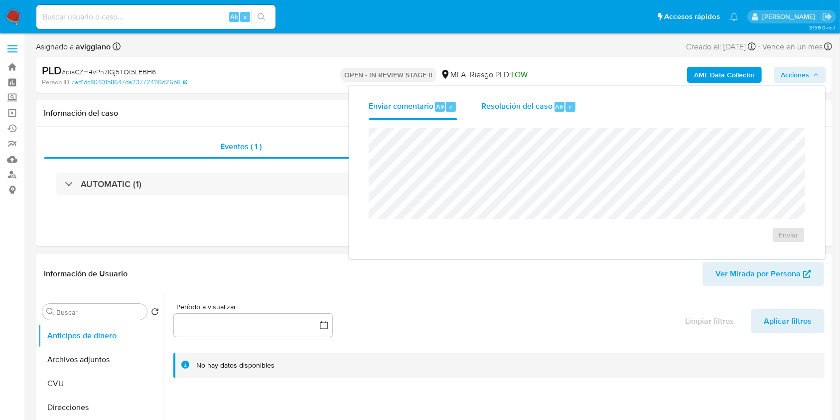
click at [488, 107] on span "Resolución del caso" at bounding box center [516, 106] width 71 height 11
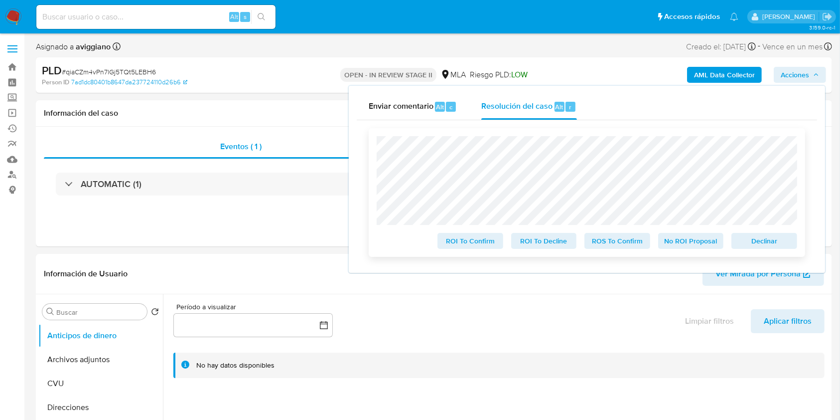
click at [755, 248] on span "Declinar" at bounding box center [765, 241] width 52 height 14
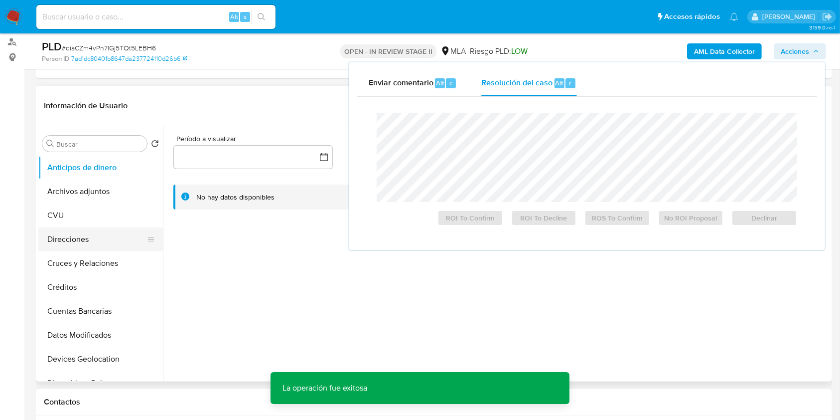
scroll to position [266, 0]
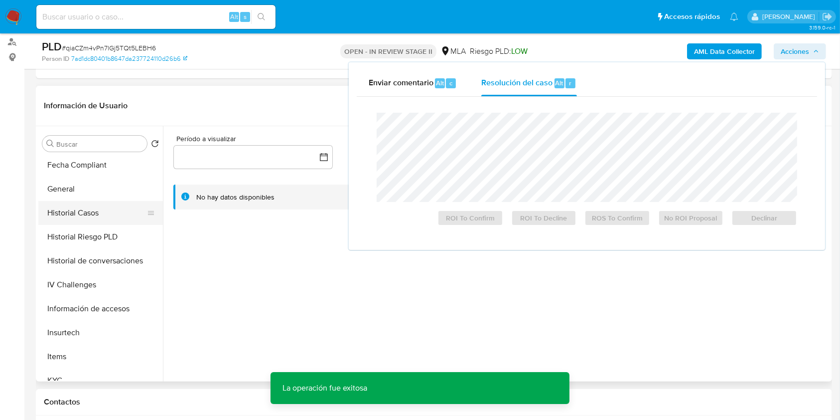
click at [75, 216] on button "Historial Casos" at bounding box center [96, 213] width 117 height 24
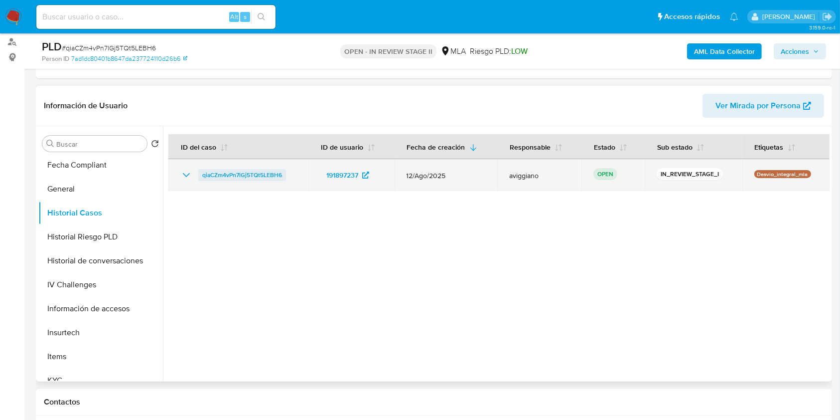
click at [223, 178] on span "qiaCZm4vPn7lGj5TQt5LEBH6" at bounding box center [242, 175] width 80 height 12
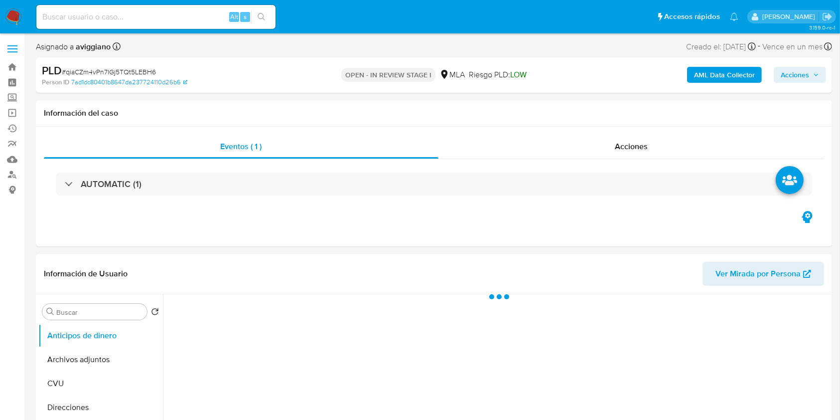
select select "10"
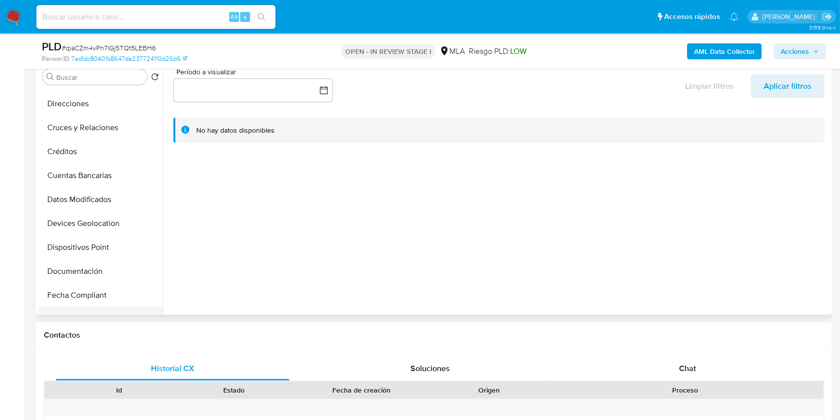
scroll to position [199, 0]
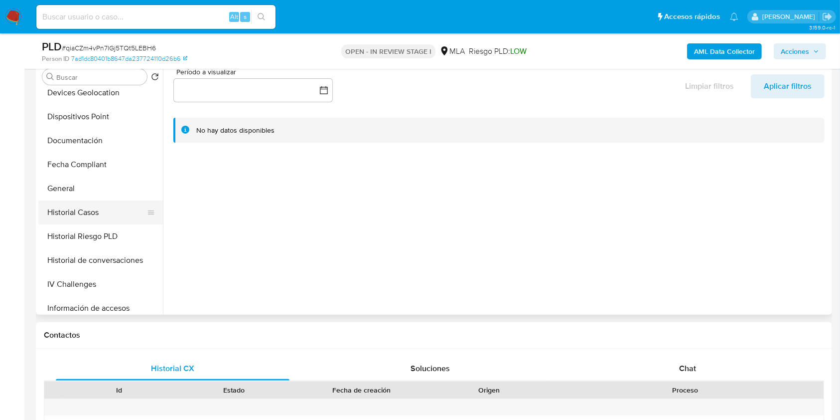
click at [81, 214] on button "Historial Casos" at bounding box center [96, 212] width 117 height 24
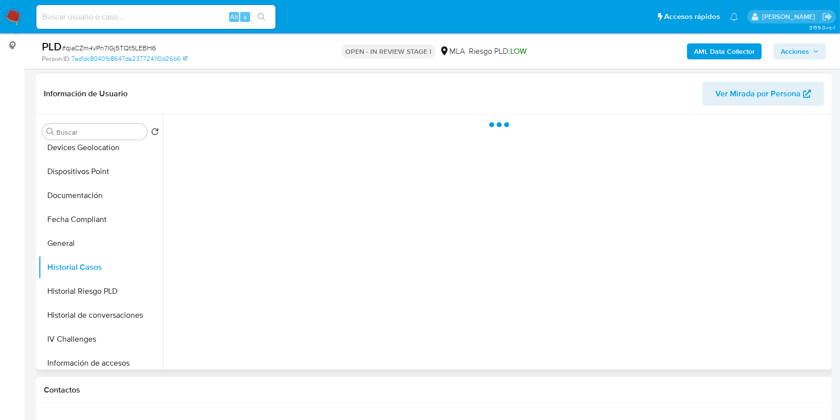
scroll to position [133, 0]
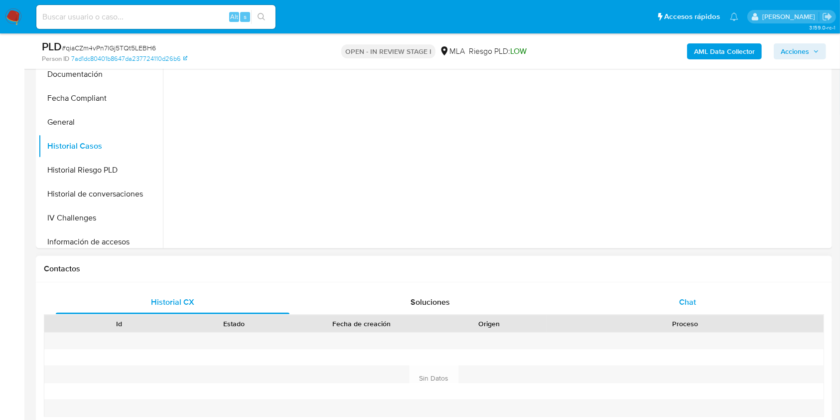
click at [705, 294] on div "Chat" at bounding box center [688, 302] width 234 height 24
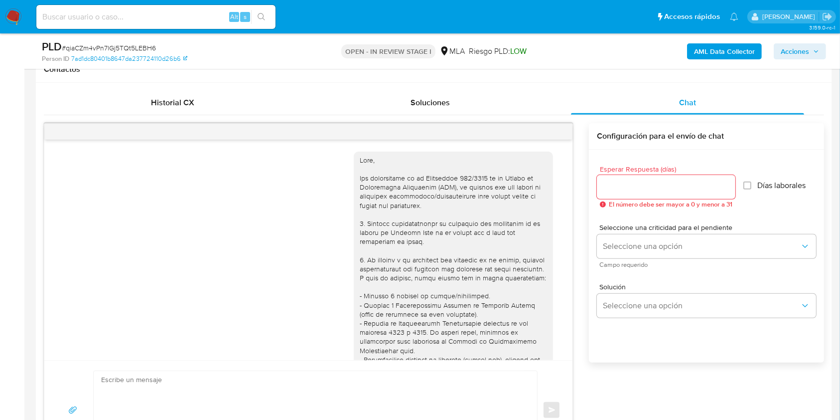
scroll to position [383, 0]
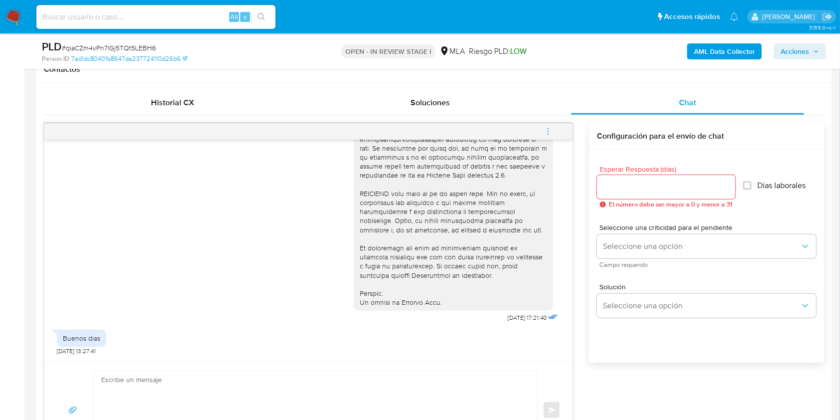
click at [547, 134] on icon "menu-action" at bounding box center [548, 131] width 9 height 9
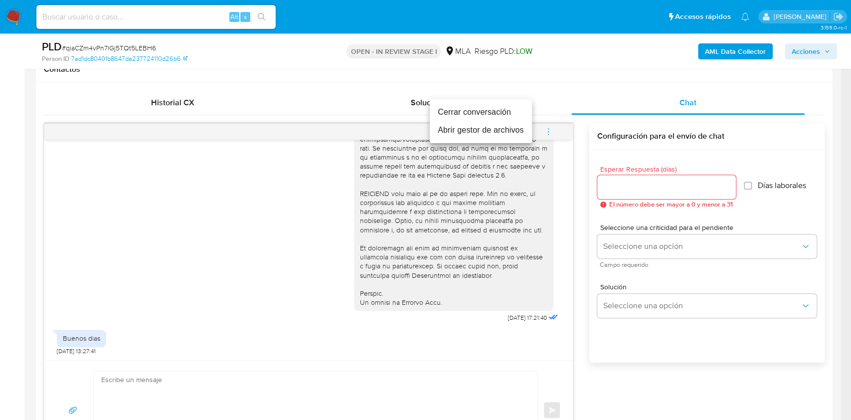
click at [468, 119] on li "Cerrar conversación" at bounding box center [481, 112] width 102 height 18
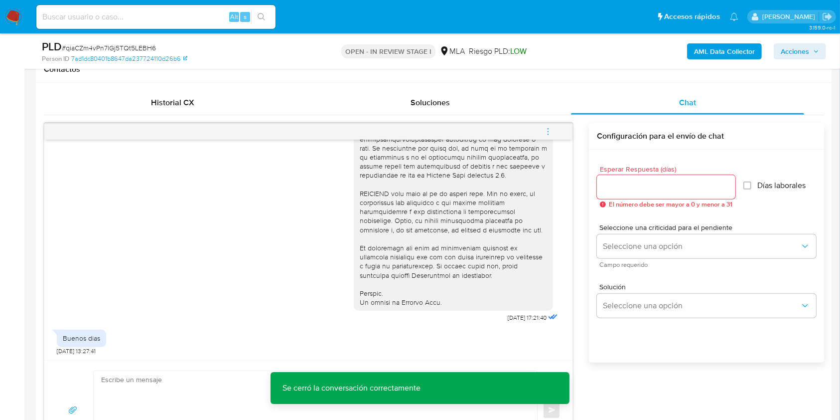
click at [785, 57] on span "Acciones" at bounding box center [795, 51] width 28 height 16
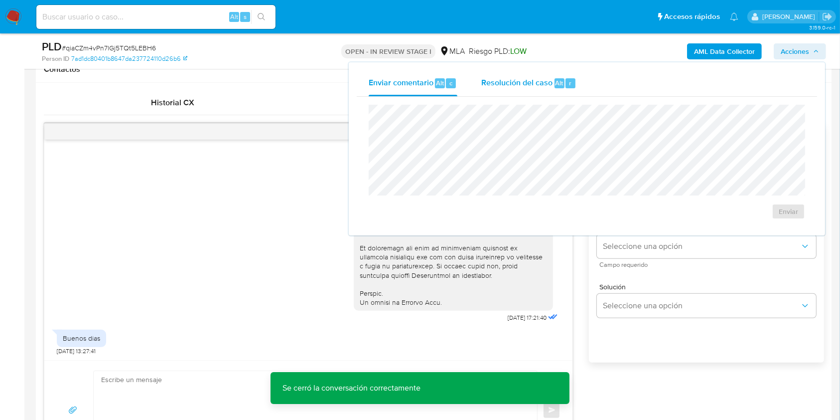
click at [517, 86] on span "Resolución del caso" at bounding box center [516, 82] width 71 height 11
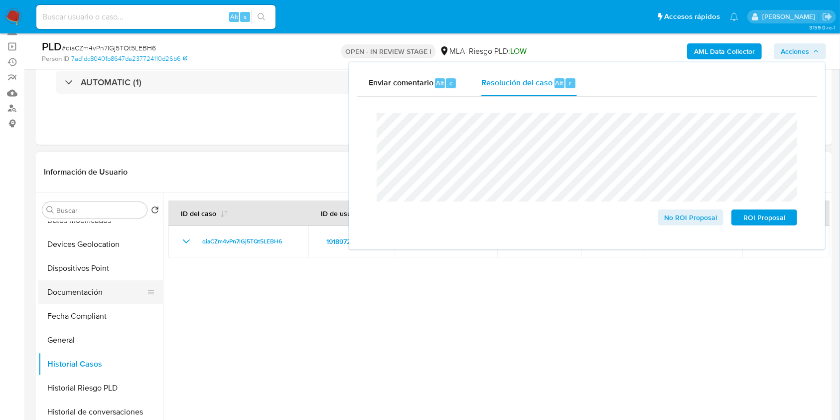
scroll to position [133, 0]
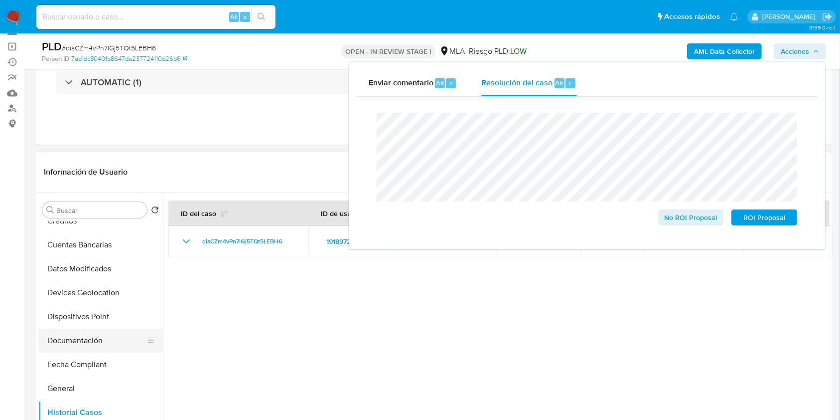
click at [89, 341] on button "Documentación" at bounding box center [96, 340] width 117 height 24
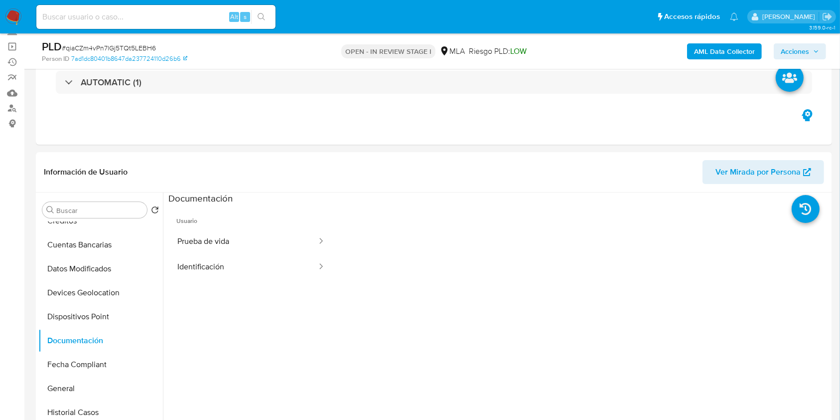
click at [804, 54] on span "Acciones" at bounding box center [795, 51] width 28 height 16
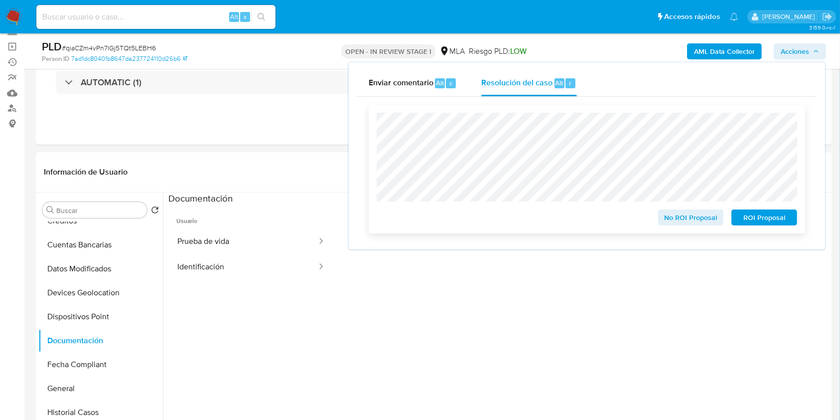
click at [668, 222] on span "No ROI Proposal" at bounding box center [691, 217] width 52 height 14
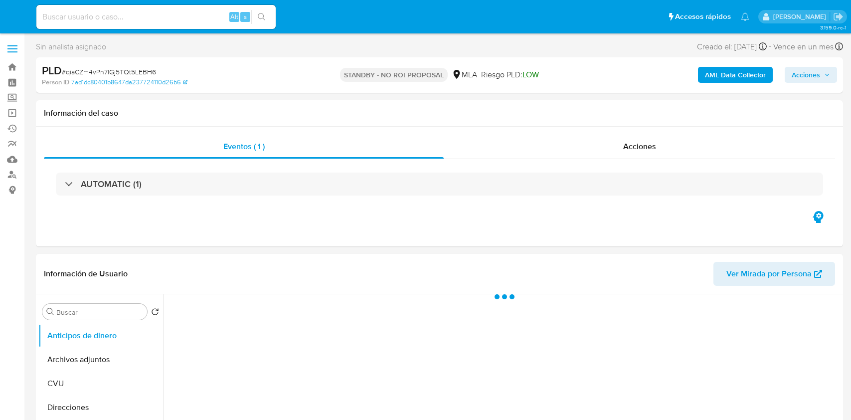
select select "10"
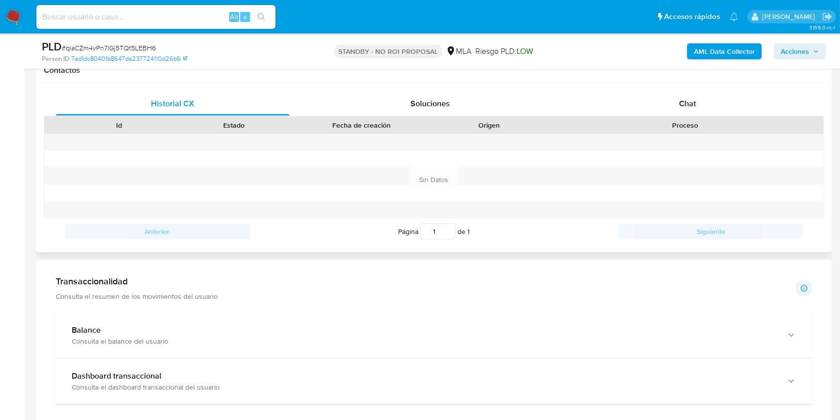
scroll to position [465, 0]
click at [722, 95] on div "Chat" at bounding box center [688, 103] width 234 height 24
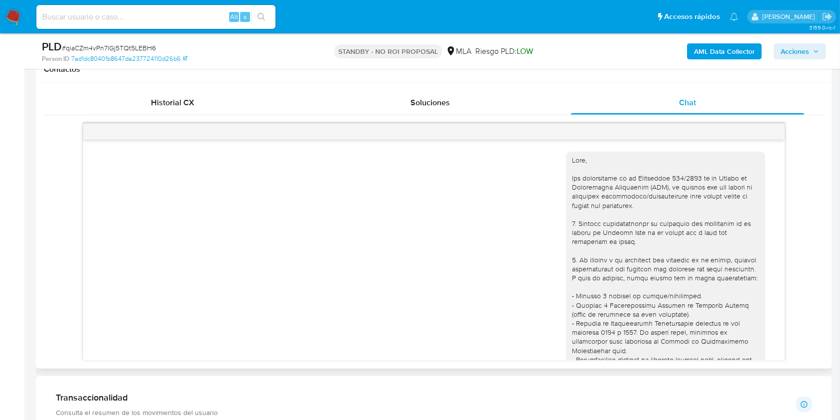
scroll to position [383, 0]
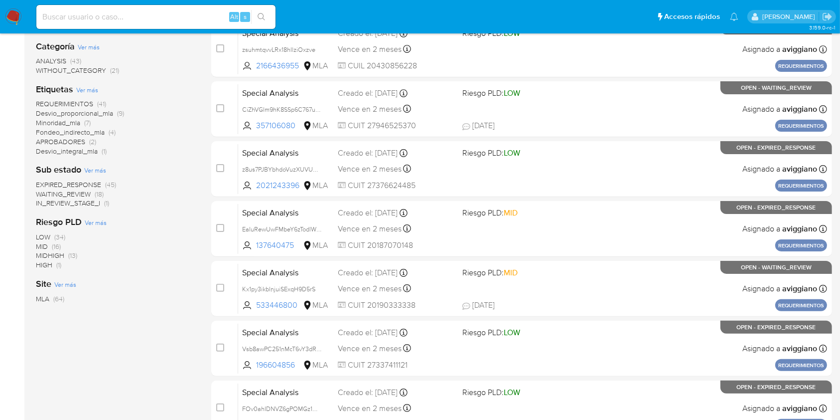
scroll to position [66, 0]
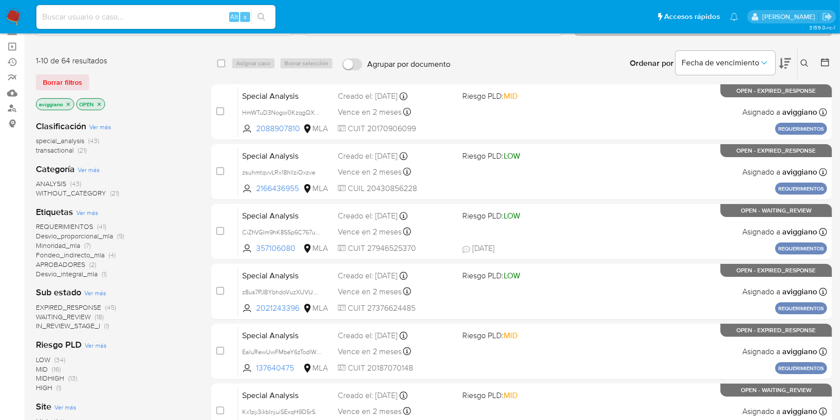
click at [66, 102] on icon "close-filter" at bounding box center [68, 104] width 6 height 6
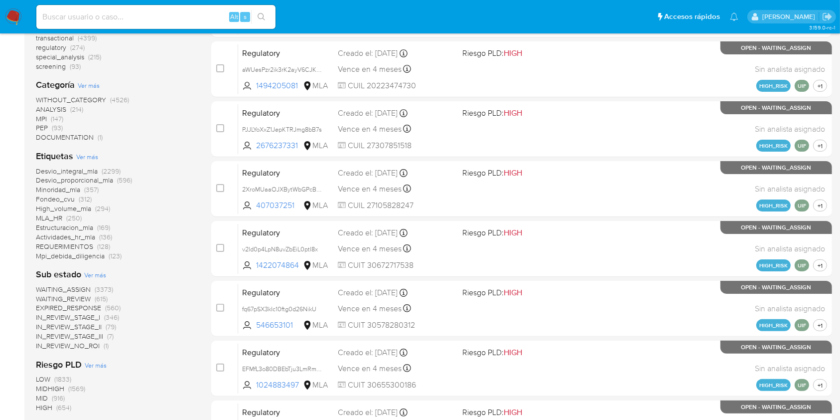
scroll to position [332, 0]
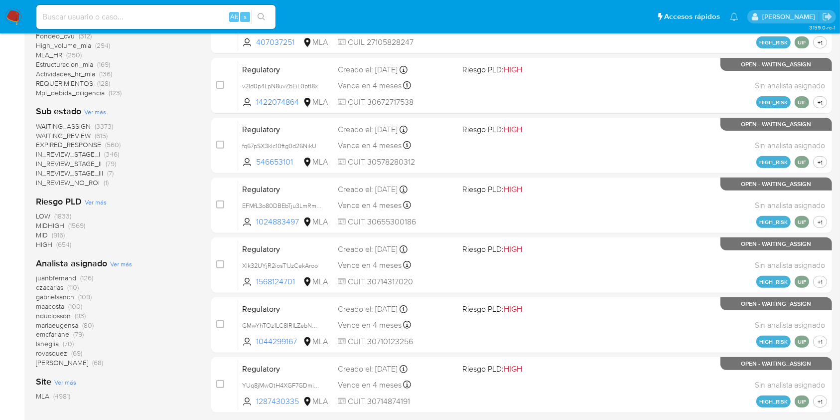
click at [119, 265] on span "Ver más" at bounding box center [121, 263] width 22 height 9
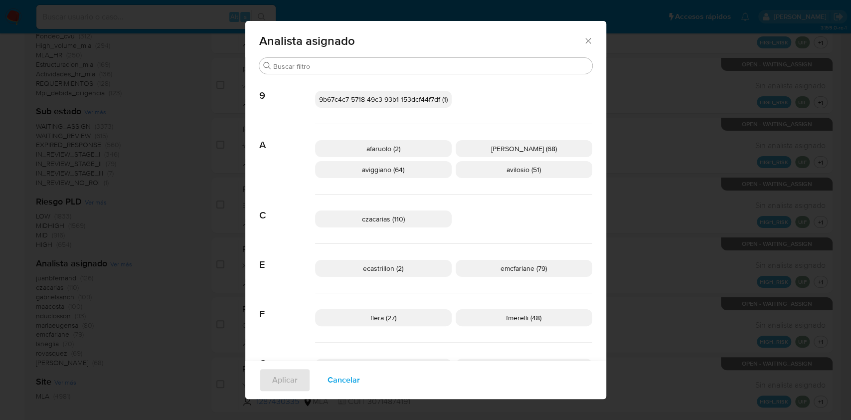
click at [586, 44] on icon "Cerrar" at bounding box center [588, 41] width 10 height 10
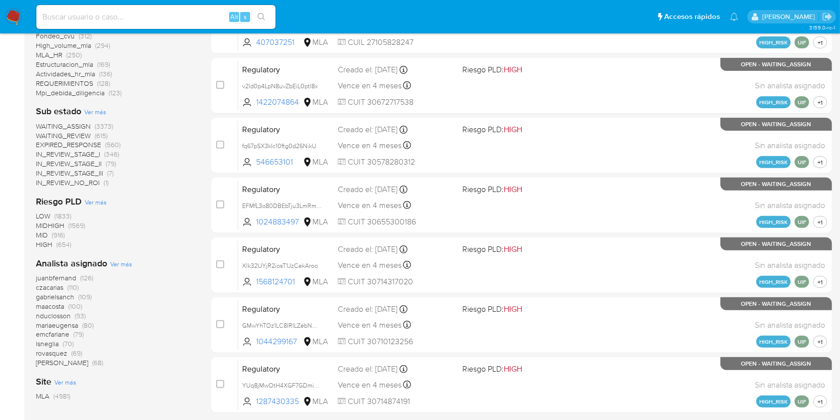
click at [114, 14] on input at bounding box center [155, 16] width 239 height 13
paste input "iXkGsvpoqsKRdc6nSZznYUno"
type input "iXkGsvpoqsKRdc6nSZznYUno"
click at [267, 11] on button "search-icon" at bounding box center [261, 17] width 20 height 14
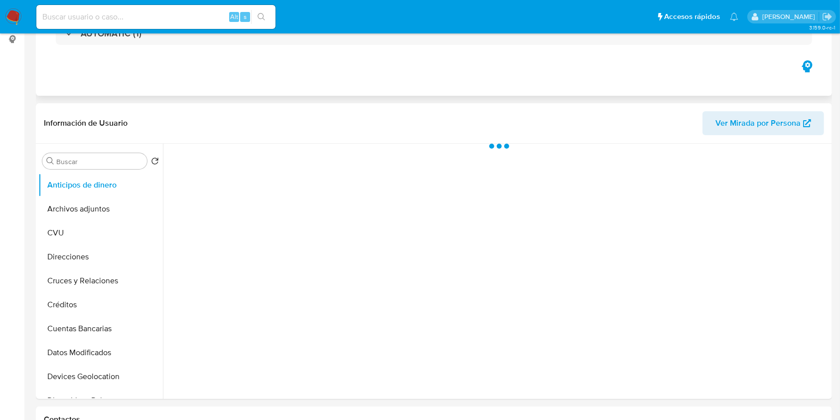
select select "10"
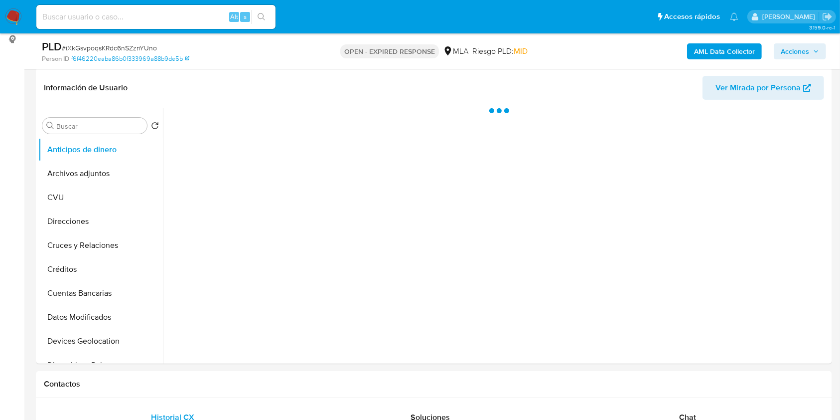
scroll to position [199, 0]
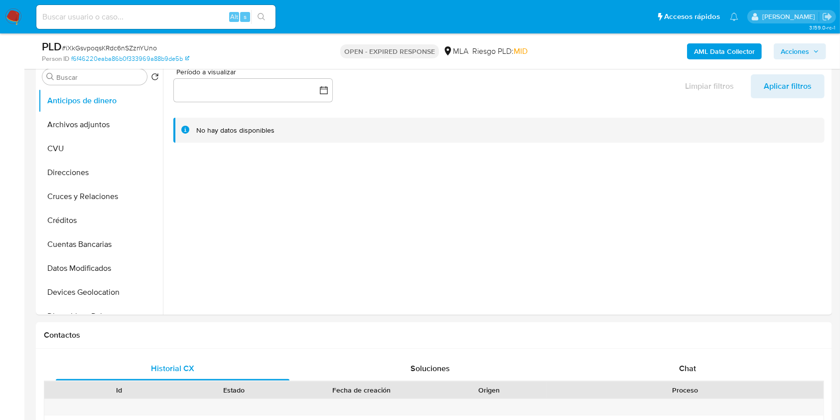
click at [117, 24] on div "Alt s" at bounding box center [155, 17] width 239 height 24
click at [127, 16] on input at bounding box center [155, 16] width 239 height 13
paste input "J8JaxHJFOJbtcr3FWCtelWoP"
type input "J8JaxHJFOJbtcr3FWCtelWoP"
click at [268, 13] on button "search-icon" at bounding box center [261, 17] width 20 height 14
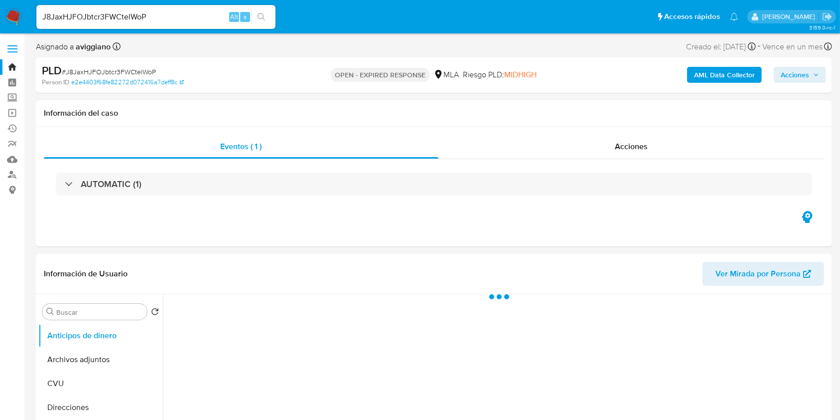
select select "10"
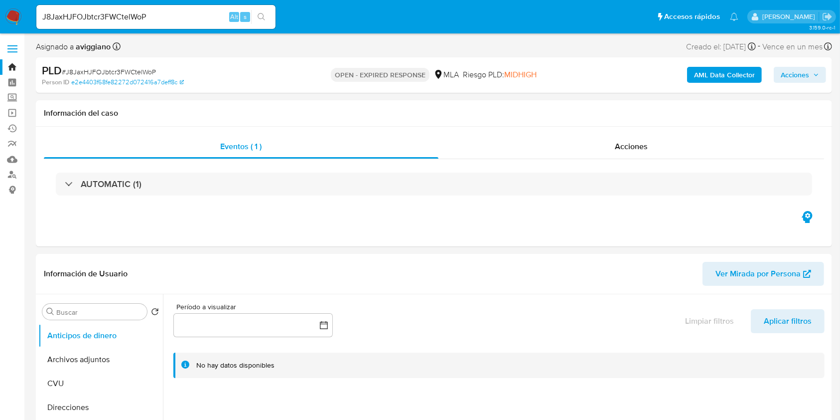
click at [106, 18] on input "J8JaxHJFOJbtcr3FWCtelWoP" at bounding box center [155, 16] width 239 height 13
paste input "N9KFZkcHbjC2xIDEfIwf0FsQ"
type input "N9KFZkcHbjC2xIDEfIwf0FsQ"
click at [266, 20] on button "search-icon" at bounding box center [261, 17] width 20 height 14
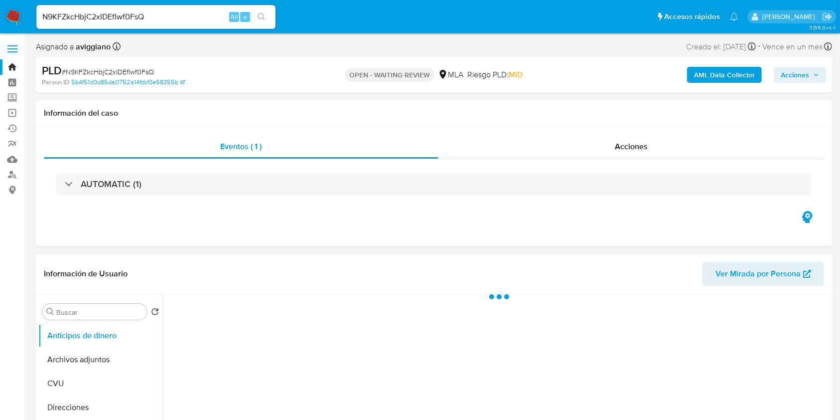
scroll to position [133, 0]
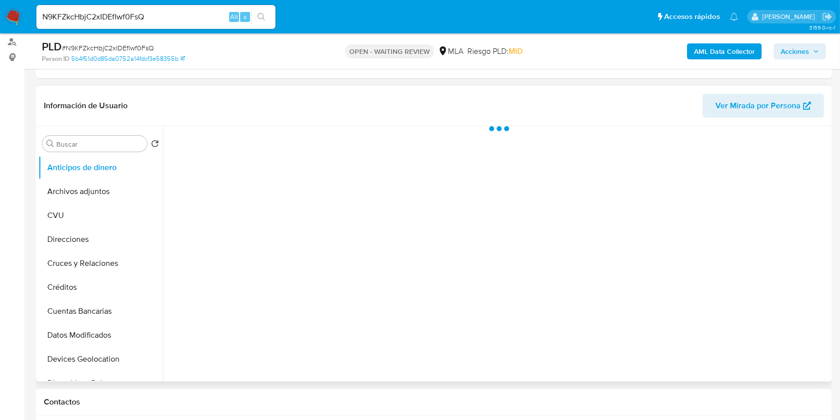
select select "10"
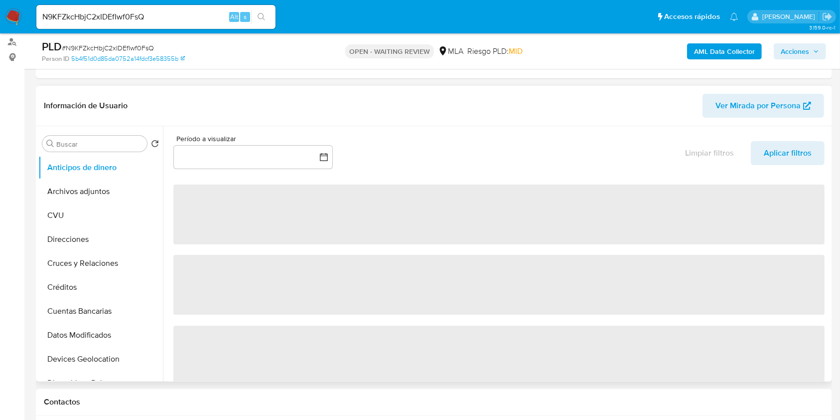
scroll to position [0, 0]
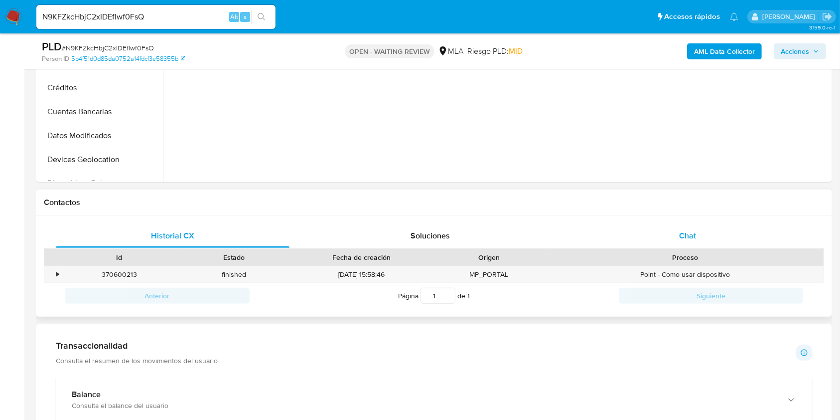
click at [689, 236] on span "Chat" at bounding box center [687, 235] width 17 height 11
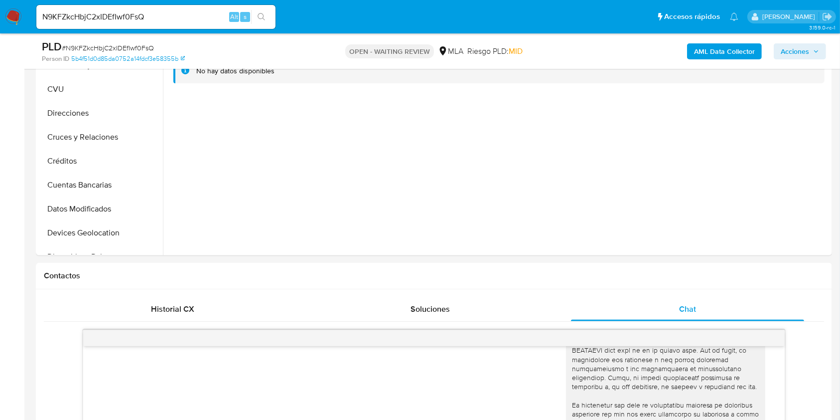
scroll to position [133, 0]
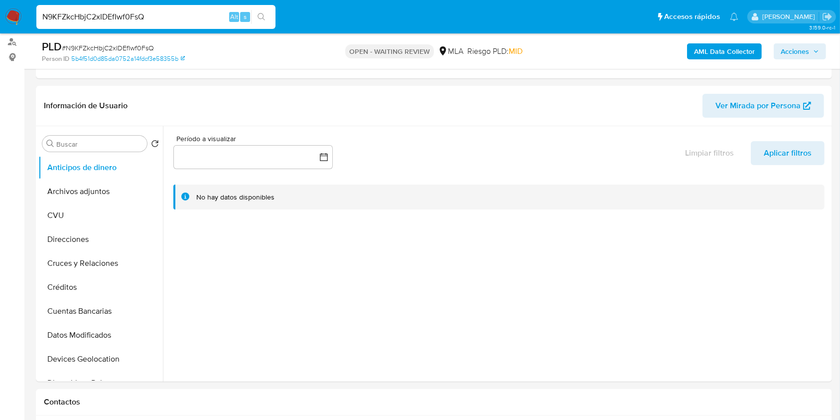
click at [87, 21] on input "N9KFZkcHbjC2xIDEfIwf0FsQ" at bounding box center [155, 16] width 239 height 13
paste input "lWOFyPcuvg4sRnxKkxXmwFpp"
type input "lWOFyPcuvg4sRnxKkxXmwFpp"
click at [265, 20] on icon "search-icon" at bounding box center [262, 17] width 8 height 8
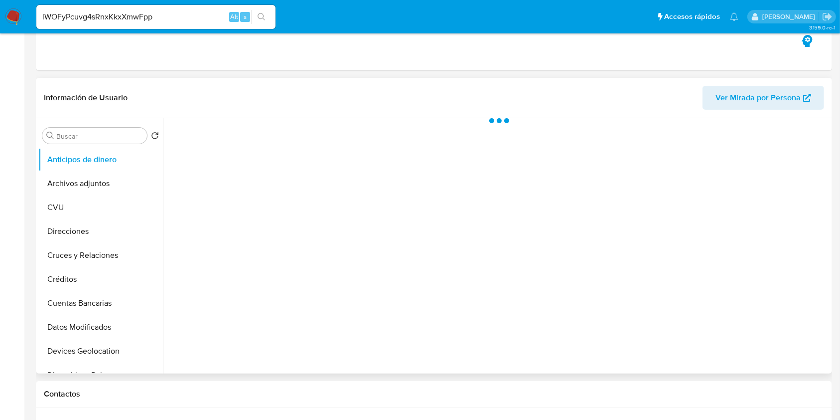
select select "10"
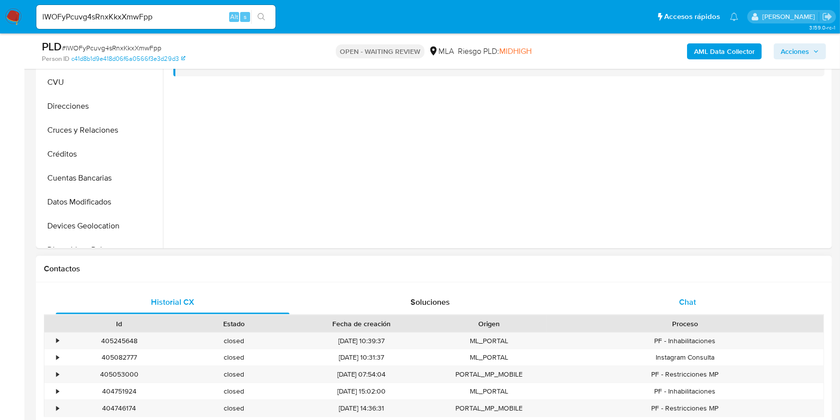
click at [656, 294] on div "Chat" at bounding box center [688, 302] width 234 height 24
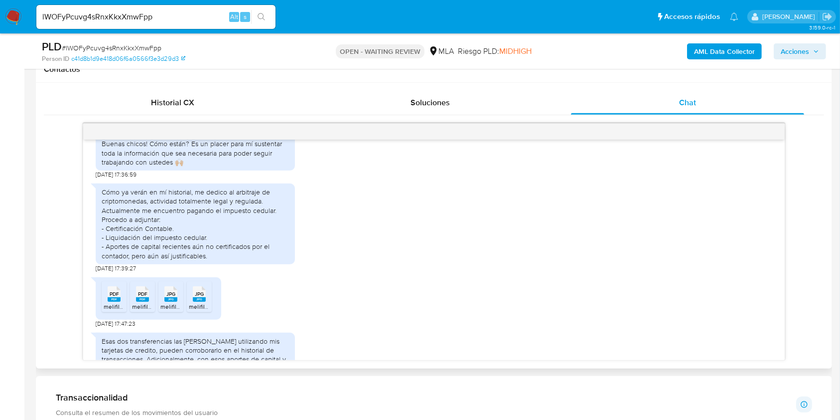
scroll to position [626, 0]
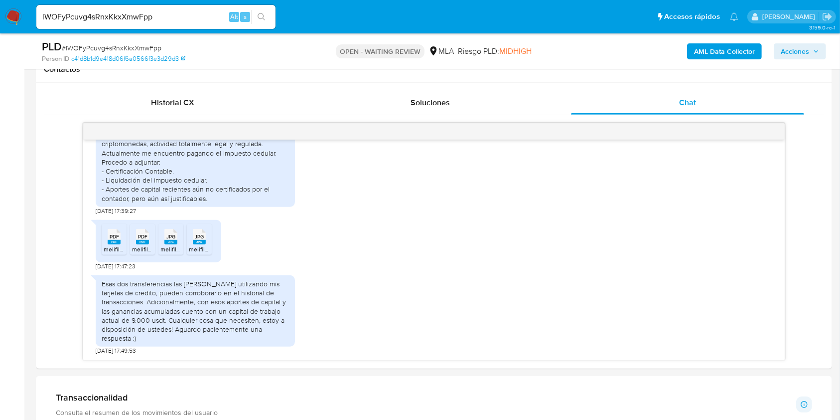
click at [97, 23] on div "lWOFyPcuvg4sRnxKkxXmwFpp Alt s" at bounding box center [155, 17] width 239 height 24
click at [100, 16] on input "lWOFyPcuvg4sRnxKkxXmwFpp" at bounding box center [155, 16] width 239 height 13
paste input "WA52vLf7dIxNiamPblNqxuas"
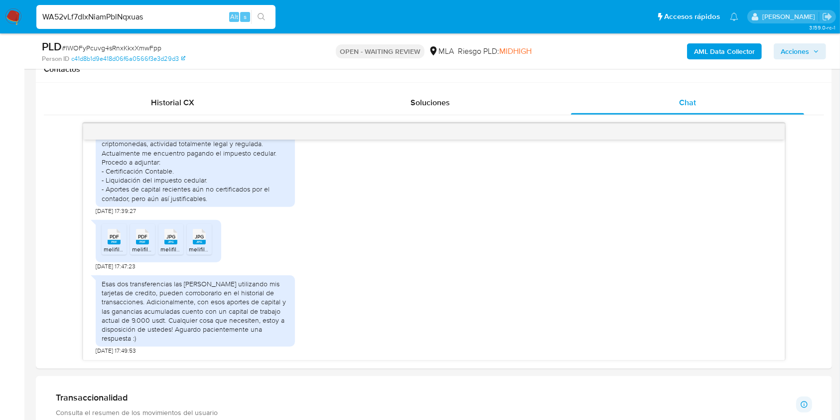
type input "WA52vLf7dIxNiamPblNqxuas"
click at [264, 15] on icon "search-icon" at bounding box center [262, 17] width 8 height 8
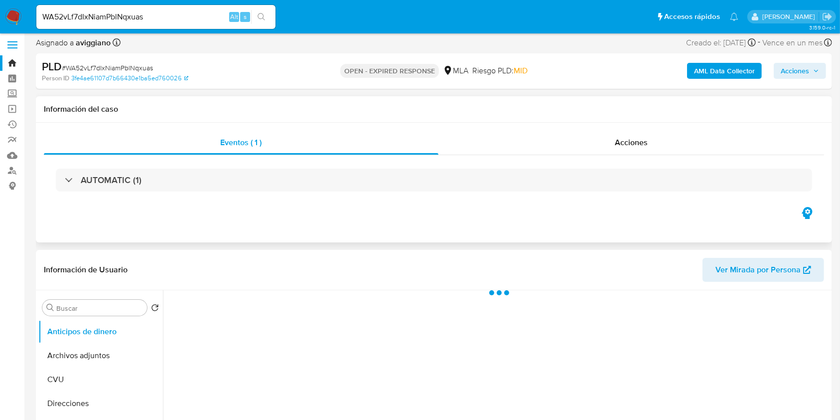
scroll to position [199, 0]
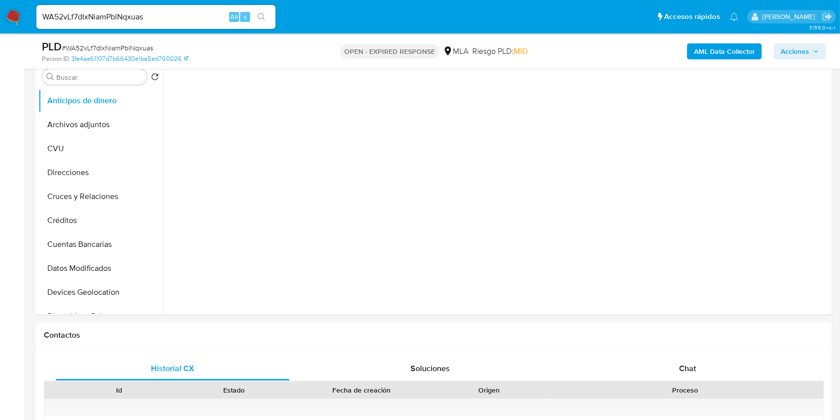
select select "10"
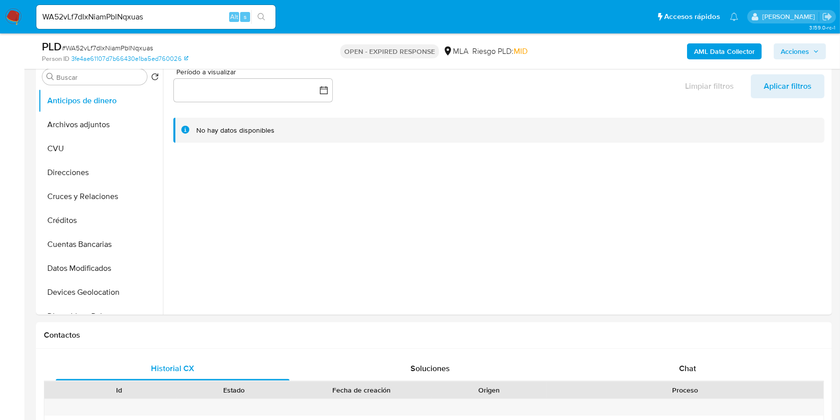
click at [113, 5] on div "WA52vLf7dIxNiamPblNqxuas Alt s" at bounding box center [155, 17] width 239 height 24
click at [113, 18] on input "WA52vLf7dIxNiamPblNqxuas" at bounding box center [155, 16] width 239 height 13
paste input "VvgQWNlaqEGTOw8MMxidNH8P"
type input "VvgQWNlaqEGTOw8MMxidNH8P"
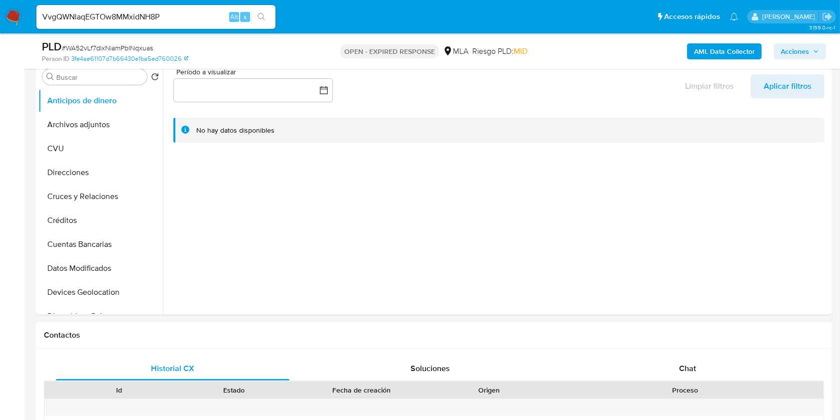
click at [270, 18] on button "search-icon" at bounding box center [261, 17] width 20 height 14
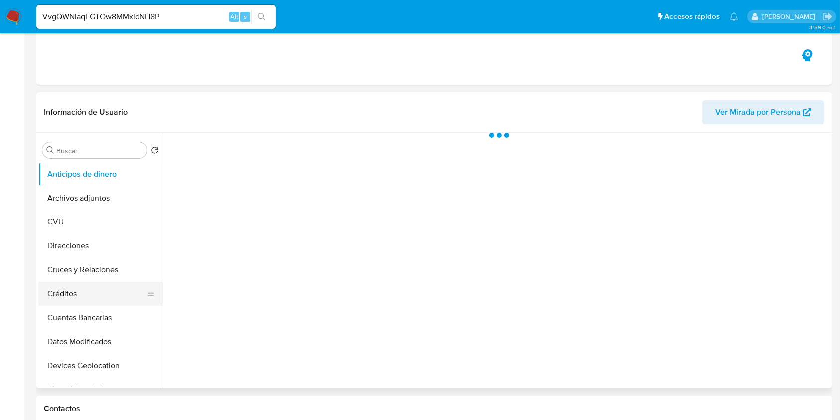
scroll to position [266, 0]
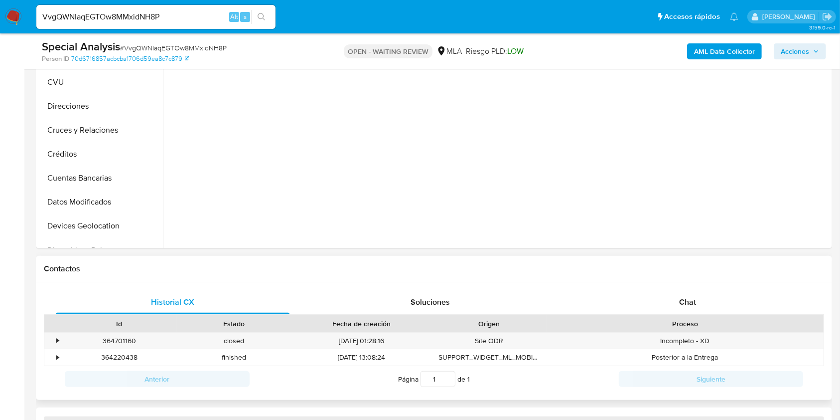
select select "10"
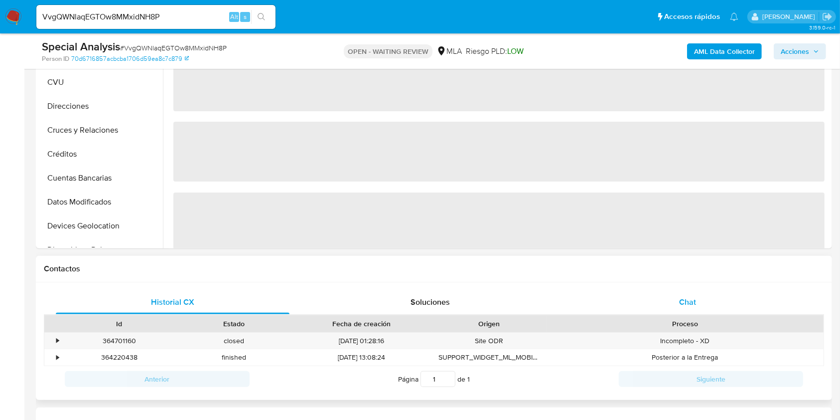
click at [676, 307] on div "Chat" at bounding box center [688, 302] width 234 height 24
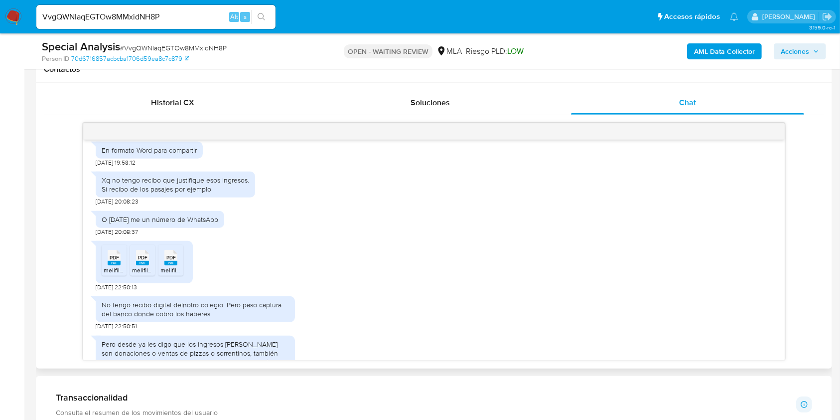
scroll to position [0, 0]
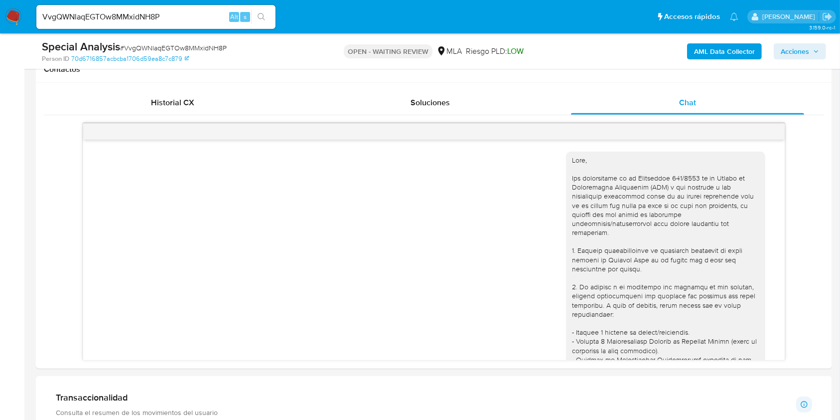
click at [114, 27] on div "VvgQWNlaqEGTOw8MMxidNH8P Alt s" at bounding box center [155, 17] width 239 height 24
click at [114, 18] on input "VvgQWNlaqEGTOw8MMxidNH8P" at bounding box center [155, 16] width 239 height 13
paste input "EyiPNSs06v1eC8bc8klLswL9"
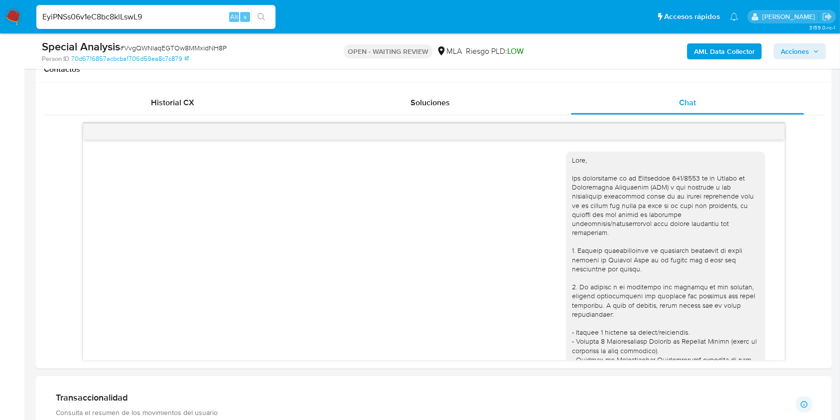
type input "EyiPNSs06v1eC8bc8klLswL9"
click at [259, 17] on icon "search-icon" at bounding box center [262, 17] width 8 height 8
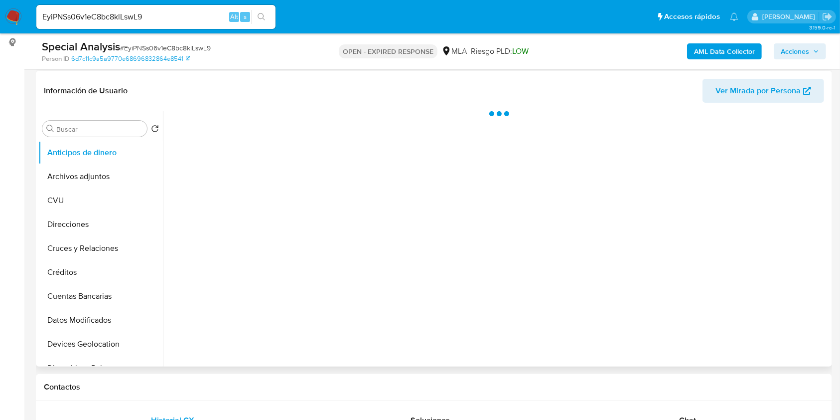
scroll to position [332, 0]
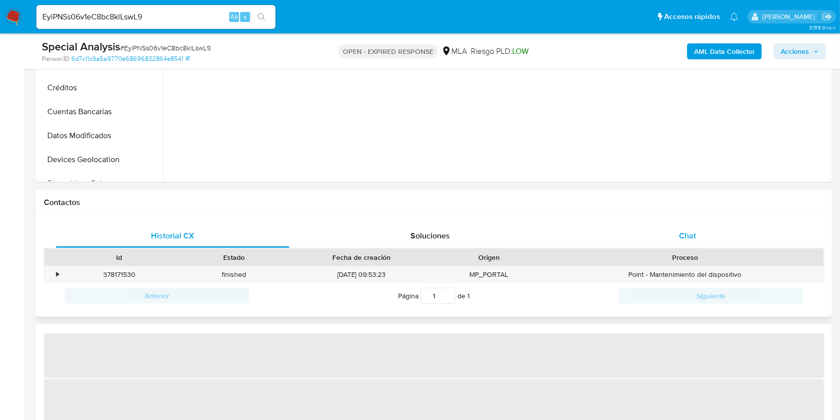
select select "10"
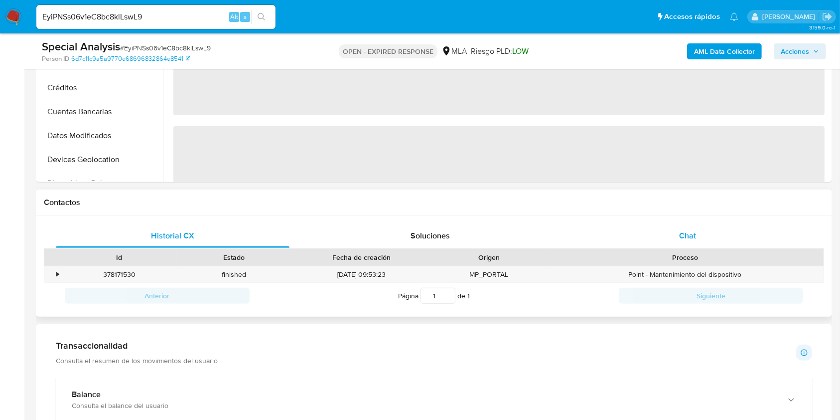
click at [652, 238] on div "Chat" at bounding box center [688, 236] width 234 height 24
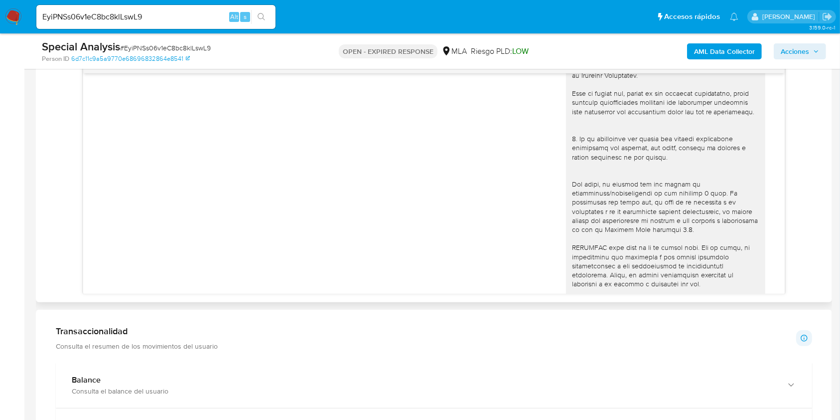
scroll to position [108, 0]
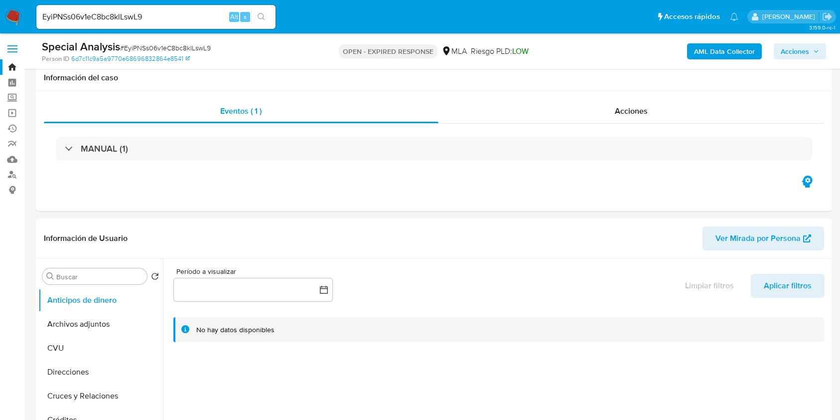
select select "10"
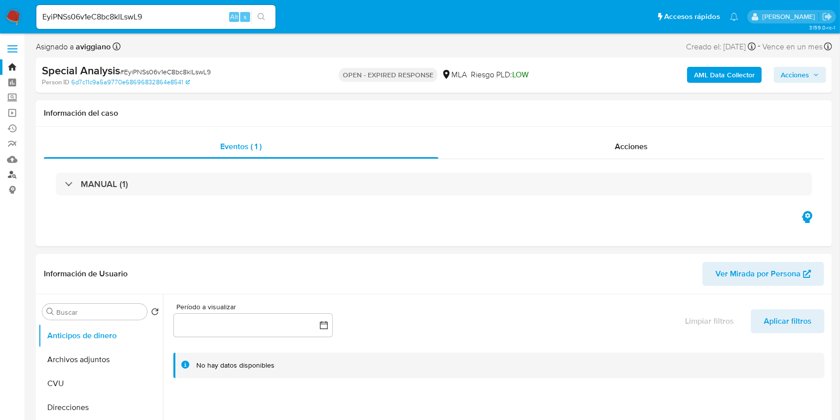
click at [11, 178] on link "Buscador de personas" at bounding box center [59, 174] width 119 height 15
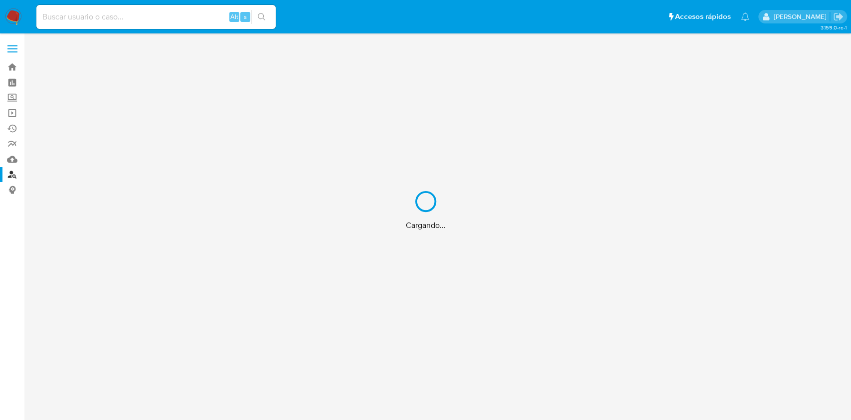
click at [10, 65] on div "Cargando..." at bounding box center [425, 210] width 851 height 420
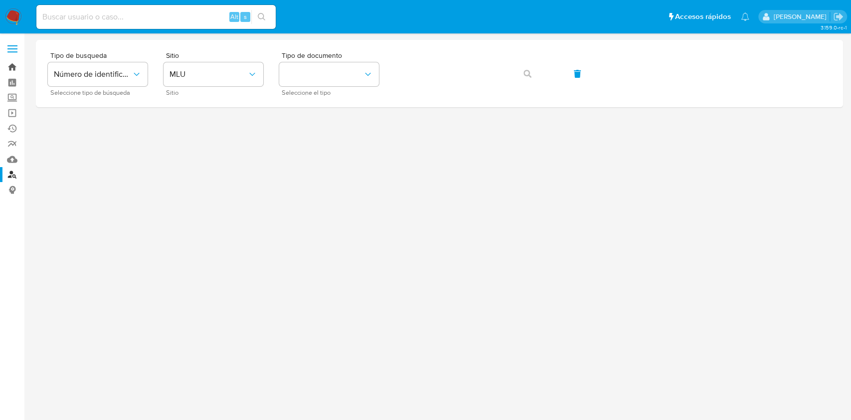
click at [10, 65] on link "Bandeja" at bounding box center [59, 66] width 119 height 15
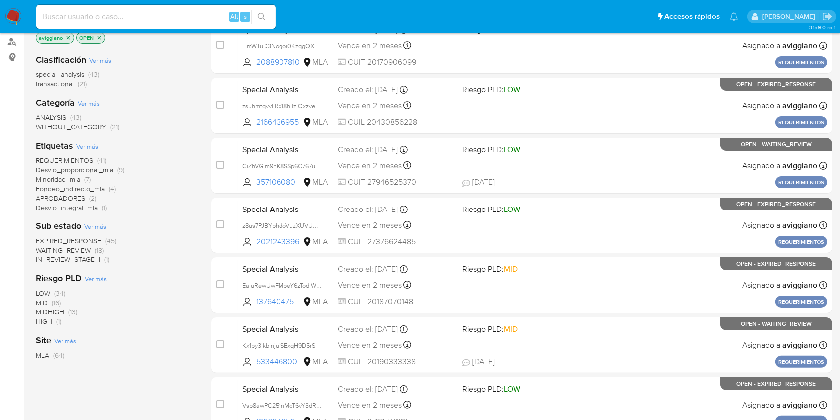
scroll to position [66, 0]
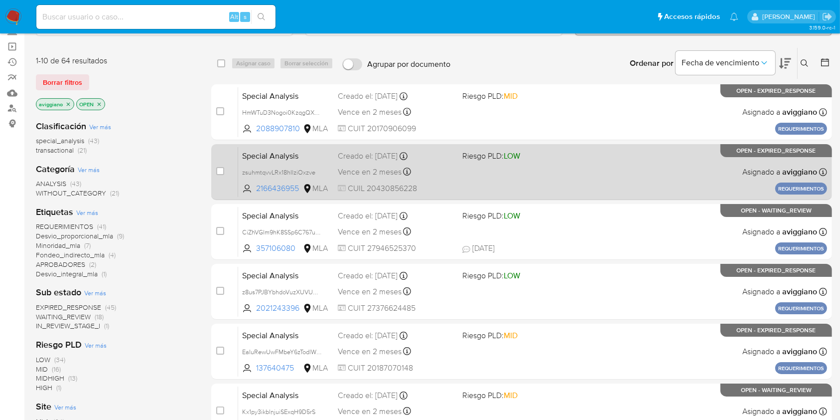
click at [587, 163] on div "Special Analysis zsuhmtqvvLRx18hIlziOxzve 2166436955 MLA Riesgo PLD: LOW Creado…" at bounding box center [532, 172] width 589 height 50
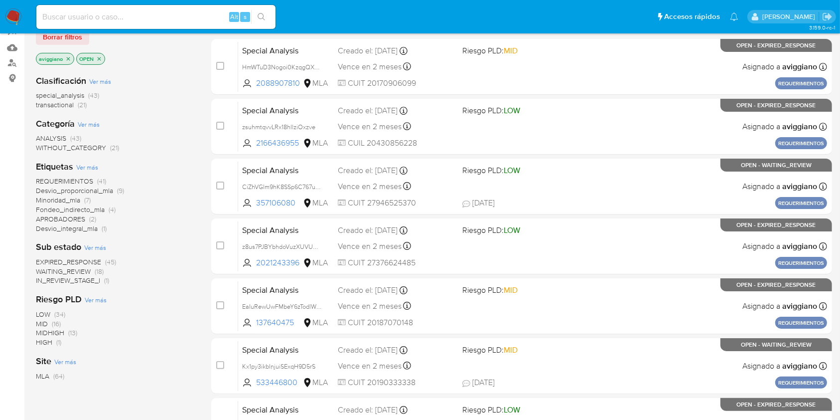
scroll to position [133, 0]
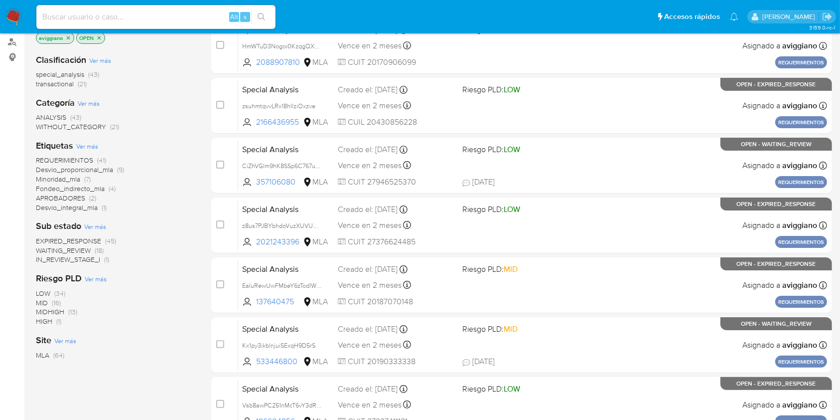
click at [69, 245] on span "WAITING_REVIEW" at bounding box center [63, 250] width 55 height 10
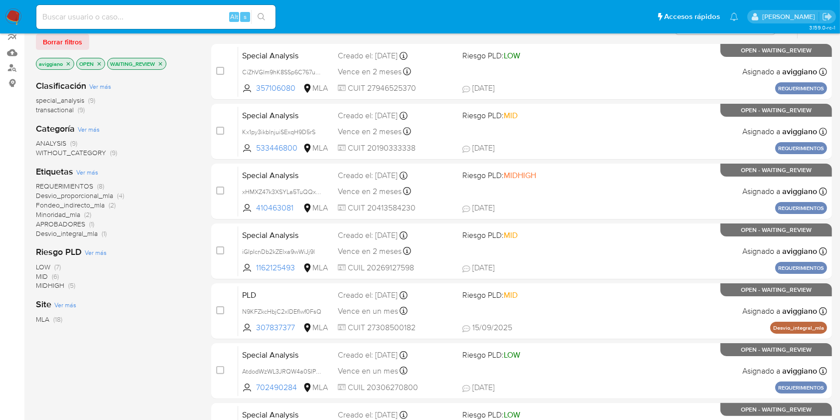
scroll to position [66, 0]
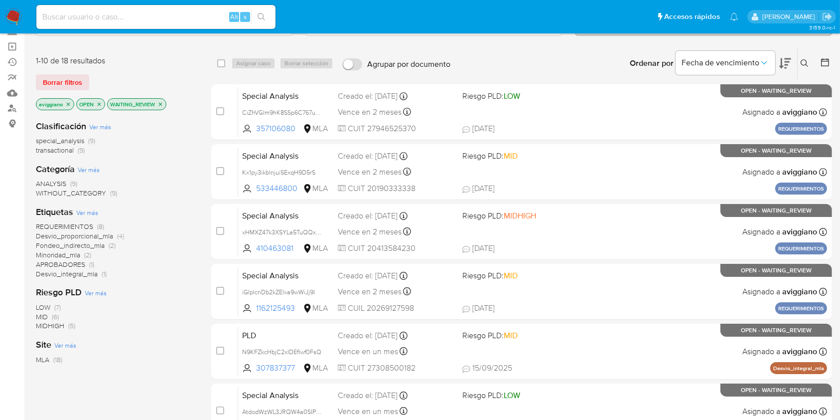
click at [160, 104] on icon "close-filter" at bounding box center [160, 104] width 6 height 6
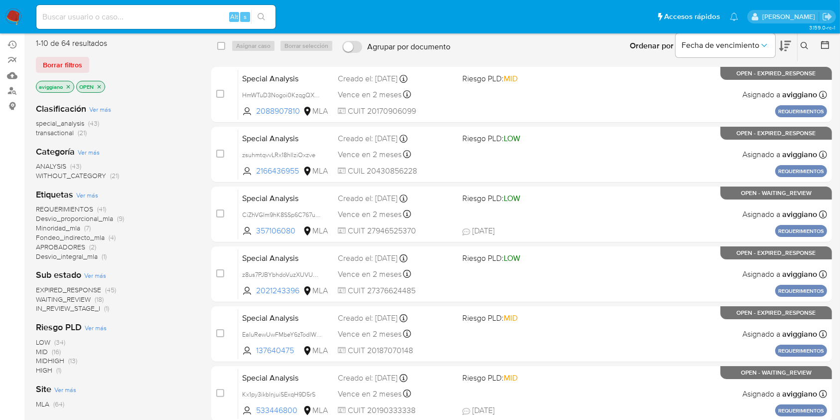
scroll to position [133, 0]
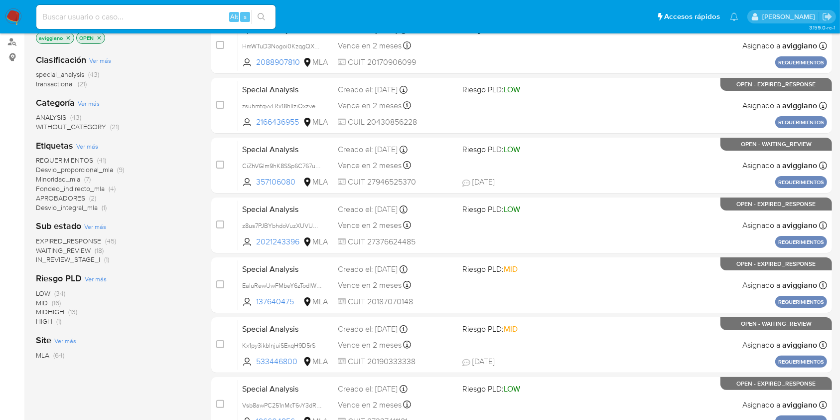
click at [69, 258] on span "IN_REVIEW_STAGE_I" at bounding box center [68, 259] width 64 height 10
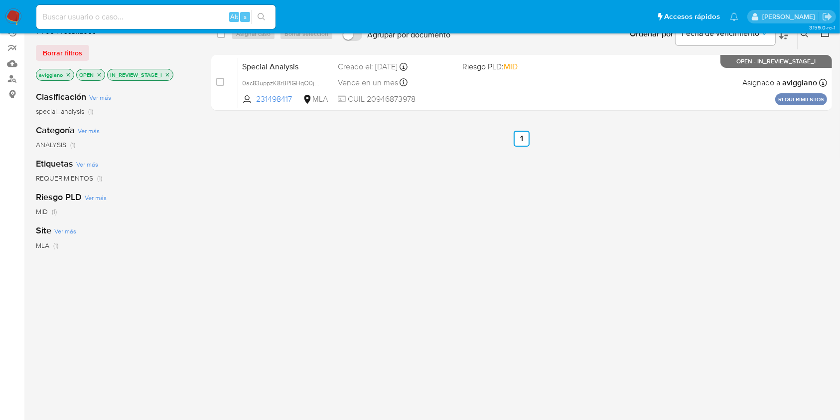
scroll to position [66, 0]
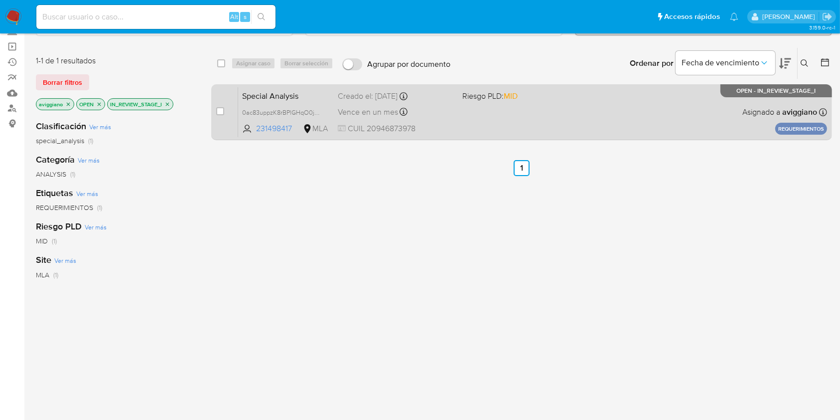
click at [641, 103] on div "Special Analysis 0ac83uppzK8rBPlGHqO0jRJ0 231498417 MLA Riesgo PLD: MID Creado …" at bounding box center [532, 112] width 589 height 50
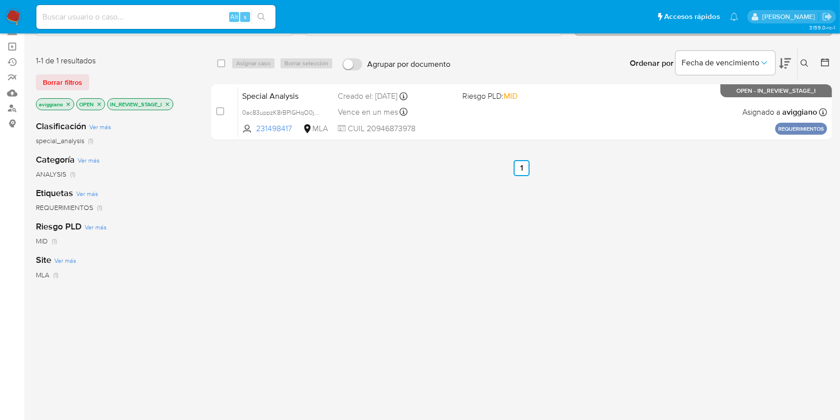
click at [167, 104] on icon "close-filter" at bounding box center [167, 104] width 6 height 6
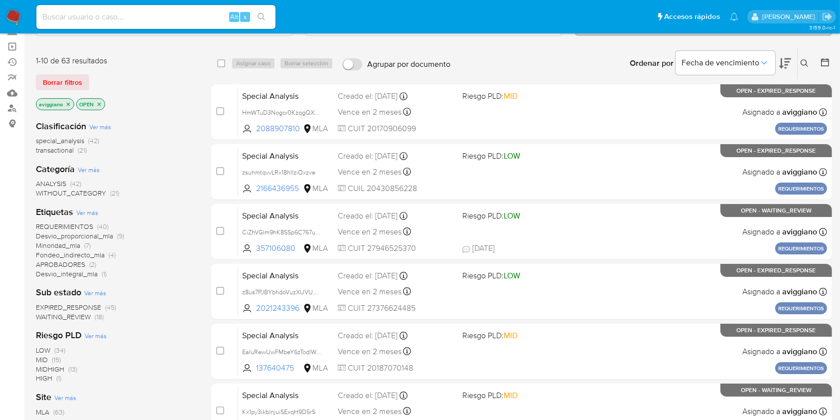
click at [101, 103] on icon "close-filter" at bounding box center [99, 104] width 6 height 6
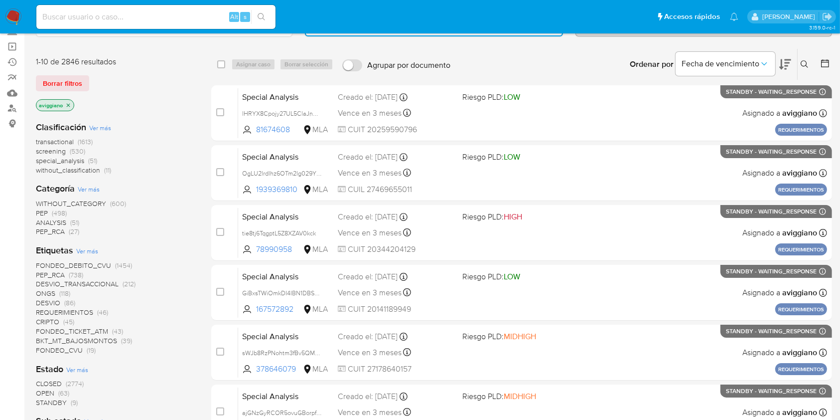
scroll to position [199, 0]
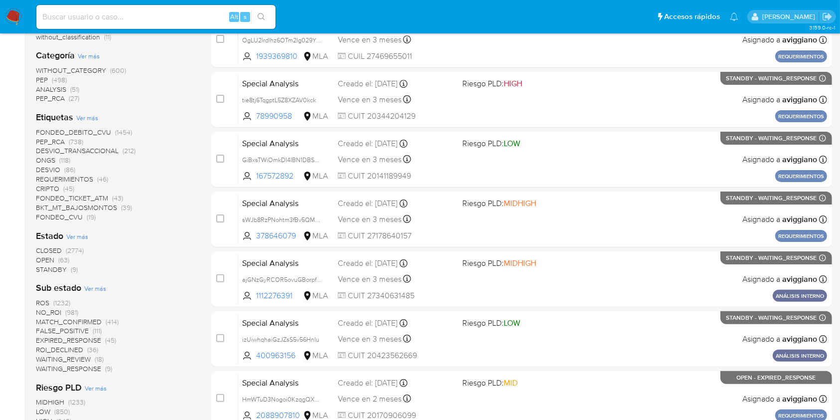
click at [43, 257] on span "OPEN" at bounding box center [45, 260] width 18 height 10
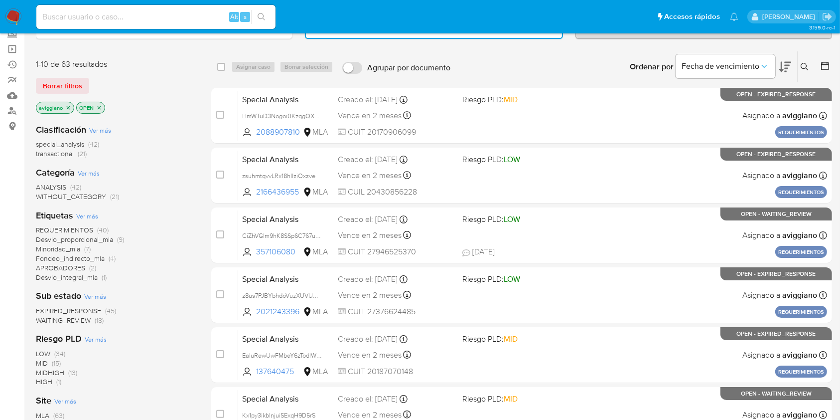
scroll to position [133, 0]
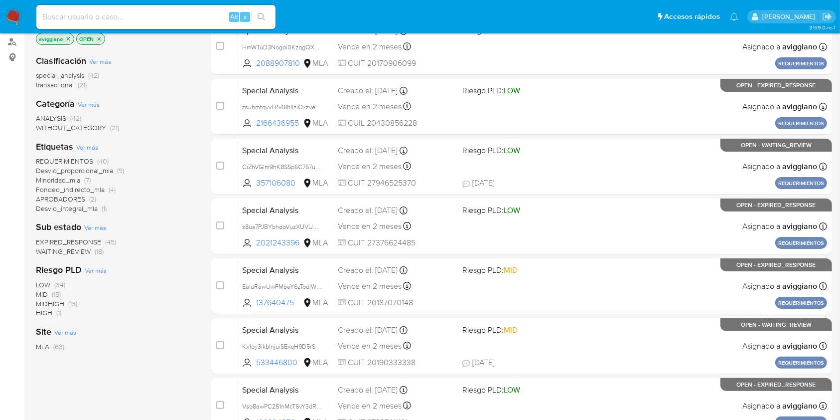
click at [68, 36] on icon "close-filter" at bounding box center [68, 39] width 6 height 6
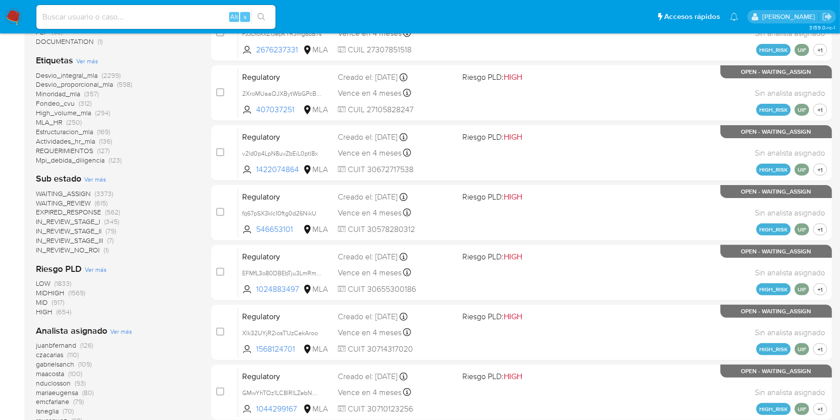
scroll to position [399, 0]
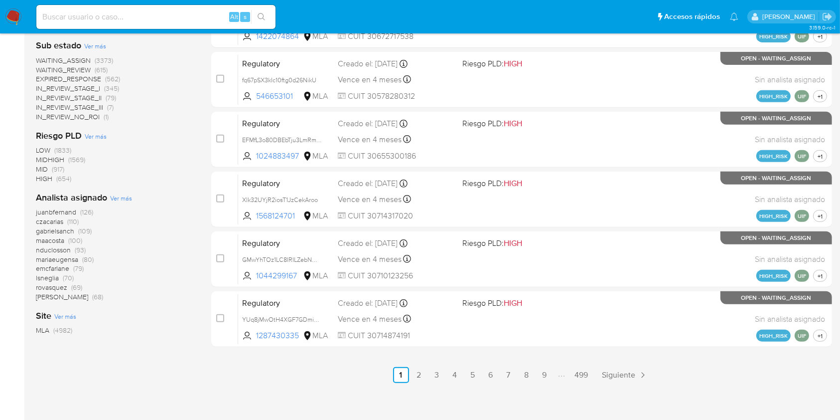
click at [116, 198] on span "Ver más" at bounding box center [121, 197] width 22 height 9
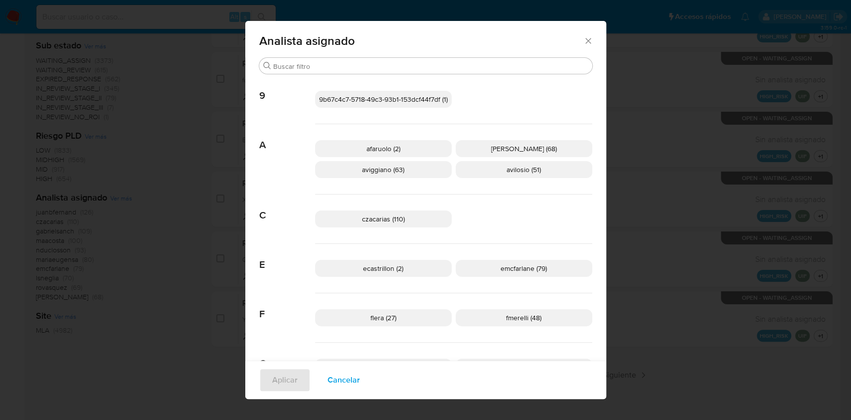
click at [584, 38] on icon "Cerrar" at bounding box center [588, 41] width 10 height 10
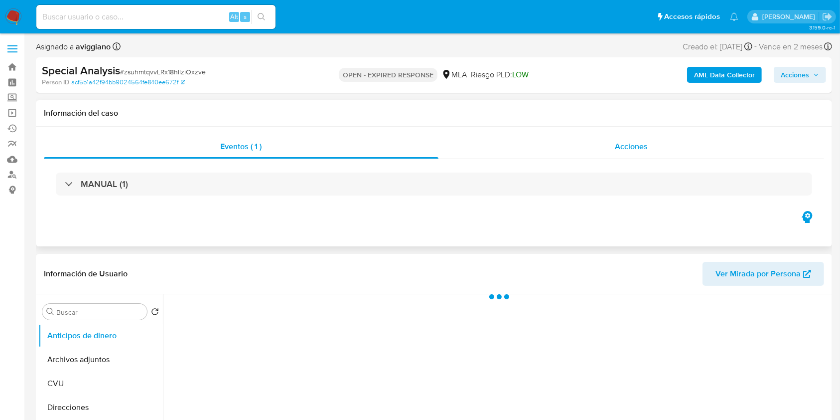
click at [593, 147] on div "Acciones" at bounding box center [632, 147] width 386 height 24
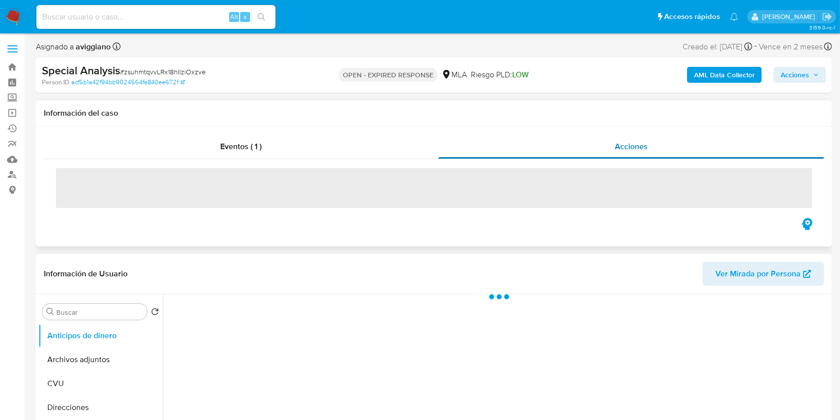
select select "10"
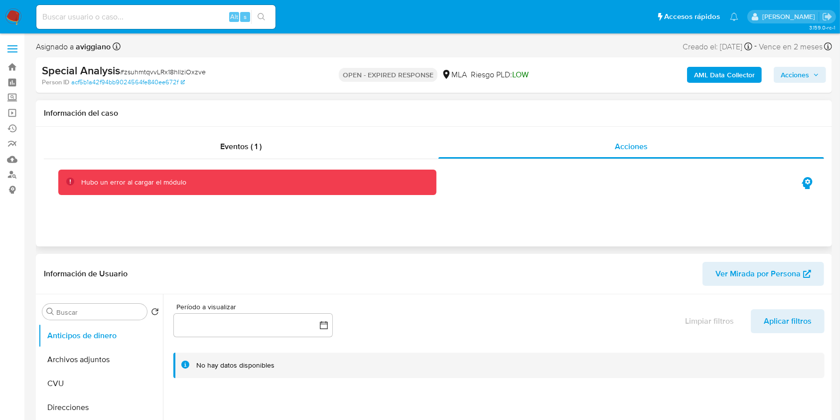
click at [650, 127] on div "Eventos ( 1 ) Acciones Hubo un error al cargar el módulo" at bounding box center [434, 187] width 796 height 120
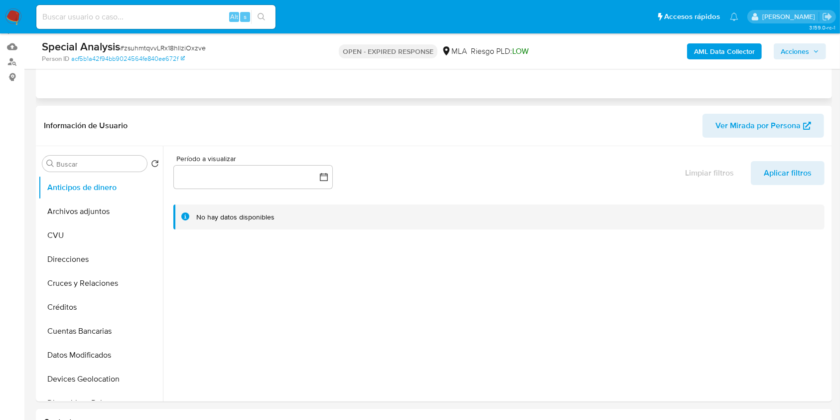
scroll to position [199, 0]
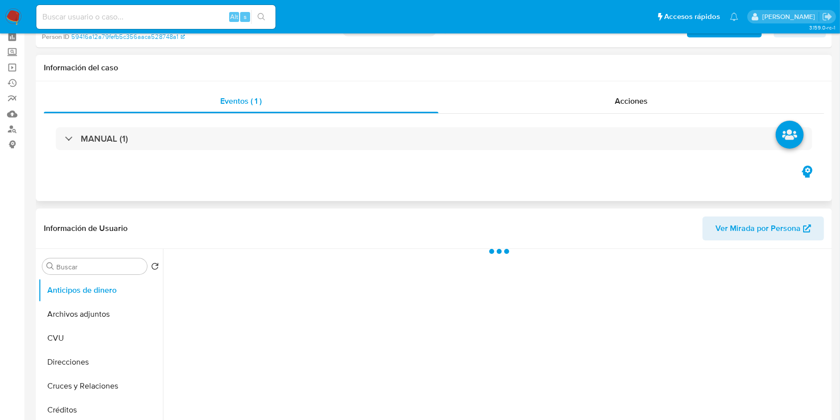
scroll to position [66, 0]
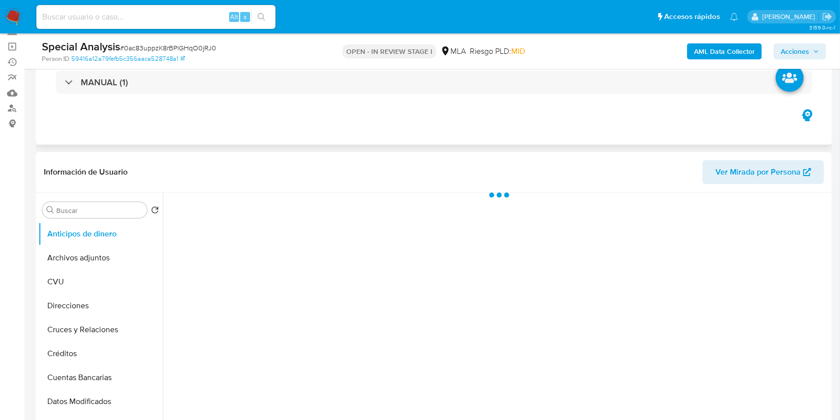
select select "10"
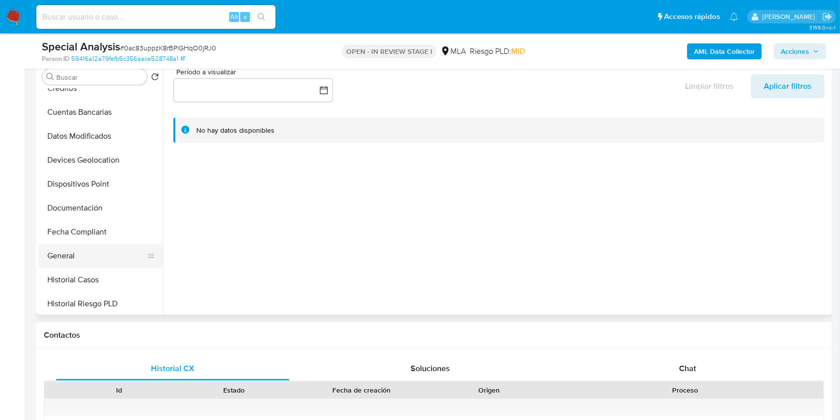
scroll to position [133, 0]
click at [82, 278] on button "Historial Casos" at bounding box center [96, 279] width 117 height 24
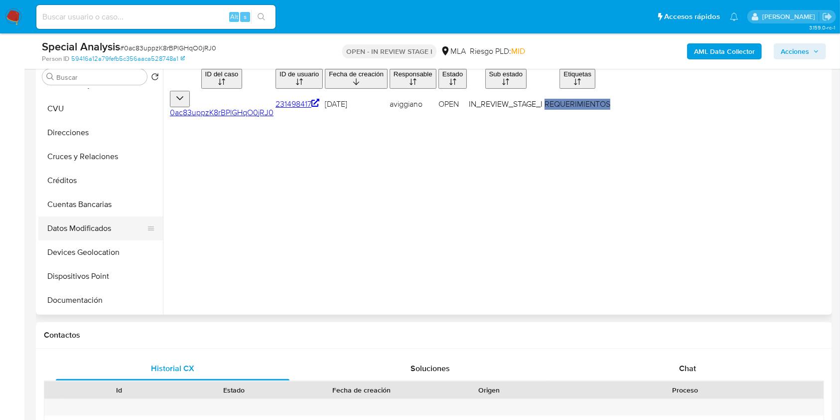
scroll to position [0, 0]
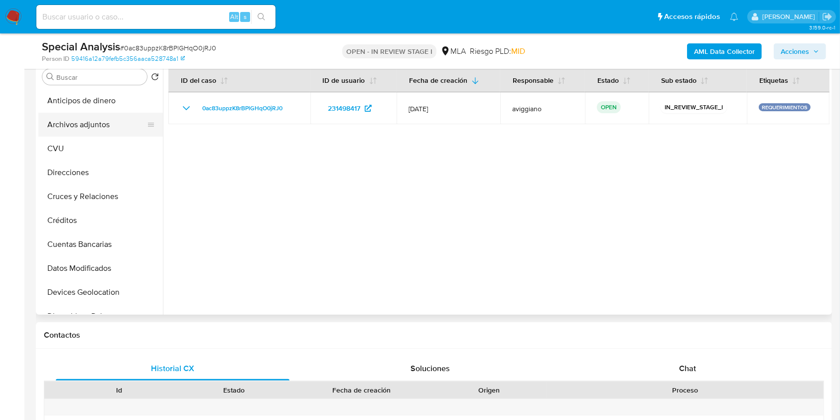
click at [120, 117] on button "Archivos adjuntos" at bounding box center [96, 125] width 117 height 24
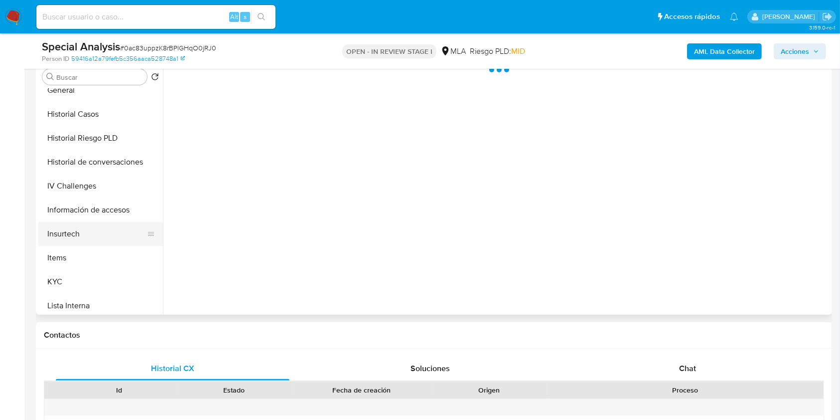
scroll to position [332, 0]
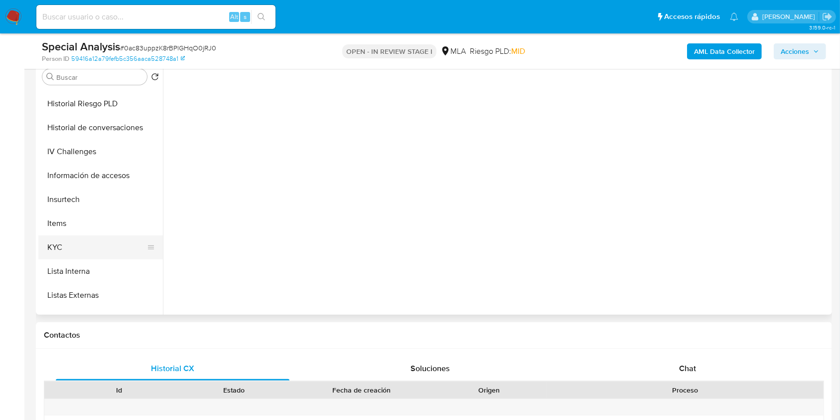
click at [55, 250] on button "KYC" at bounding box center [96, 247] width 117 height 24
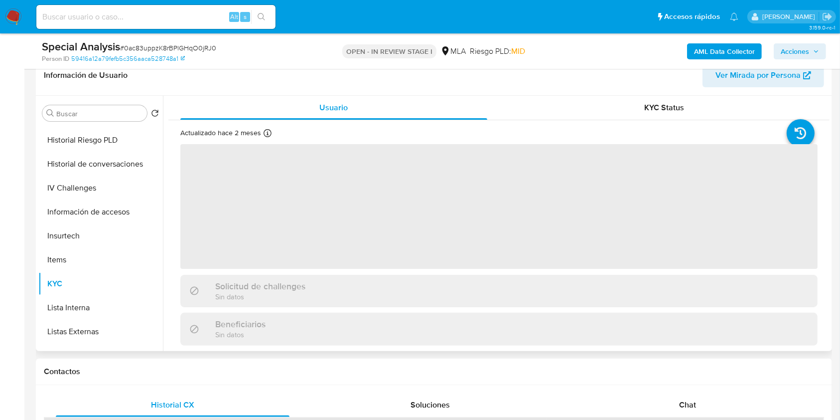
scroll to position [133, 0]
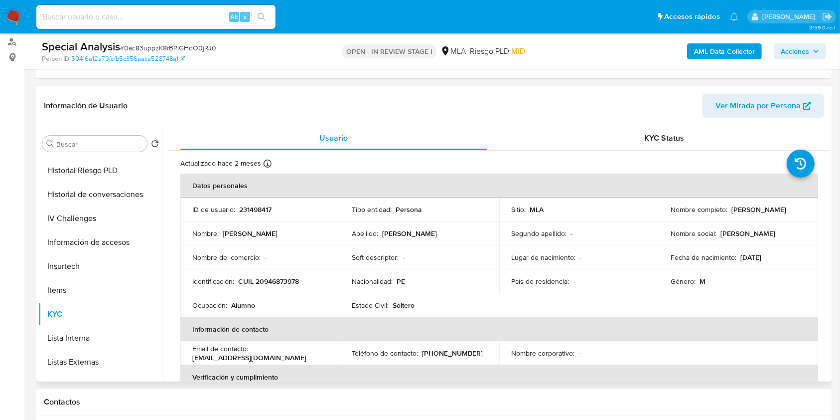
click at [732, 212] on p "[PERSON_NAME]" at bounding box center [759, 209] width 55 height 9
click at [259, 278] on p "CUIL 20946873978" at bounding box center [268, 281] width 61 height 9
copy p "20946873978"
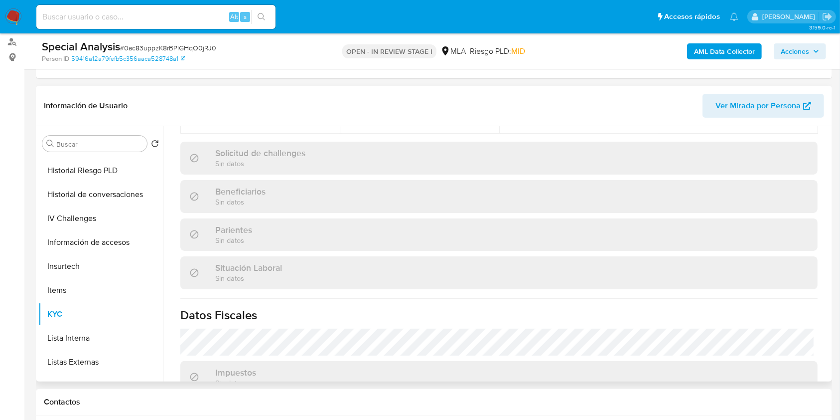
scroll to position [525, 0]
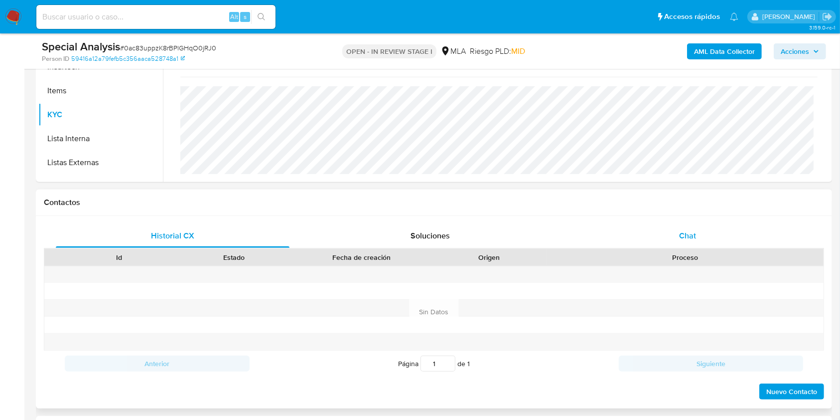
click at [702, 235] on div "Chat" at bounding box center [688, 236] width 234 height 24
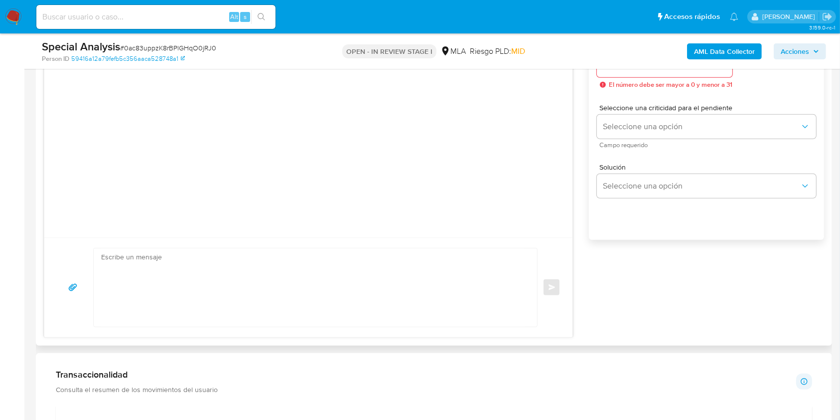
scroll to position [598, 0]
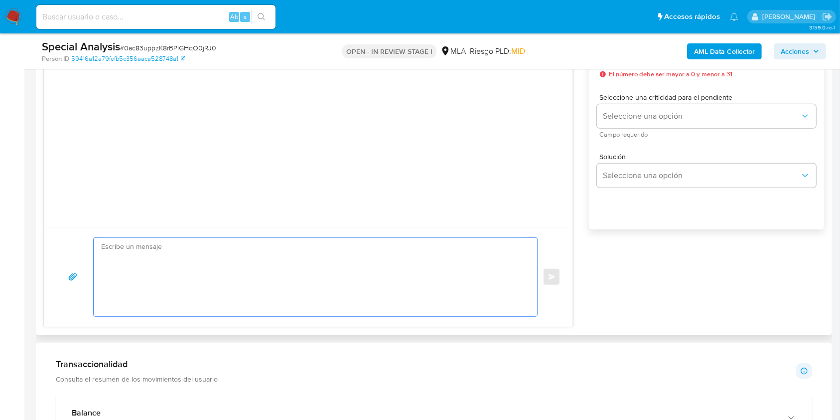
click at [199, 277] on textarea at bounding box center [313, 277] width 424 height 78
paste textarea "Lore, Ips dolorsitame co ad Elitseddoe 508/9373 te in Utlabo et Doloremagna Ali…"
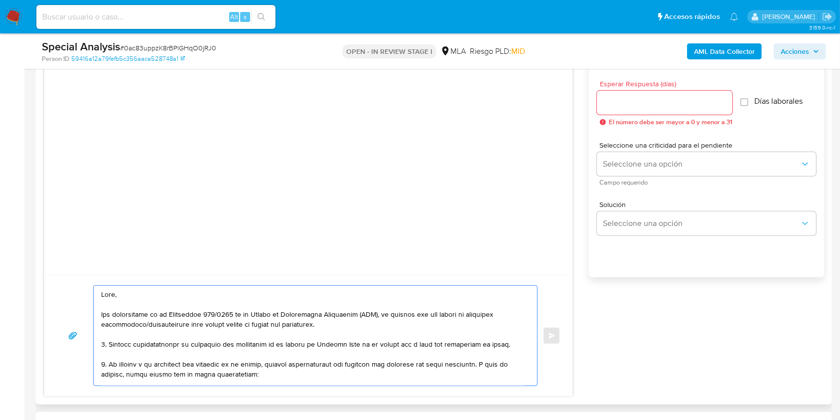
scroll to position [531, 0]
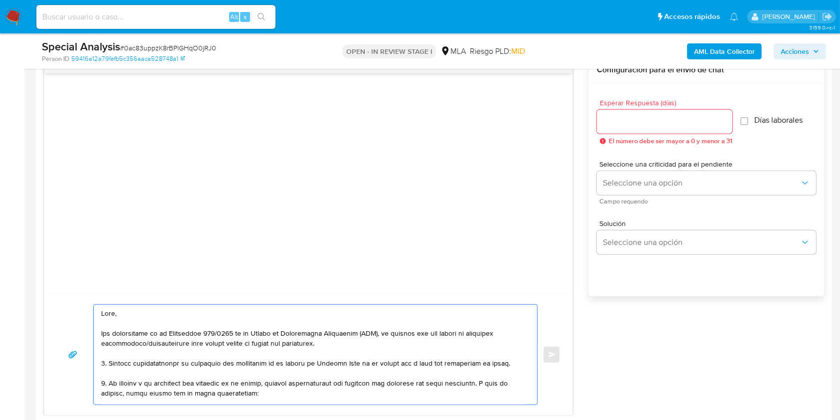
type textarea "Lore, Ips dolorsitame co ad Elitseddoe 508/9373 te in Utlabo et Doloremagna Ali…"
click at [666, 129] on div at bounding box center [665, 122] width 136 height 24
click at [666, 124] on input "Esperar Respuesta (días)" at bounding box center [665, 121] width 136 height 13
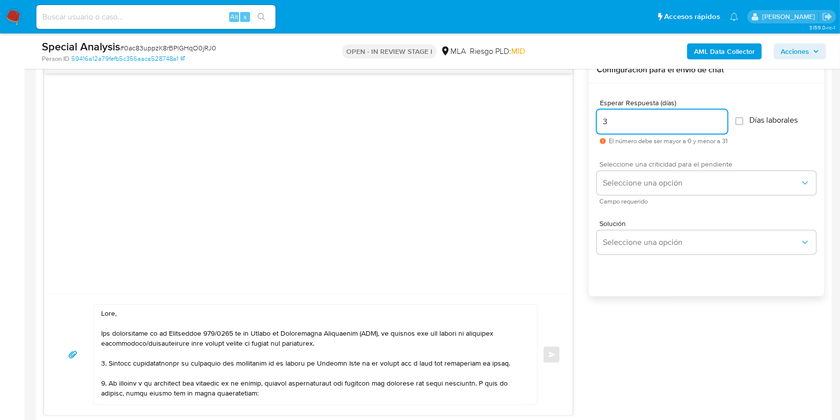
type input "3"
drag, startPoint x: 640, startPoint y: 165, endPoint x: 637, endPoint y: 169, distance: 5.3
click at [640, 165] on span "Seleccione una criticidad para el pendiente" at bounding box center [709, 163] width 219 height 7
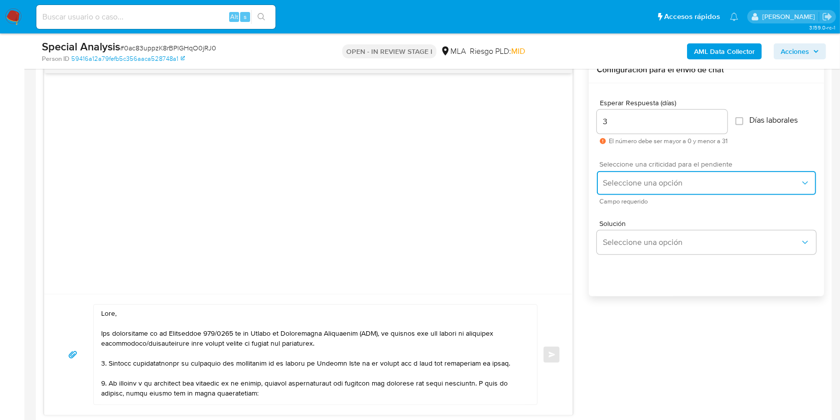
click at [631, 178] on span "Seleccione una opción" at bounding box center [701, 183] width 197 height 10
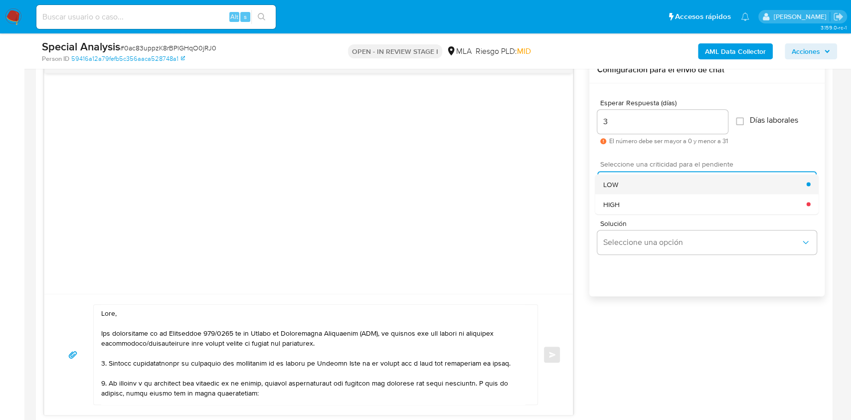
click at [625, 188] on div "LOW" at bounding box center [704, 184] width 203 height 20
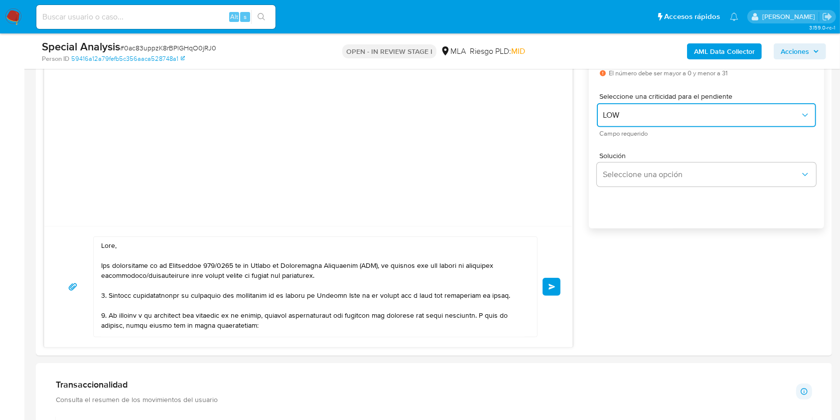
scroll to position [598, 0]
drag, startPoint x: 554, startPoint y: 293, endPoint x: 416, endPoint y: 321, distance: 141.4
click at [416, 321] on div "Enviar" at bounding box center [308, 287] width 504 height 101
click at [416, 319] on textarea at bounding box center [313, 288] width 424 height 100
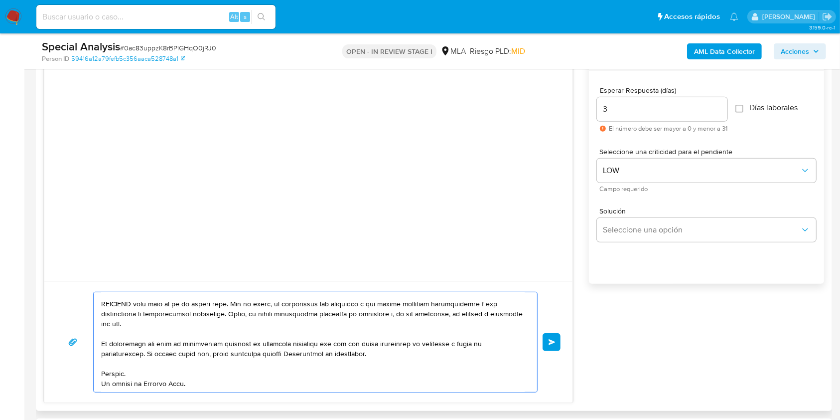
scroll to position [531, 0]
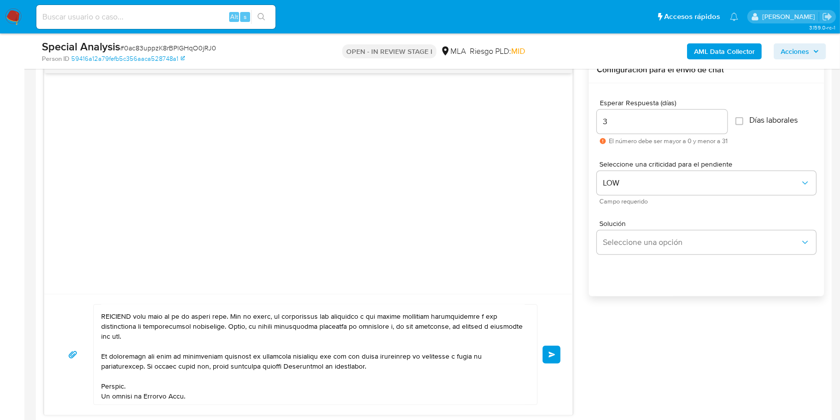
click at [550, 354] on span "Enviar" at bounding box center [552, 354] width 7 height 6
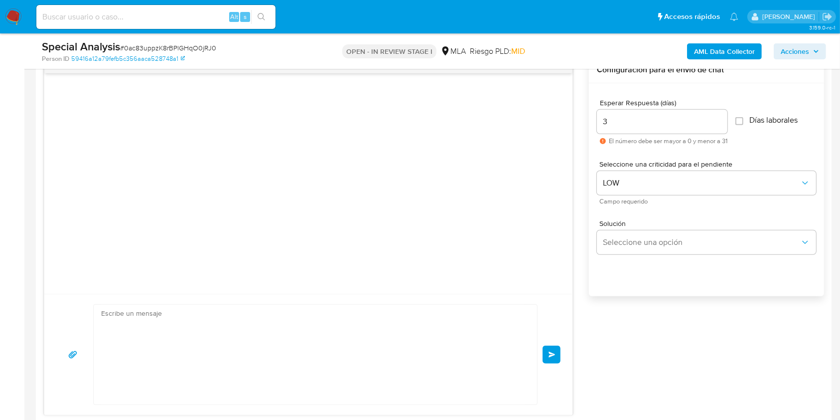
scroll to position [0, 0]
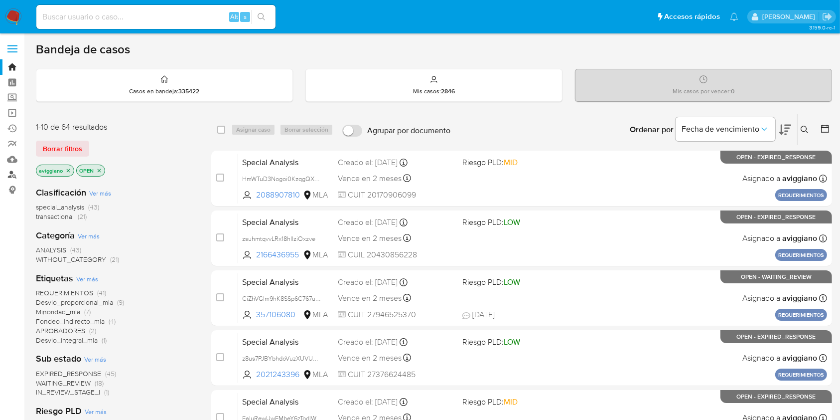
click at [13, 176] on link "Buscador de personas" at bounding box center [59, 174] width 119 height 15
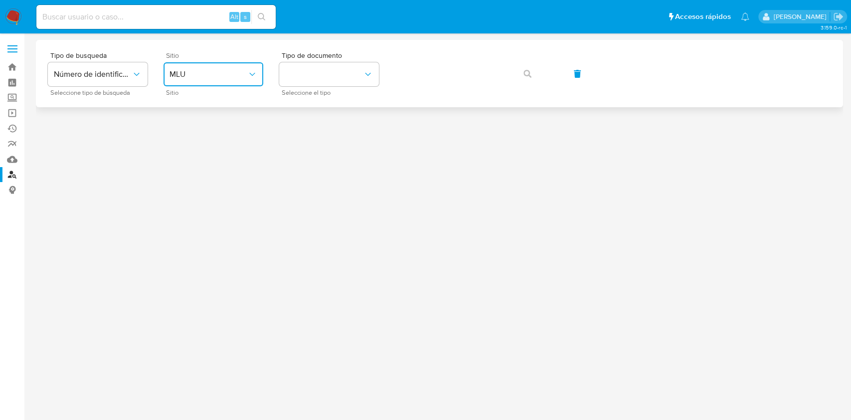
click at [211, 63] on button "MLU" at bounding box center [213, 74] width 100 height 24
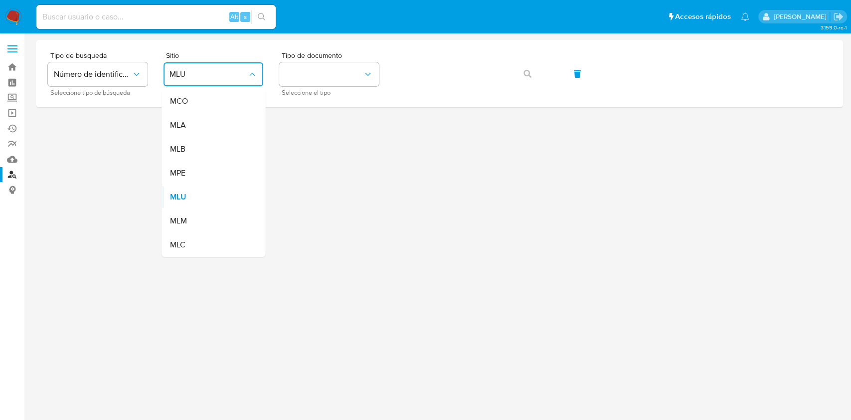
drag, startPoint x: 186, startPoint y: 123, endPoint x: 216, endPoint y: 114, distance: 31.1
click at [186, 124] on div "MLA" at bounding box center [210, 125] width 82 height 24
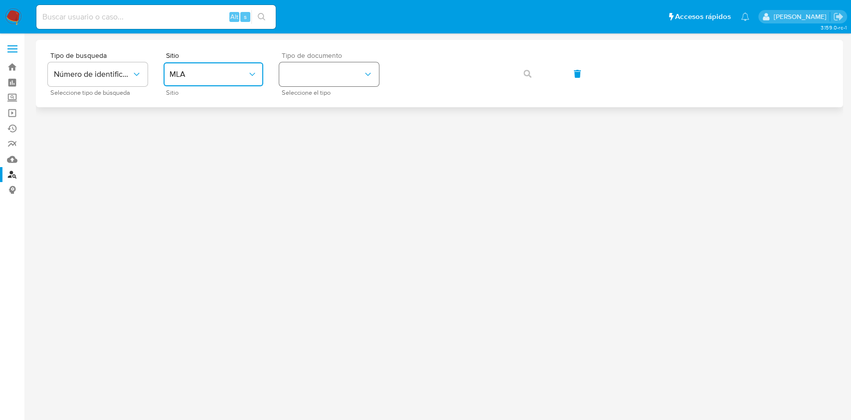
click at [312, 73] on button "identificationType" at bounding box center [329, 74] width 100 height 24
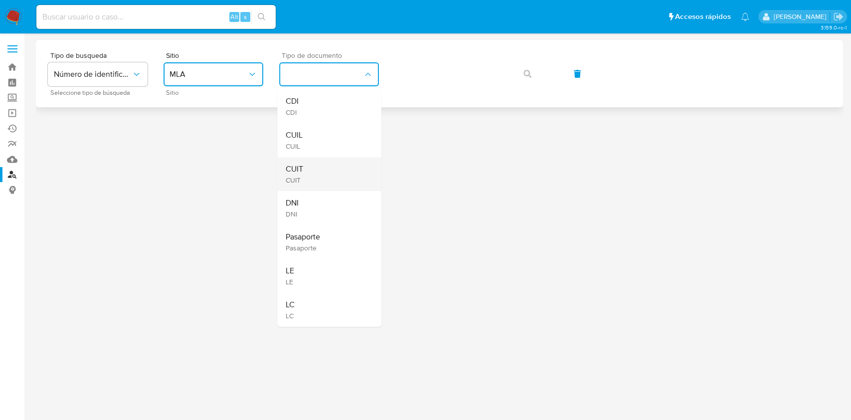
click at [286, 175] on span "CUIT" at bounding box center [293, 179] width 17 height 9
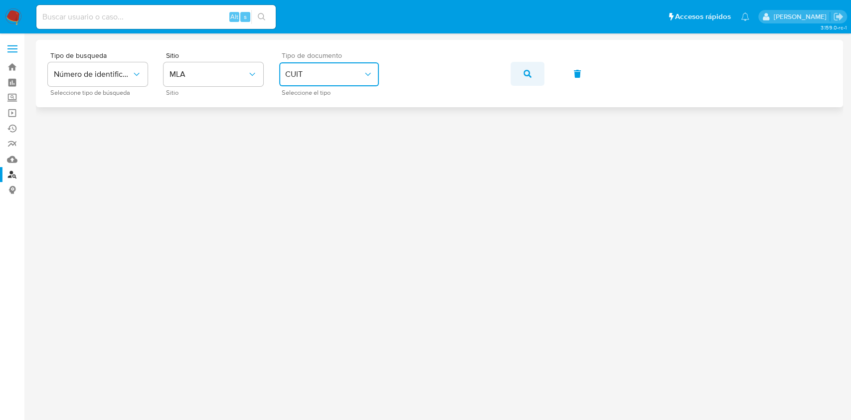
click at [530, 75] on icon "button" at bounding box center [527, 74] width 8 height 8
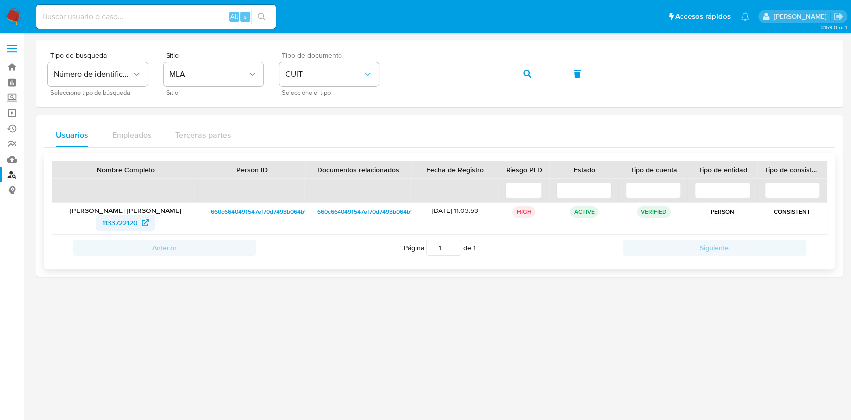
click at [126, 223] on span "1133722120" at bounding box center [119, 223] width 35 height 16
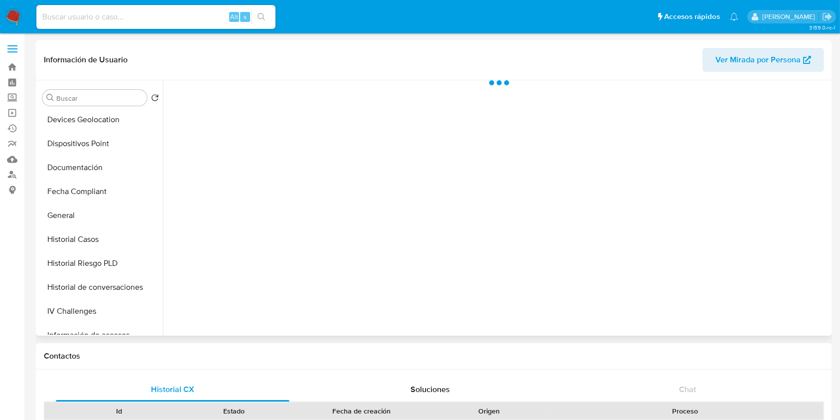
scroll to position [199, 0]
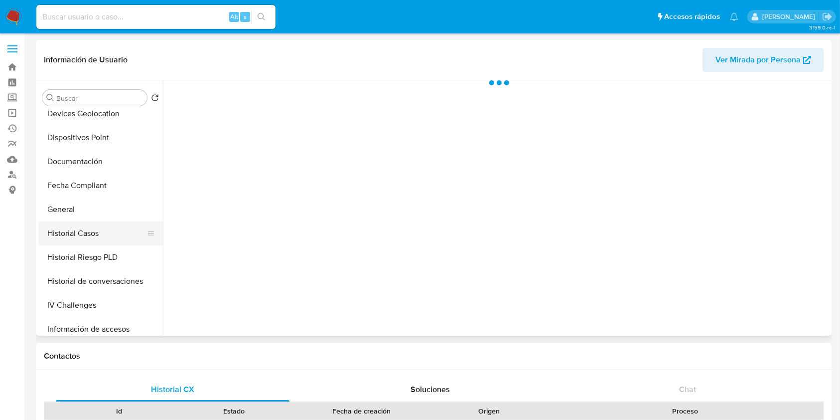
select select "10"
click at [117, 234] on button "Historial Casos" at bounding box center [96, 233] width 117 height 24
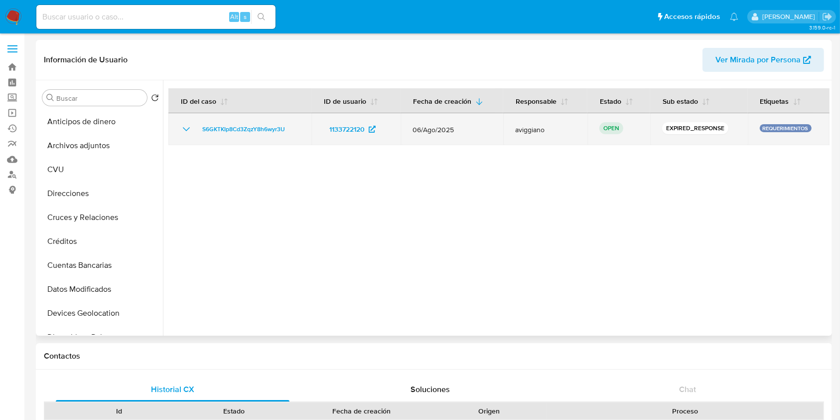
scroll to position [0, 0]
click at [236, 126] on span "S6GKTKIp8Cd3ZqzY8h6wyr3U" at bounding box center [243, 129] width 83 height 12
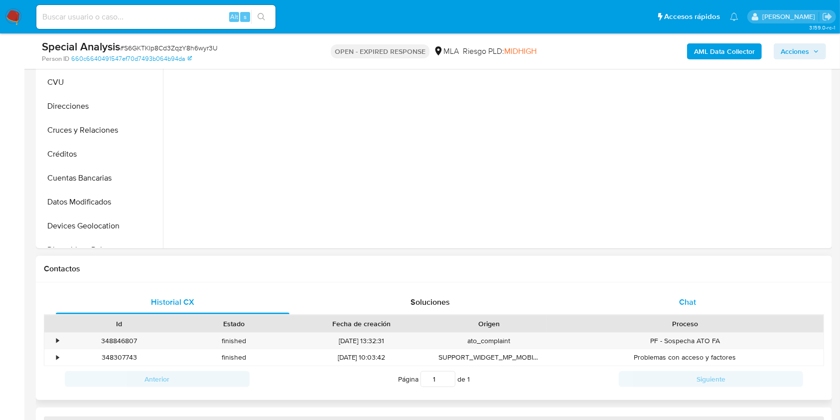
click at [688, 297] on span "Chat" at bounding box center [687, 301] width 17 height 11
select select "10"
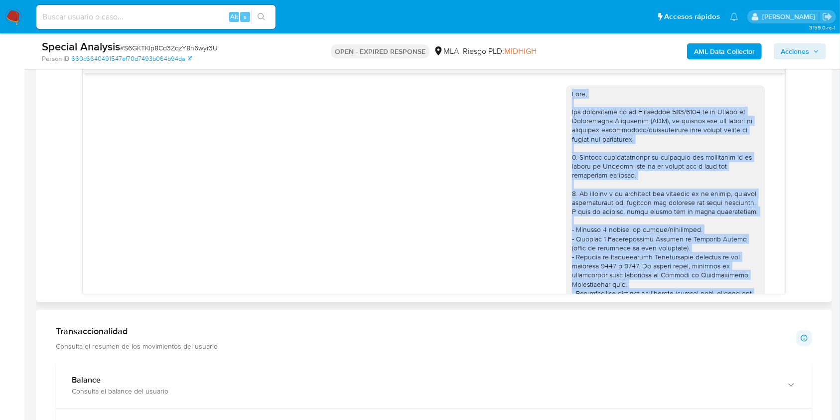
drag, startPoint x: 671, startPoint y: 278, endPoint x: 552, endPoint y: 90, distance: 223.1
click at [552, 90] on div "06/08/2025 21:45:08" at bounding box center [434, 351] width 676 height 546
copy div "Hola, Por disposición de la Resolución 200/2024 de la Unidad de Información Fin…"
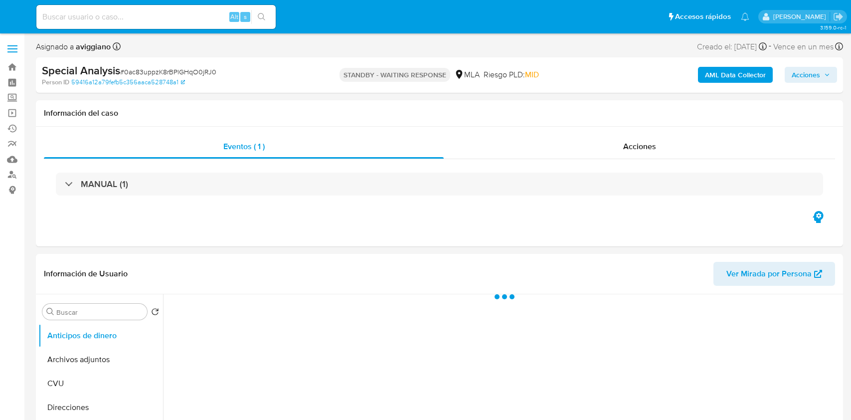
select select "10"
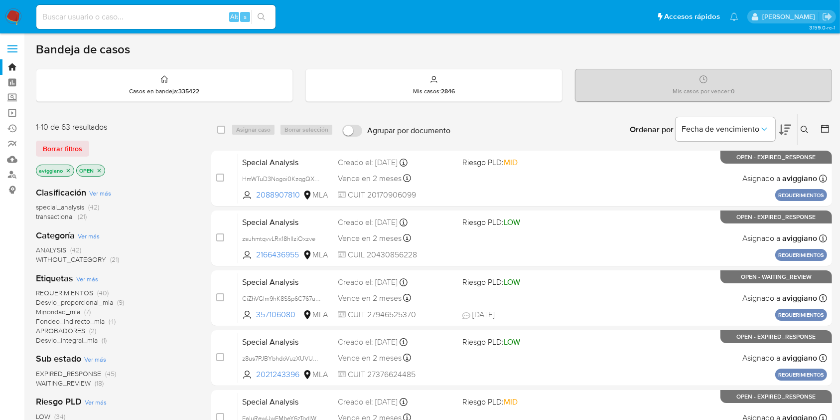
click at [803, 122] on div "Ingrese ID de usuario o caso Buscar Borrar filtros" at bounding box center [805, 129] width 17 height 31
click at [805, 129] on icon at bounding box center [805, 130] width 8 height 8
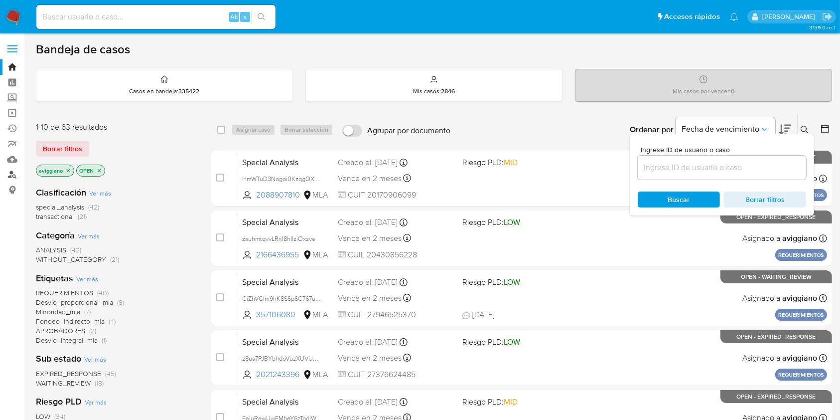
click at [4, 174] on link "Buscador de personas" at bounding box center [59, 174] width 119 height 15
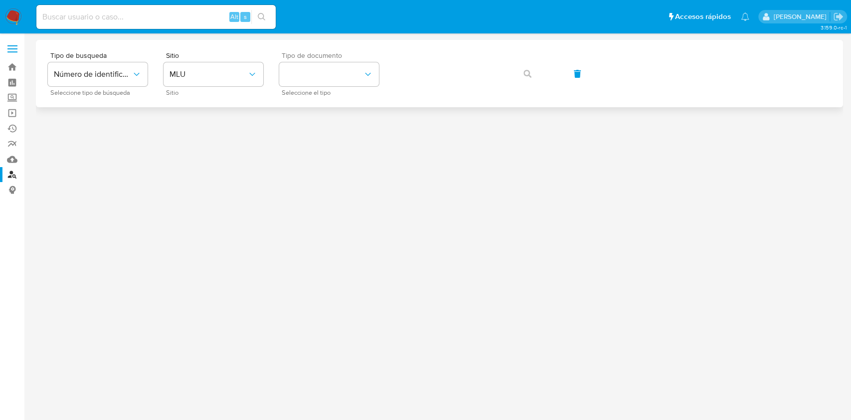
click at [333, 90] on div "Tipo de documento Seleccione el tipo" at bounding box center [329, 73] width 100 height 43
click at [329, 81] on button "identificationType" at bounding box center [329, 74] width 100 height 24
click at [203, 78] on button "MLU" at bounding box center [213, 74] width 100 height 24
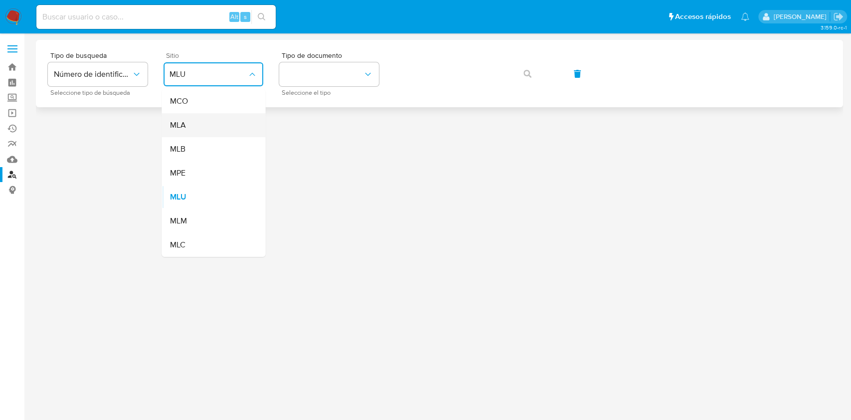
click at [207, 121] on div "MLA" at bounding box center [210, 125] width 82 height 24
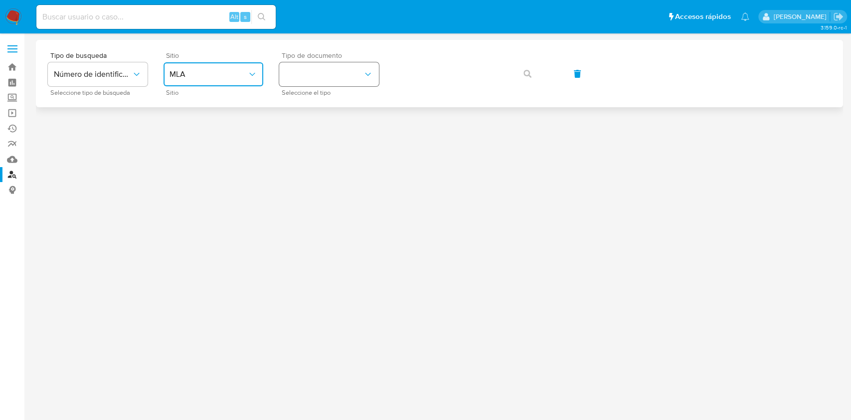
click at [358, 76] on button "identificationType" at bounding box center [329, 74] width 100 height 24
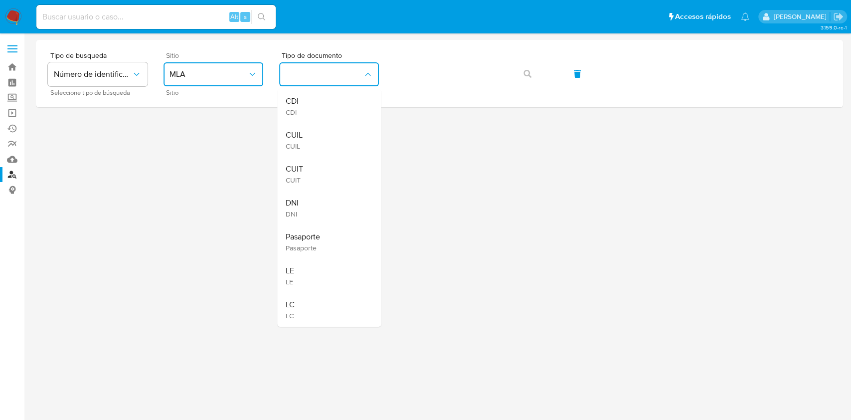
drag, startPoint x: 319, startPoint y: 177, endPoint x: 378, endPoint y: 153, distance: 63.2
click at [319, 177] on div "CUIT CUIT" at bounding box center [326, 174] width 82 height 34
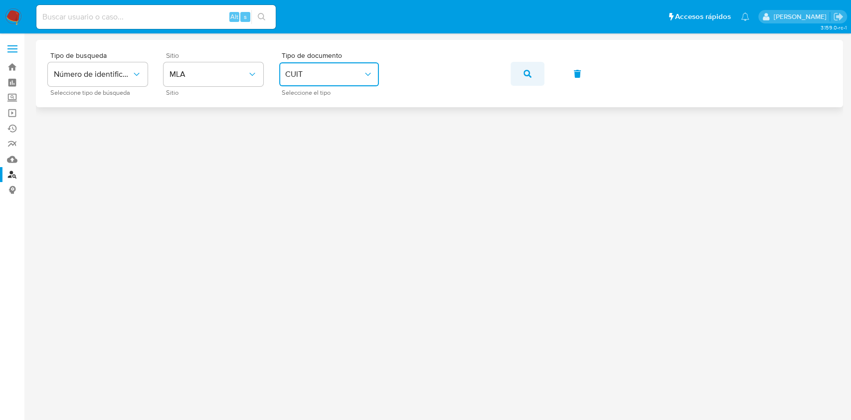
click at [524, 75] on icon "button" at bounding box center [527, 74] width 8 height 8
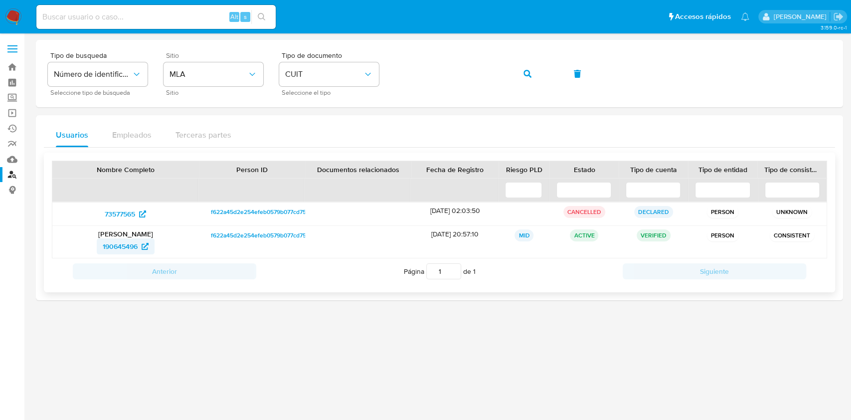
click at [121, 249] on span "190645496" at bounding box center [120, 246] width 35 height 16
click at [9, 63] on link "Bandeja" at bounding box center [59, 66] width 119 height 15
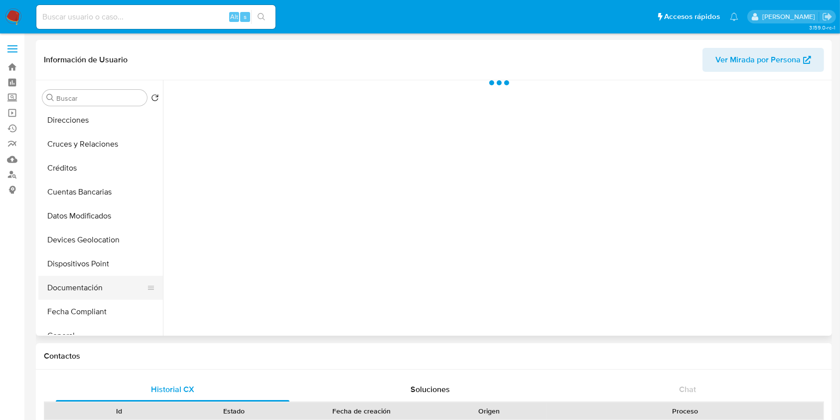
scroll to position [133, 0]
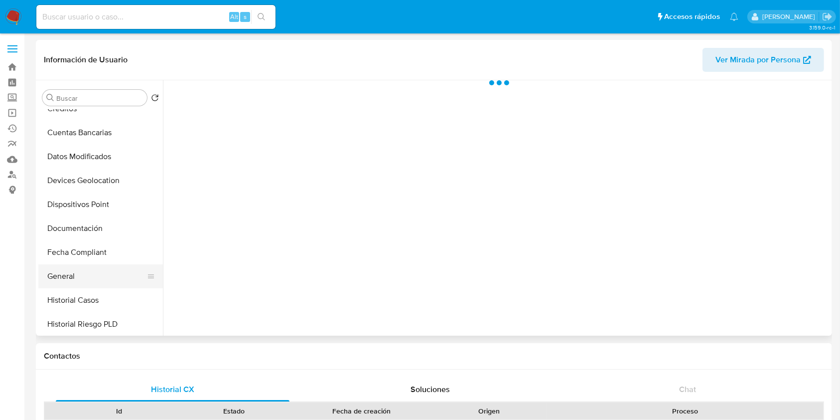
select select "10"
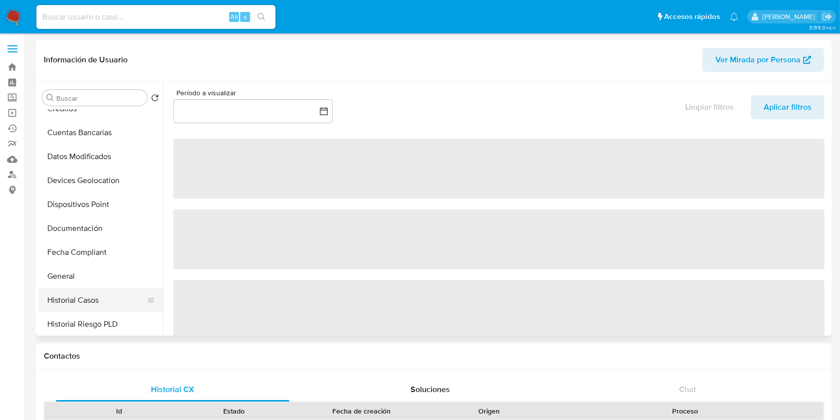
click at [88, 294] on button "Historial Casos" at bounding box center [96, 300] width 117 height 24
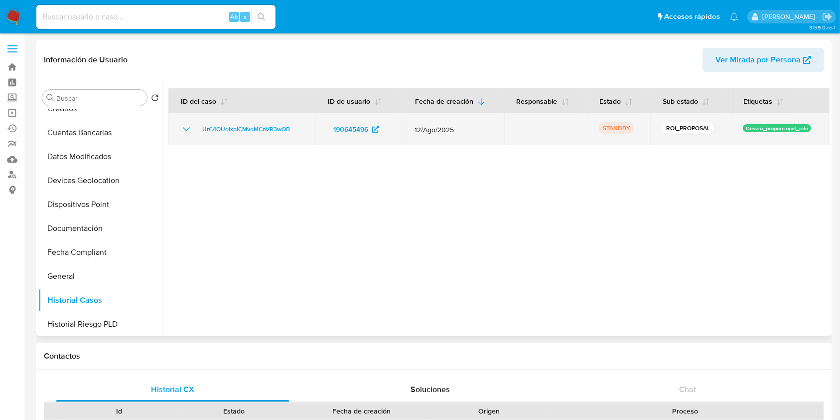
drag, startPoint x: 302, startPoint y: 126, endPoint x: 209, endPoint y: 120, distance: 92.9
click at [209, 120] on td "UrC4OUoIxpiCMvoMCnVR3wQB" at bounding box center [241, 129] width 147 height 32
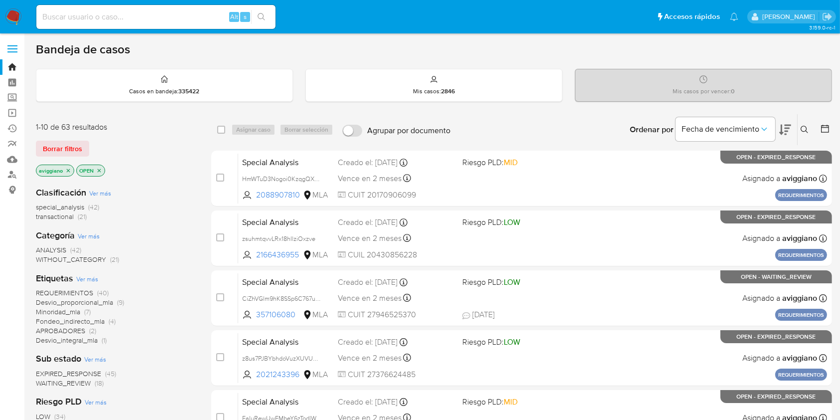
click at [800, 127] on button at bounding box center [806, 130] width 16 height 12
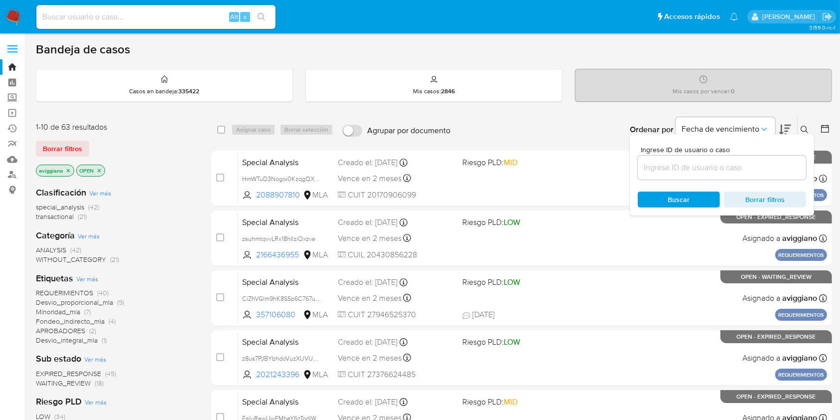
click at [782, 162] on input at bounding box center [722, 167] width 168 height 13
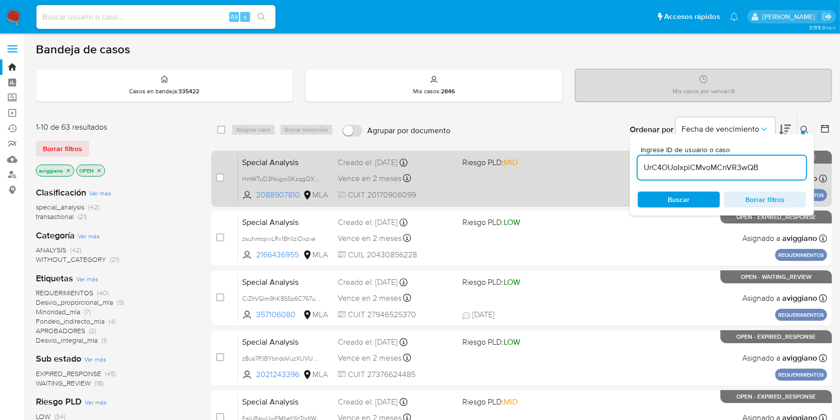
type input "UrC4OUoIxpiCMvoMCnVR3wQB"
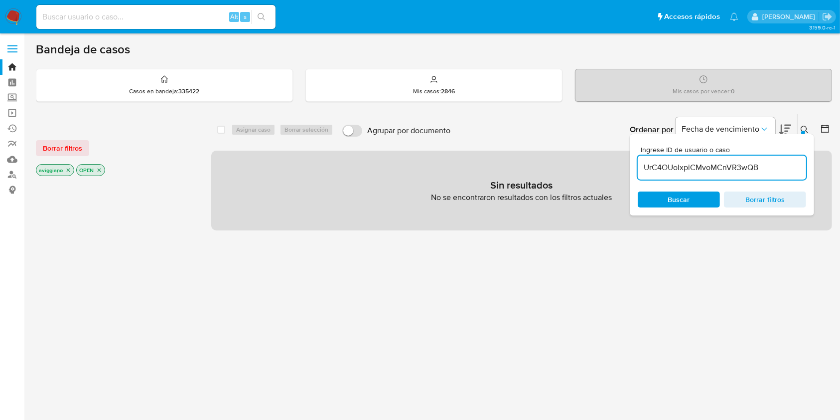
click at [67, 167] on icon "close-filter" at bounding box center [68, 170] width 6 height 6
click at [60, 167] on icon "close-filter" at bounding box center [59, 170] width 6 height 6
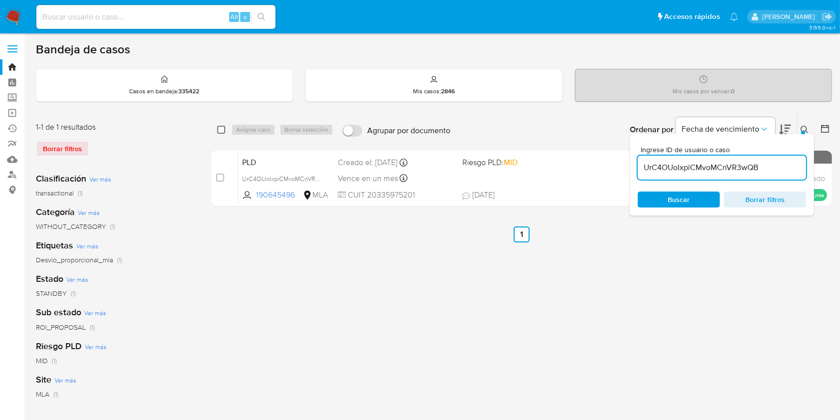
click at [219, 127] on input "checkbox" at bounding box center [221, 130] width 8 height 8
checkbox input "true"
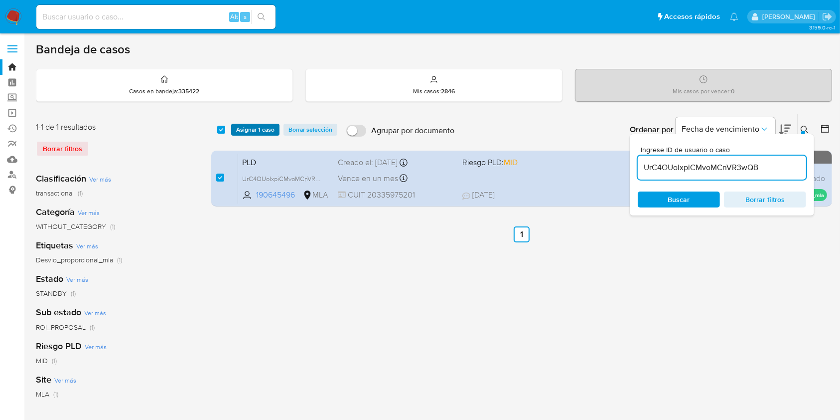
click at [236, 128] on span "Asignar 1 caso" at bounding box center [255, 130] width 38 height 10
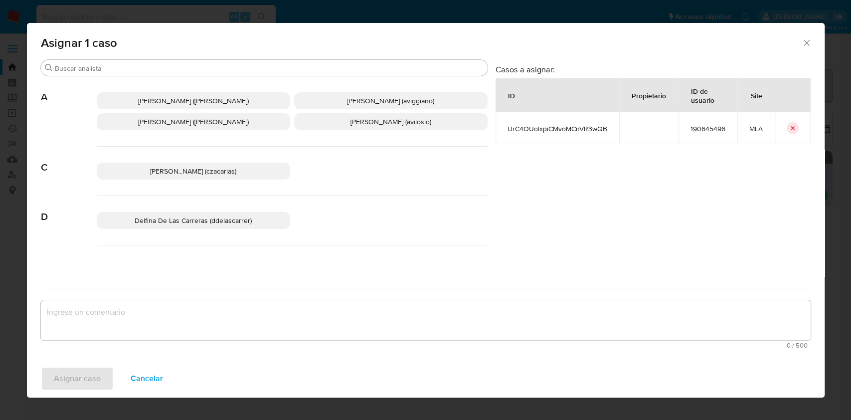
click at [318, 106] on p "Agustina Belen Viggiano (aviggiano)" at bounding box center [390, 100] width 193 height 17
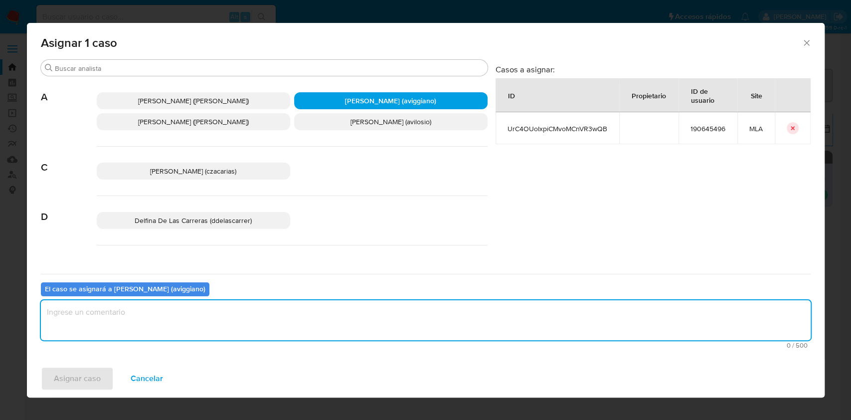
click at [252, 312] on textarea "assign-modal" at bounding box center [425, 320] width 769 height 40
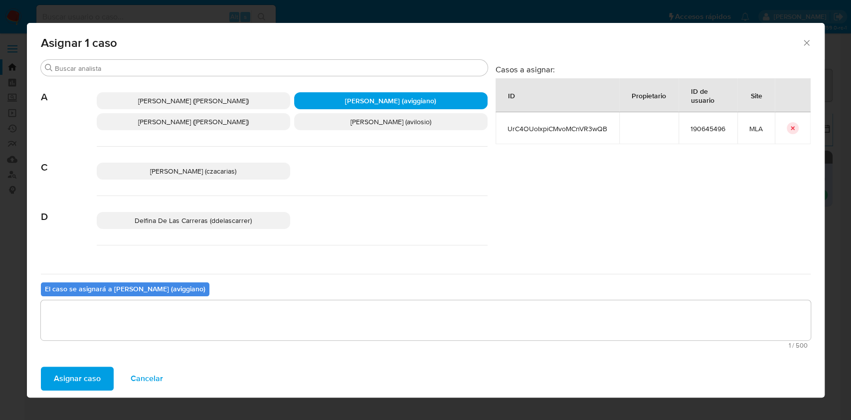
click at [78, 372] on span "Asignar caso" at bounding box center [77, 378] width 47 height 22
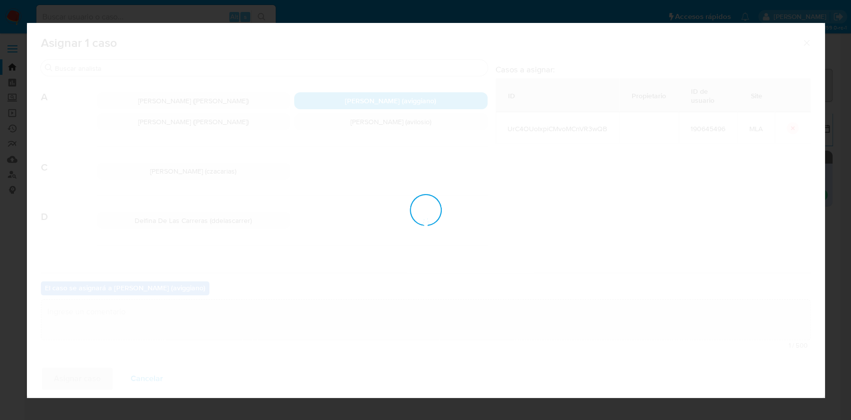
checkbox input "false"
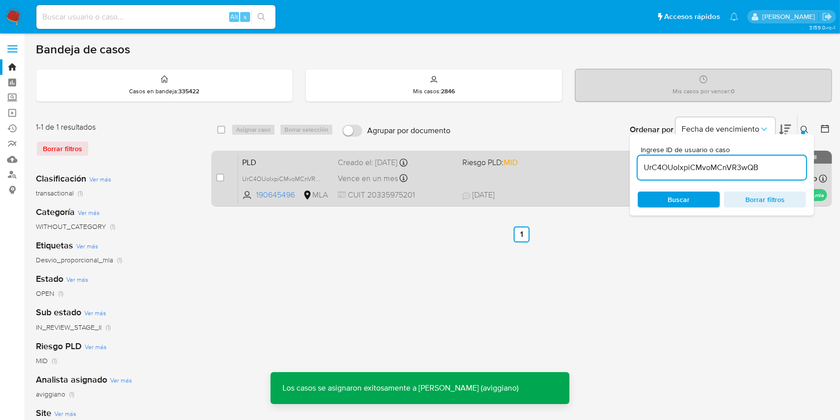
click at [458, 174] on div "PLD UrC4OUoIxpiCMvoMCnVR3wQB 190645496 MLA Riesgo PLD: MID Creado el: 12/08/202…" at bounding box center [532, 178] width 589 height 50
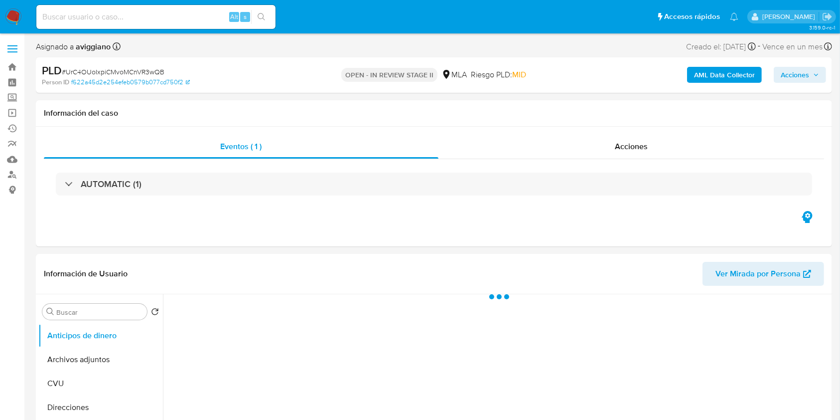
click at [807, 71] on span "Acciones" at bounding box center [795, 75] width 28 height 16
select select "10"
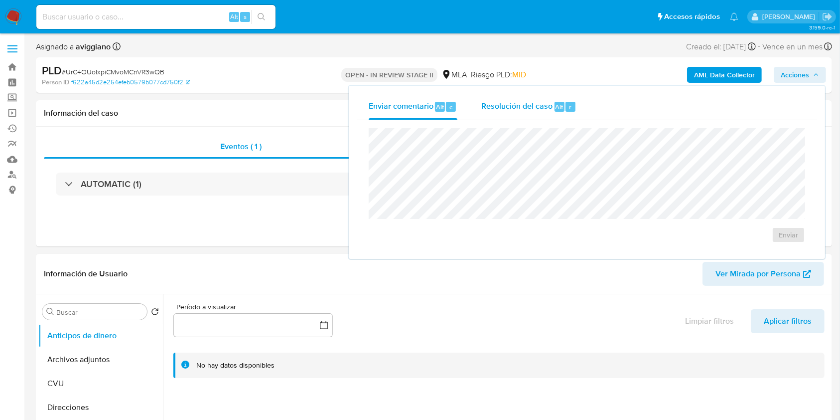
click at [557, 110] on span "Alt" at bounding box center [560, 106] width 8 height 9
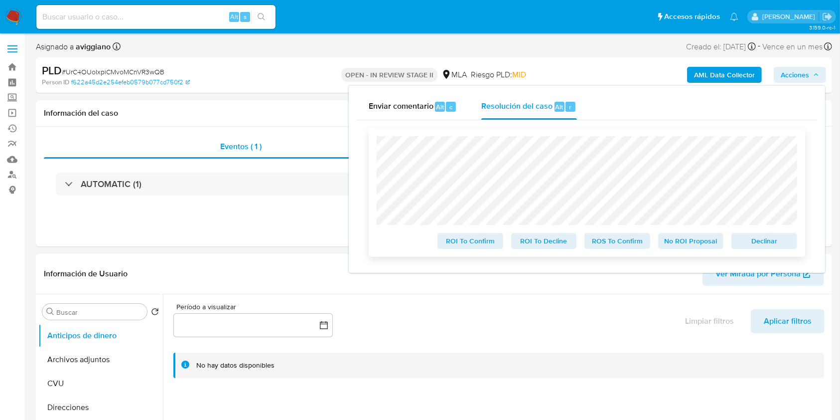
click at [747, 235] on span "Declinar" at bounding box center [765, 241] width 52 height 14
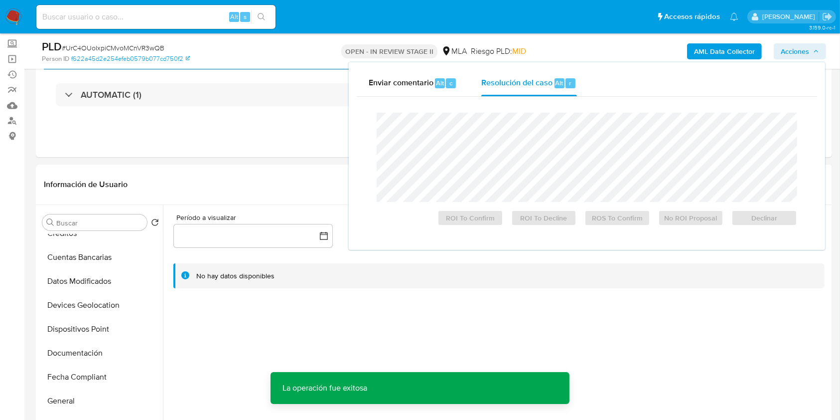
scroll to position [66, 0]
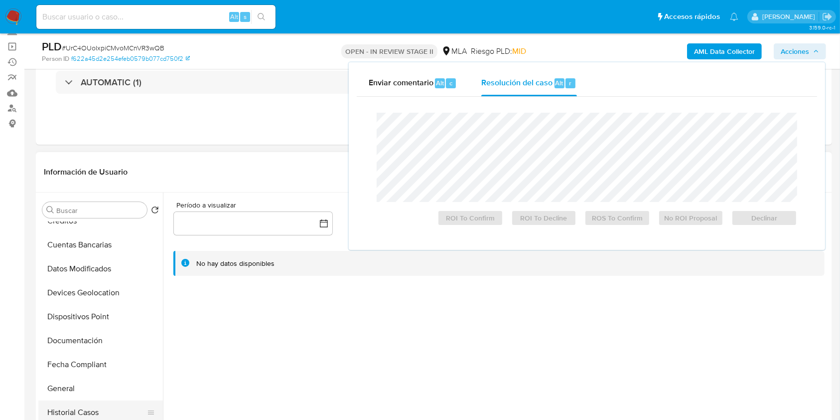
click at [85, 408] on button "Historial Casos" at bounding box center [96, 412] width 117 height 24
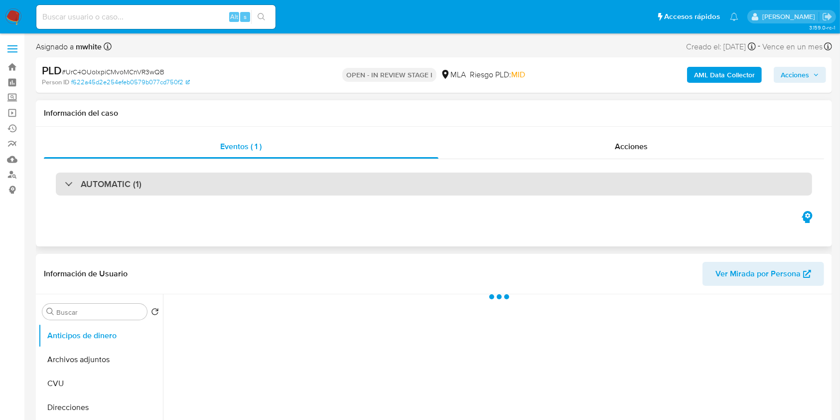
select select "10"
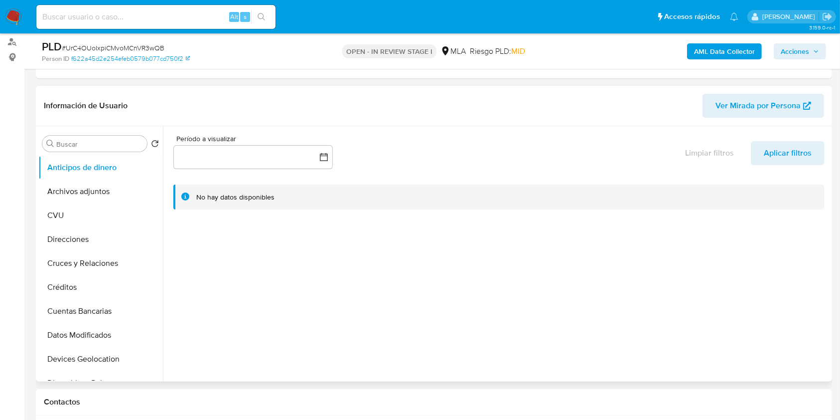
scroll to position [199, 0]
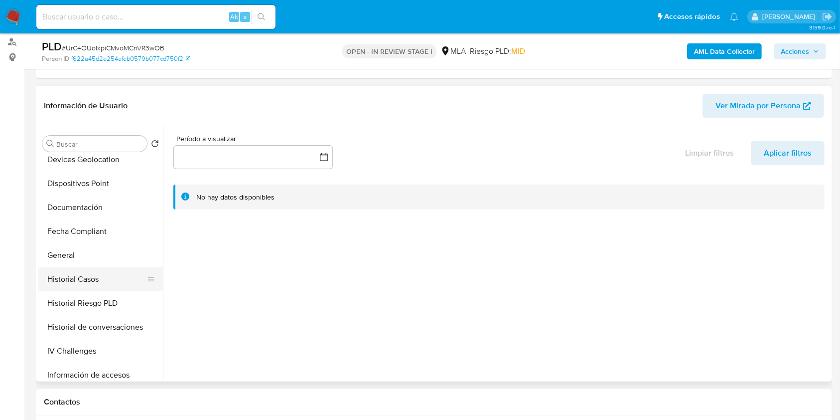
click at [72, 279] on button "Historial Casos" at bounding box center [96, 279] width 117 height 24
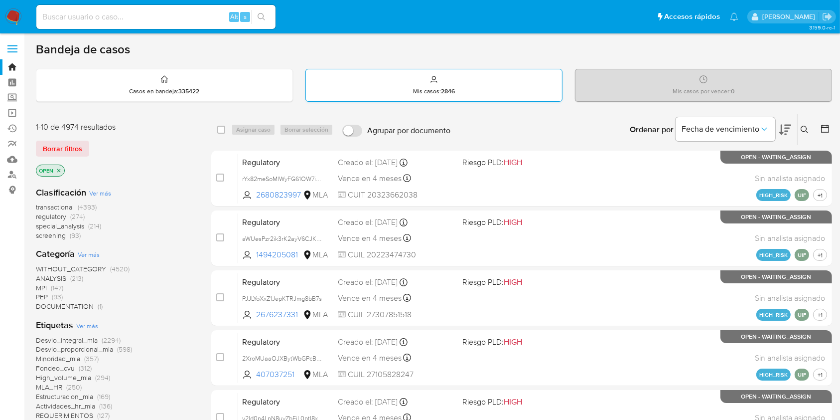
drag, startPoint x: 849, startPoint y: 119, endPoint x: 542, endPoint y: 71, distance: 310.2
click at [542, 71] on div "Mis casos : 2846" at bounding box center [434, 85] width 256 height 32
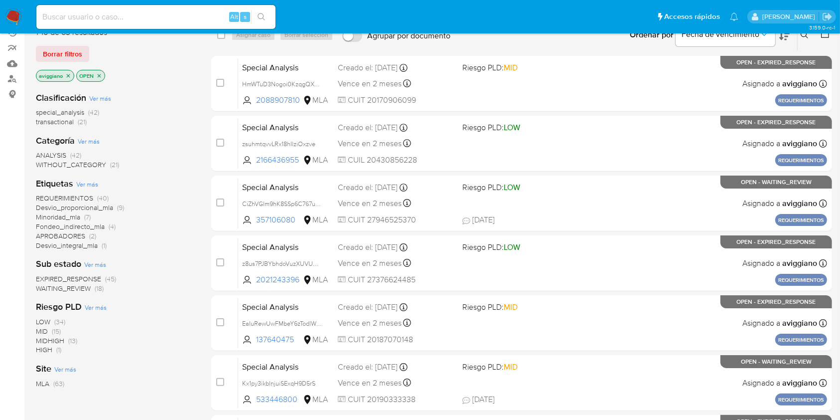
scroll to position [107, 0]
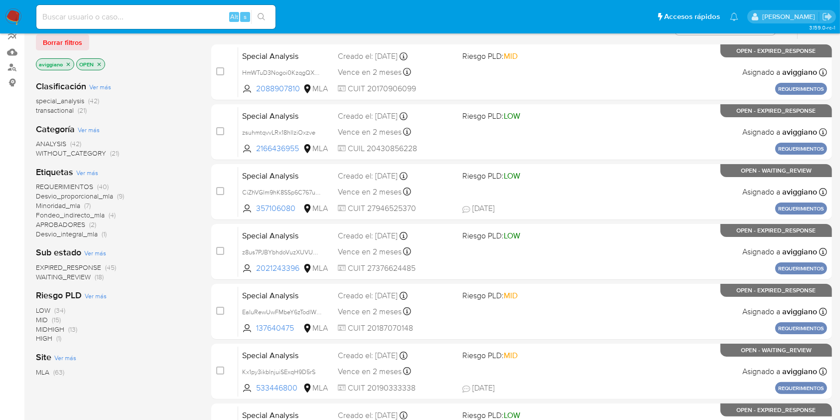
click at [68, 62] on icon "close-filter" at bounding box center [68, 63] width 3 height 3
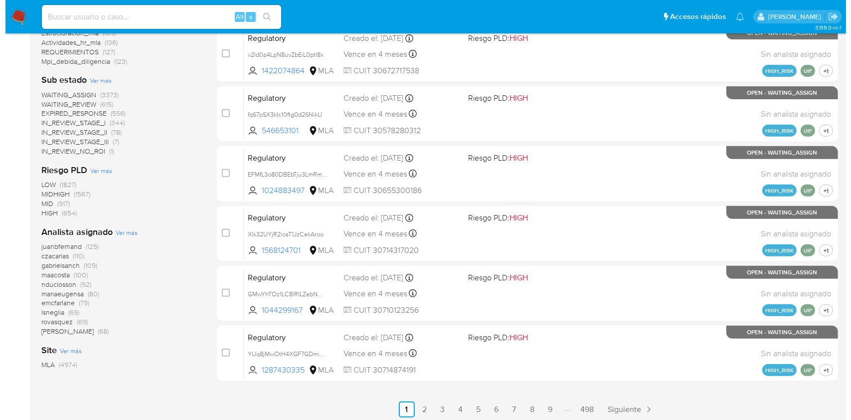
scroll to position [363, 0]
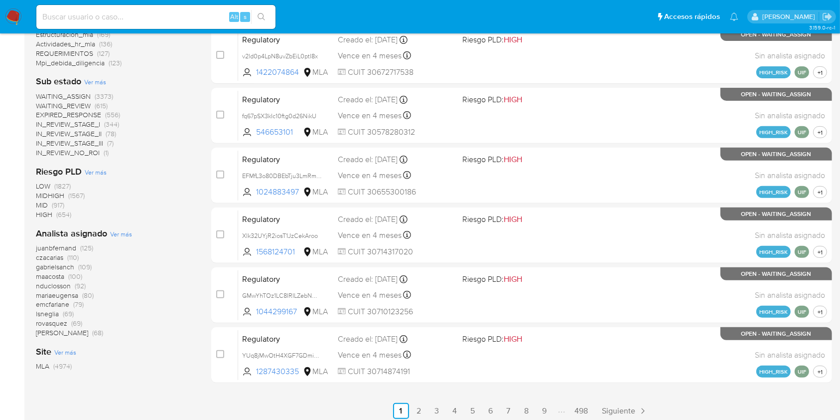
click at [113, 234] on span "Ver más" at bounding box center [121, 233] width 22 height 9
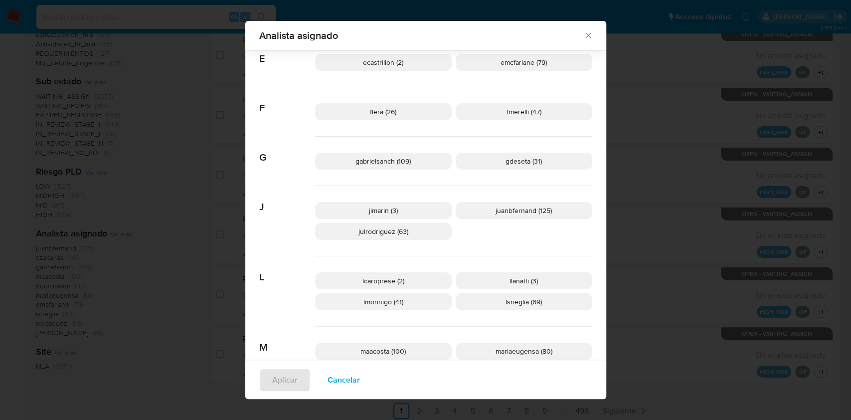
scroll to position [205, 0]
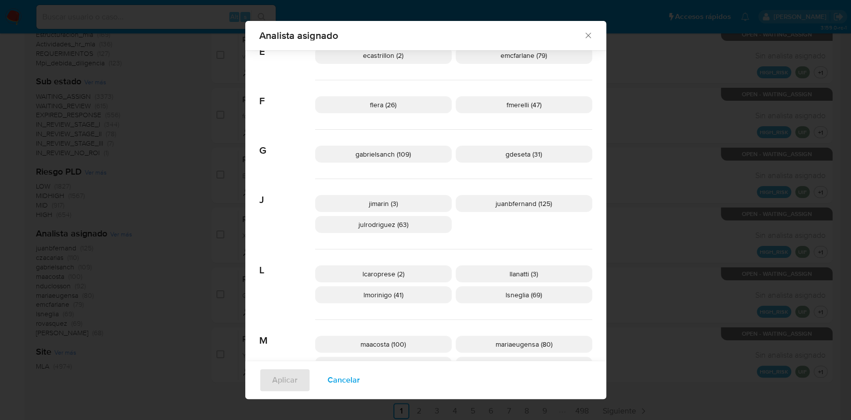
click at [543, 147] on p "gdeseta (31)" at bounding box center [523, 154] width 137 height 17
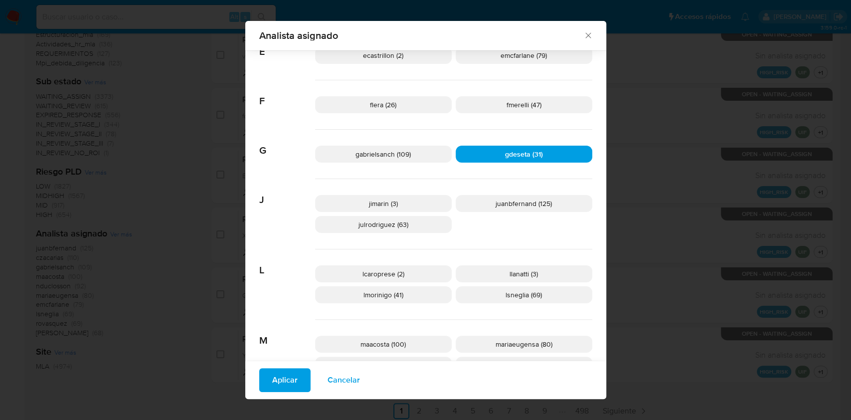
click at [287, 378] on span "Aplicar" at bounding box center [284, 380] width 25 height 22
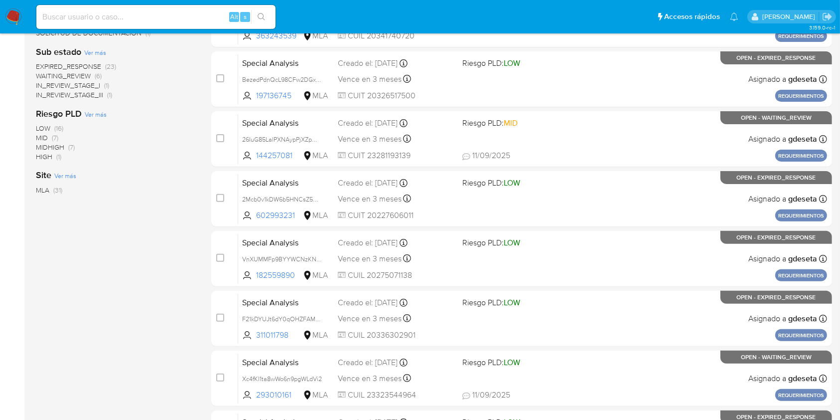
scroll to position [403, 0]
